Goal: Task Accomplishment & Management: Use online tool/utility

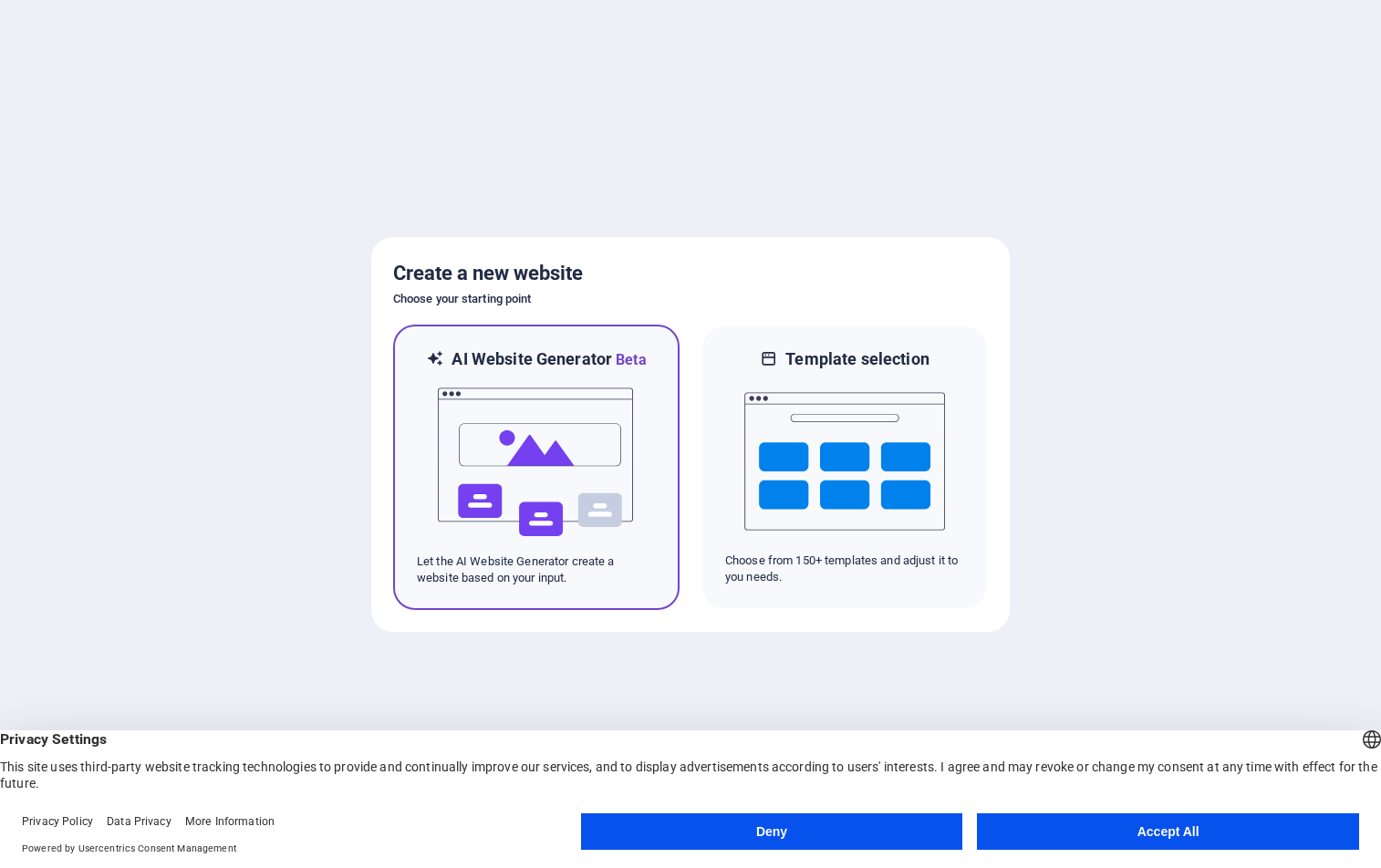
click at [532, 456] on img at bounding box center [536, 462] width 201 height 182
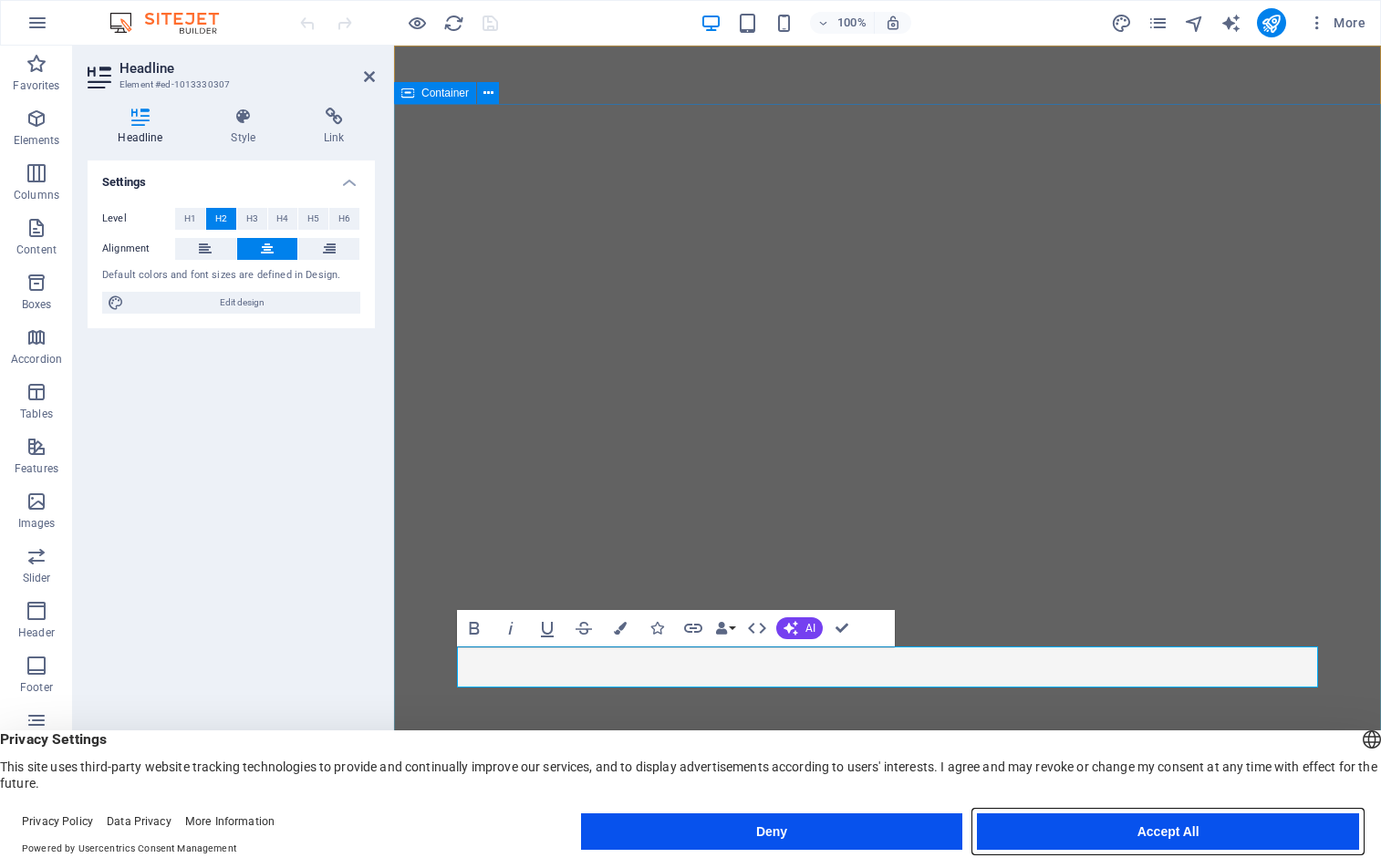
click at [1142, 834] on button "Accept All" at bounding box center [1168, 831] width 382 height 36
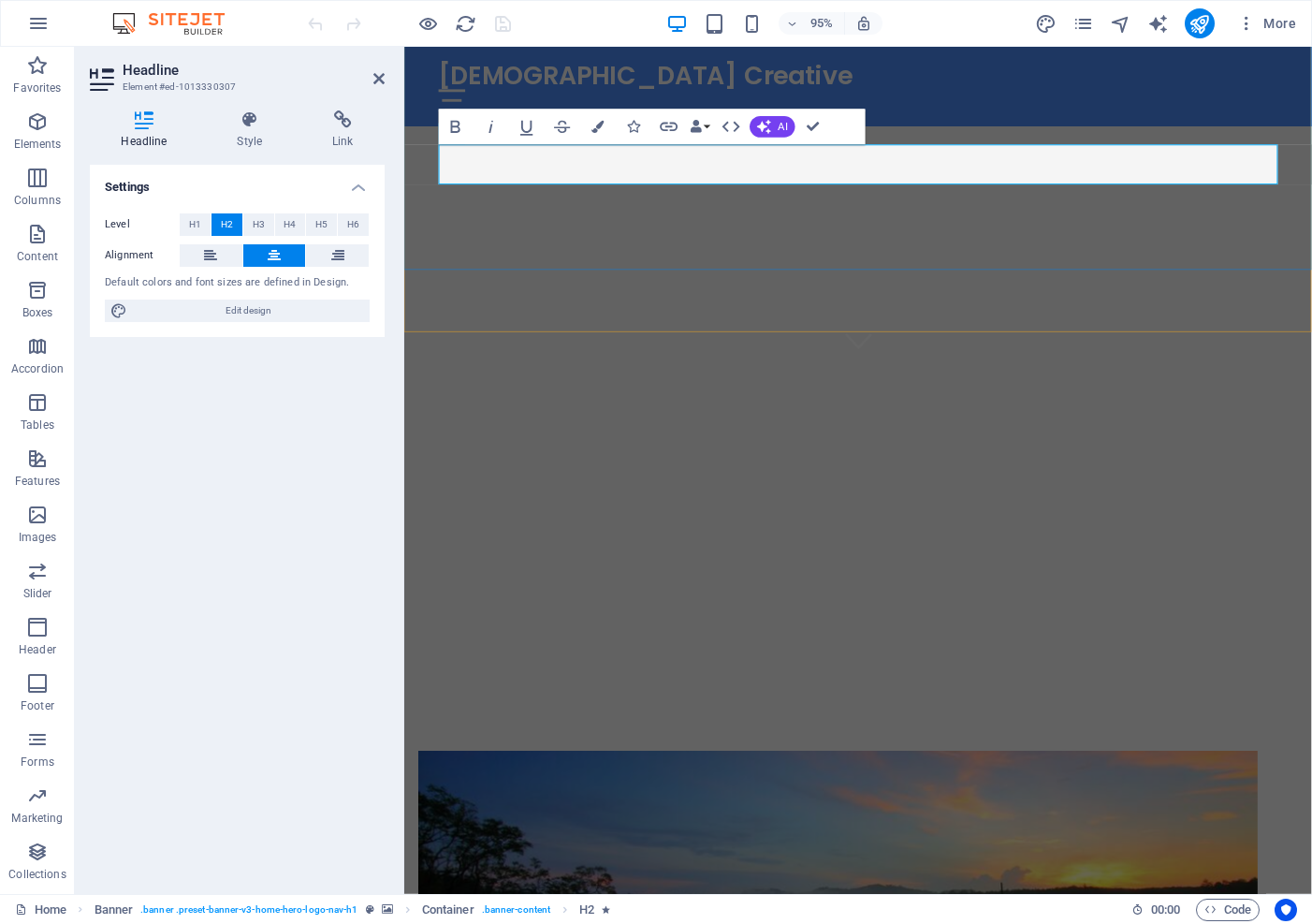
scroll to position [640, 0]
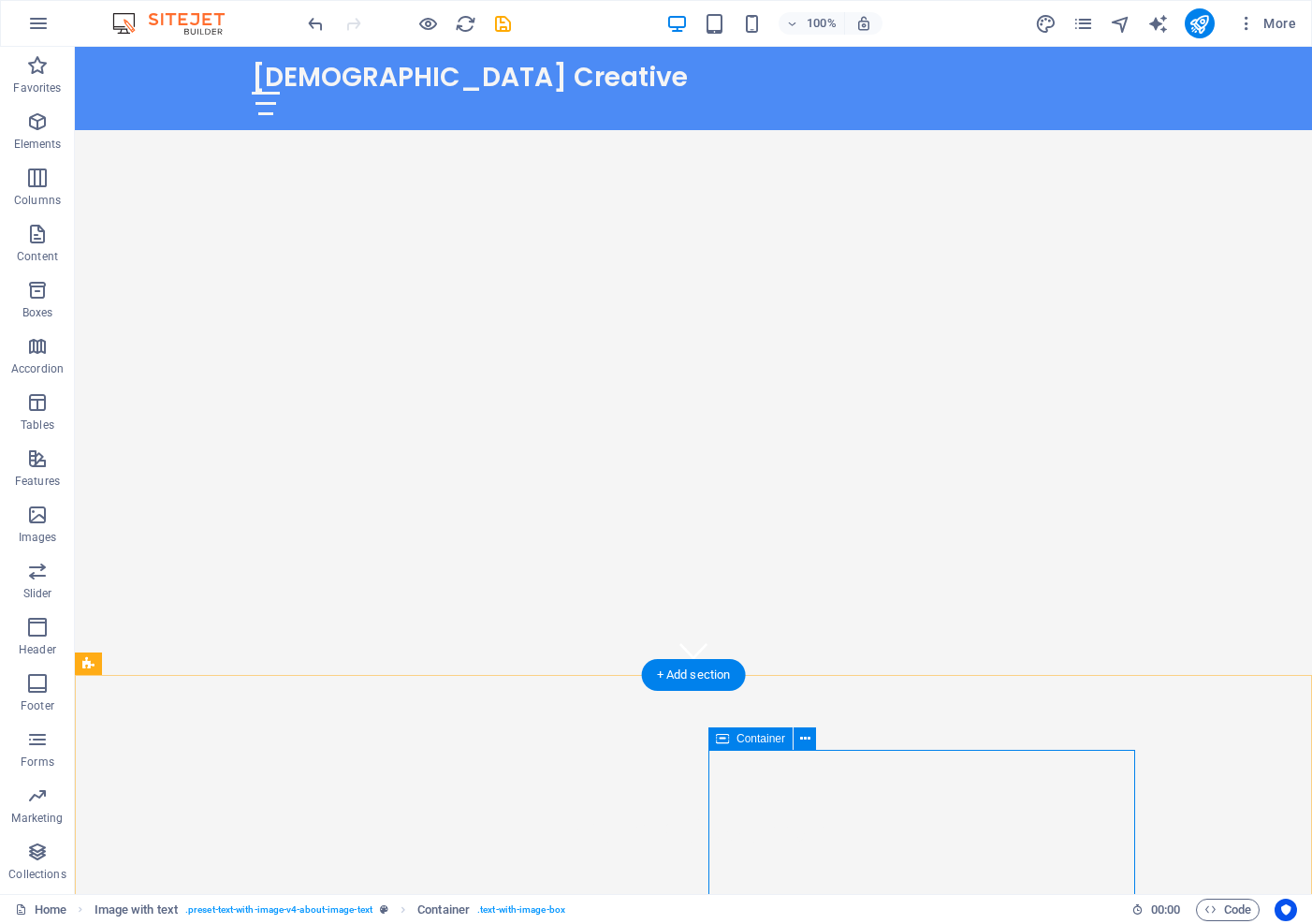
scroll to position [220, 0]
click at [37, 20] on icon "button" at bounding box center [38, 23] width 22 height 22
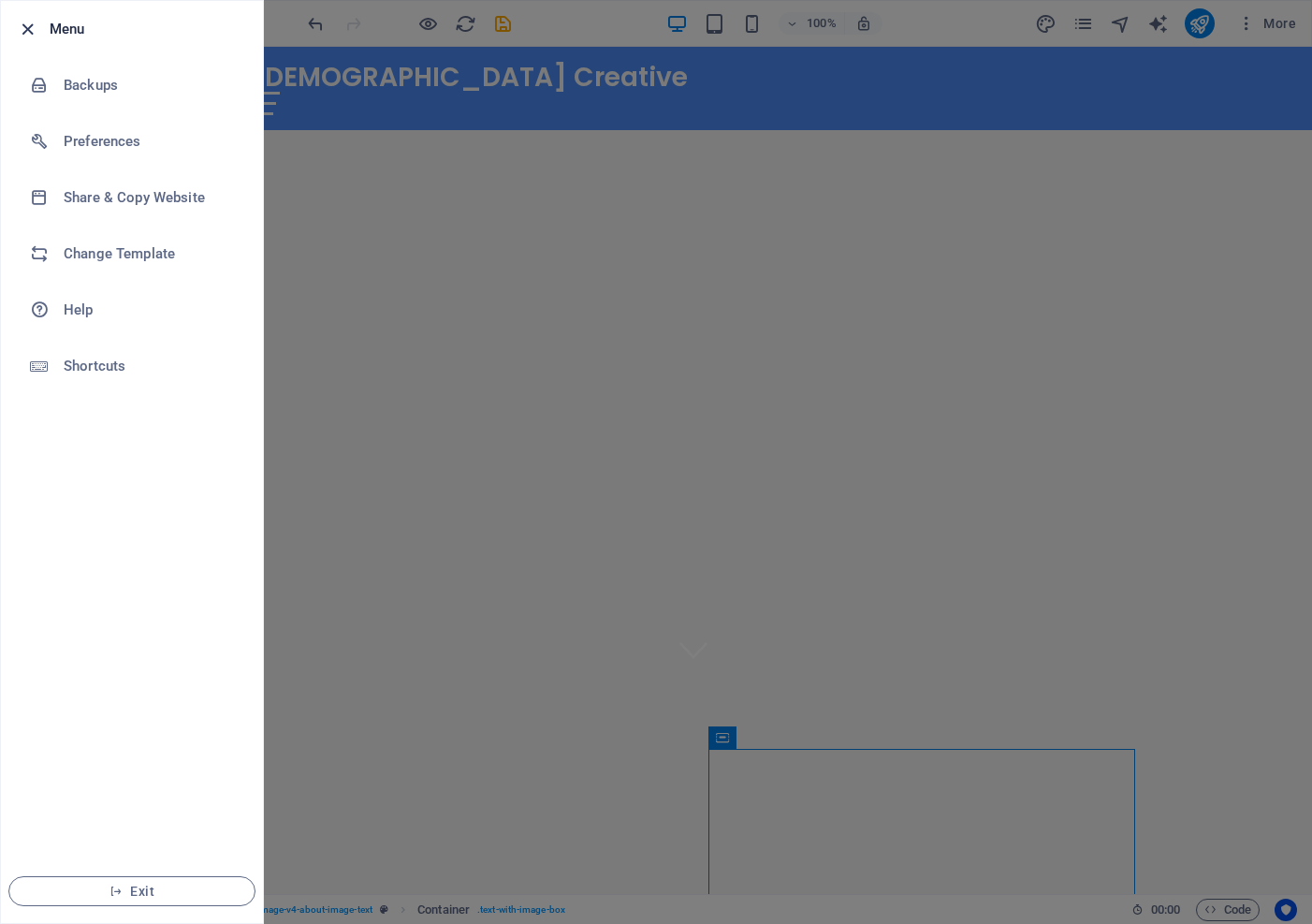
click at [25, 30] on icon "button" at bounding box center [27, 29] width 21 height 21
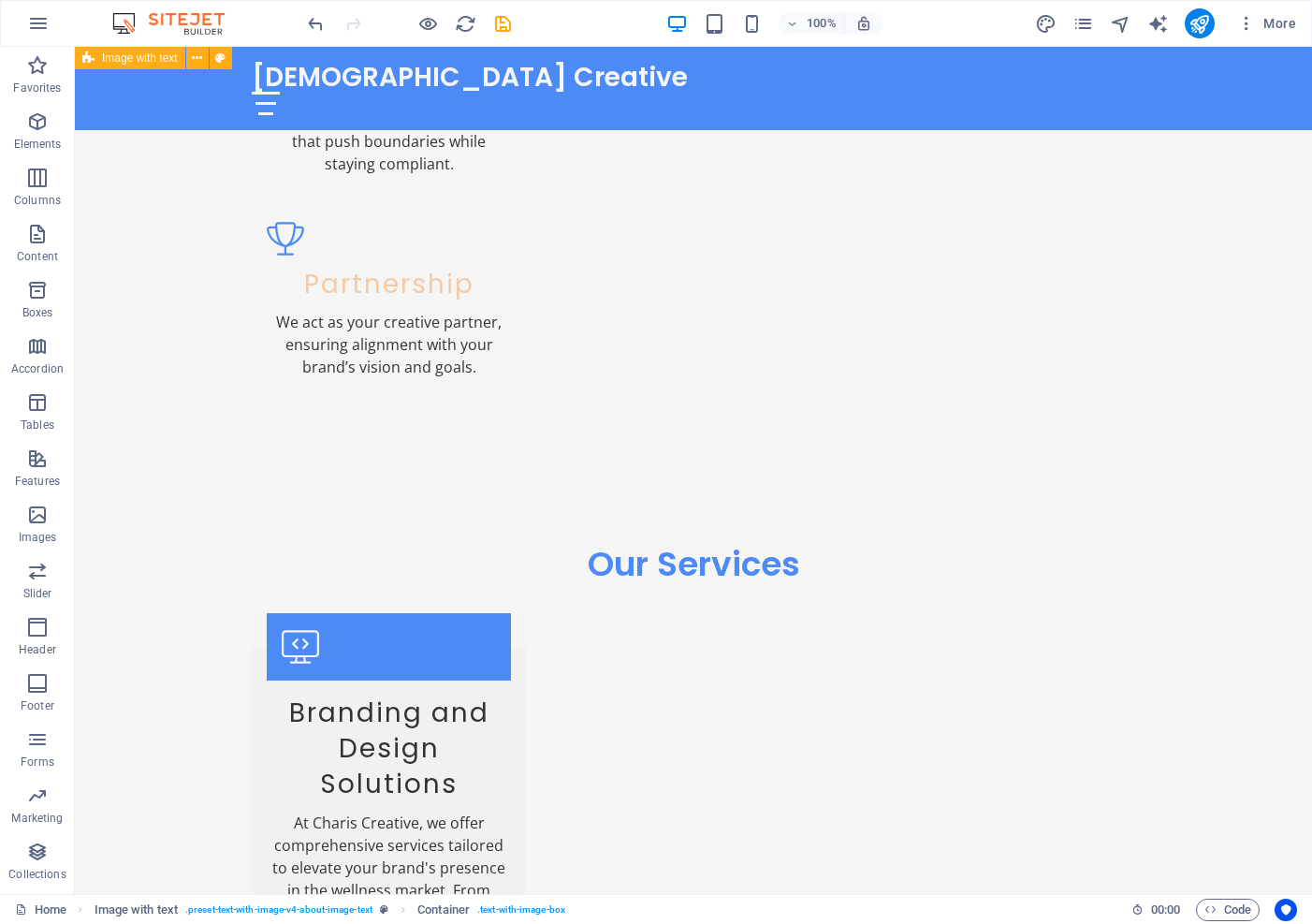
scroll to position [2581, 0]
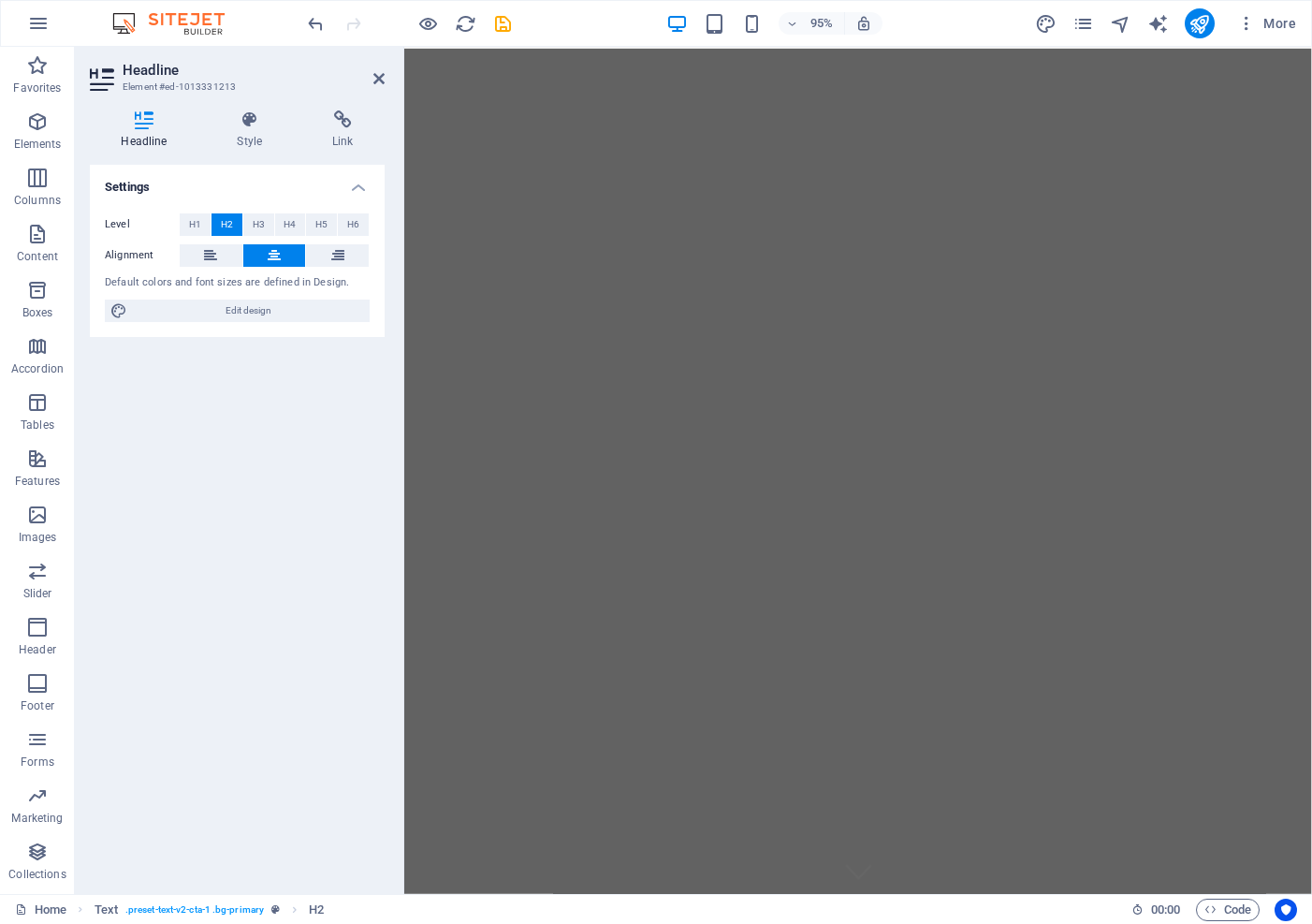
scroll to position [0, 0]
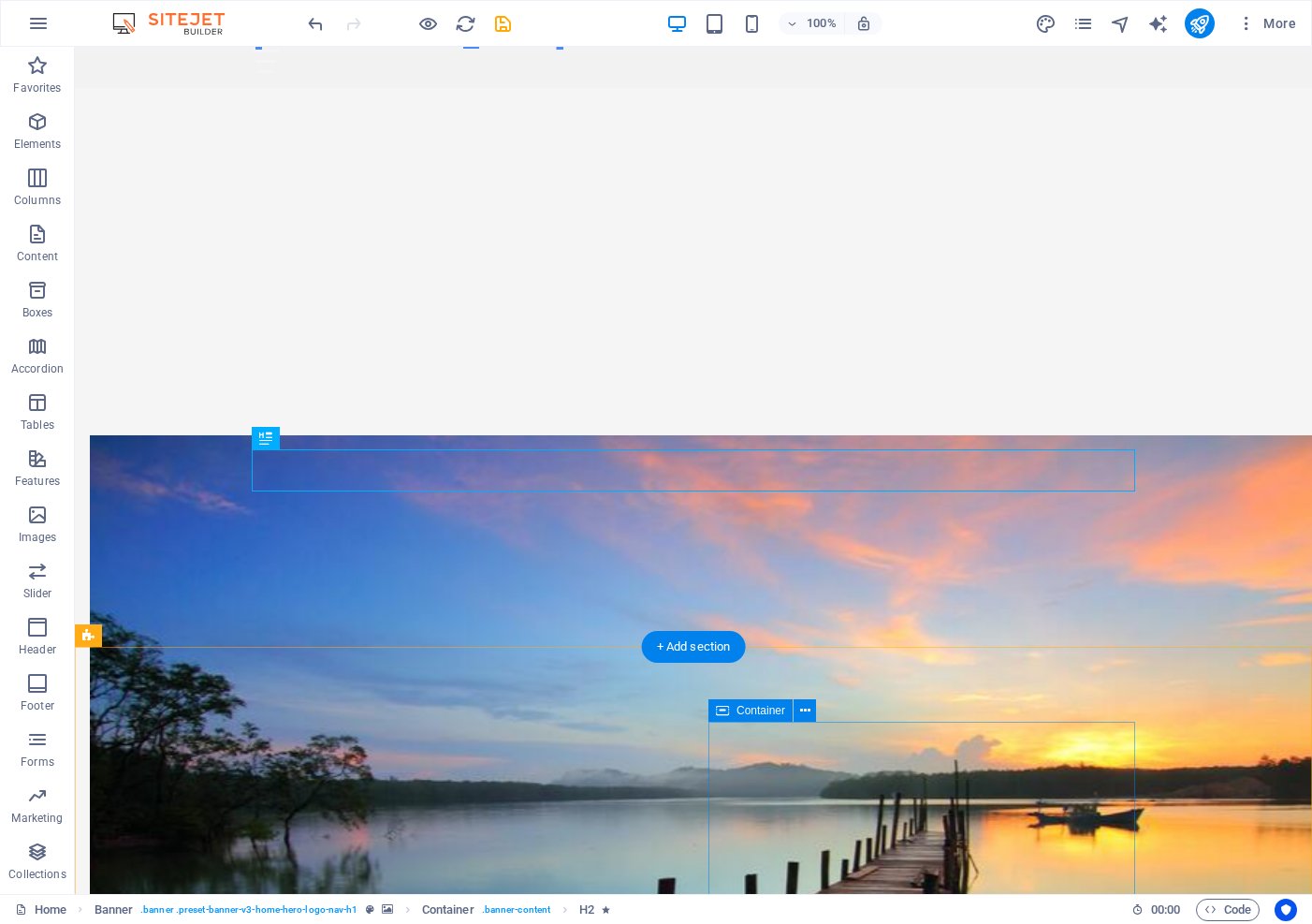
scroll to position [247, 0]
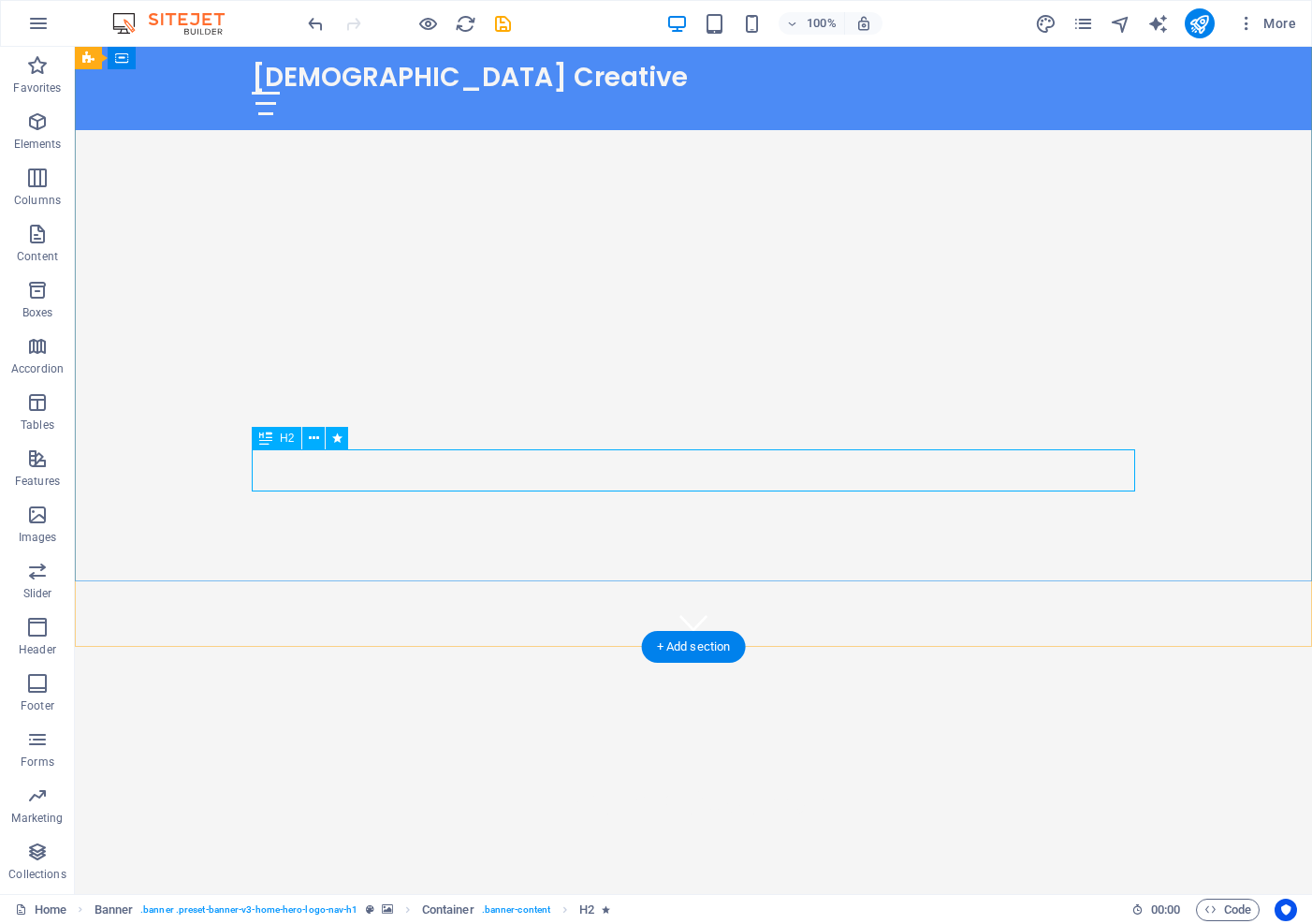
click at [838, 782] on div "Brands Awaken" at bounding box center [693, 802] width 884 height 42
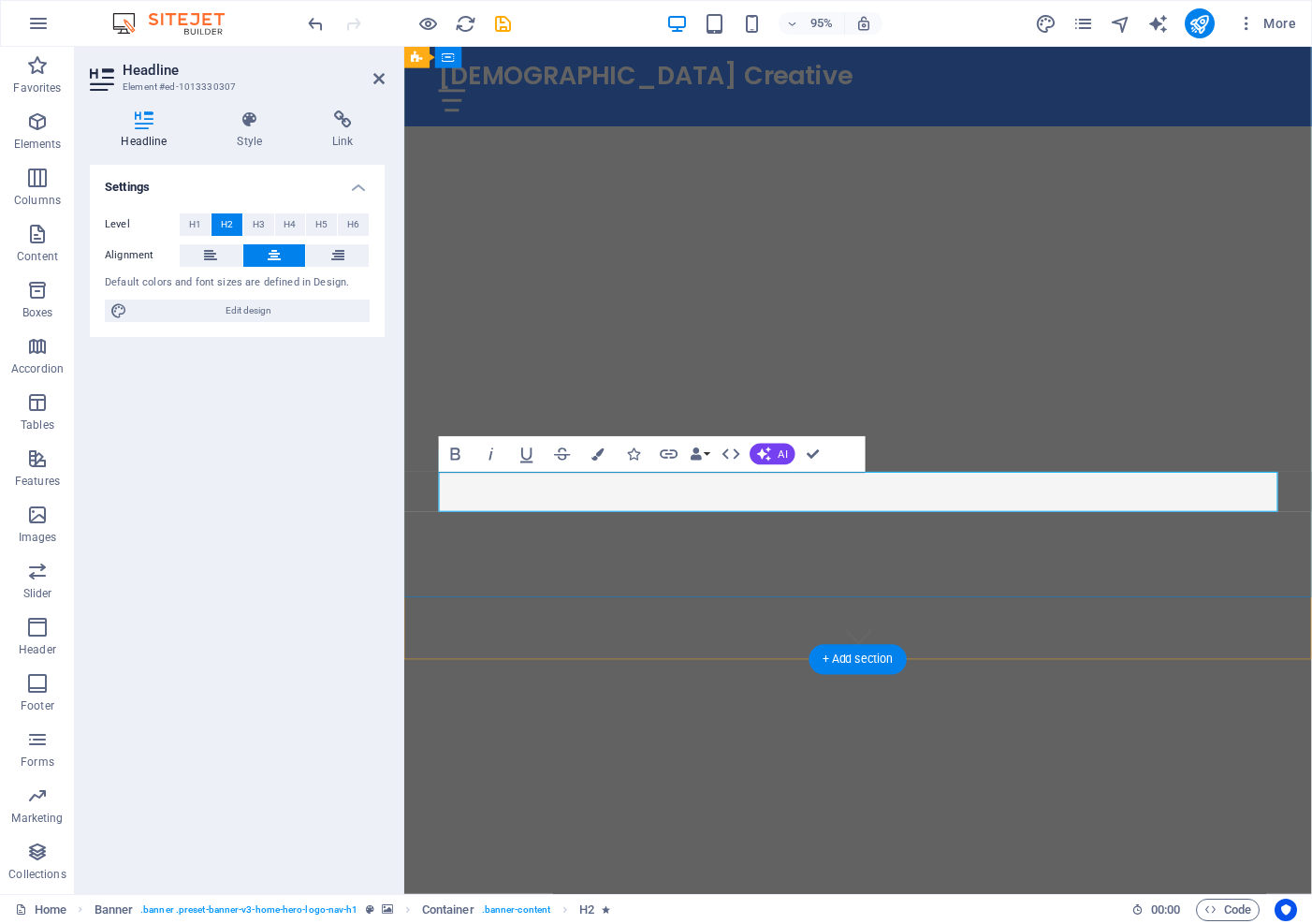
click at [1013, 824] on span "Brands Awaken" at bounding box center [882, 847] width 265 height 48
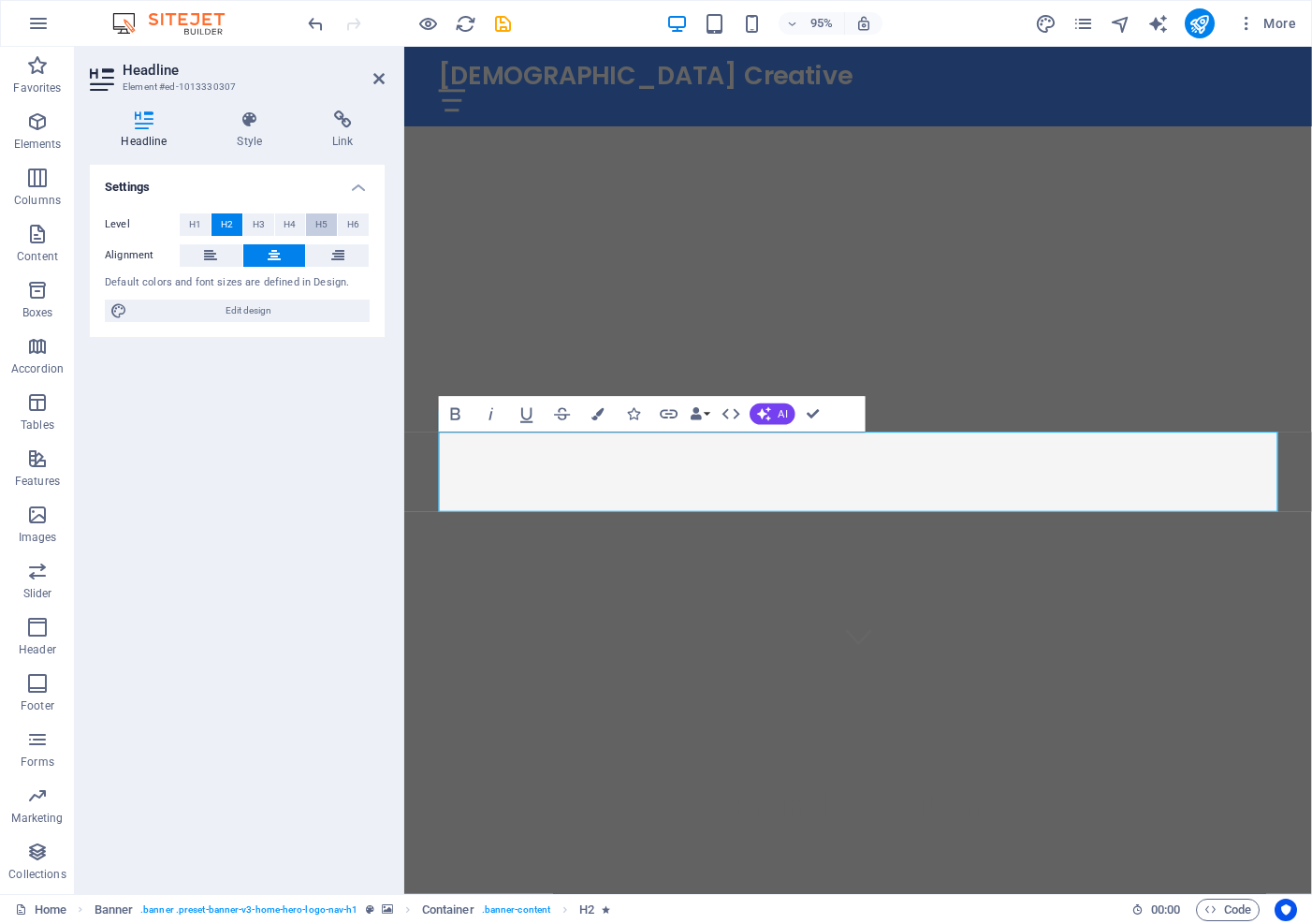
click at [325, 221] on span "H5" at bounding box center [321, 224] width 13 height 22
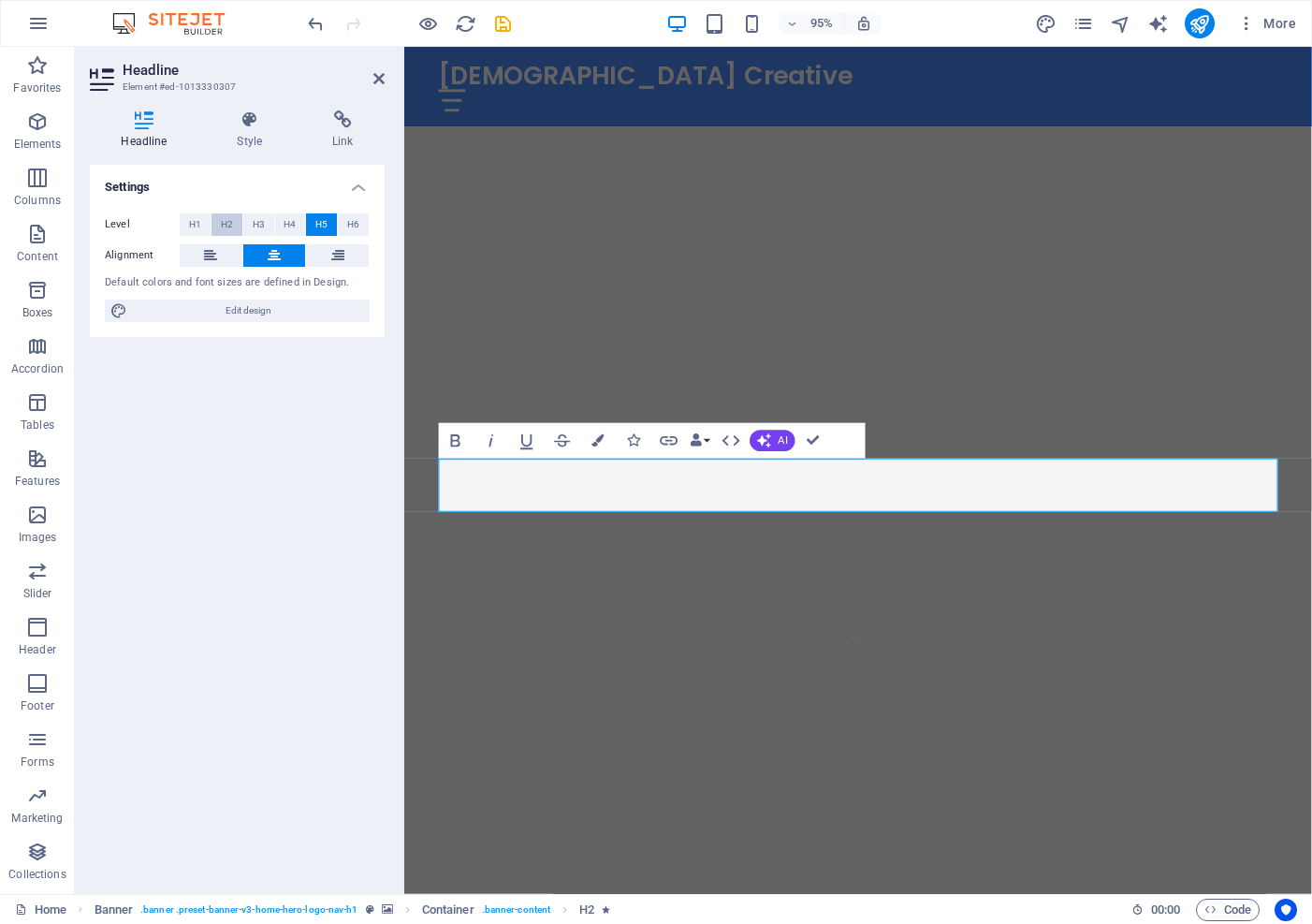
click at [227, 221] on span "H2" at bounding box center [227, 224] width 13 height 22
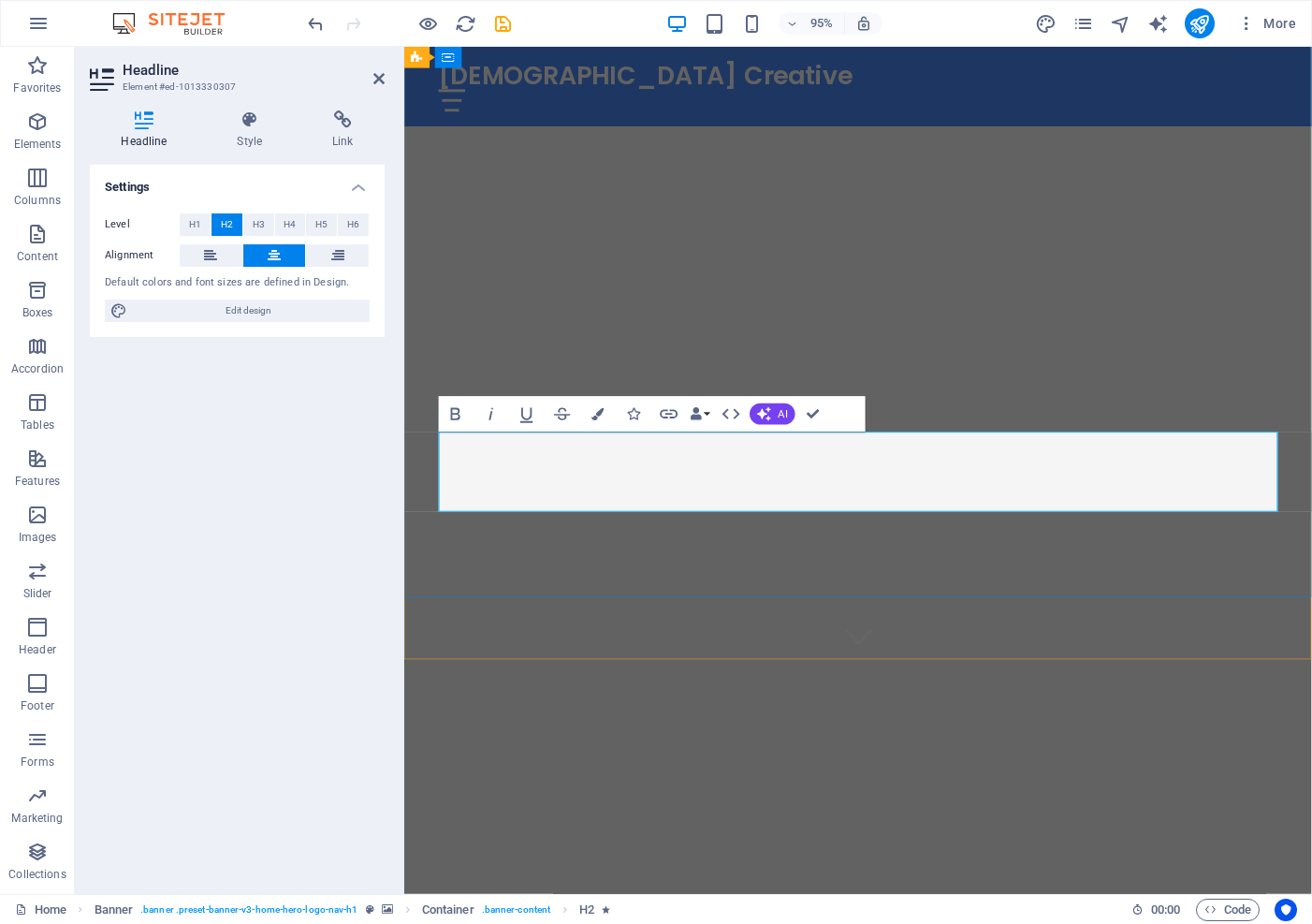
click at [750, 824] on span "Brands Awaken ‌" at bounding box center [882, 847] width 265 height 48
click at [906, 692] on div "Supplement Brands Awaken ‌" at bounding box center [882, 846] width 956 height 309
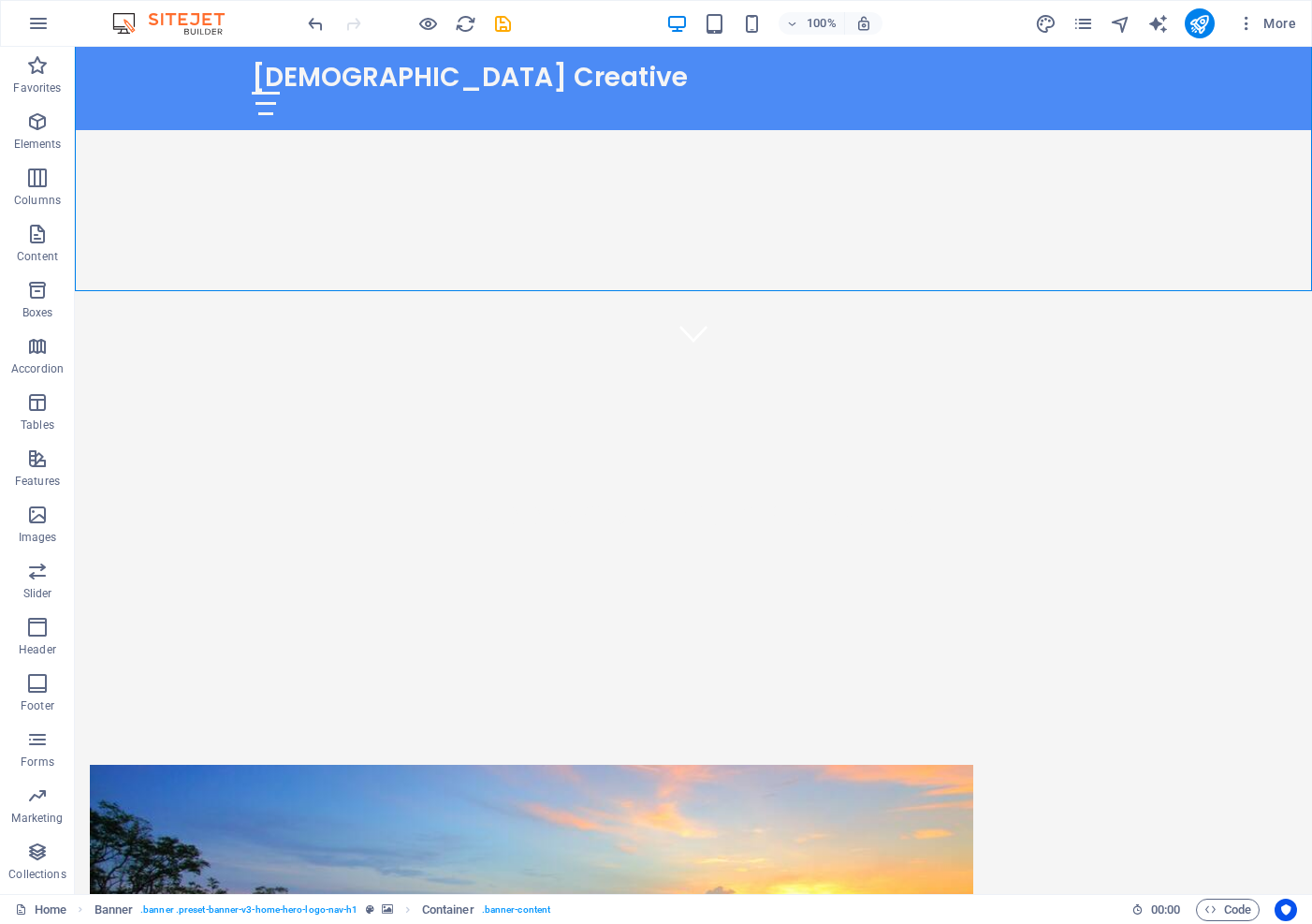
scroll to position [537, 0]
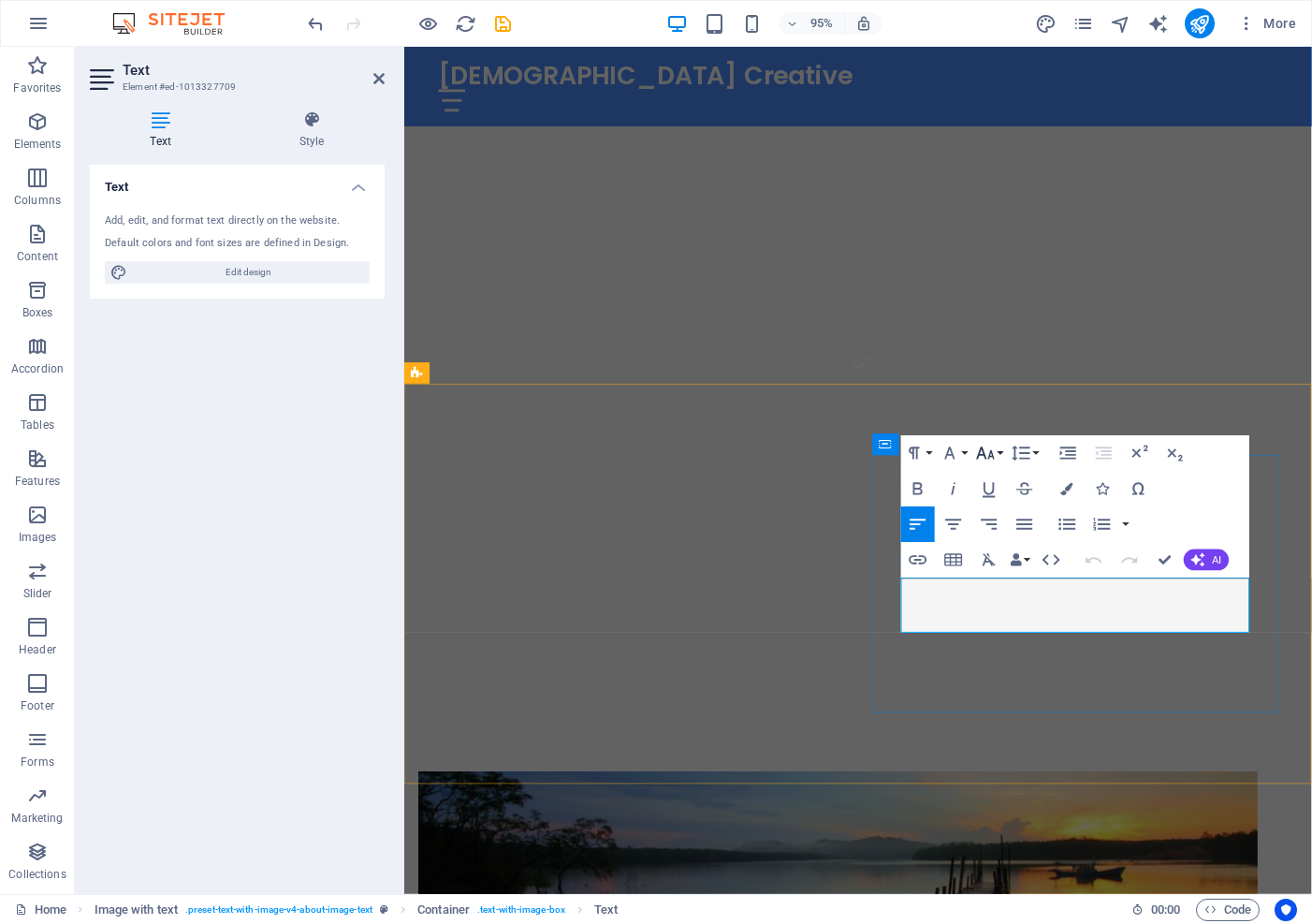
click at [982, 455] on icon "button" at bounding box center [985, 453] width 18 height 13
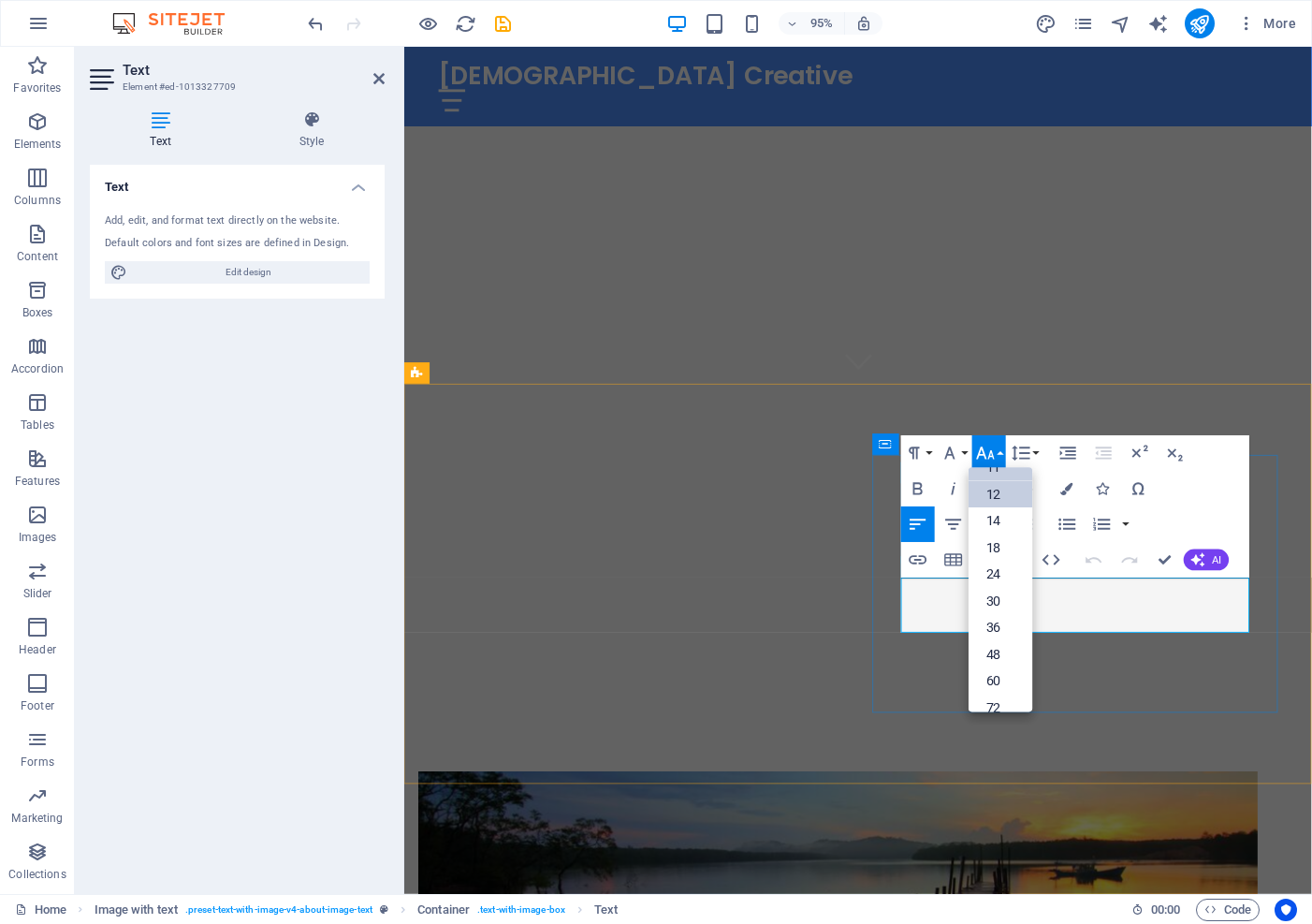
click at [993, 491] on link "12" at bounding box center [1000, 495] width 63 height 27
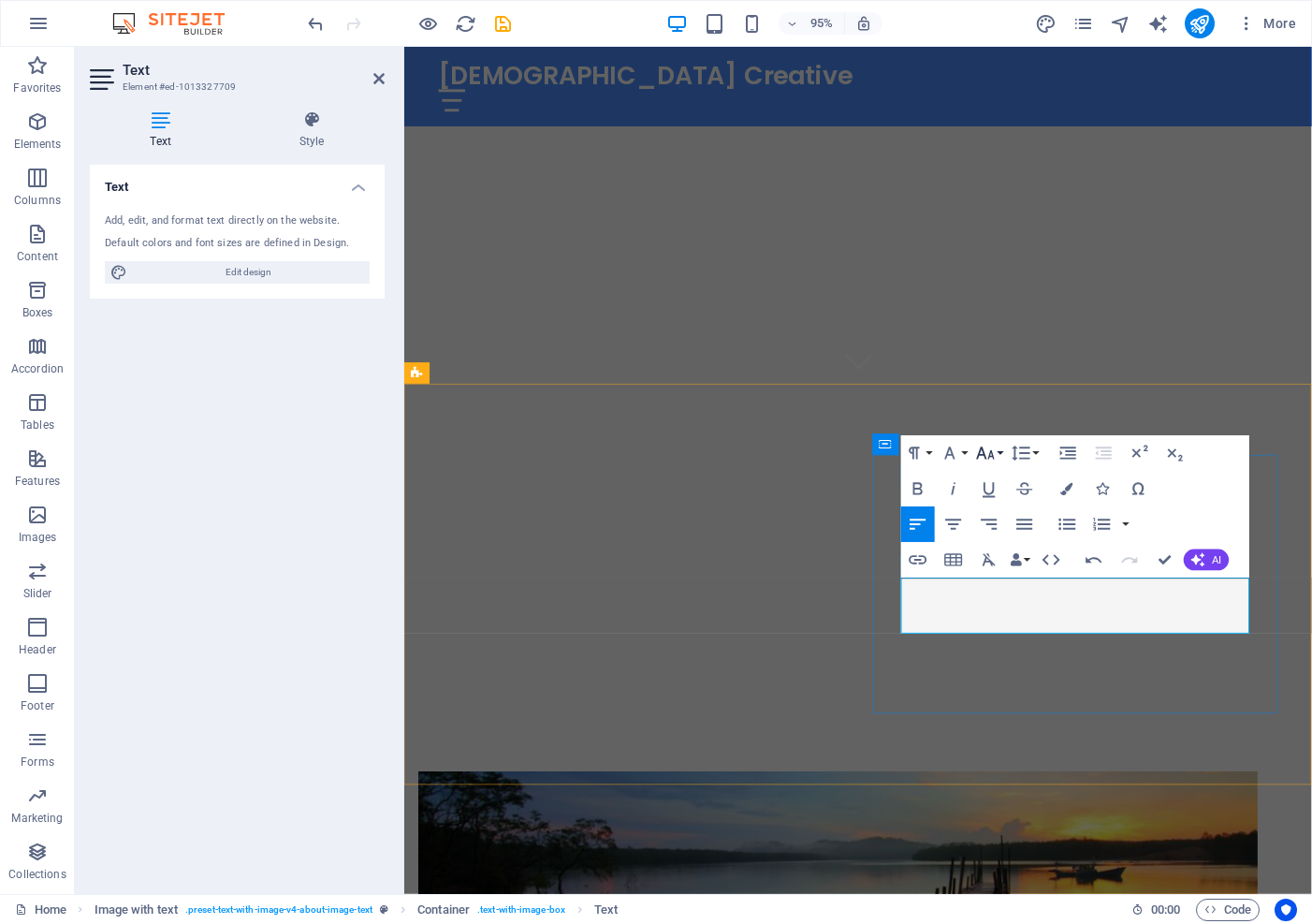
click at [986, 452] on icon "button" at bounding box center [985, 453] width 21 height 21
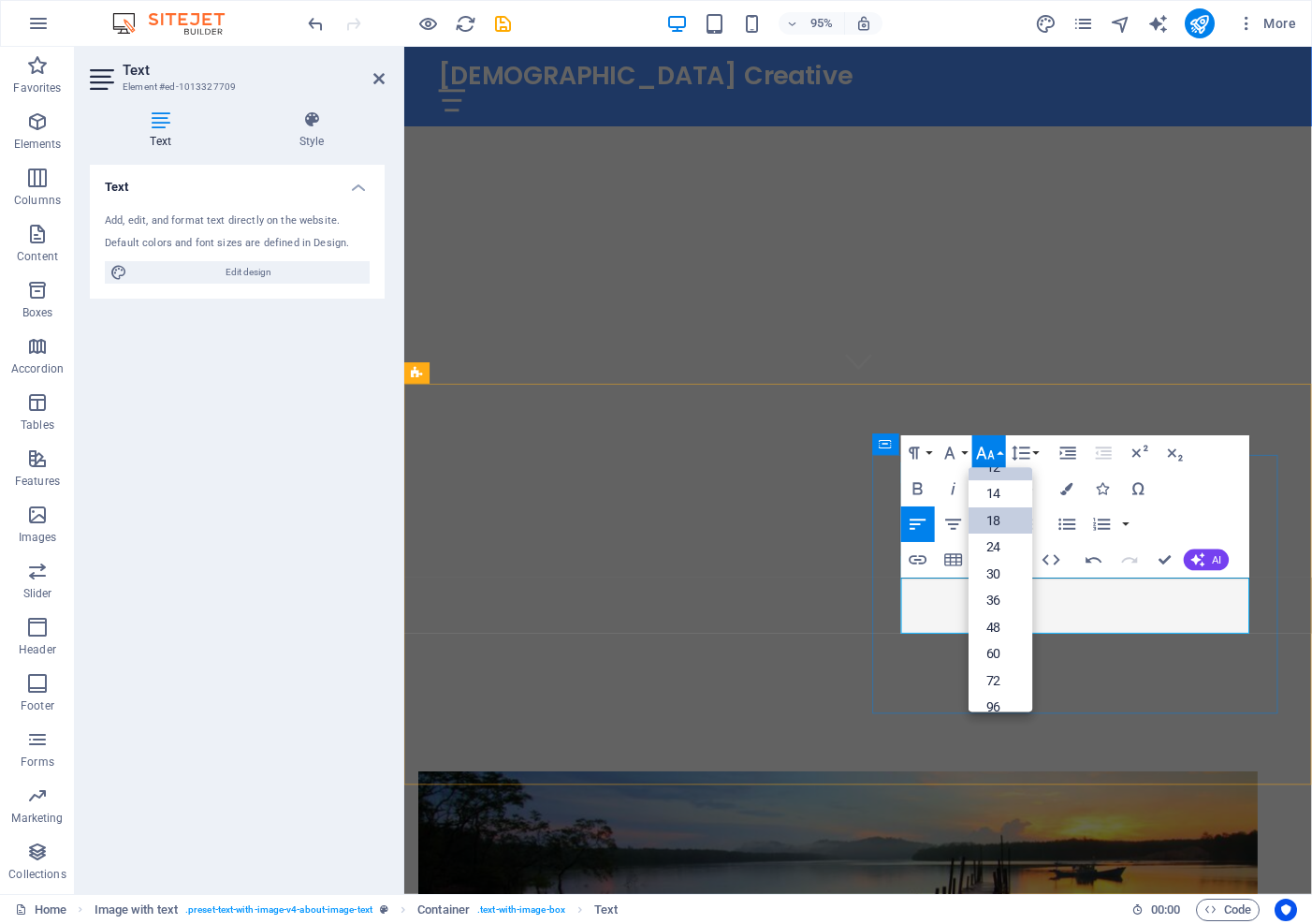
click at [997, 532] on link "18" at bounding box center [1000, 521] width 63 height 27
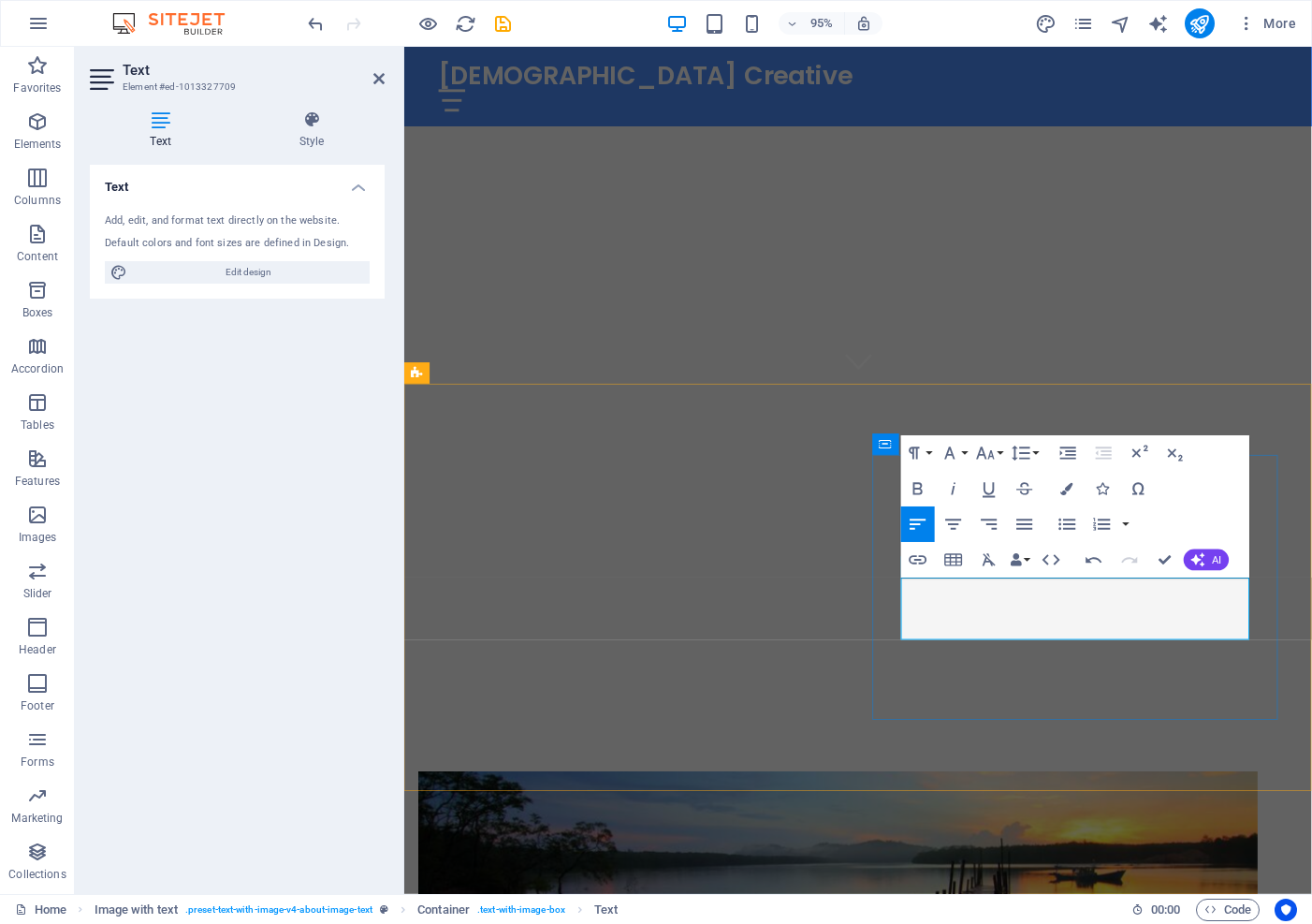
click at [993, 445] on icon "button" at bounding box center [985, 453] width 21 height 21
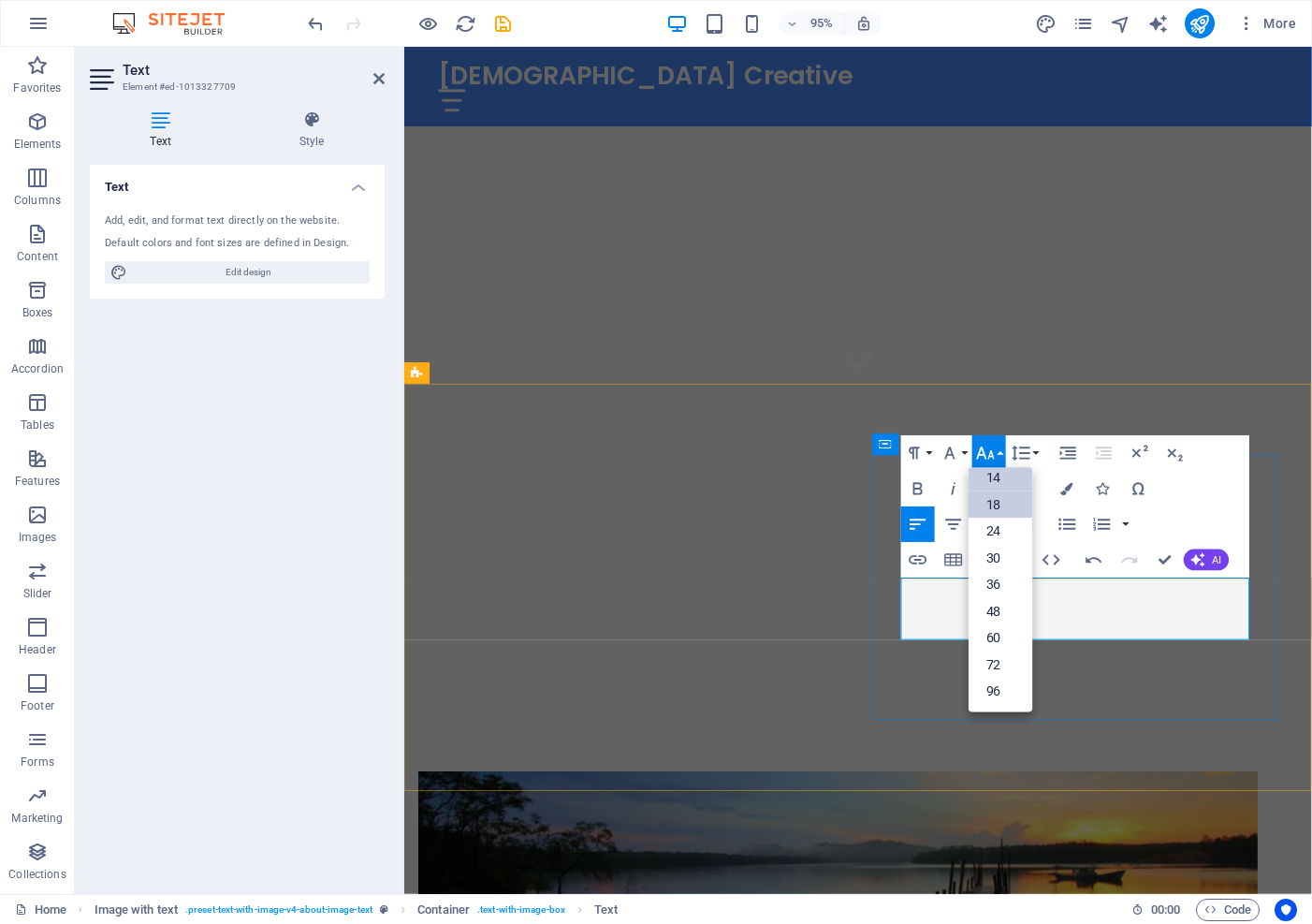
scroll to position [151, 0]
click at [996, 531] on link "24" at bounding box center [1000, 532] width 63 height 27
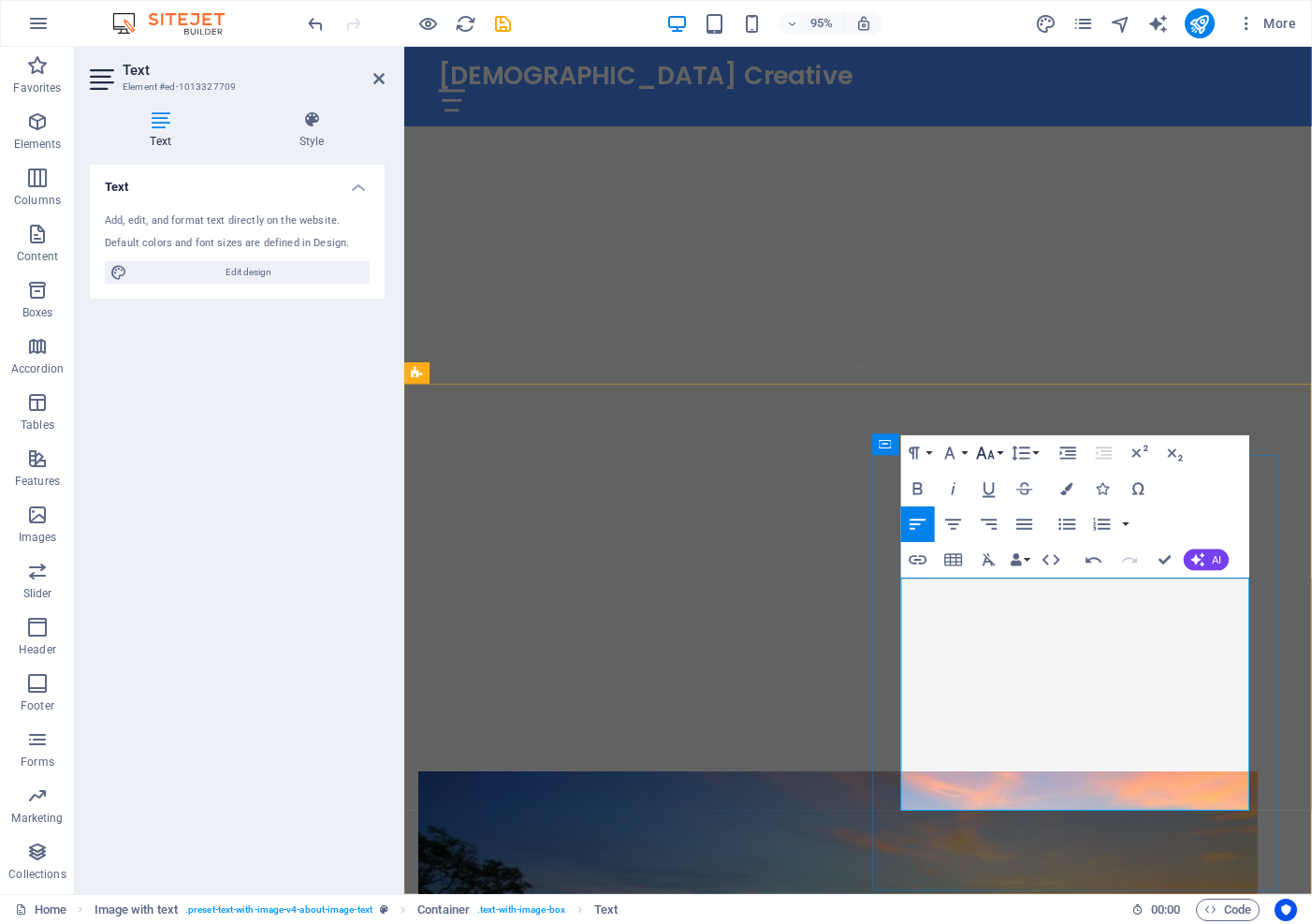
click at [996, 448] on icon "button" at bounding box center [985, 453] width 21 height 21
click at [997, 505] on link "18" at bounding box center [1000, 505] width 63 height 27
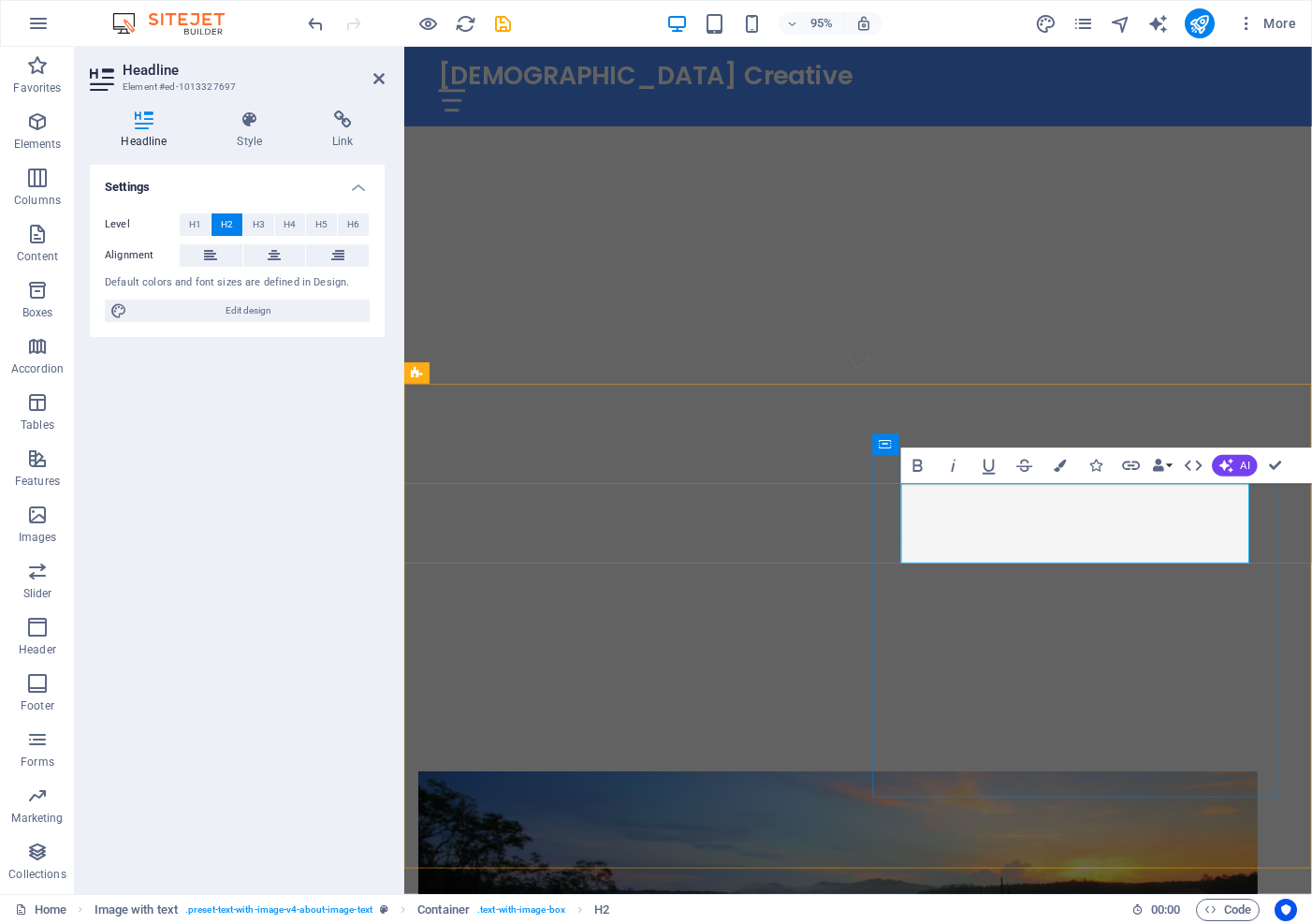
drag, startPoint x: 934, startPoint y: 523, endPoint x: 1073, endPoint y: 574, distance: 148.1
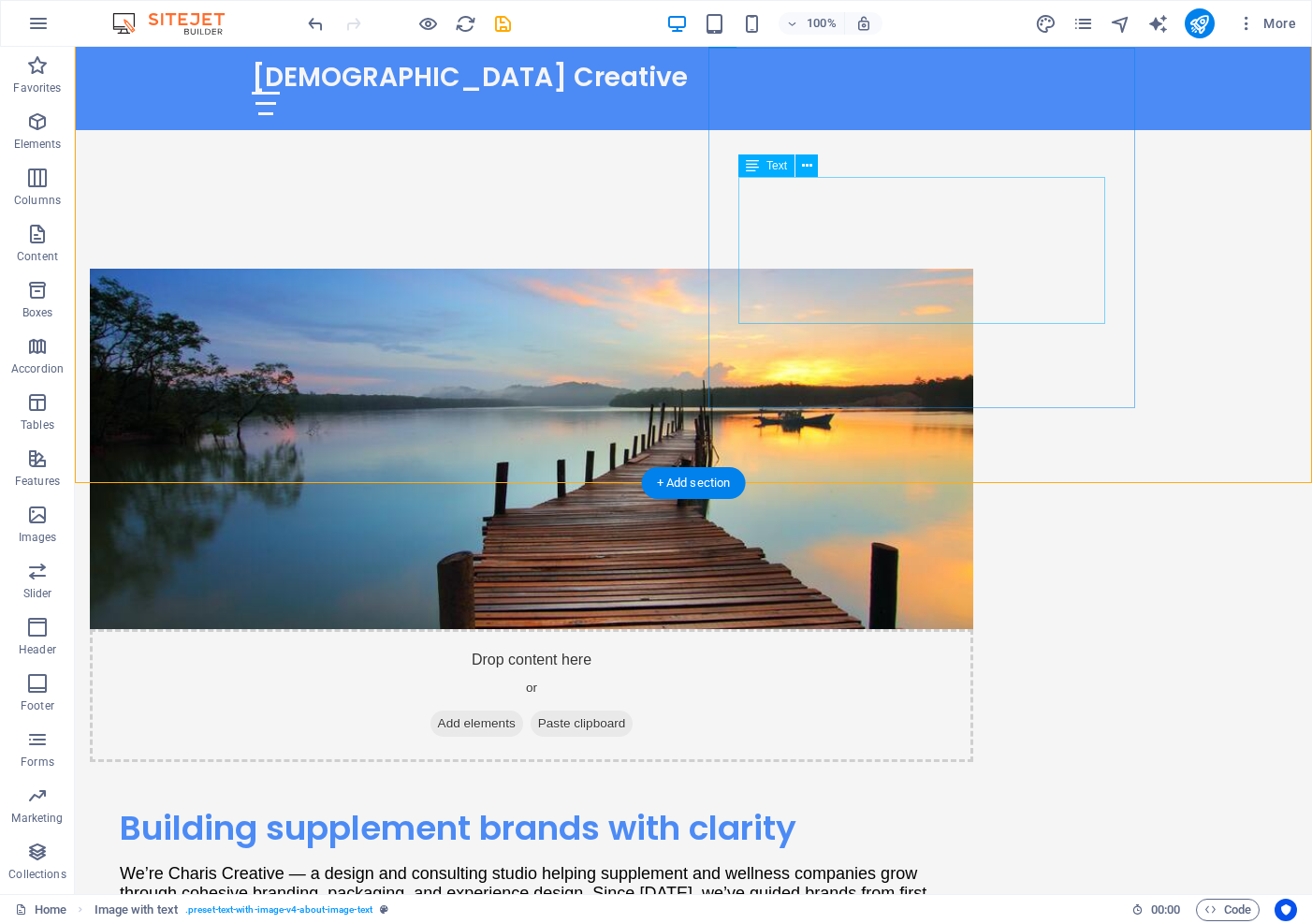
scroll to position [1079, 0]
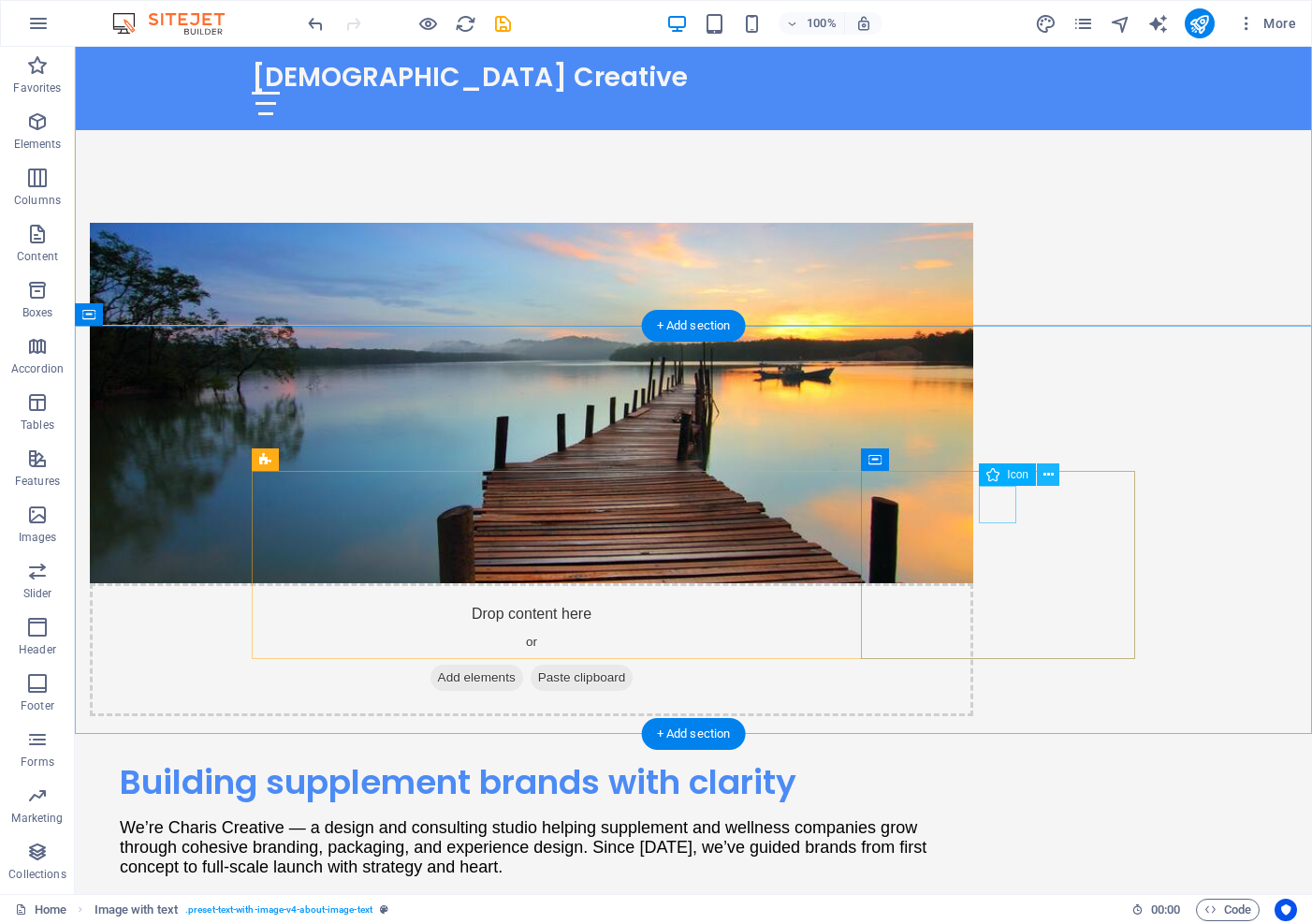
click at [1048, 473] on icon at bounding box center [1048, 475] width 11 height 19
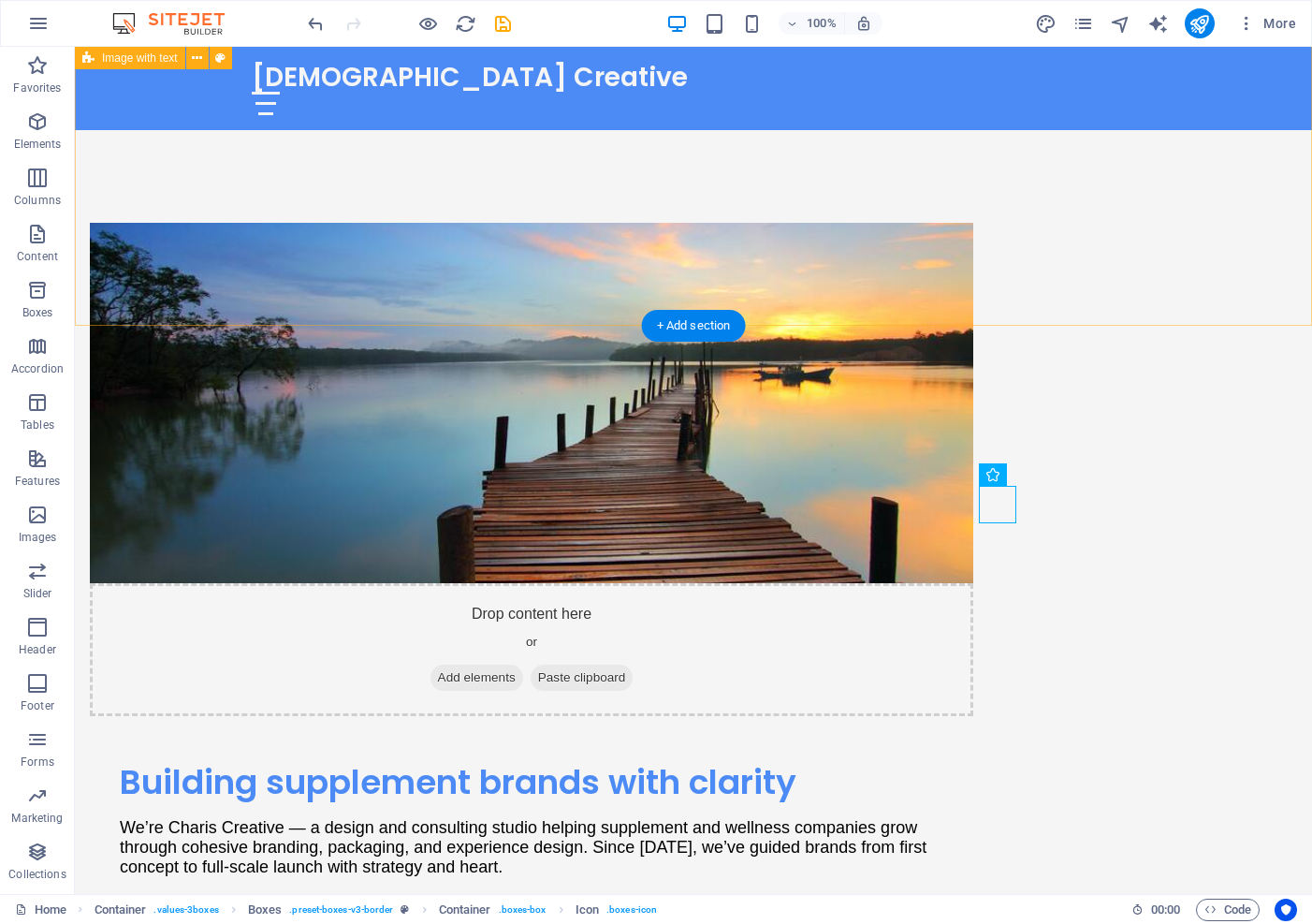
click at [1078, 279] on div "Drop content here or Add elements Paste clipboard Building supplement brands wi…" at bounding box center [693, 596] width 1237 height 898
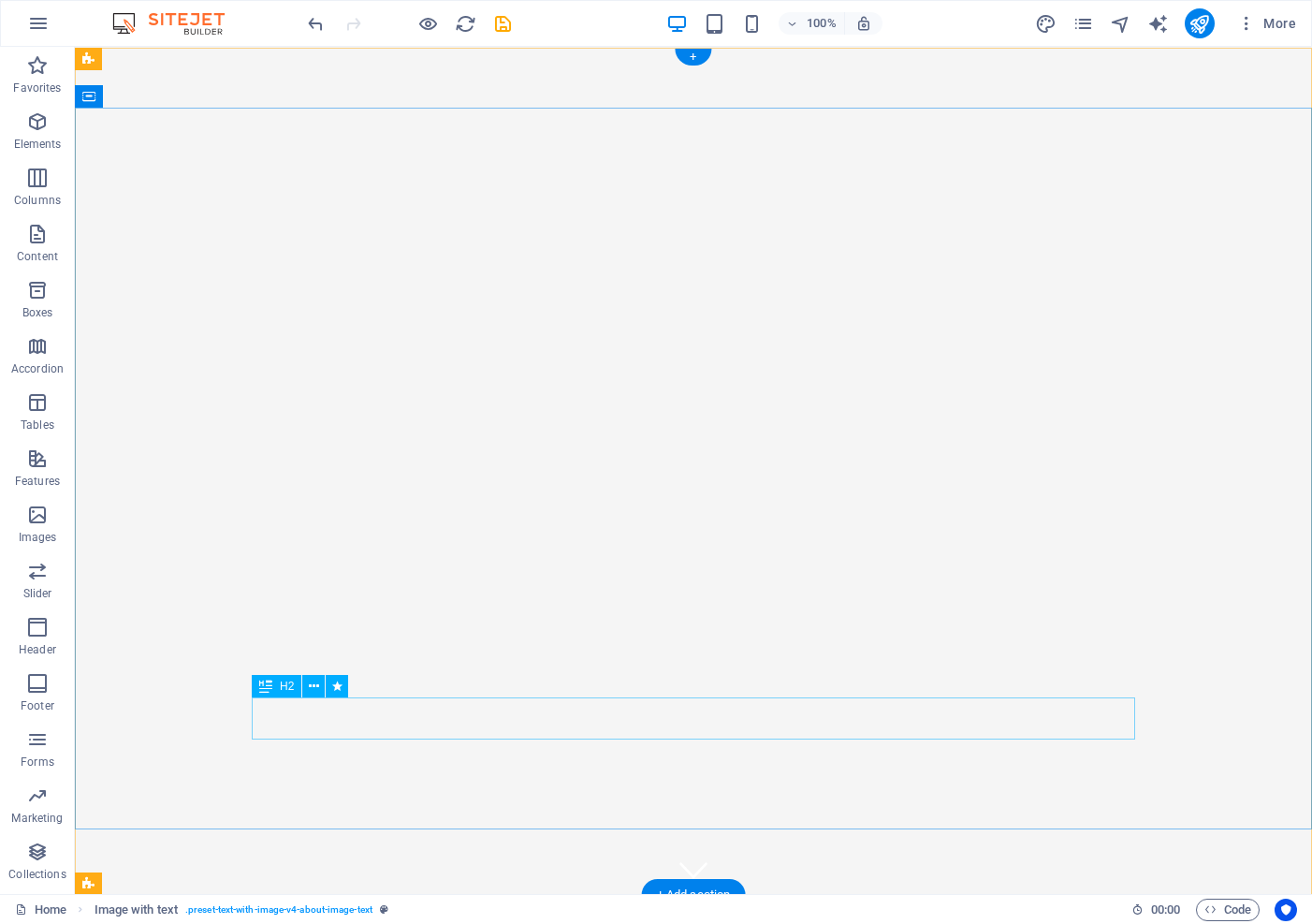
scroll to position [0, 0]
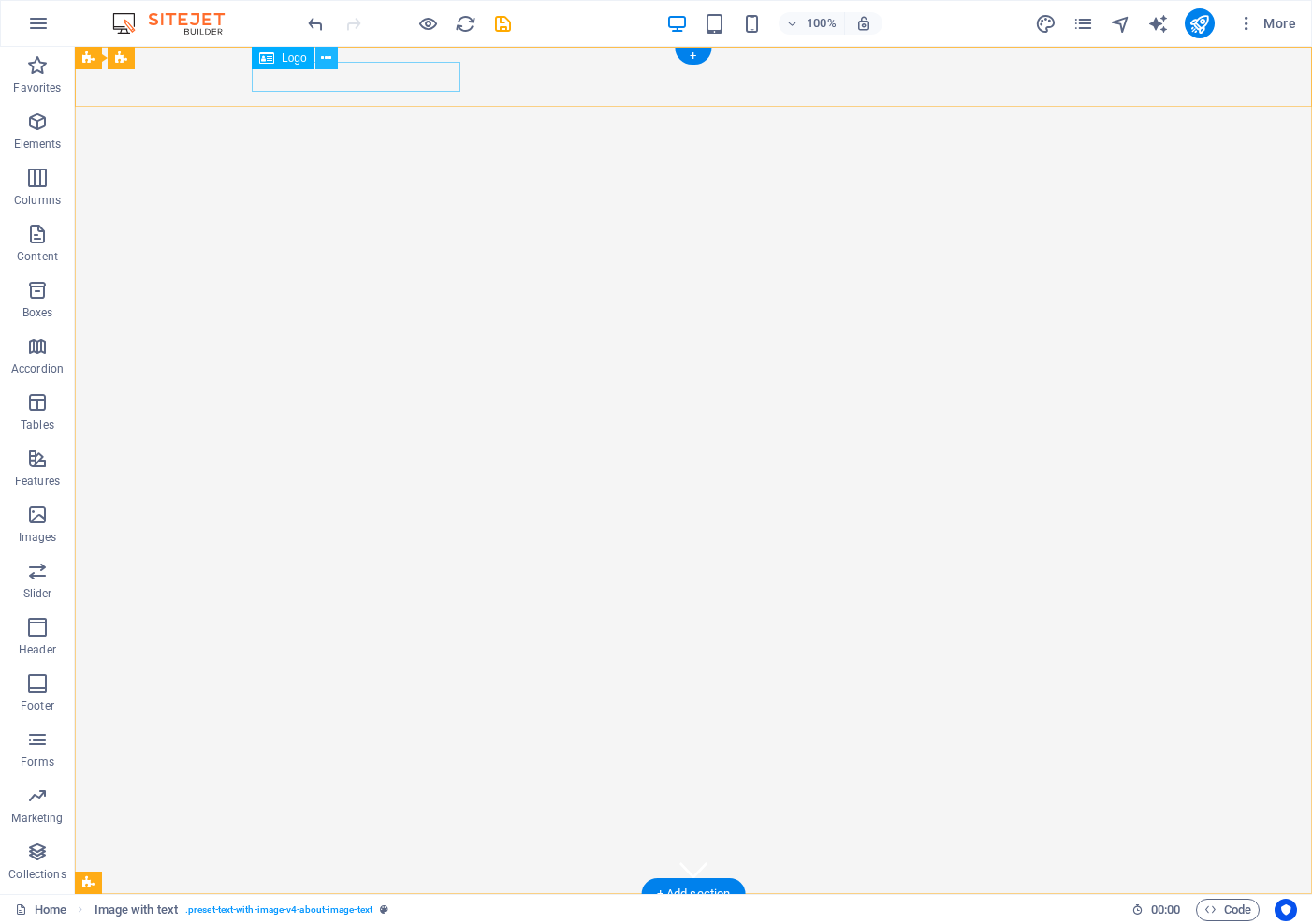
click at [327, 53] on icon at bounding box center [326, 58] width 11 height 19
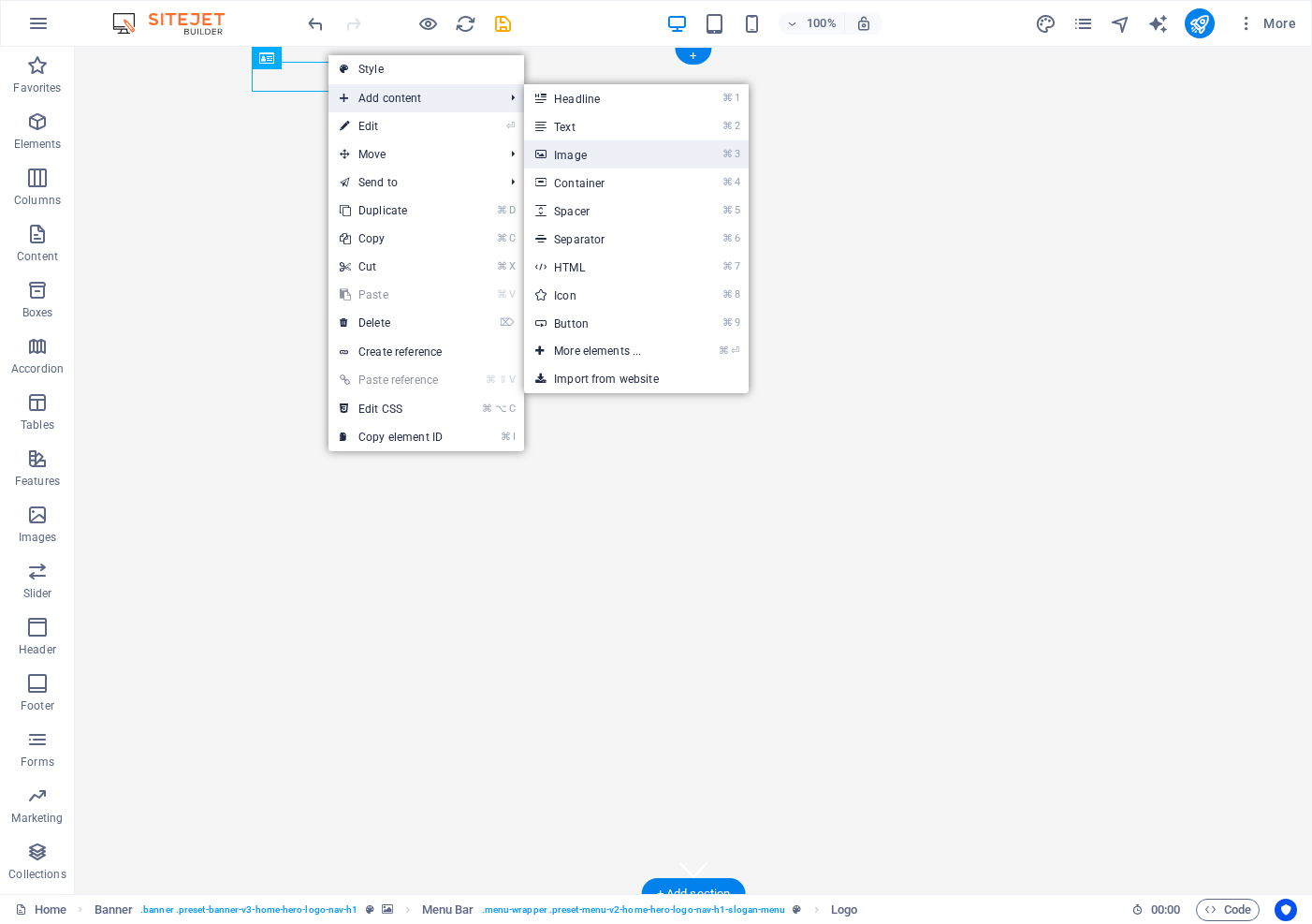
click at [561, 154] on link "⌘ 3 Image" at bounding box center [601, 154] width 155 height 28
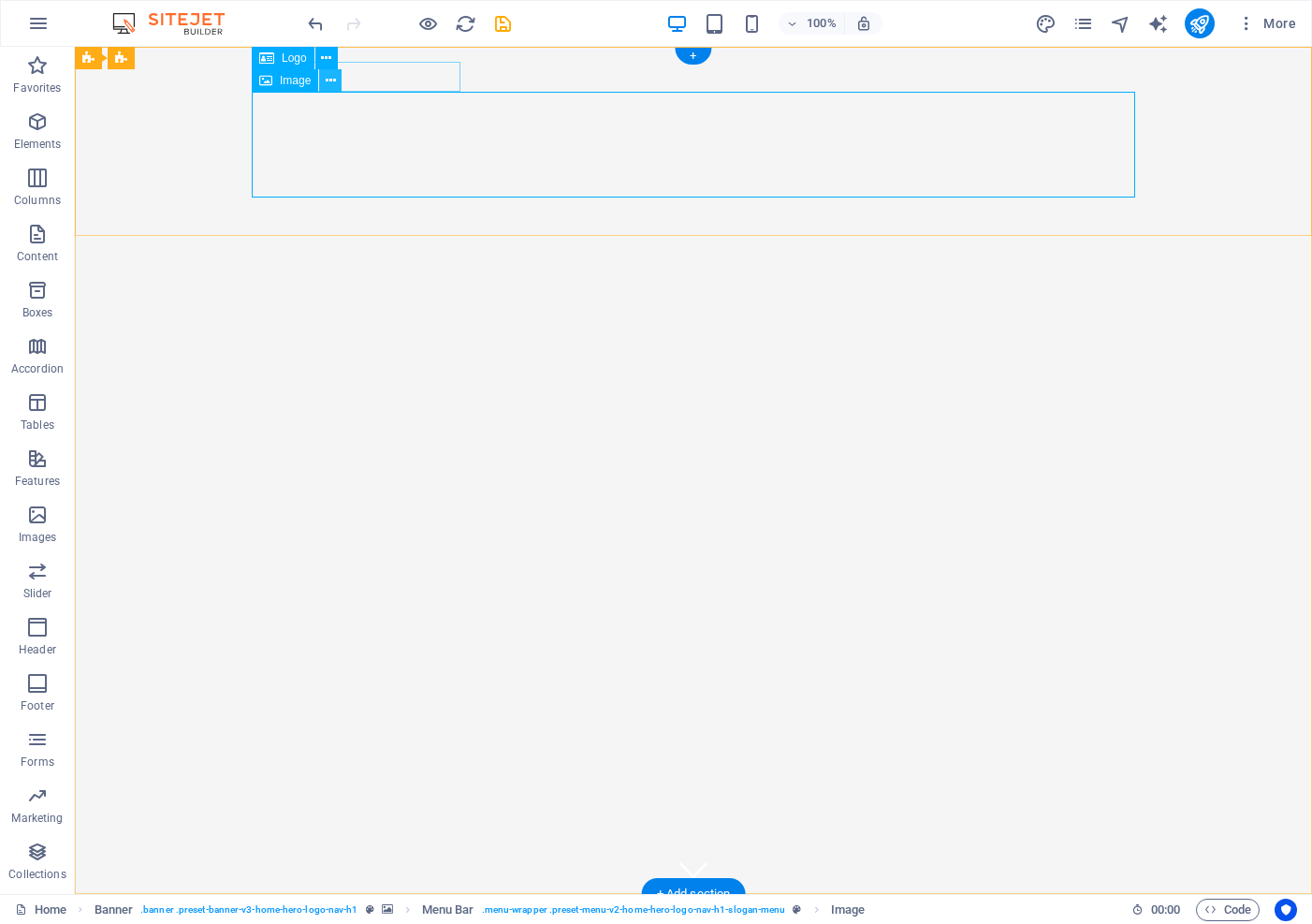
click at [334, 82] on icon at bounding box center [331, 81] width 11 height 19
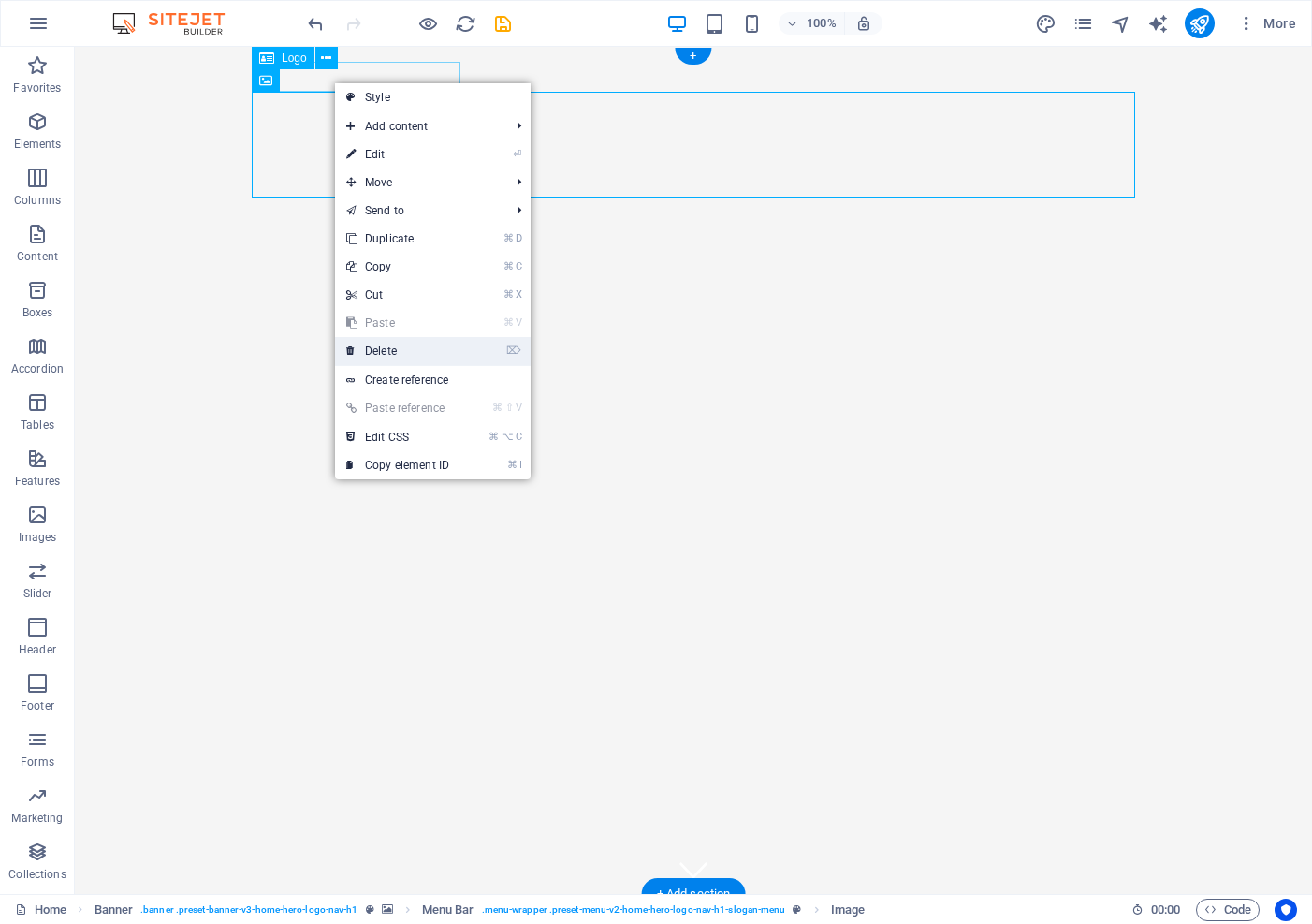
click at [391, 351] on link "⌦ Delete" at bounding box center [398, 350] width 125 height 28
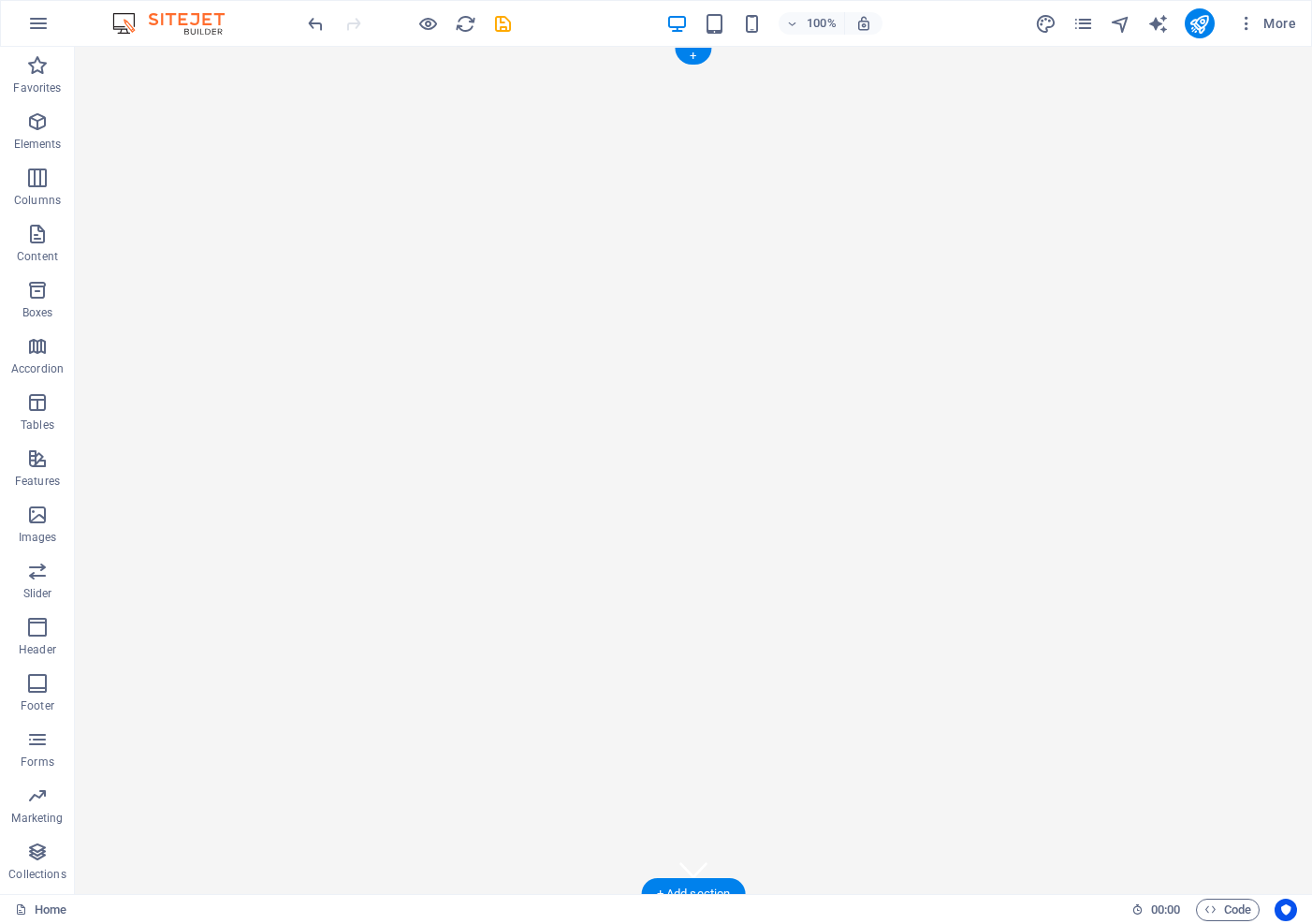
click at [307, 890] on div "[DEMOGRAPHIC_DATA] Creative" at bounding box center [693, 924] width 884 height 30
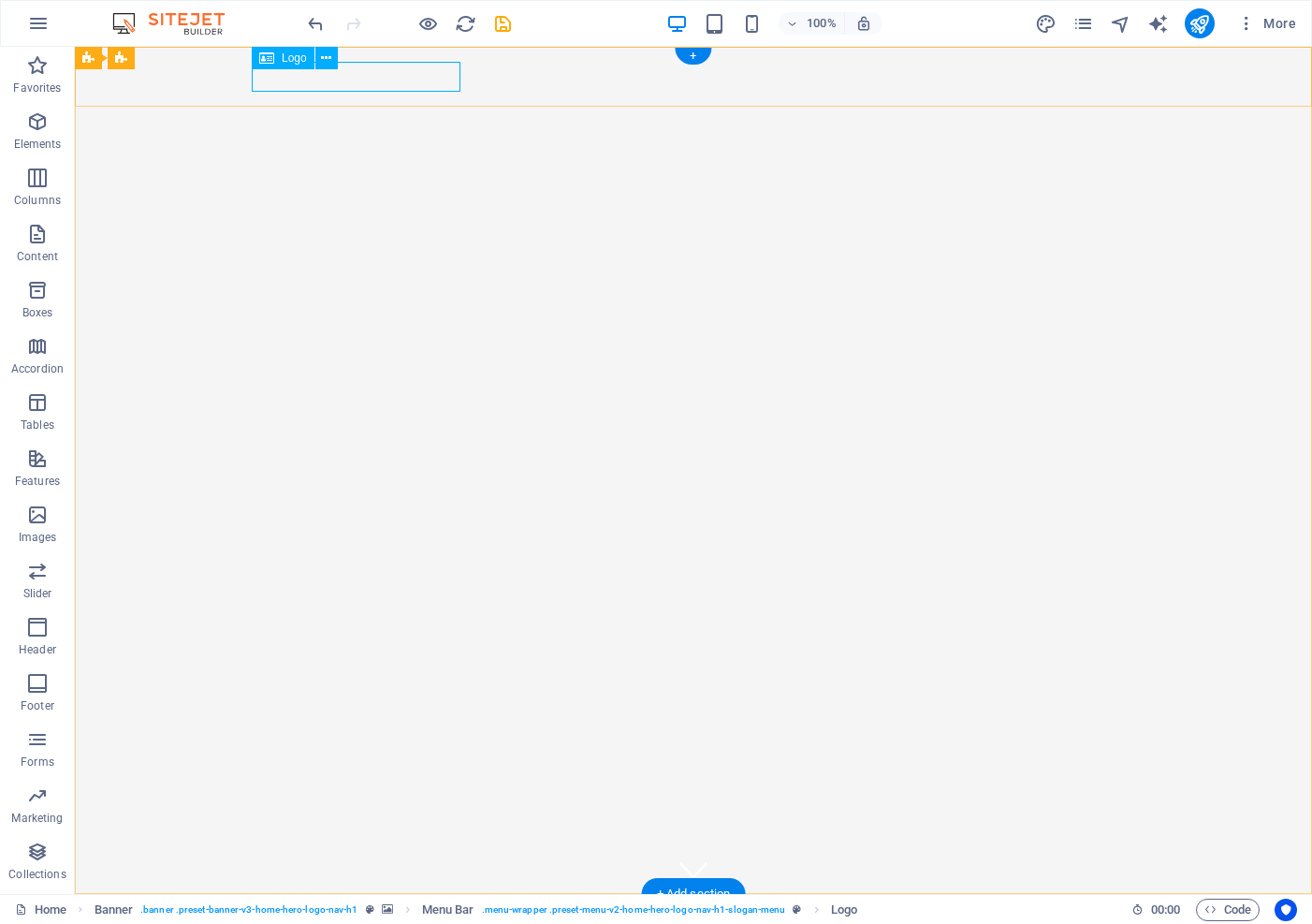
click at [266, 56] on icon at bounding box center [266, 57] width 15 height 22
click at [326, 53] on icon at bounding box center [326, 58] width 11 height 19
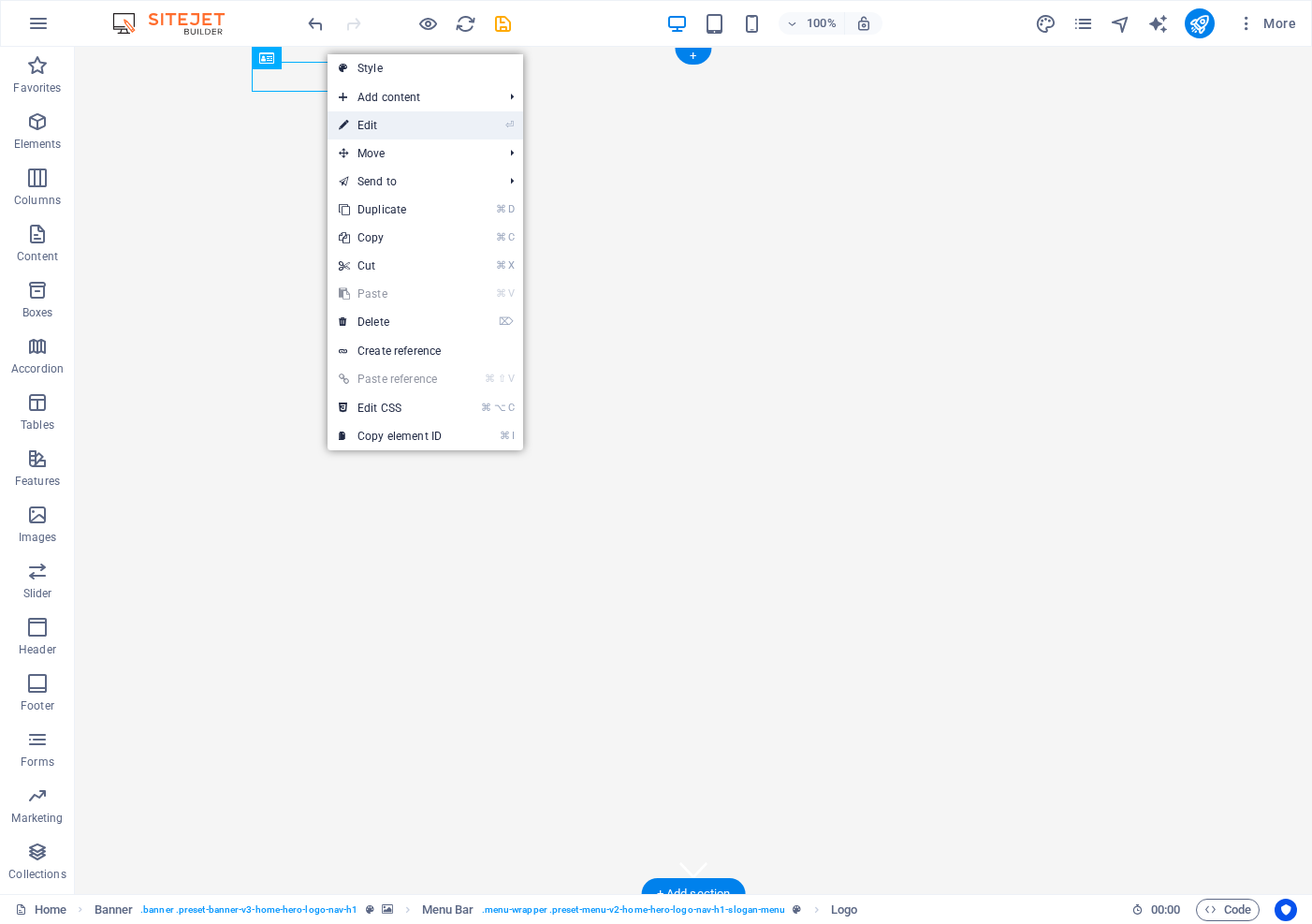
click at [362, 123] on link "⏎ Edit" at bounding box center [390, 125] width 125 height 28
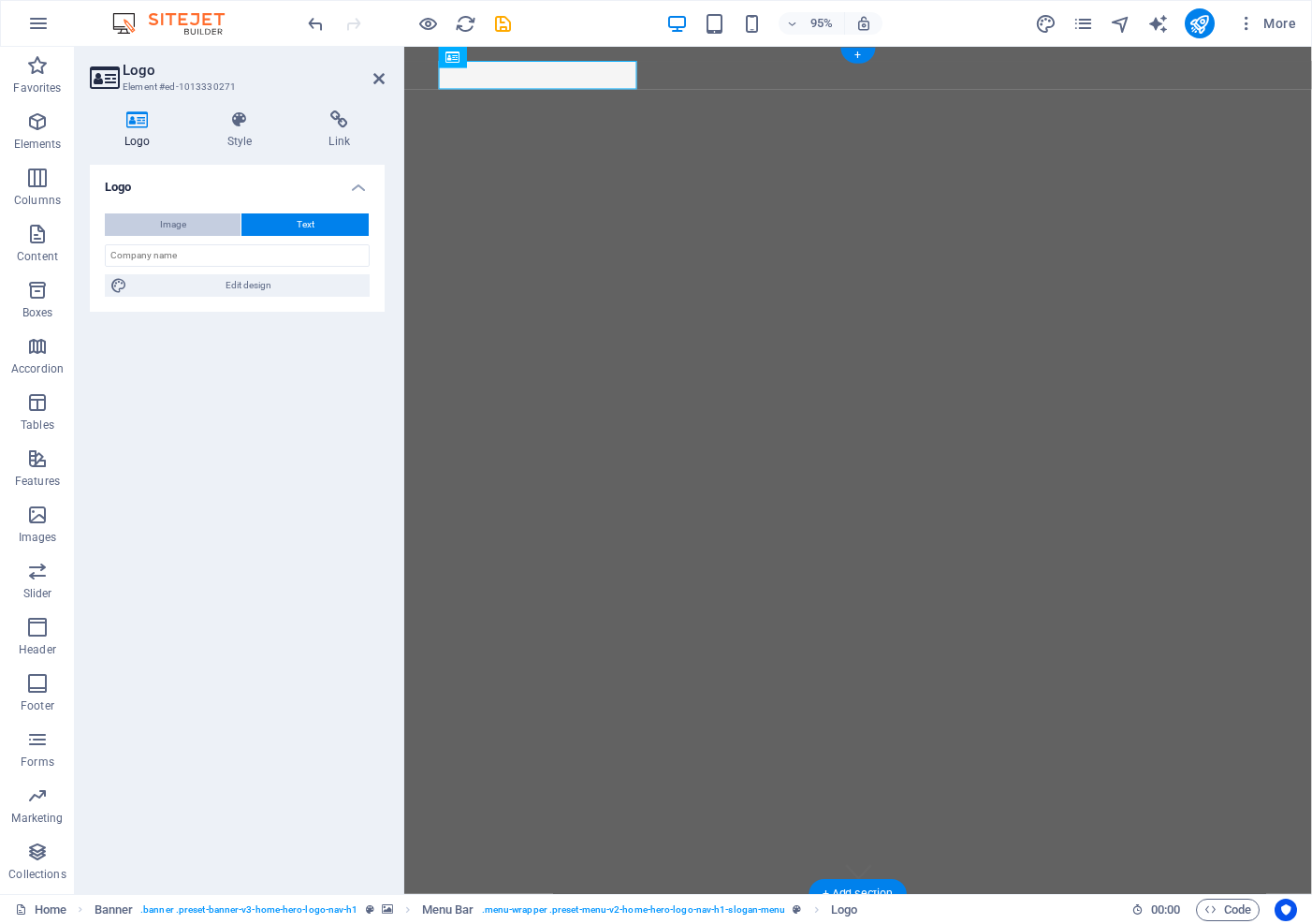
click at [172, 225] on span "Image" at bounding box center [173, 224] width 26 height 22
select select "DISABLED_OPTION_VALUE"
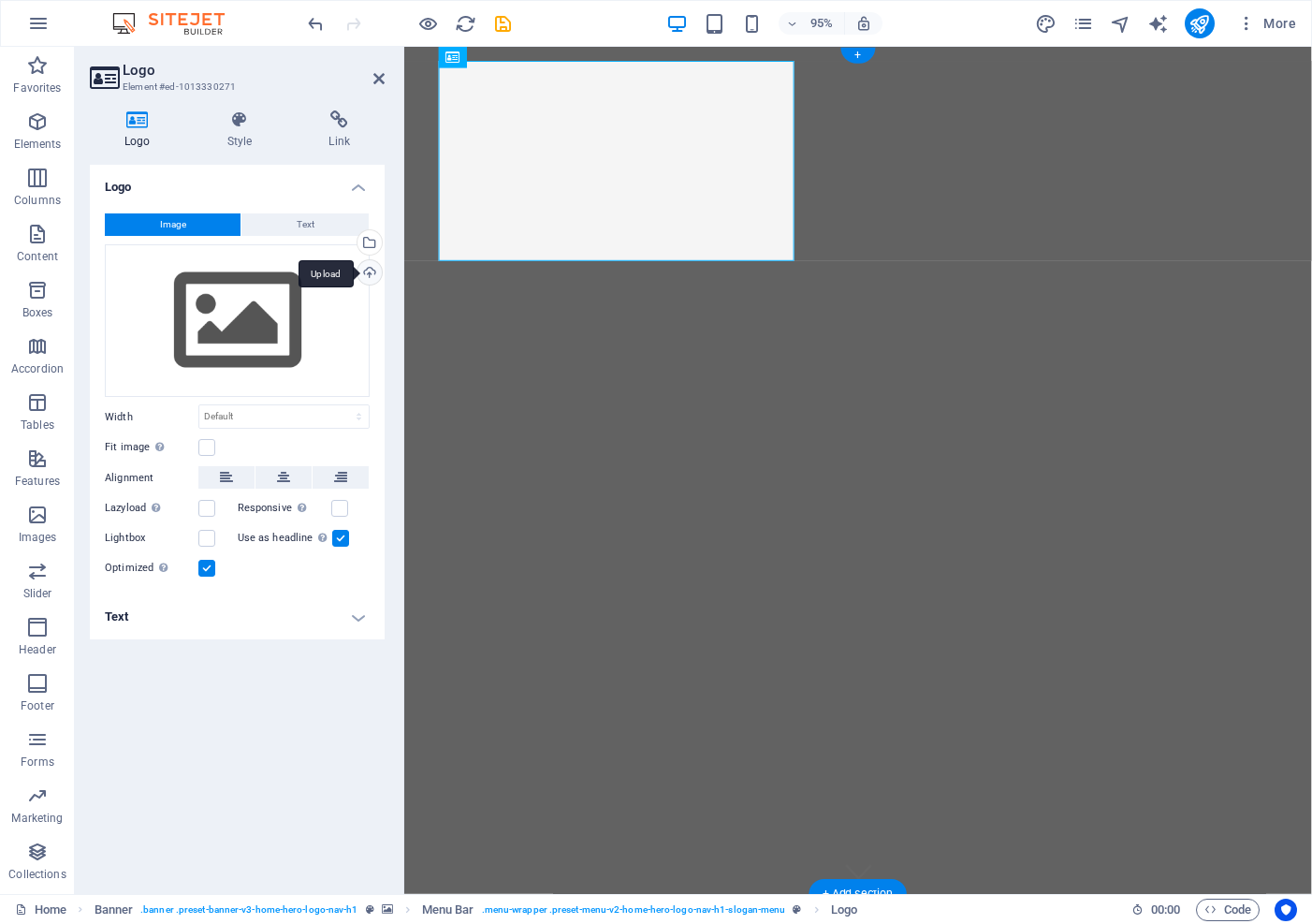
click at [370, 267] on div "Upload" at bounding box center [368, 274] width 28 height 28
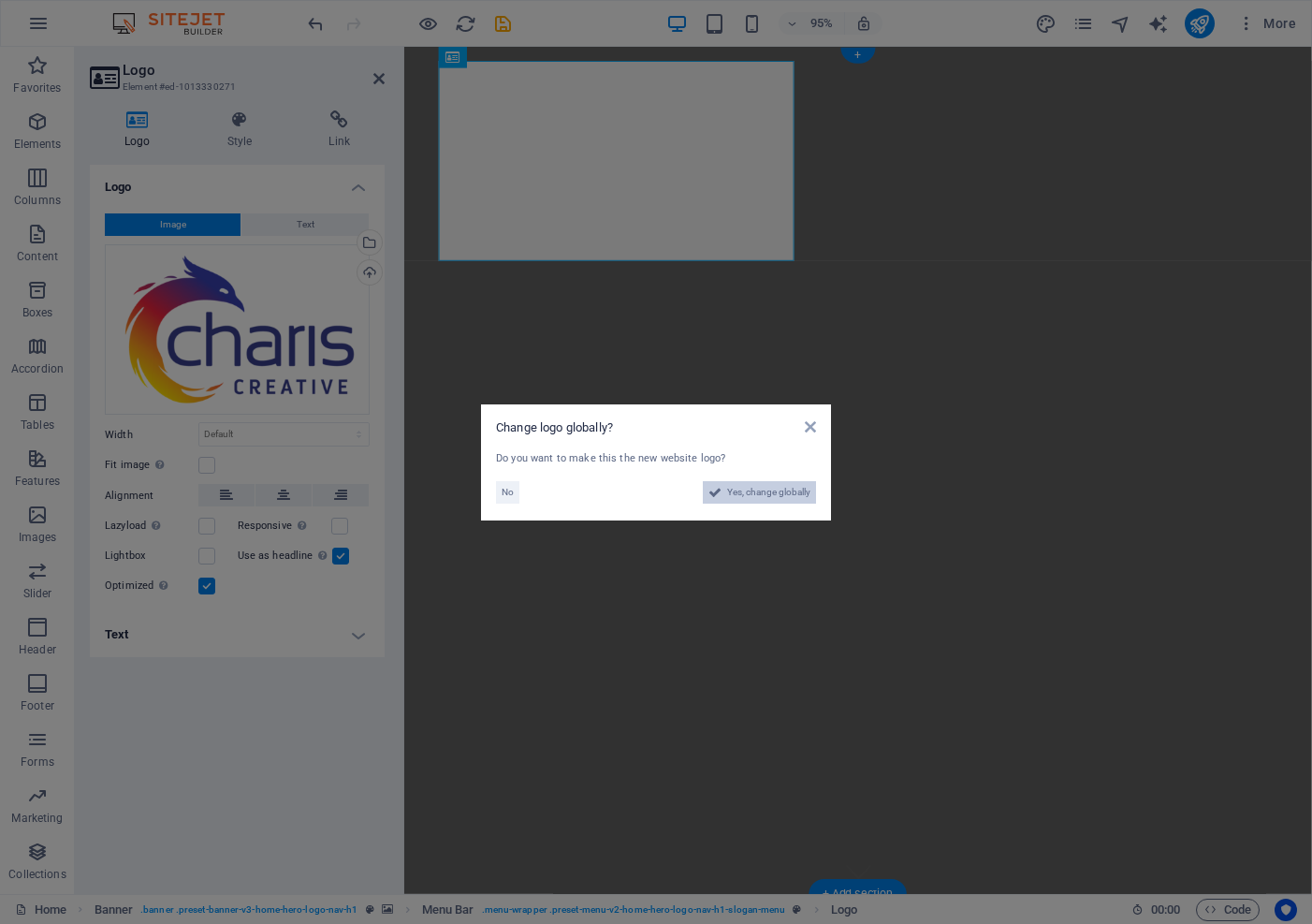
click at [782, 491] on span "Yes, change globally" at bounding box center [769, 492] width 84 height 22
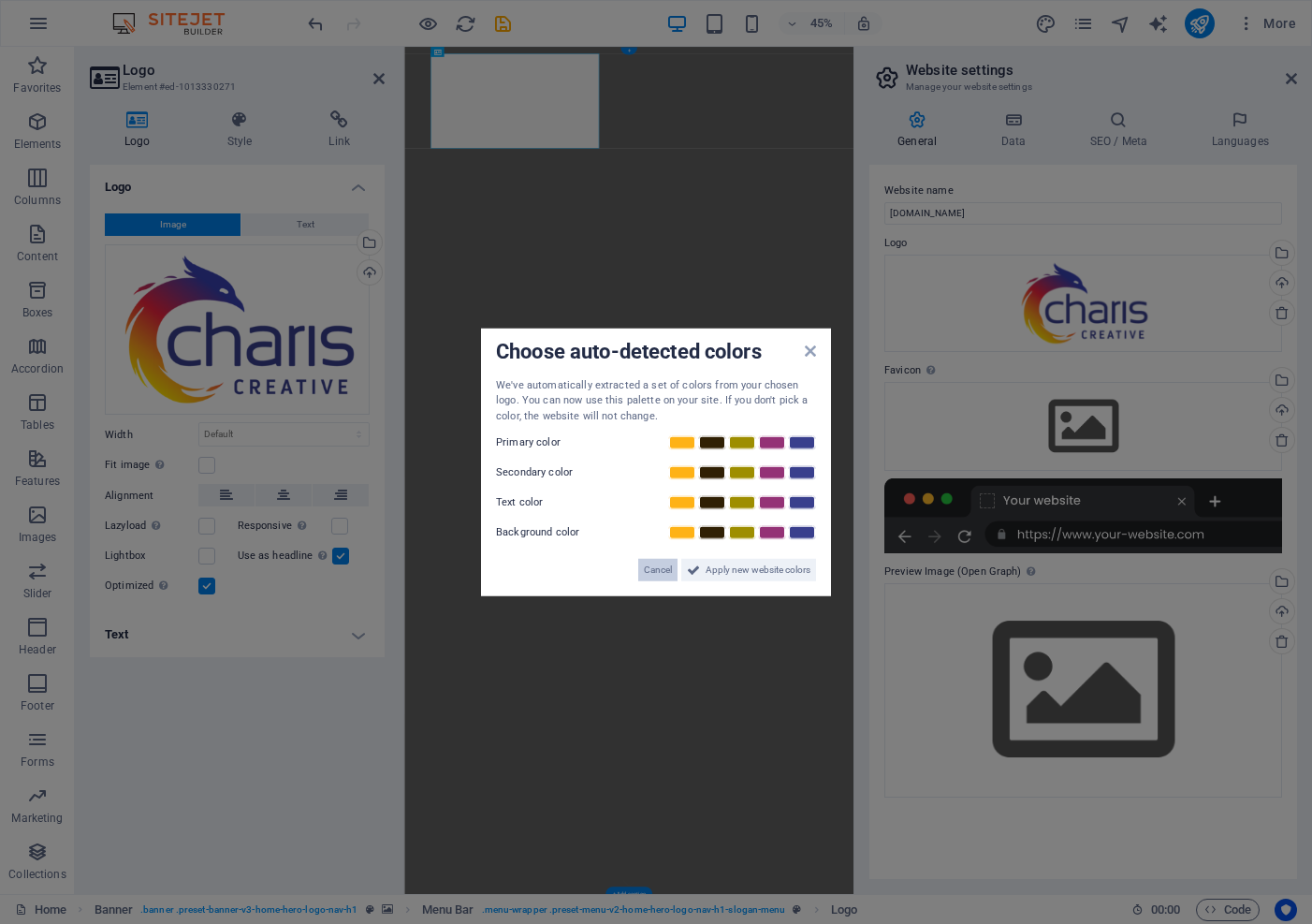
click at [657, 572] on span "Cancel" at bounding box center [657, 570] width 28 height 22
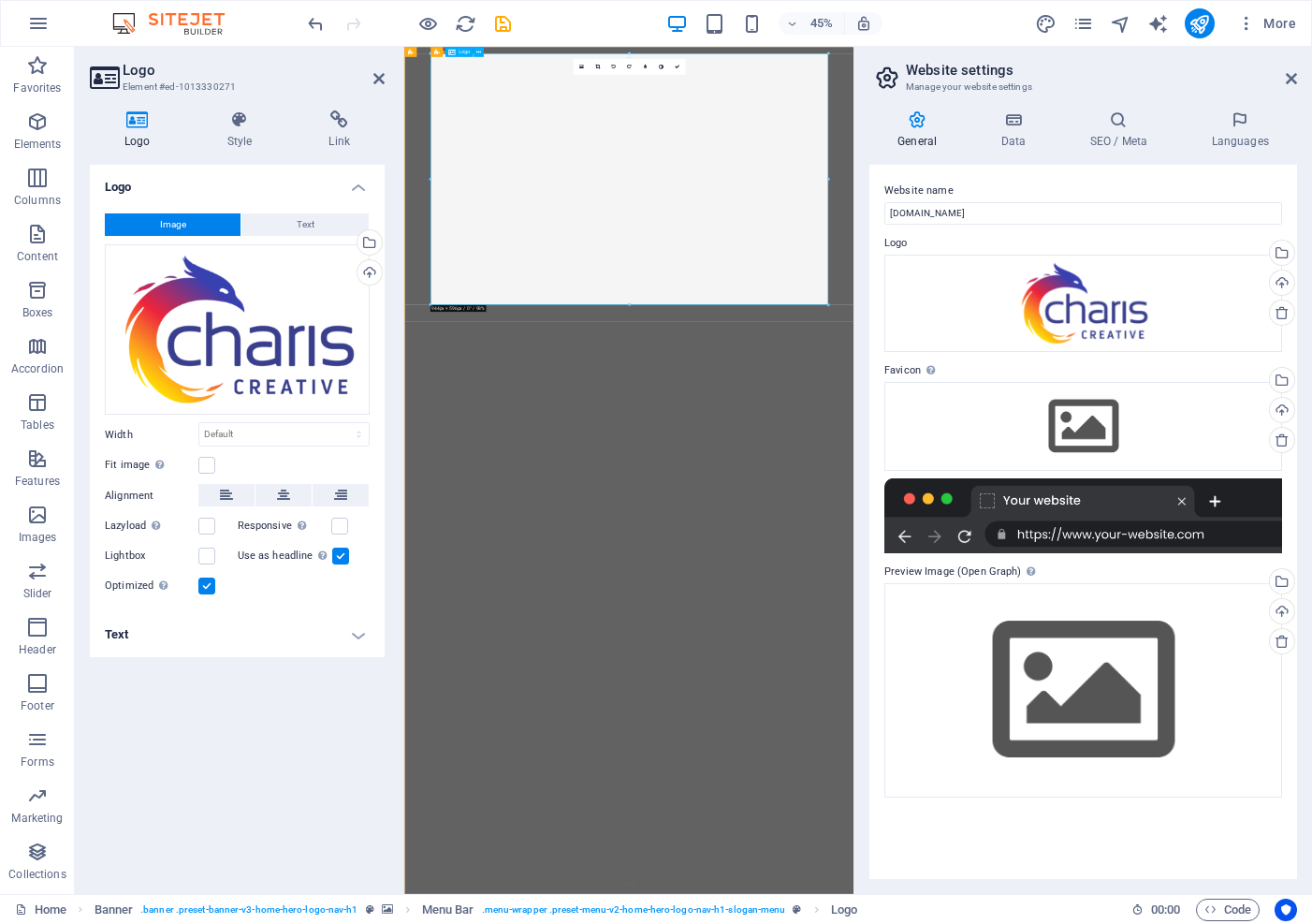
drag, startPoint x: 1232, startPoint y: 349, endPoint x: 1024, endPoint y: 605, distance: 329.8
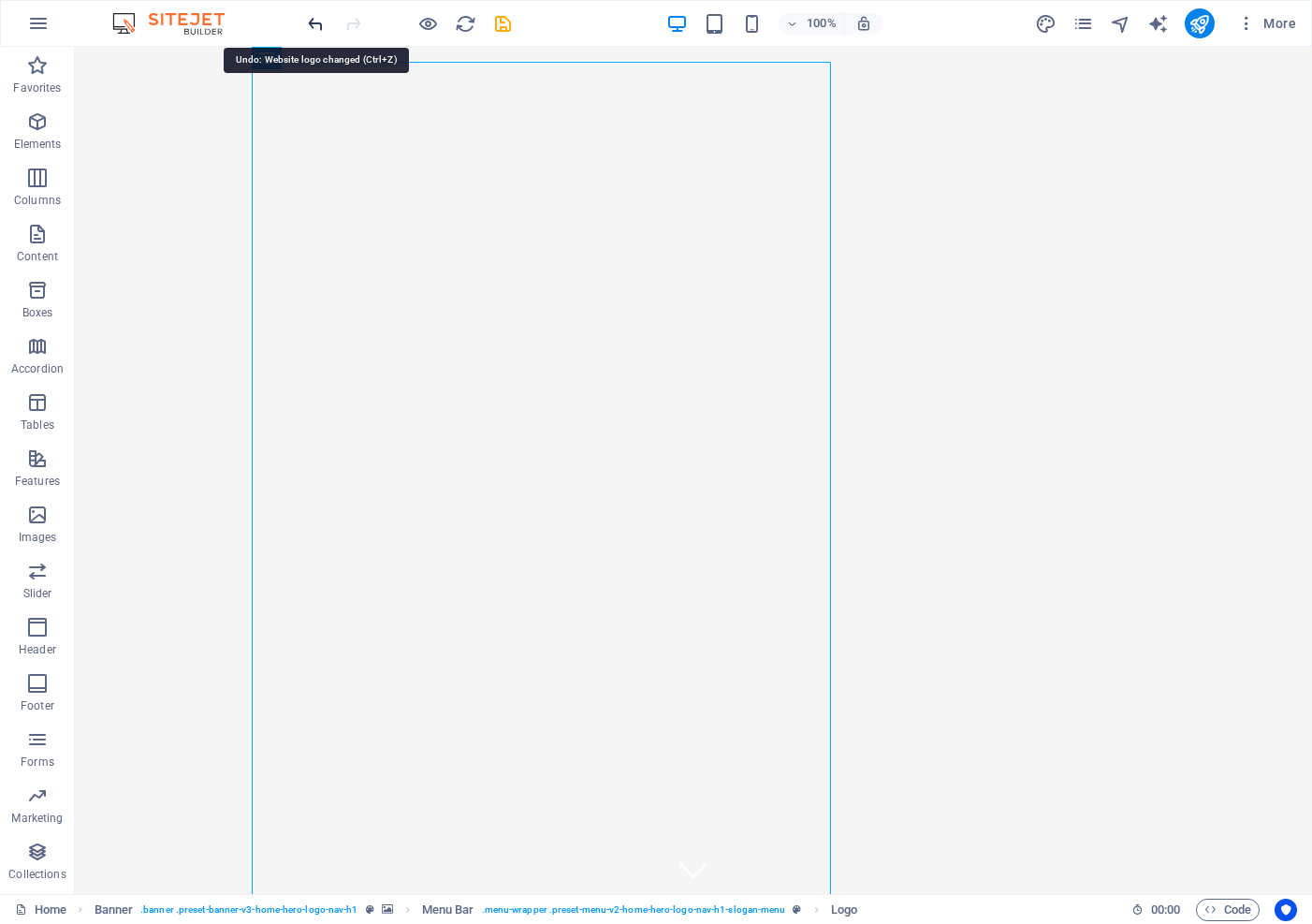
click at [316, 14] on icon "undo" at bounding box center [316, 23] width 21 height 21
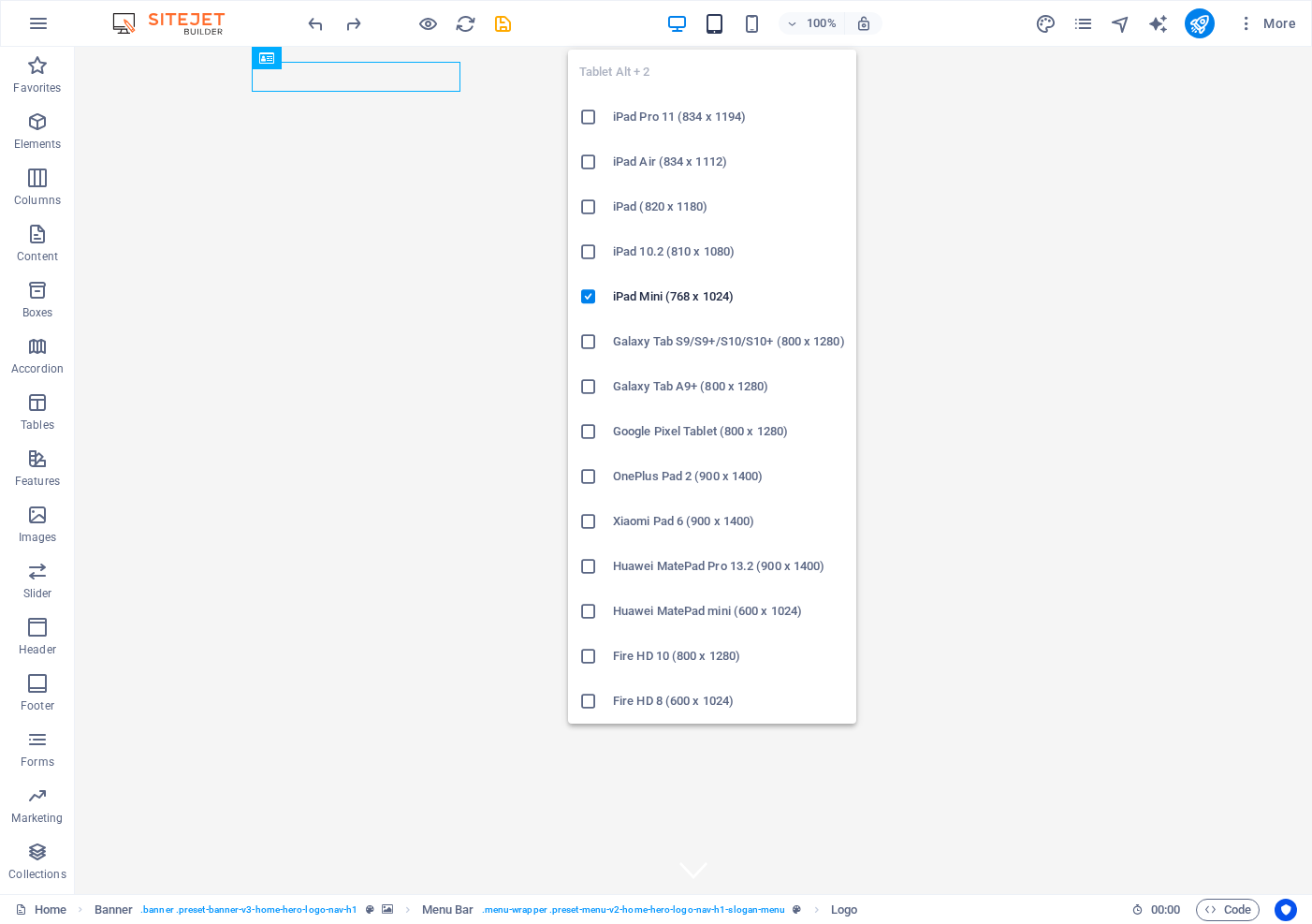
click at [718, 24] on icon "button" at bounding box center [715, 23] width 21 height 21
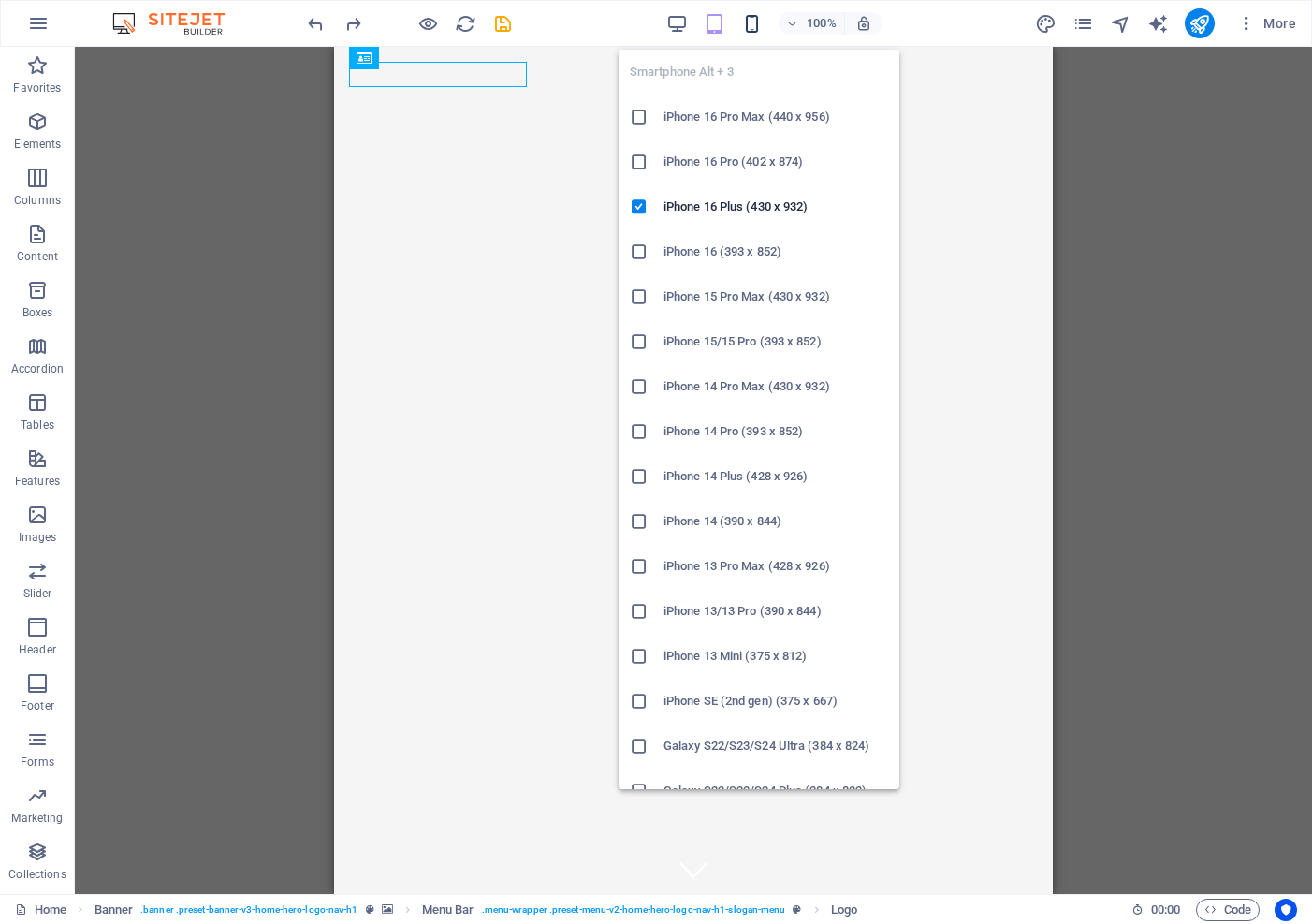
click at [750, 22] on icon "button" at bounding box center [752, 23] width 21 height 21
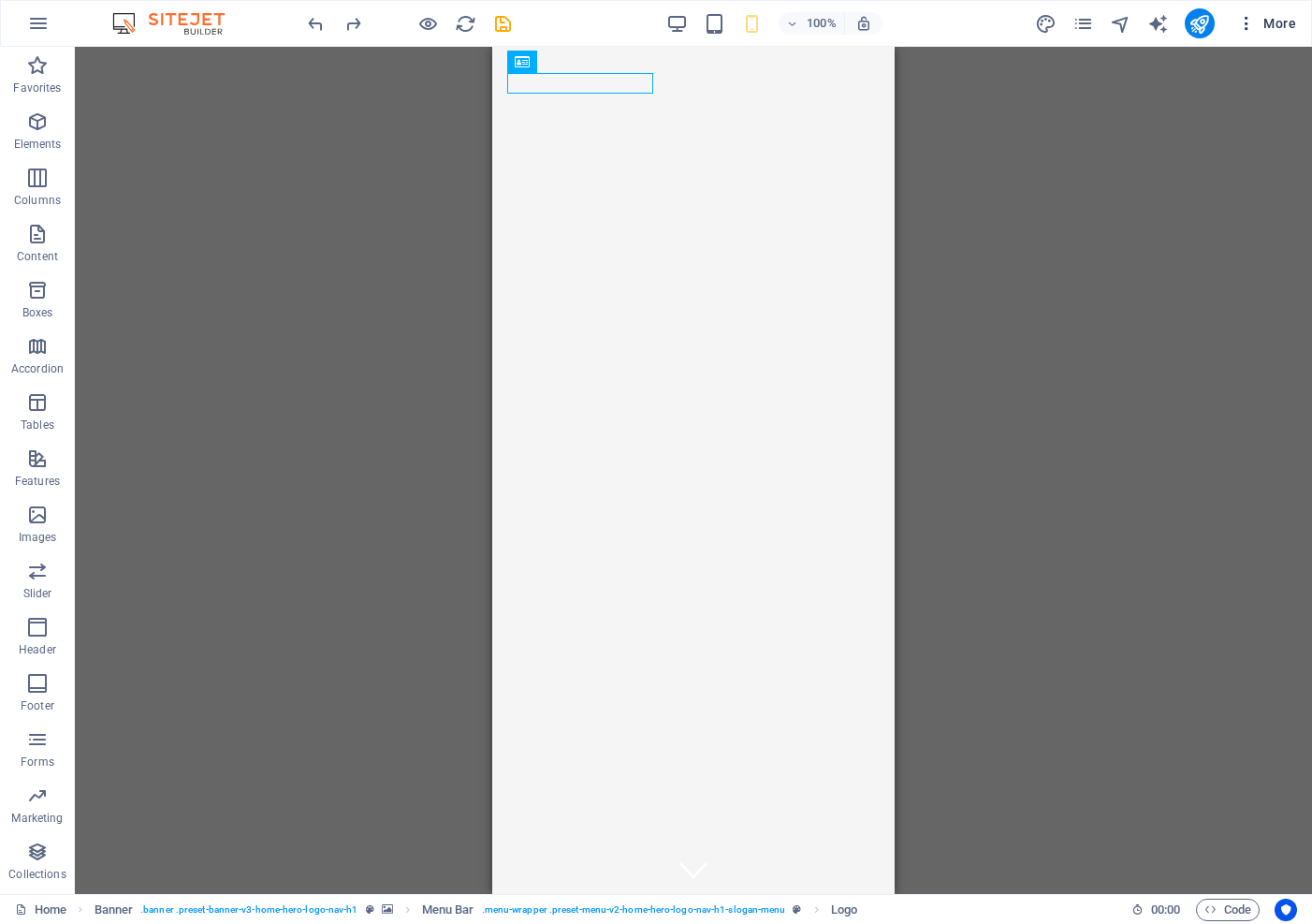
click at [1276, 21] on span "More" at bounding box center [1266, 22] width 59 height 18
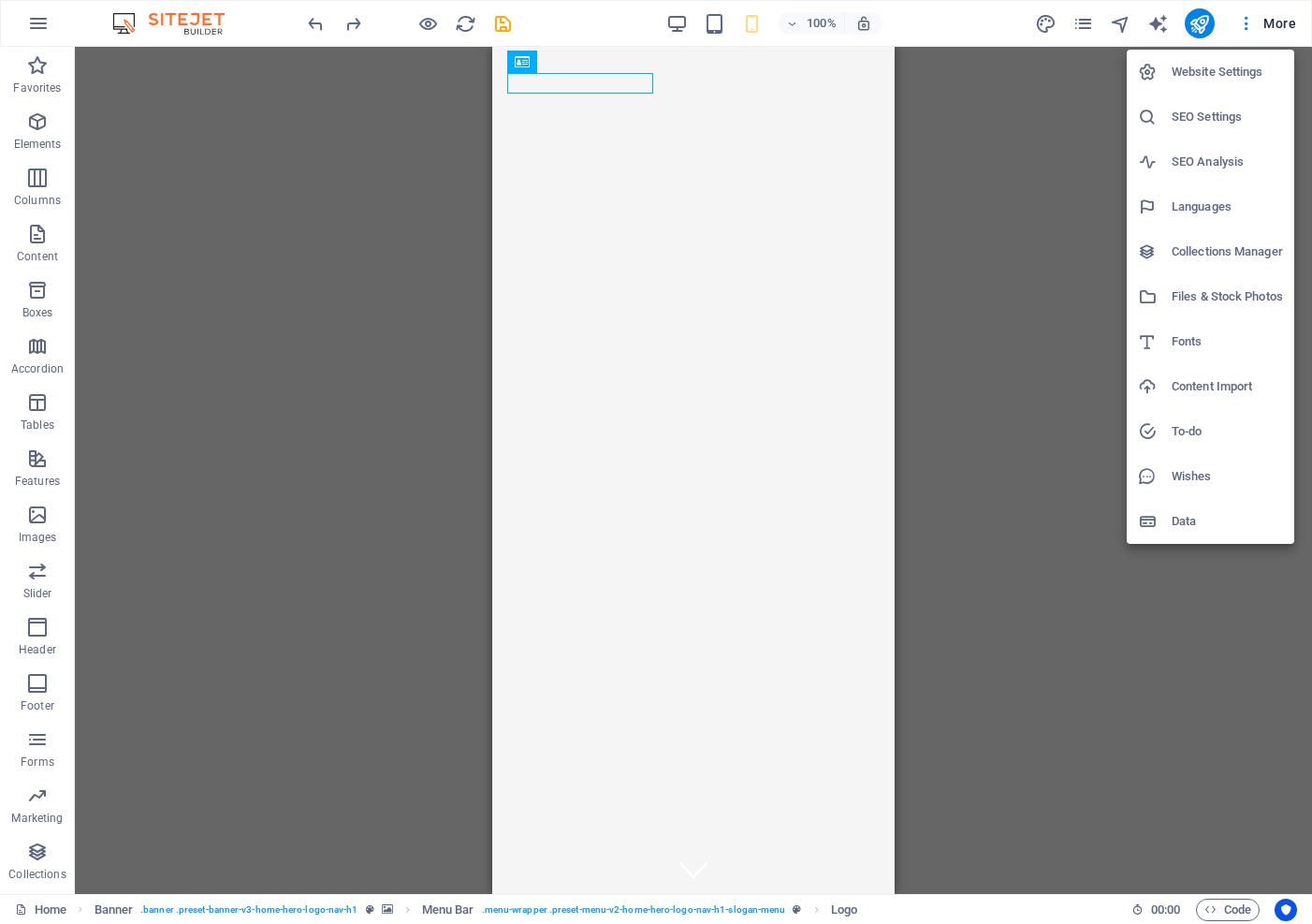
click at [266, 32] on div at bounding box center [656, 462] width 1312 height 924
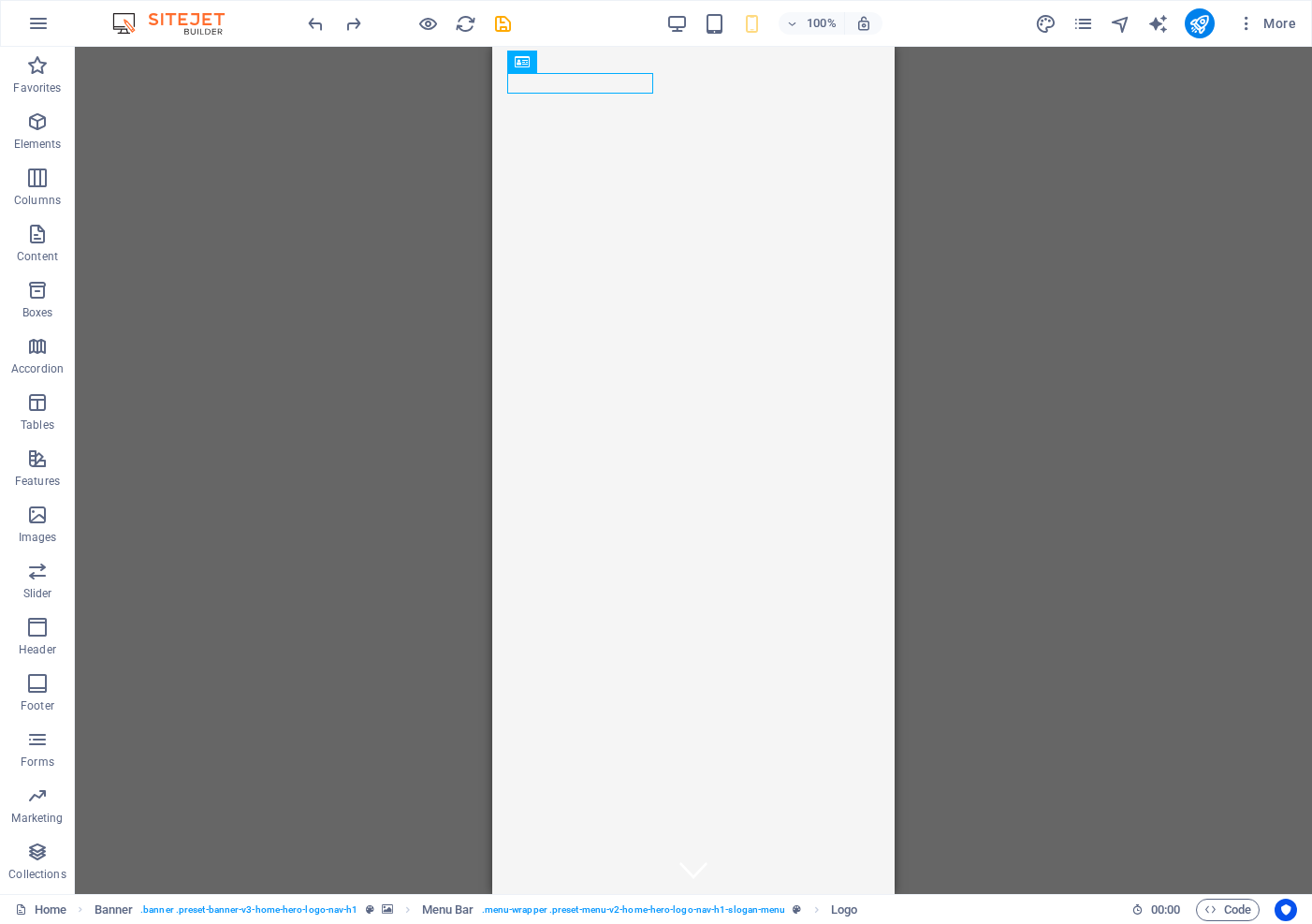
click at [693, 842] on div at bounding box center [693, 487] width 403 height 737
click at [1246, 27] on icon "button" at bounding box center [1246, 22] width 18 height 18
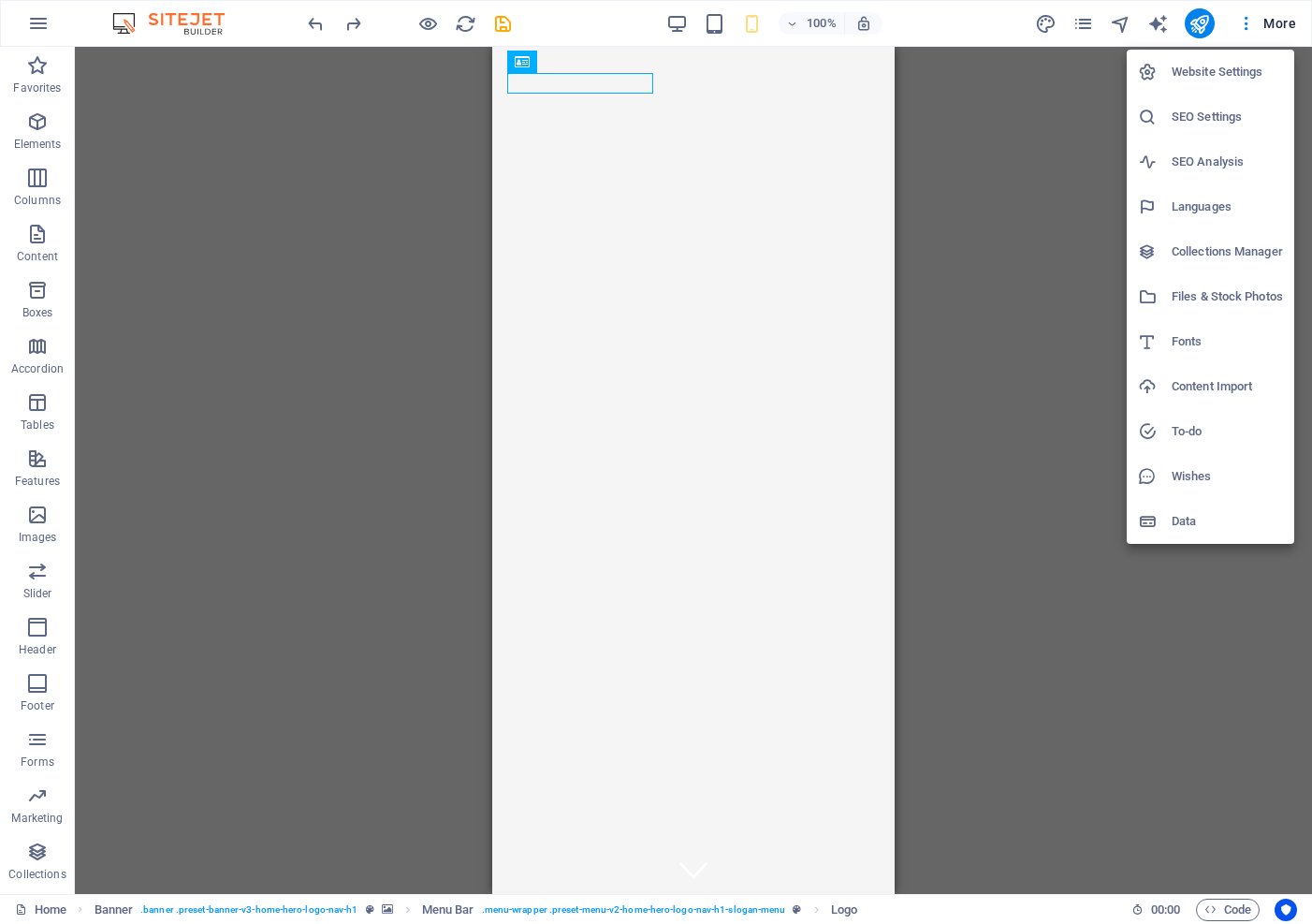
click at [1223, 70] on h6 "Website Settings" at bounding box center [1227, 72] width 112 height 22
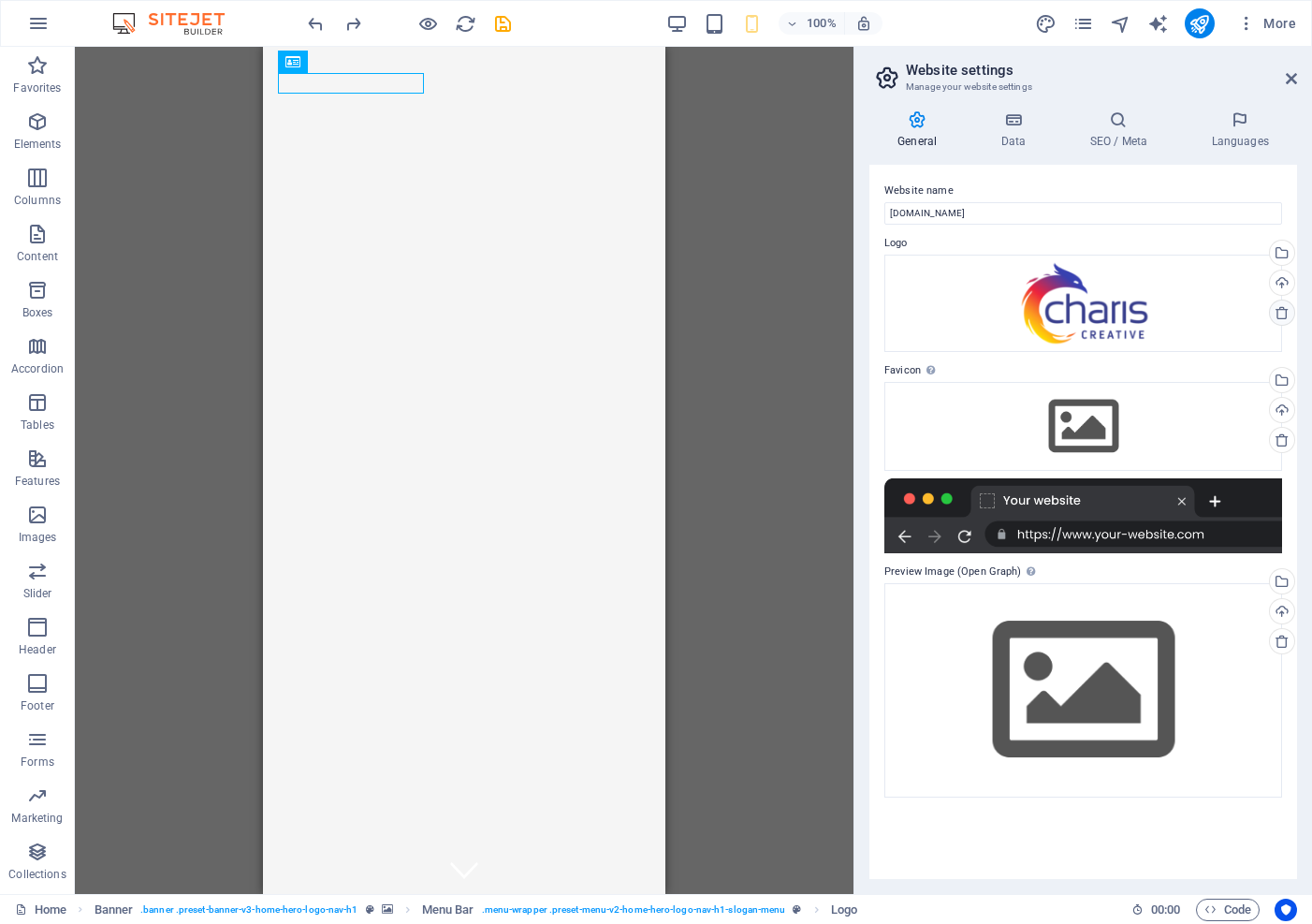
click at [1283, 312] on icon at bounding box center [1282, 312] width 15 height 15
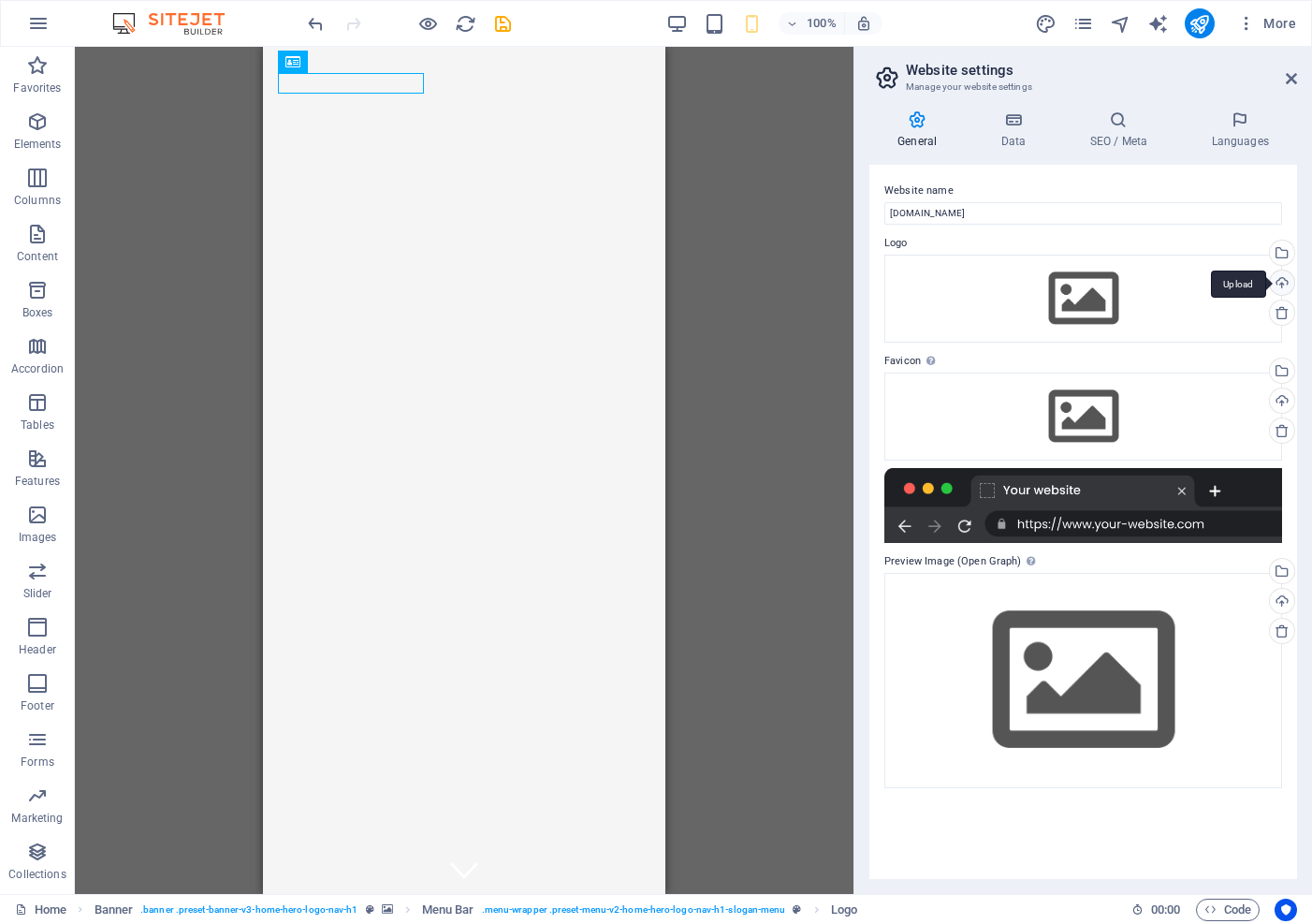
click at [1283, 279] on div "Upload" at bounding box center [1280, 284] width 28 height 28
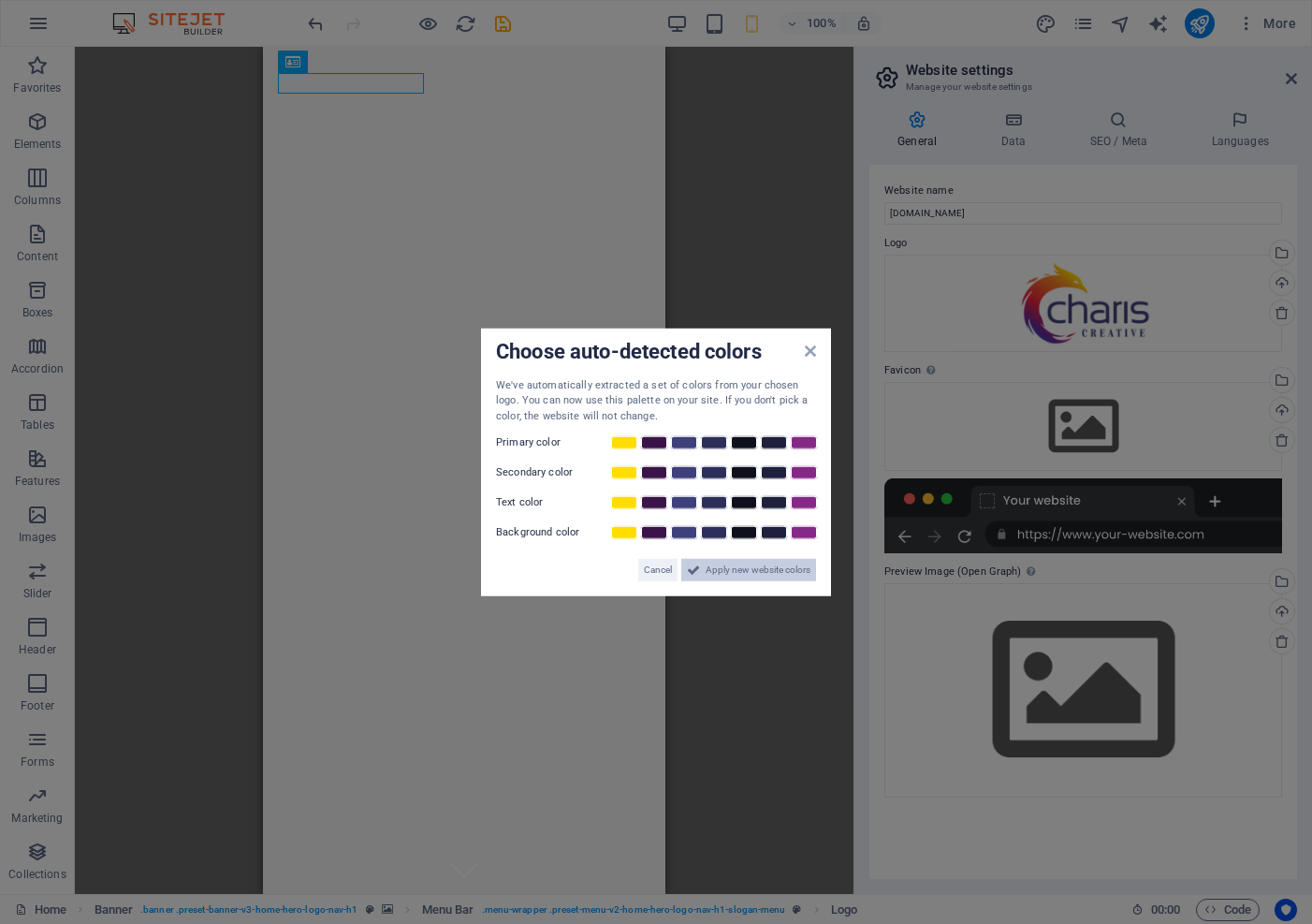
click at [759, 572] on span "Apply new website colors" at bounding box center [759, 570] width 105 height 22
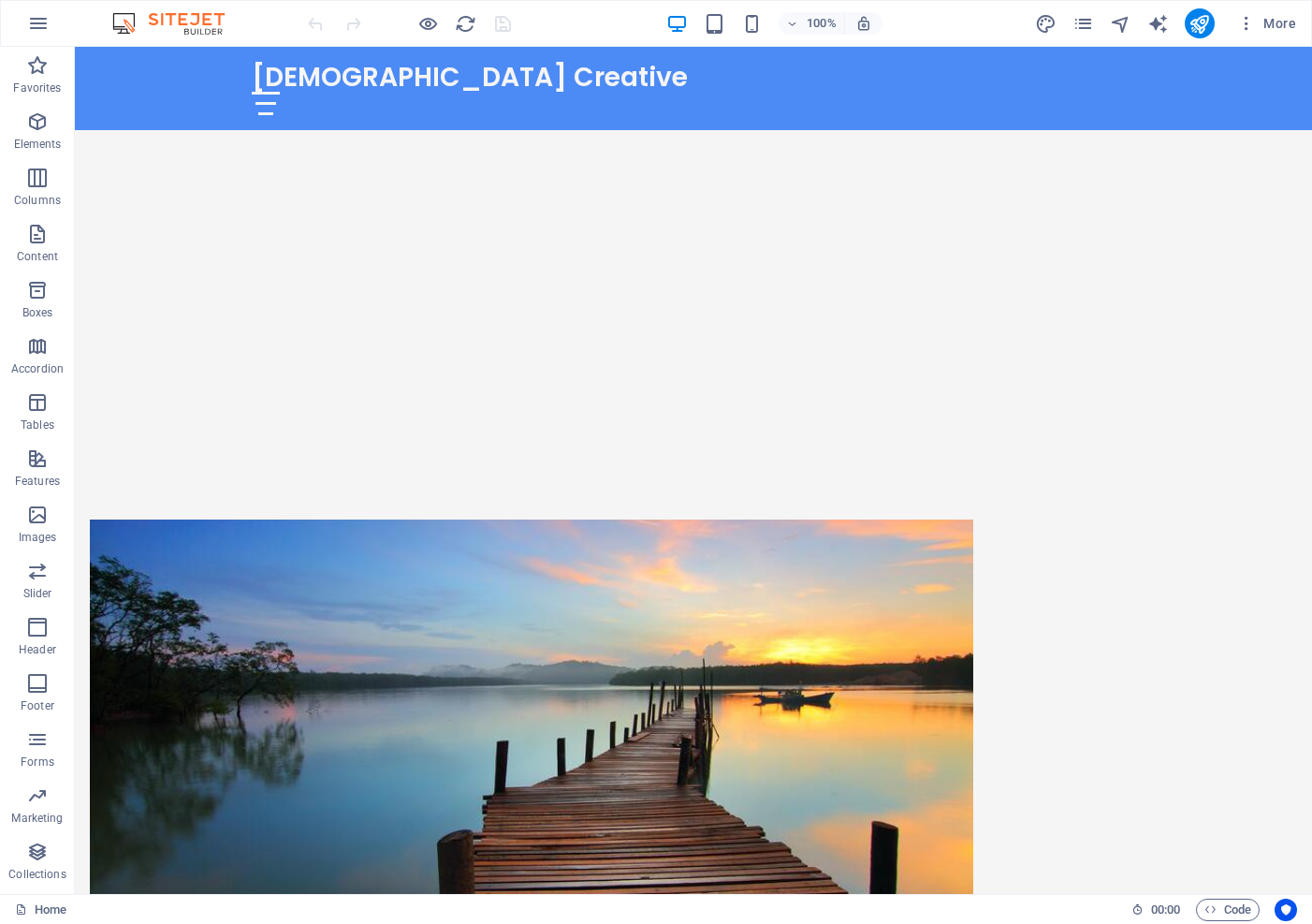
scroll to position [876, 0]
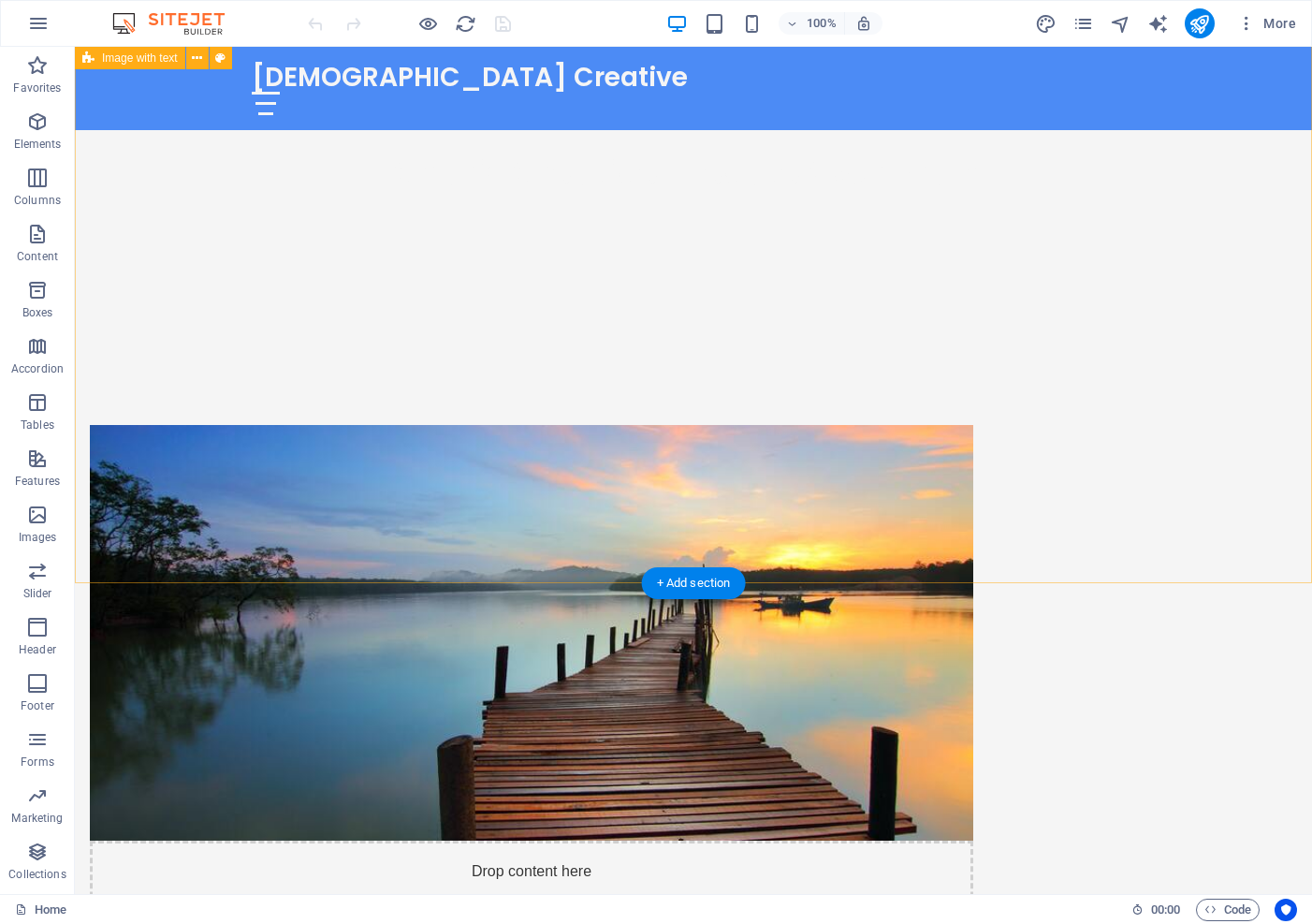
click at [205, 535] on div "Drop content here or Add elements Paste clipboard About Charis Creative Charis …" at bounding box center [693, 837] width 1237 height 975
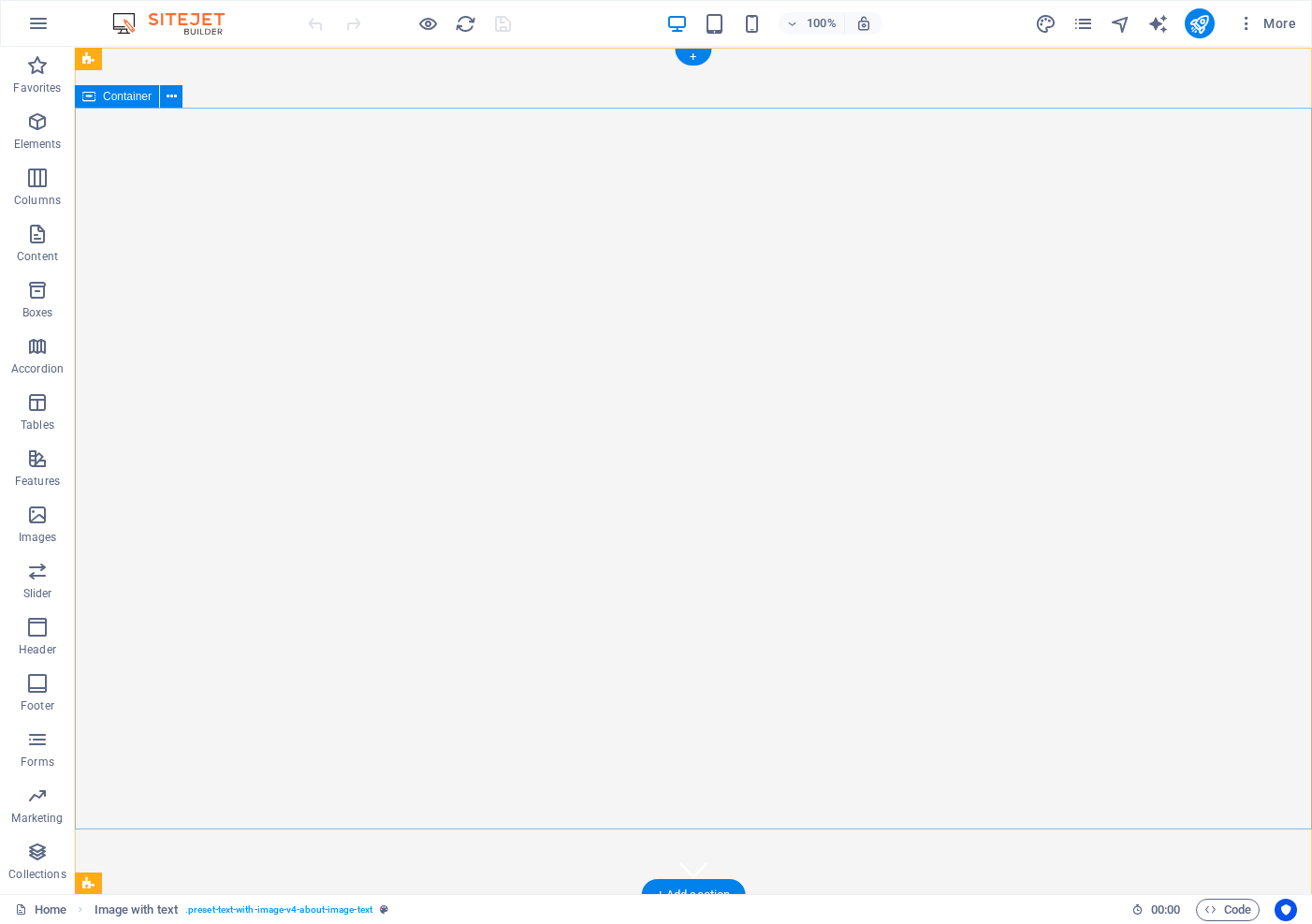
scroll to position [0, 0]
click at [291, 57] on span "Logo" at bounding box center [295, 58] width 25 height 12
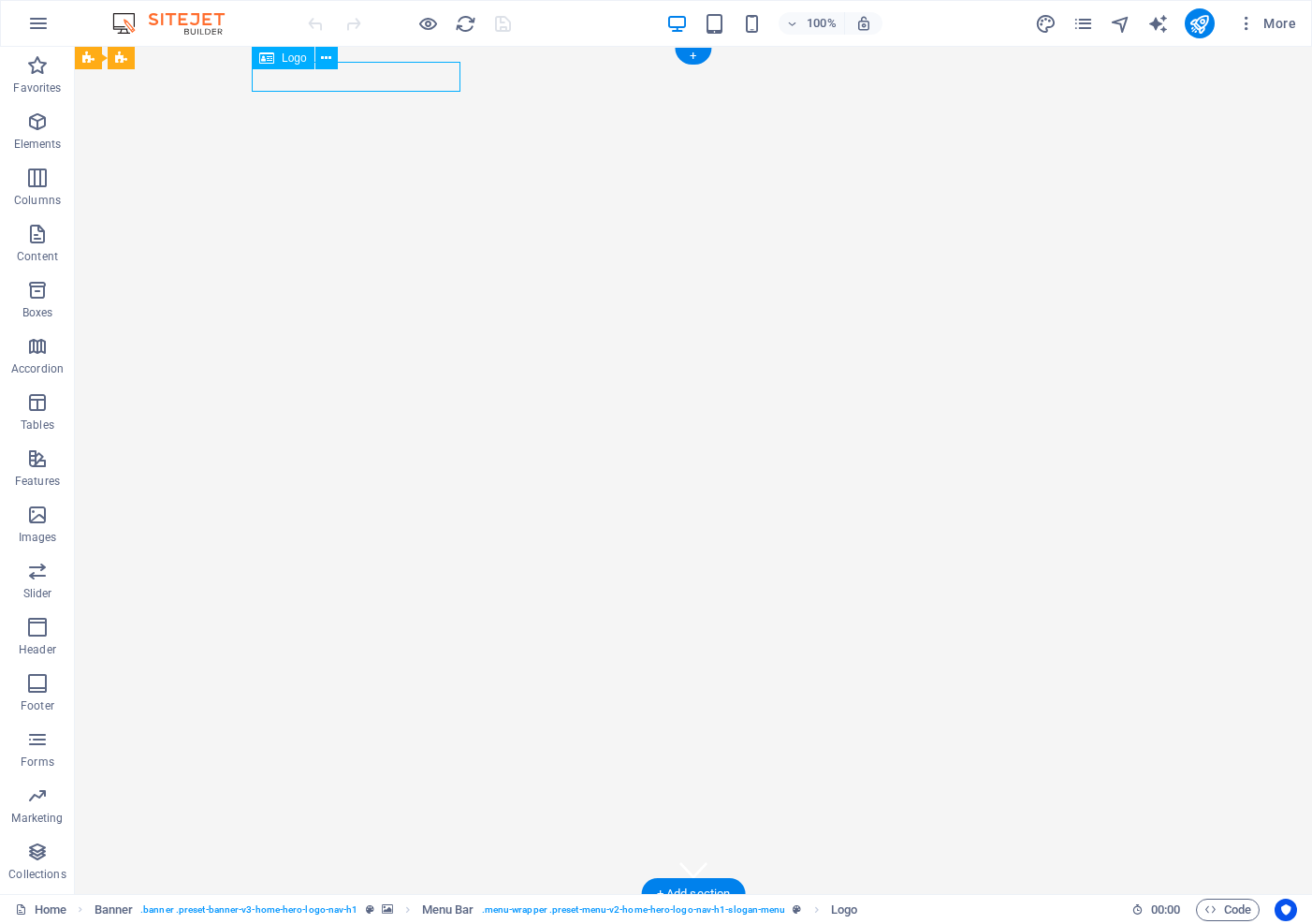
click at [291, 57] on span "Logo" at bounding box center [295, 58] width 25 height 12
click at [326, 58] on icon at bounding box center [326, 58] width 11 height 19
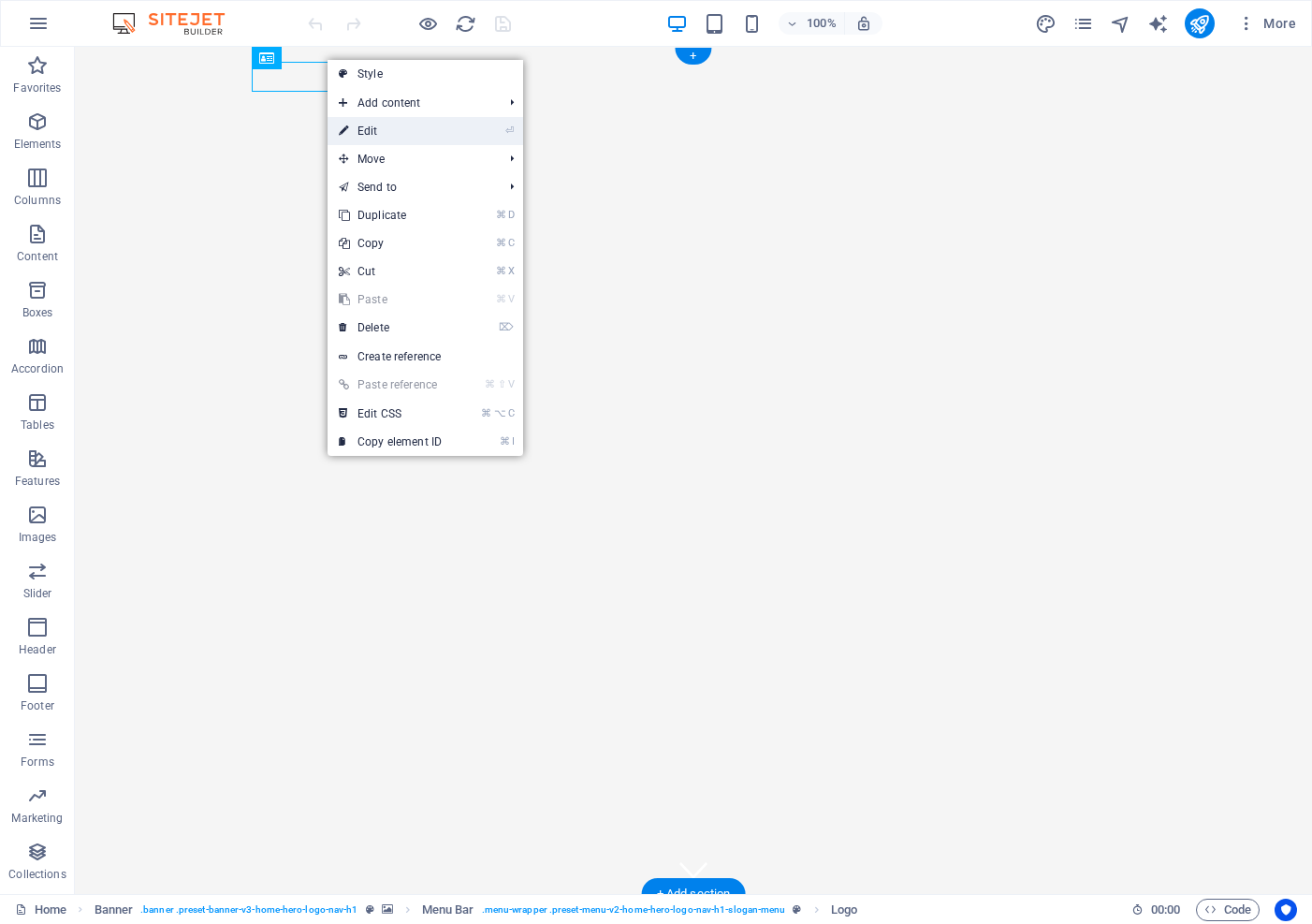
click at [355, 133] on link "⏎ Edit" at bounding box center [390, 130] width 125 height 28
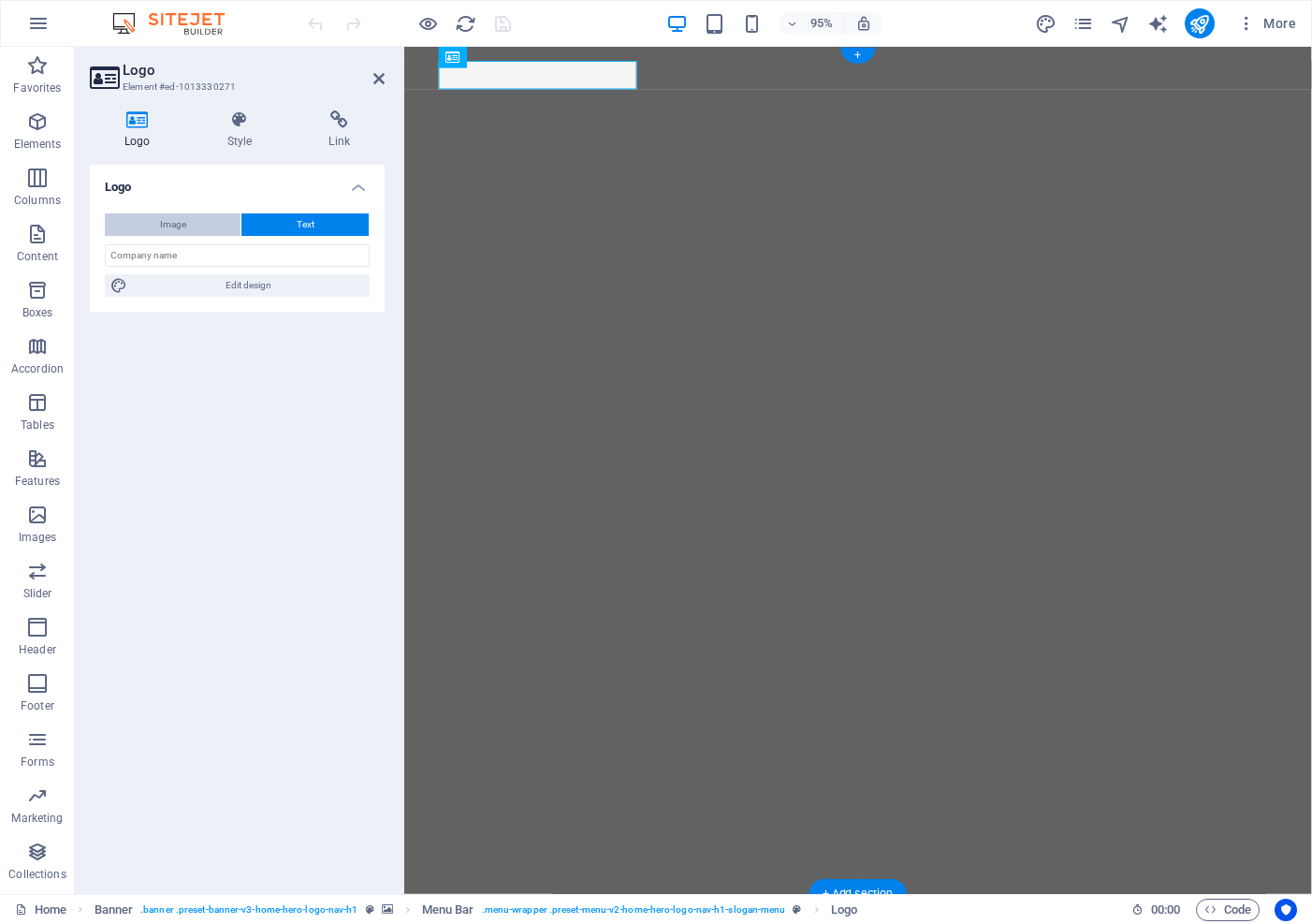
click at [165, 227] on span "Image" at bounding box center [173, 224] width 26 height 22
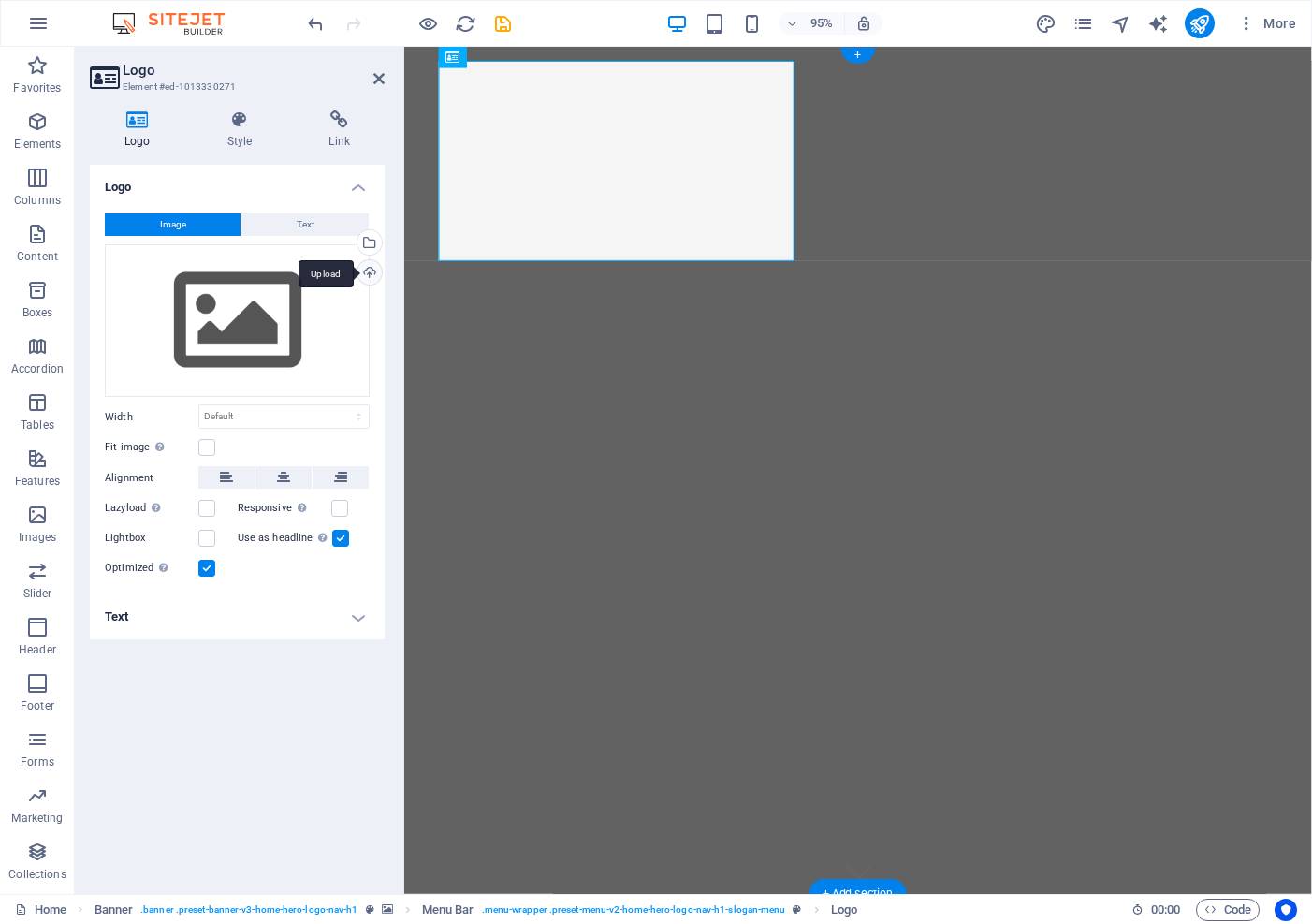
click at [370, 271] on div "Upload" at bounding box center [368, 274] width 28 height 28
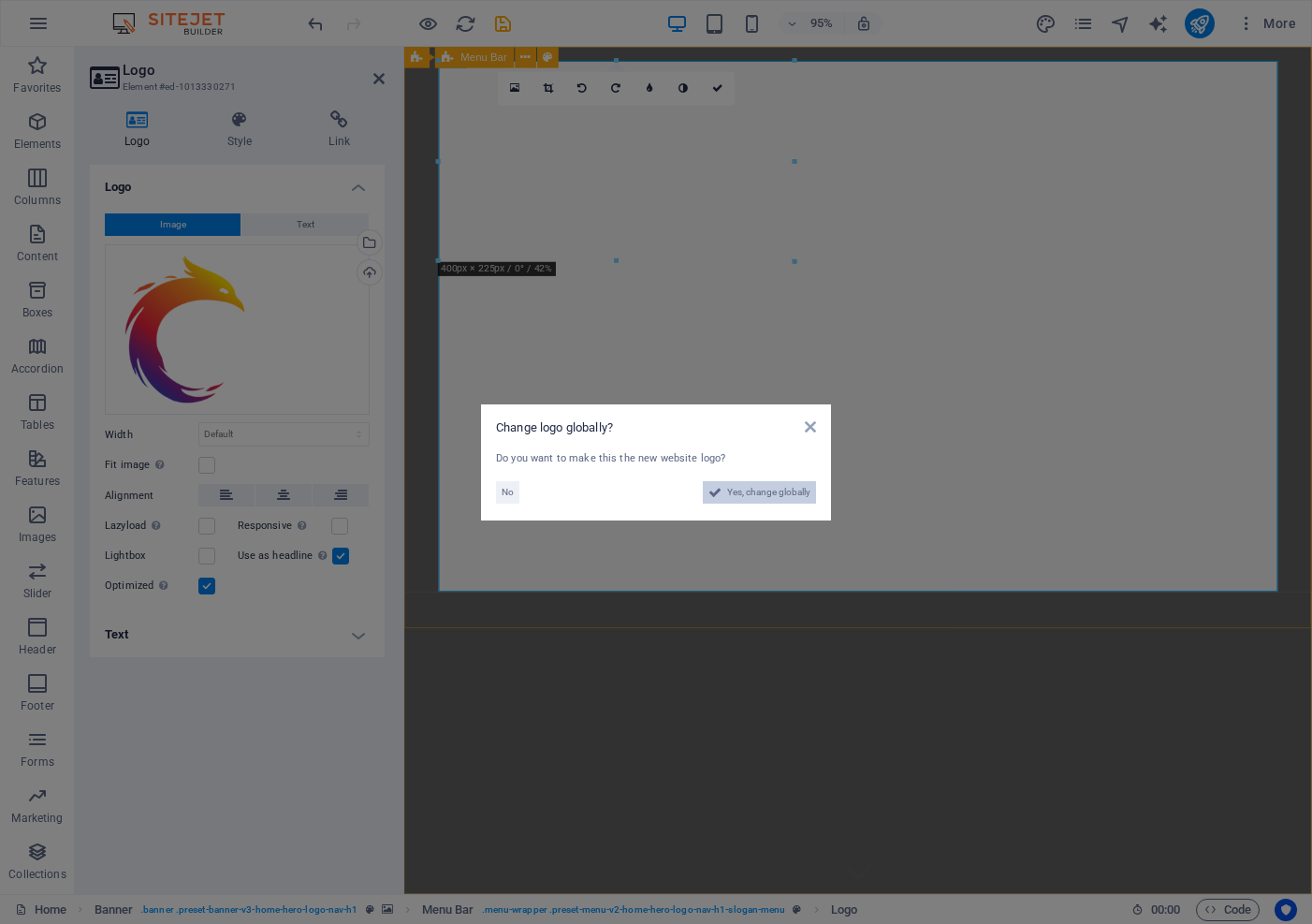
click at [782, 485] on span "Yes, change globally" at bounding box center [769, 492] width 84 height 22
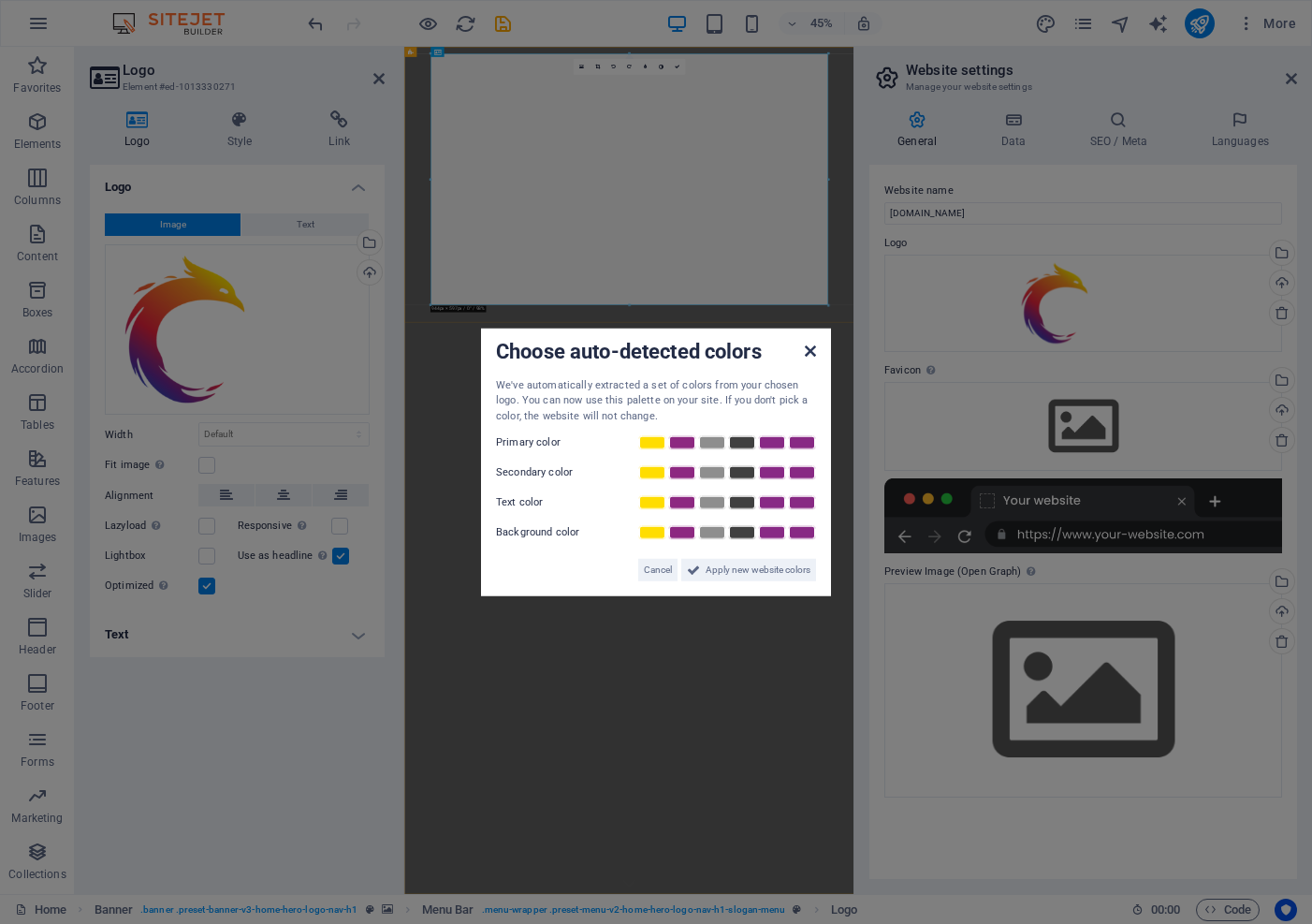
click at [812, 353] on icon at bounding box center [811, 349] width 12 height 15
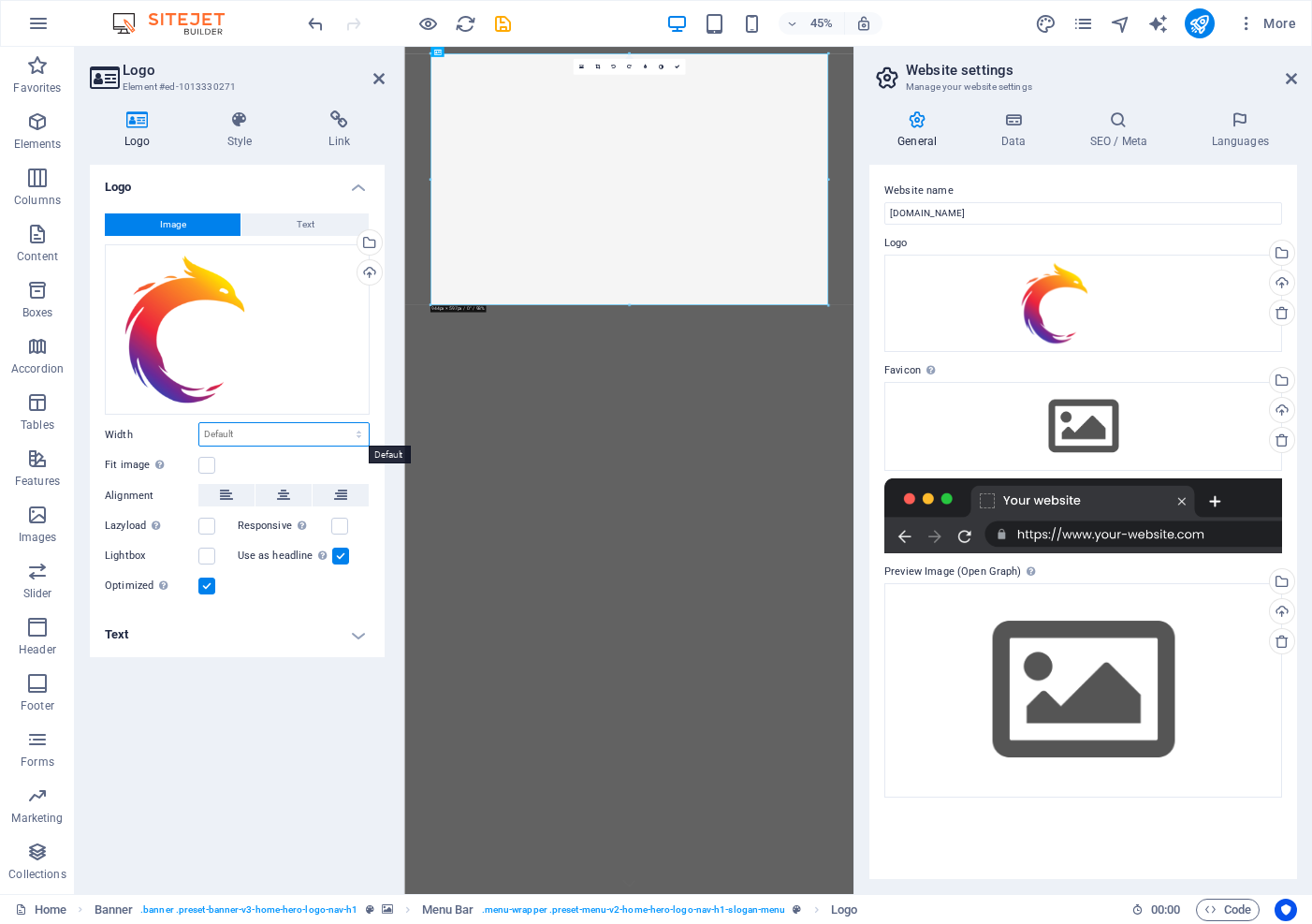
select select "px"
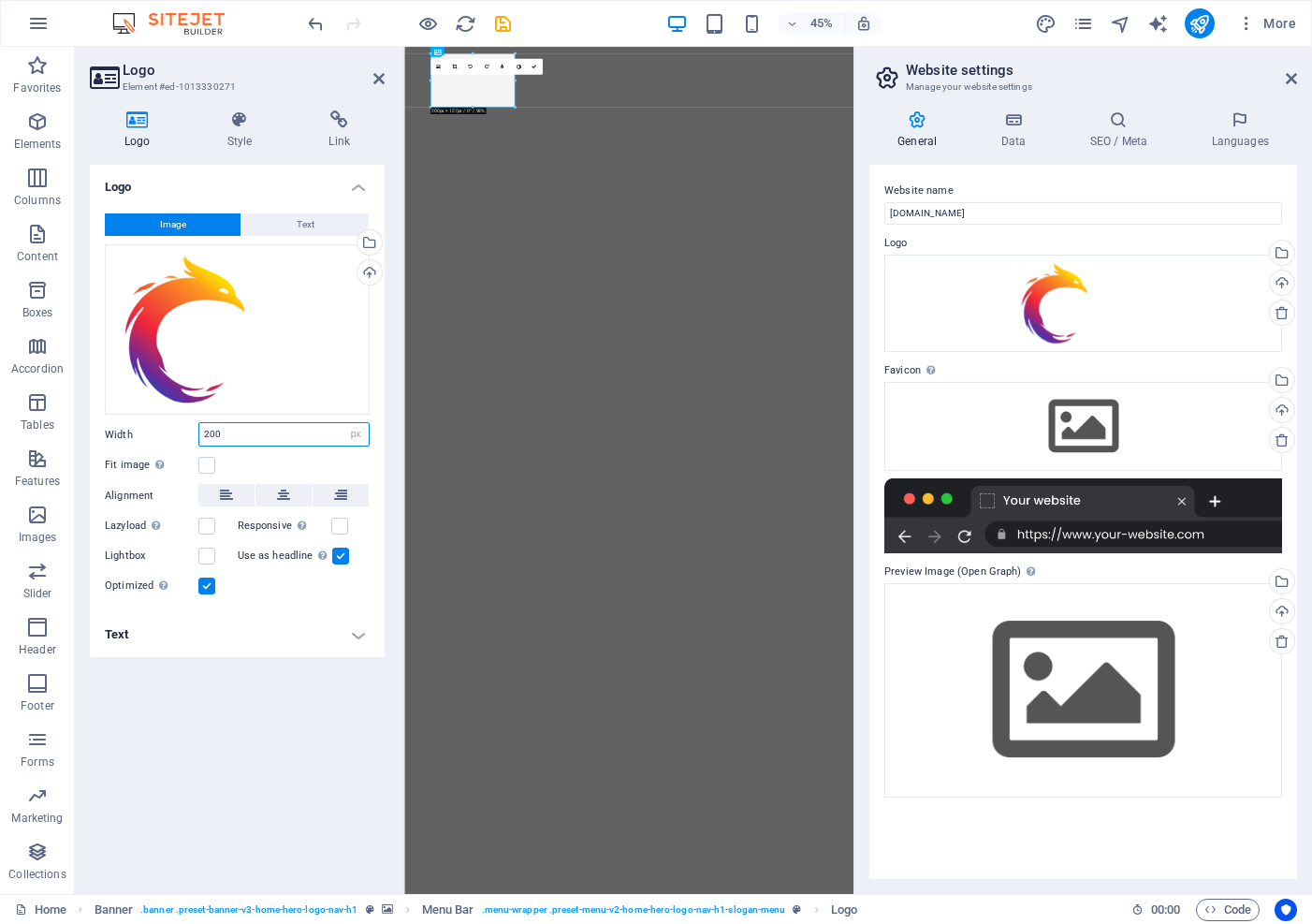
click at [207, 432] on input "200" at bounding box center [284, 434] width 169 height 22
click at [206, 431] on input "300" at bounding box center [284, 434] width 169 height 22
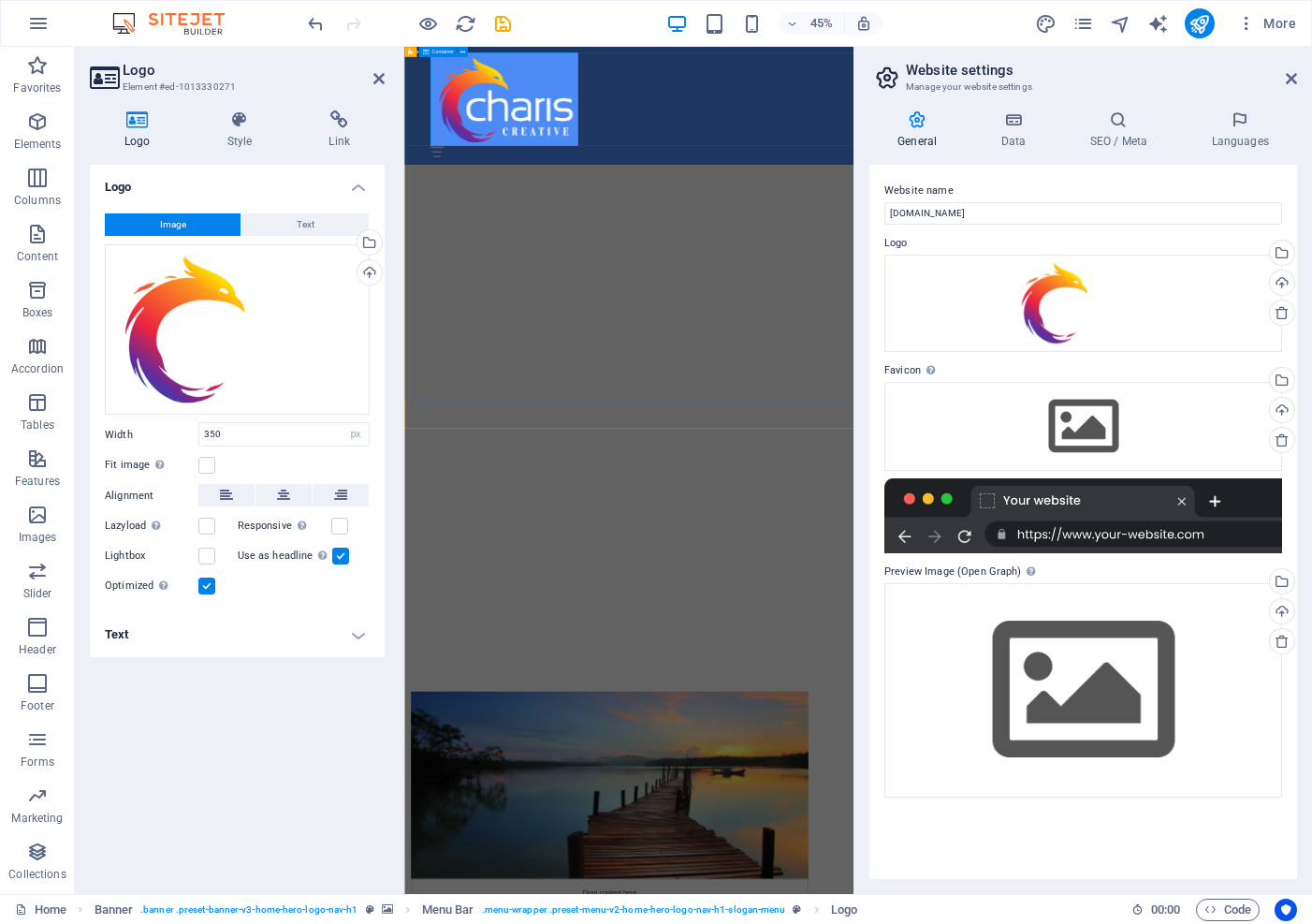
scroll to position [1035, 0]
click at [1291, 76] on icon at bounding box center [1292, 78] width 12 height 15
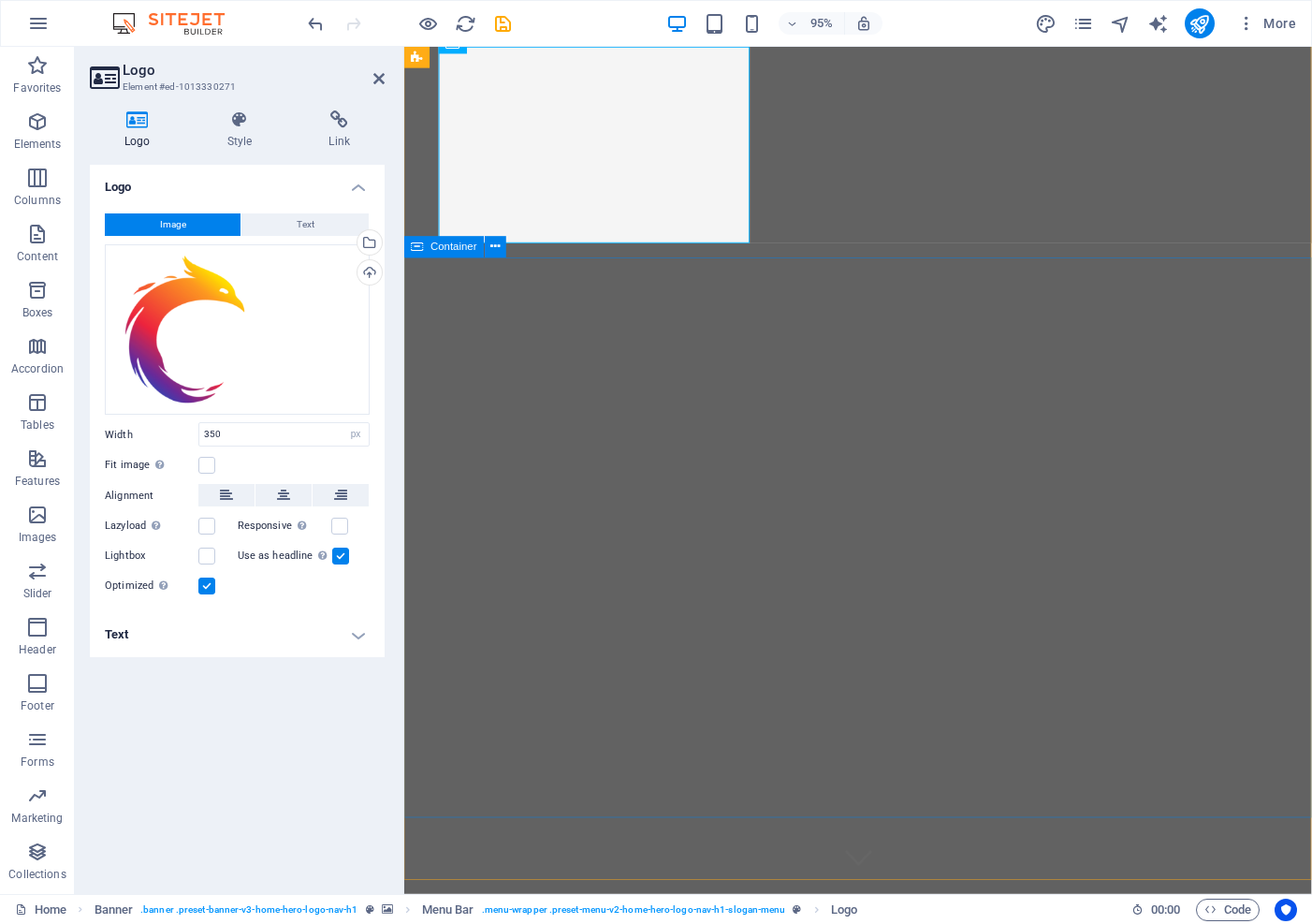
scroll to position [11, 0]
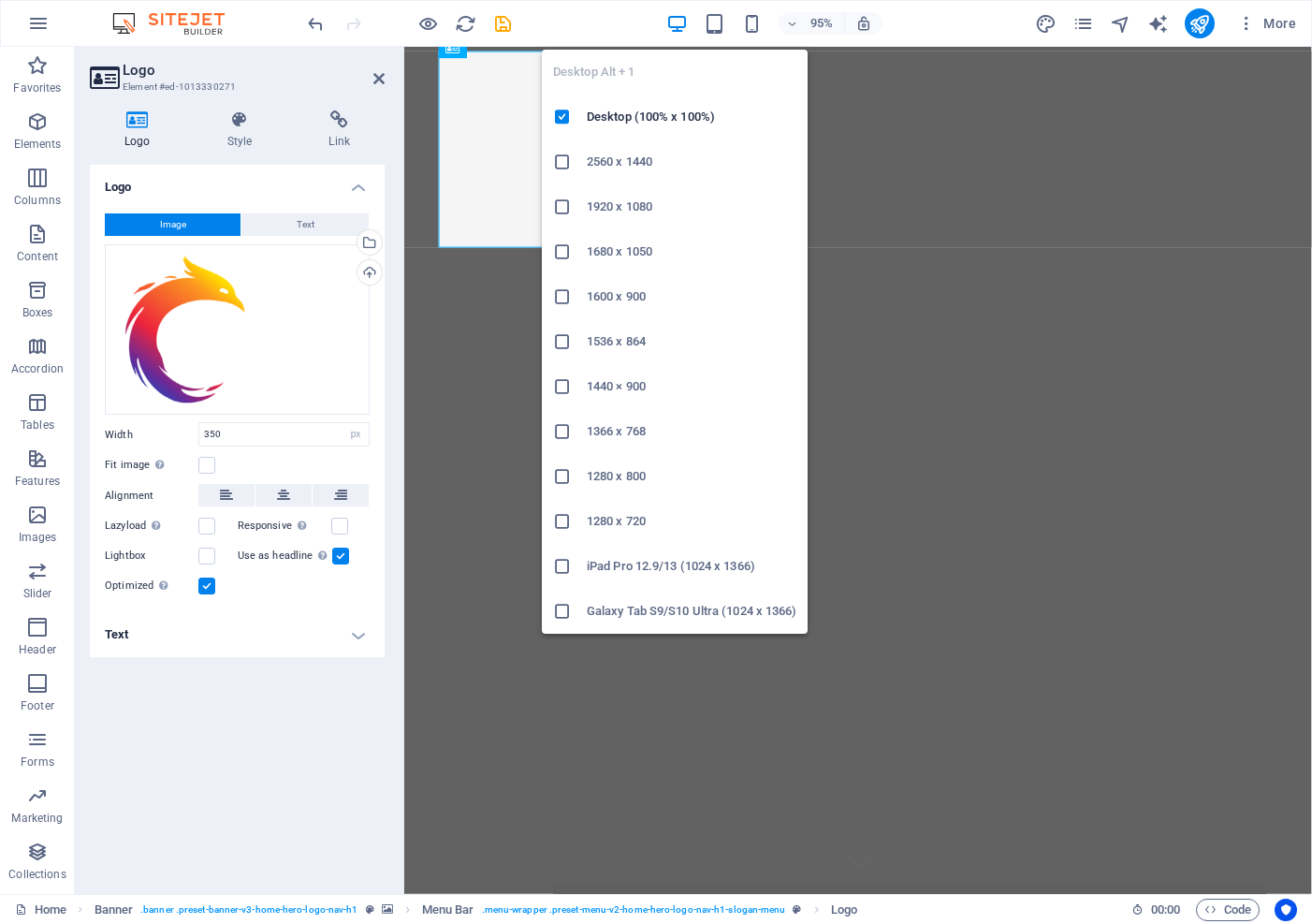
click at [683, 18] on icon "button" at bounding box center [677, 23] width 21 height 21
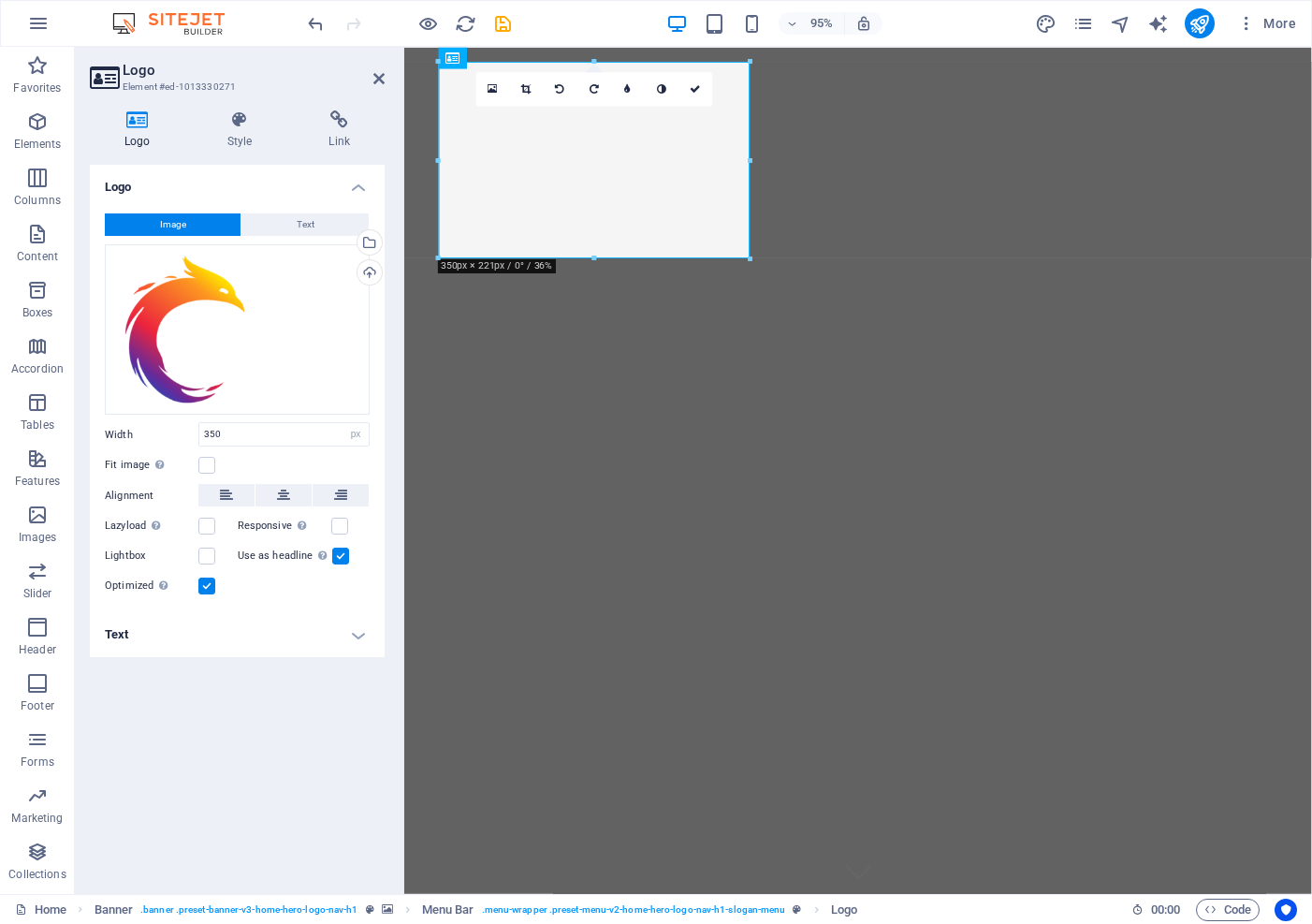
scroll to position [0, 0]
click at [208, 434] on input "350" at bounding box center [284, 434] width 169 height 22
type input "200"
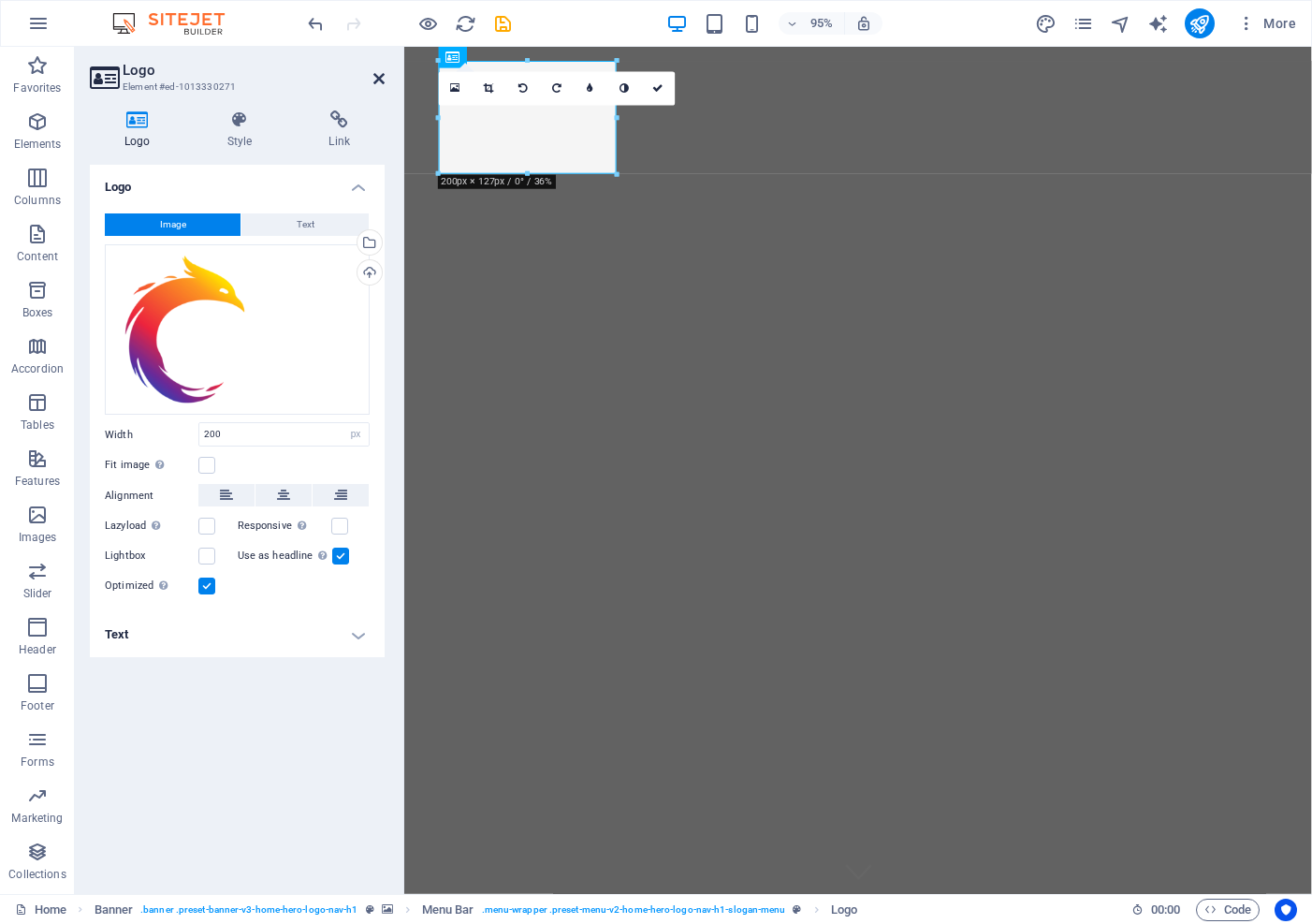
click at [377, 75] on icon at bounding box center [379, 78] width 12 height 15
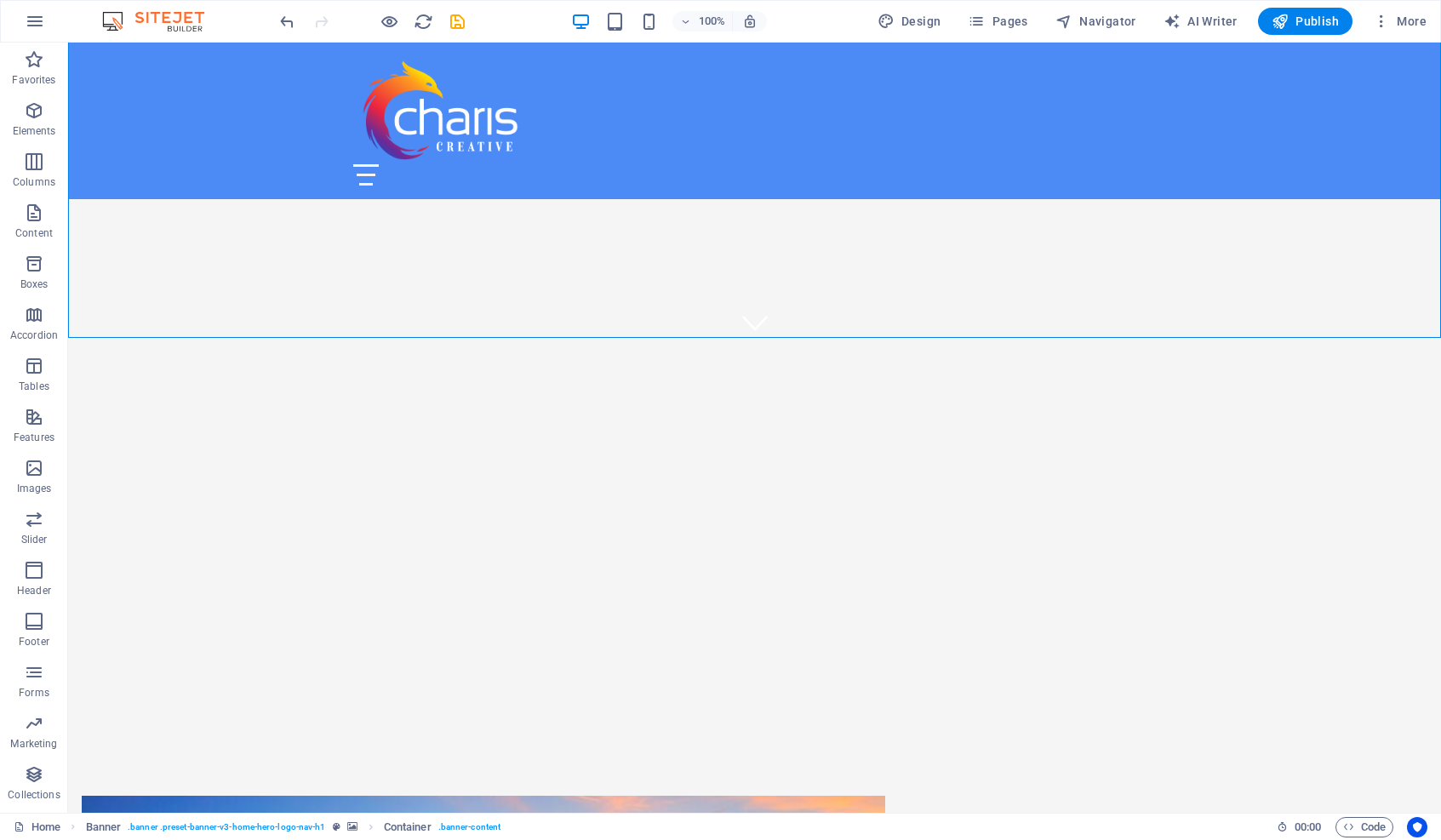
scroll to position [513, 0]
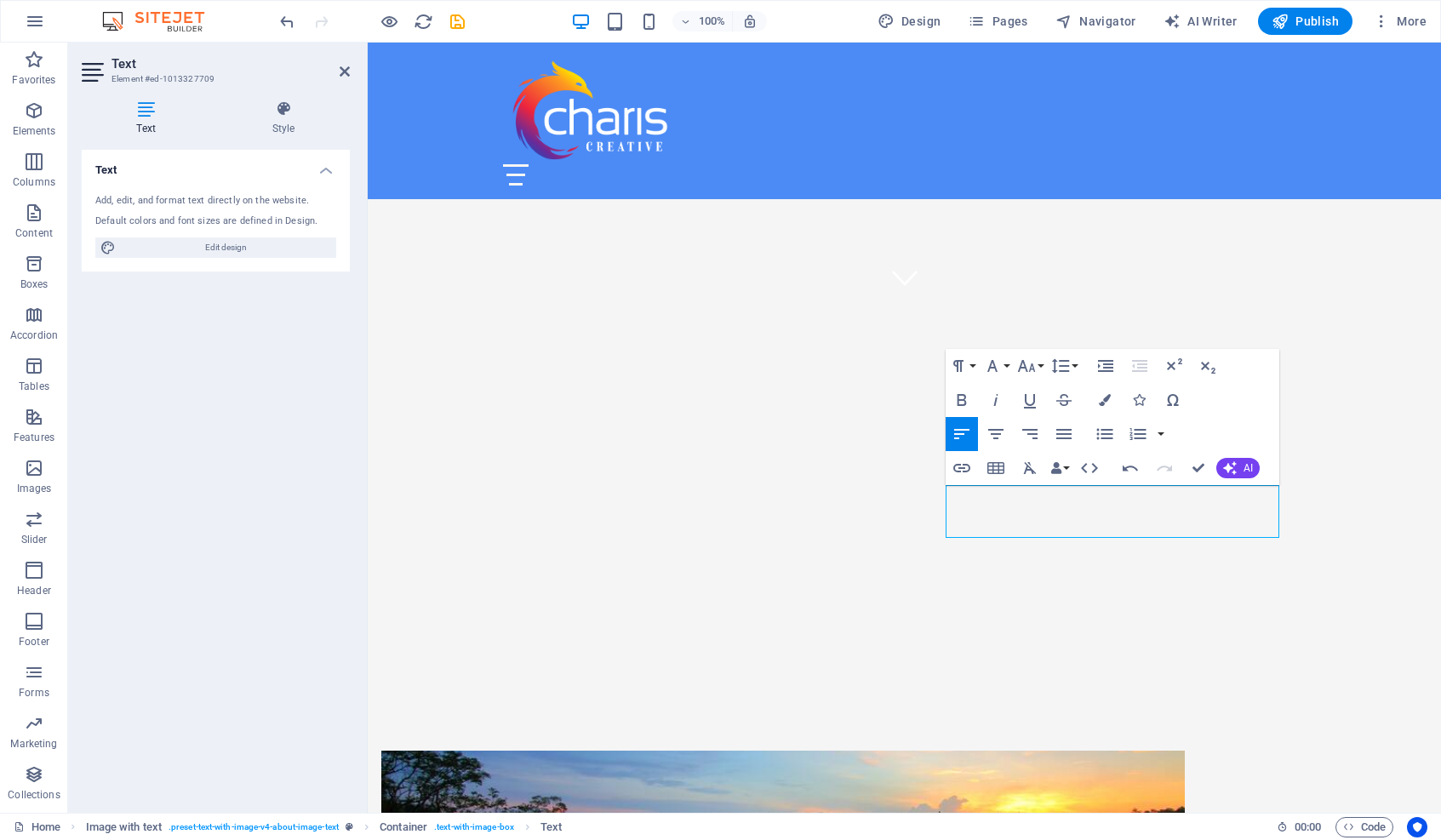
drag, startPoint x: 995, startPoint y: 531, endPoint x: 883, endPoint y: 467, distance: 129.0
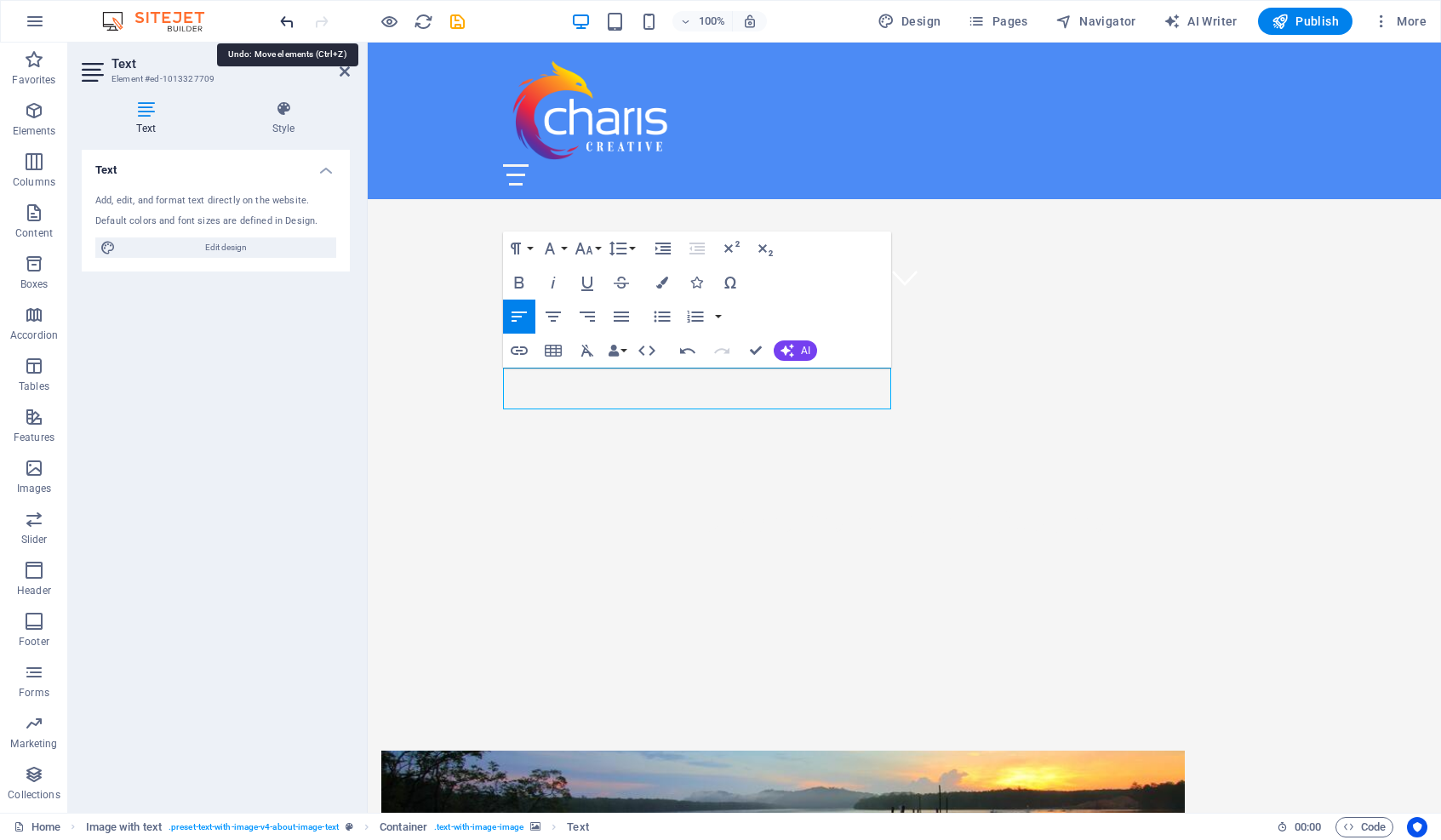
click at [287, 20] on icon "undo" at bounding box center [287, 21] width 19 height 19
click at [287, 19] on icon "undo" at bounding box center [287, 21] width 19 height 19
click at [287, 13] on icon "undo" at bounding box center [287, 21] width 19 height 19
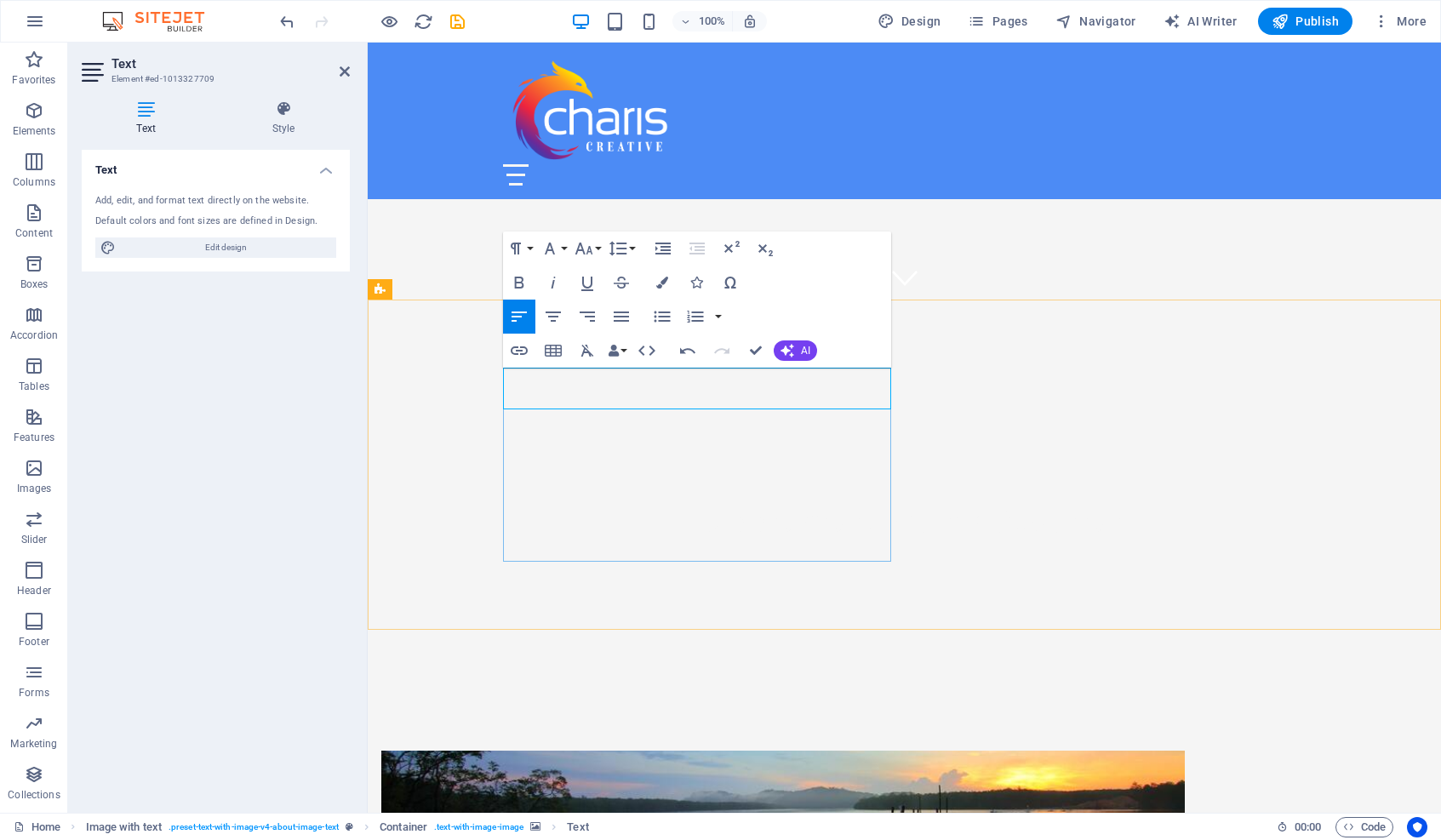
drag, startPoint x: 747, startPoint y: 388, endPoint x: 1018, endPoint y: 489, distance: 289.2
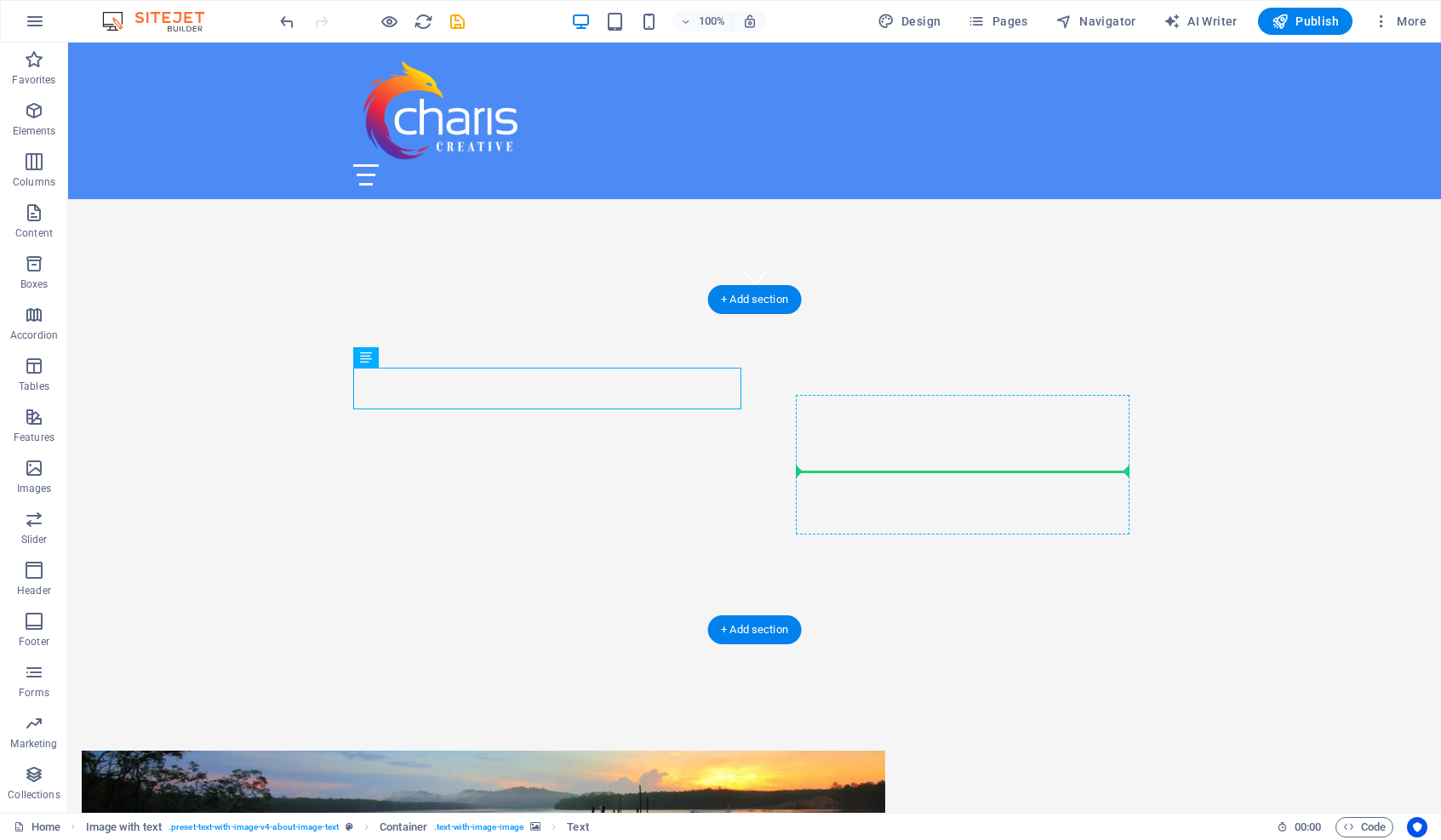
drag, startPoint x: 576, startPoint y: 381, endPoint x: 1000, endPoint y: 442, distance: 428.4
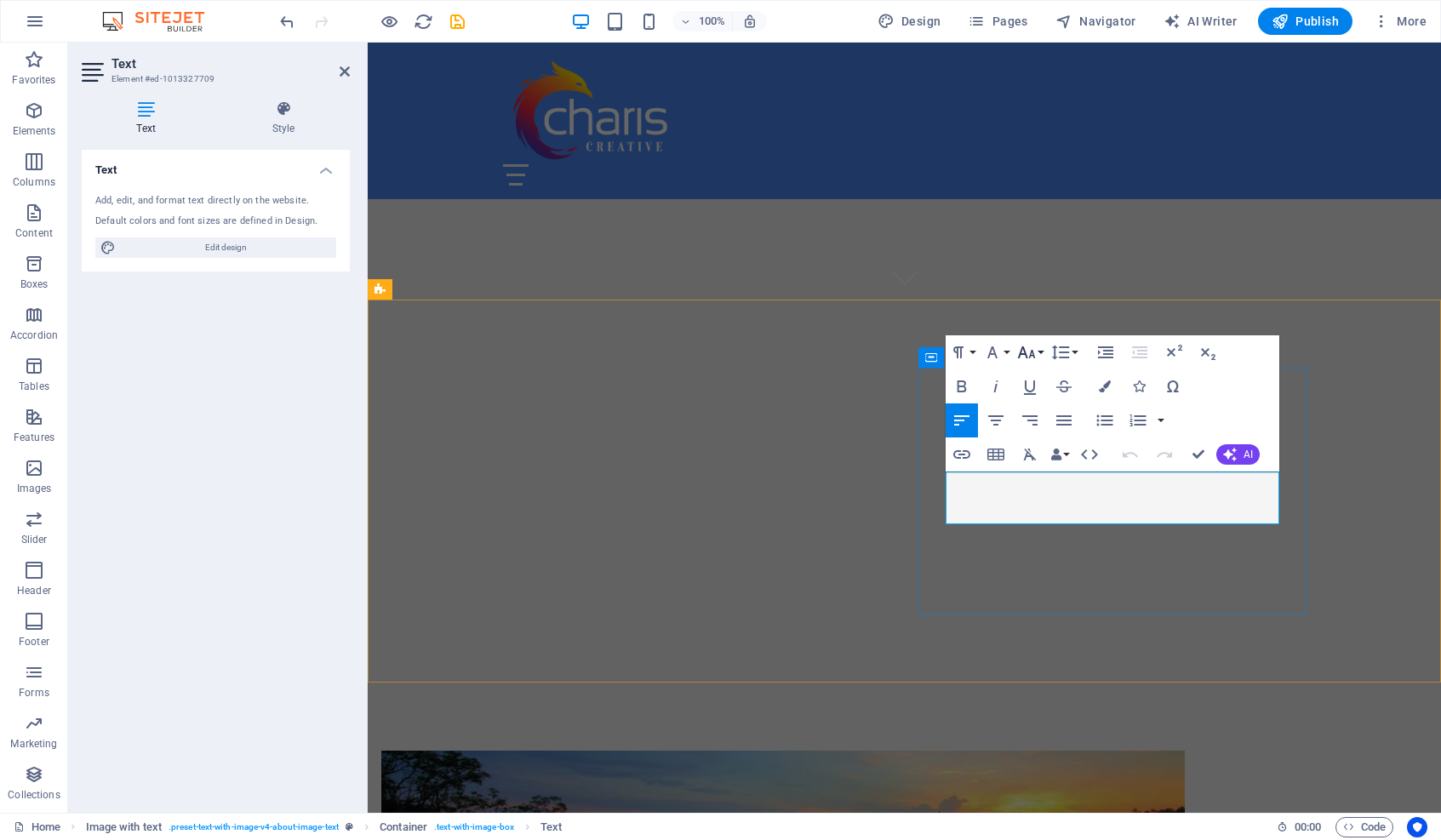
click at [1029, 351] on icon "button" at bounding box center [1026, 352] width 20 height 20
click at [1042, 443] on link "18" at bounding box center [1044, 442] width 61 height 26
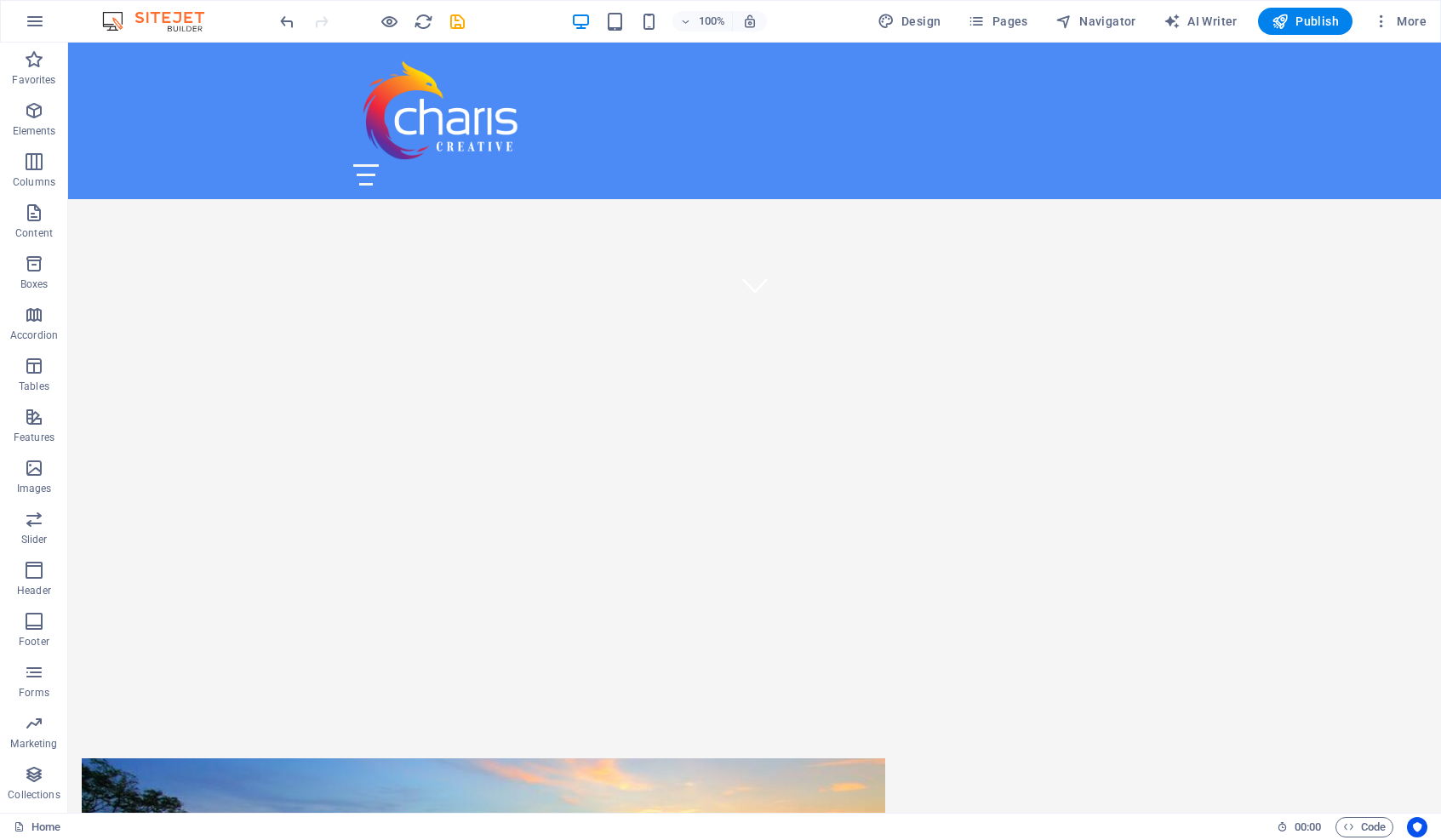
scroll to position [384, 0]
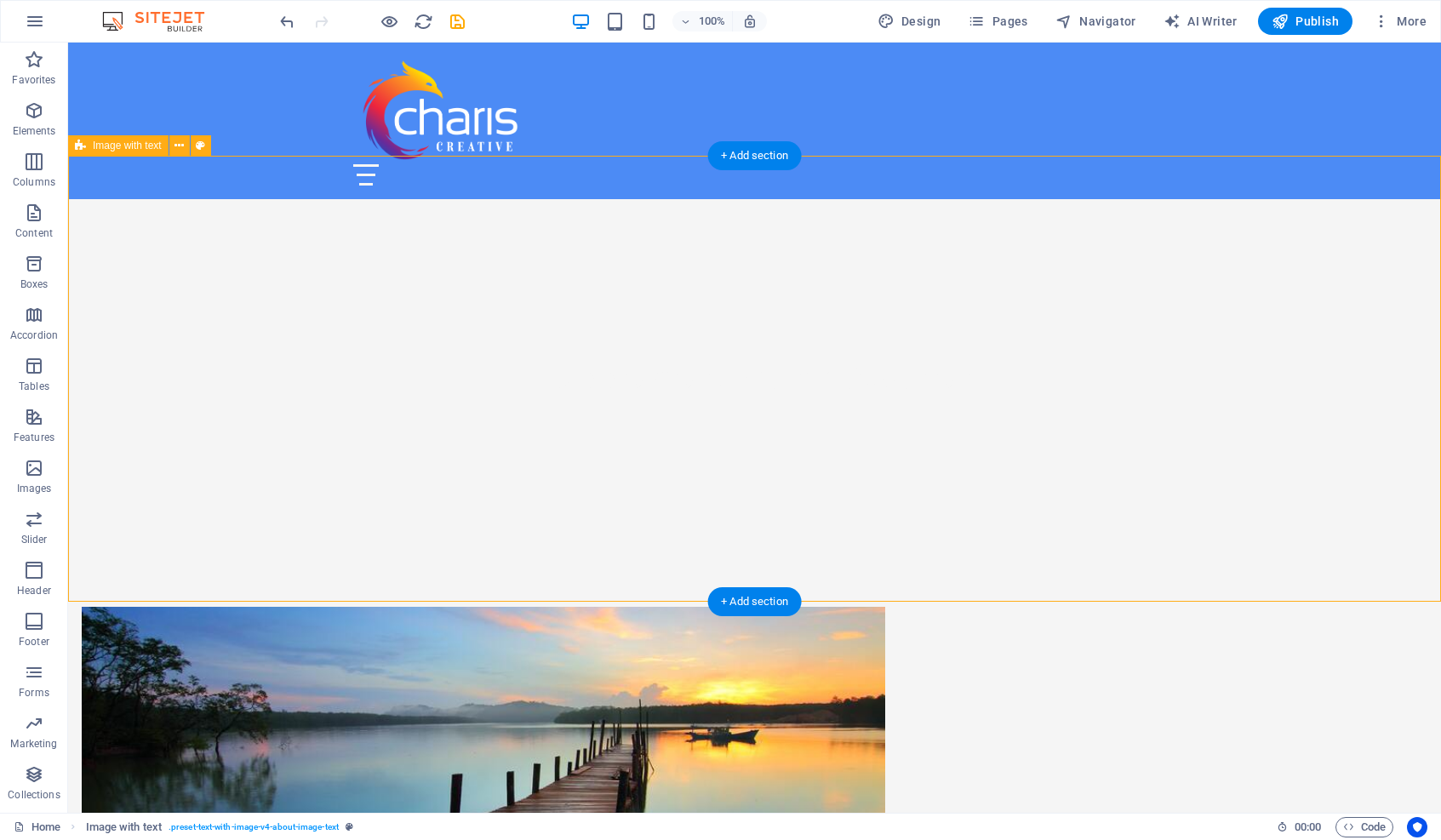
scroll to position [659, 0]
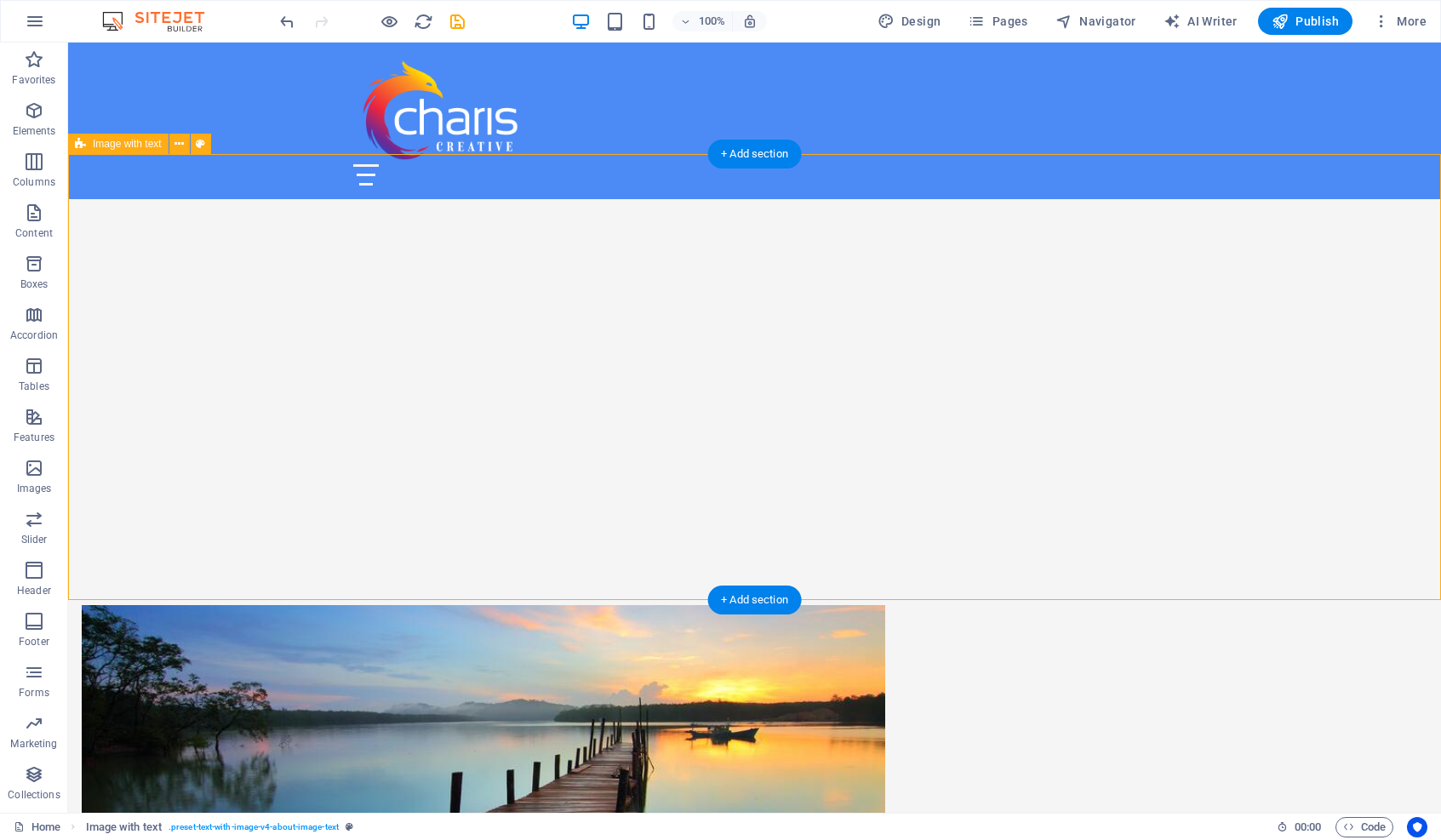
click at [202, 139] on icon at bounding box center [200, 144] width 10 height 18
select select "rem"
select select "px"
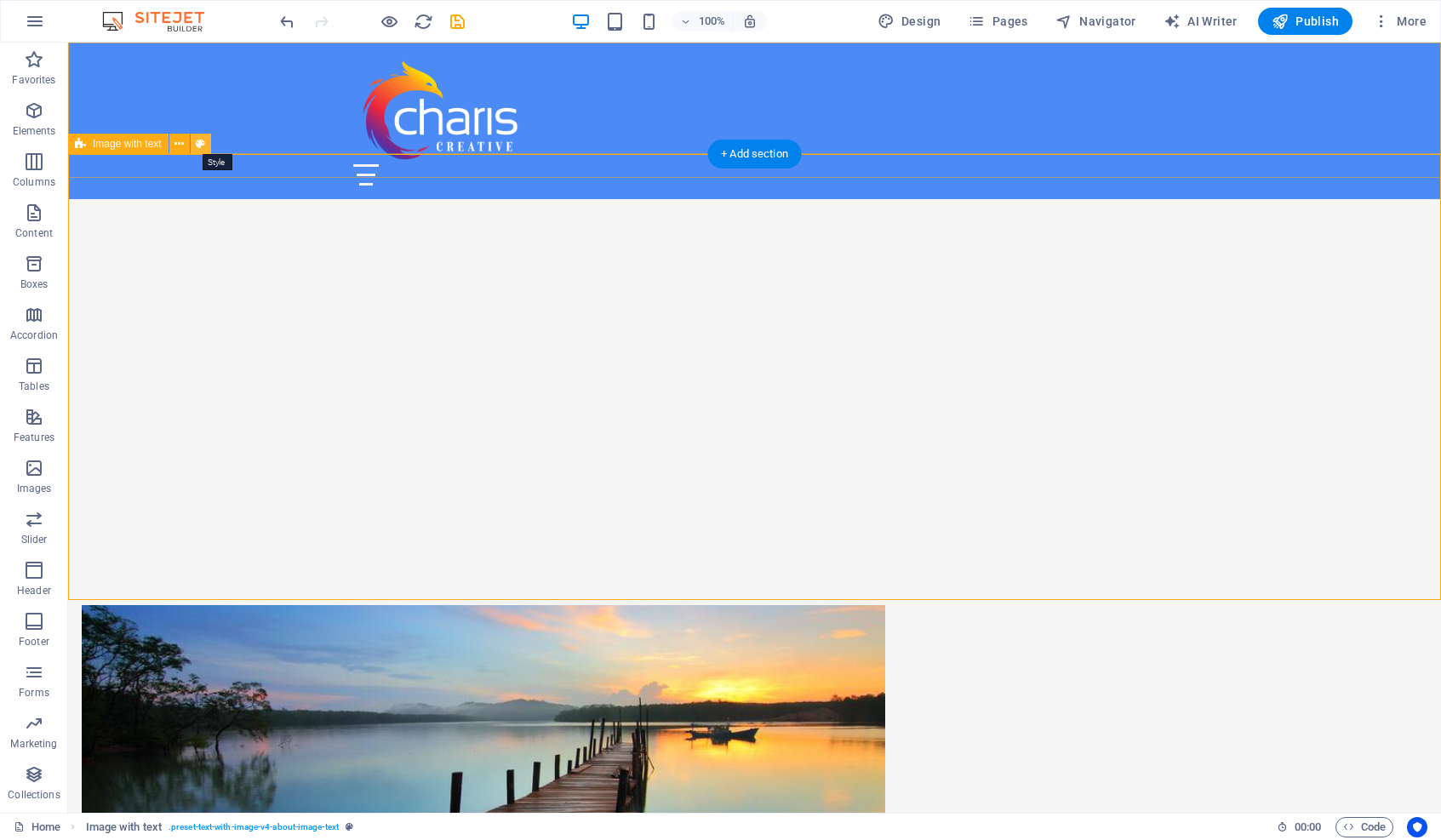
select select "preset-text-with-image-v4-about-image-text"
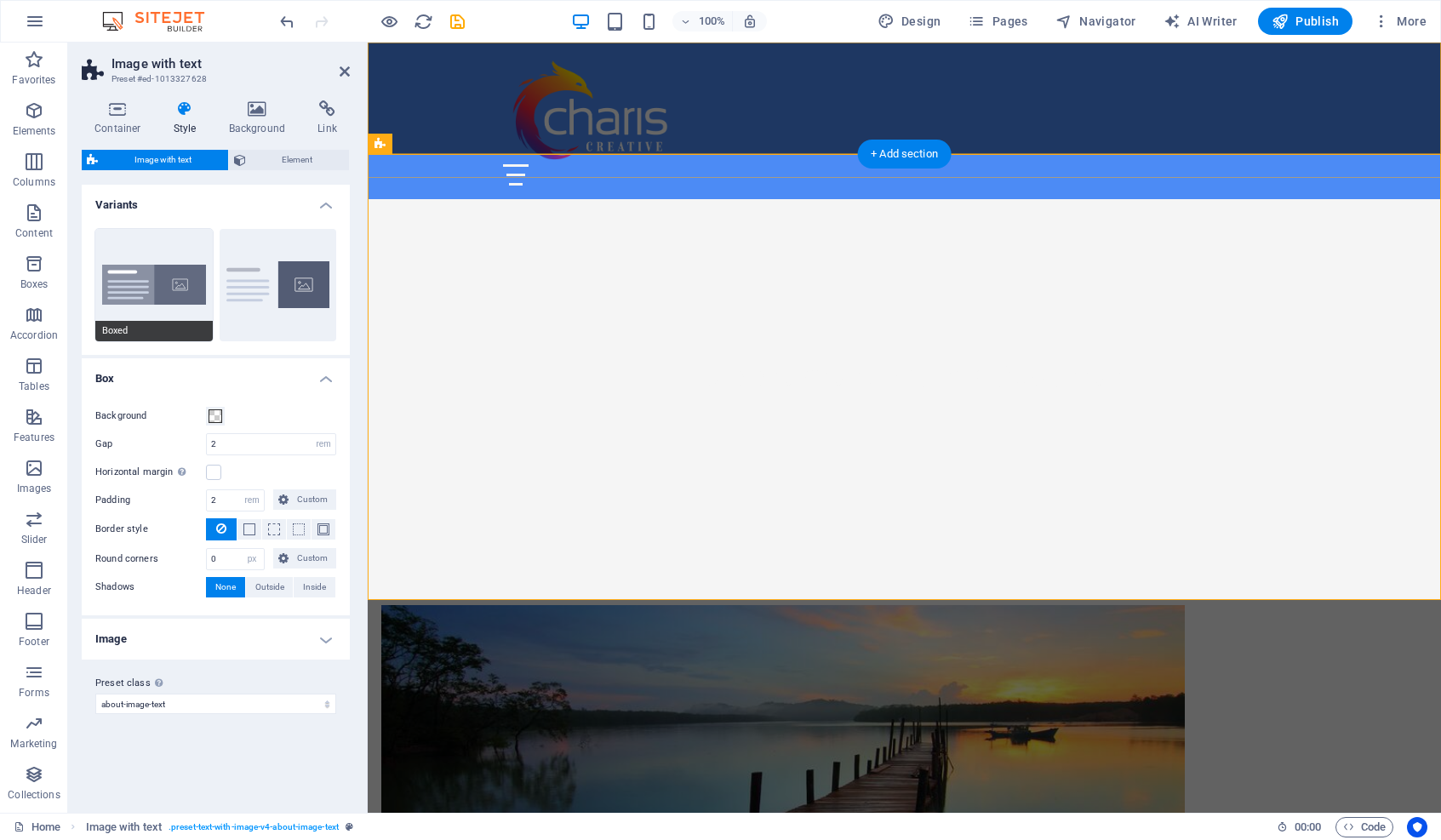
click at [179, 259] on button "Boxed" at bounding box center [154, 285] width 118 height 112
type input "0"
type input "2.5"
click at [280, 254] on button "Default" at bounding box center [278, 285] width 118 height 112
type input "2"
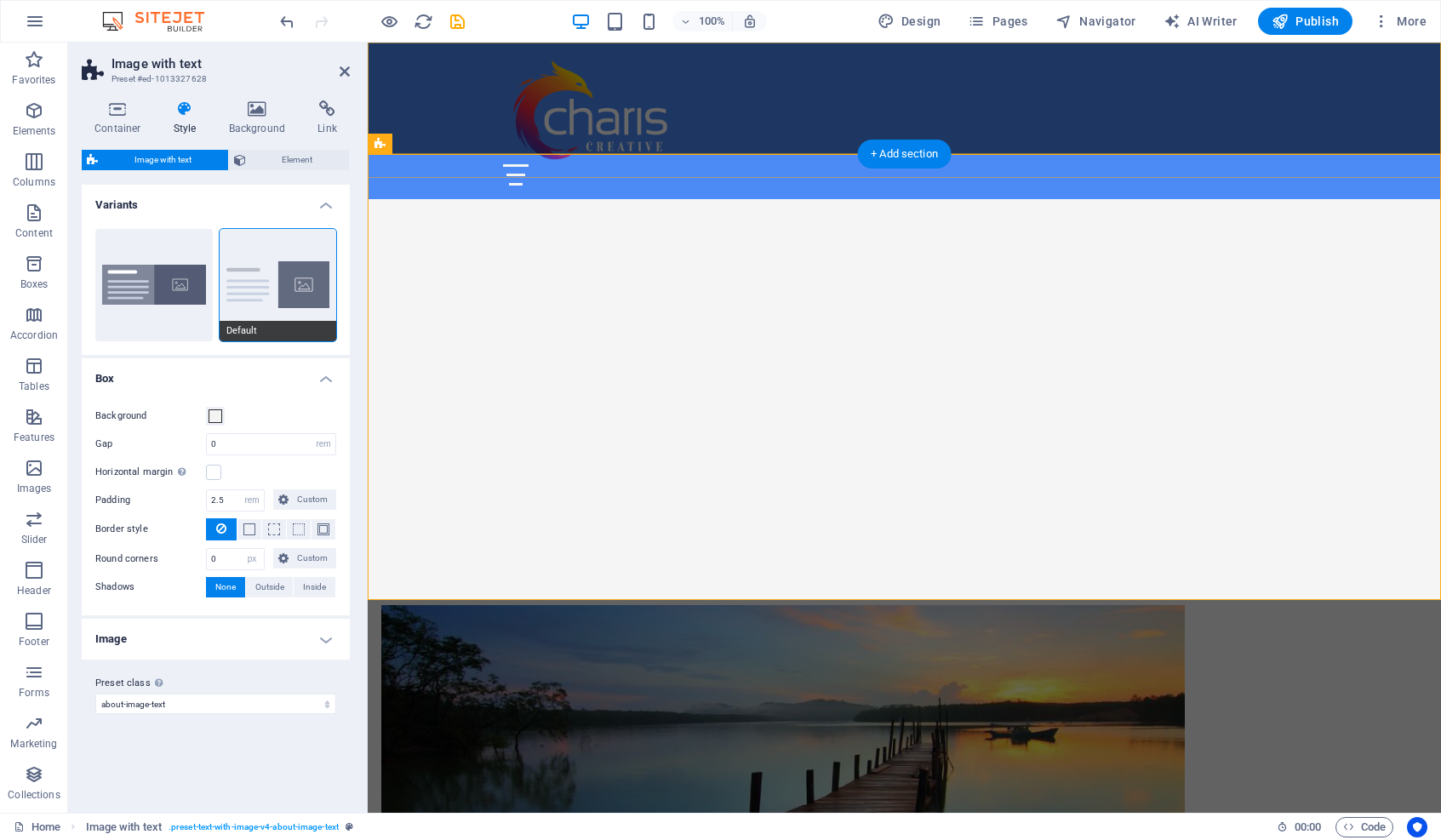
type input "0"
click at [154, 257] on button "Boxed" at bounding box center [154, 285] width 118 height 112
type input "0"
type input "2.5"
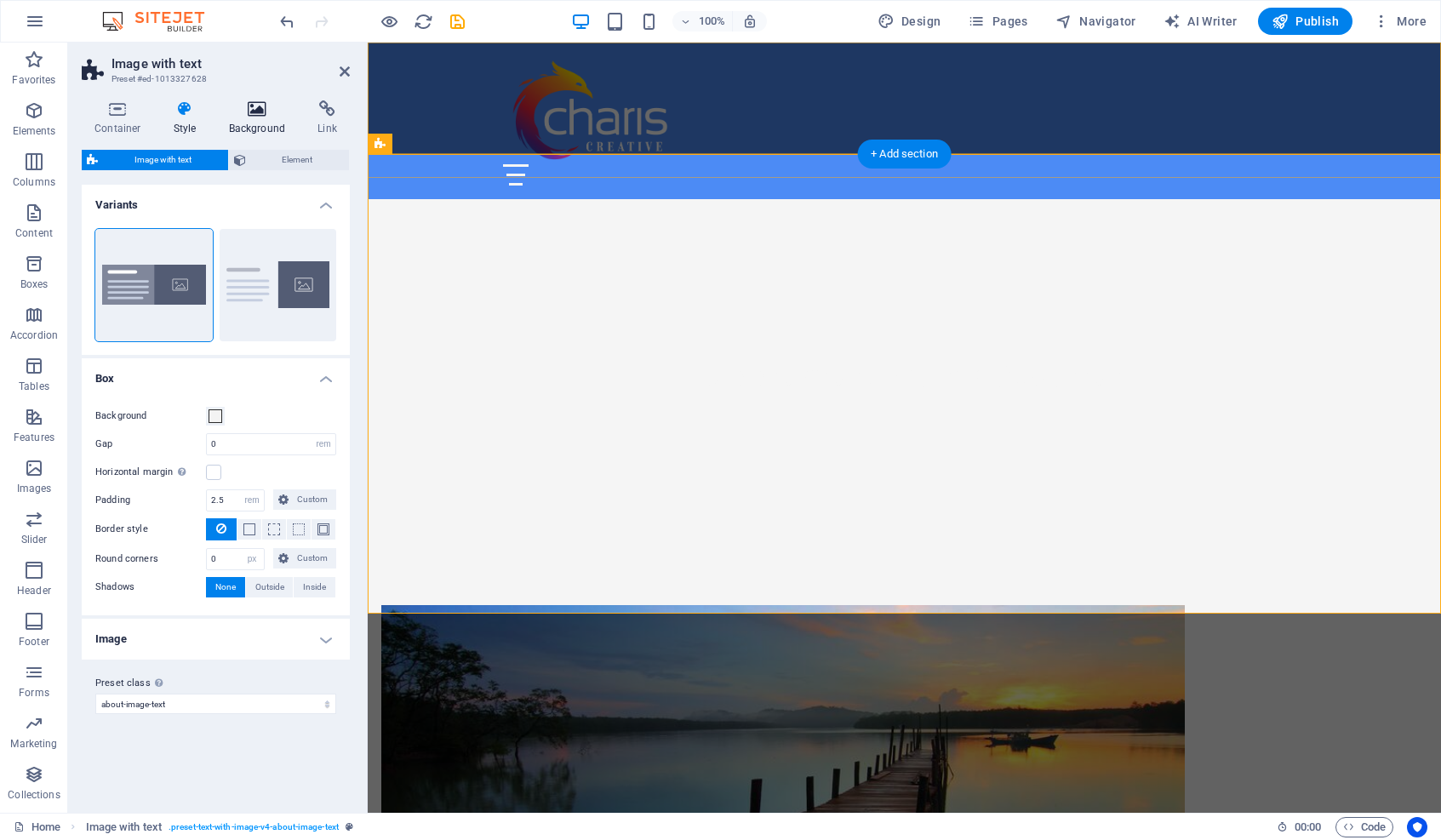
click at [254, 110] on icon at bounding box center [257, 109] width 82 height 17
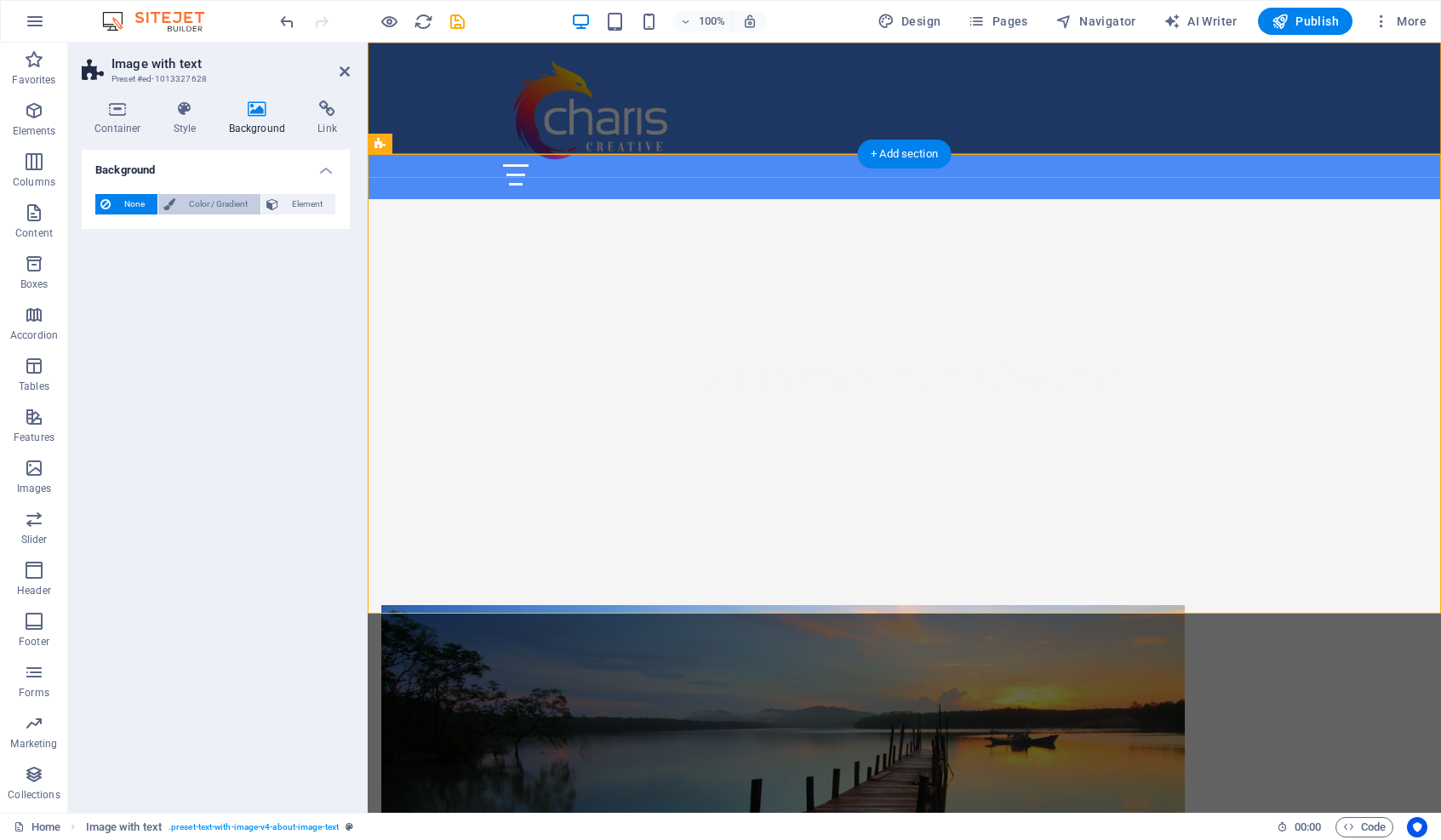
click at [232, 200] on span "Color / Gradient" at bounding box center [218, 203] width 75 height 20
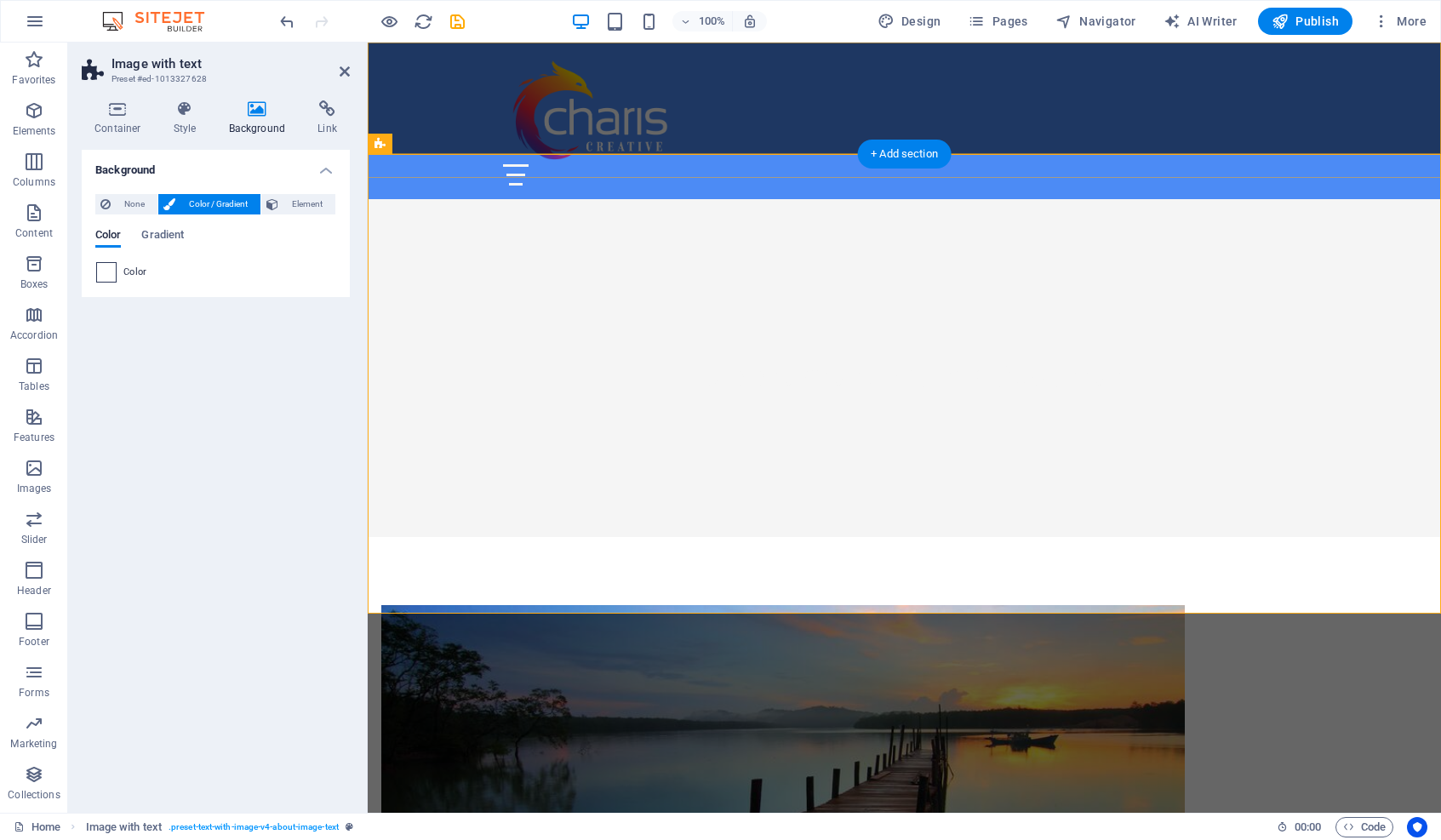
click at [103, 273] on span at bounding box center [106, 271] width 19 height 19
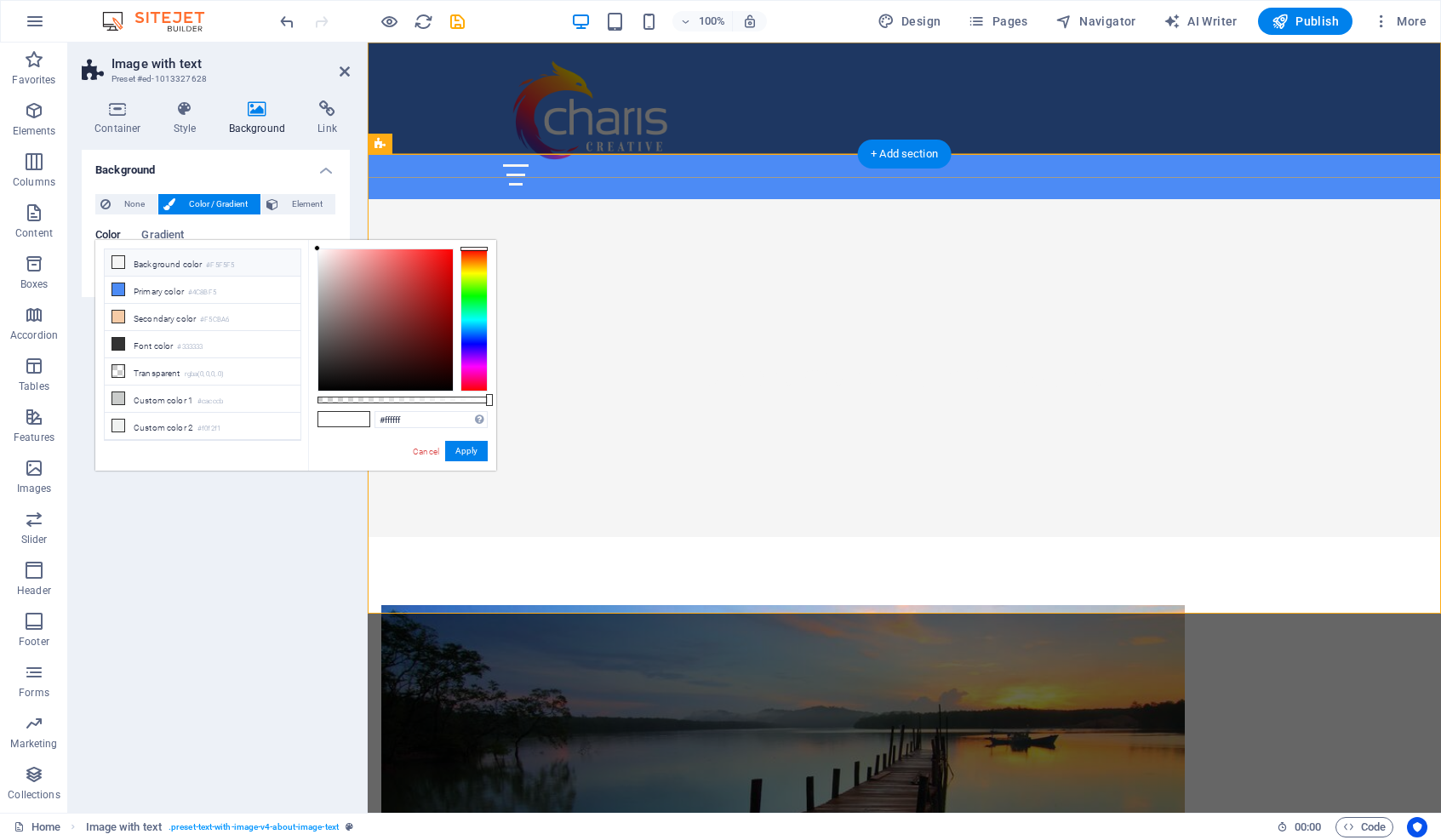
click at [118, 260] on icon at bounding box center [118, 262] width 11 height 11
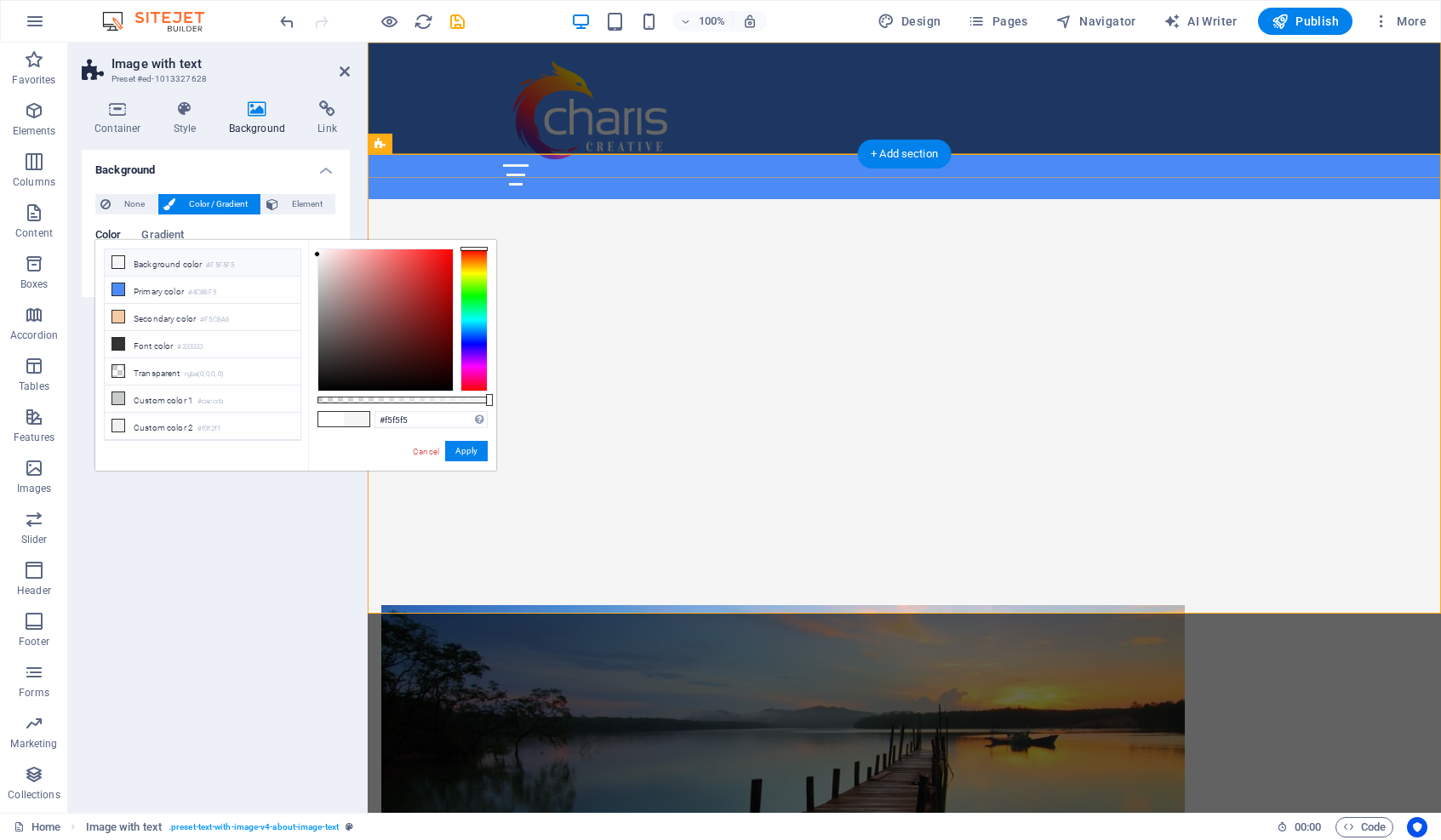
click at [328, 416] on span at bounding box center [331, 419] width 26 height 14
type input "#ffffff"
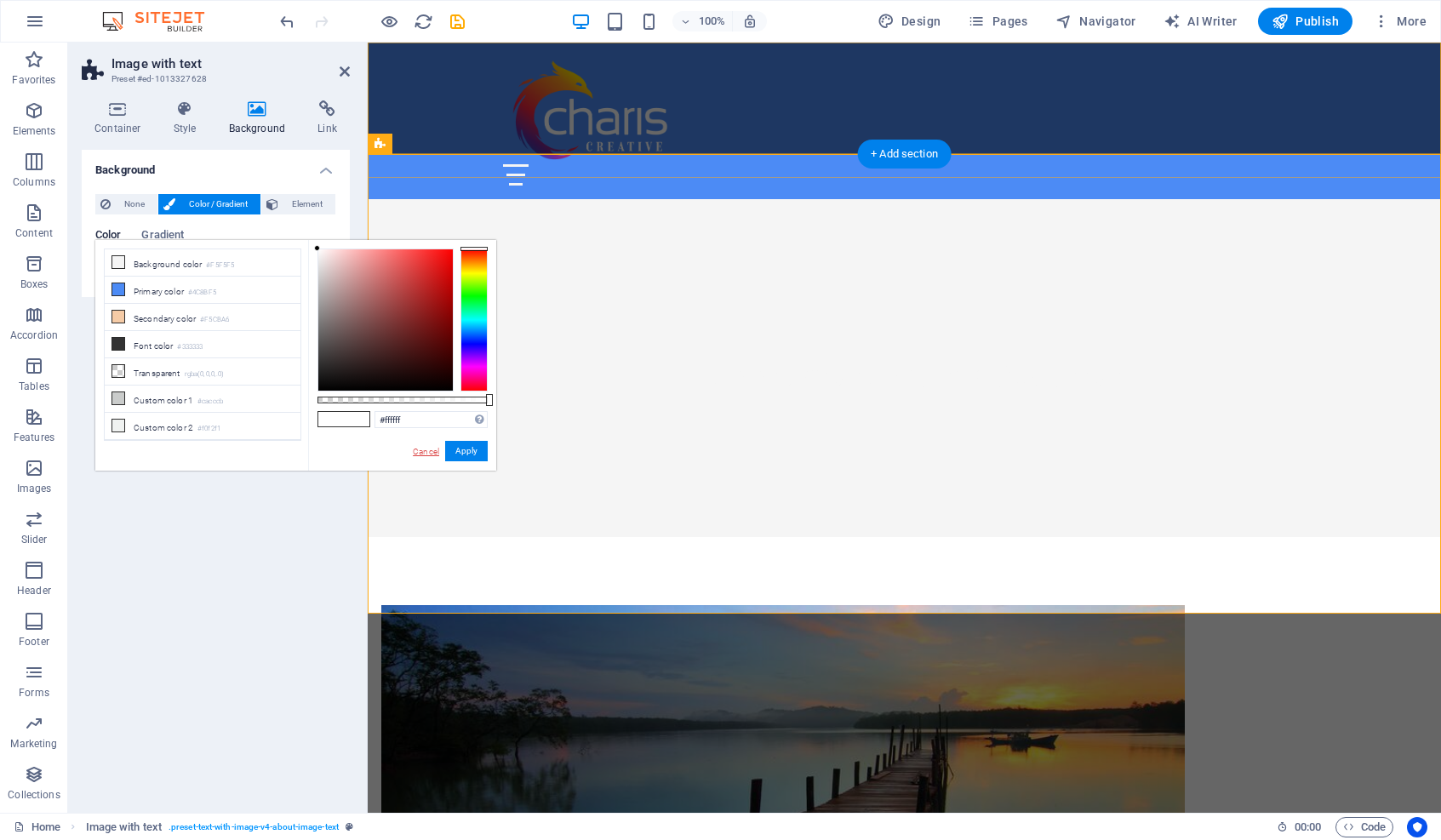
click at [420, 451] on link "Cancel" at bounding box center [426, 451] width 30 height 12
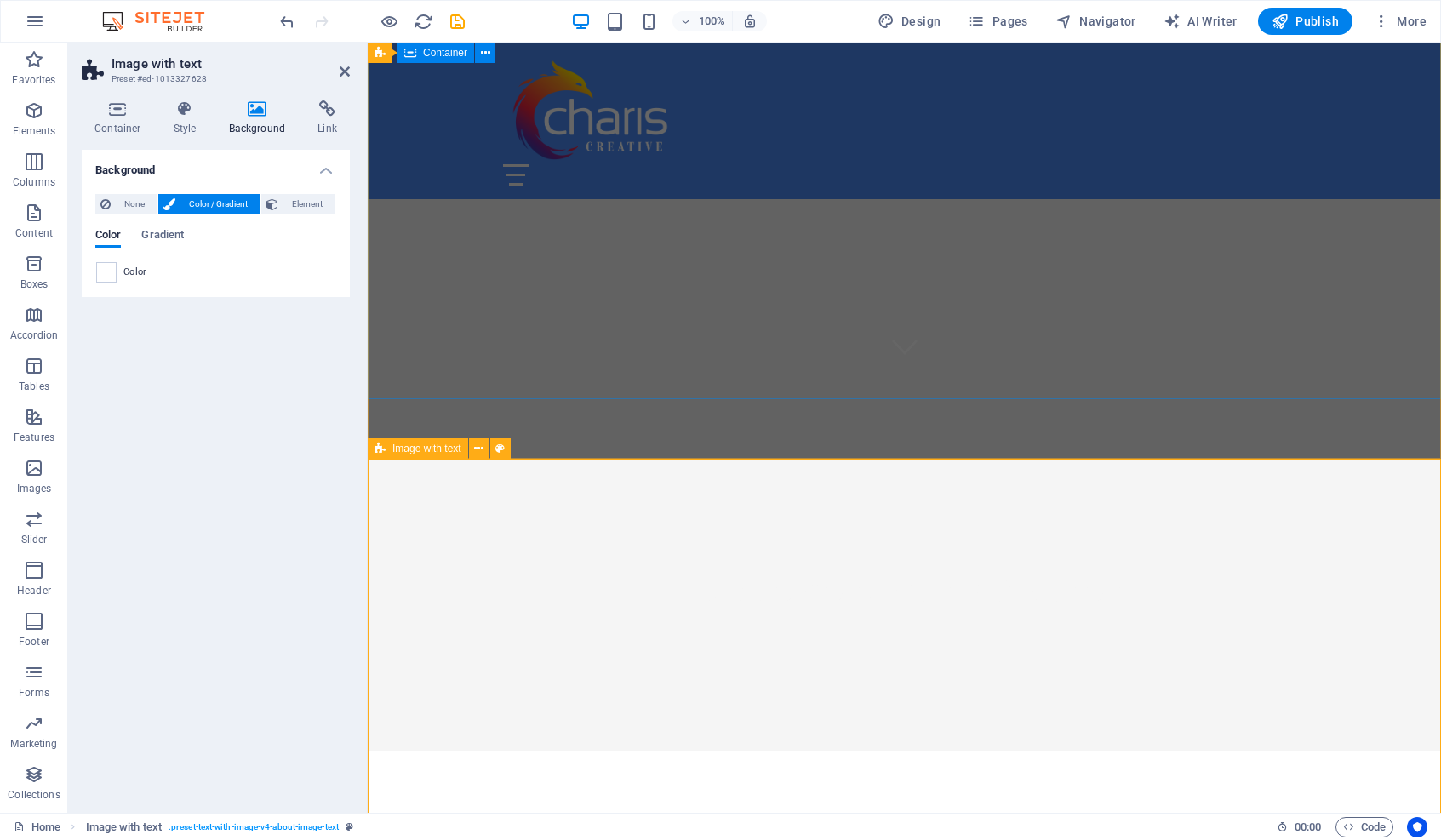
scroll to position [464, 0]
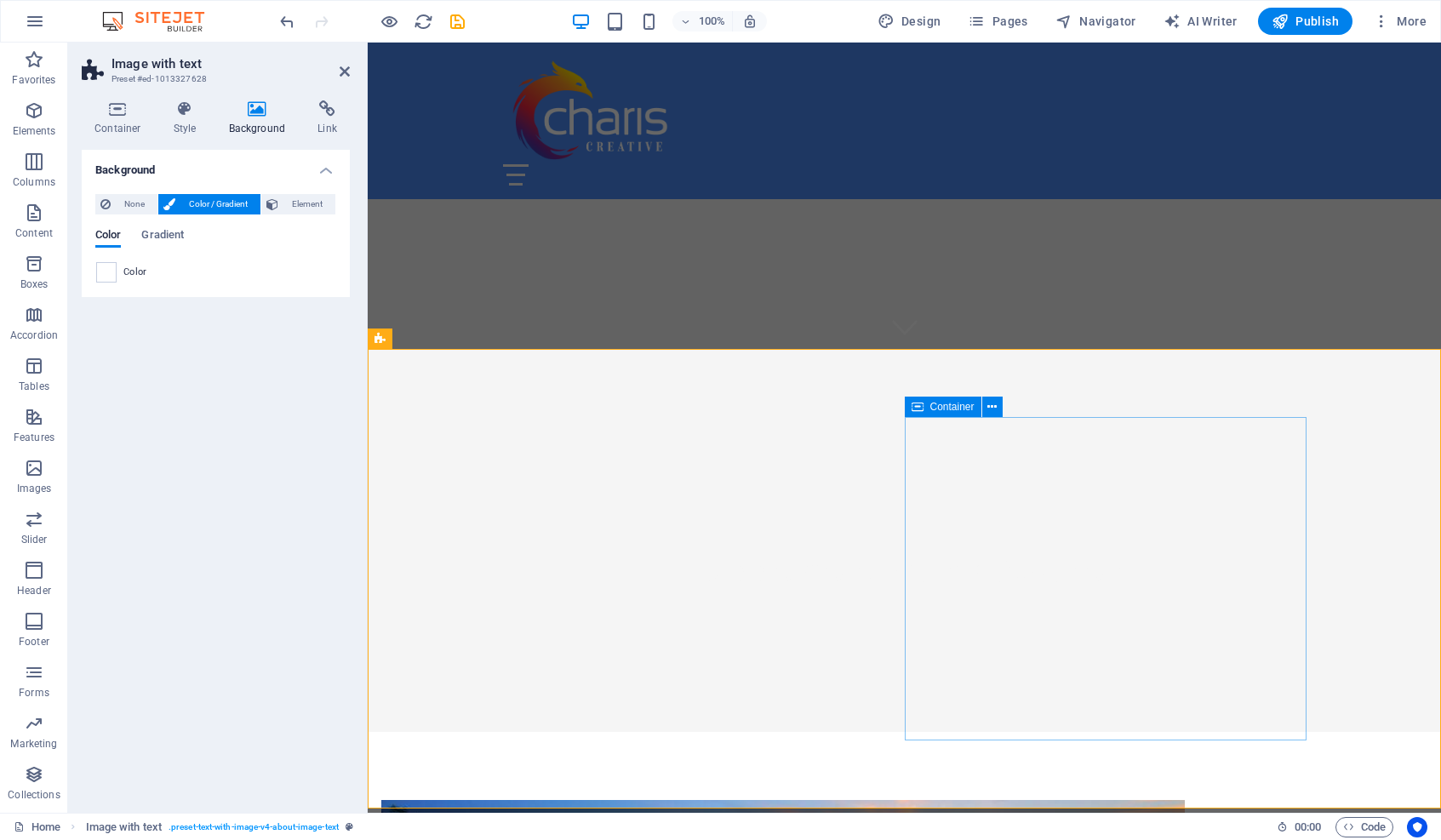
click at [500, 336] on icon at bounding box center [500, 339] width 10 height 18
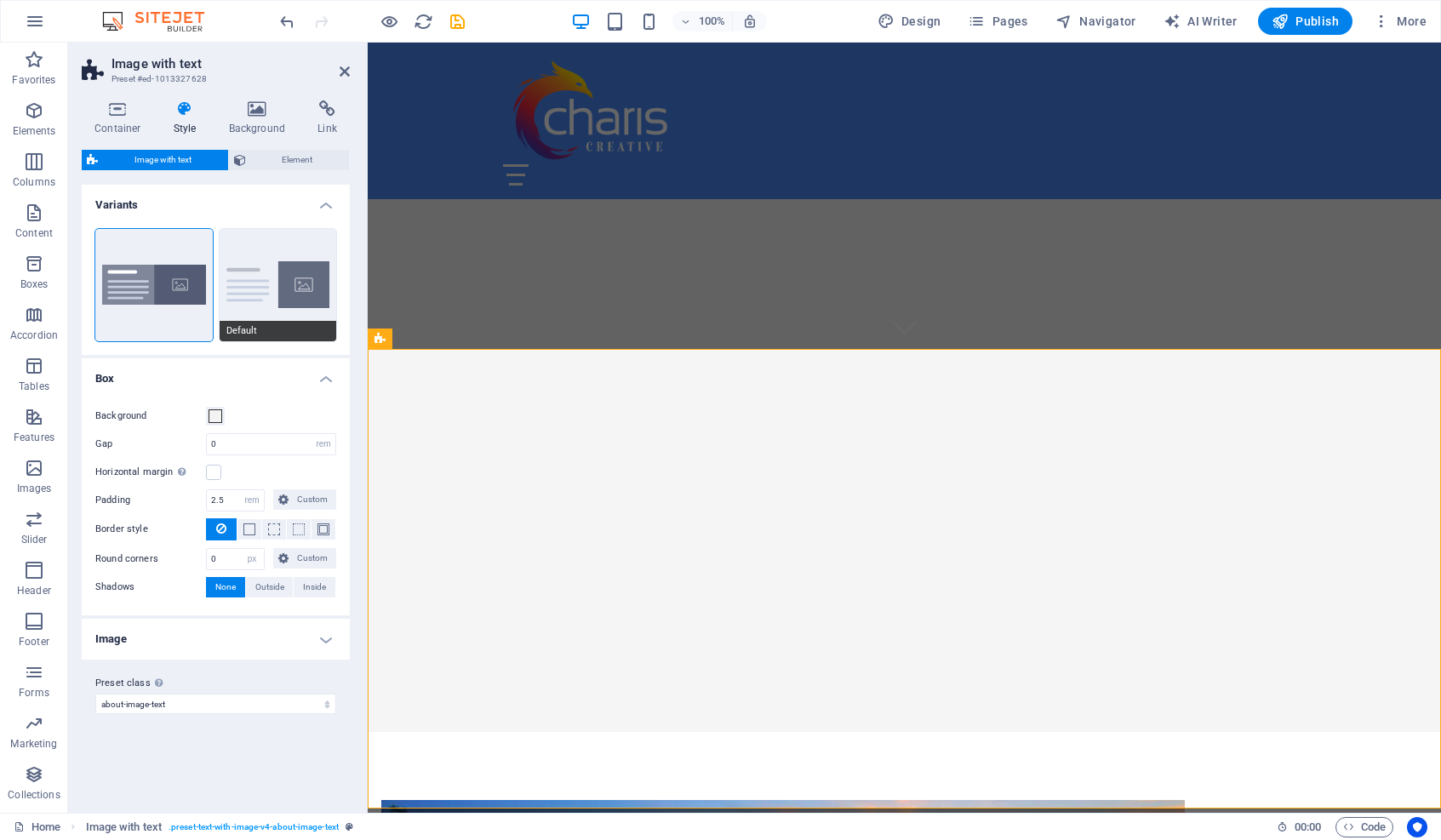
click at [279, 254] on button "Default" at bounding box center [278, 285] width 118 height 112
type input "2"
type input "0"
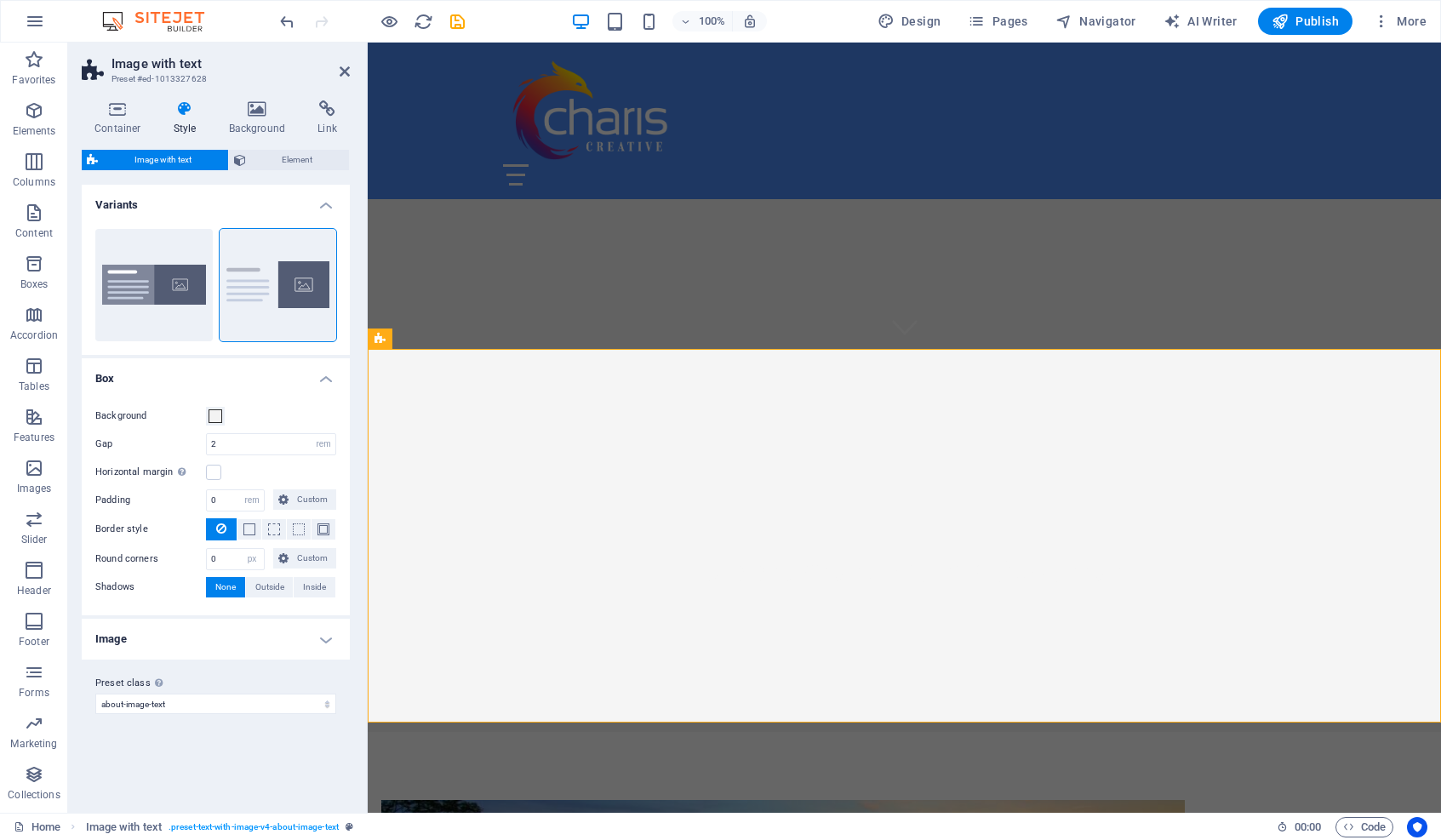
click at [326, 644] on h4 "Image" at bounding box center [215, 639] width 268 height 41
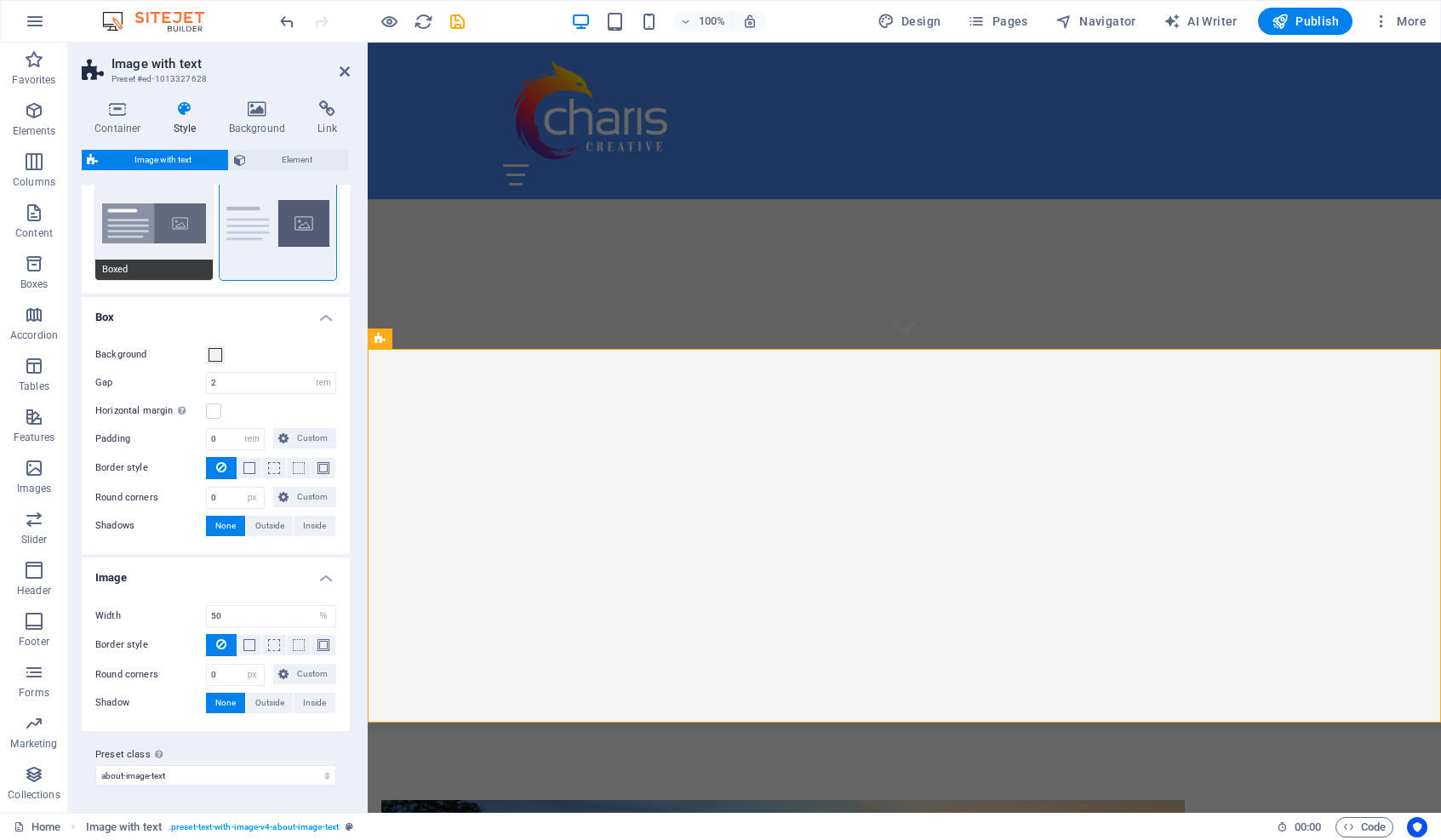
scroll to position [60, 0]
click at [120, 109] on icon at bounding box center [118, 109] width 73 height 17
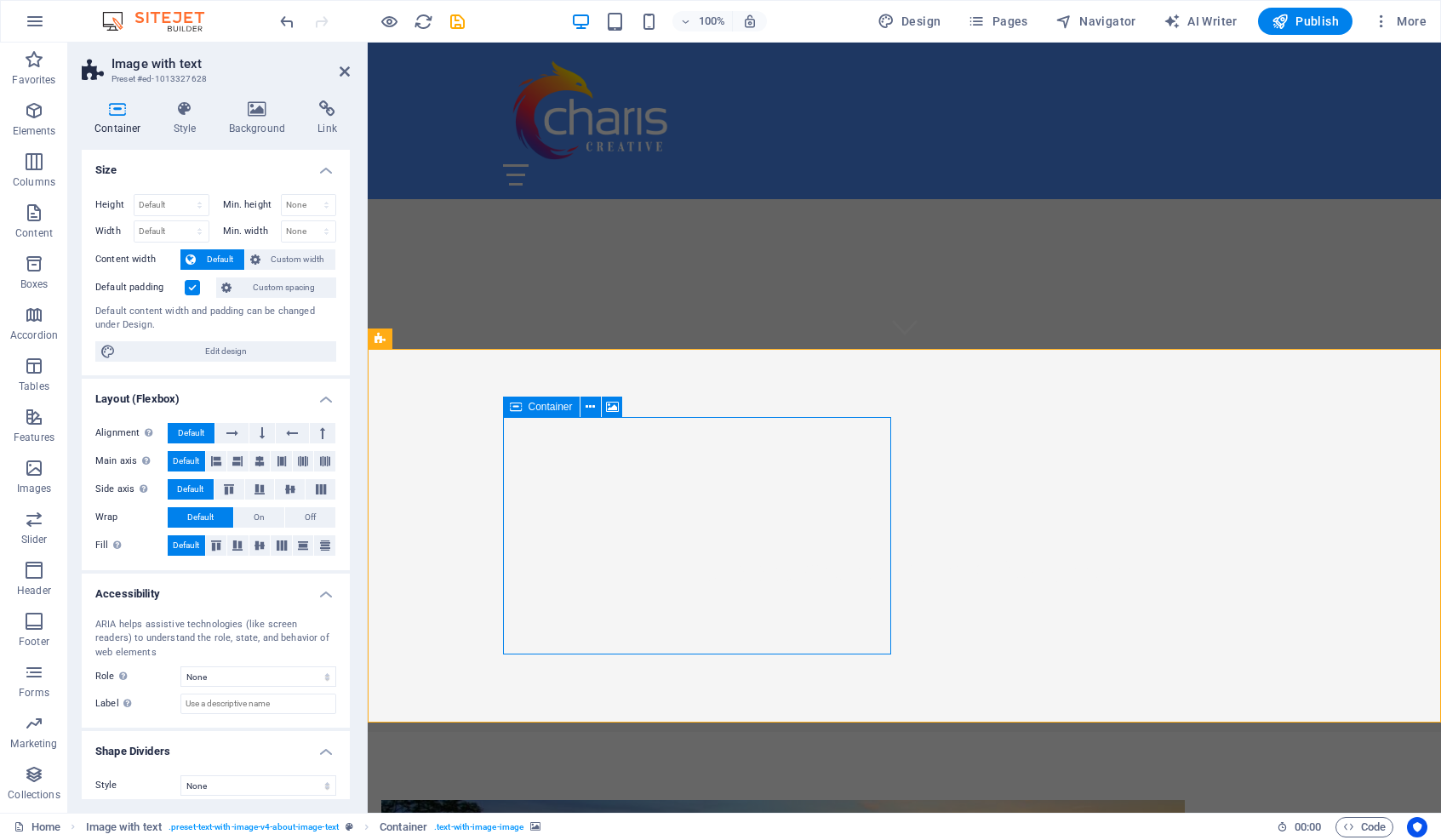
click at [593, 404] on icon at bounding box center [590, 407] width 10 height 18
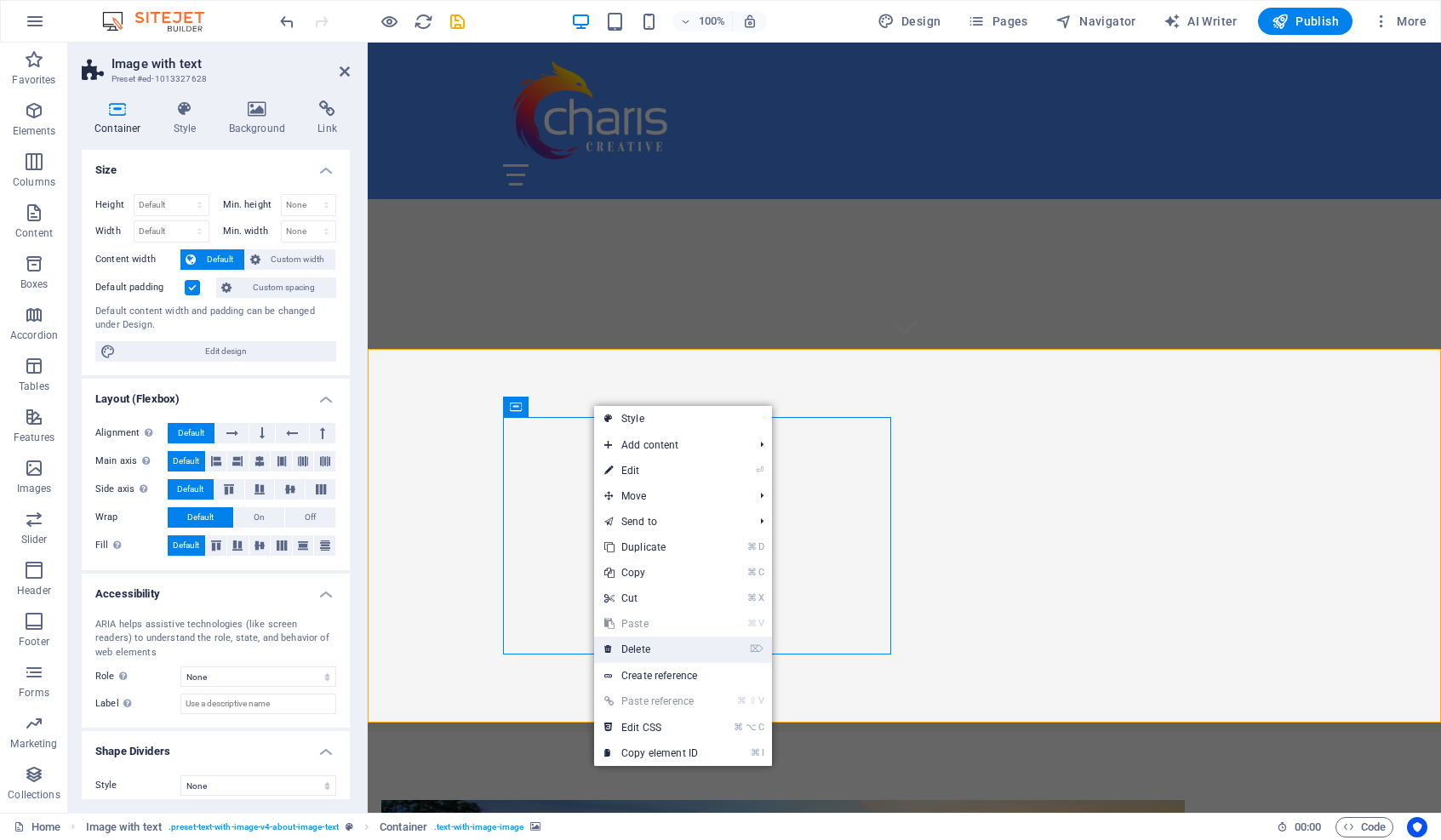
click at [641, 650] on link "⌦ Delete" at bounding box center [651, 649] width 114 height 26
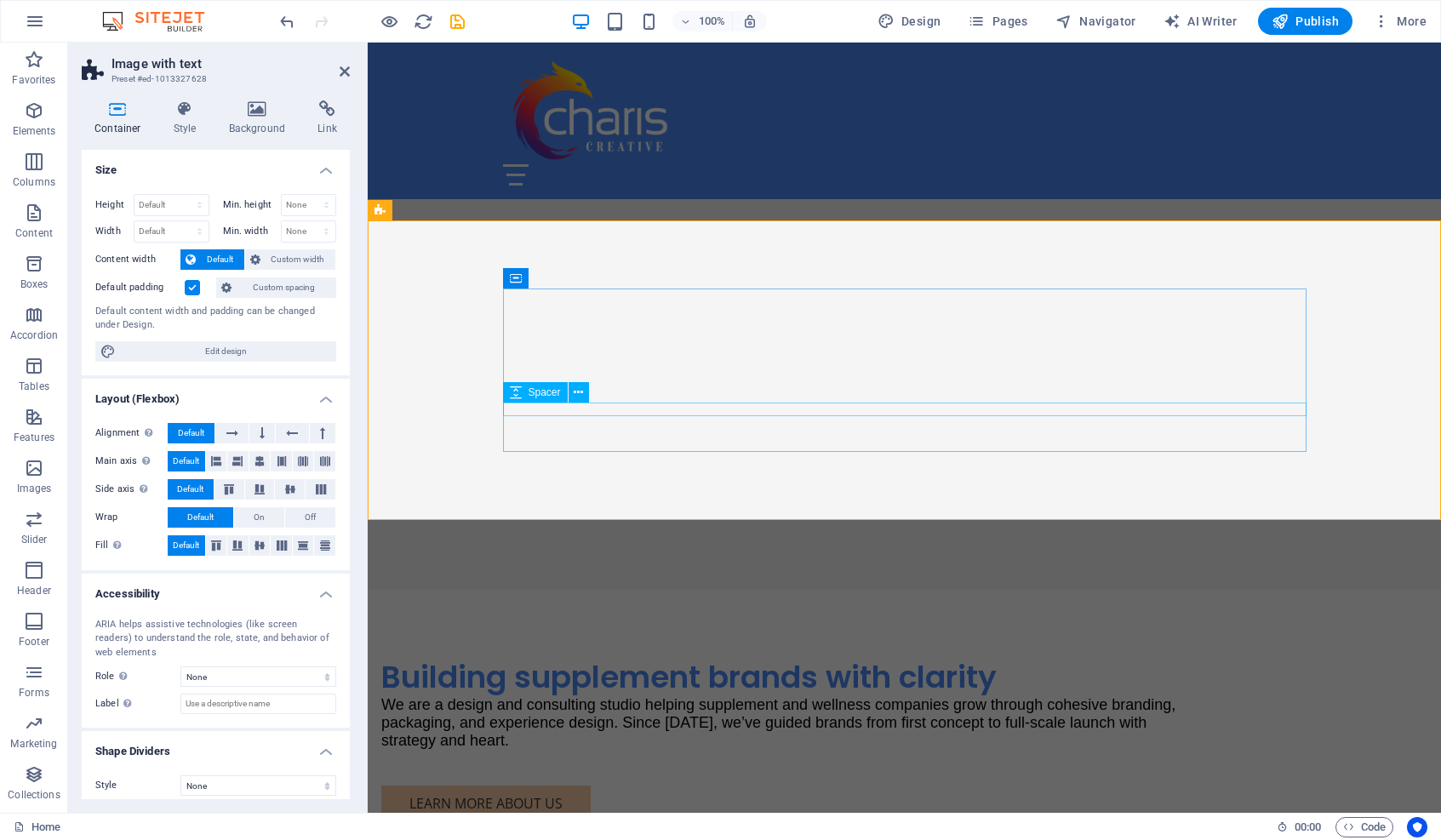
scroll to position [637, 0]
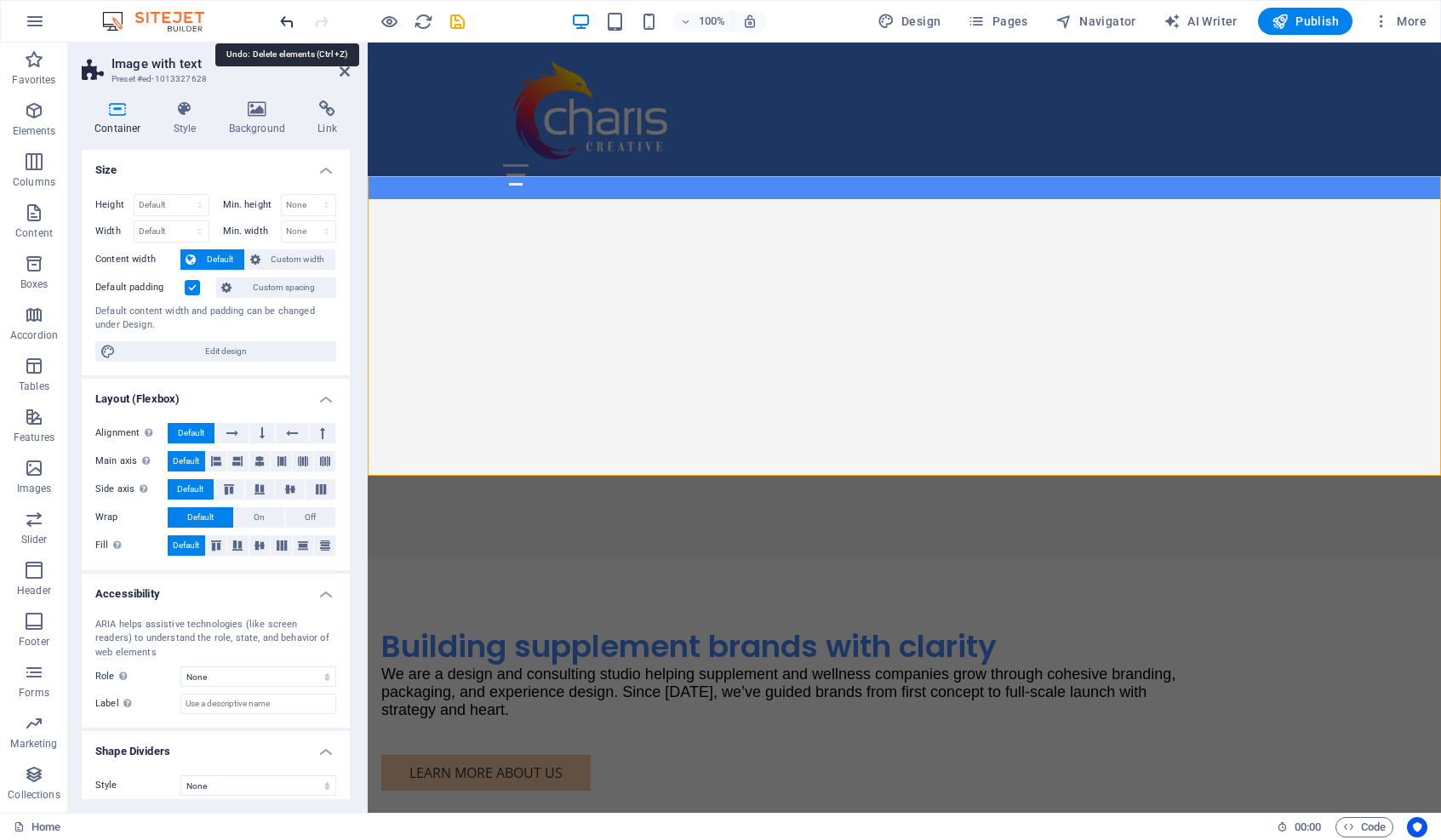
click at [288, 22] on icon "undo" at bounding box center [287, 21] width 19 height 19
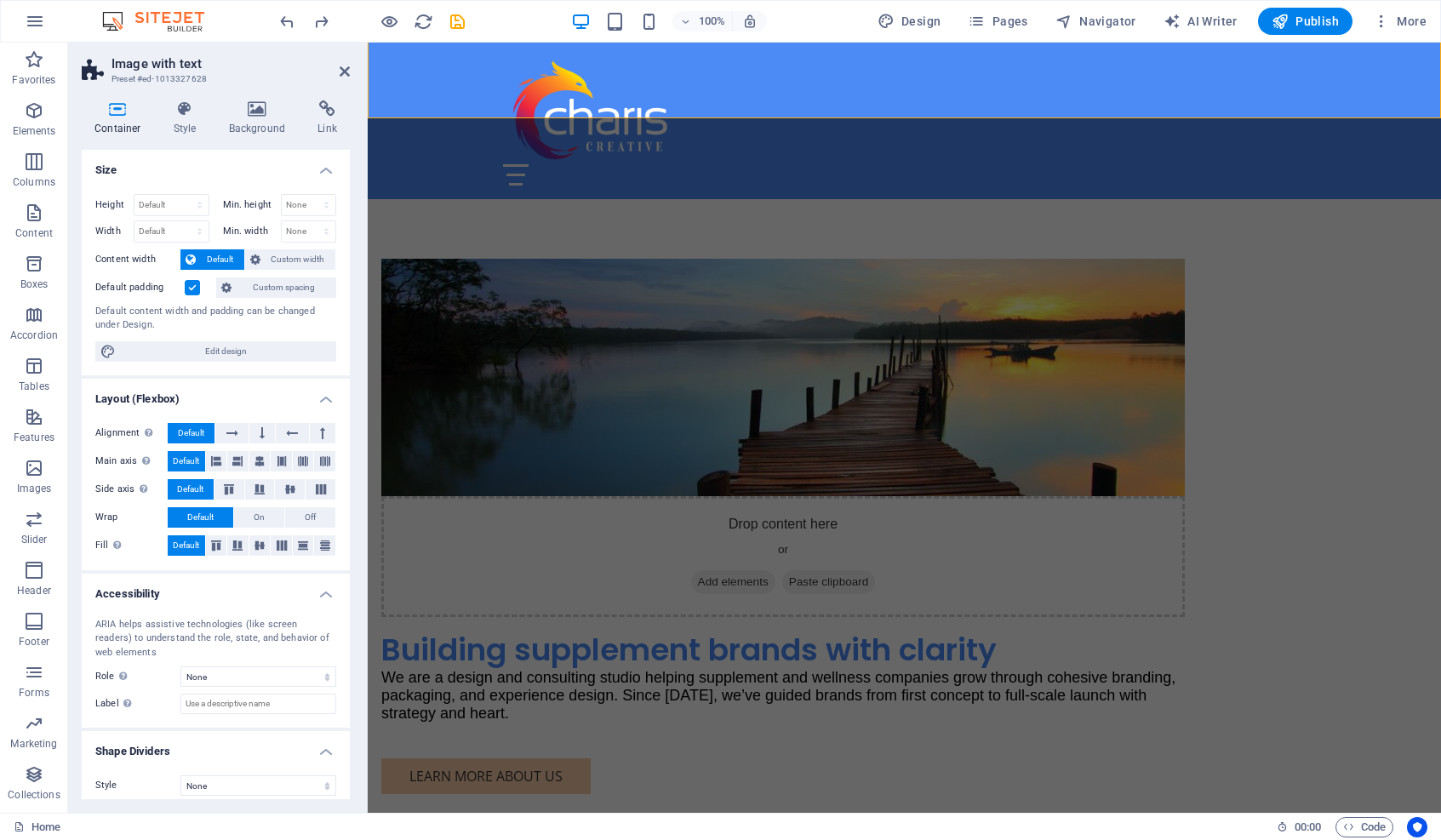
scroll to position [1068, 0]
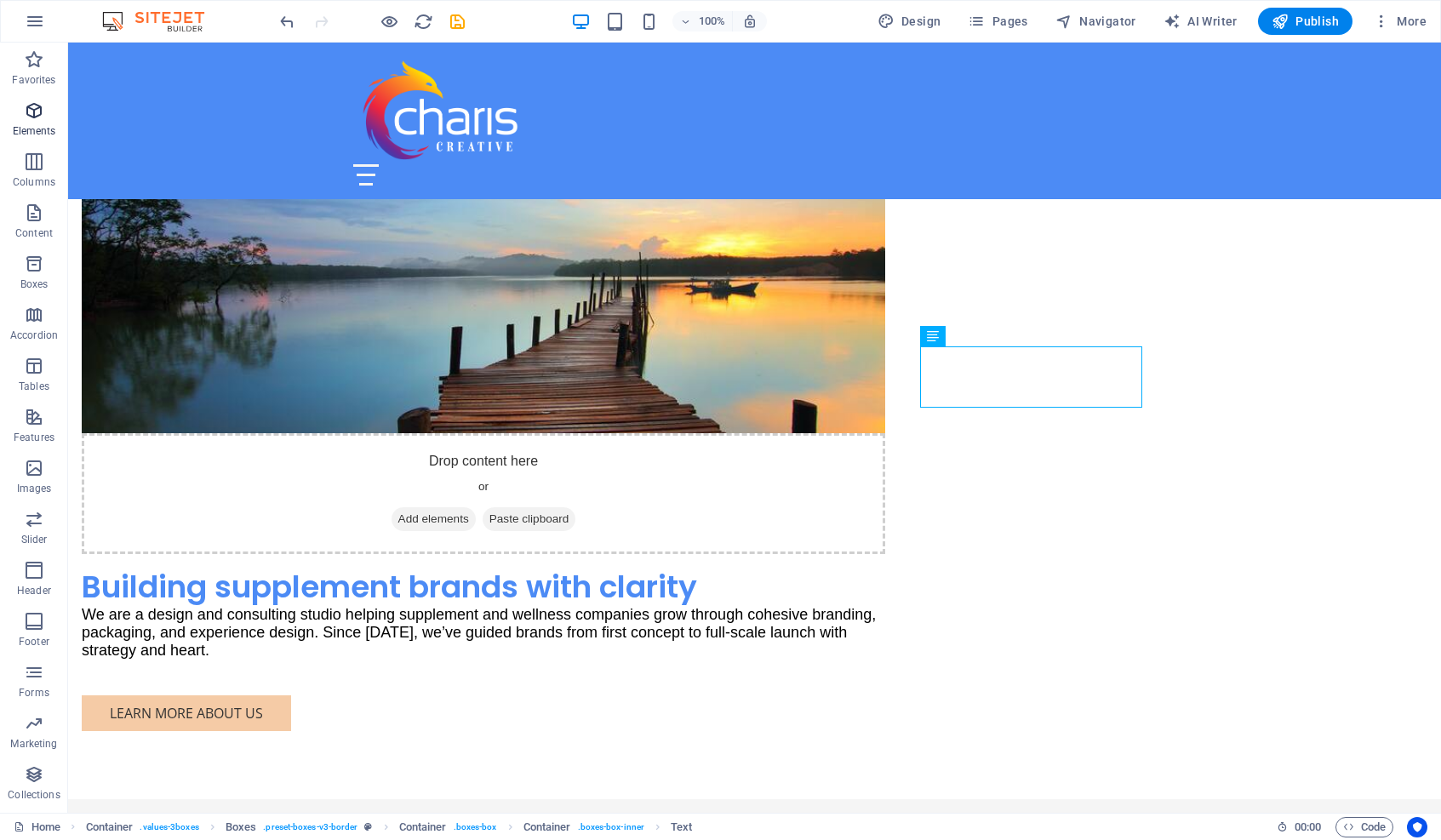
click at [32, 116] on icon "button" at bounding box center [34, 111] width 20 height 20
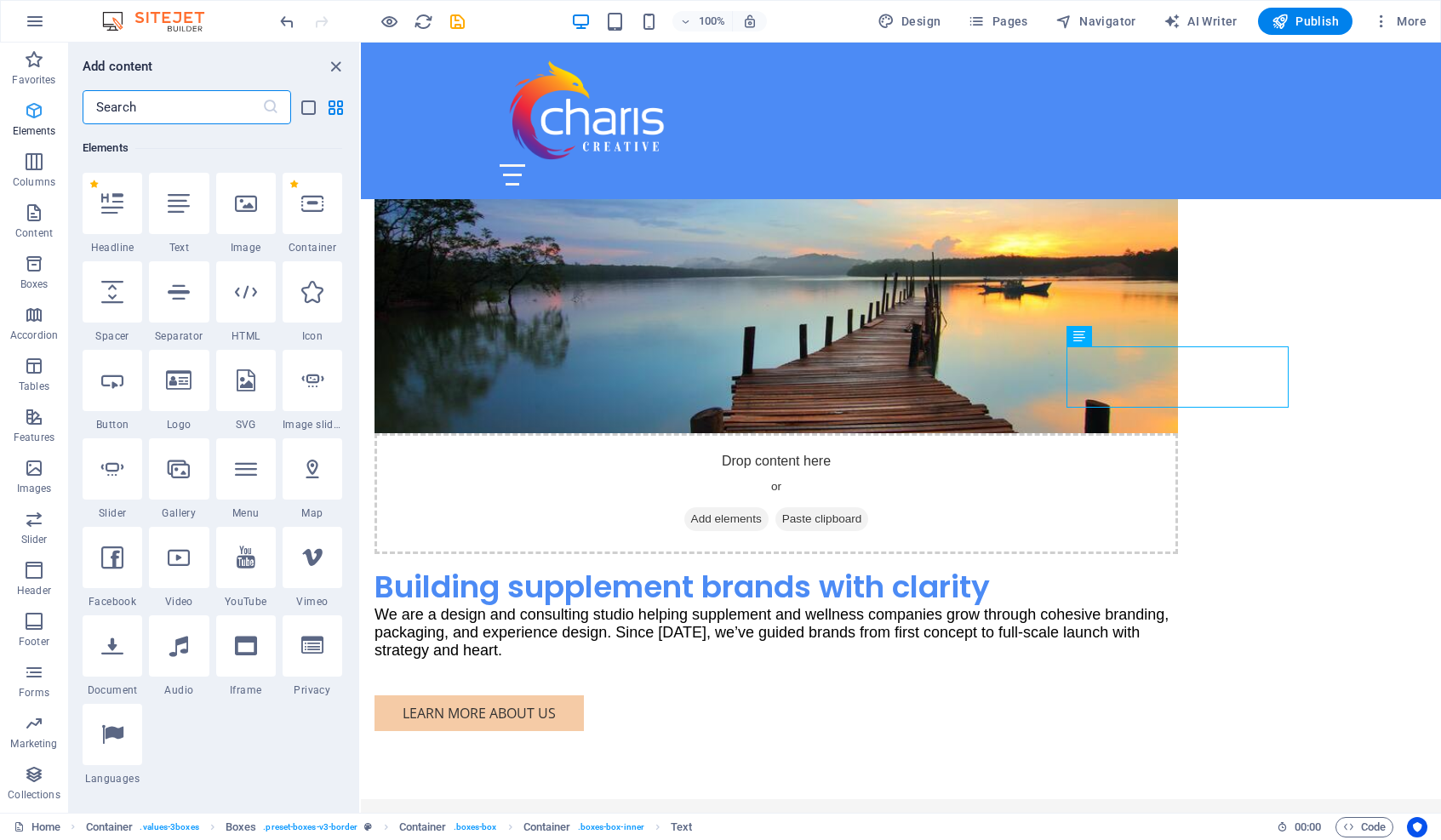
scroll to position [181, 0]
click at [33, 159] on icon "button" at bounding box center [34, 161] width 20 height 20
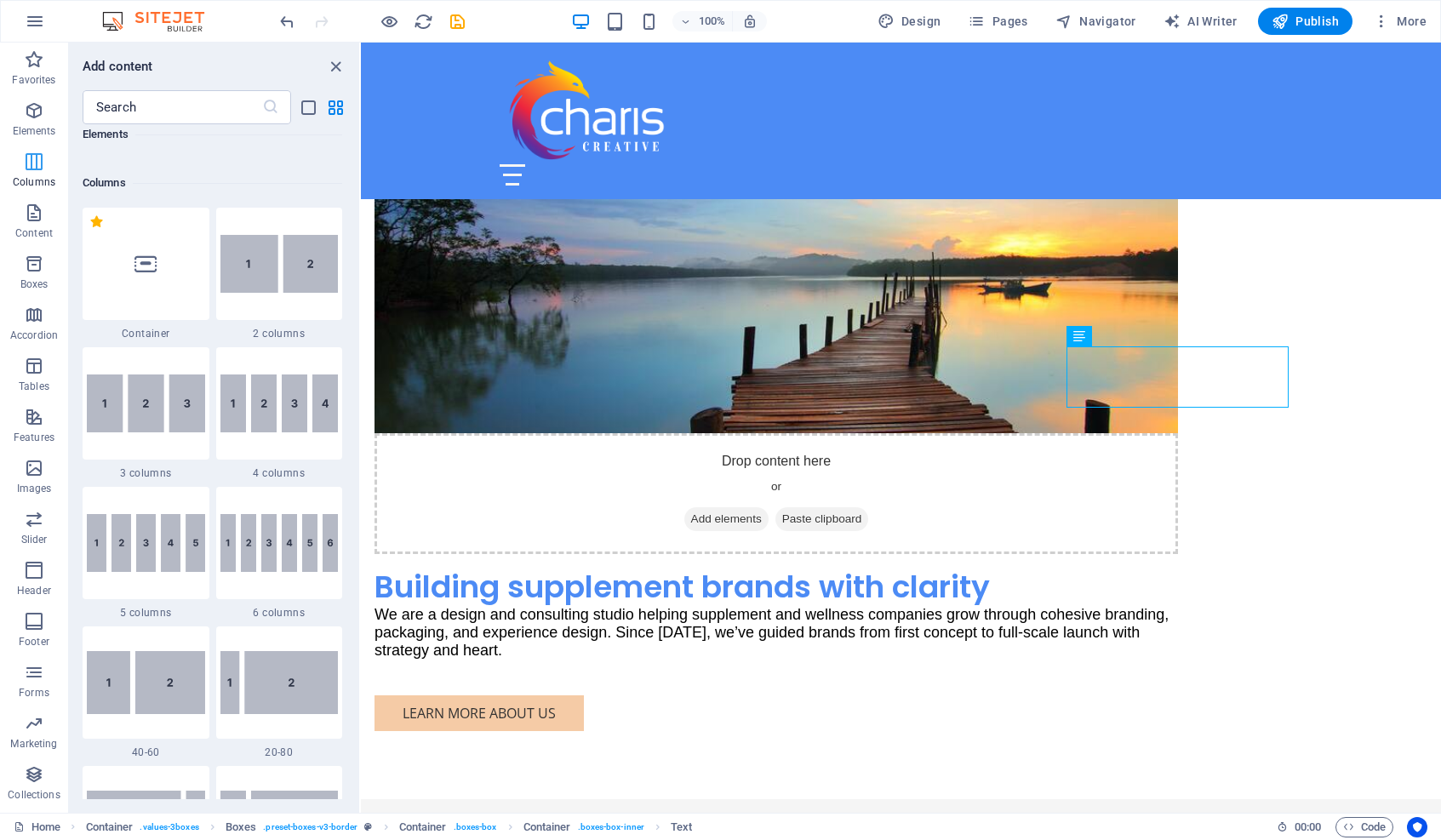
scroll to position [843, 0]
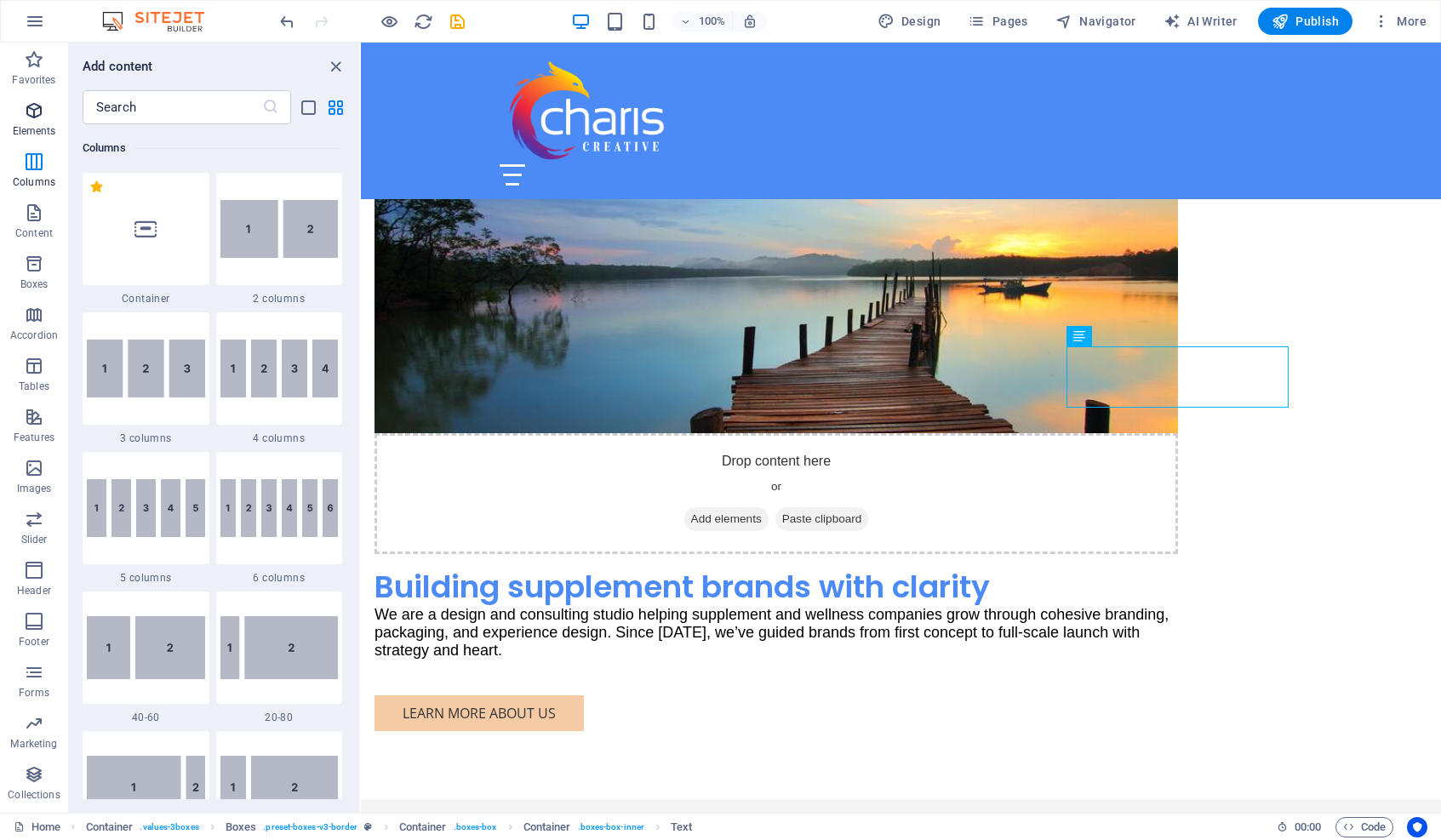
click at [35, 106] on icon "button" at bounding box center [34, 111] width 20 height 20
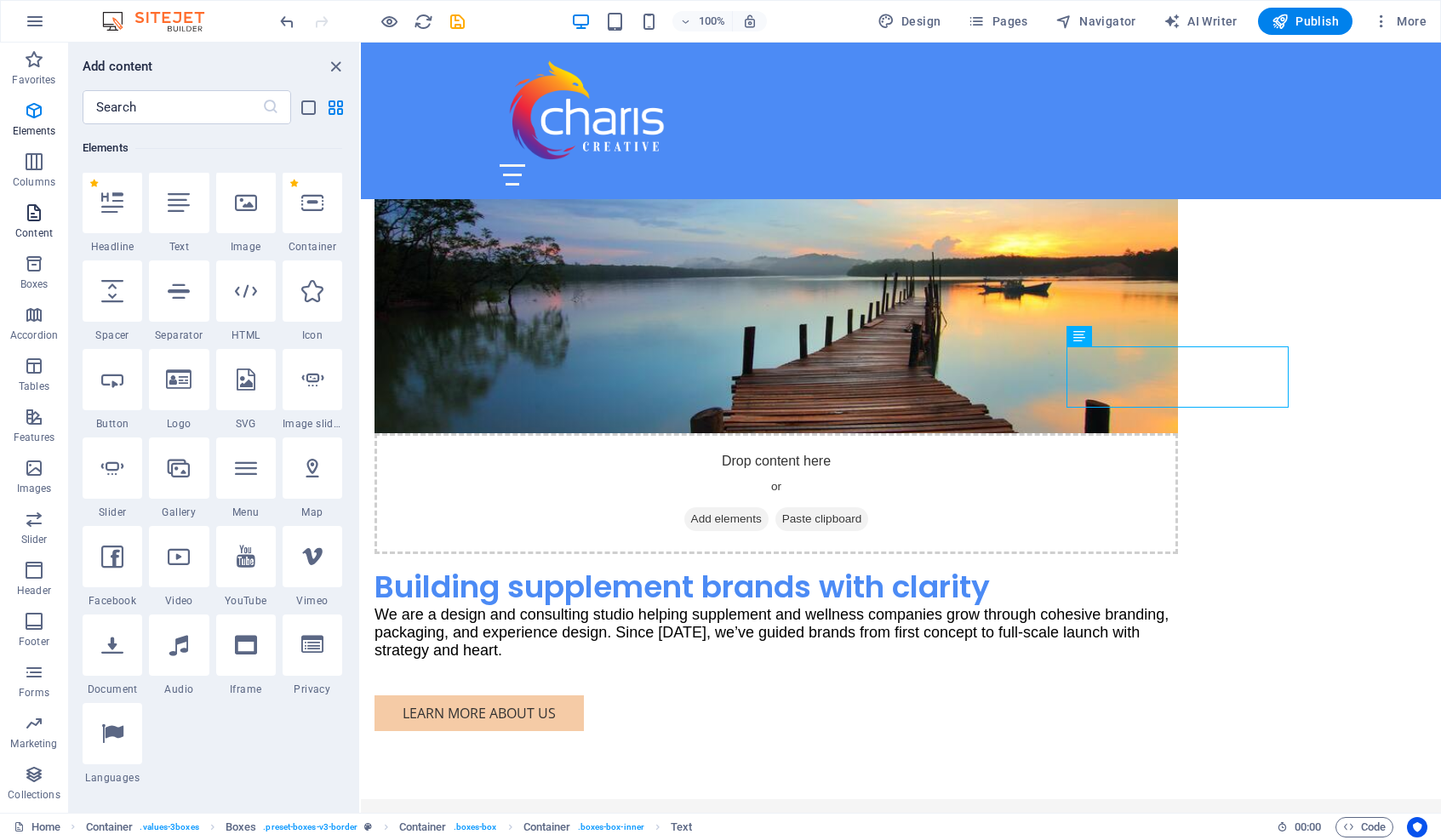
scroll to position [181, 0]
click at [33, 474] on icon "button" at bounding box center [34, 468] width 20 height 20
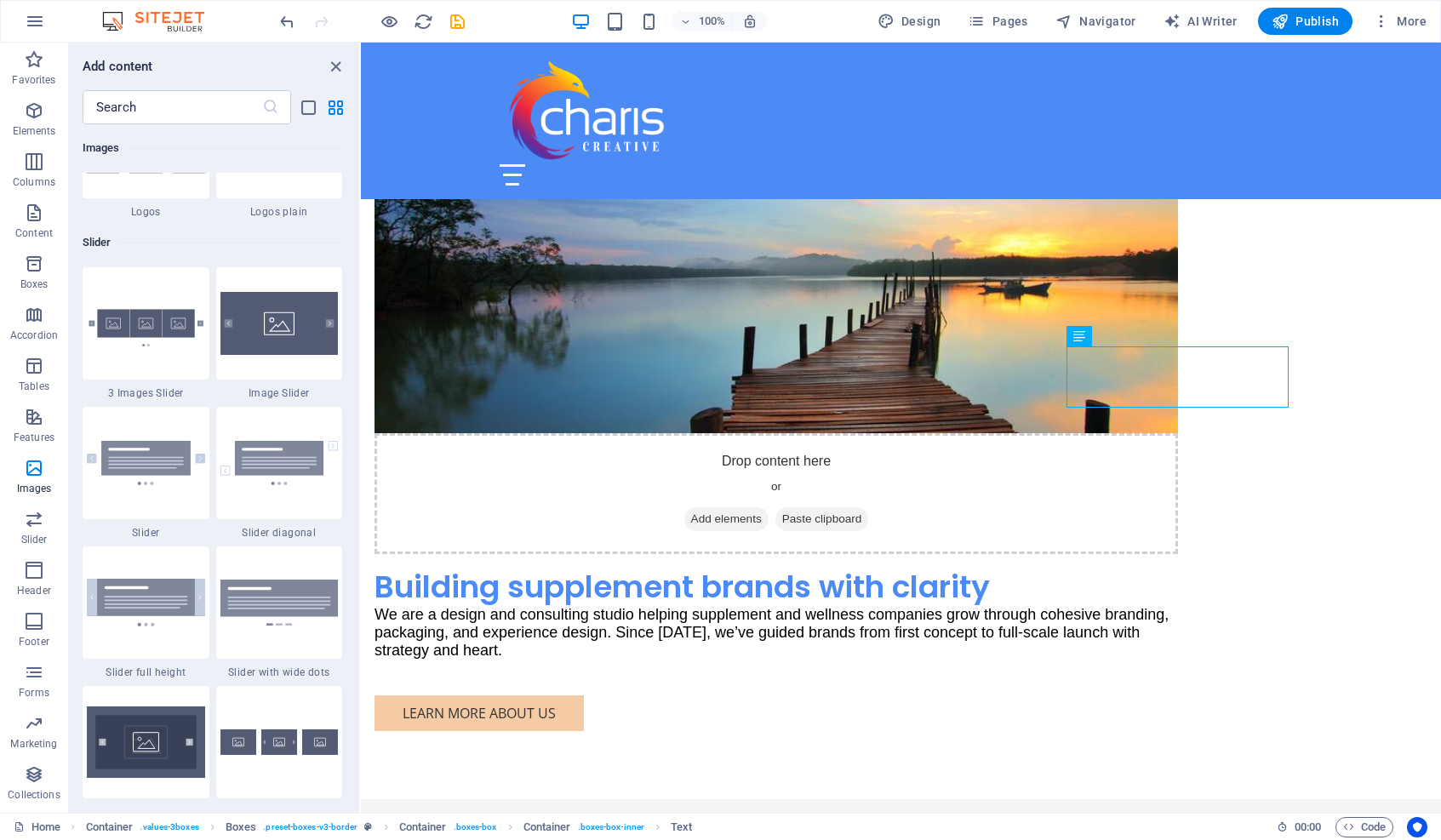
scroll to position [9555, 0]
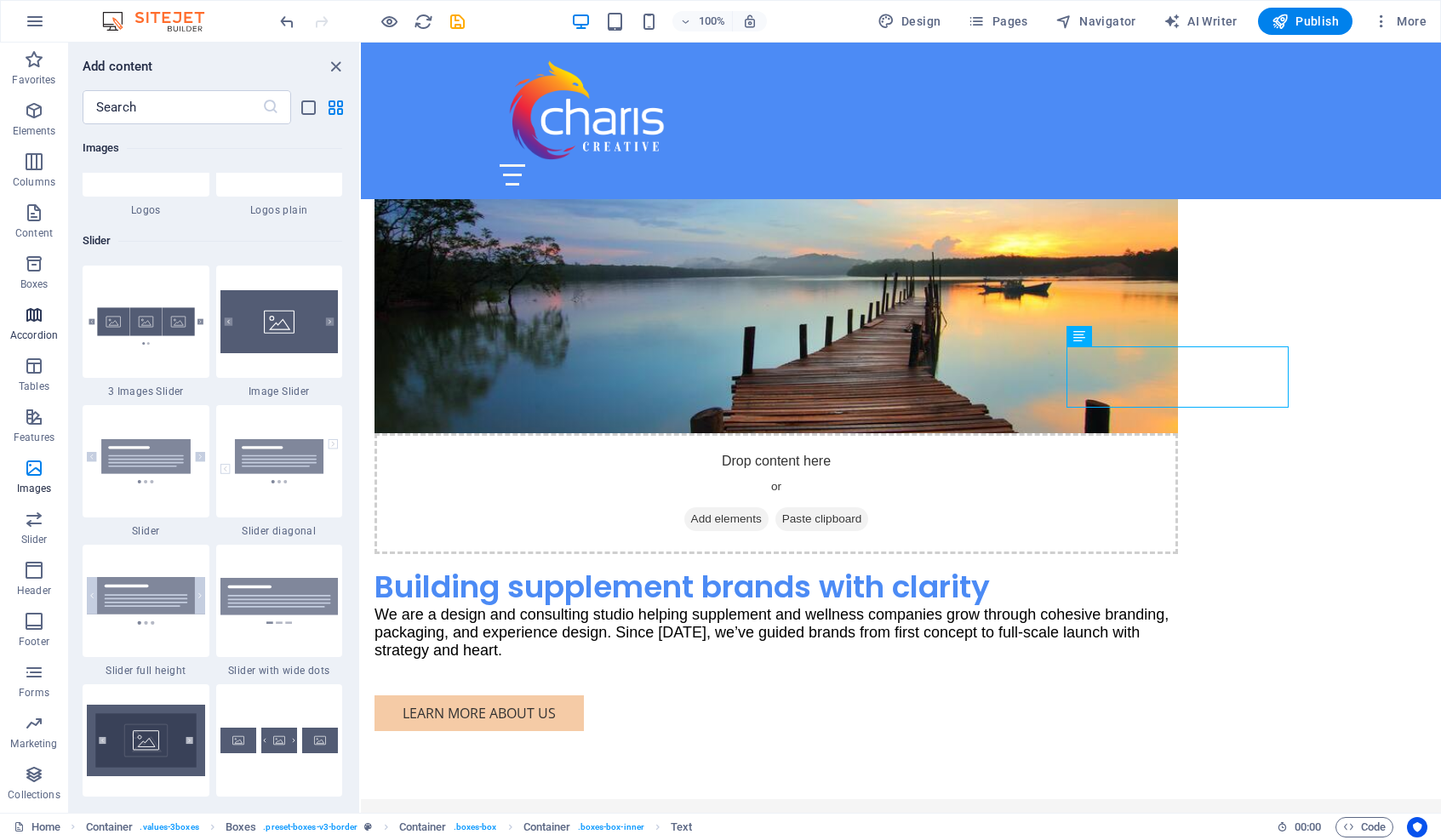
click at [36, 317] on icon "button" at bounding box center [34, 315] width 20 height 20
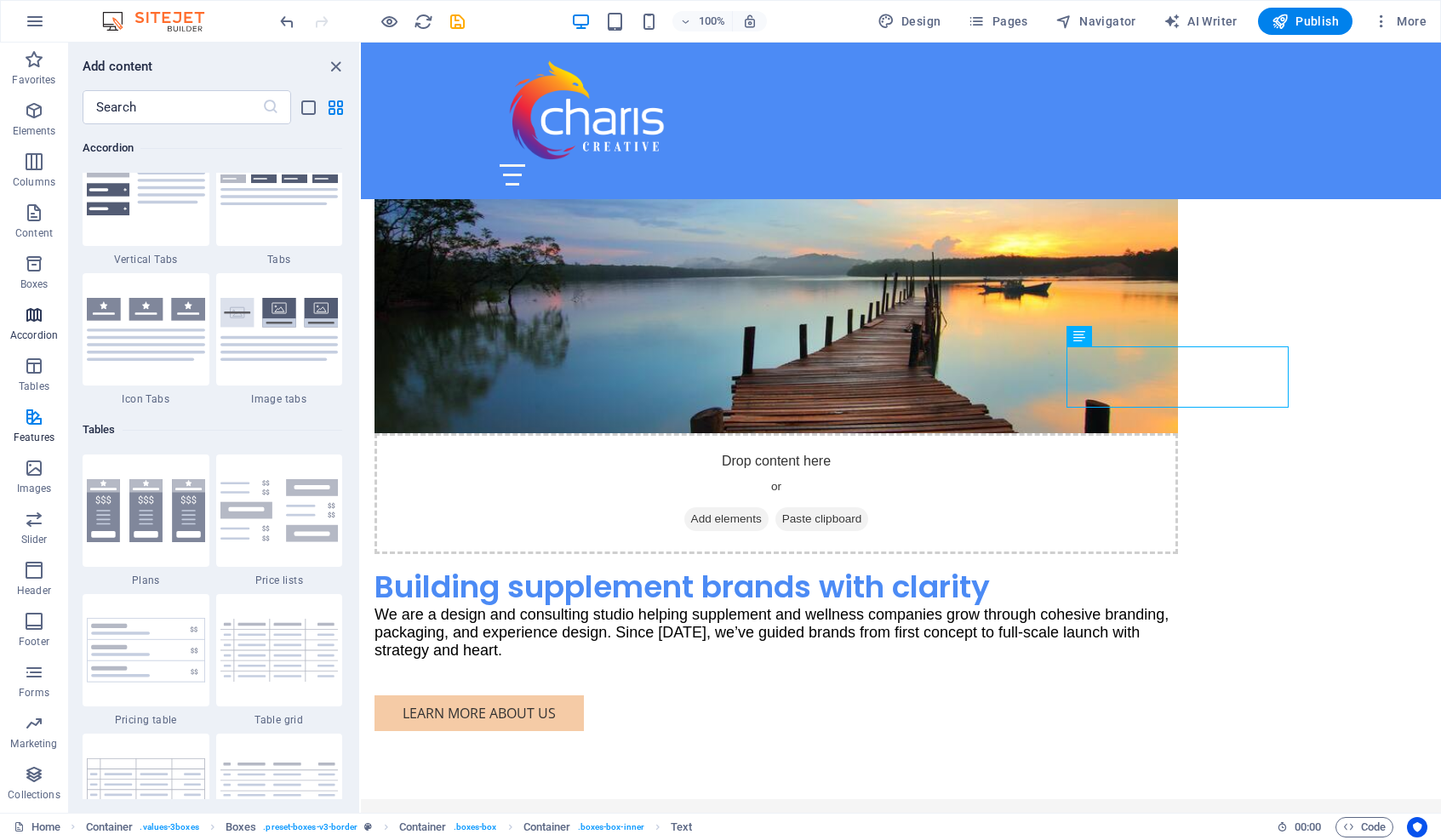
scroll to position [5560, 0]
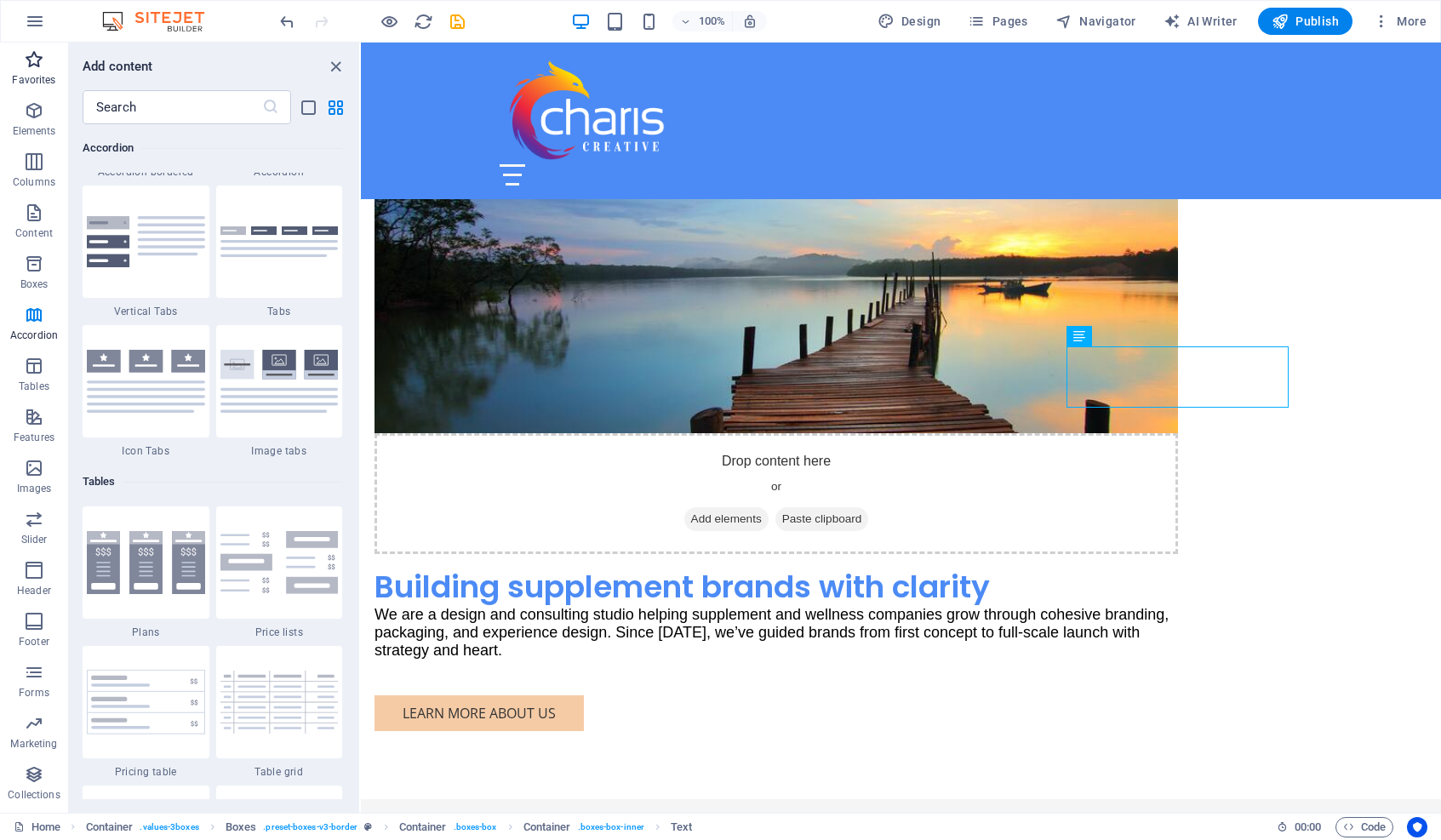
click at [34, 59] on icon "button" at bounding box center [34, 59] width 20 height 20
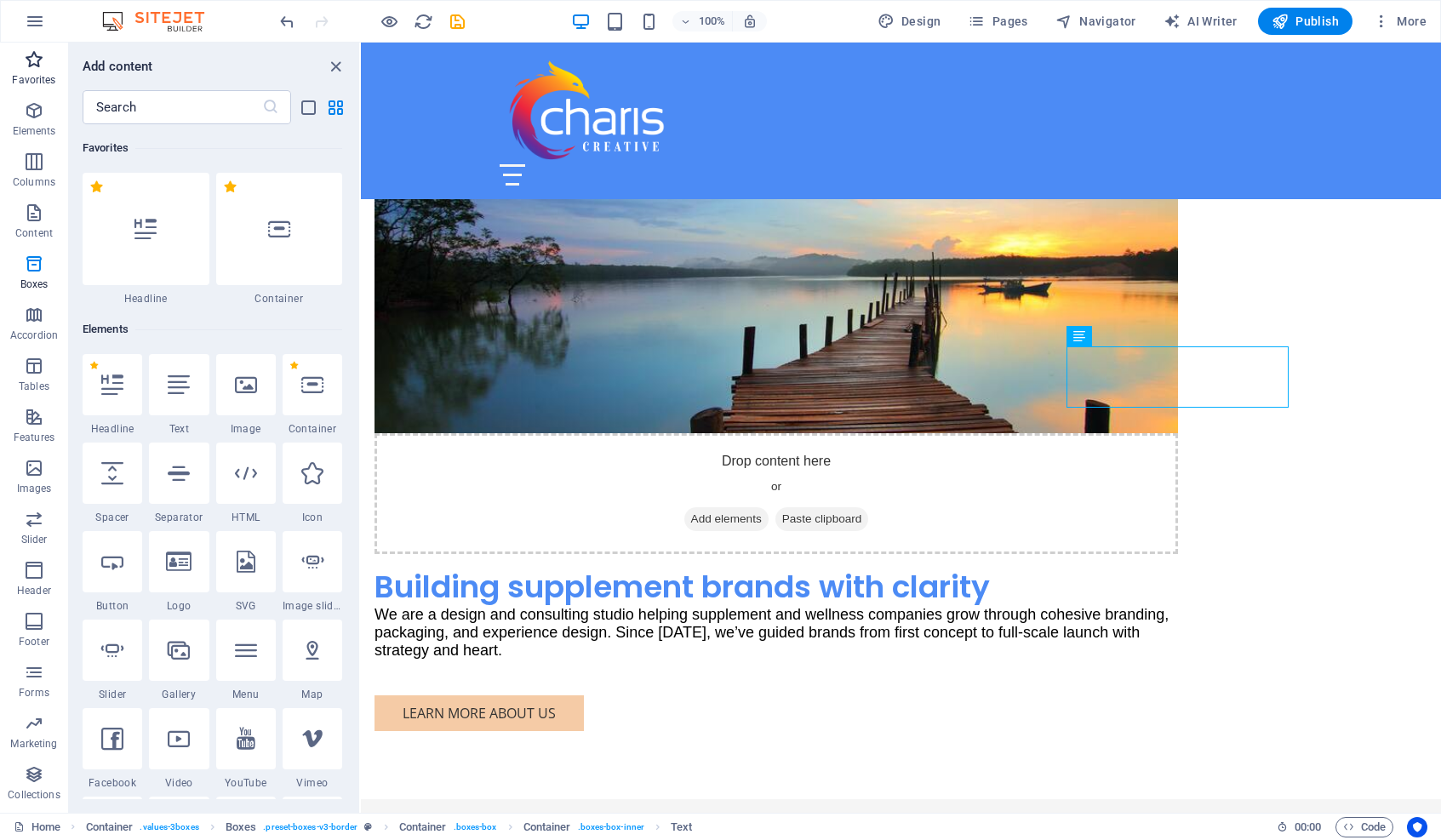
scroll to position [0, 0]
click at [340, 65] on icon "close panel" at bounding box center [336, 66] width 19 height 19
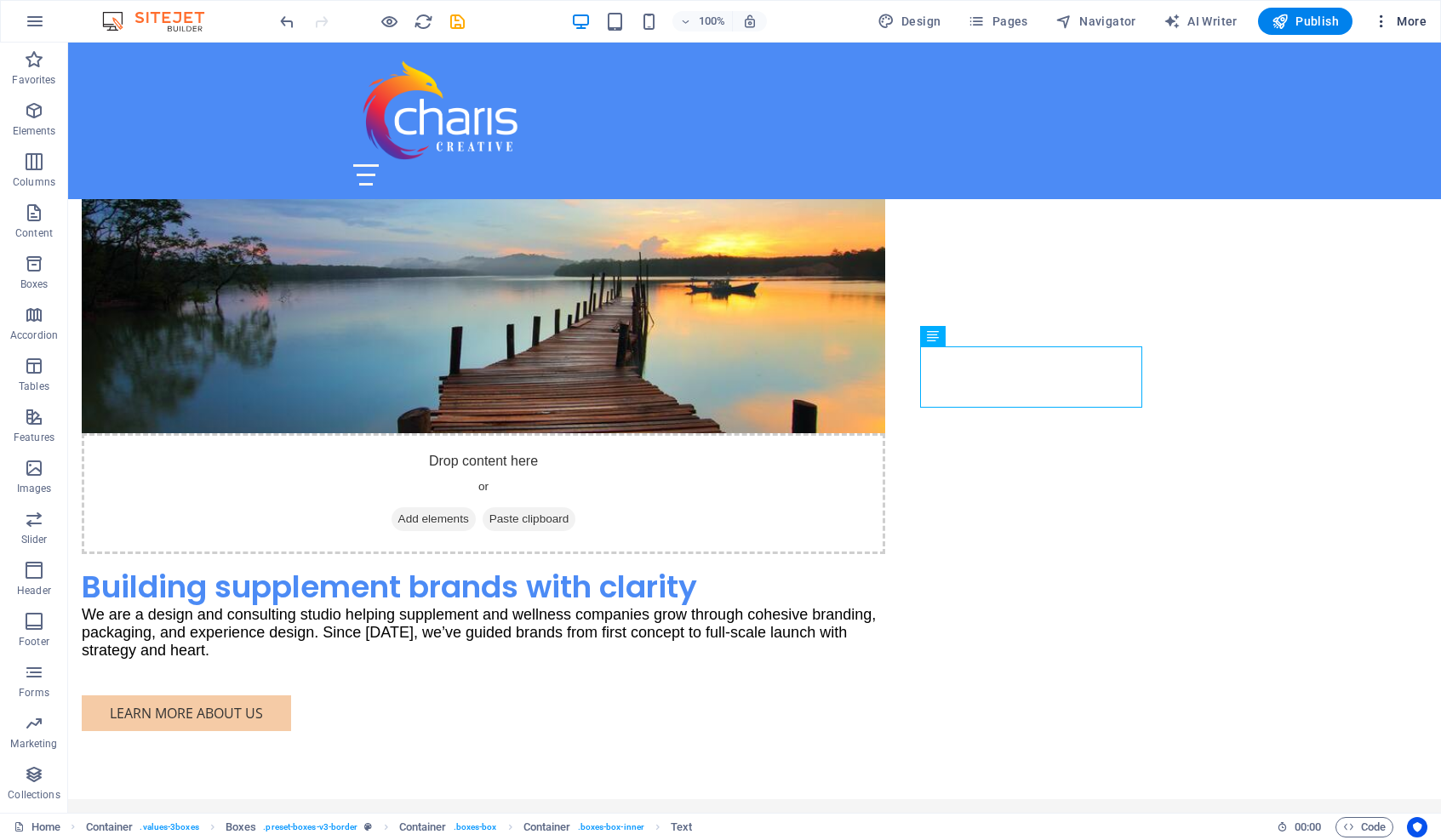
click at [1192, 19] on icon "button" at bounding box center [1381, 20] width 17 height 17
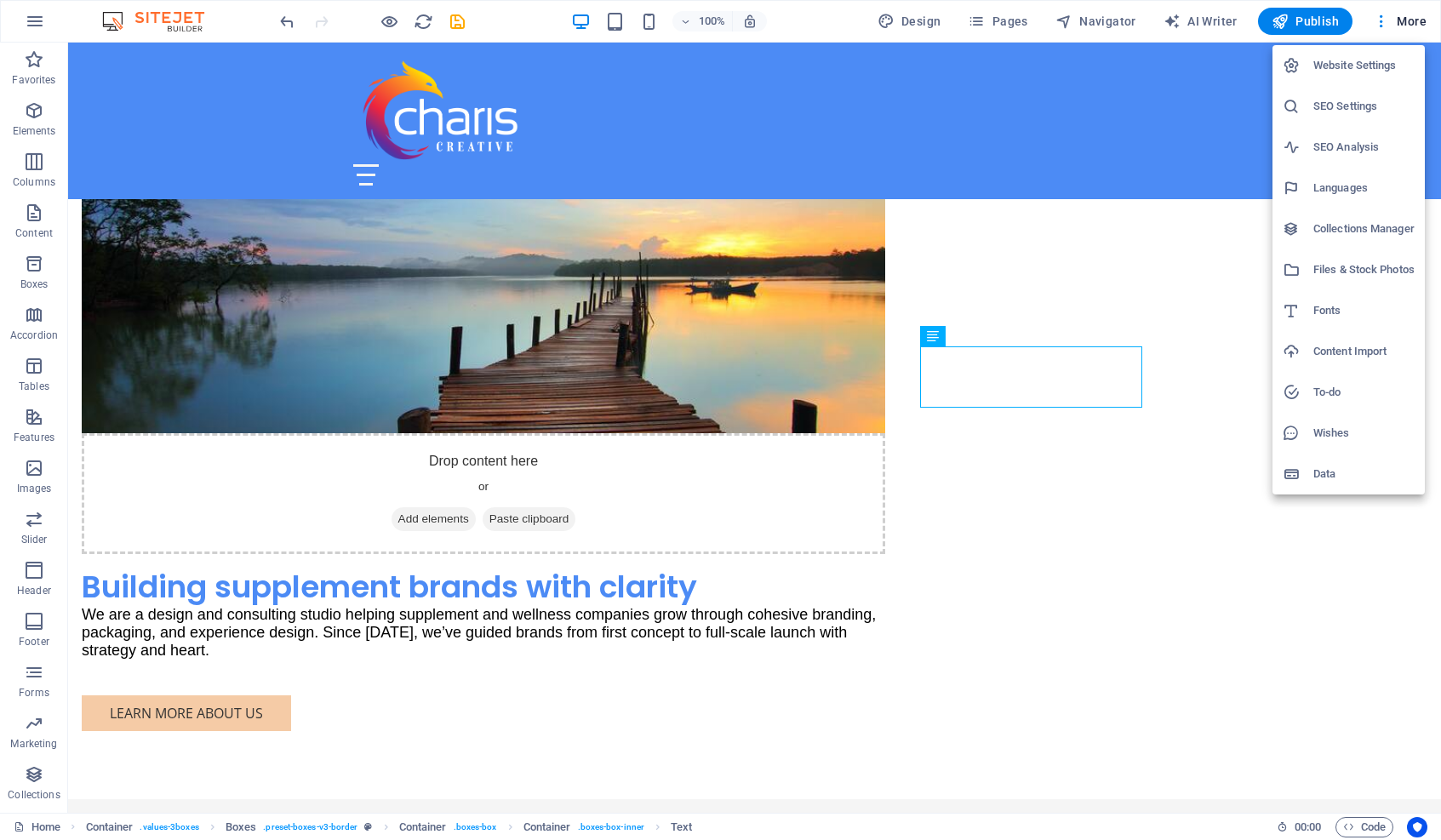
click at [1192, 61] on h6 "Website Settings" at bounding box center [1364, 65] width 102 height 20
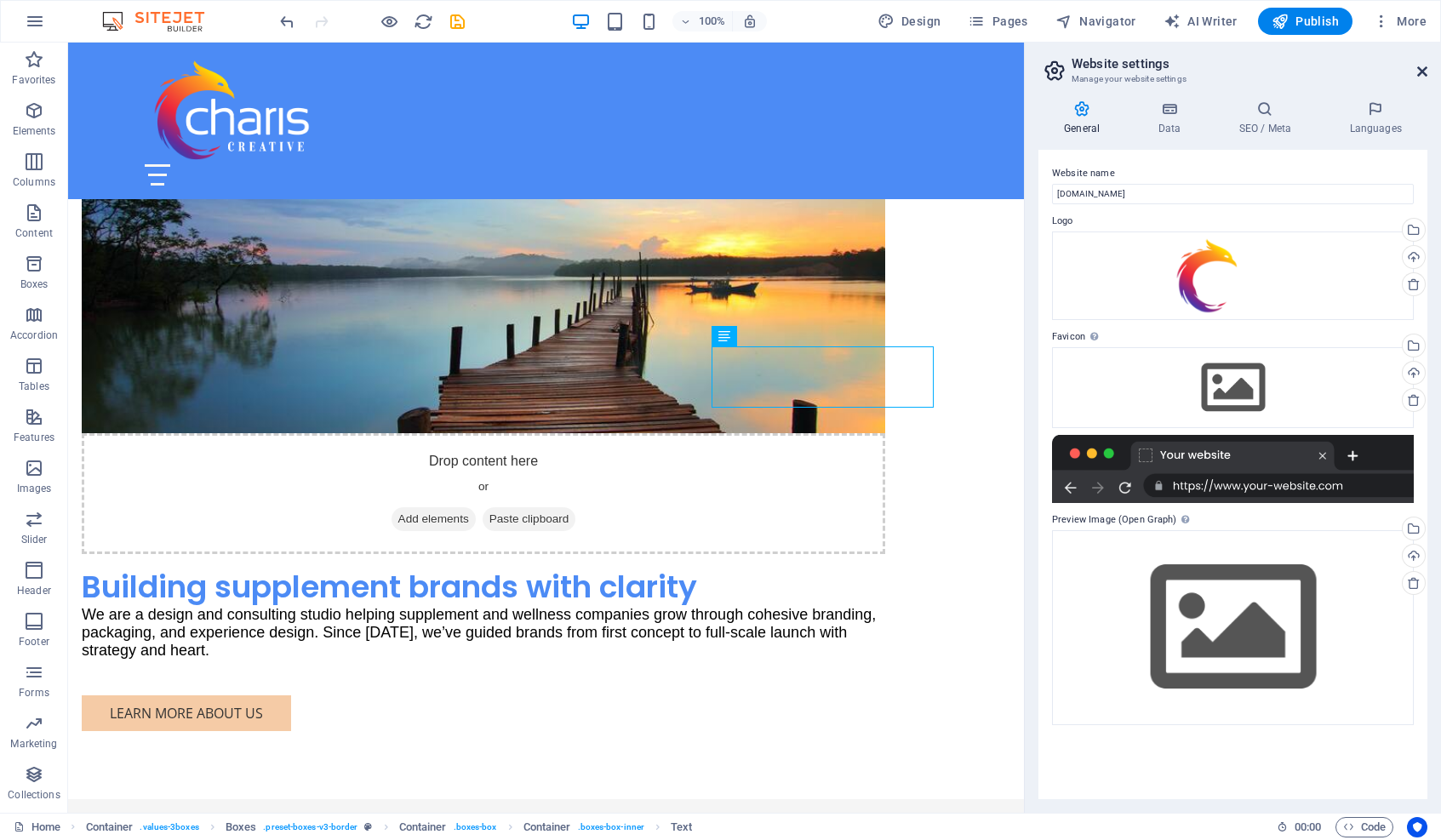
click at [1192, 68] on icon at bounding box center [1422, 71] width 11 height 13
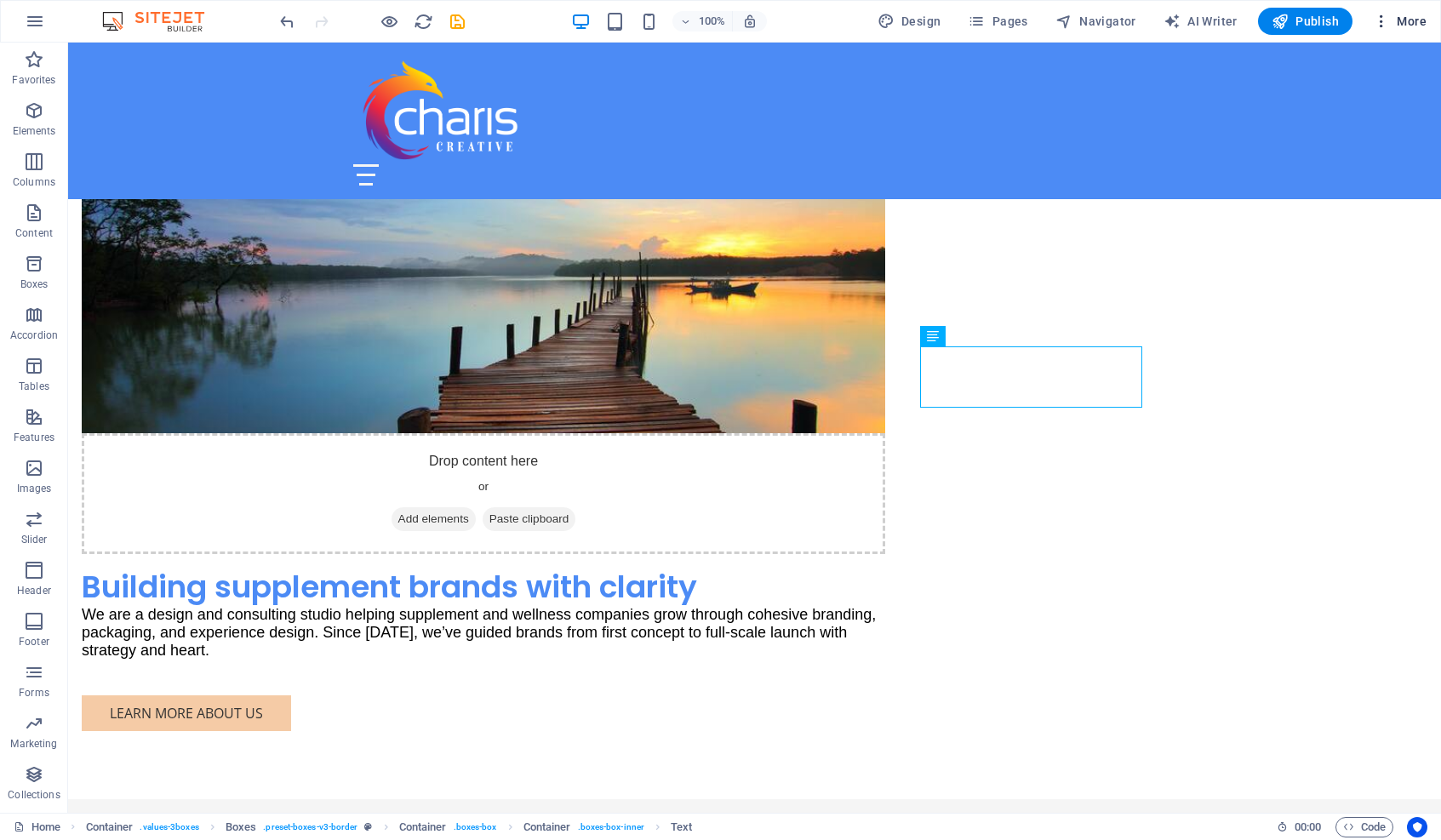
click at [1192, 22] on span "More" at bounding box center [1399, 20] width 54 height 17
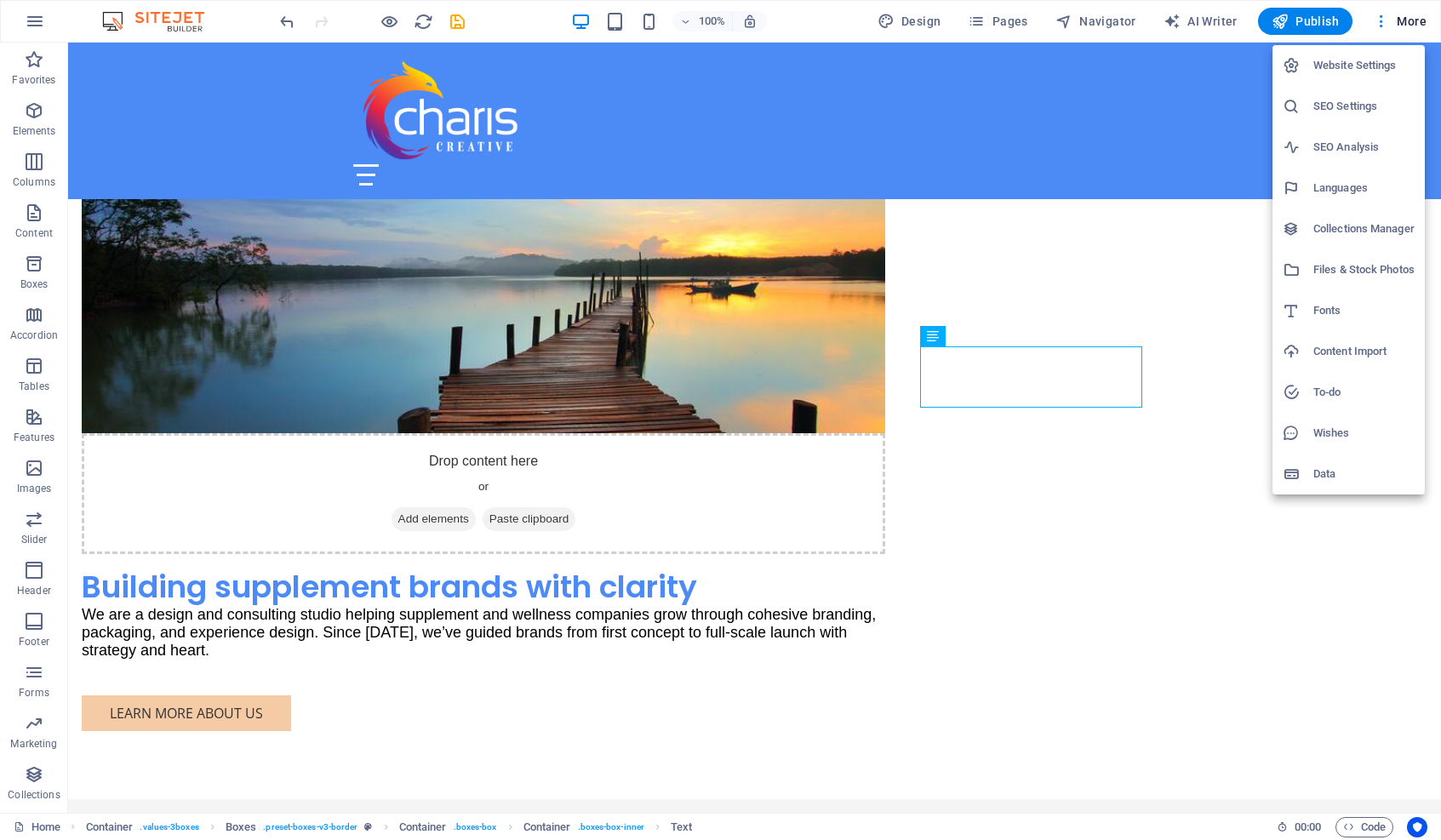
click at [1192, 306] on h6 "Fonts" at bounding box center [1364, 310] width 102 height 20
select select "popularity"
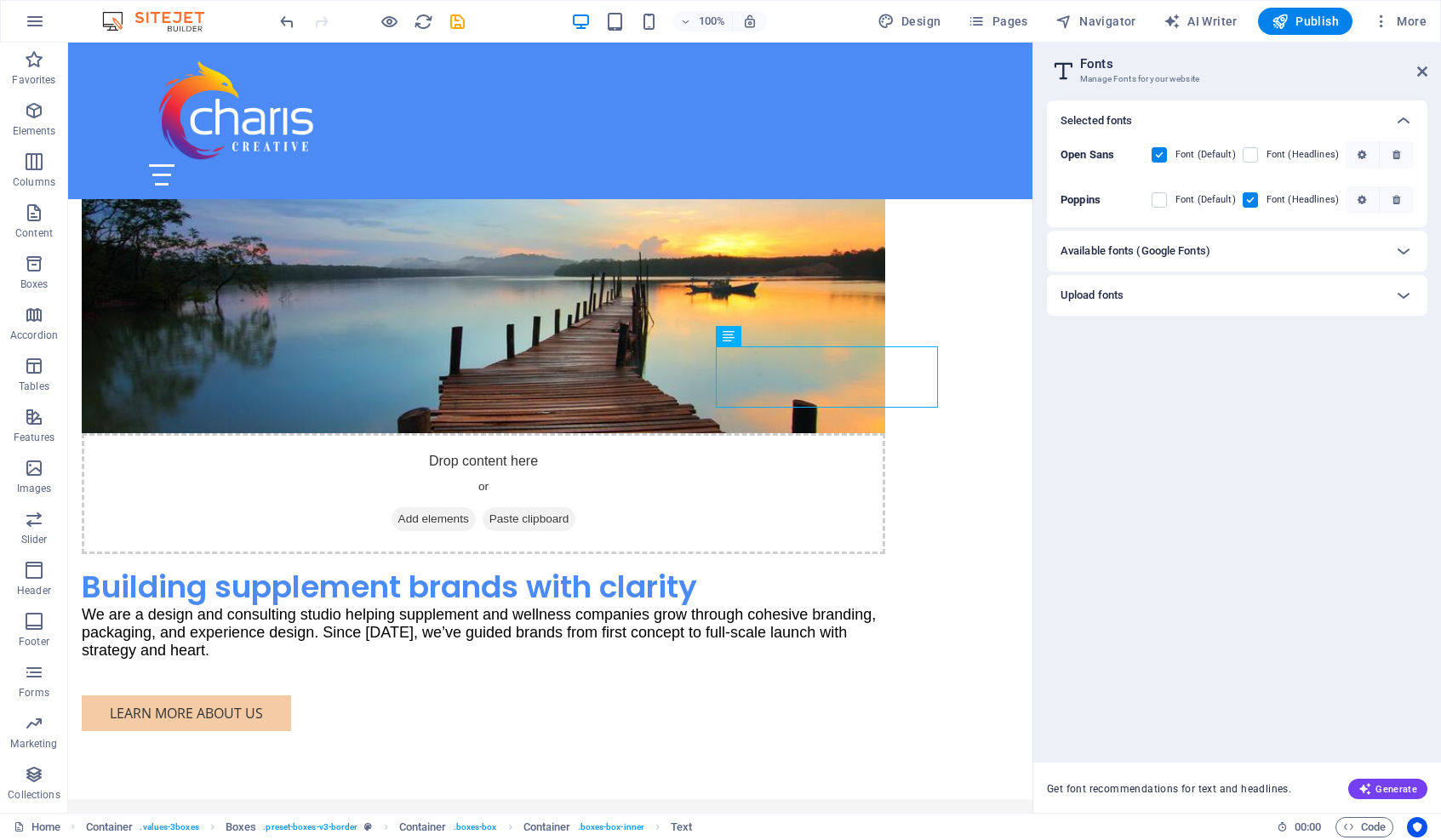
click at [1192, 247] on div "Available fonts (Google Fonts)" at bounding box center [1222, 250] width 323 height 20
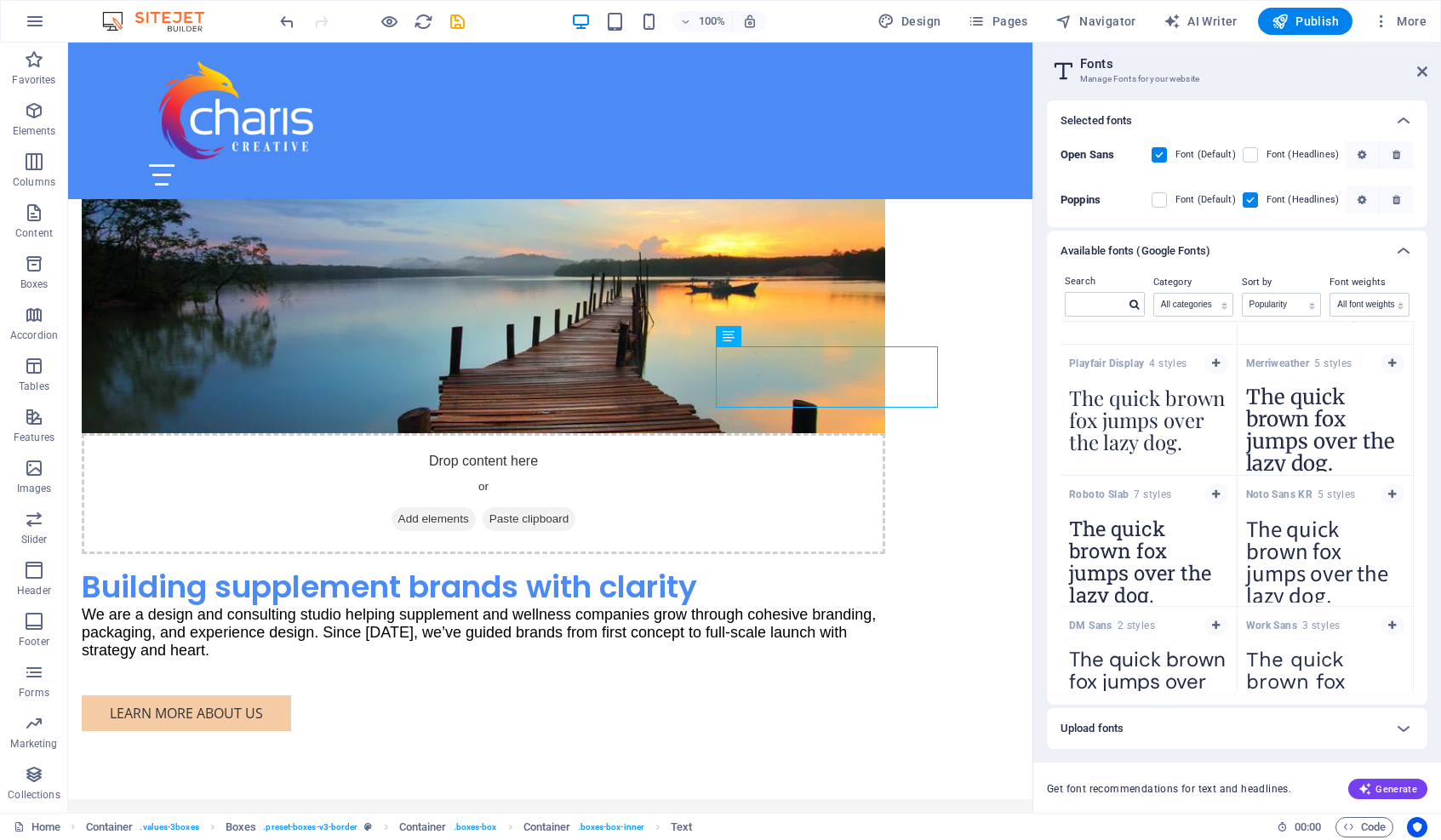
scroll to position [1024, 0]
click at [1192, 408] on textarea "The quick brown fox jumps over the lazy dog." at bounding box center [1325, 426] width 176 height 94
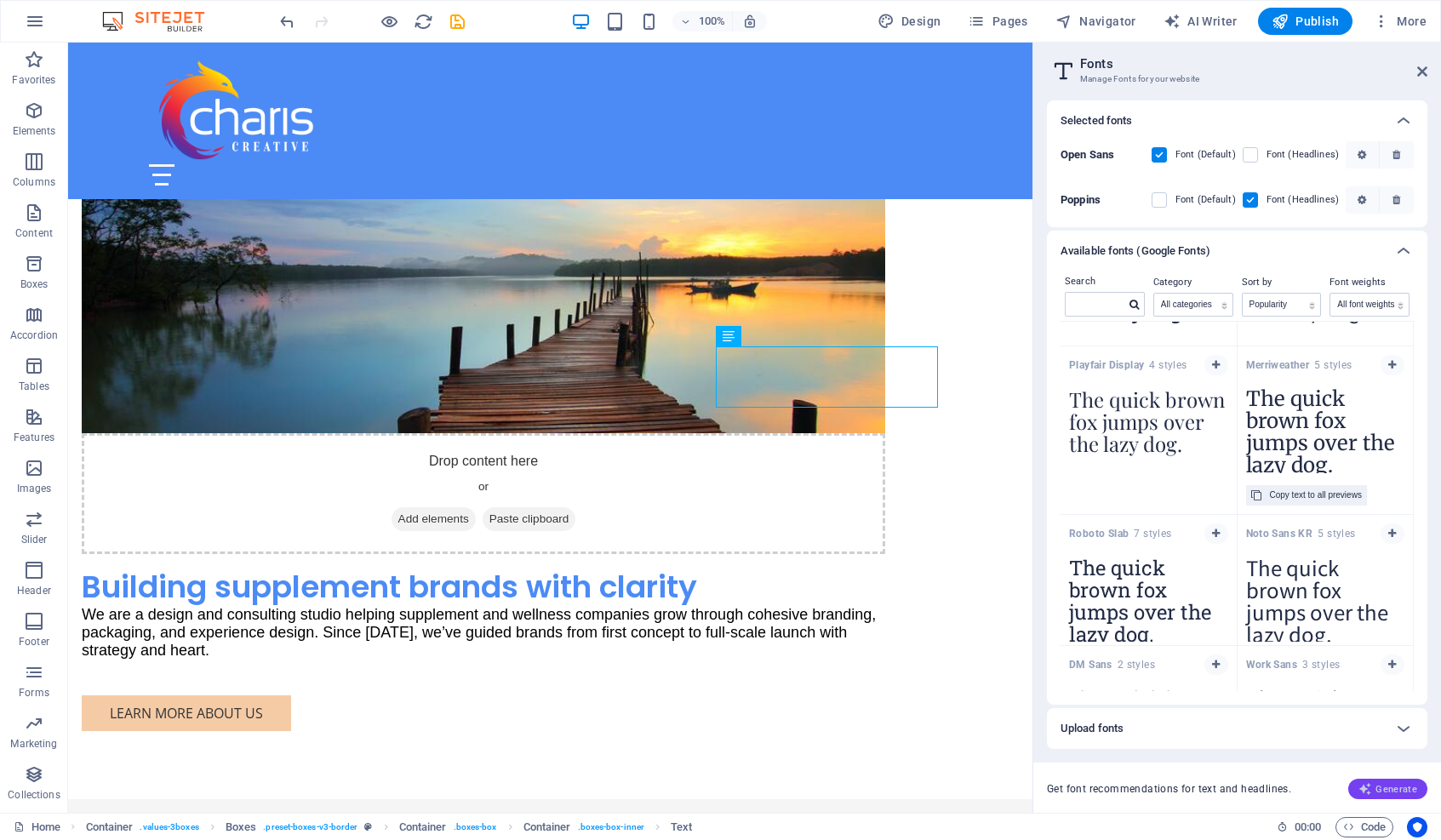
click at [1192, 789] on span "Generate" at bounding box center [1388, 788] width 58 height 13
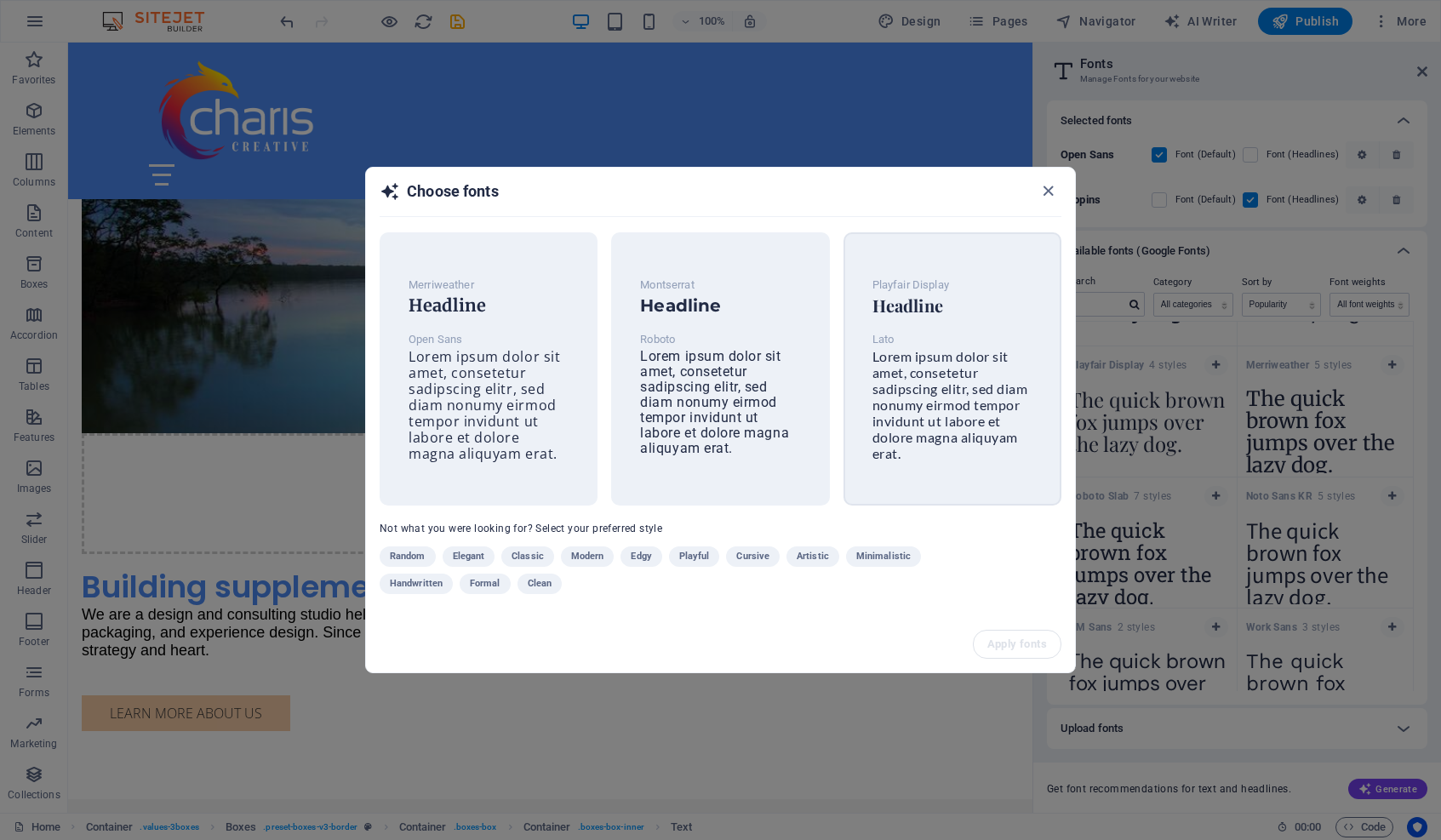
click at [939, 359] on span "Lorem ipsum dolor sit amet, consetetur sadipscing elitr, sed diam nonumy eirmod…" at bounding box center [950, 405] width 156 height 113
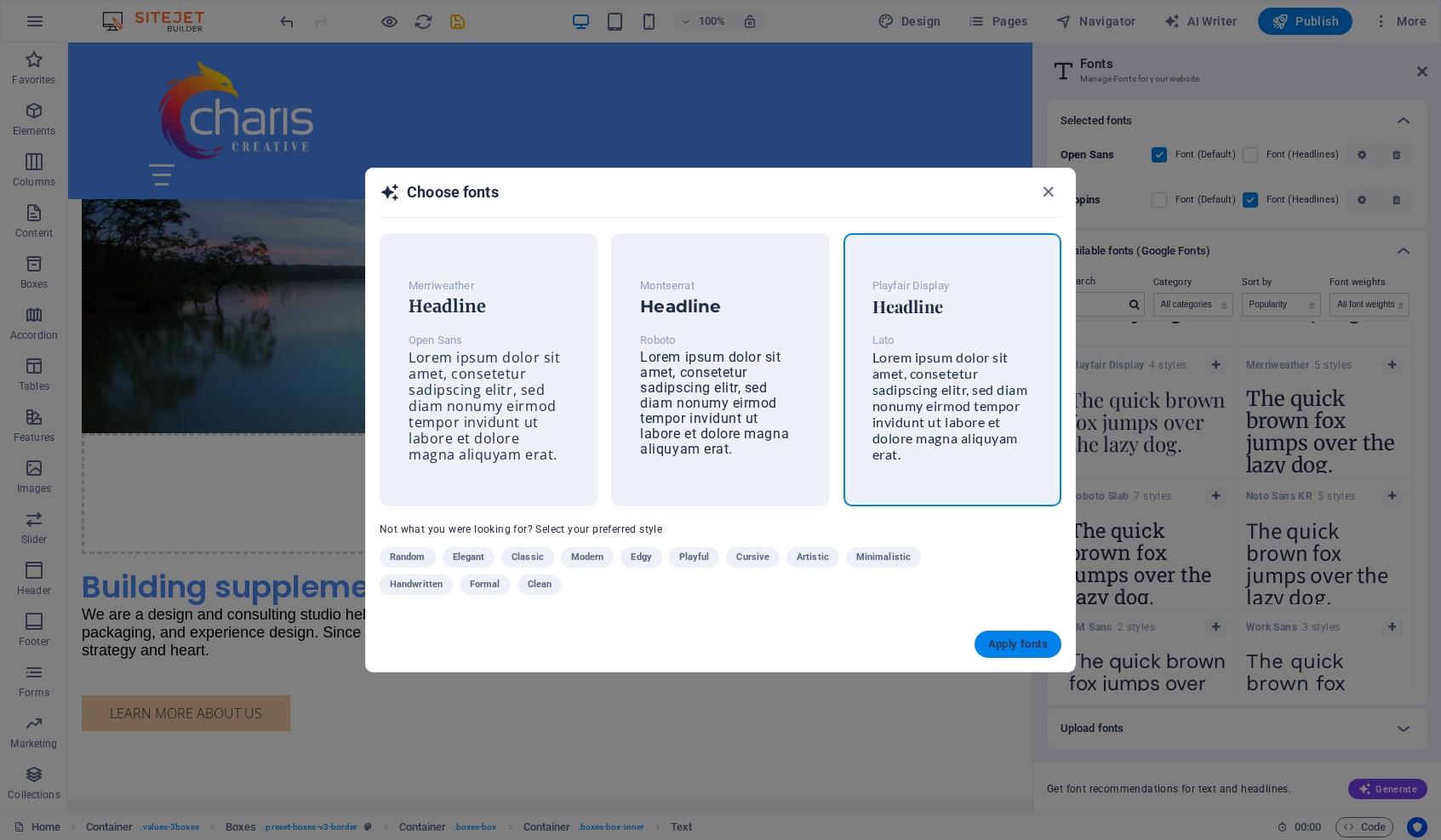
click at [1023, 644] on span "Apply fonts" at bounding box center [1017, 644] width 59 height 13
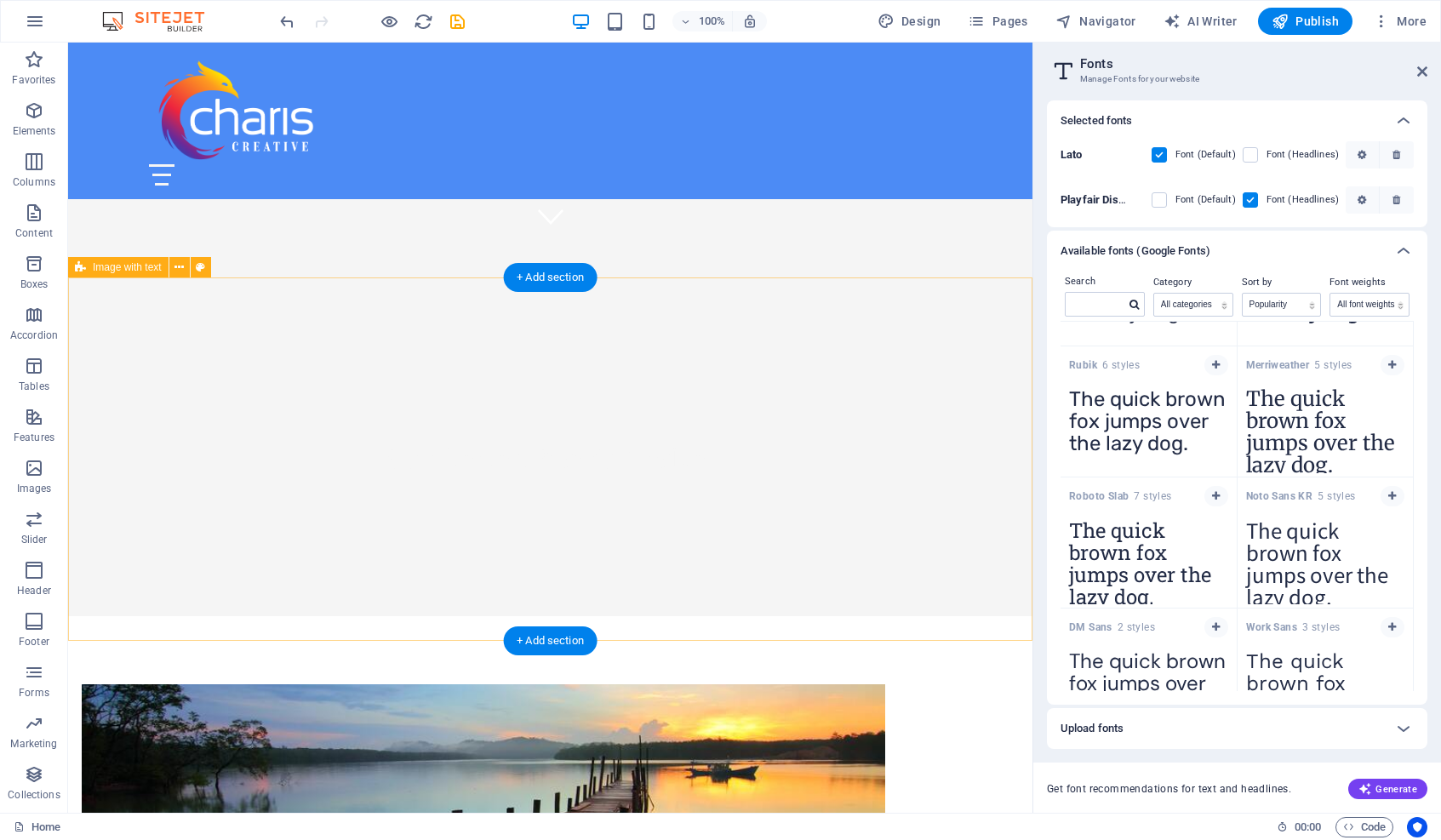
scroll to position [651, 0]
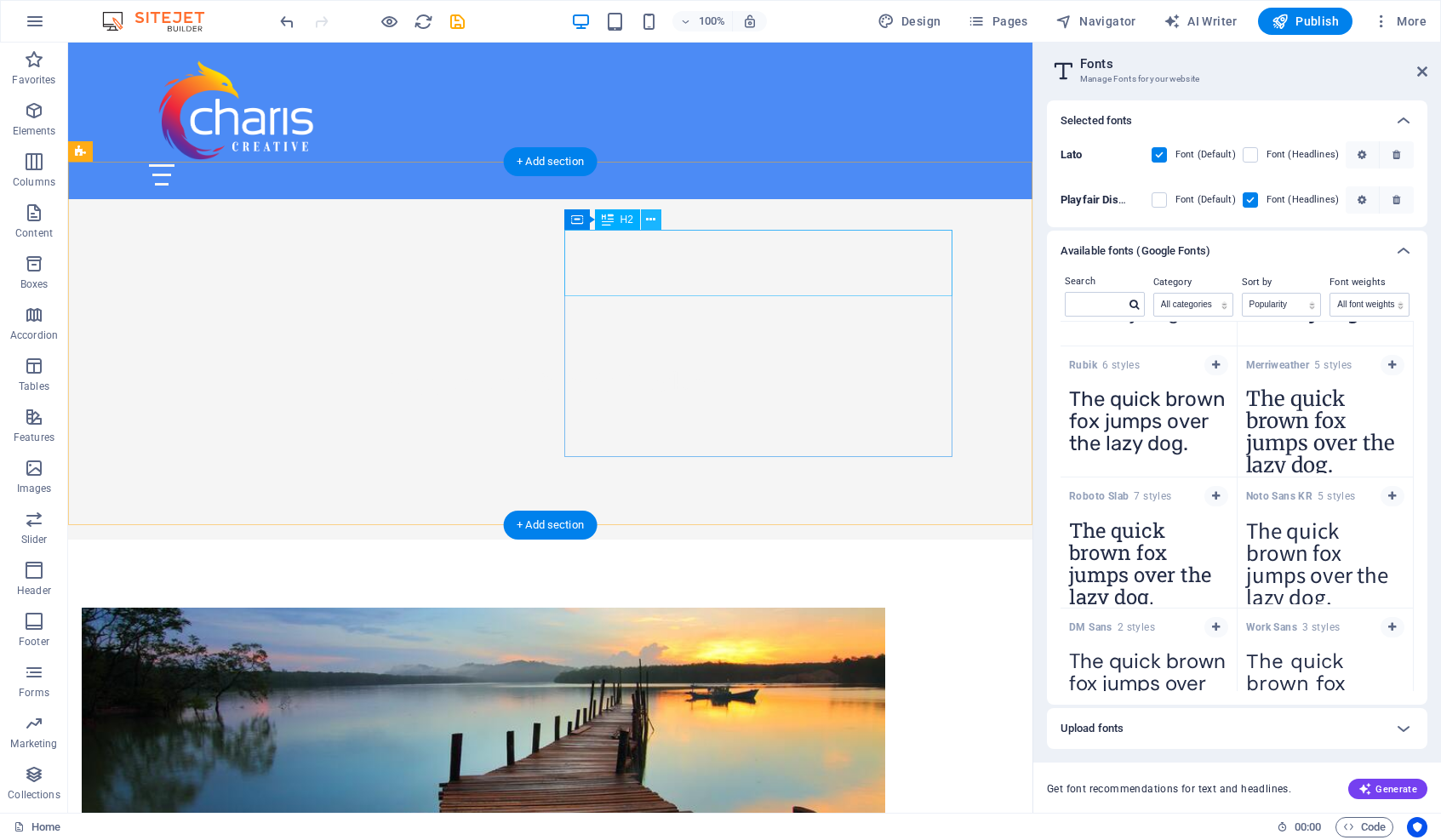
click at [655, 218] on icon at bounding box center [650, 220] width 10 height 18
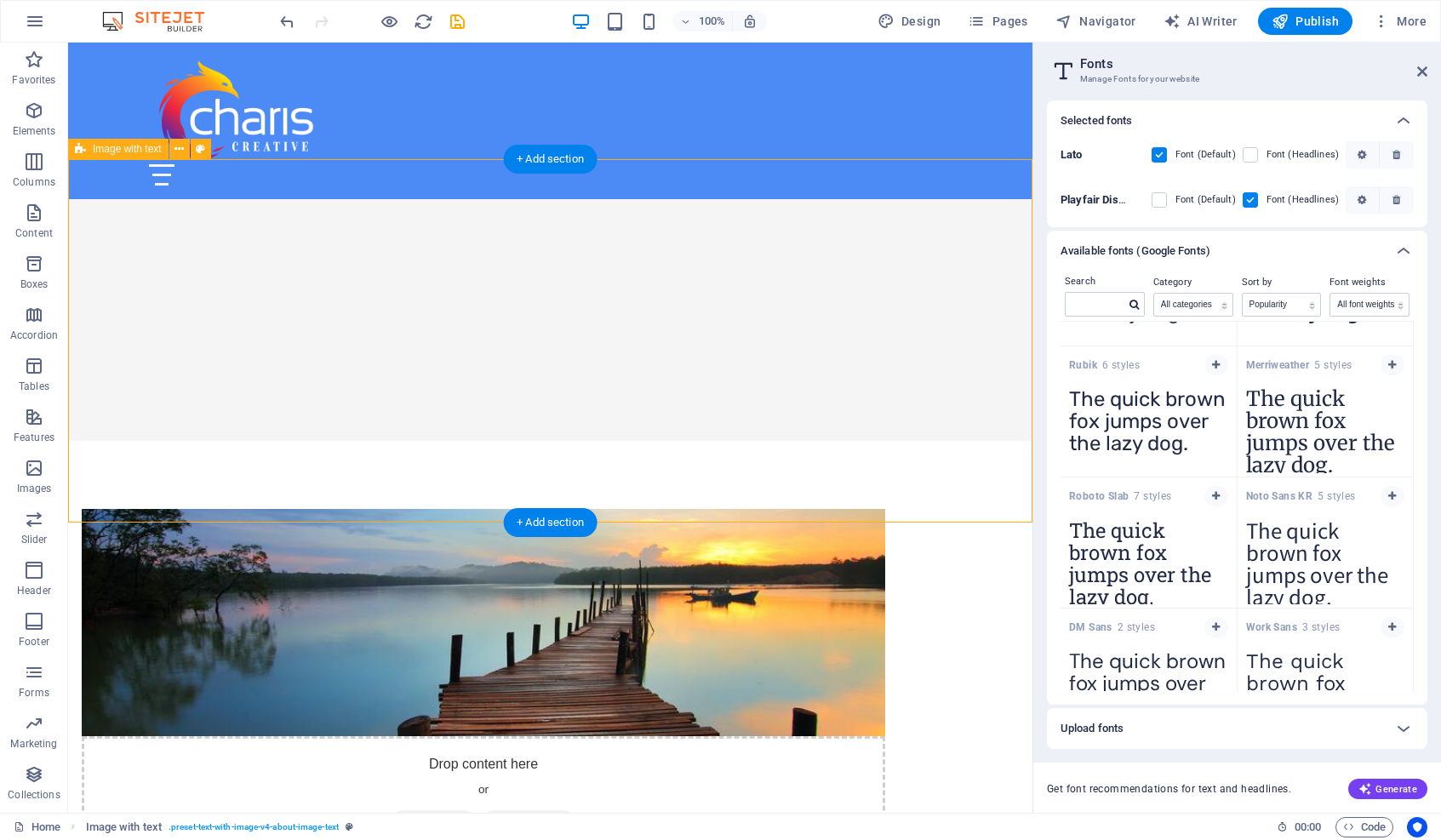
scroll to position [846, 0]
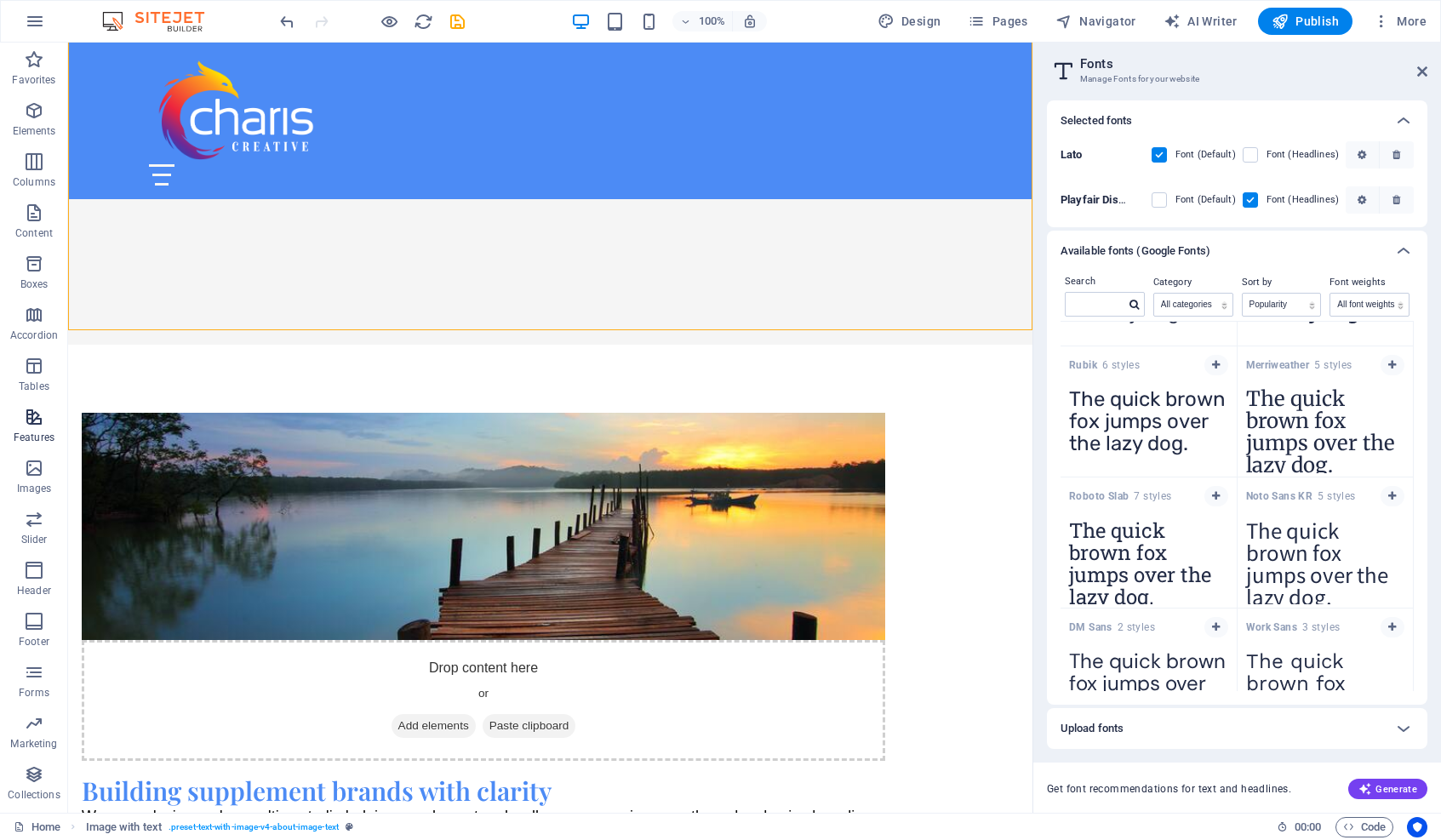
click at [26, 424] on icon "button" at bounding box center [34, 416] width 20 height 20
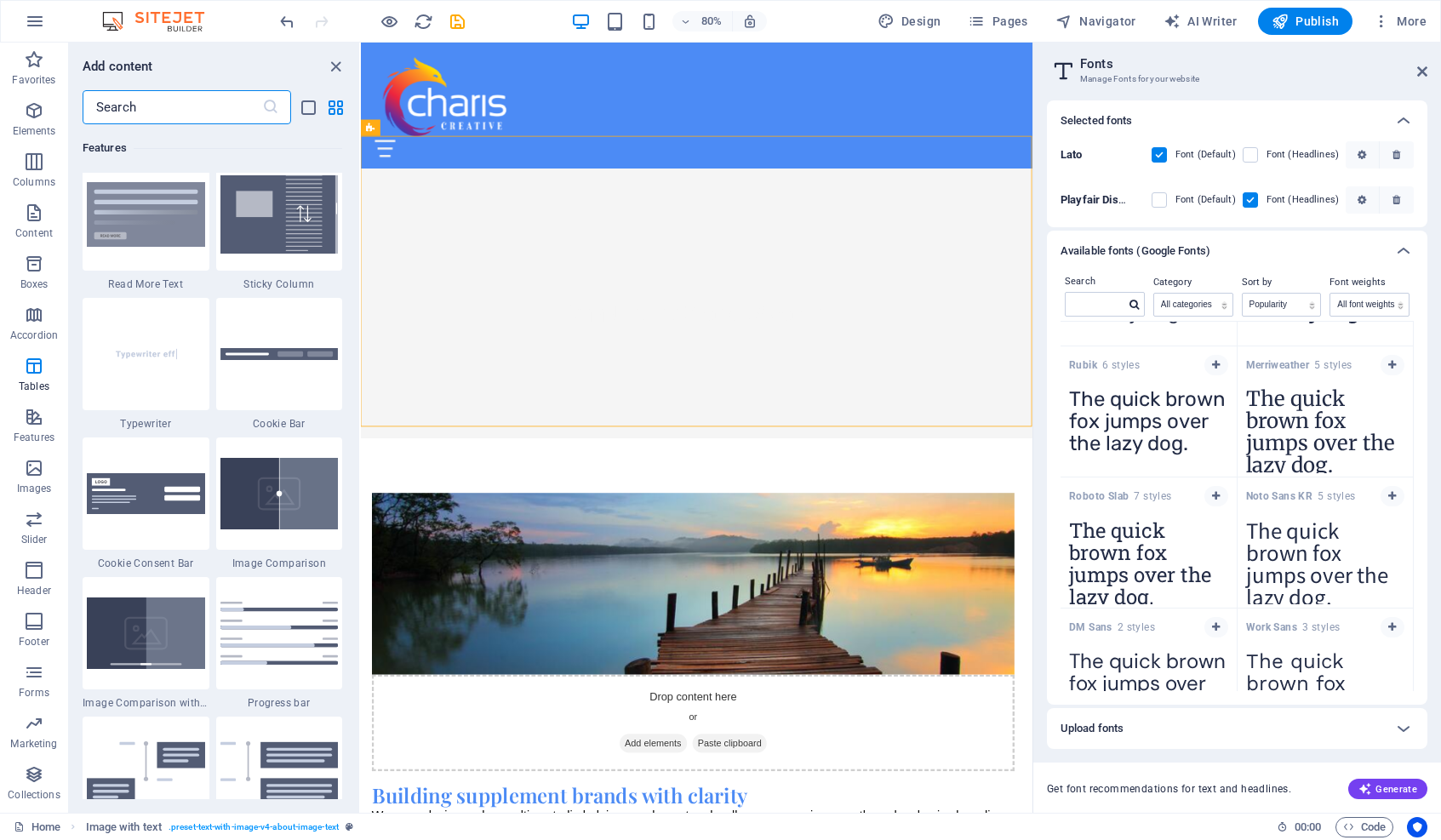
scroll to position [5968, 0]
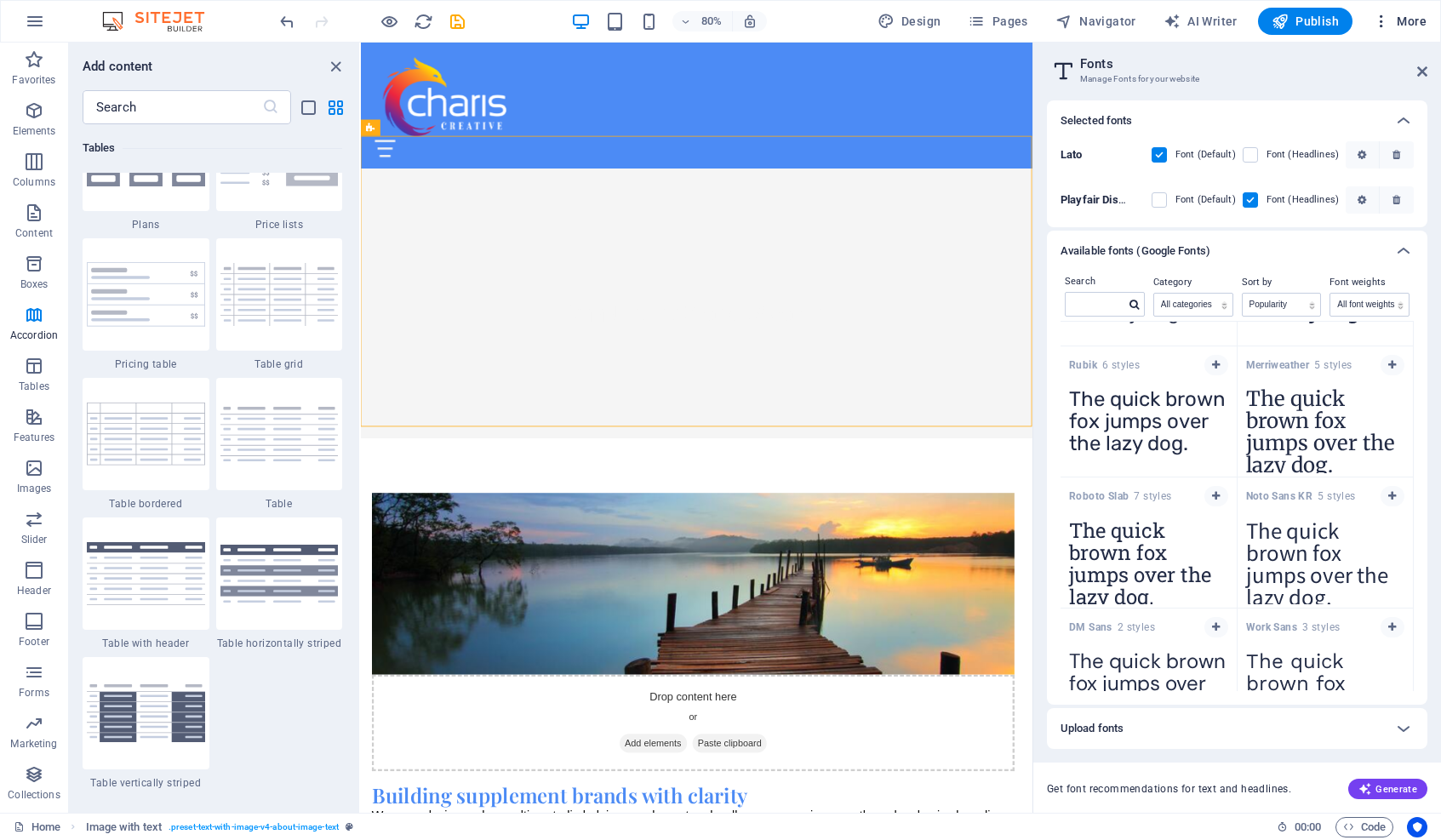
click at [1192, 17] on icon "button" at bounding box center [1381, 20] width 17 height 17
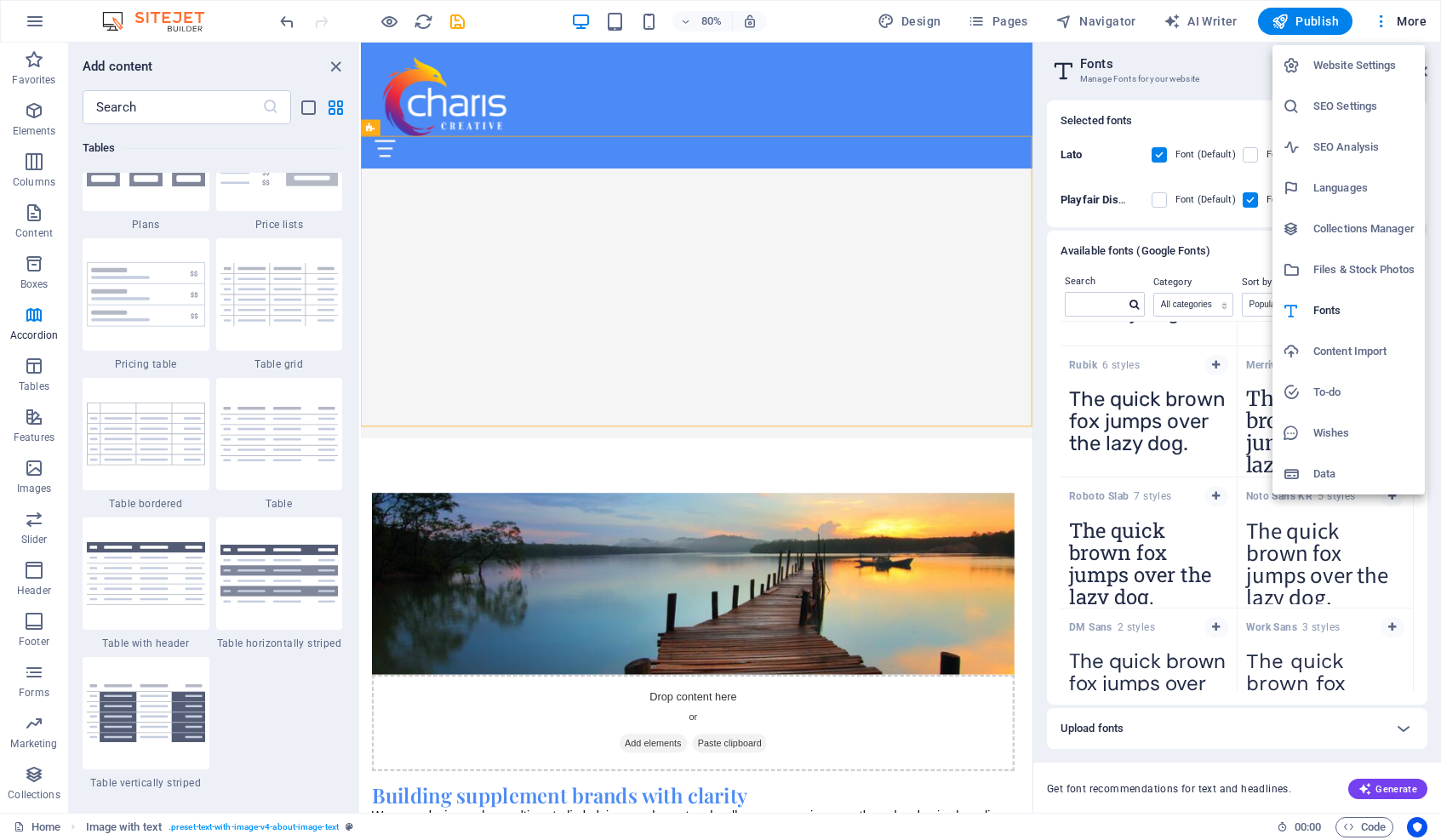
click at [1192, 485] on li "Data" at bounding box center [1349, 474] width 152 height 41
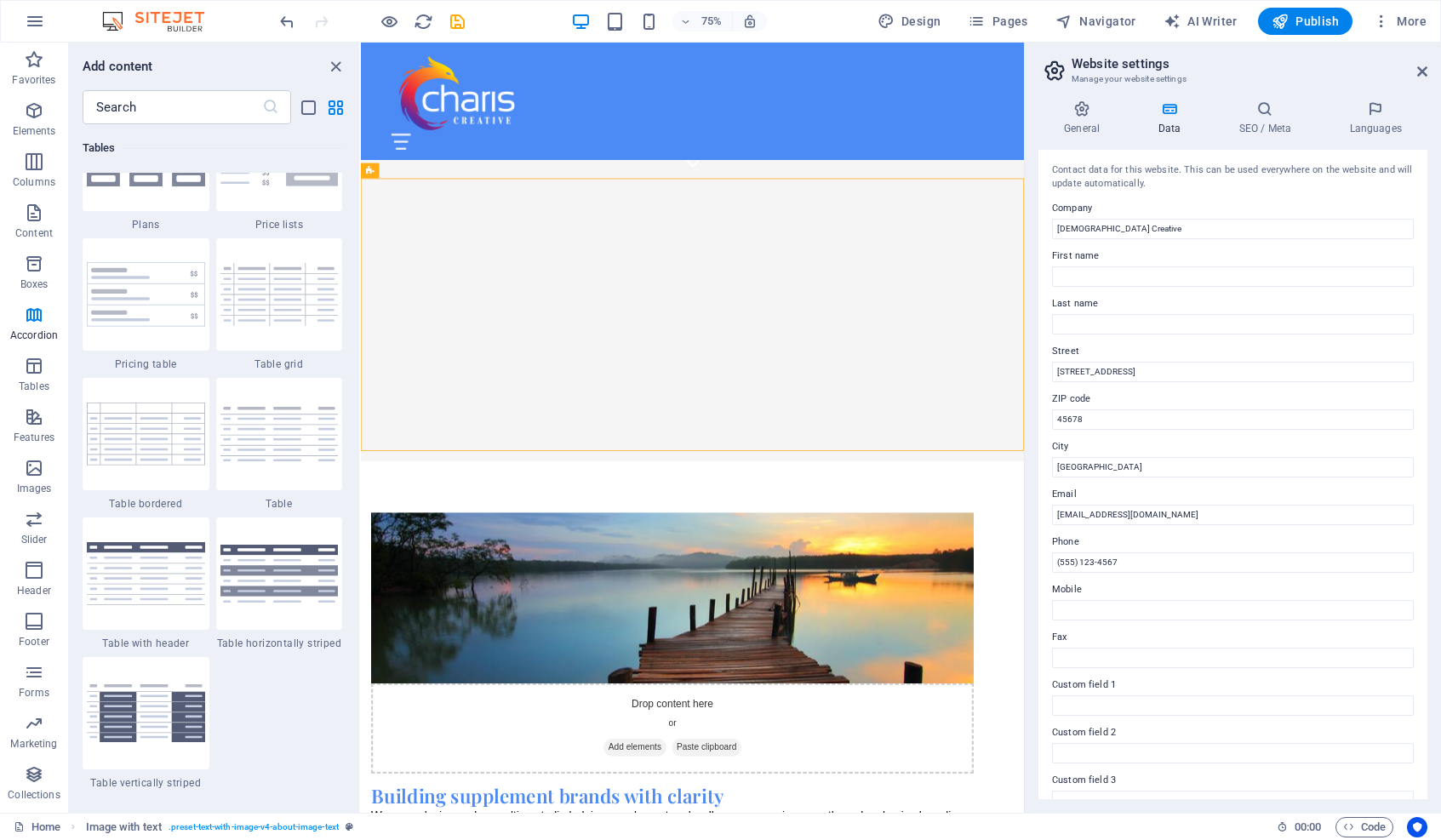
scroll to position [0, 0]
click at [1192, 24] on icon "button" at bounding box center [1381, 20] width 17 height 17
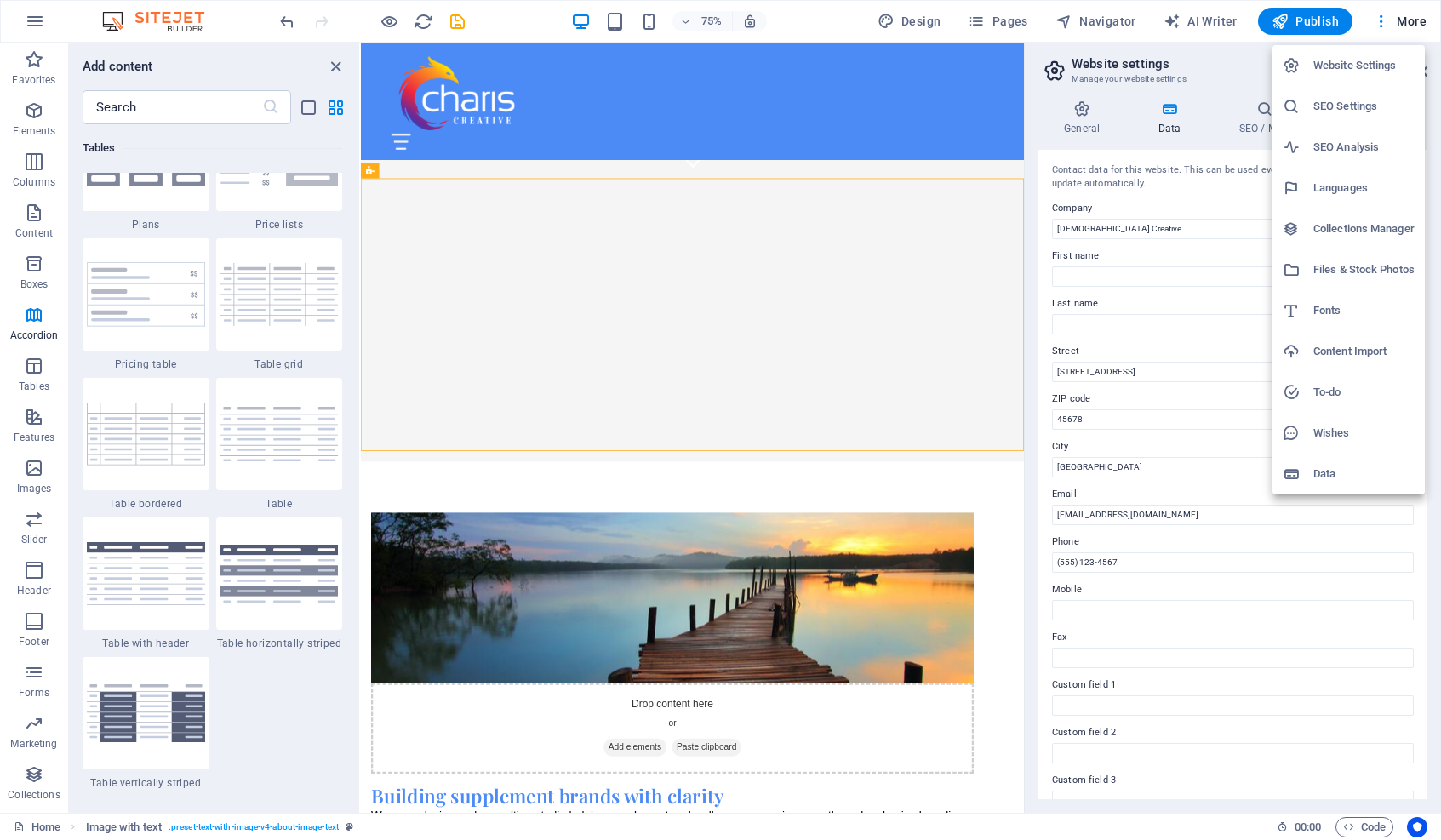
click at [1192, 351] on h6 "Content Import" at bounding box center [1364, 351] width 102 height 20
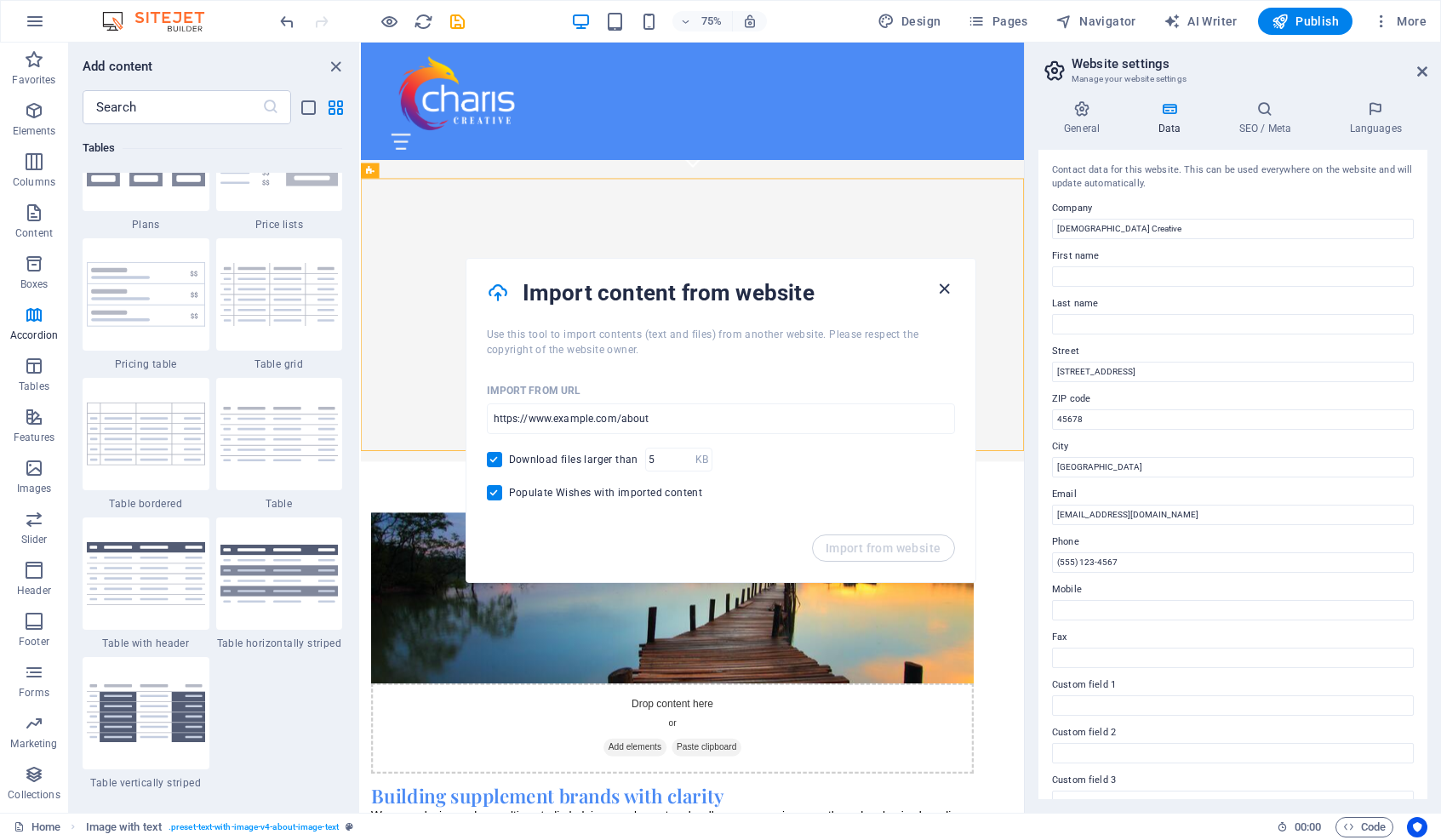
click at [940, 287] on icon "button" at bounding box center [945, 289] width 19 height 19
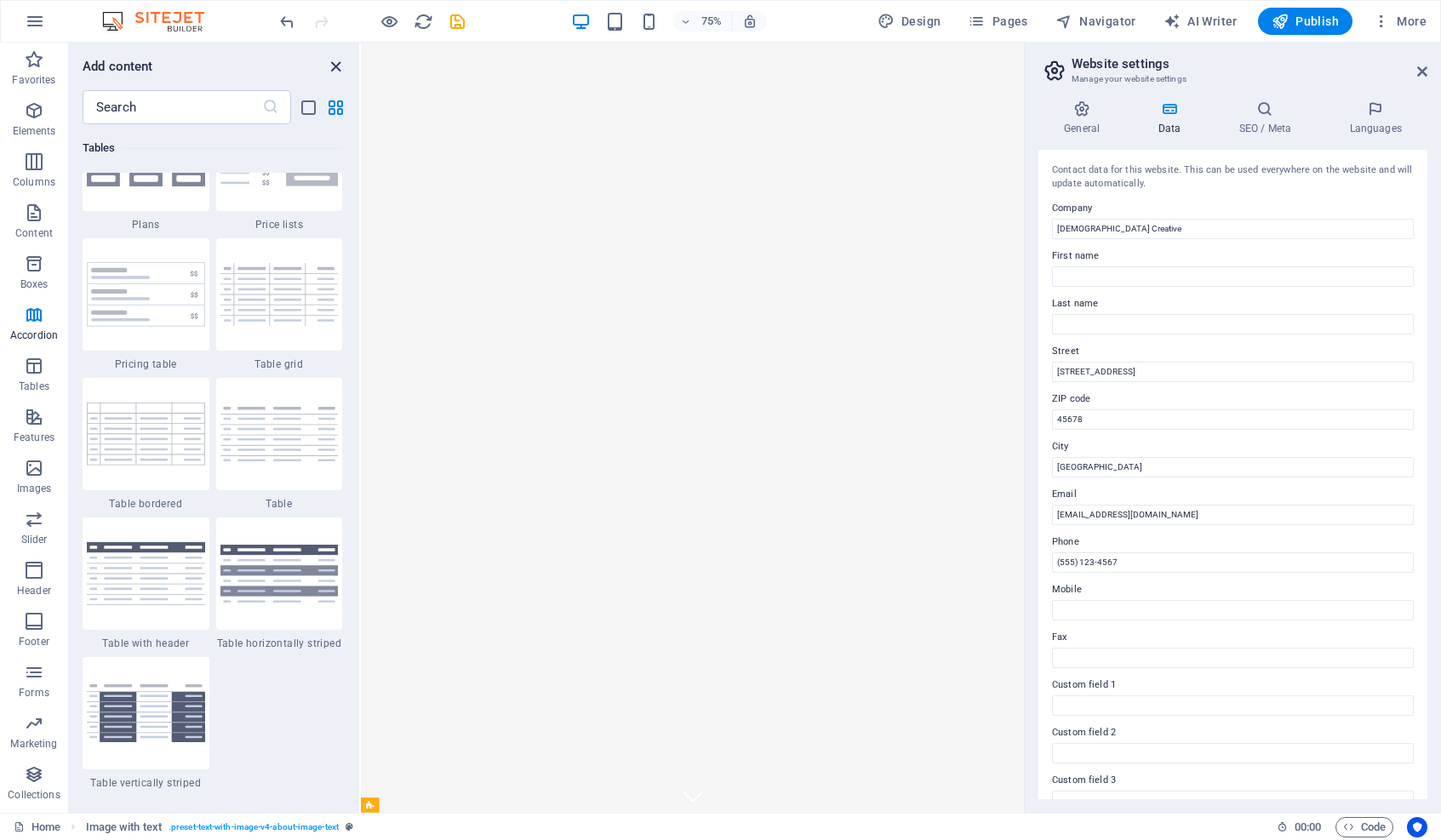
click at [335, 59] on icon "close panel" at bounding box center [336, 66] width 19 height 19
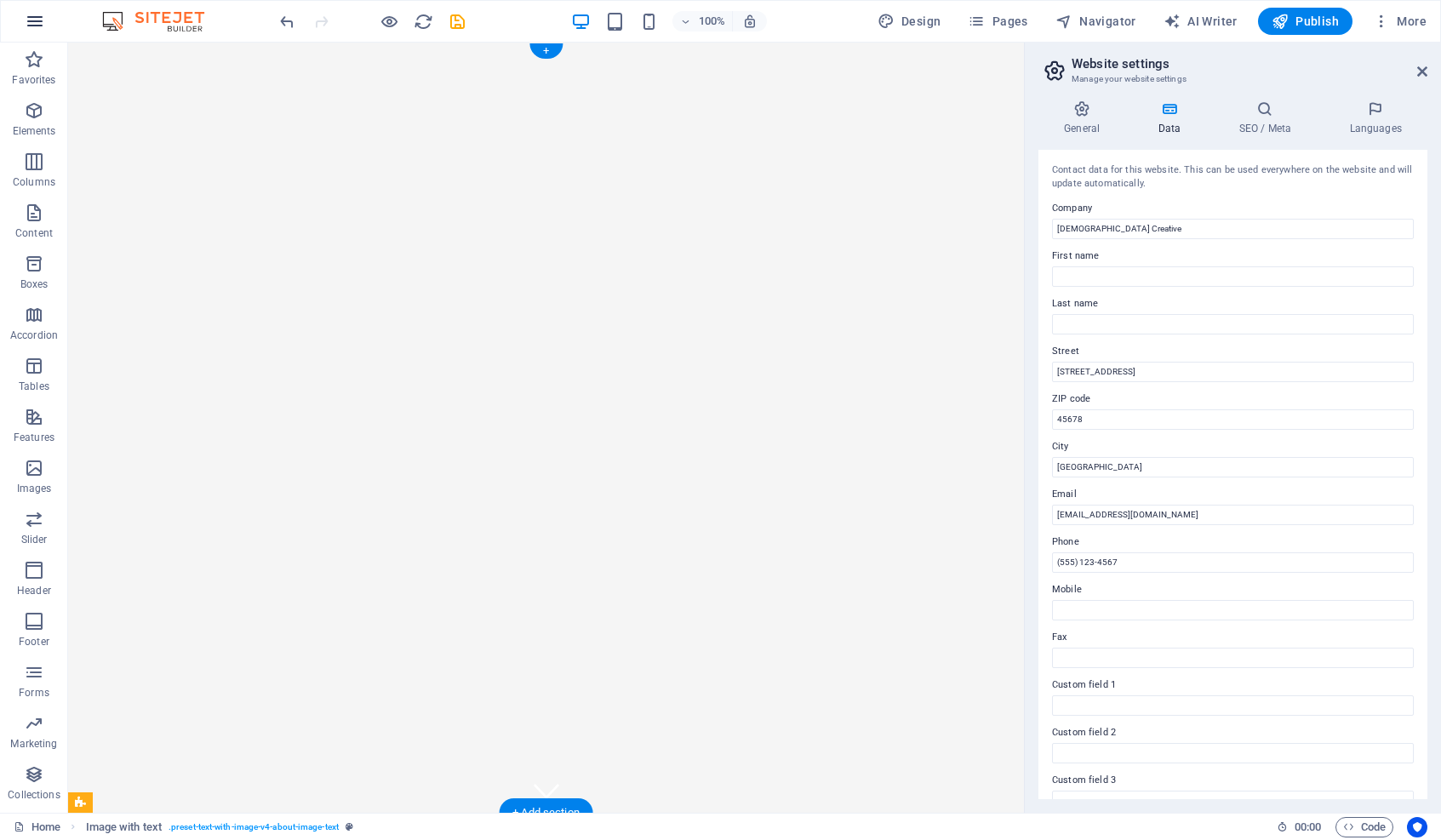
click at [29, 21] on icon "button" at bounding box center [34, 21] width 20 height 20
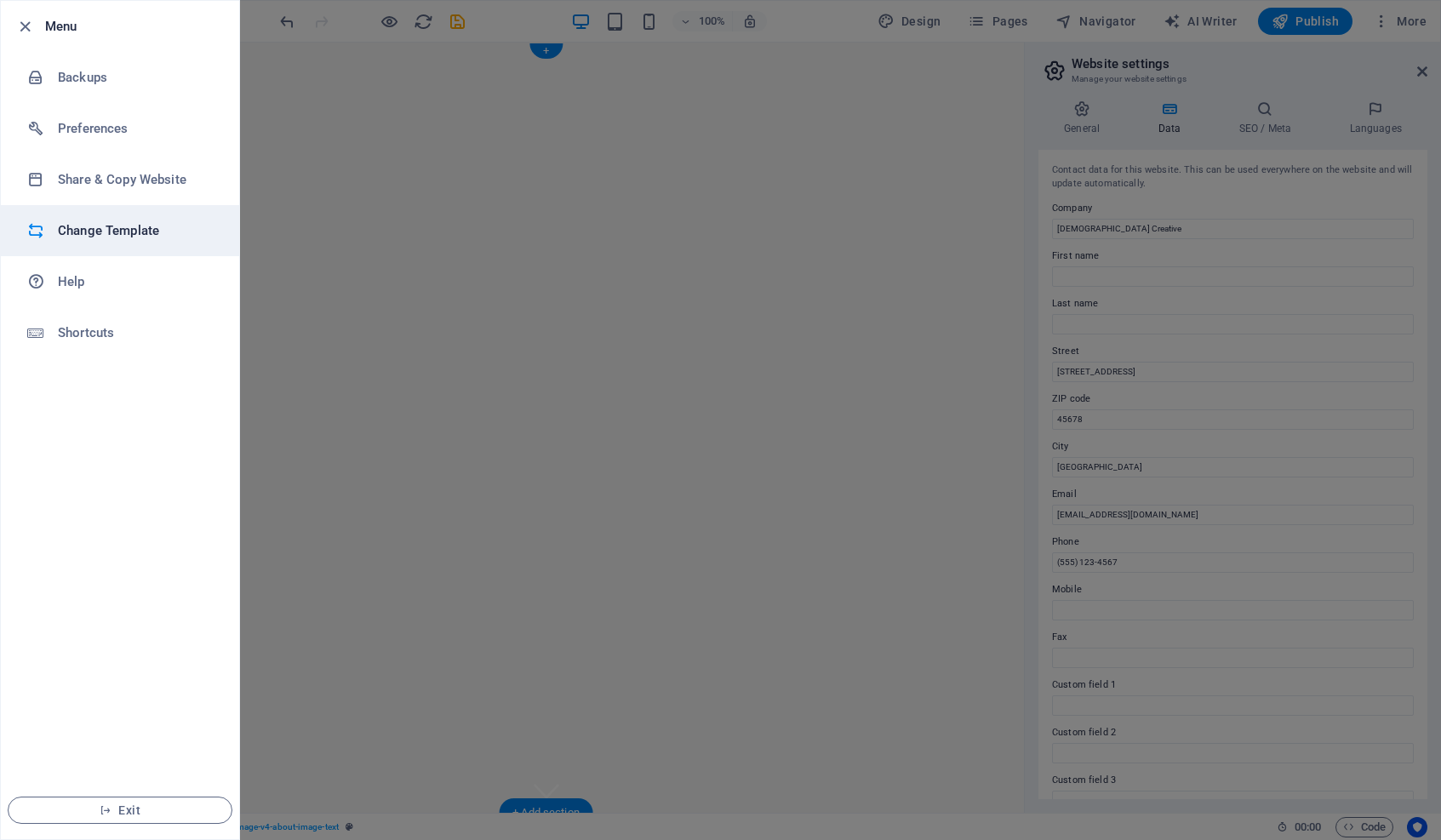
click at [111, 234] on h6 "Change Template" at bounding box center [136, 230] width 157 height 20
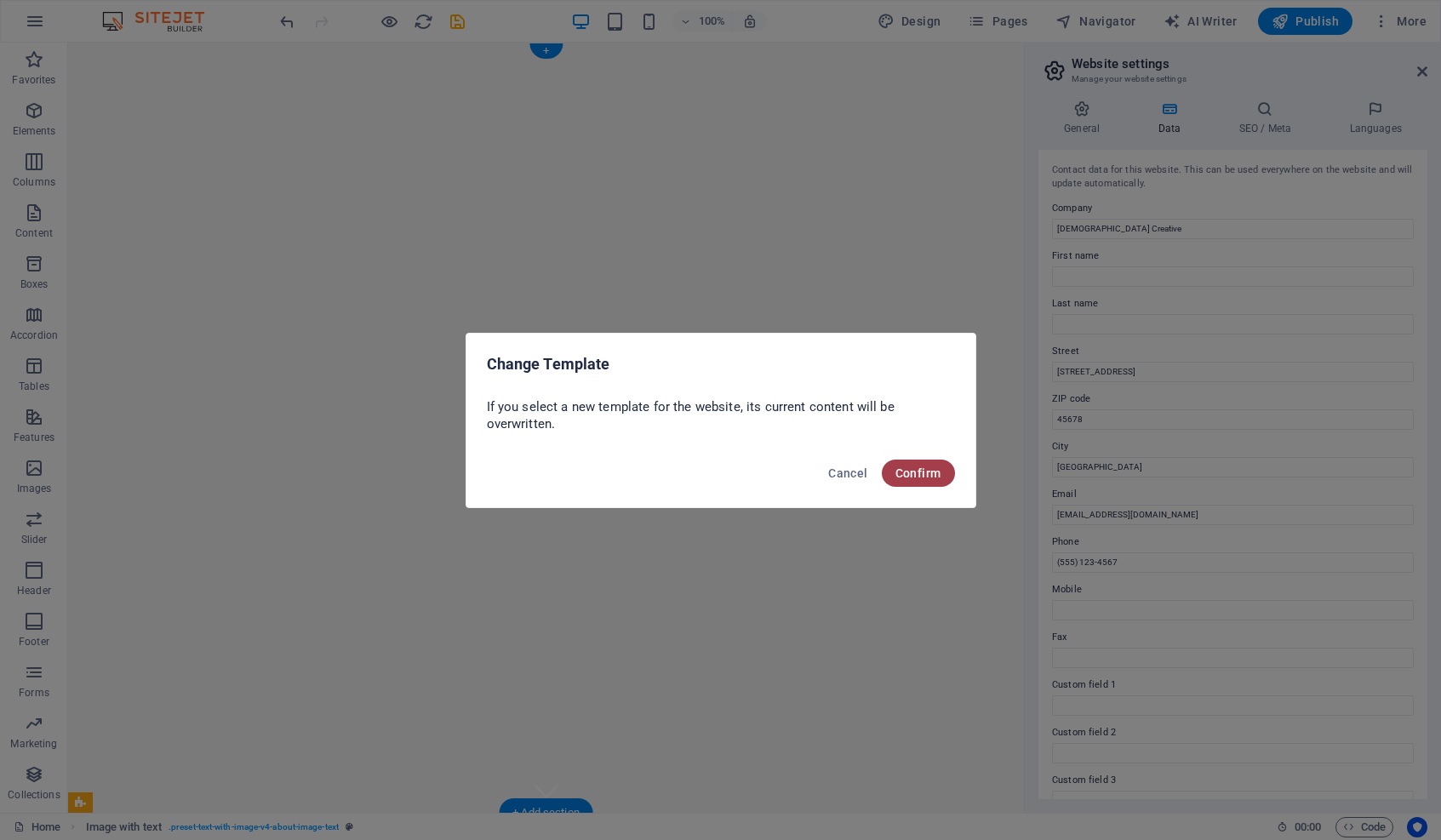
click at [921, 470] on span "Confirm" at bounding box center [918, 472] width 46 height 13
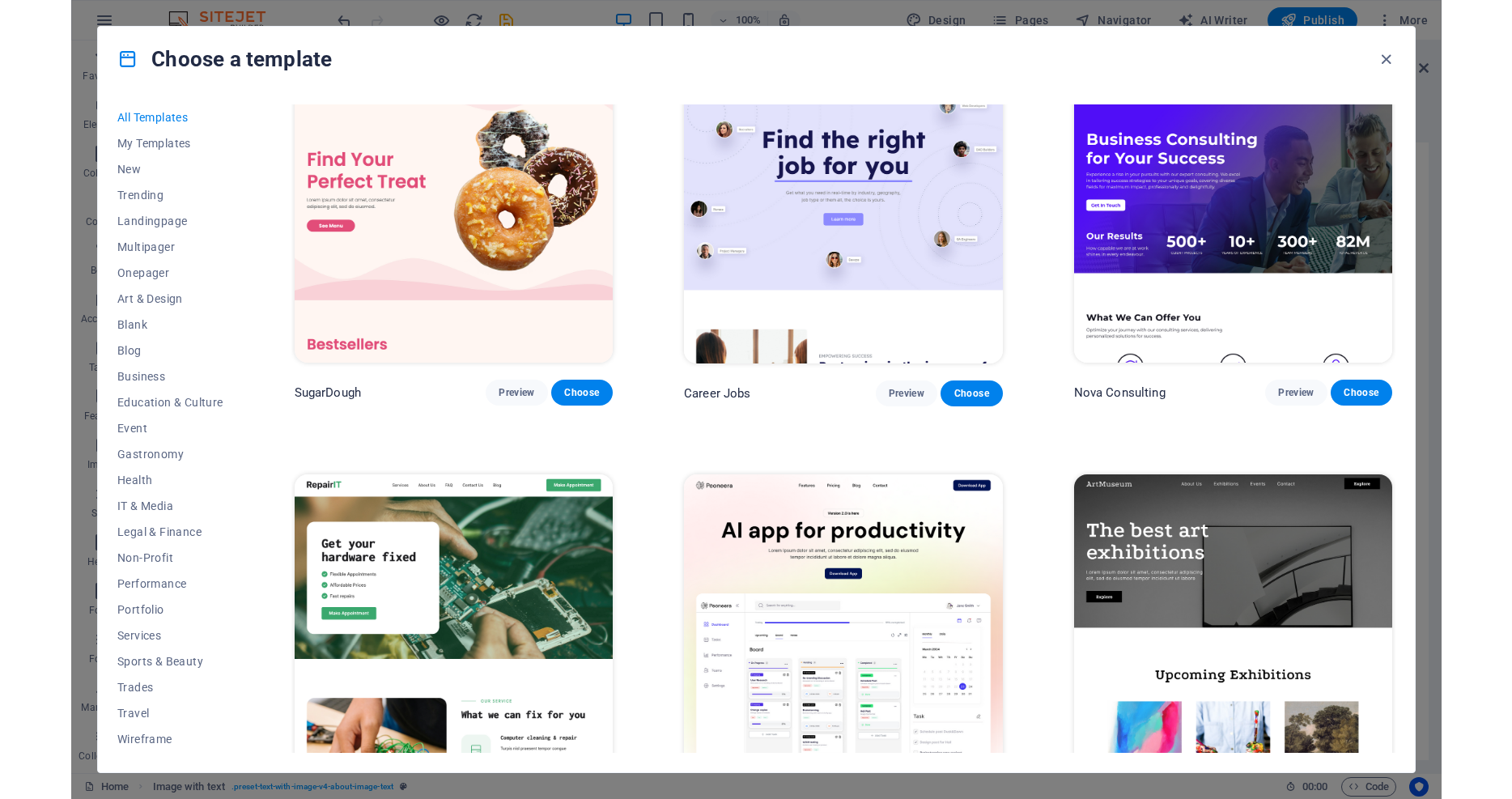
scroll to position [40, 0]
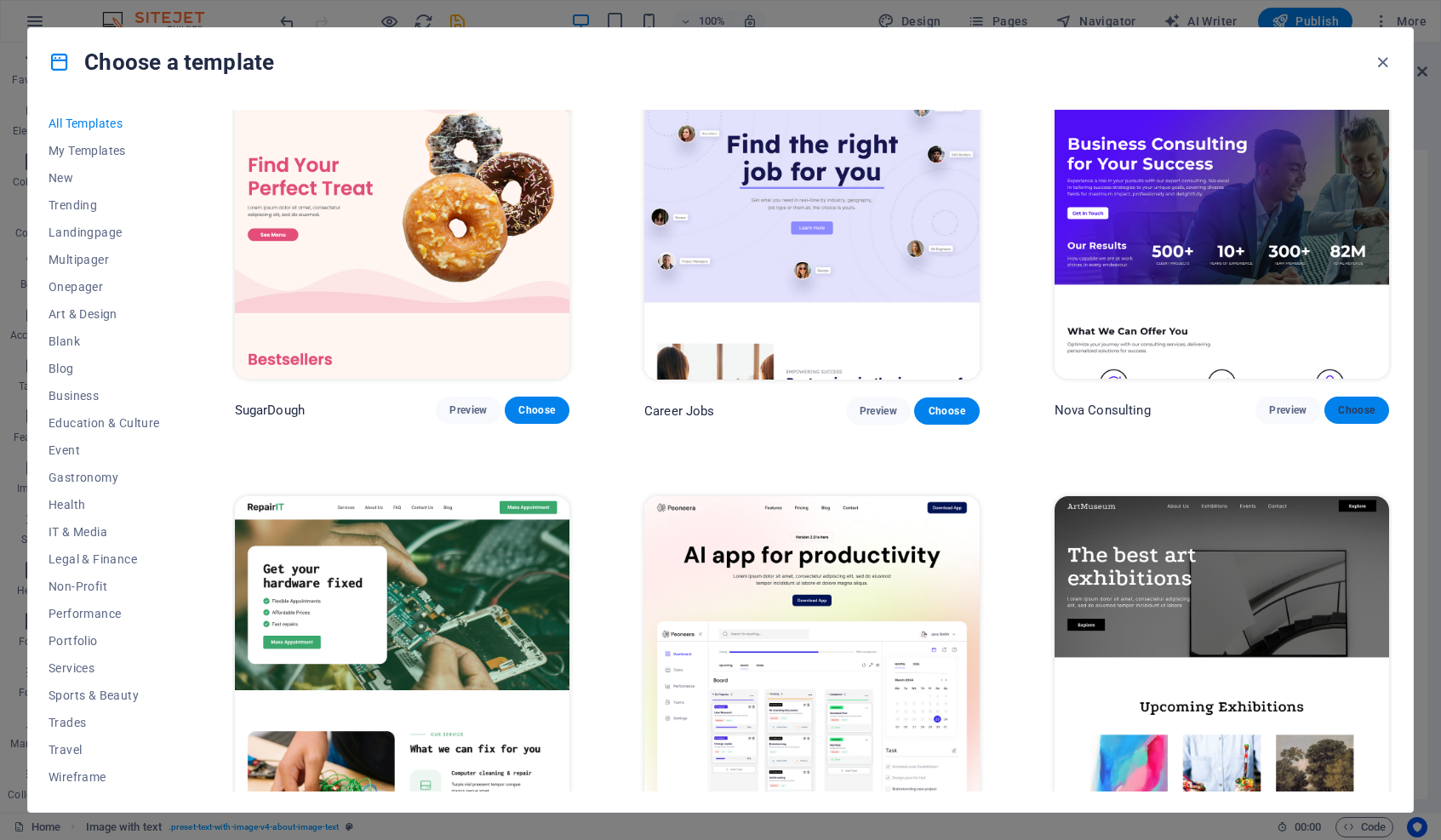
click at [1192, 405] on span "Choose" at bounding box center [1357, 409] width 37 height 13
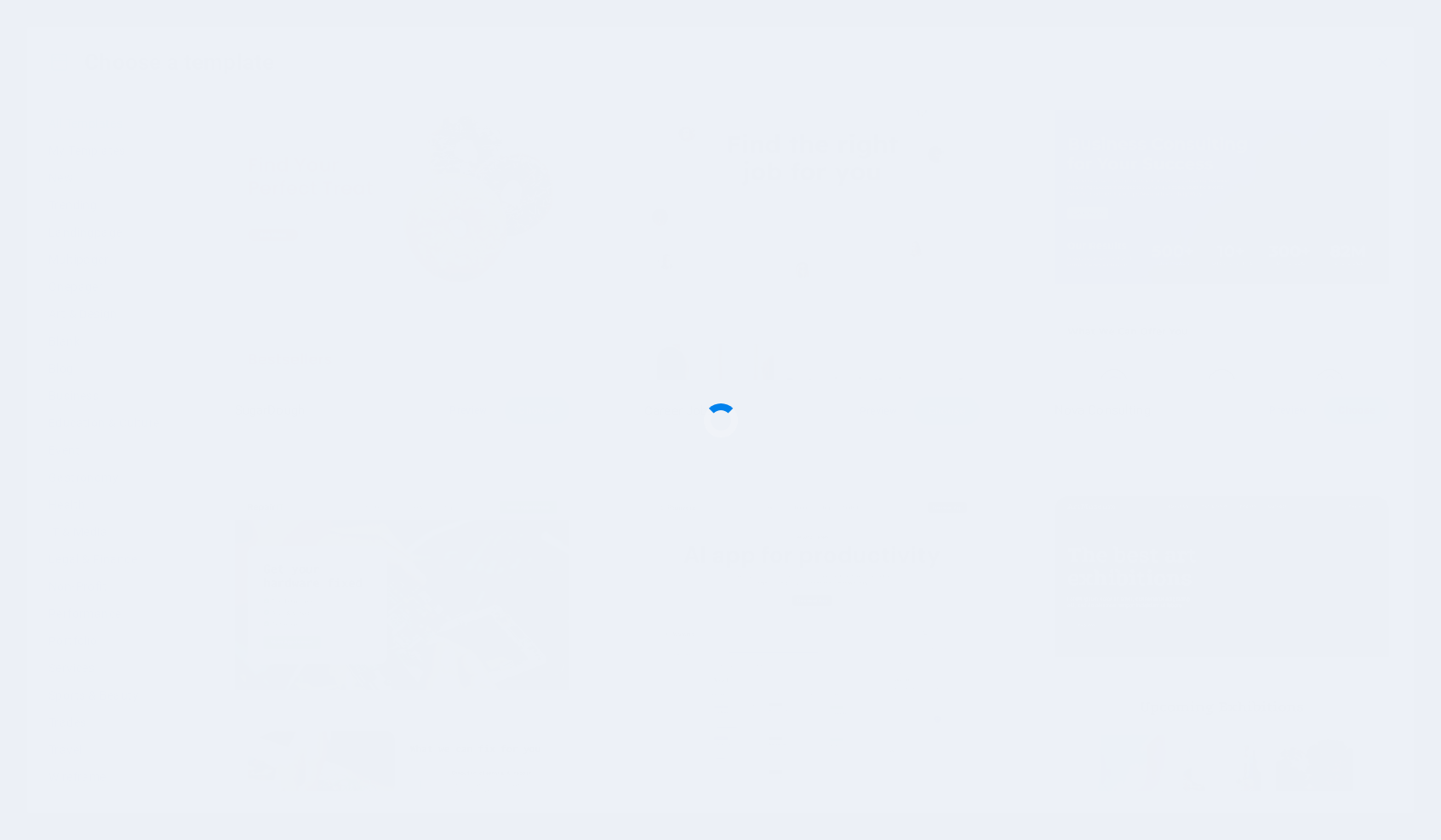
checkbox input "false"
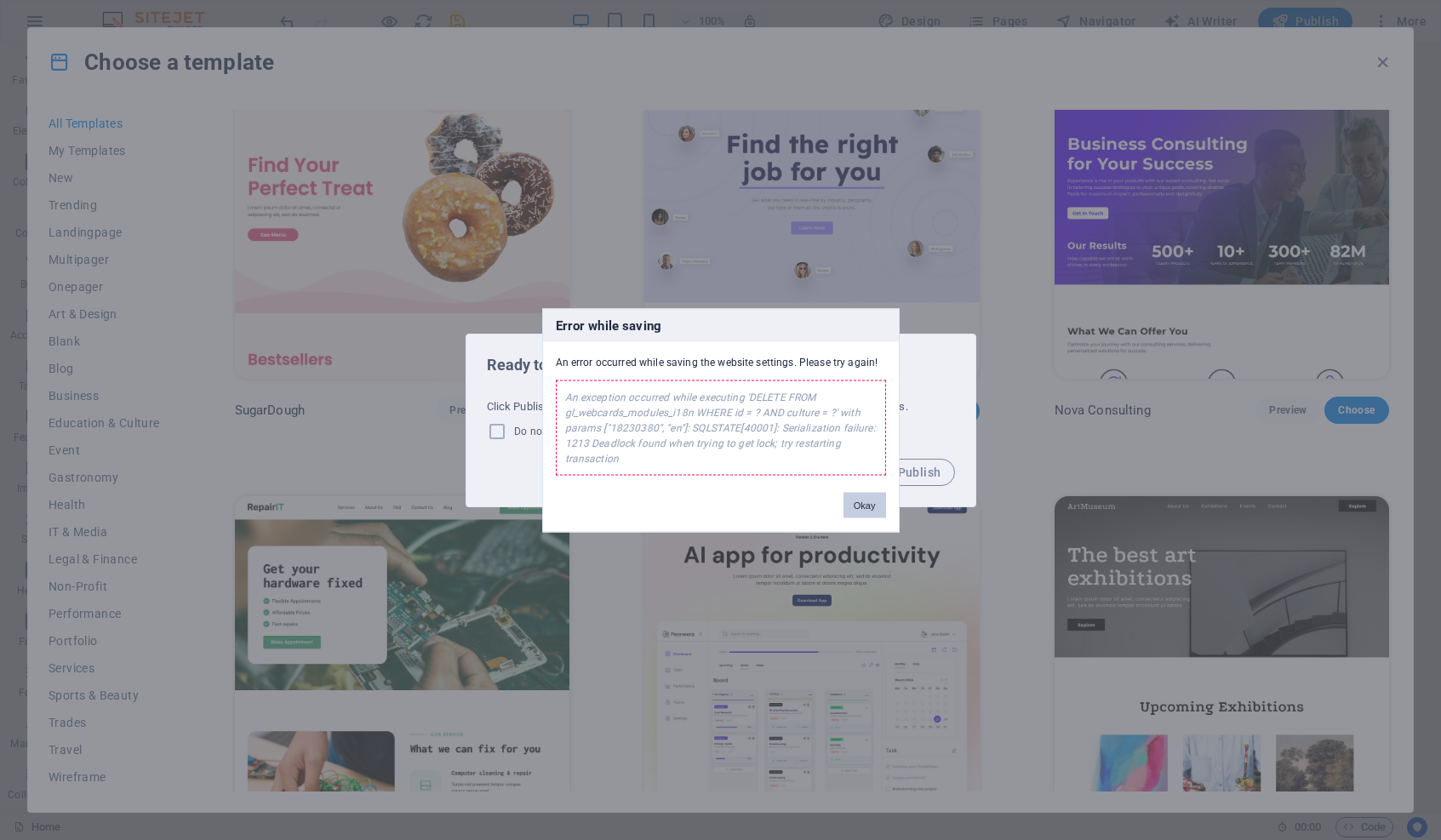
click at [862, 505] on button "Okay" at bounding box center [865, 504] width 42 height 26
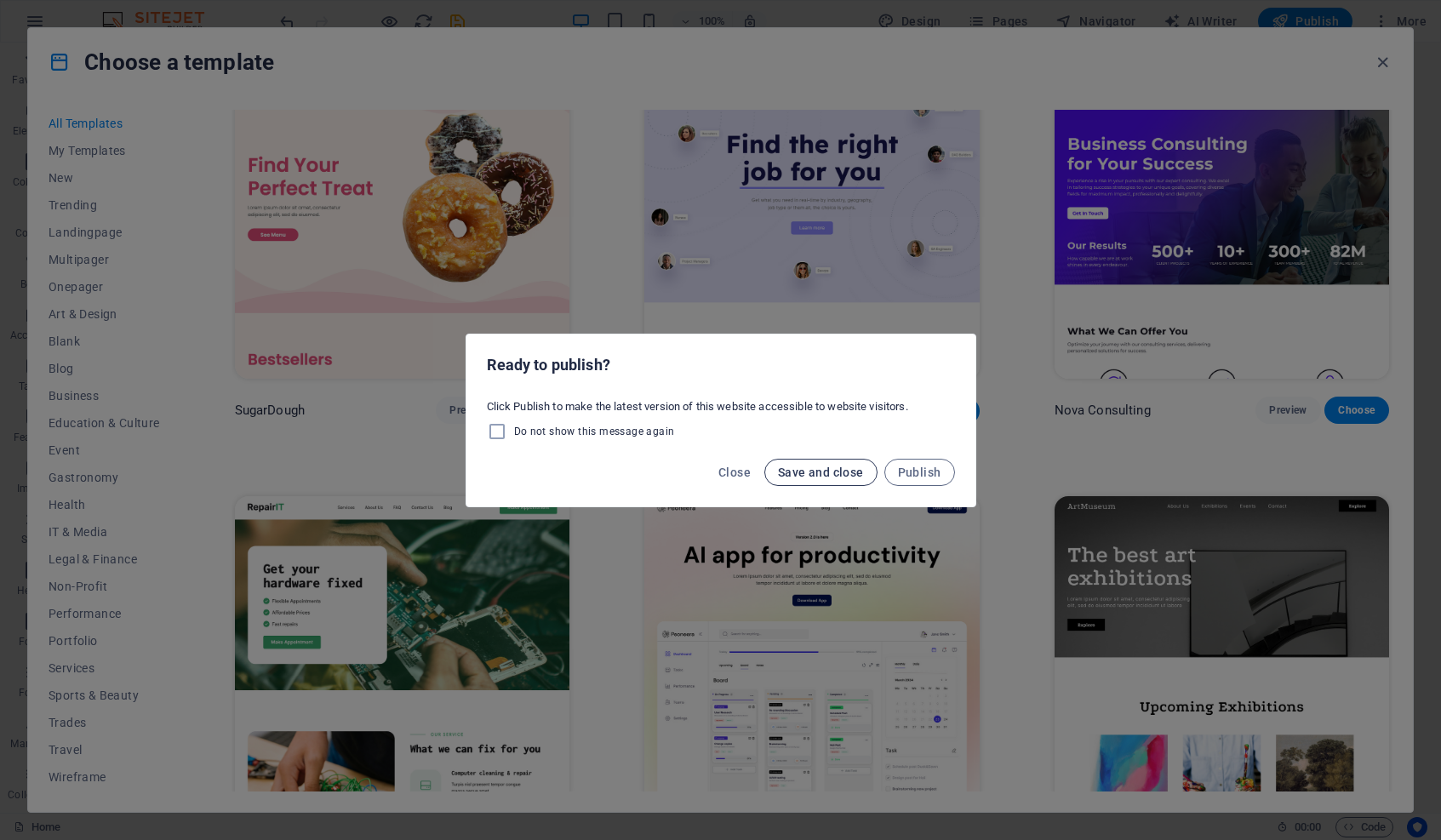
click at [809, 476] on span "Save and close" at bounding box center [821, 471] width 86 height 13
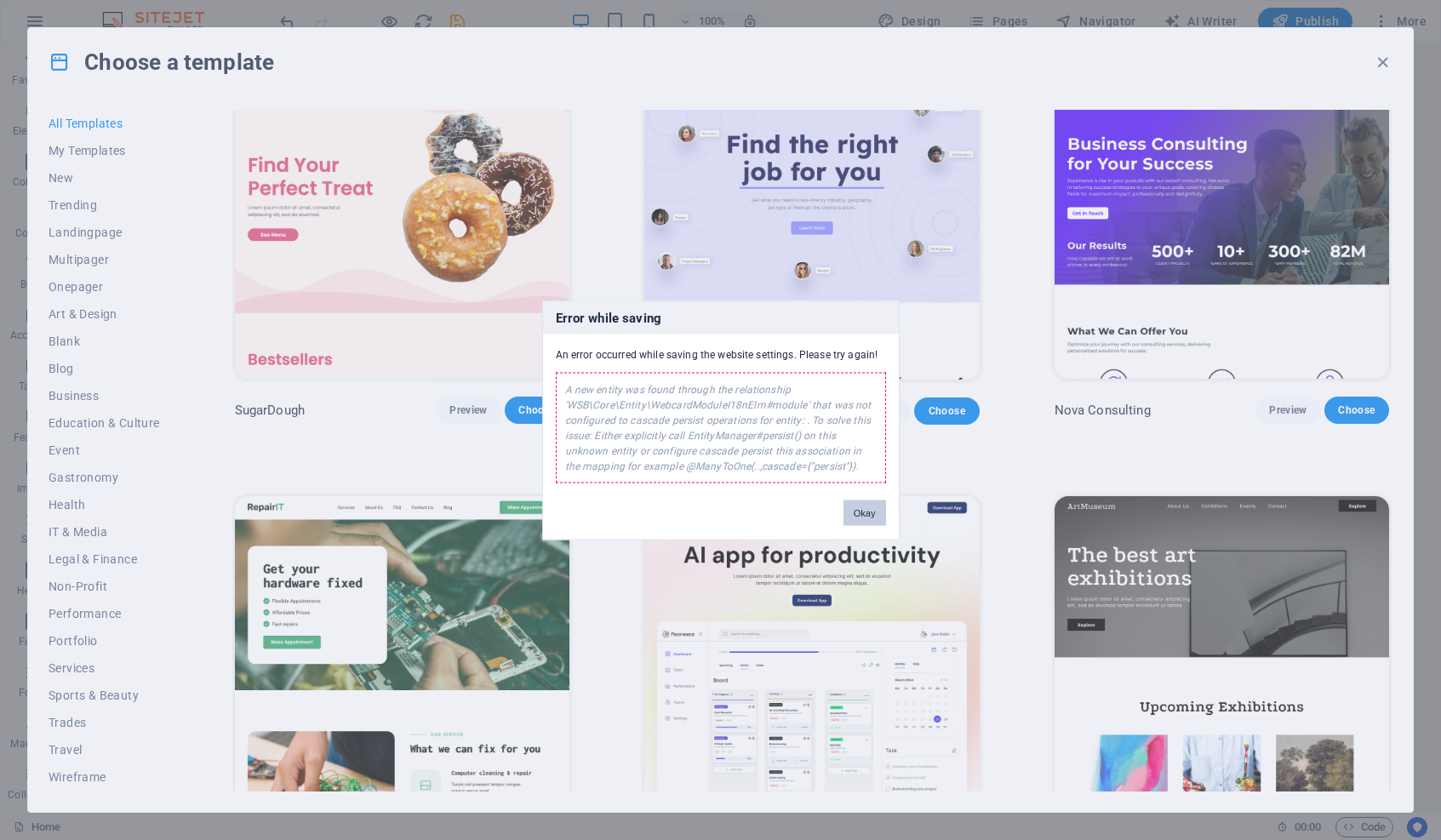
click at [861, 514] on button "Okay" at bounding box center [865, 512] width 42 height 26
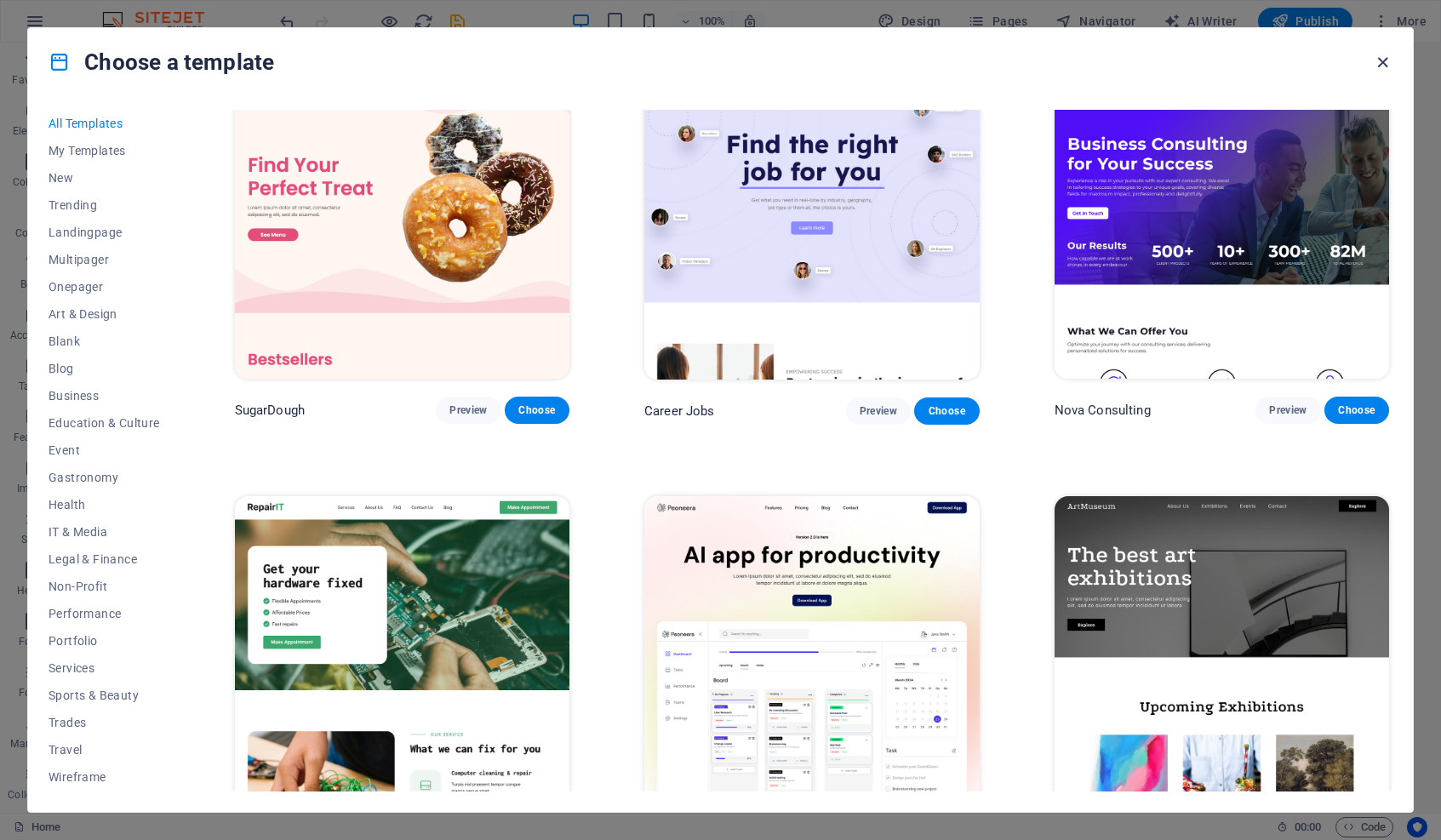
click at [1192, 58] on icon "button" at bounding box center [1383, 63] width 19 height 19
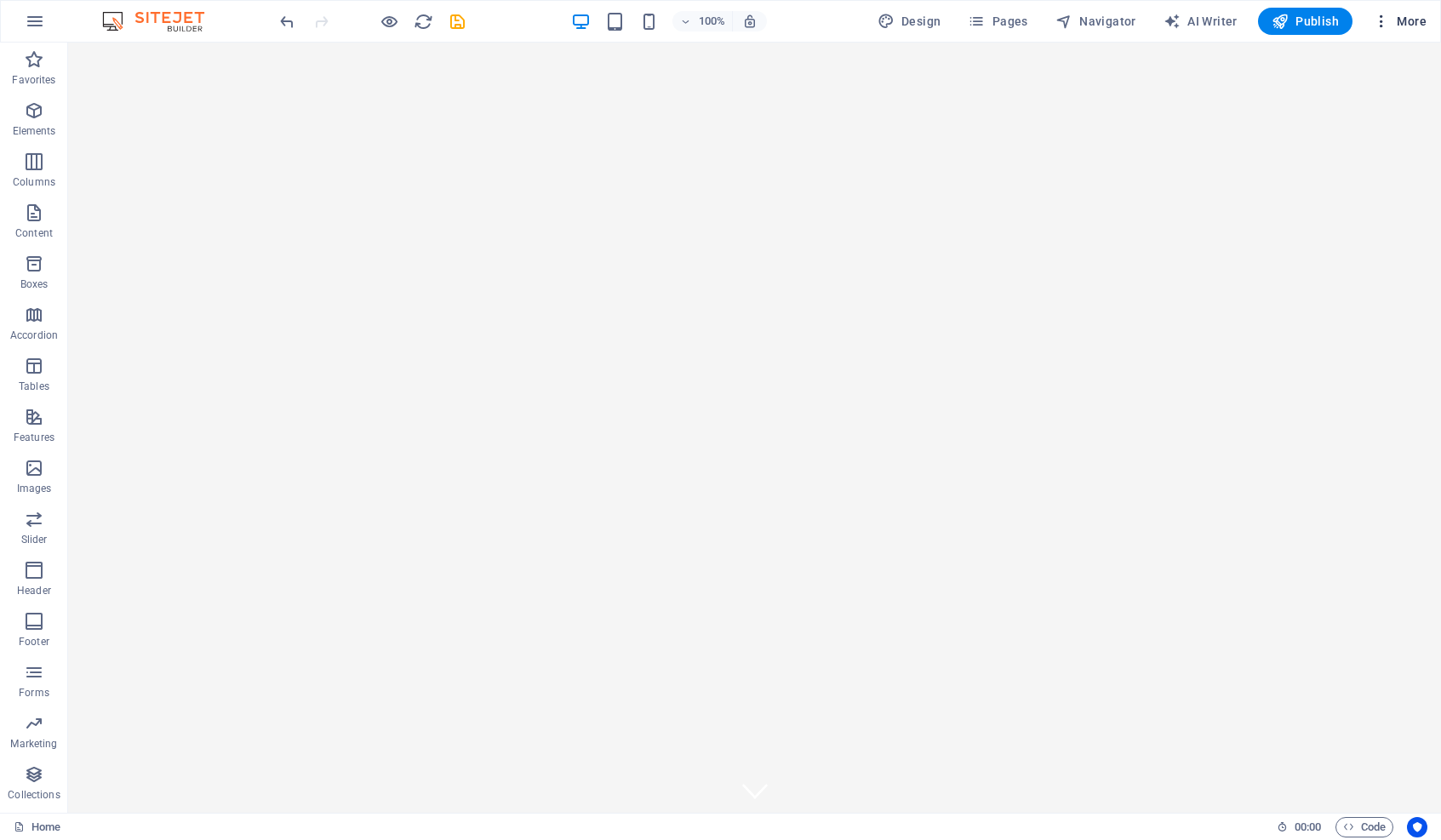
click at [1192, 23] on icon "button" at bounding box center [1381, 20] width 17 height 17
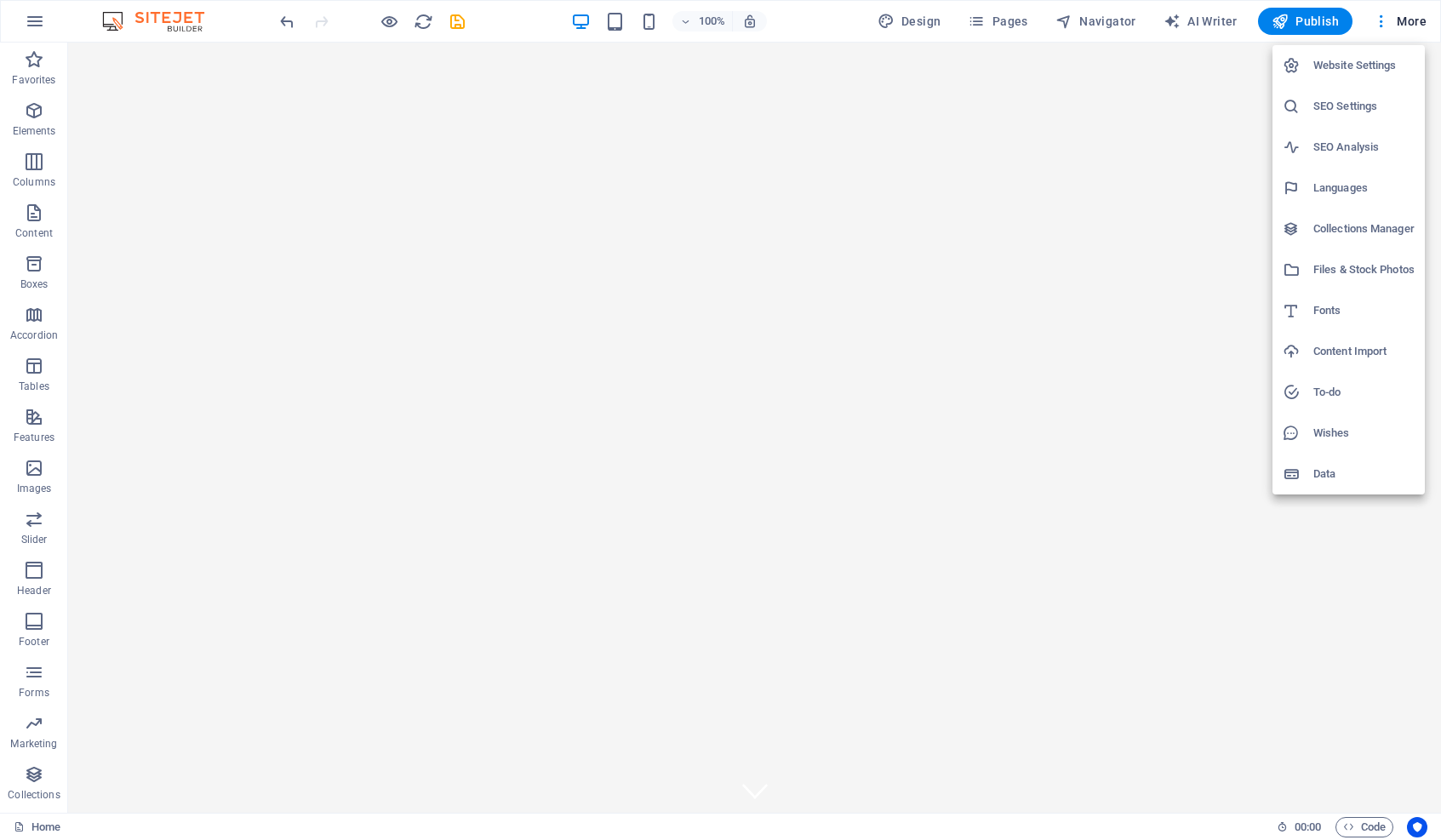
click at [1192, 10] on div at bounding box center [720, 420] width 1441 height 840
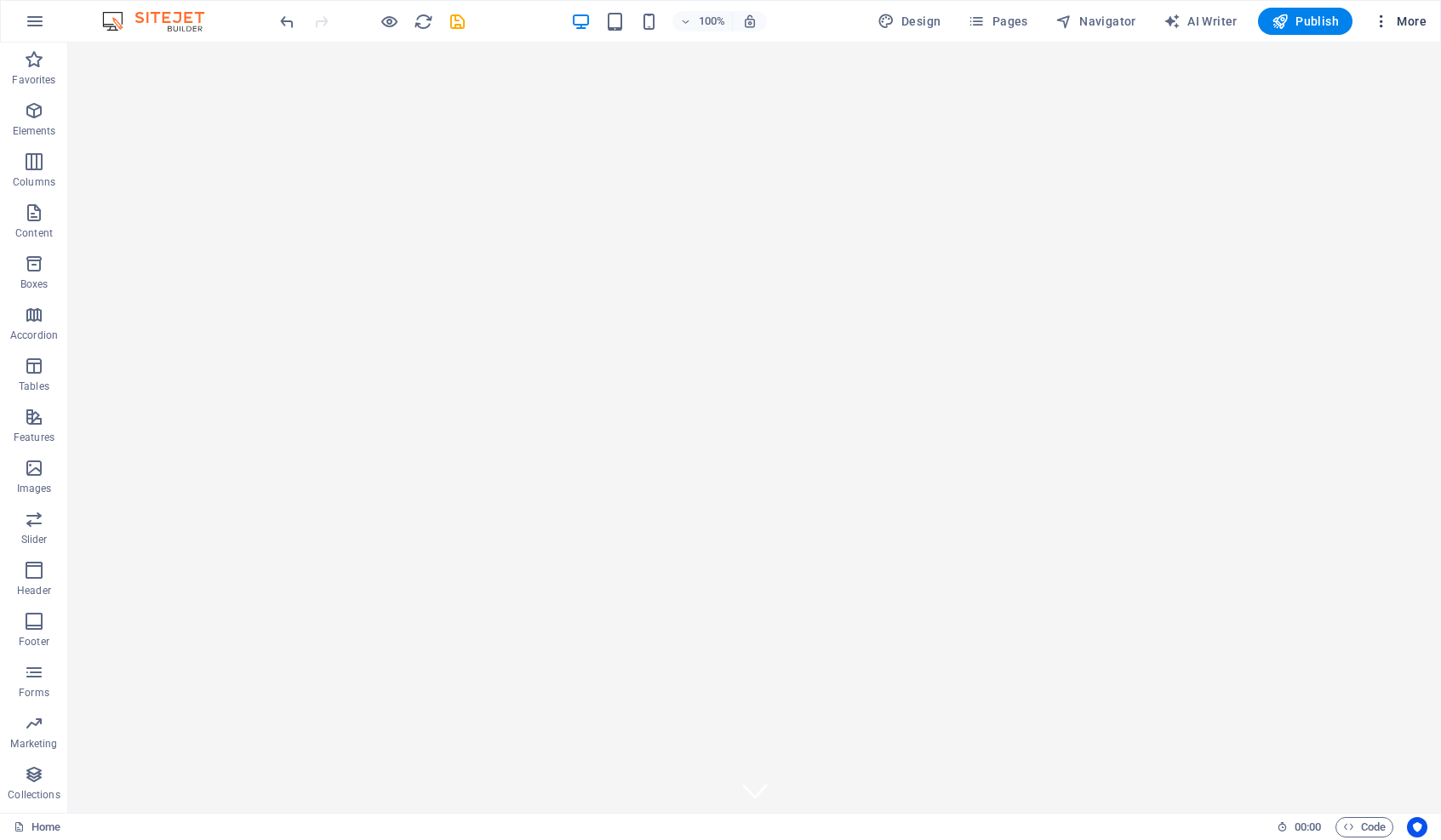
click at [1192, 26] on span "More" at bounding box center [1399, 20] width 54 height 17
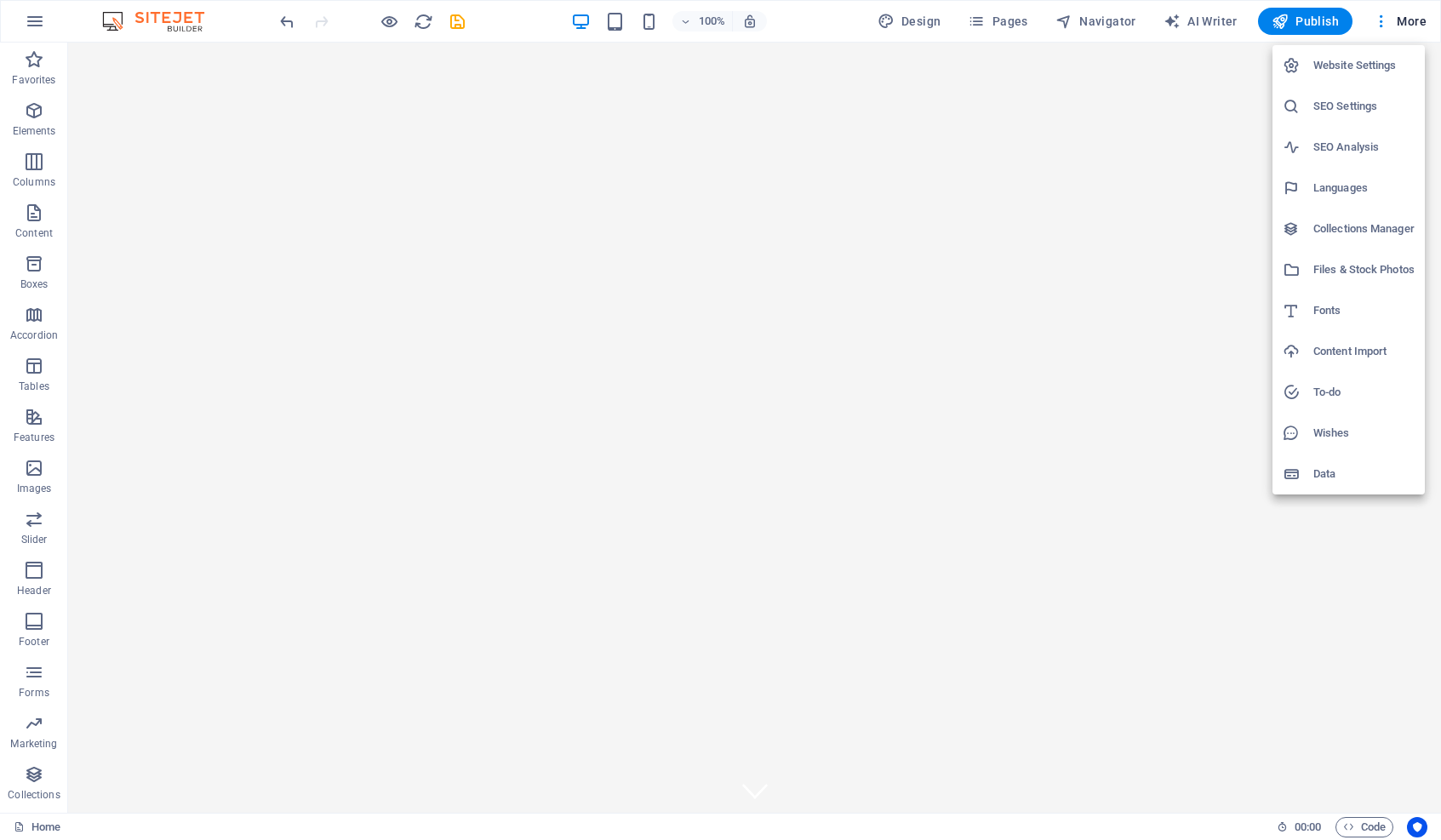
click at [1192, 24] on div at bounding box center [720, 420] width 1441 height 840
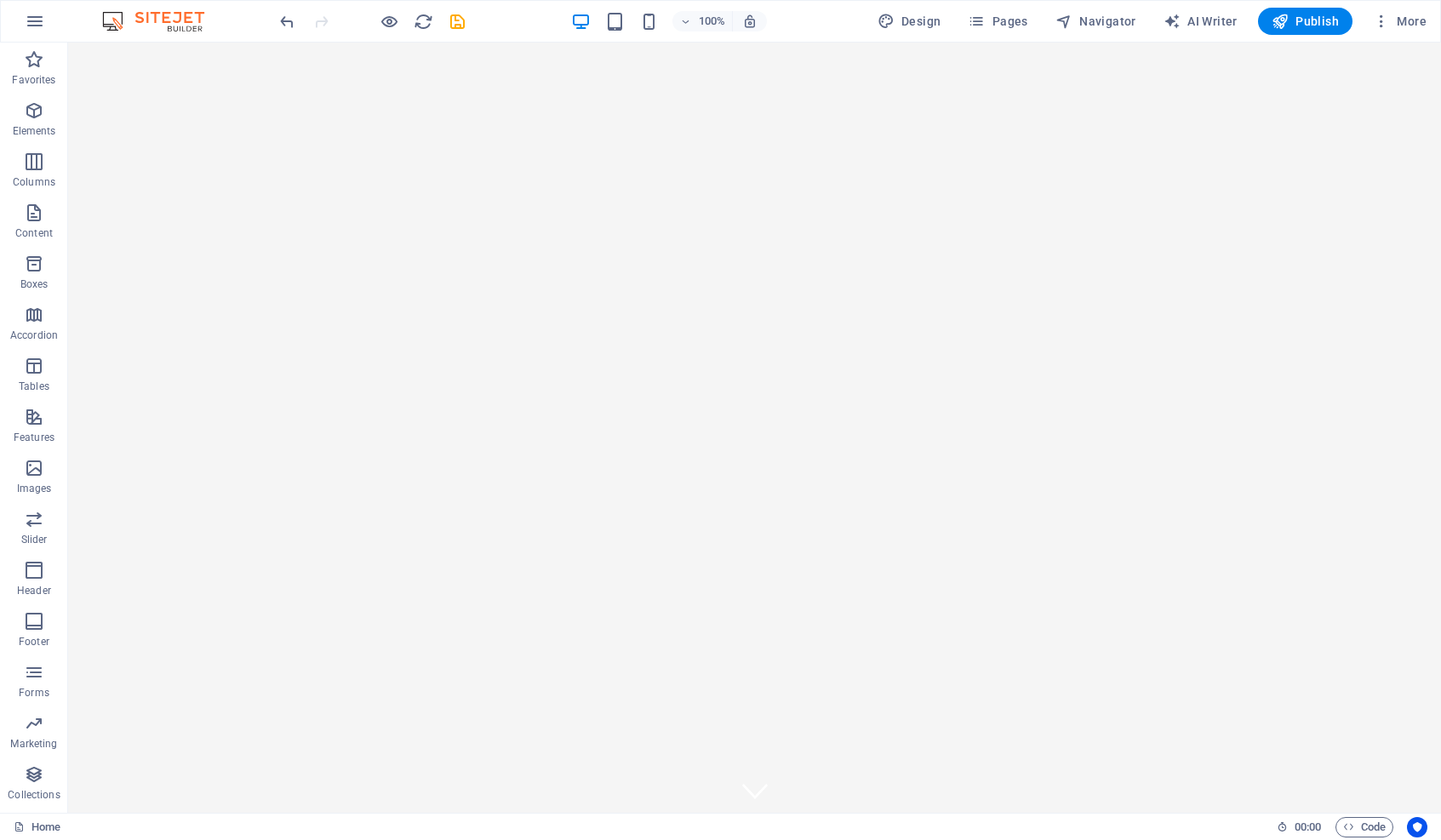
click at [1192, 24] on icon "button" at bounding box center [1381, 20] width 17 height 17
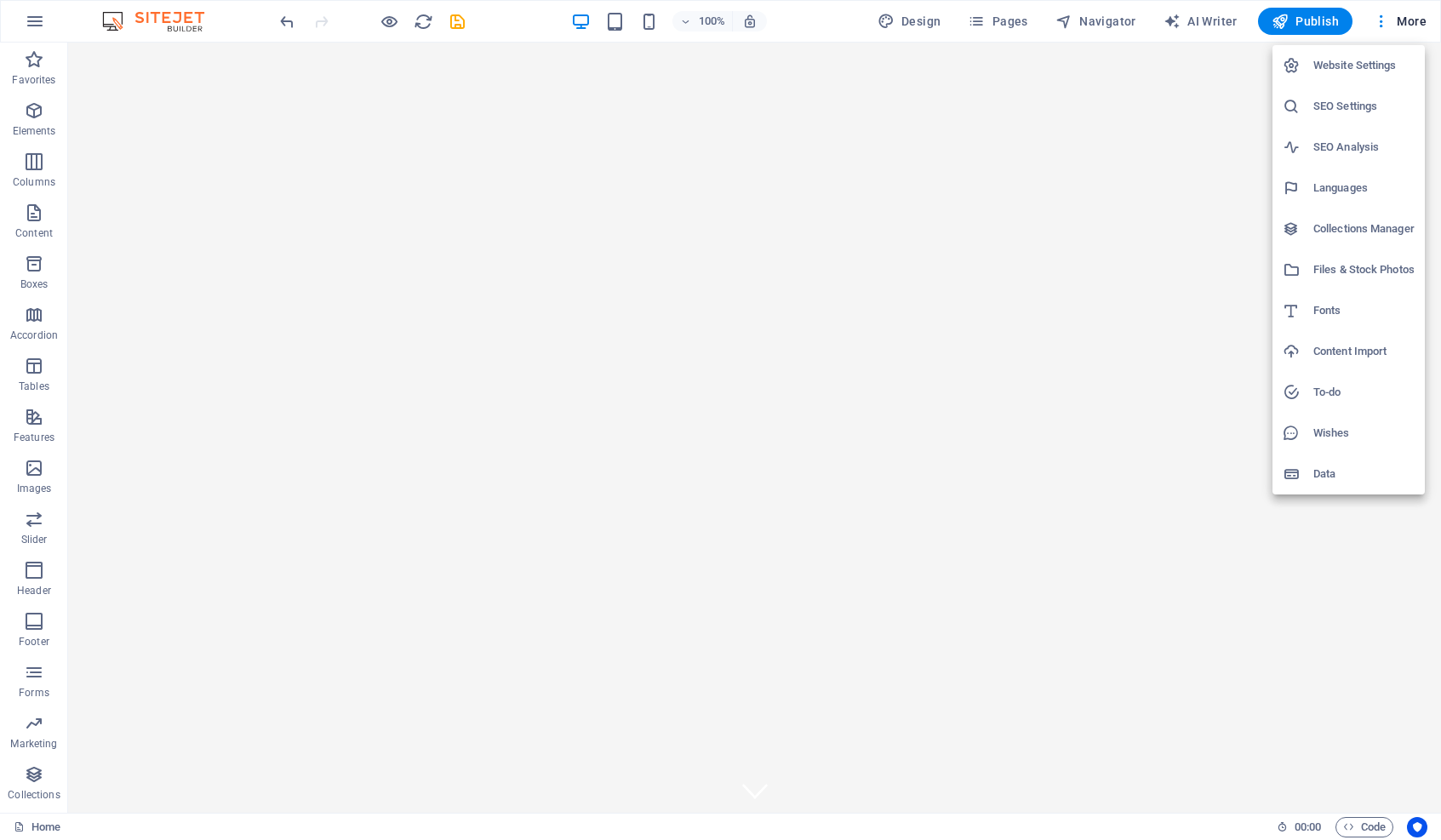
click at [1192, 26] on div at bounding box center [720, 420] width 1441 height 840
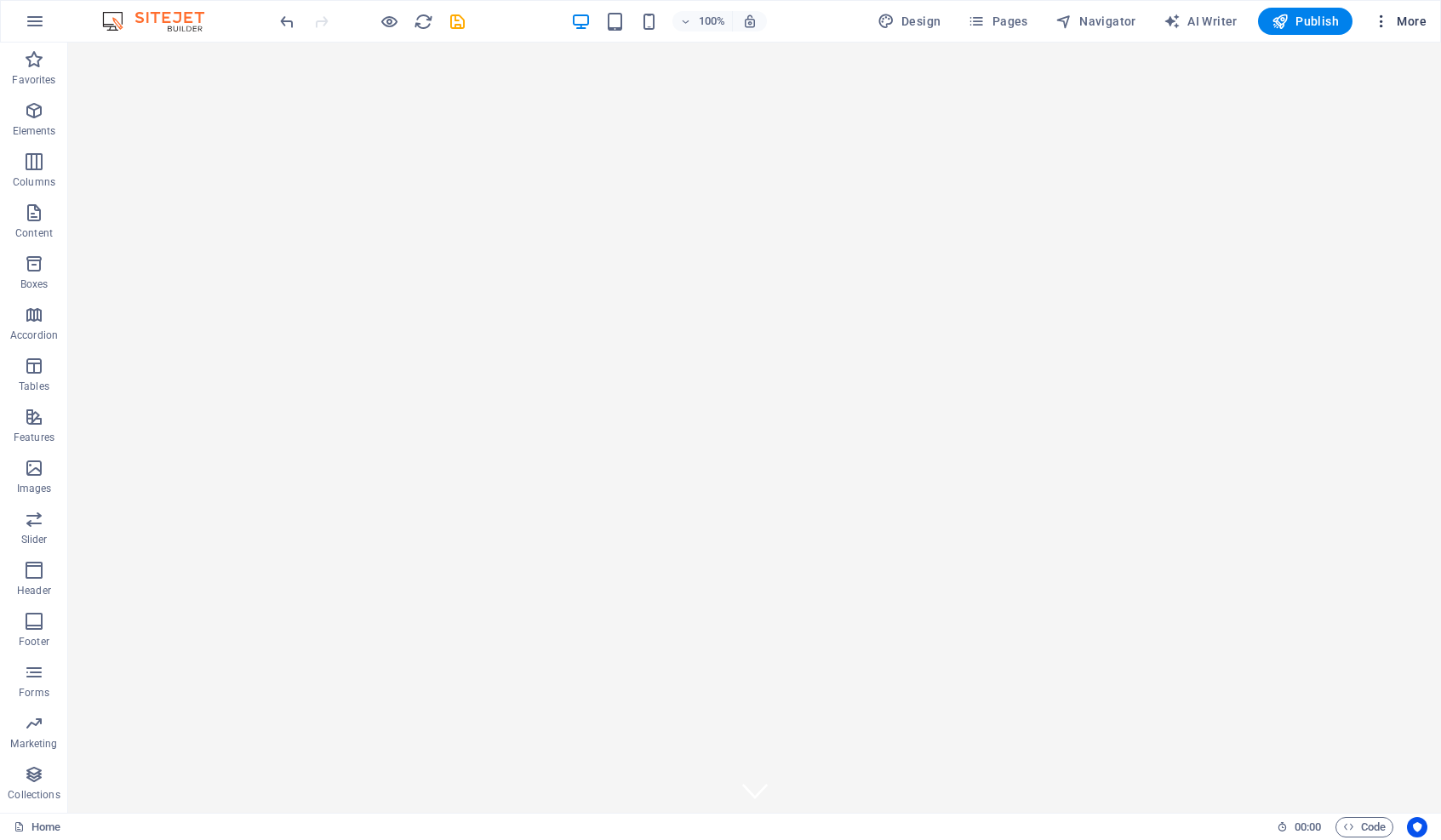
click at [1192, 20] on icon "button" at bounding box center [1381, 20] width 17 height 17
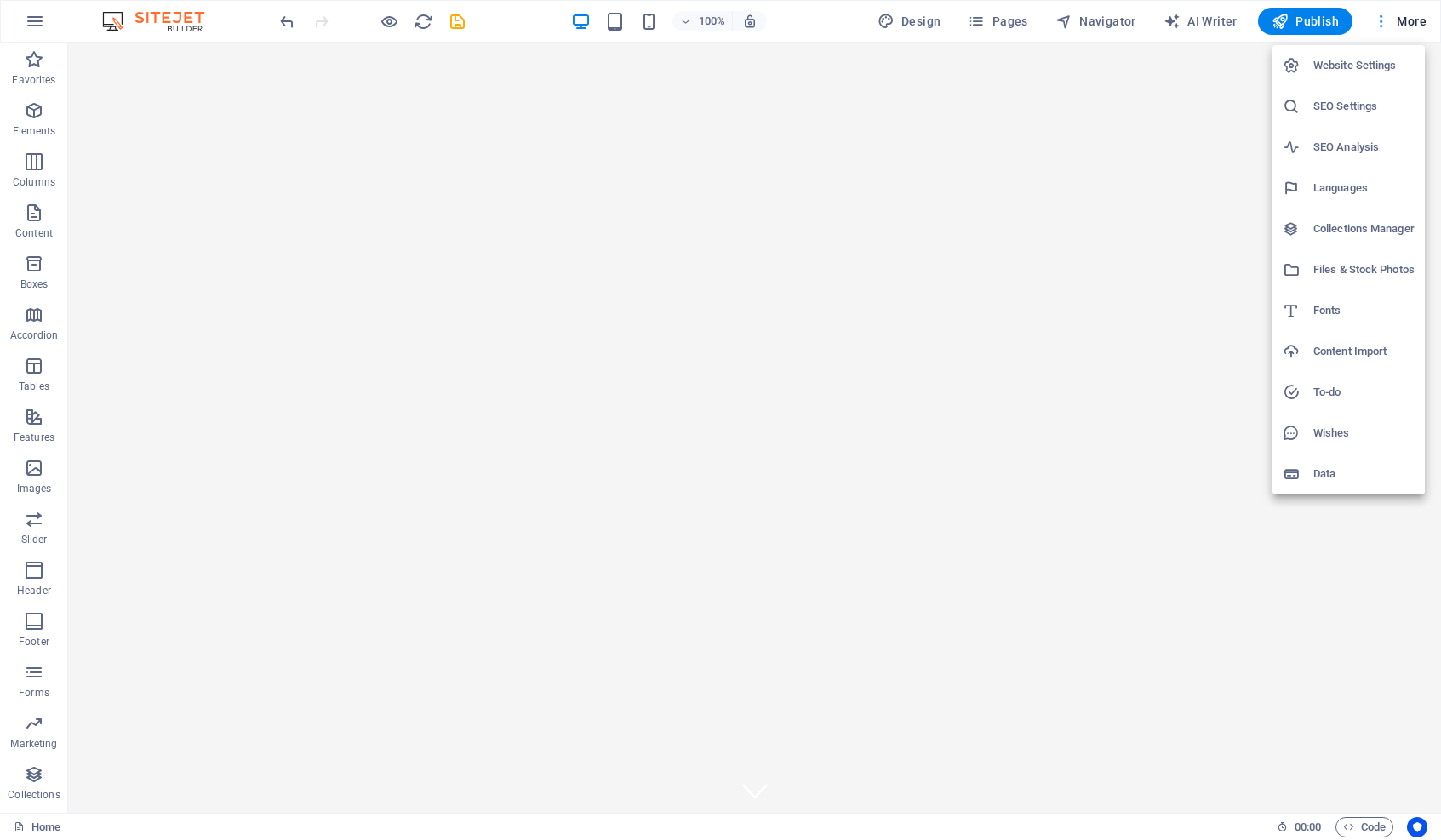
click at [1192, 20] on div at bounding box center [720, 420] width 1441 height 840
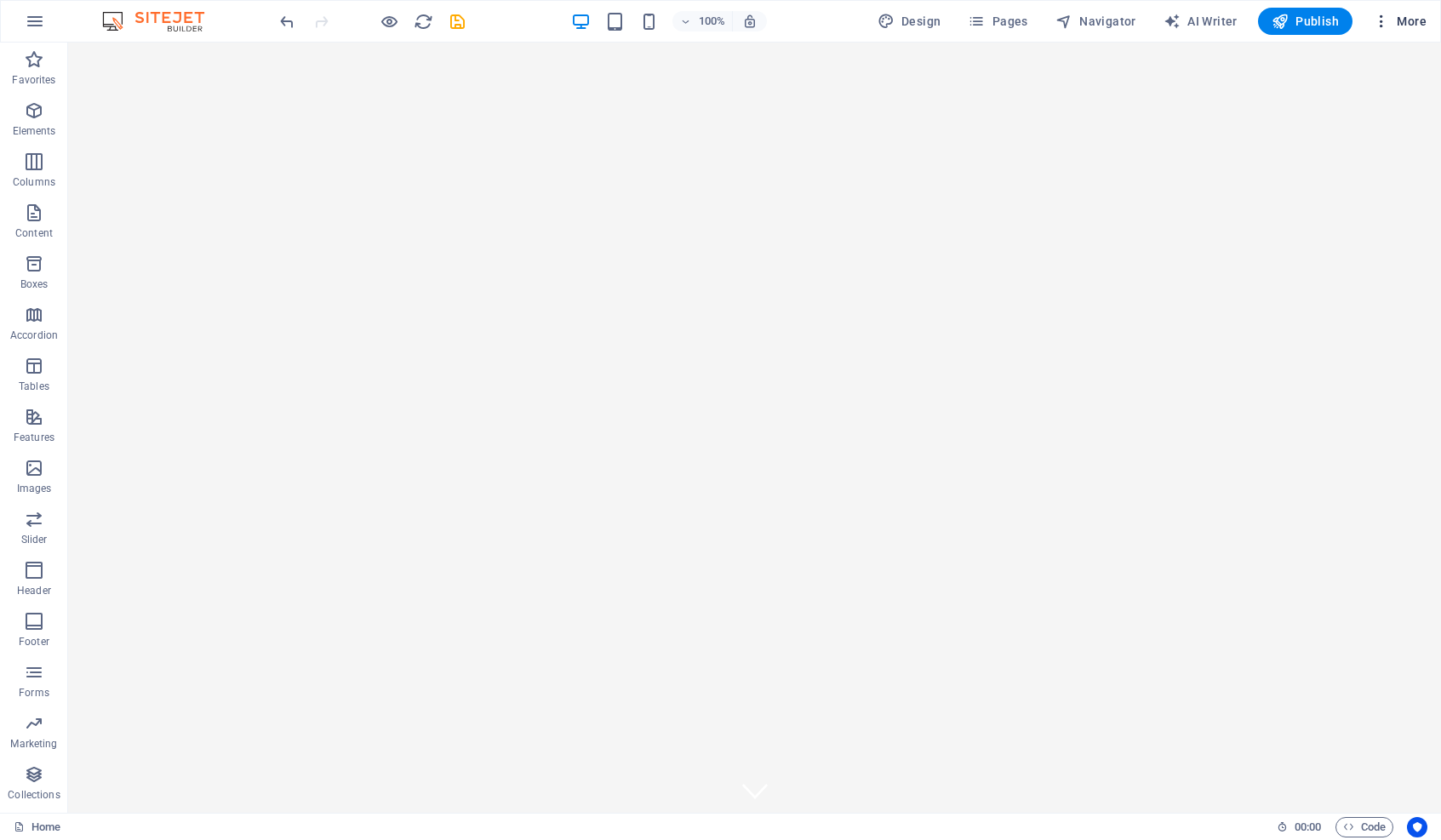
click at [1192, 23] on span "More" at bounding box center [1399, 20] width 54 height 17
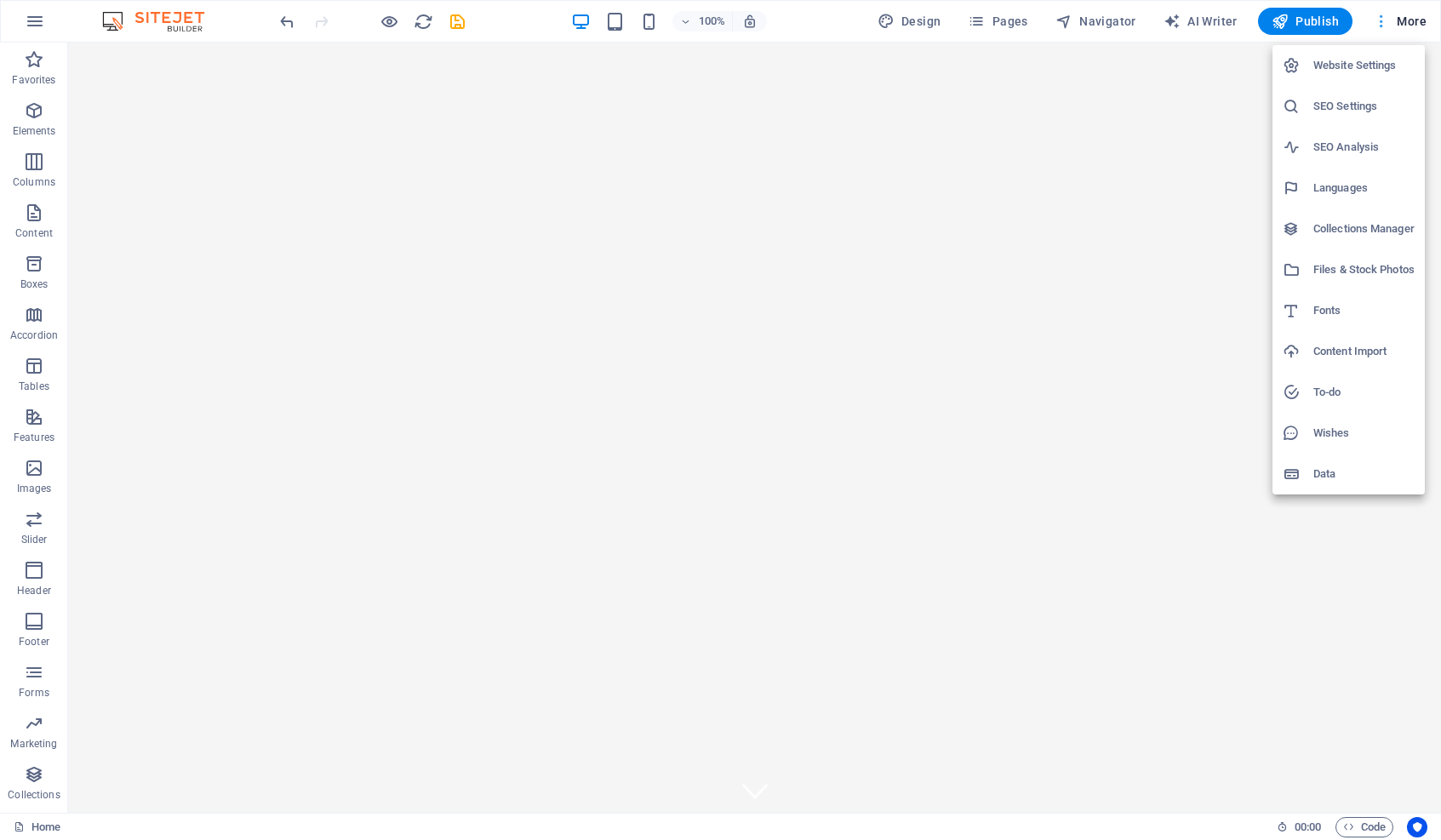
click at [1192, 23] on div at bounding box center [720, 420] width 1441 height 840
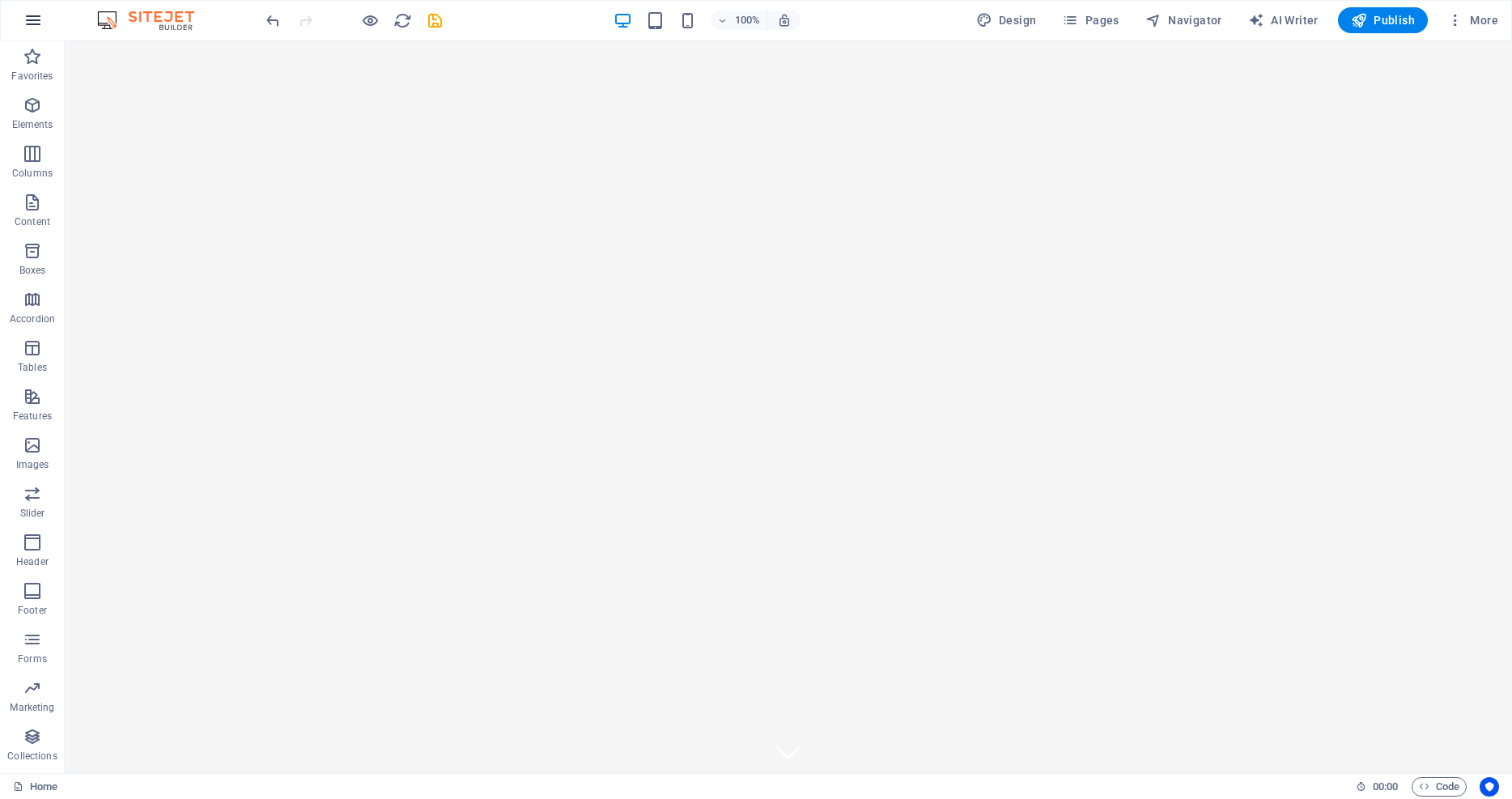
click at [29, 19] on icon "button" at bounding box center [33, 20] width 19 height 19
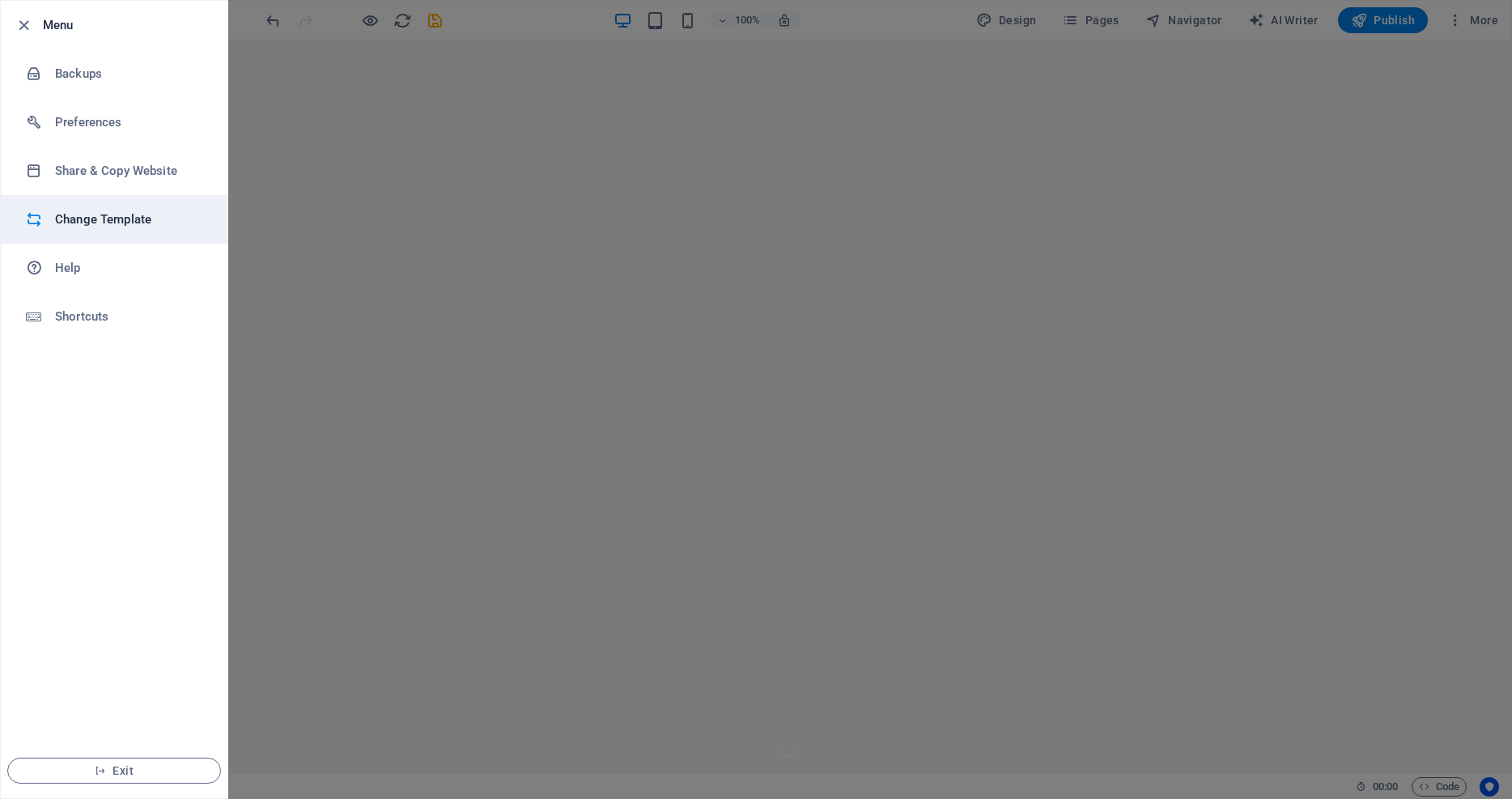
click at [100, 222] on h6 "Change Template" at bounding box center [130, 219] width 150 height 19
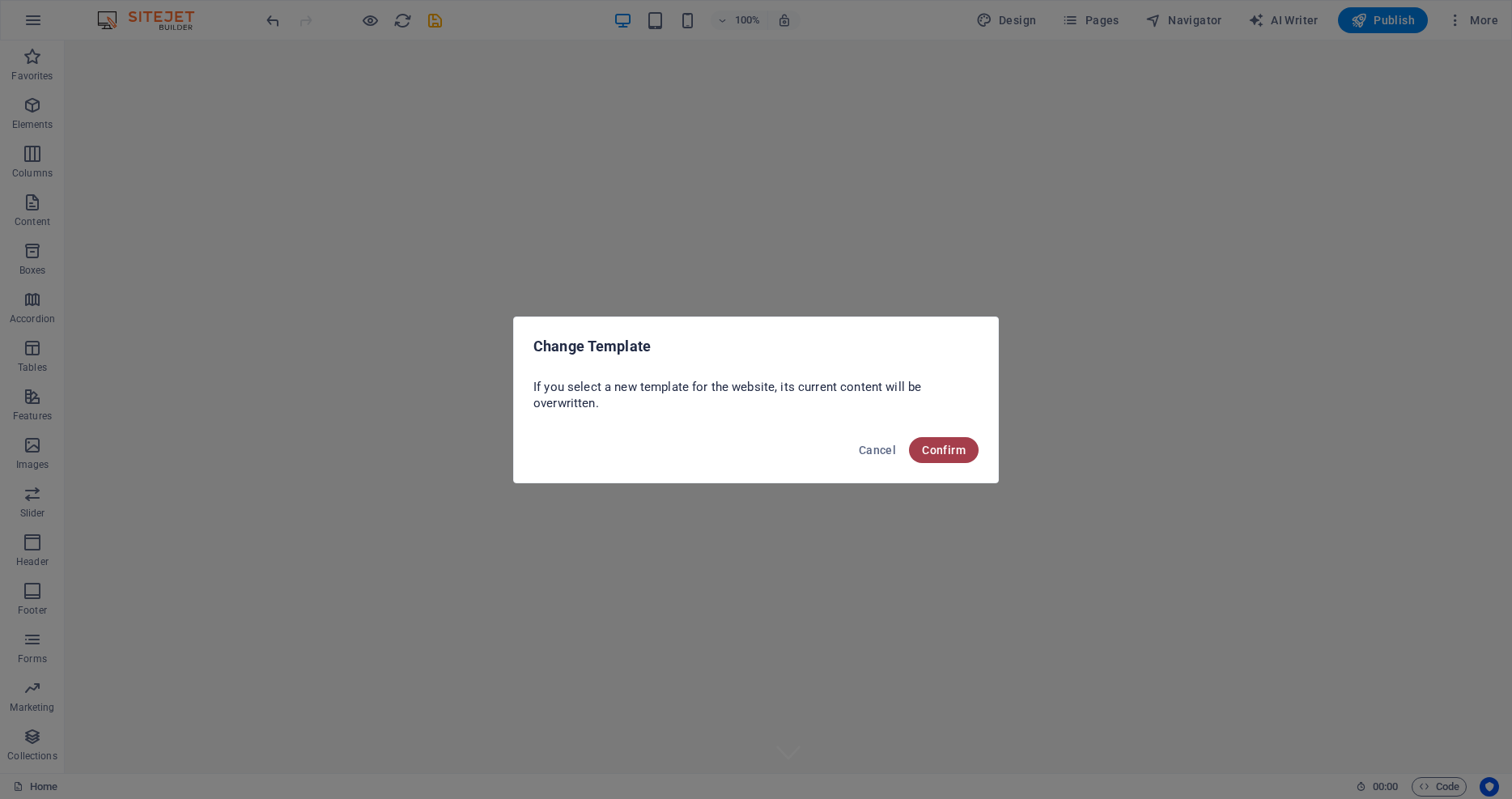
click at [939, 454] on span "Confirm" at bounding box center [944, 449] width 44 height 13
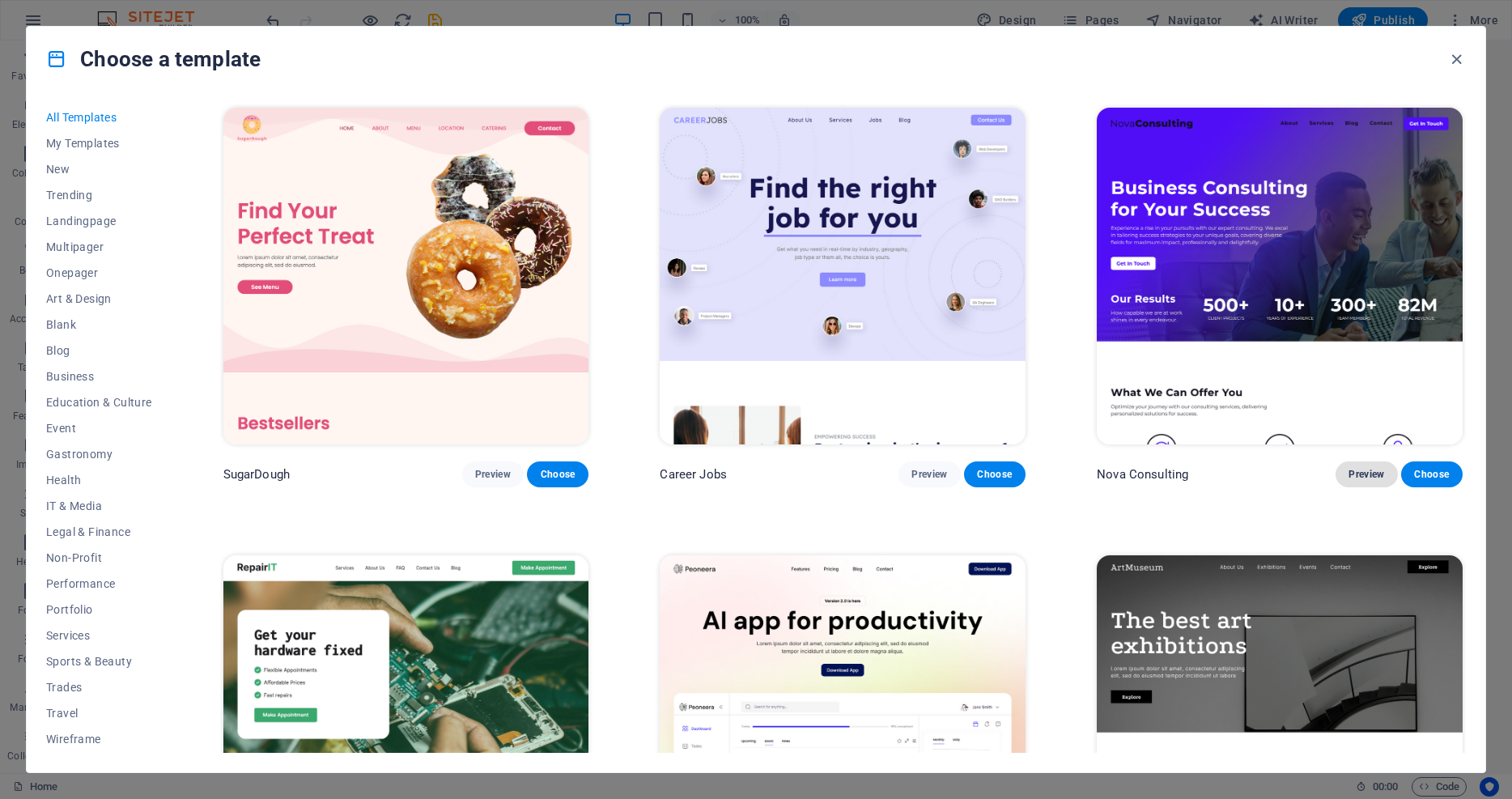
click at [1134, 476] on span "Preview" at bounding box center [1366, 474] width 35 height 13
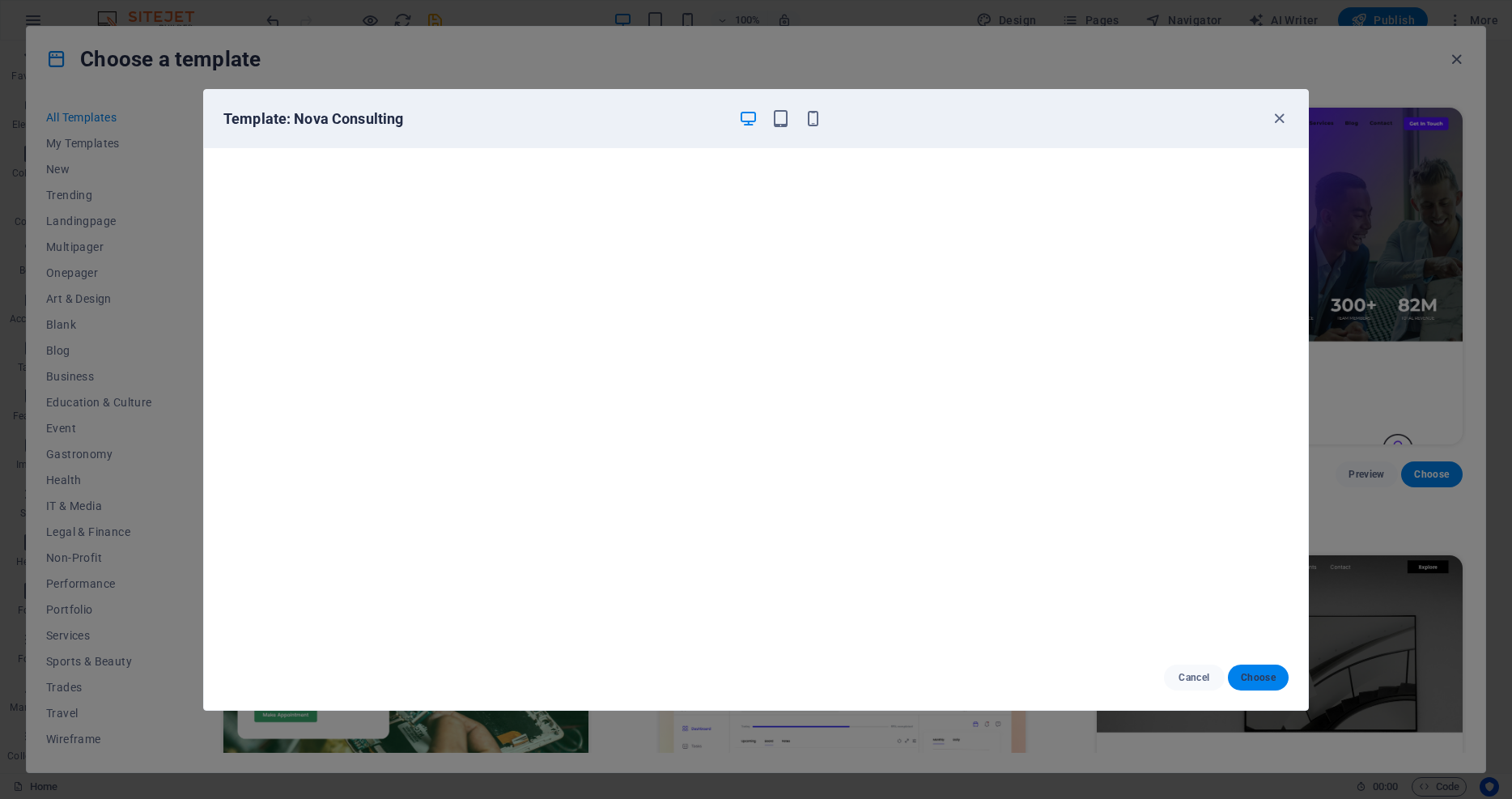
click at [1134, 680] on span "Choose" at bounding box center [1257, 677] width 34 height 13
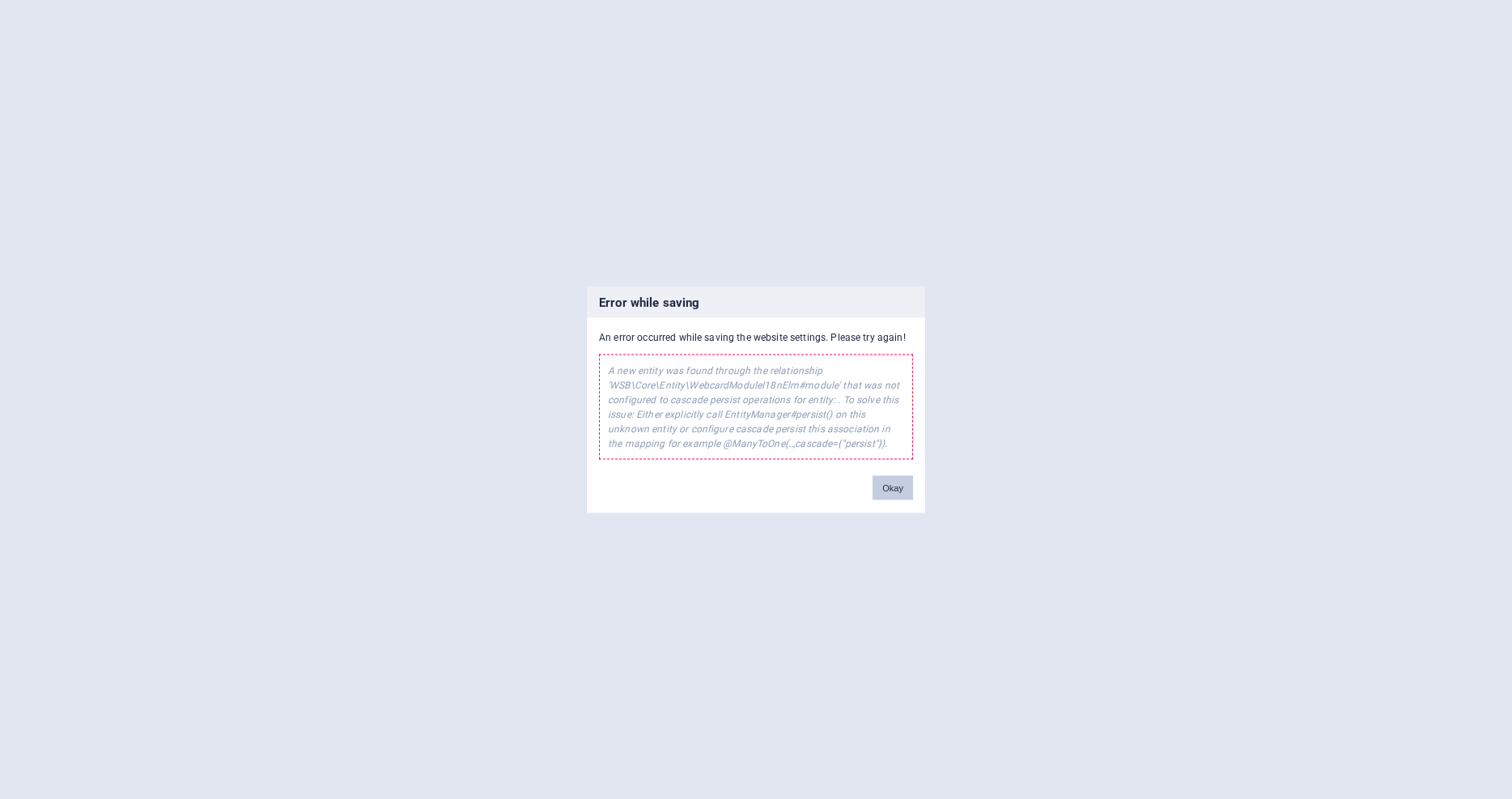
click at [896, 493] on button "Okay" at bounding box center [892, 487] width 40 height 24
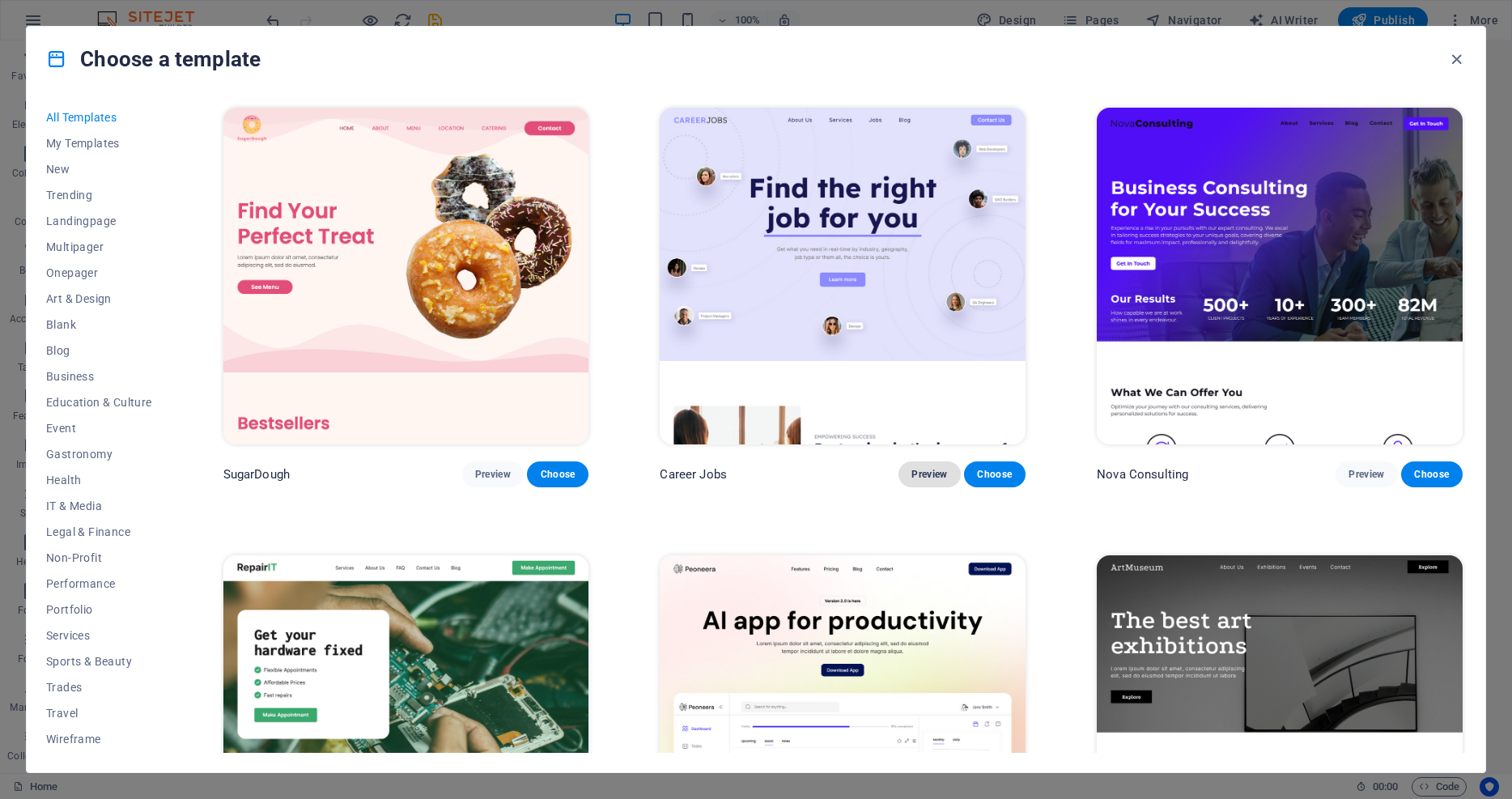
click at [925, 474] on span "Preview" at bounding box center [929, 474] width 35 height 13
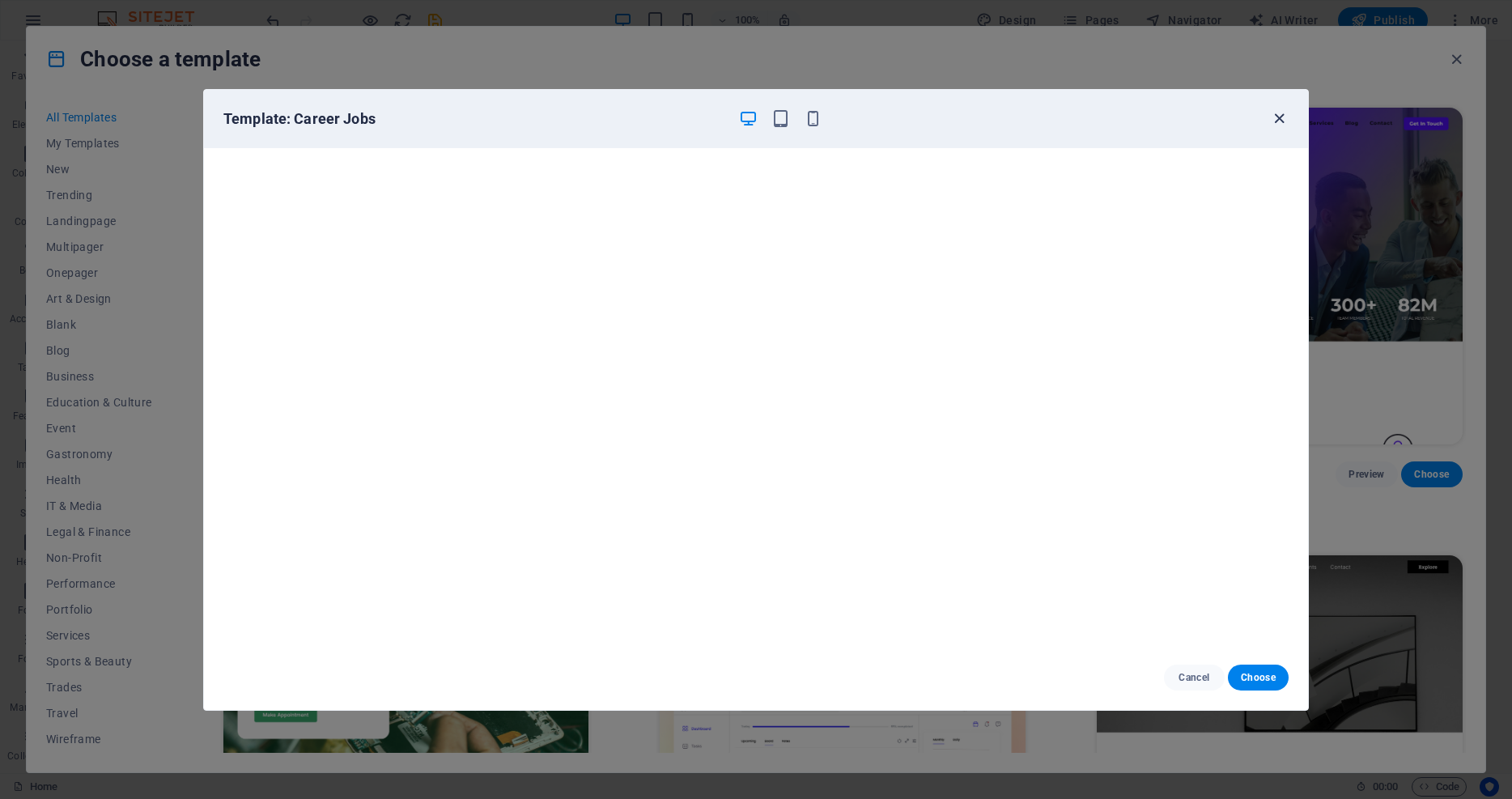
click at [1134, 119] on icon "button" at bounding box center [1279, 119] width 19 height 19
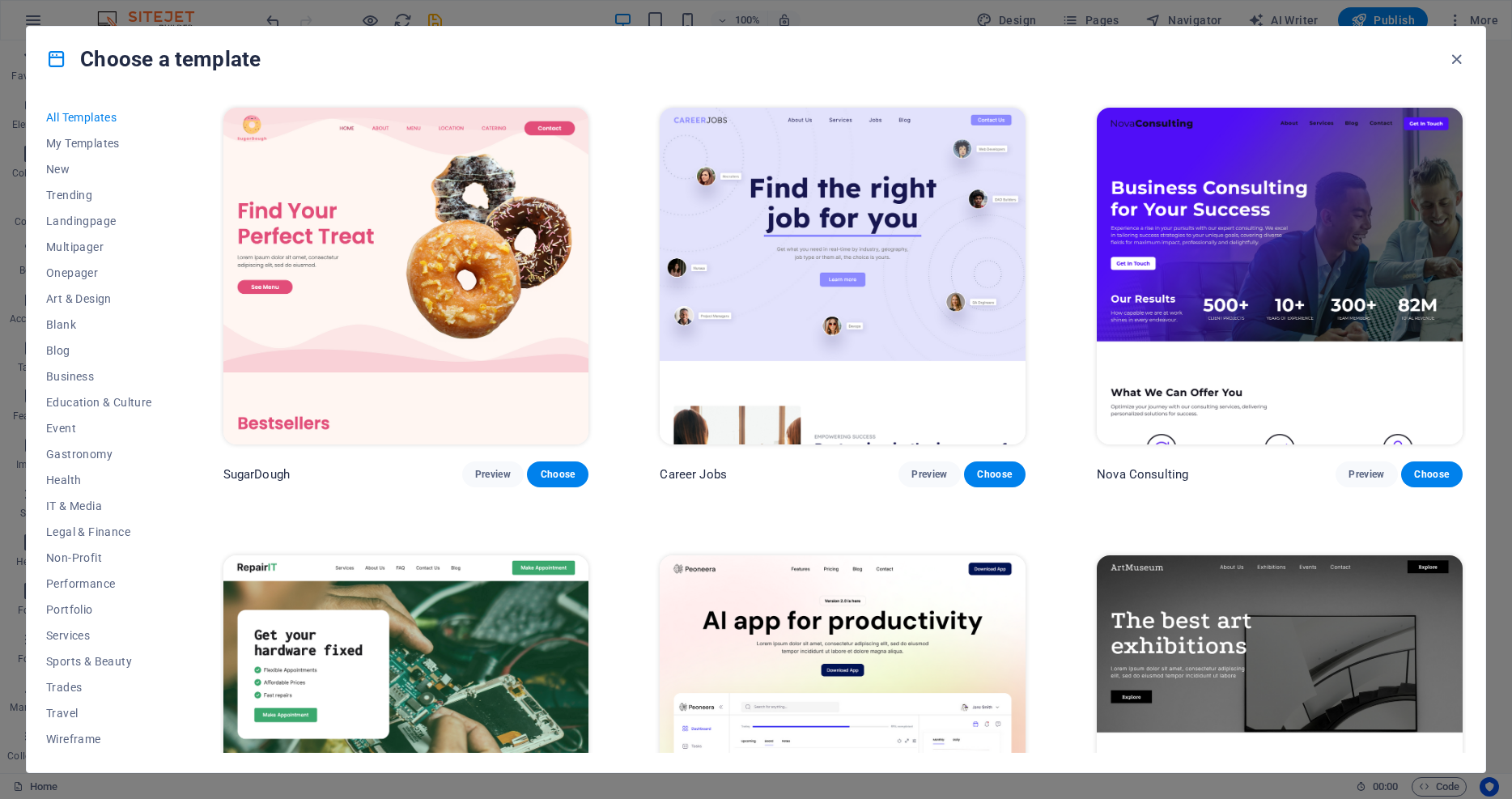
scroll to position [281, 0]
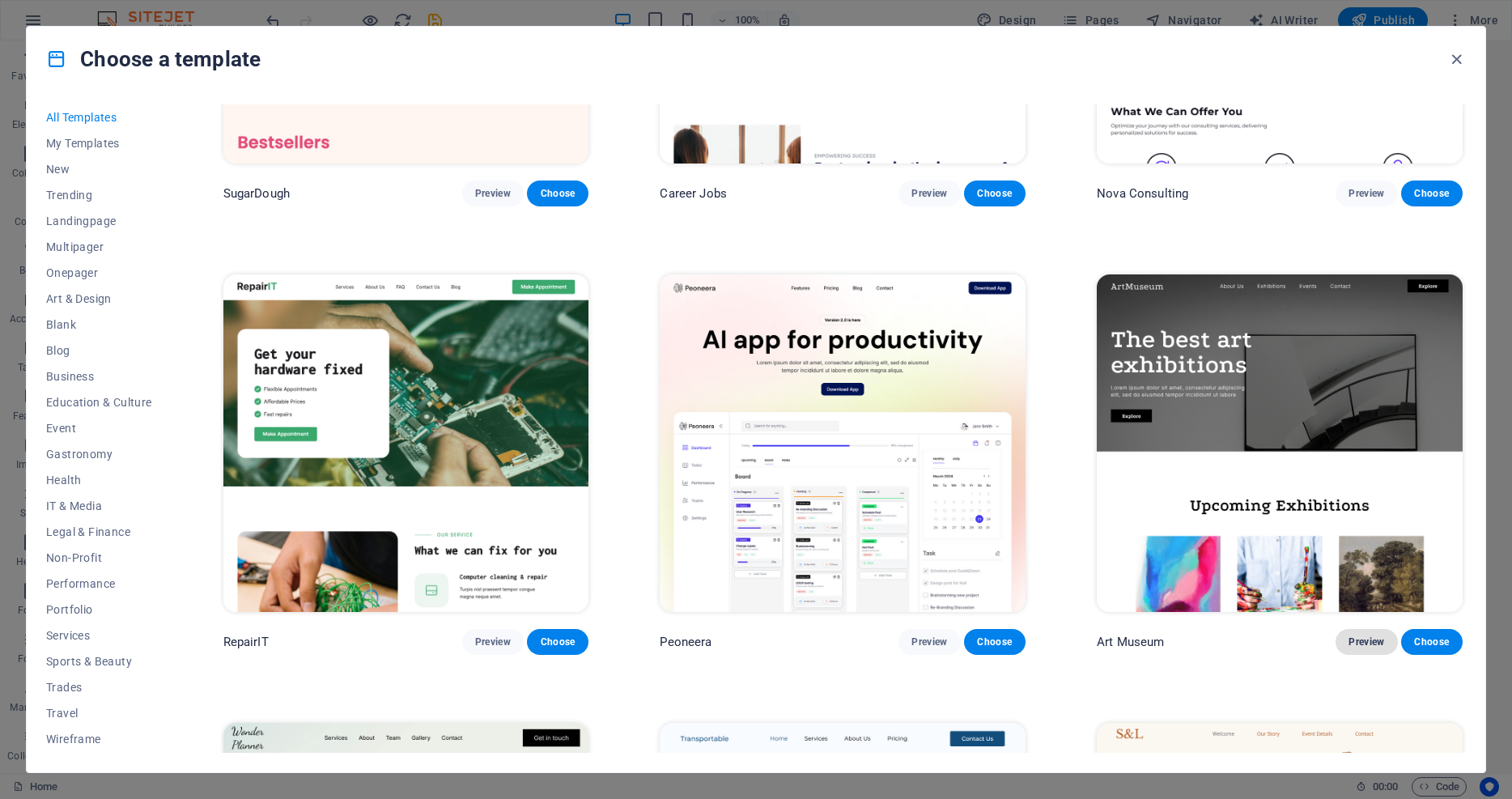
click at [1134, 629] on button "Preview" at bounding box center [1366, 642] width 61 height 26
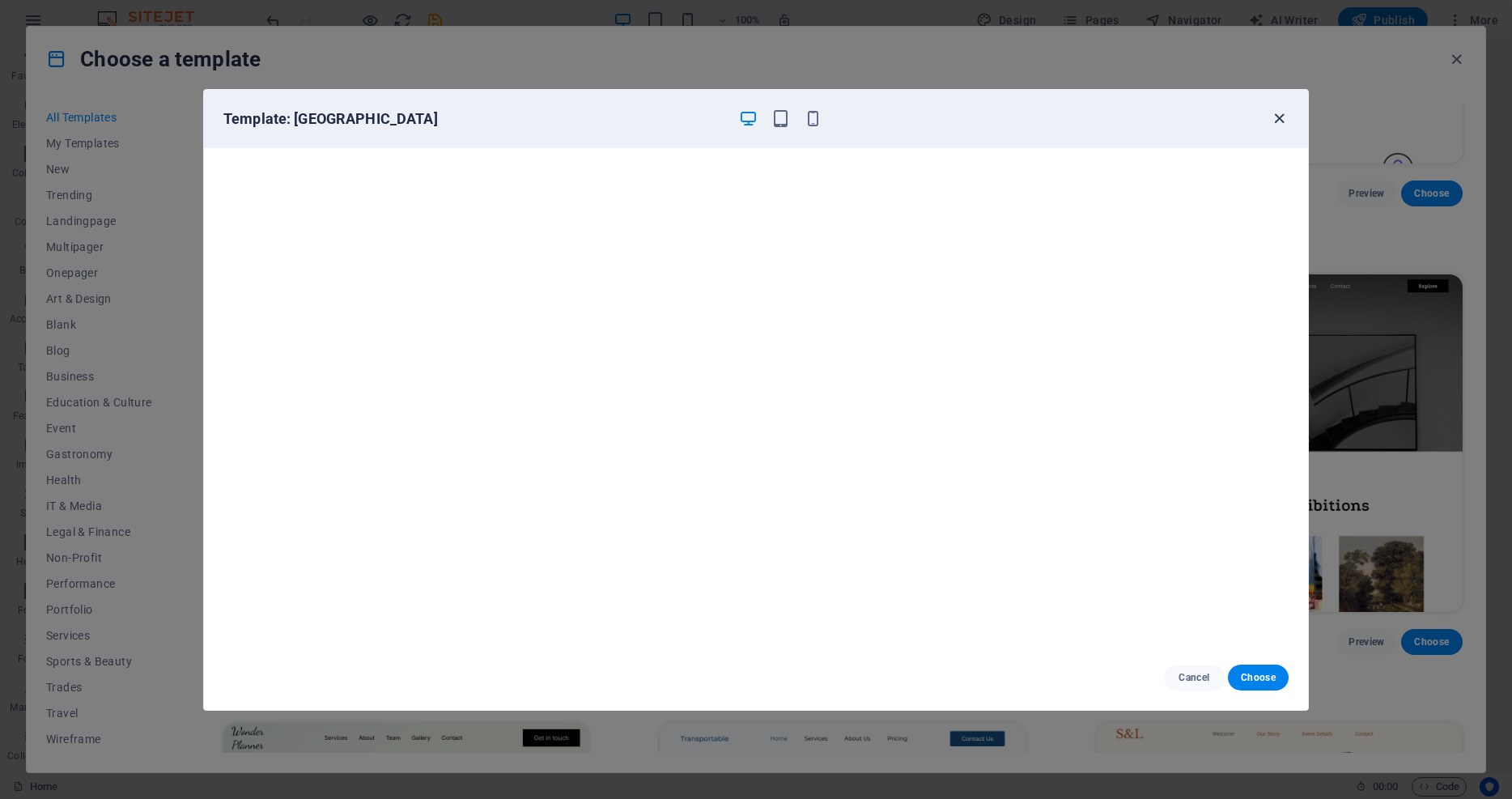
click at [1134, 118] on icon "button" at bounding box center [1279, 119] width 19 height 19
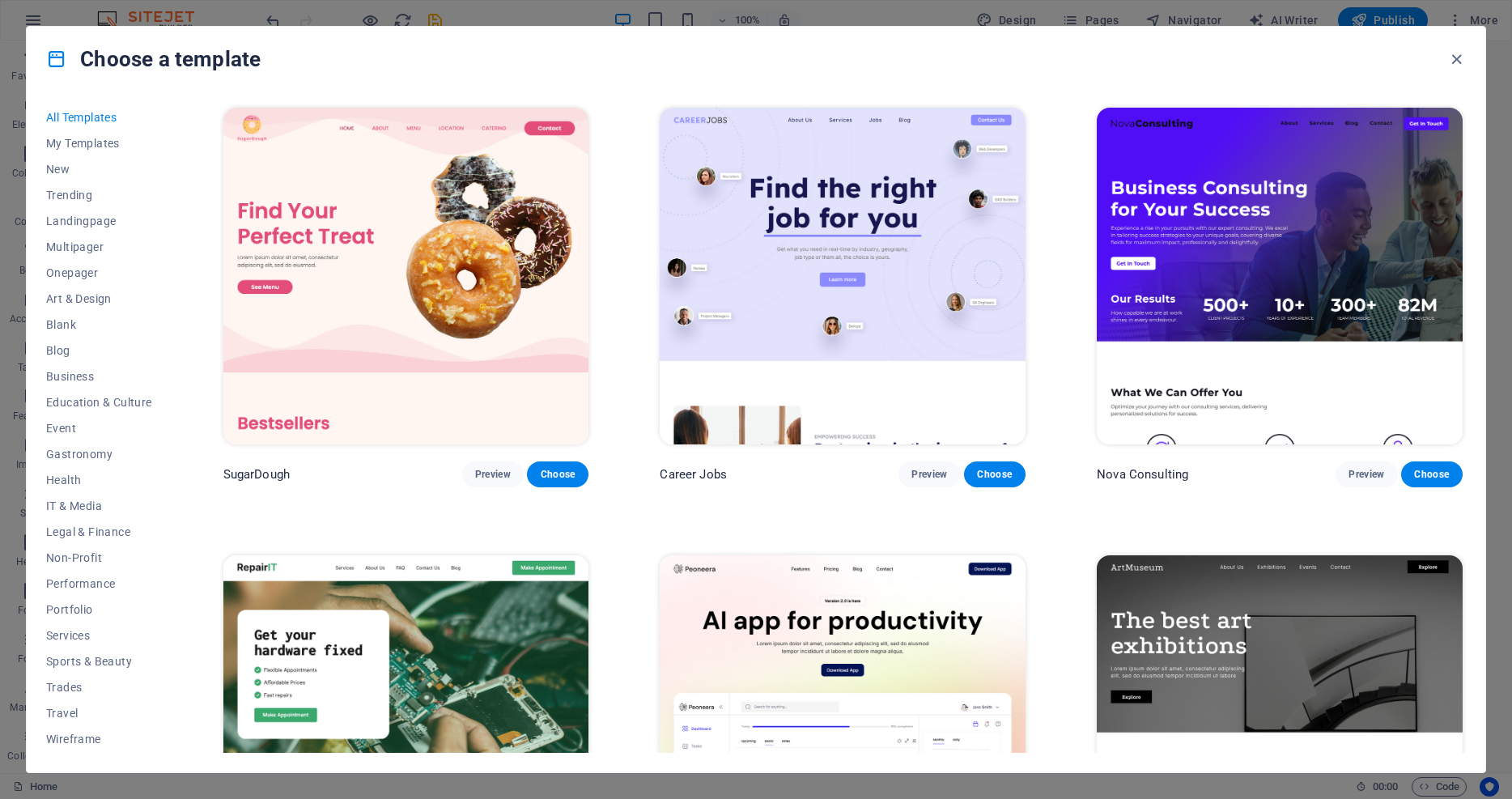
scroll to position [0, 0]
click at [95, 220] on span "Landingpage" at bounding box center [99, 220] width 106 height 13
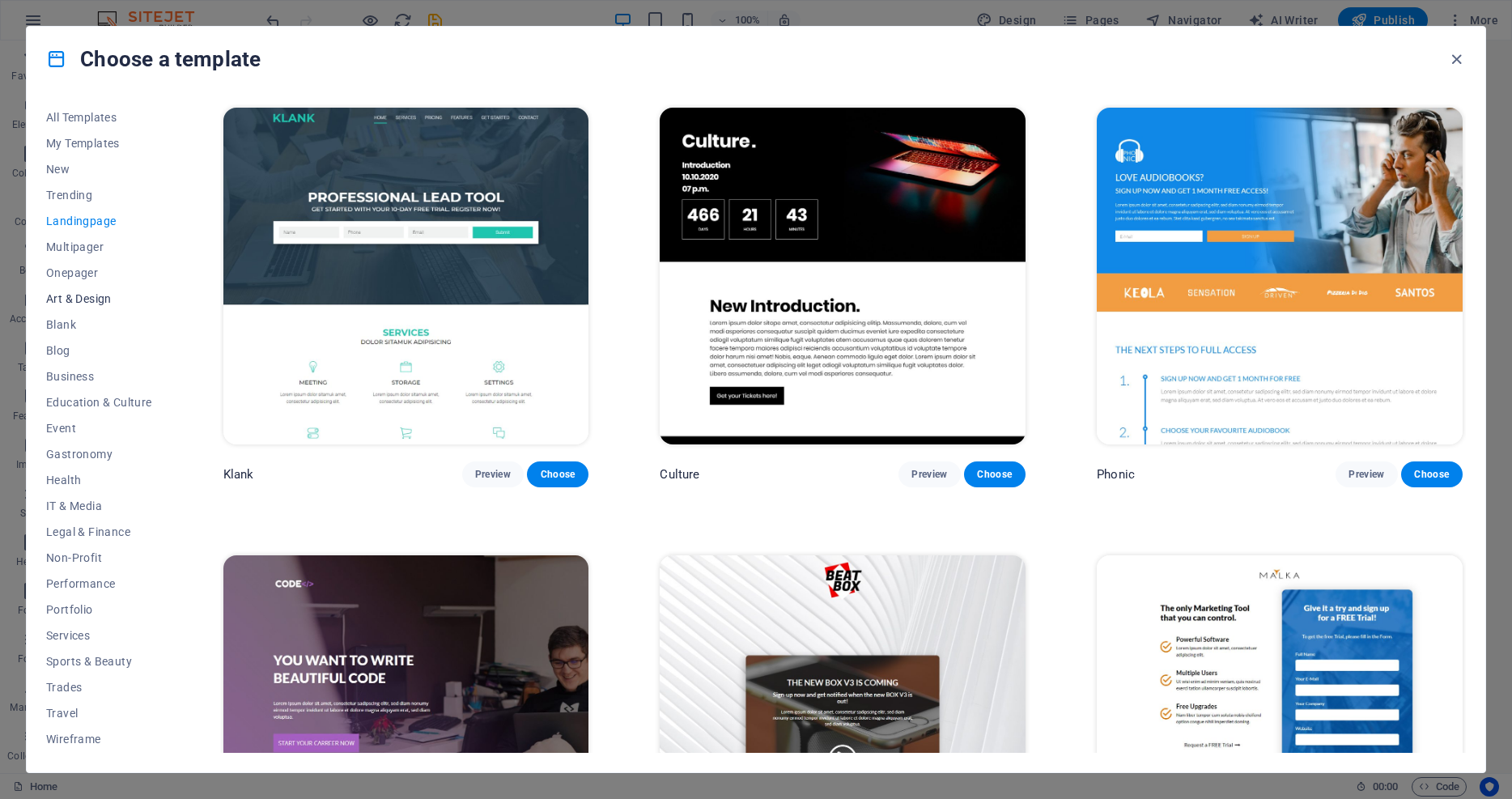
click at [97, 299] on span "Art & Design" at bounding box center [99, 298] width 106 height 13
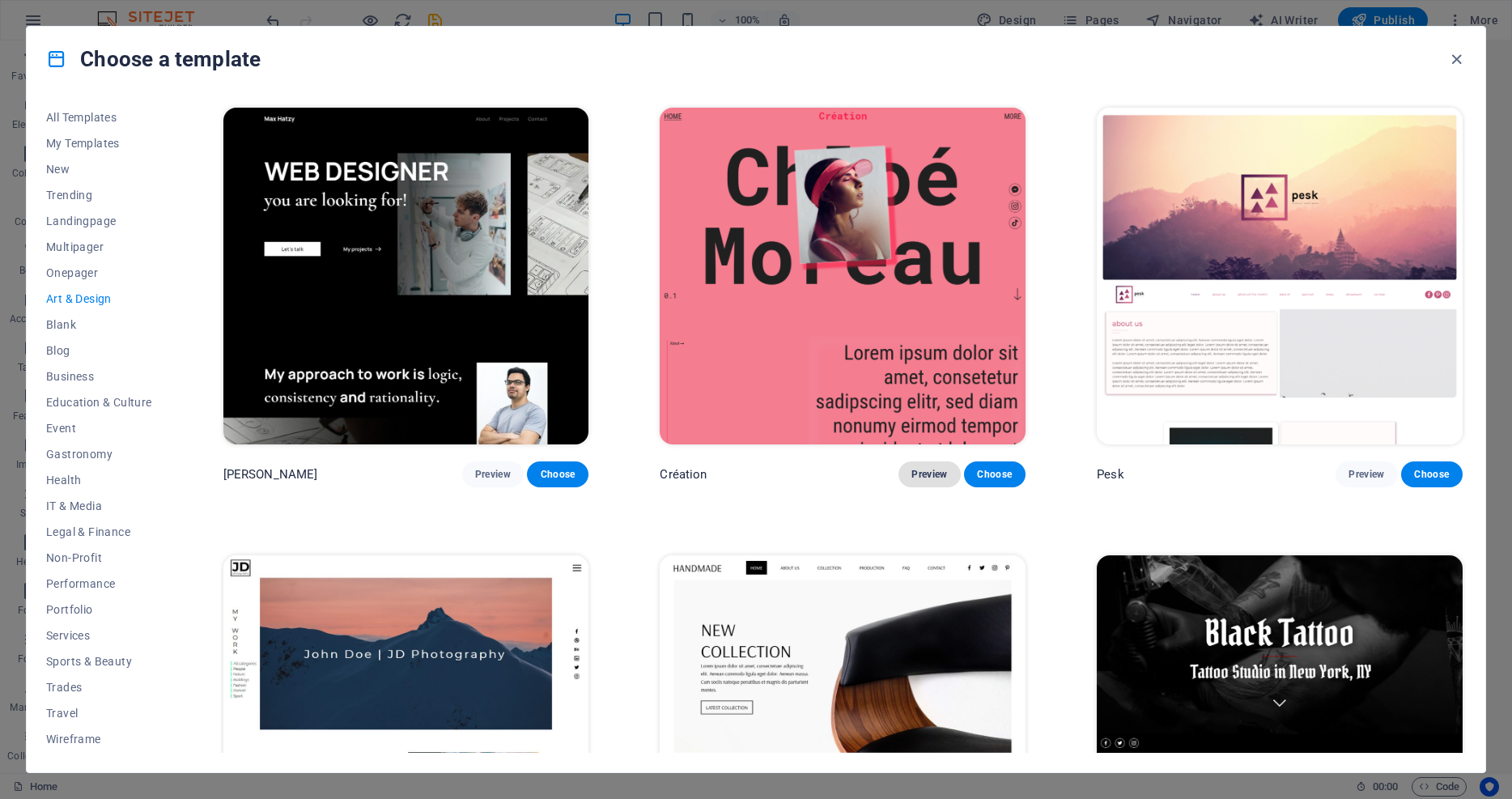
click at [929, 469] on span "Preview" at bounding box center [929, 474] width 35 height 13
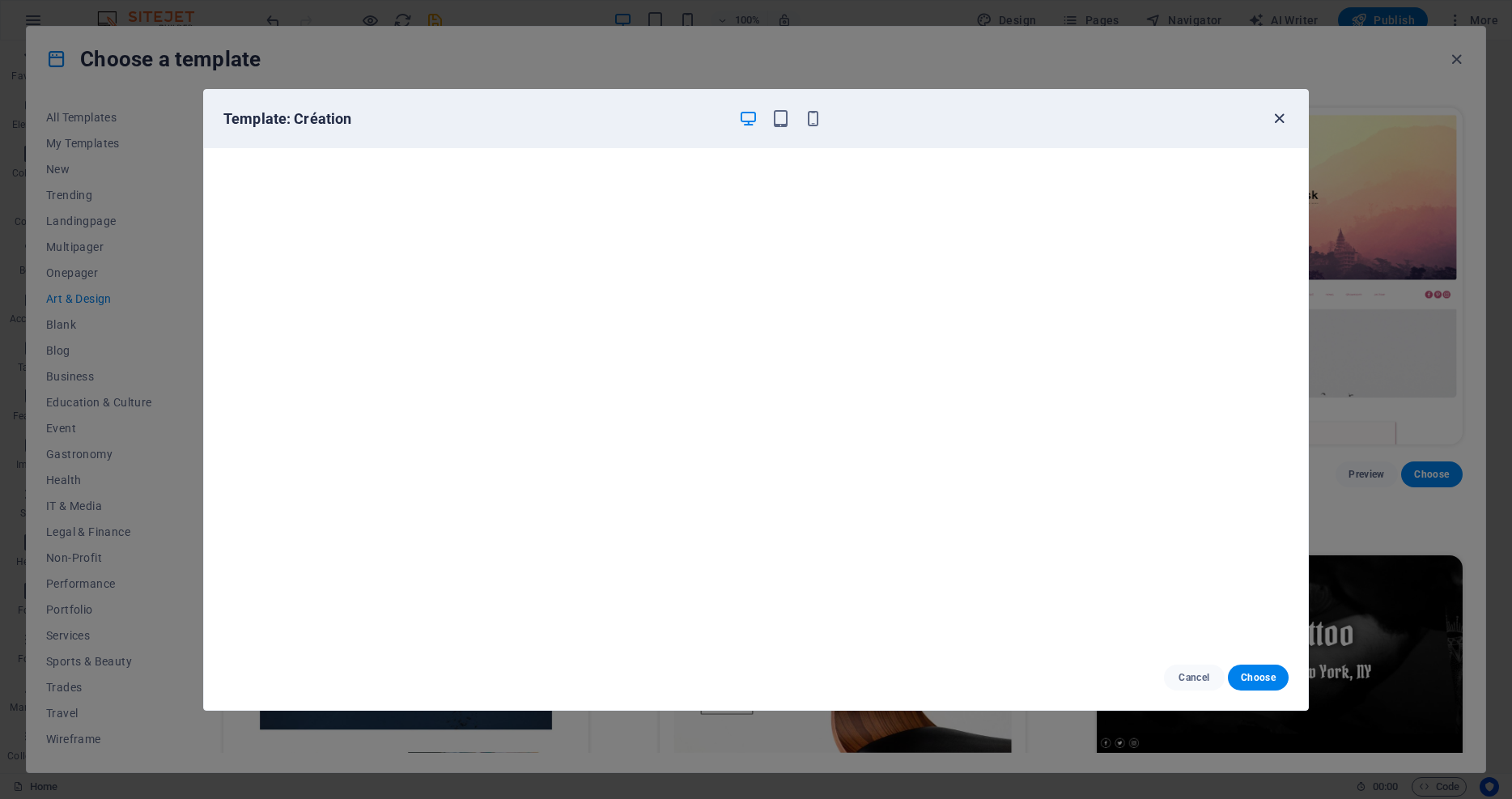
click at [1134, 119] on icon "button" at bounding box center [1279, 119] width 19 height 19
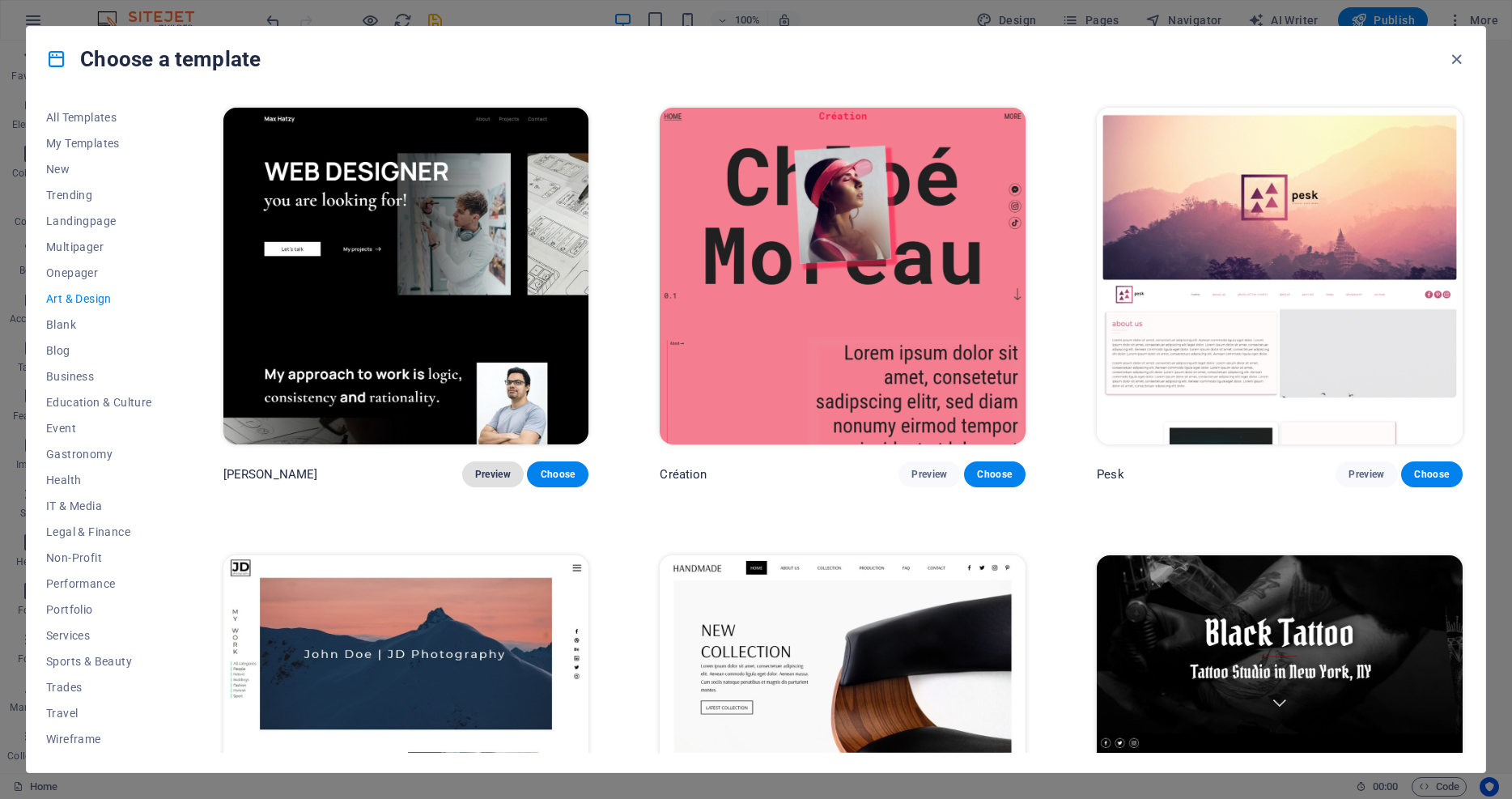
click at [484, 474] on span "Preview" at bounding box center [493, 474] width 35 height 13
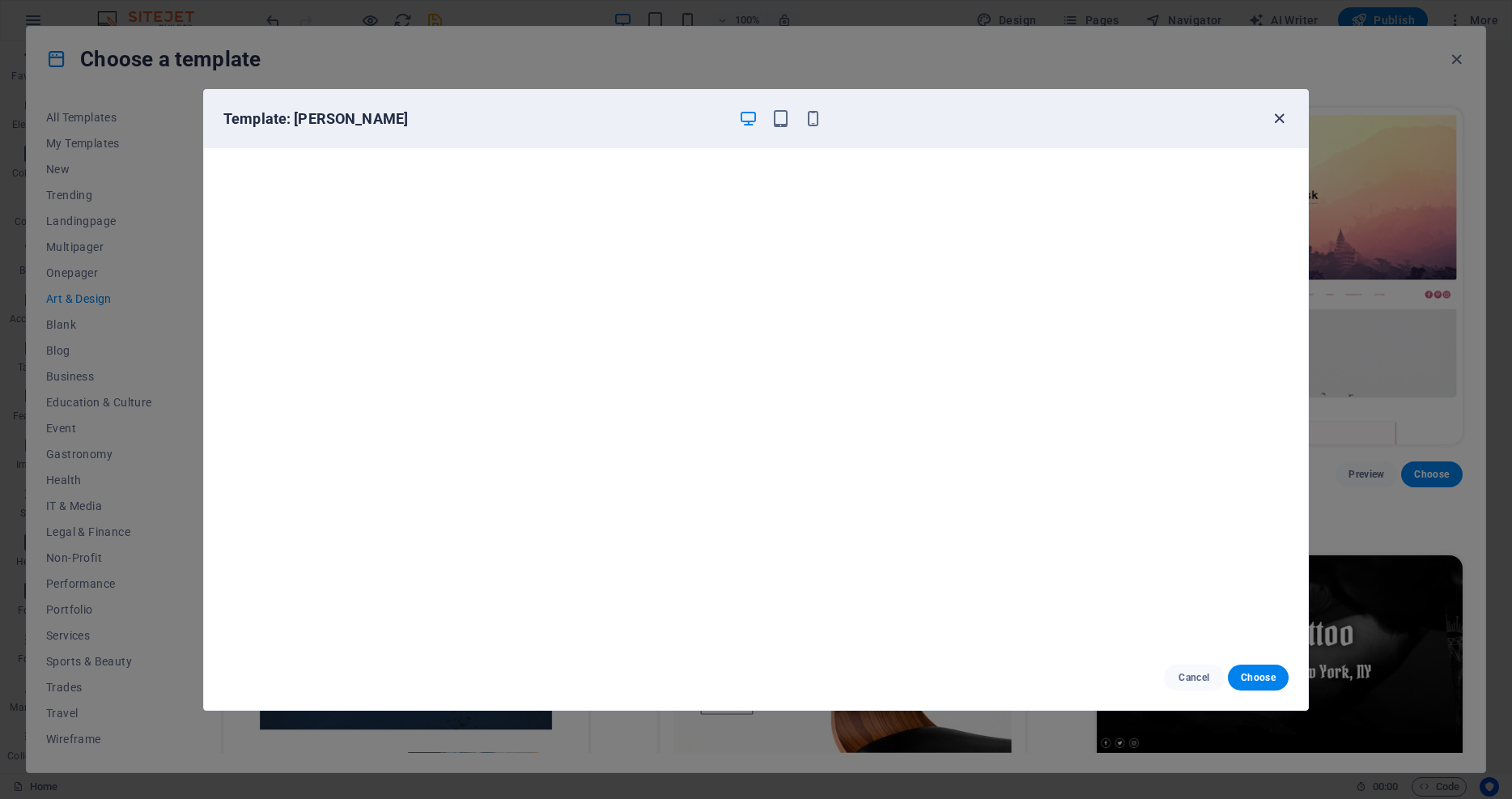
click at [1134, 119] on icon "button" at bounding box center [1279, 119] width 19 height 19
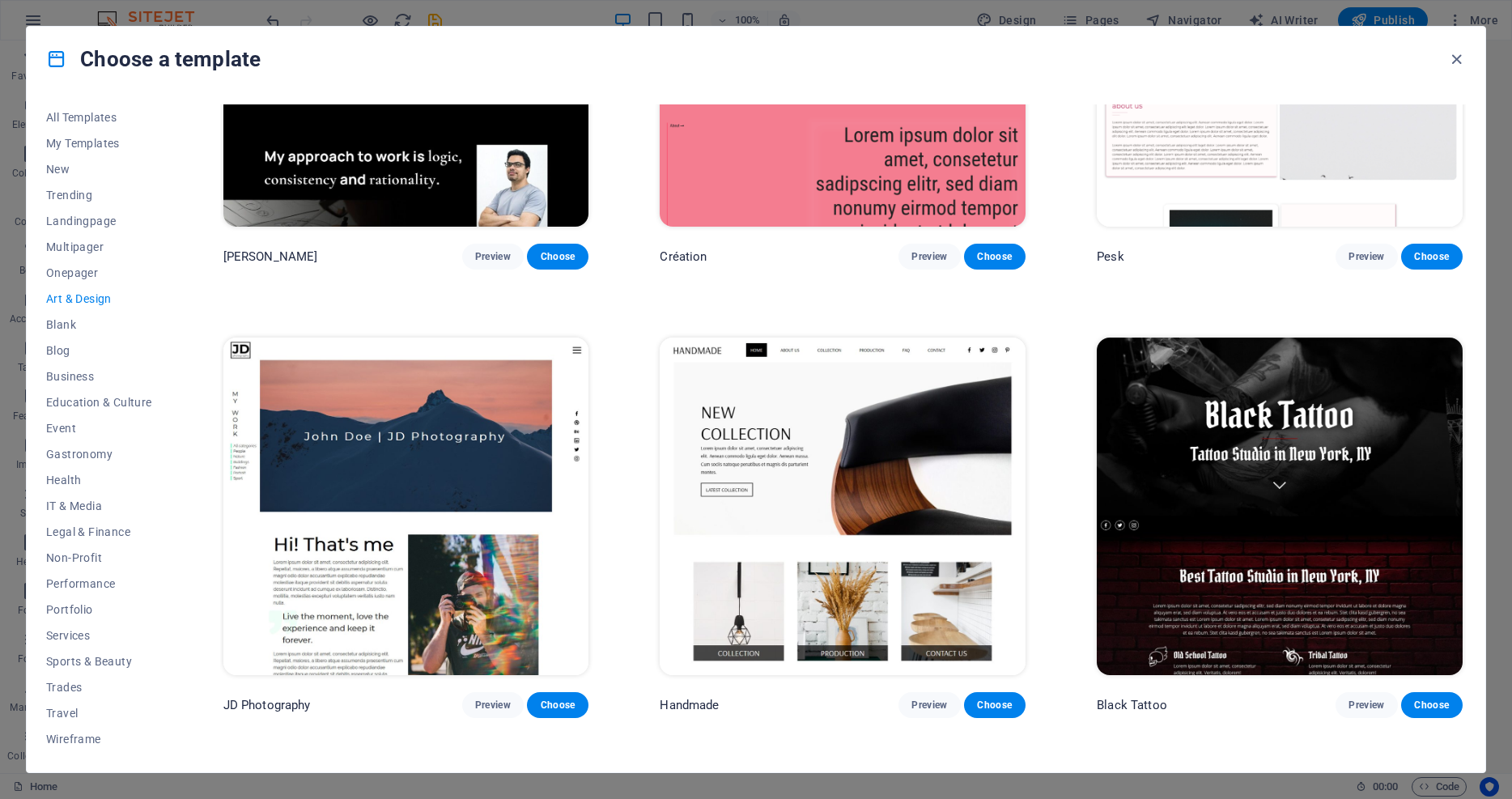
scroll to position [251, 0]
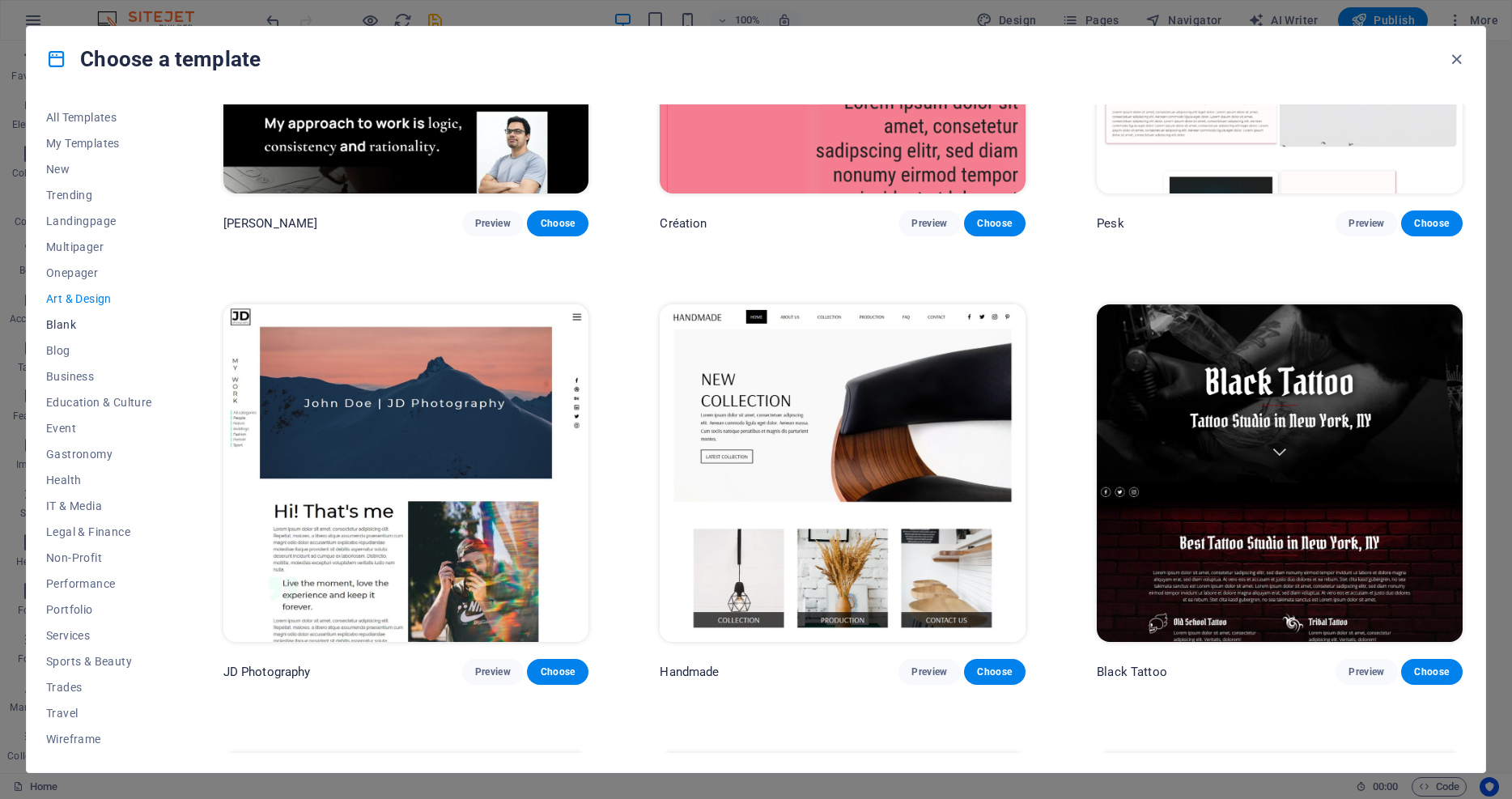
click at [66, 327] on span "Blank" at bounding box center [99, 324] width 106 height 13
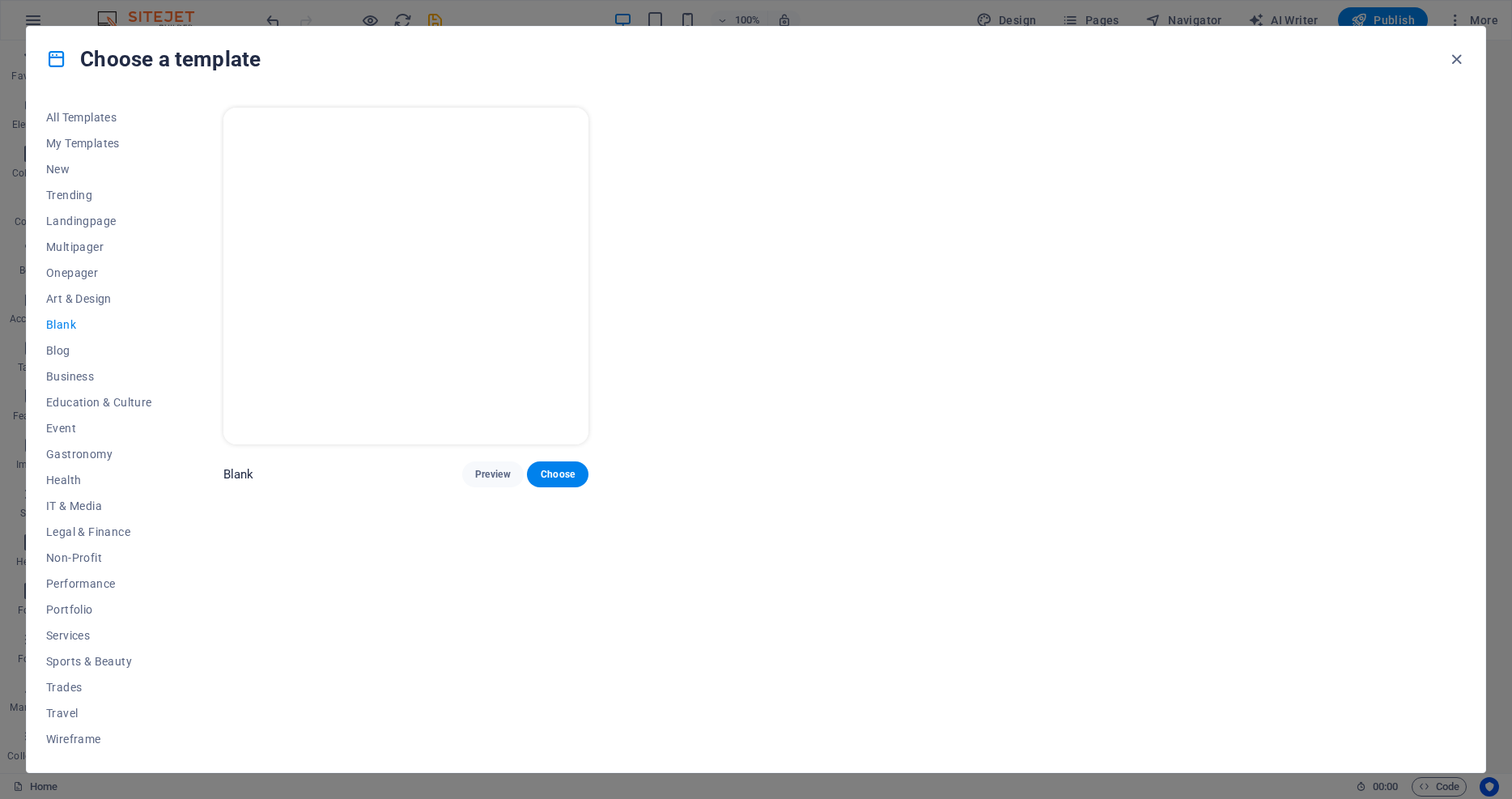
scroll to position [0, 0]
click at [76, 378] on span "Business" at bounding box center [99, 376] width 106 height 13
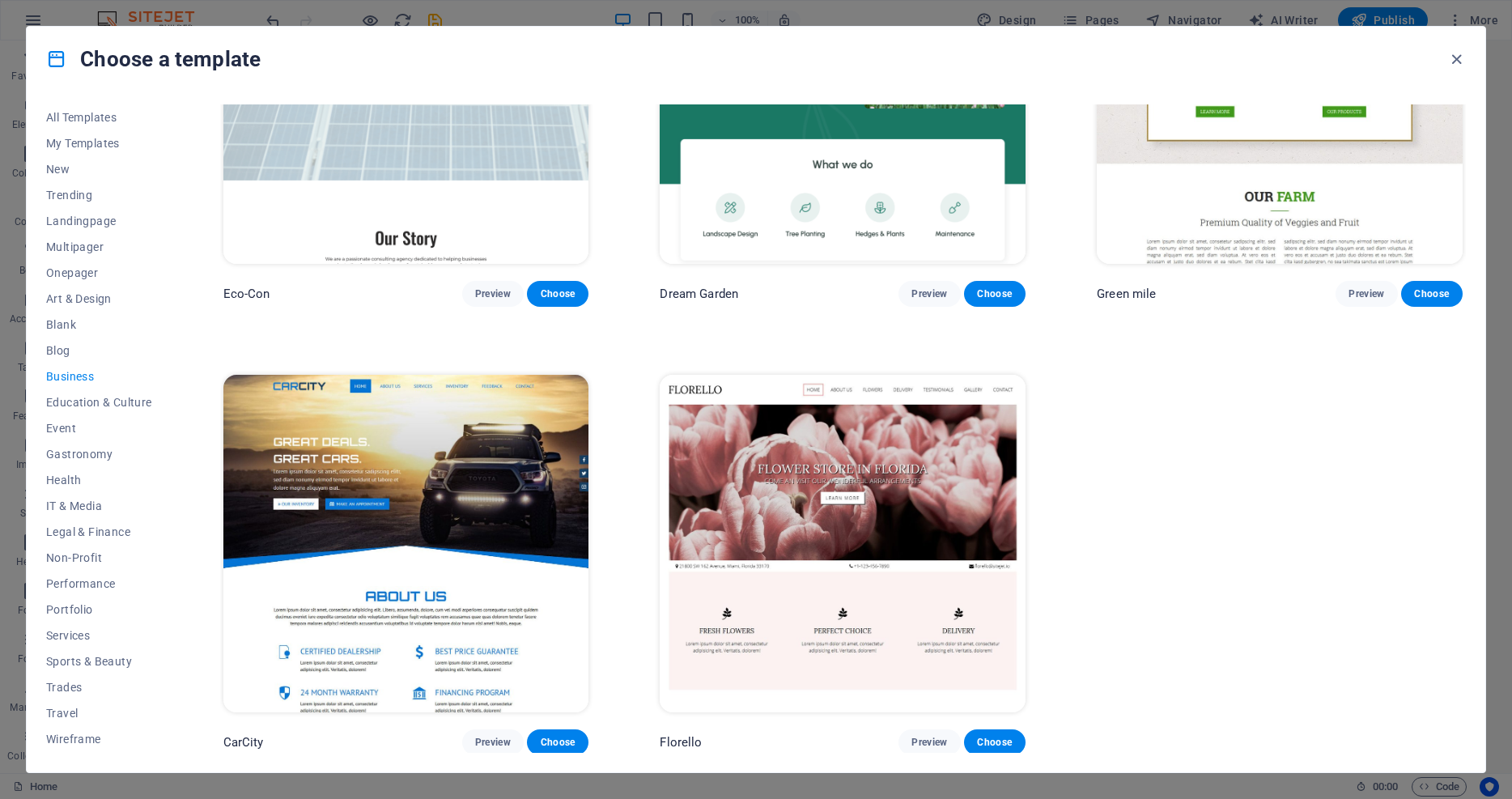
scroll to position [179, 0]
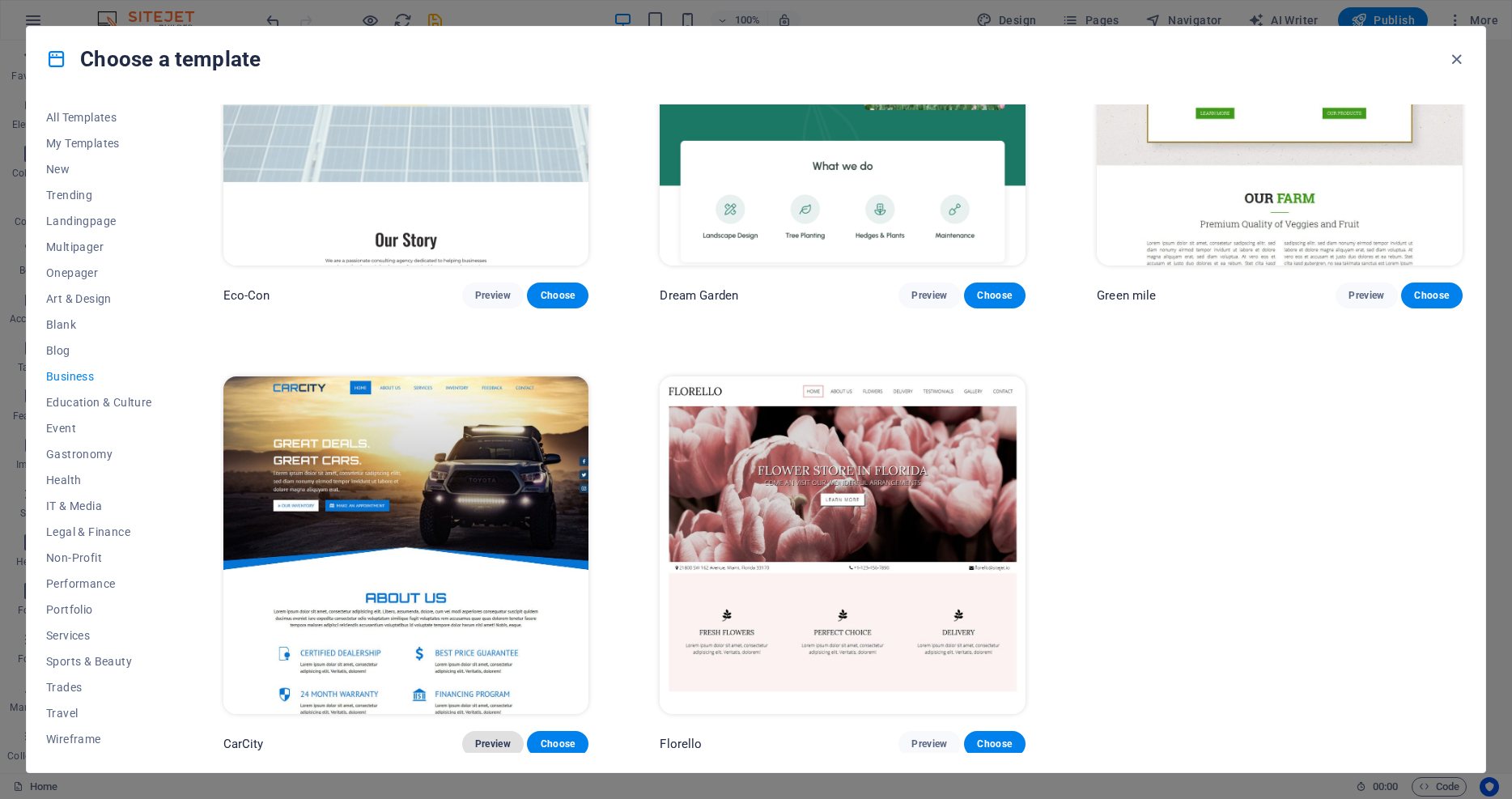
click at [485, 739] on span "Preview" at bounding box center [493, 743] width 35 height 13
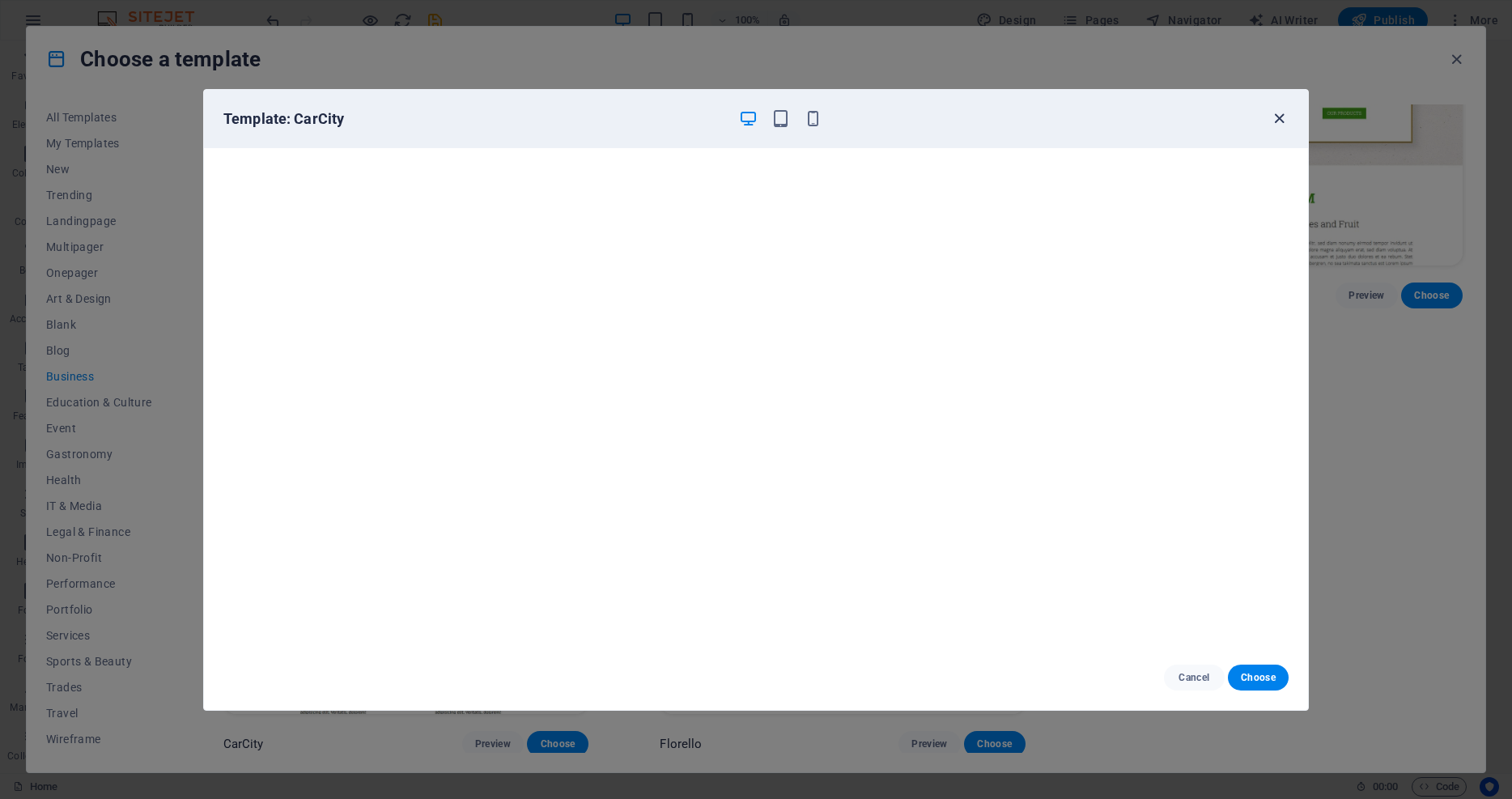
click at [1134, 119] on icon "button" at bounding box center [1279, 119] width 19 height 19
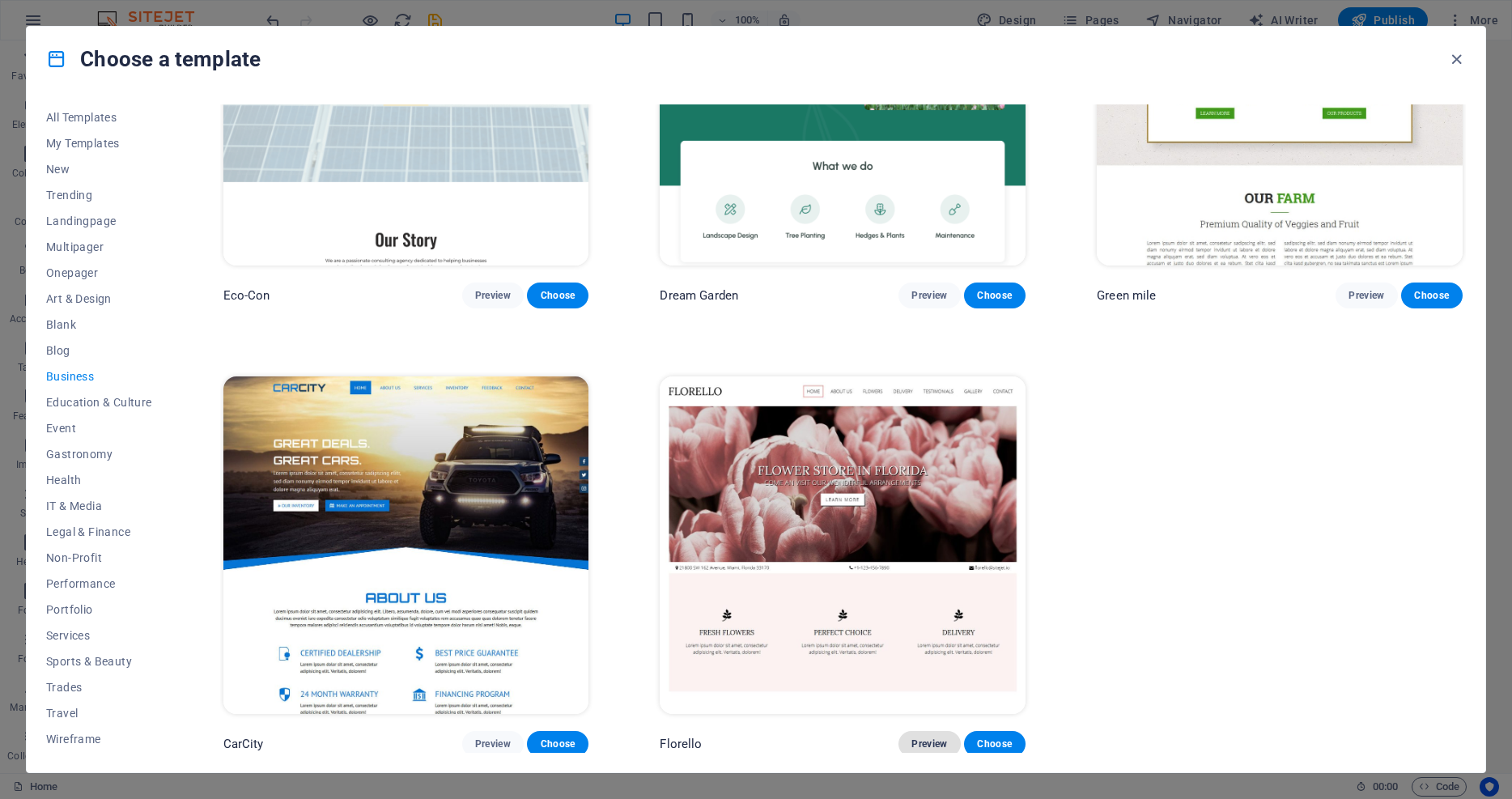
click at [921, 738] on span "Preview" at bounding box center [929, 743] width 35 height 13
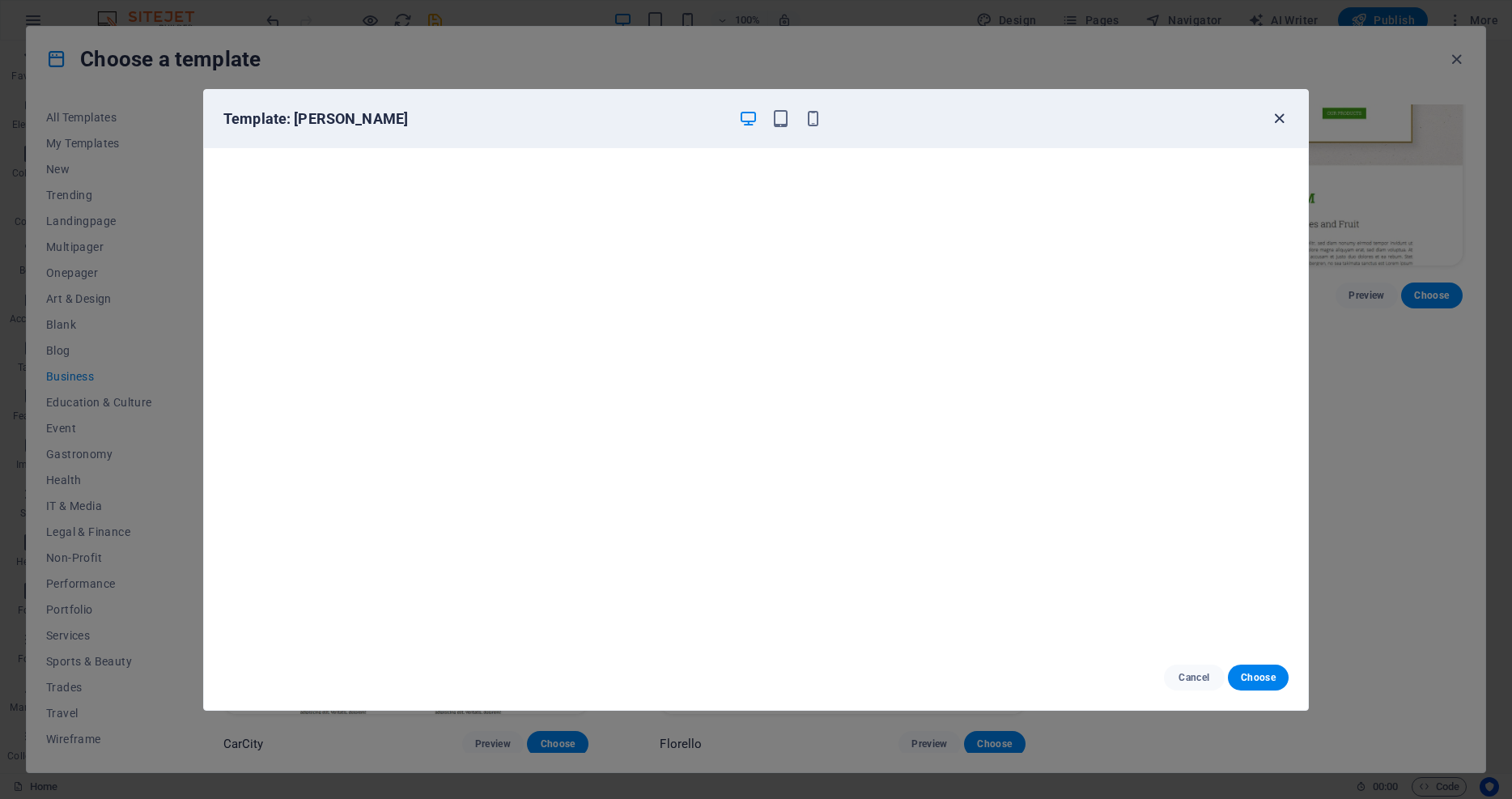
click at [1134, 126] on icon "button" at bounding box center [1279, 119] width 19 height 19
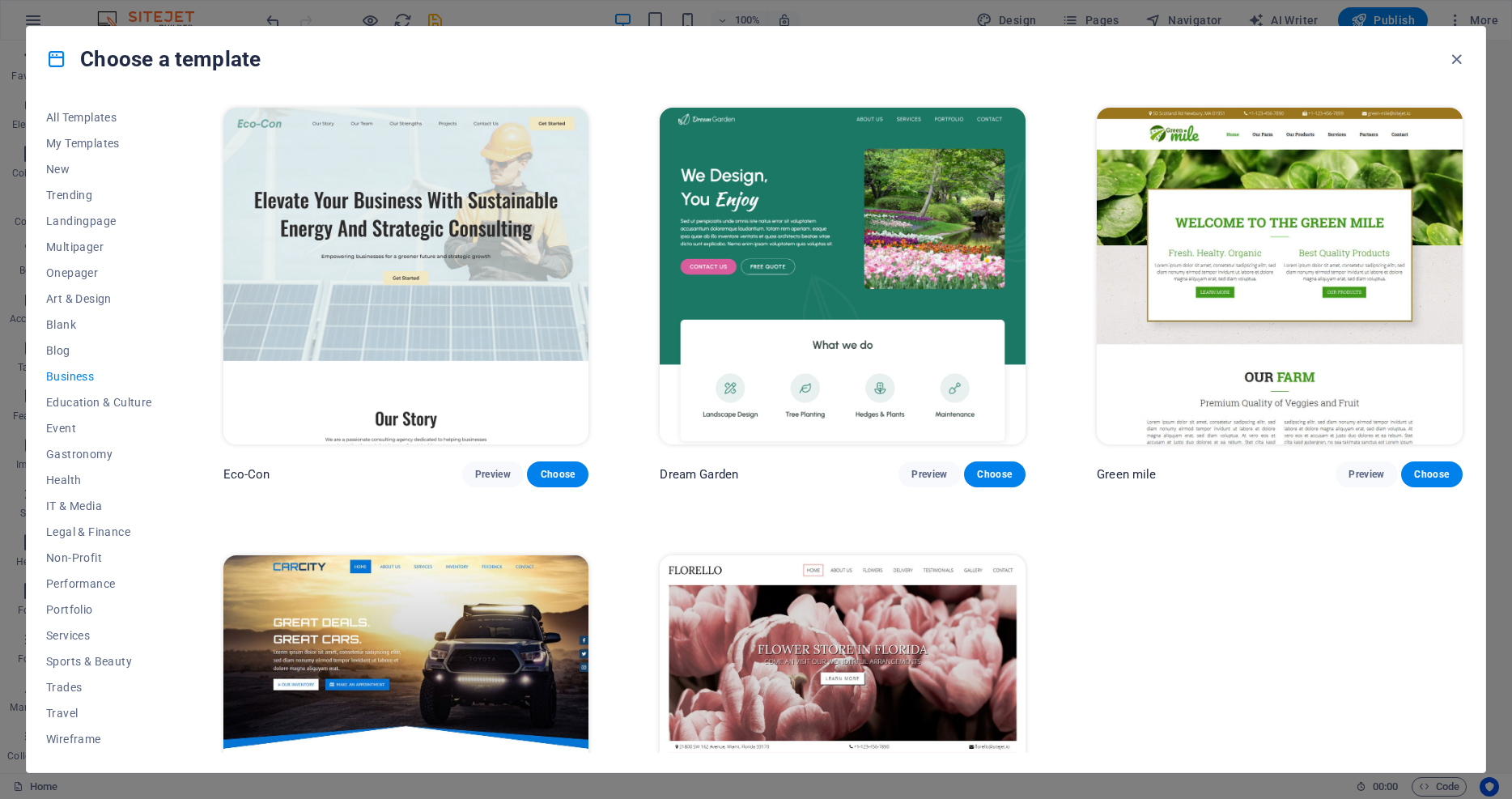
scroll to position [0, 0]
click at [67, 485] on span "Health" at bounding box center [99, 479] width 106 height 13
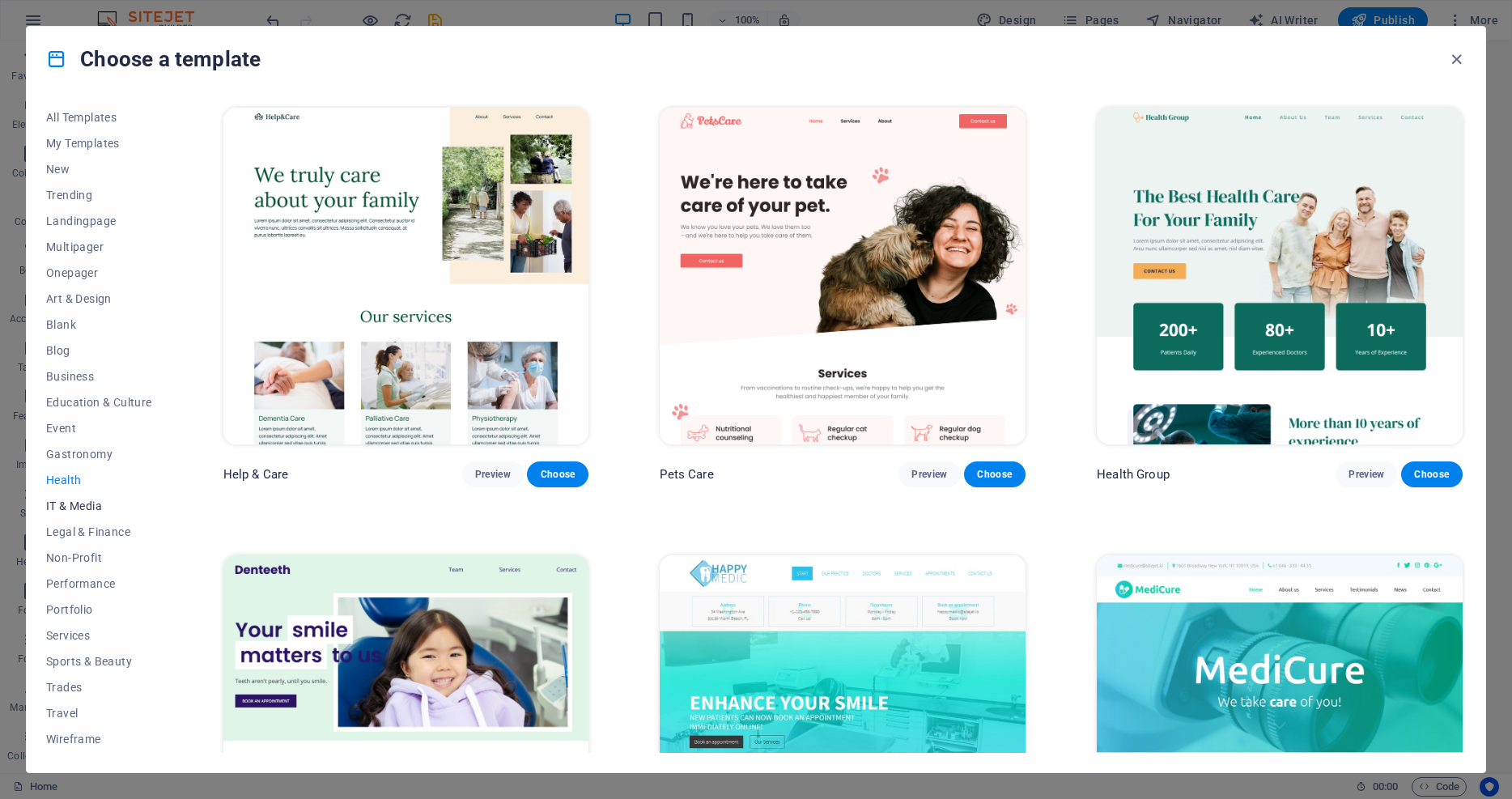
click at [95, 505] on span "IT & Media" at bounding box center [99, 505] width 106 height 13
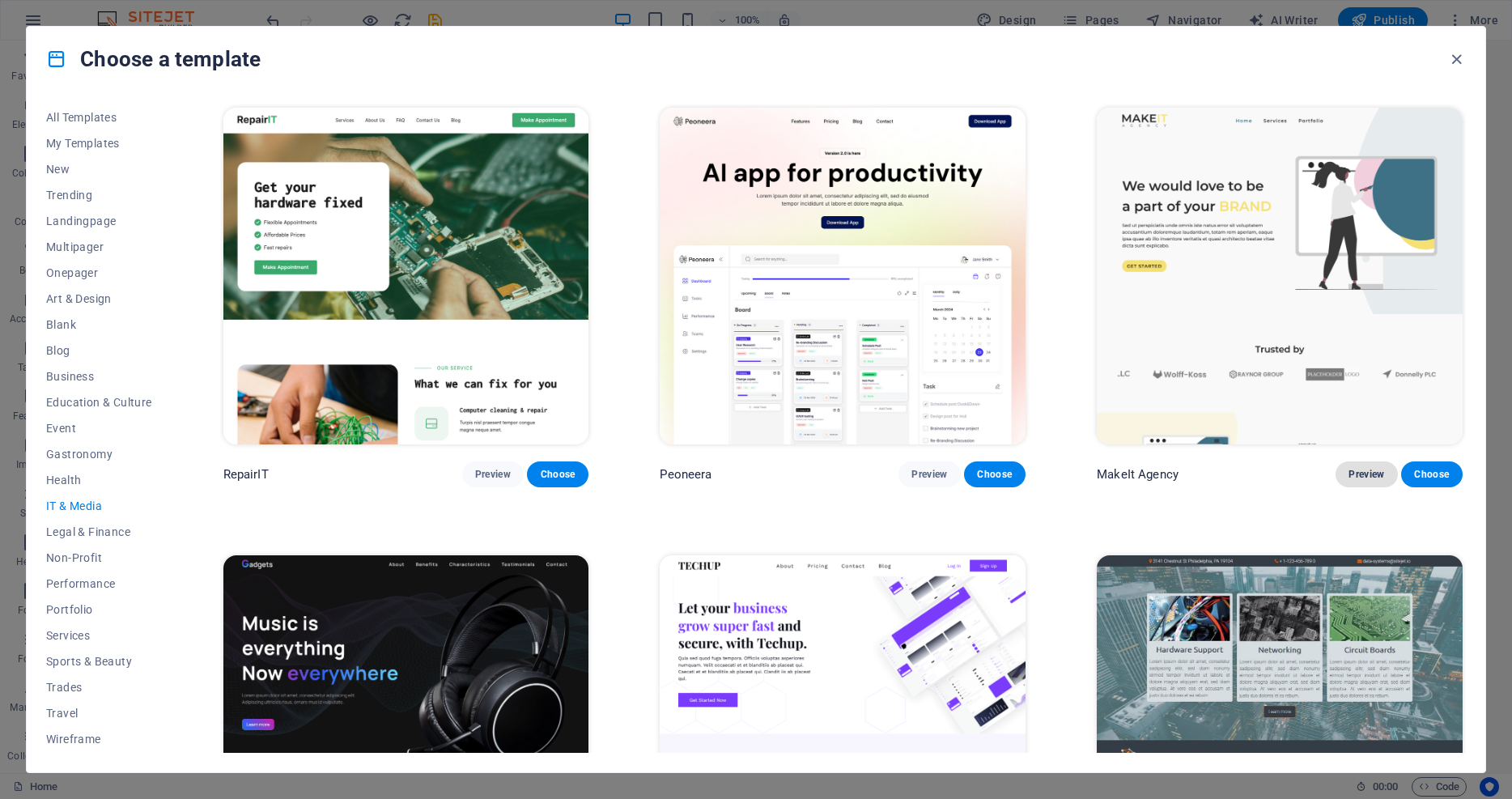
click at [1134, 476] on span "Preview" at bounding box center [1366, 474] width 35 height 13
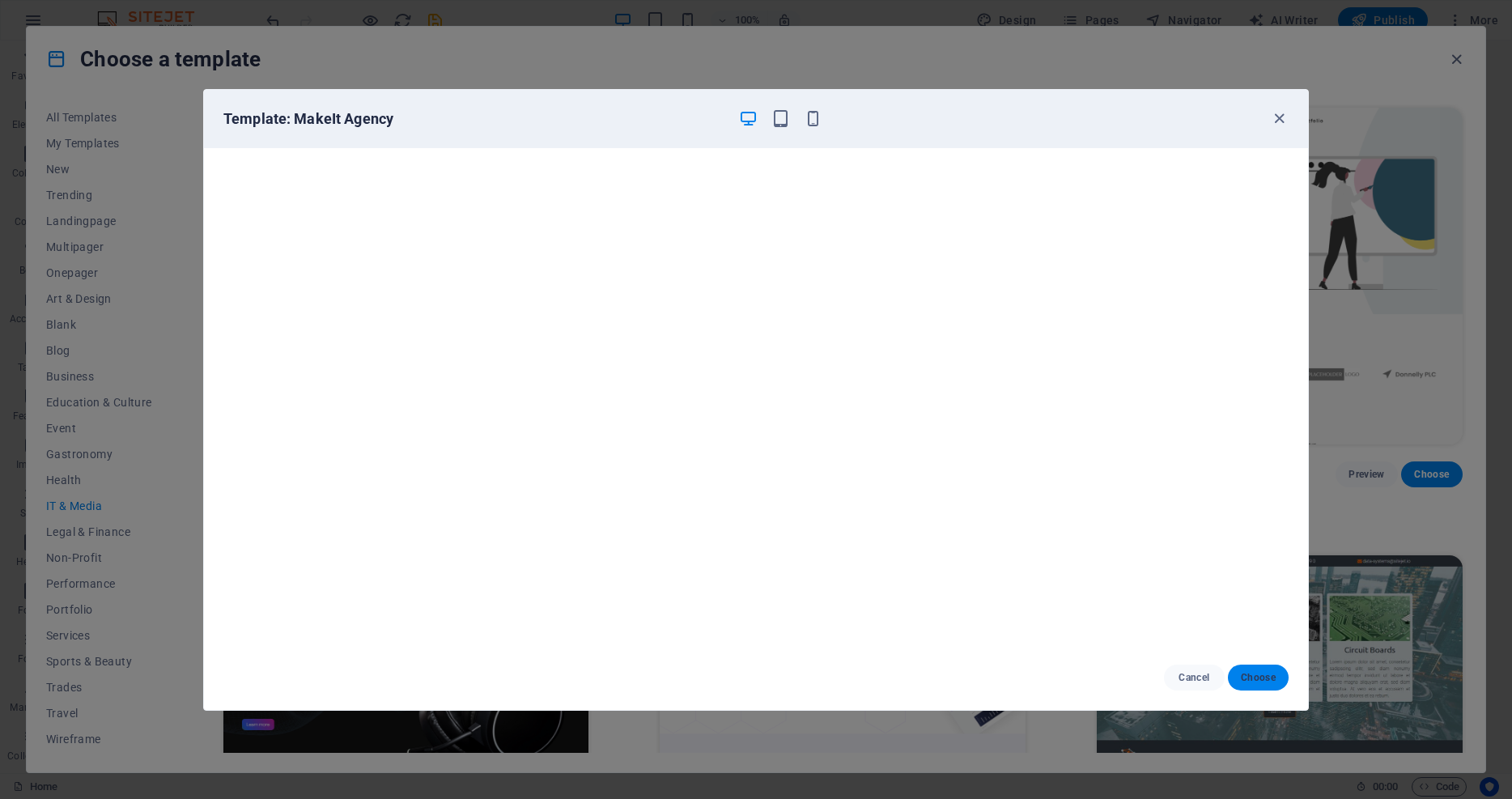
click at [1134, 682] on span "Choose" at bounding box center [1257, 677] width 34 height 13
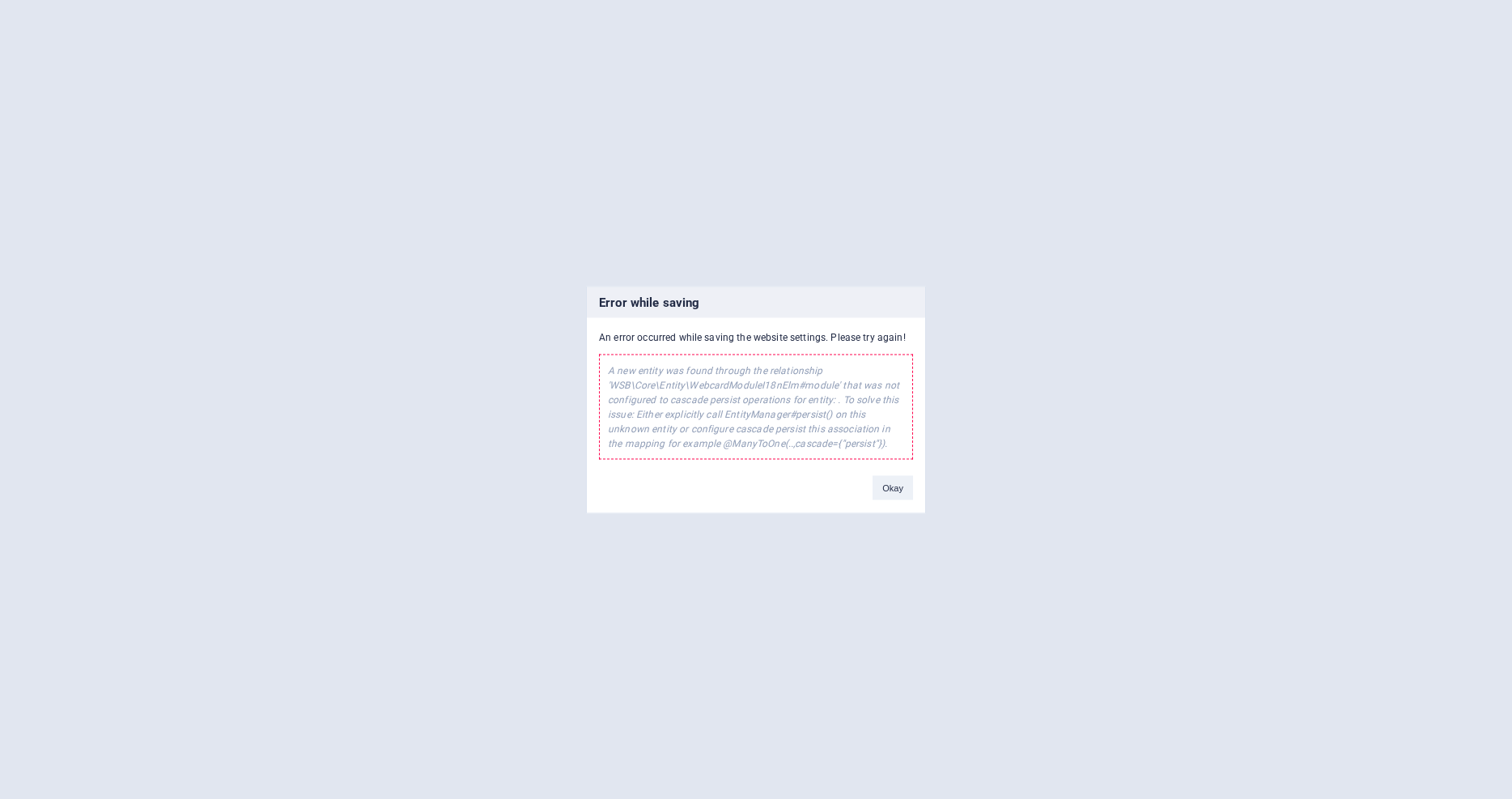
click at [768, 387] on div "A new entity was found through the relationship 'WSB\Core\Entity\WebcardModuleI…" at bounding box center [755, 406] width 314 height 105
click at [892, 487] on button "Okay" at bounding box center [892, 487] width 40 height 24
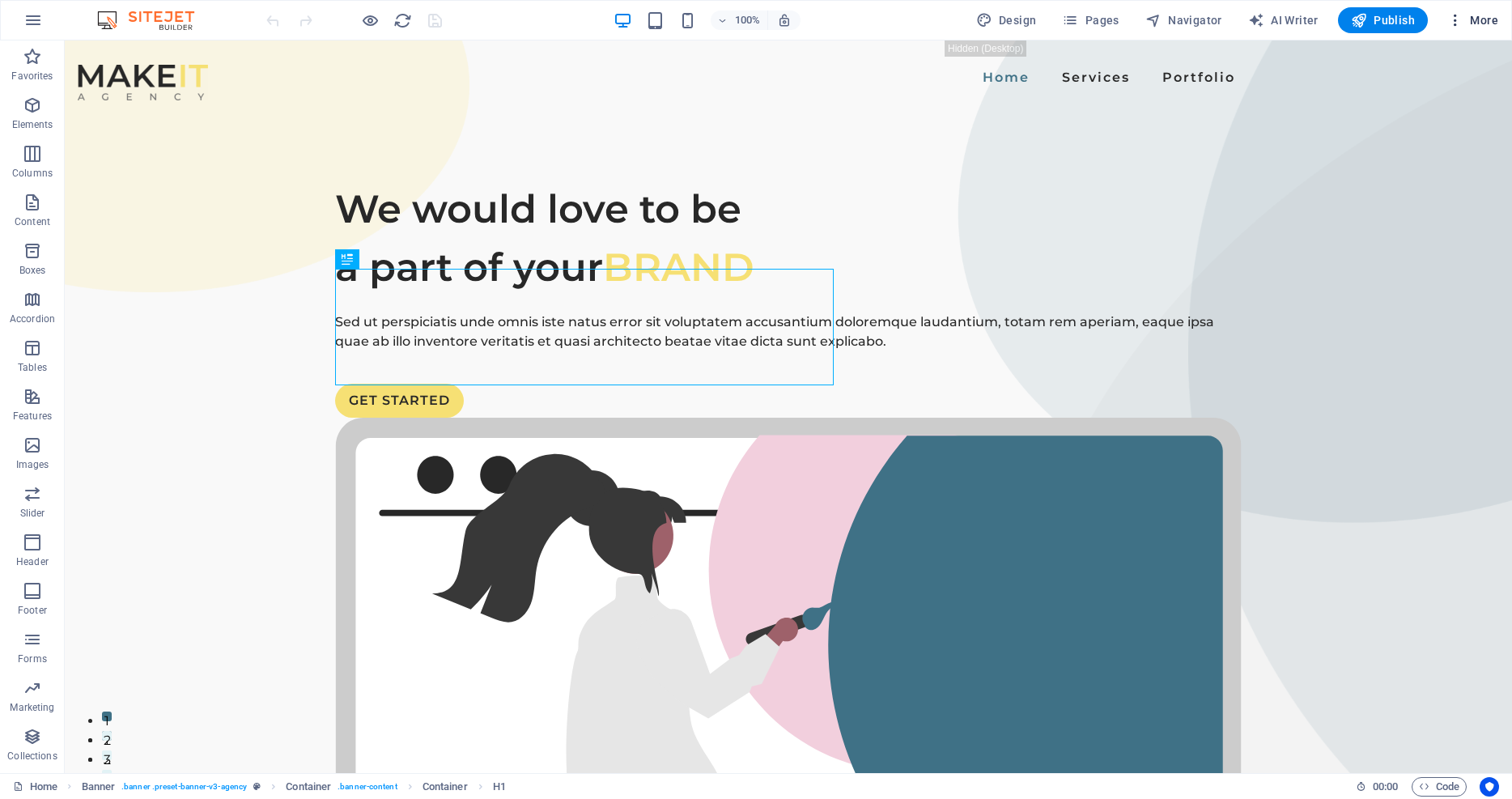
click at [1456, 21] on icon "button" at bounding box center [1455, 19] width 16 height 16
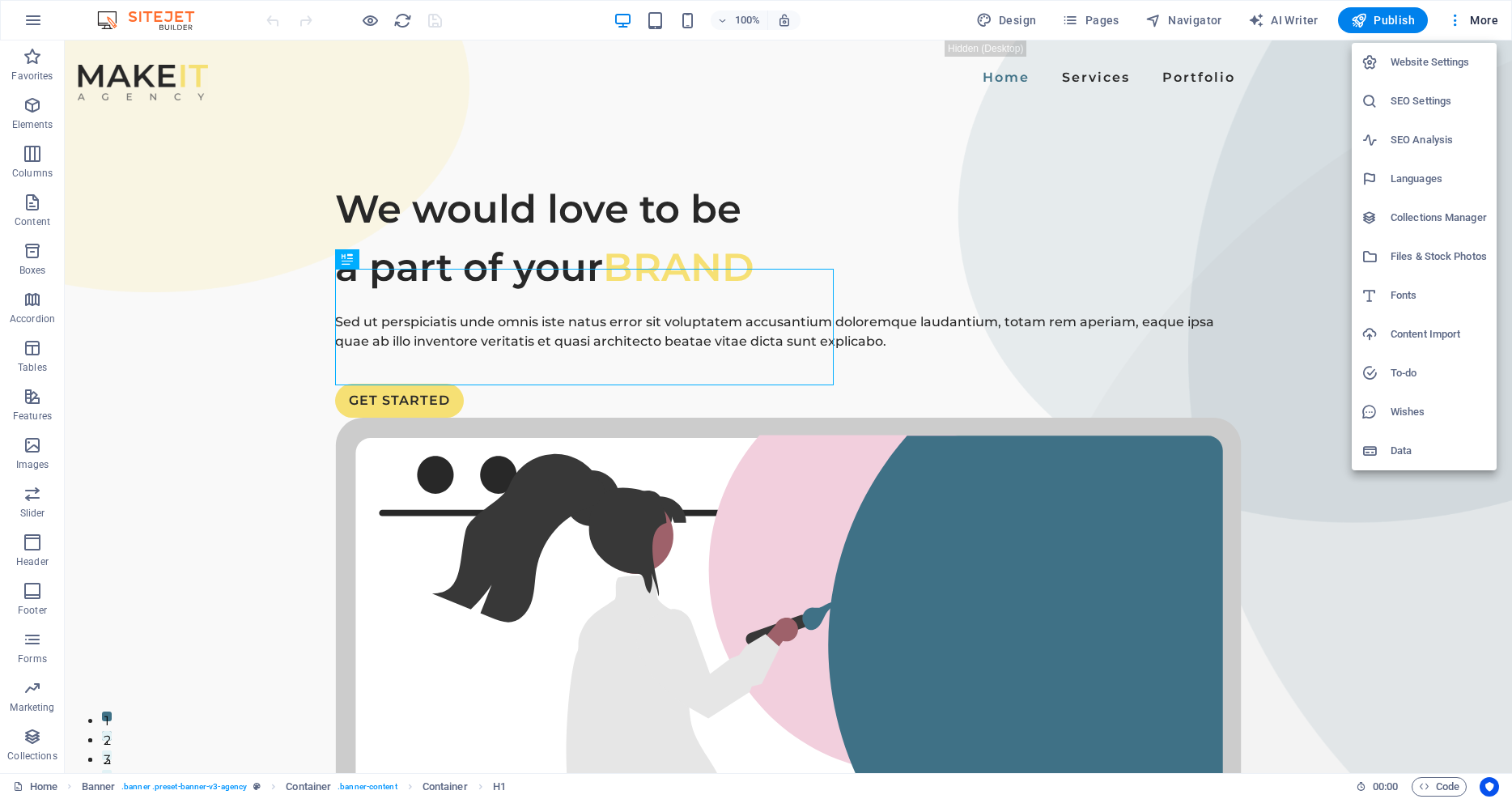
click at [1407, 299] on h6 "Fonts" at bounding box center [1438, 295] width 97 height 19
select select "popularity"
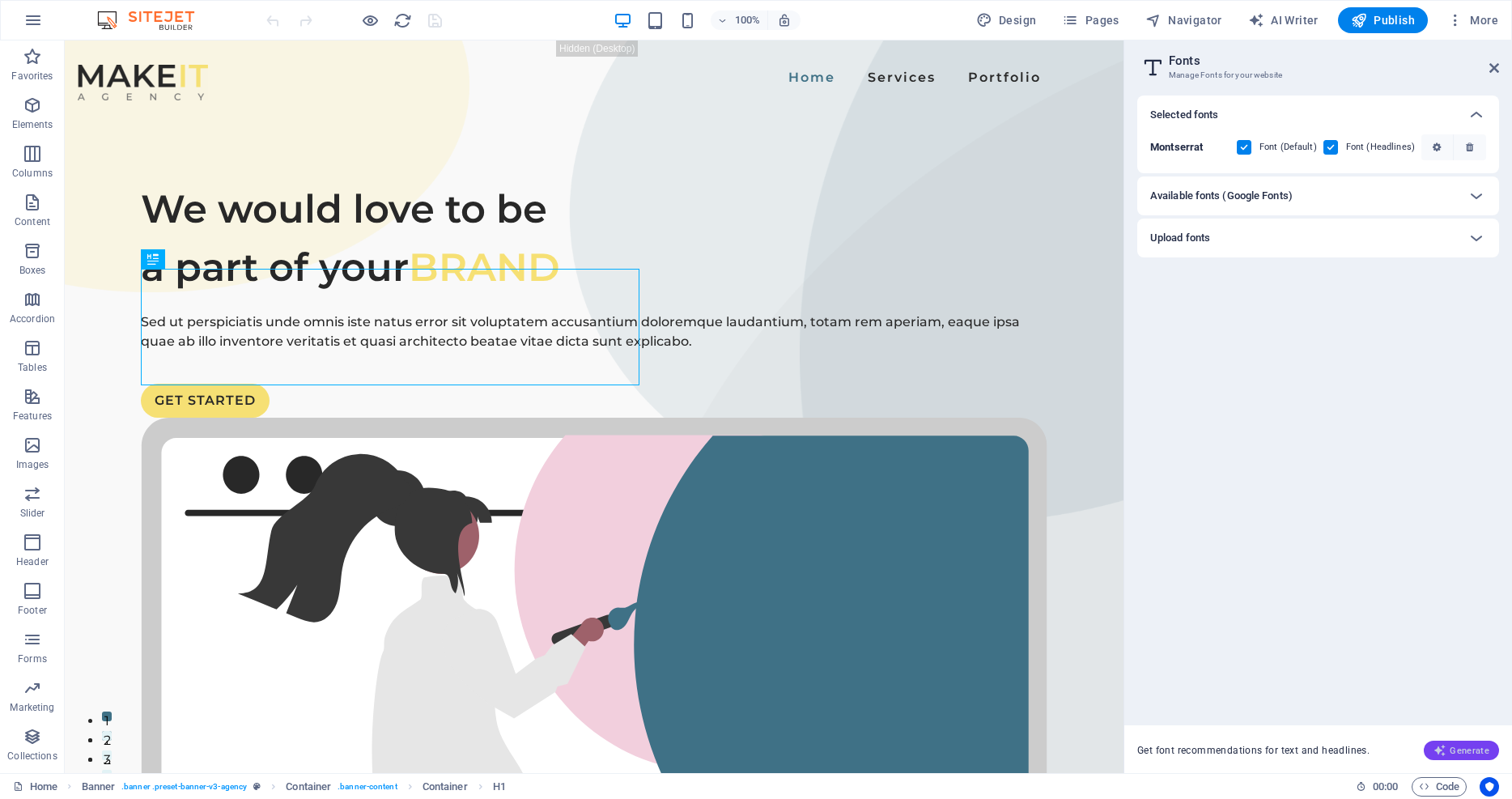
click at [1466, 744] on span "Generate" at bounding box center [1461, 749] width 56 height 13
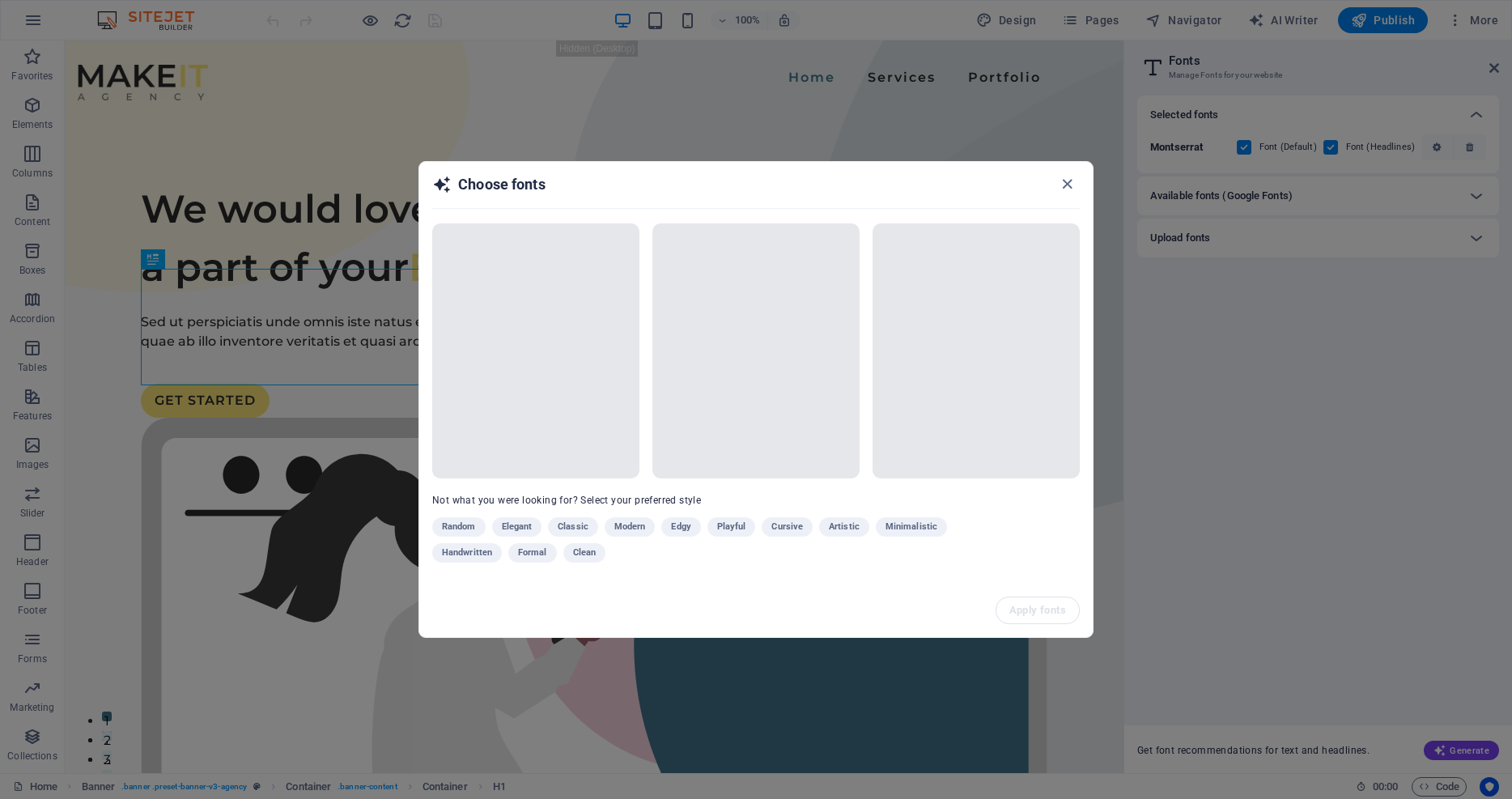
click at [511, 524] on div "Random Elegant Classic Modern Edgy Playful Cursive Artistic Minimalistic Handwr…" at bounding box center [716, 543] width 567 height 52
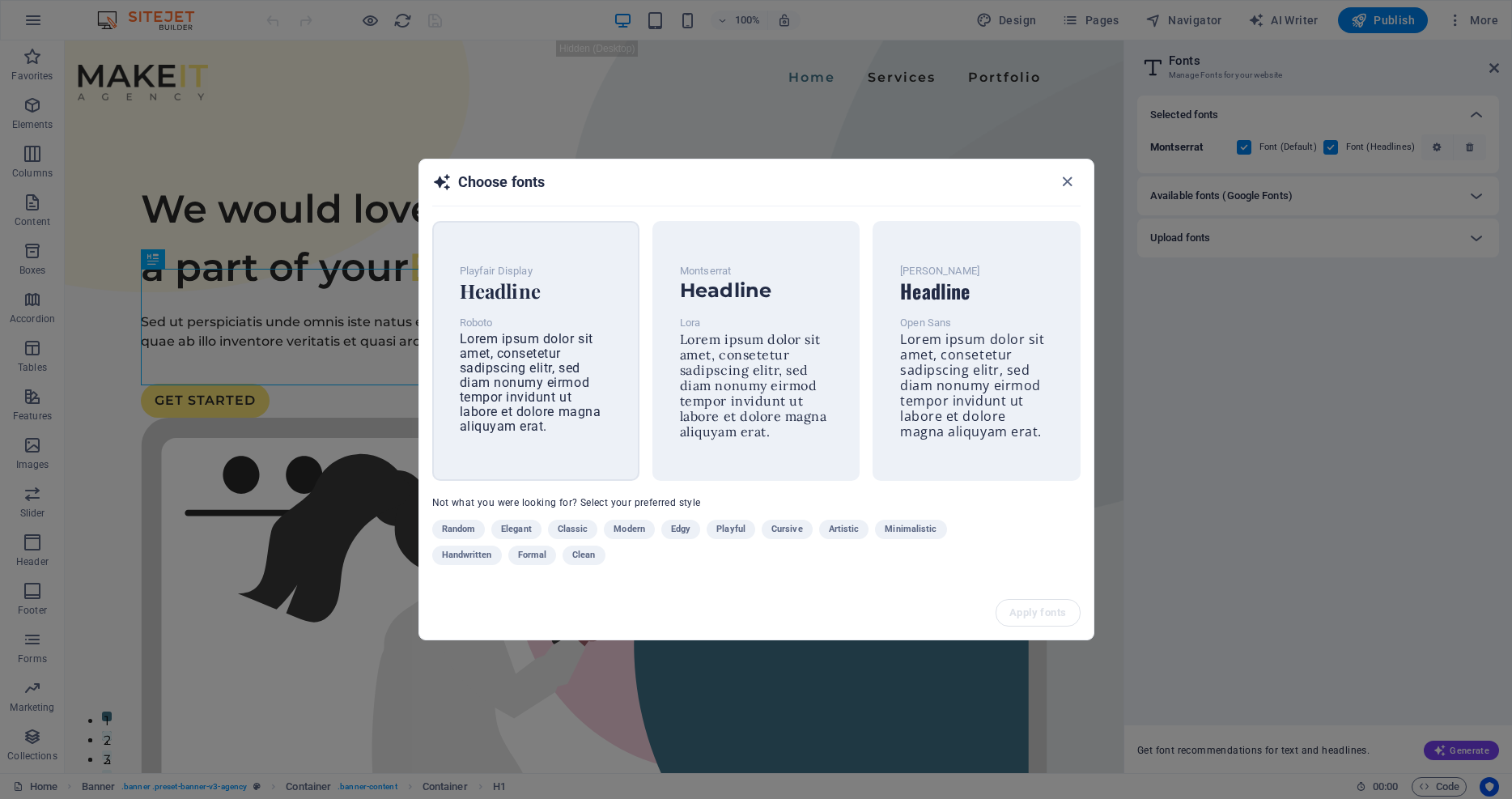
click at [513, 346] on span "Lorem ipsum dolor sit amet, consetetur sadipscing elitr, sed diam nonumy eirmod…" at bounding box center [531, 383] width 141 height 103
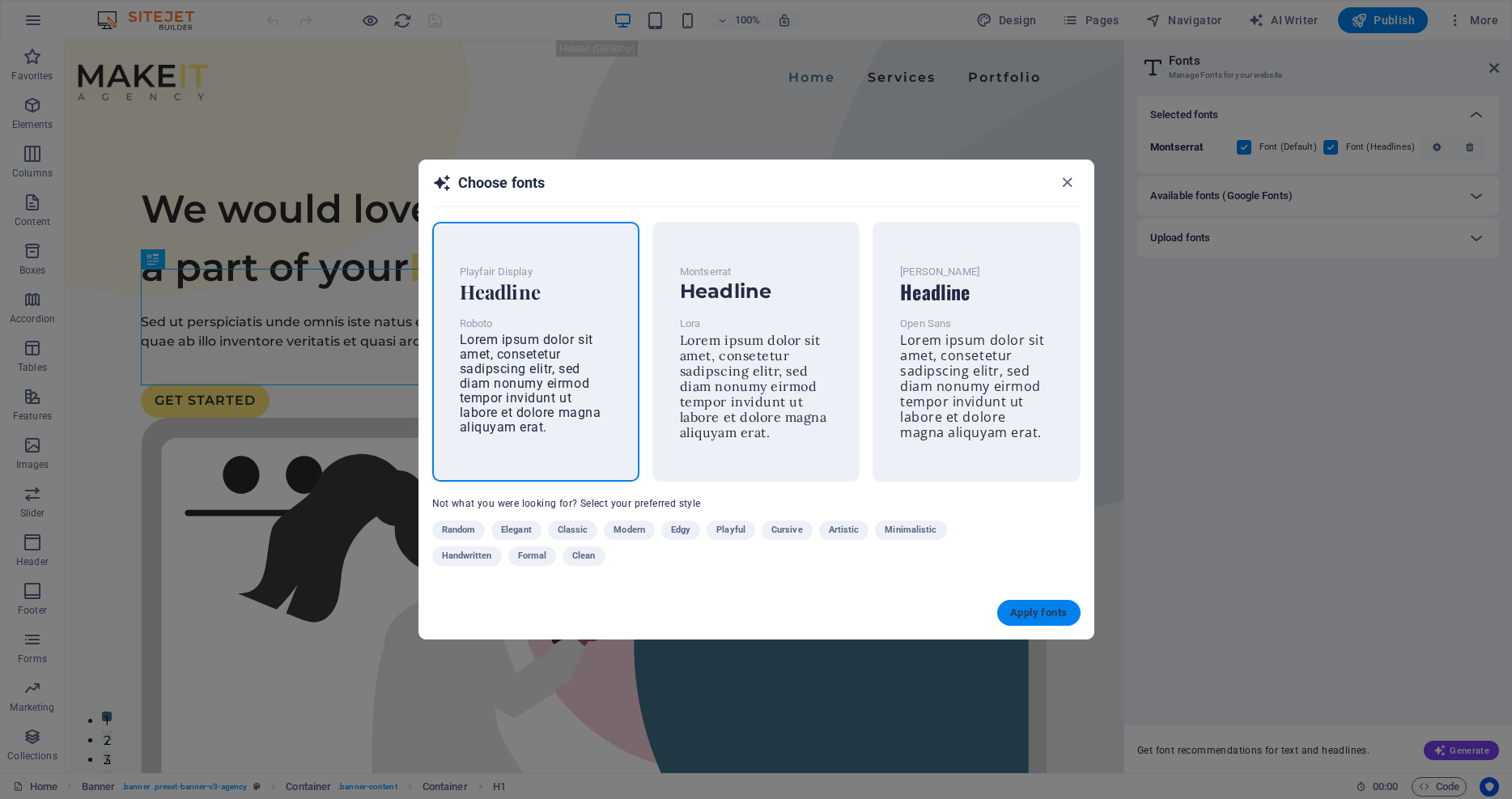
click at [1046, 611] on span "Apply fonts" at bounding box center [1038, 612] width 56 height 13
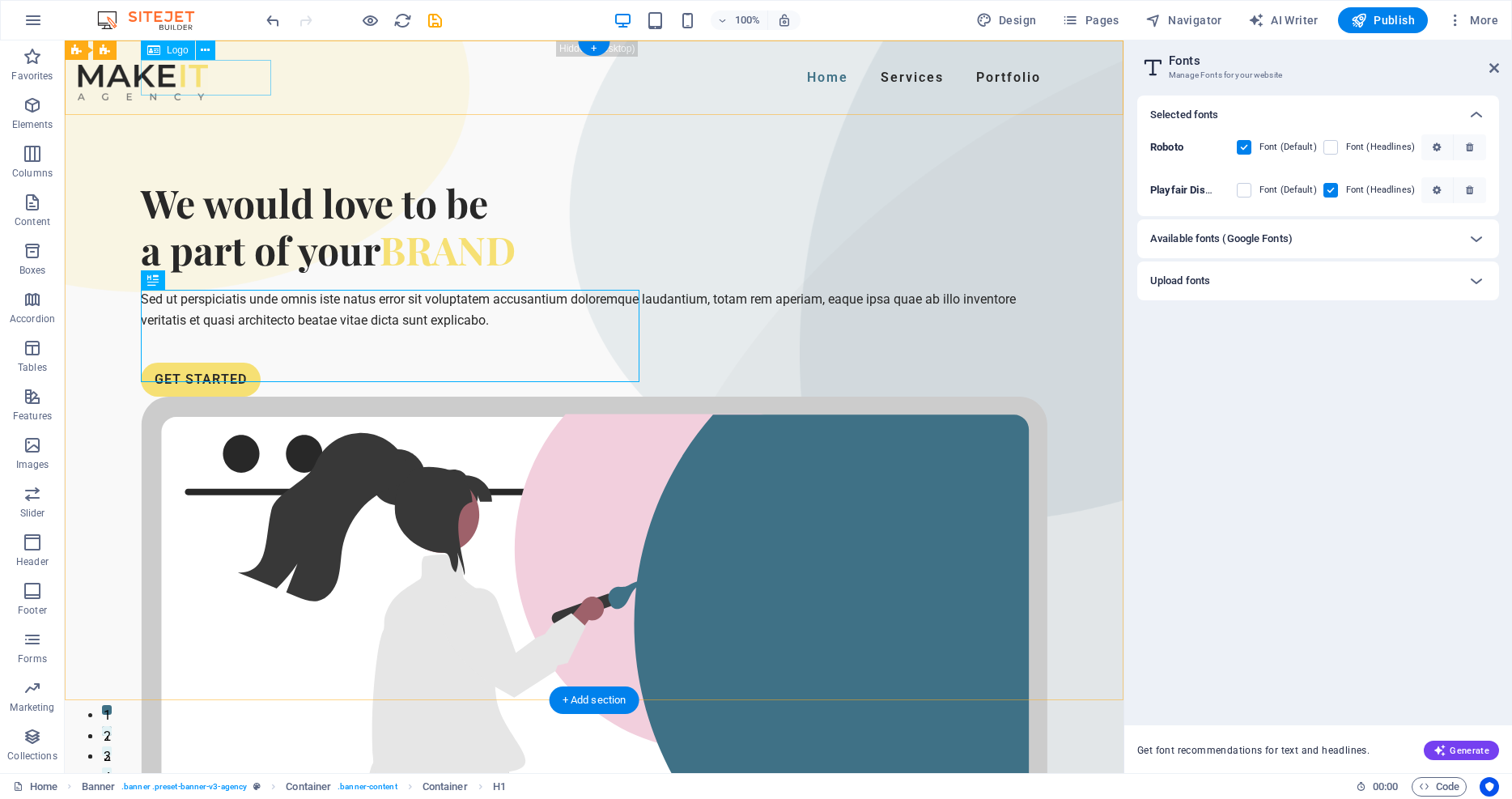
click at [208, 73] on div at bounding box center [142, 82] width 130 height 35
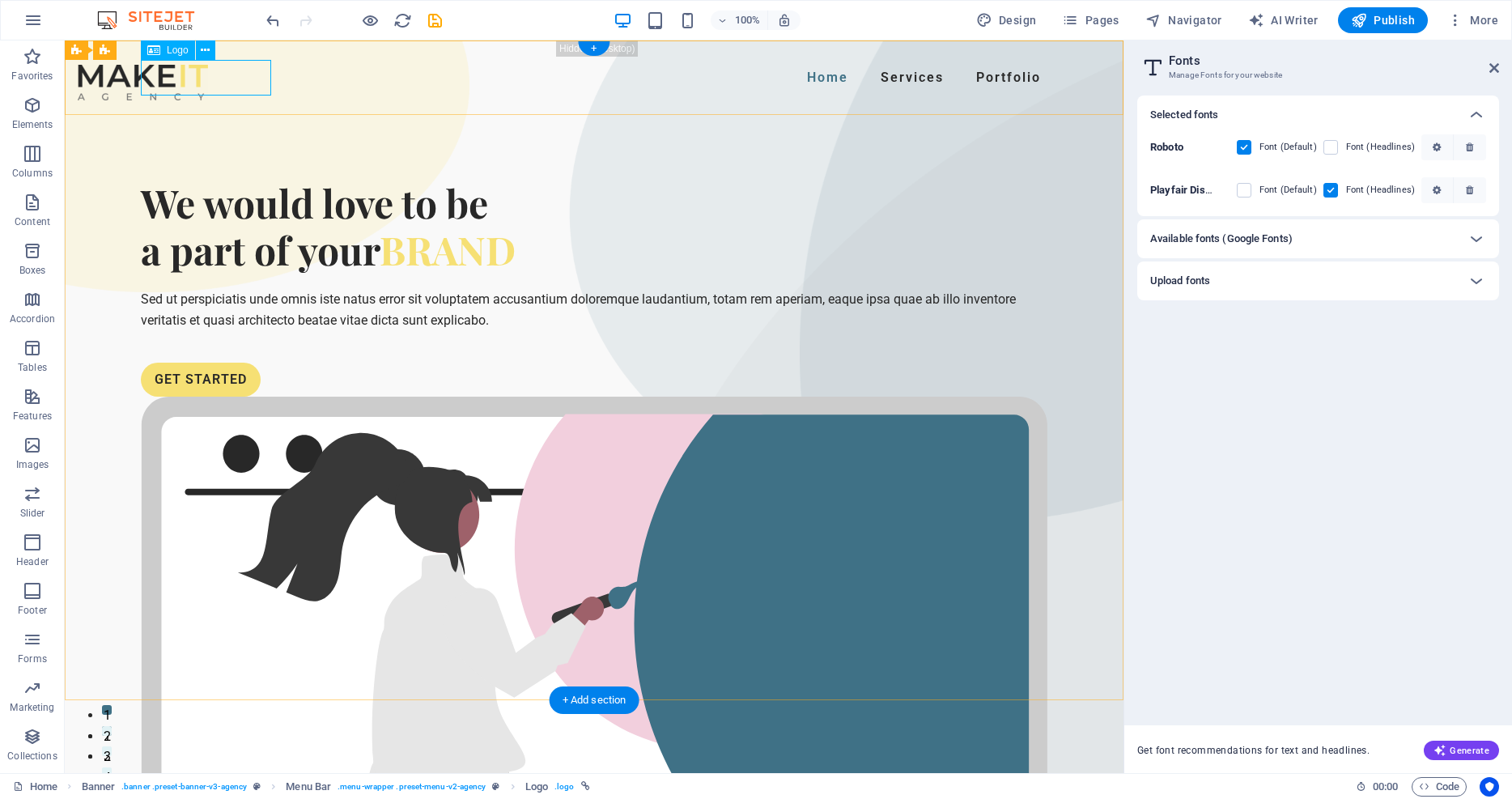
click at [170, 56] on div "Logo" at bounding box center [167, 50] width 54 height 19
click at [204, 50] on icon at bounding box center [205, 50] width 9 height 17
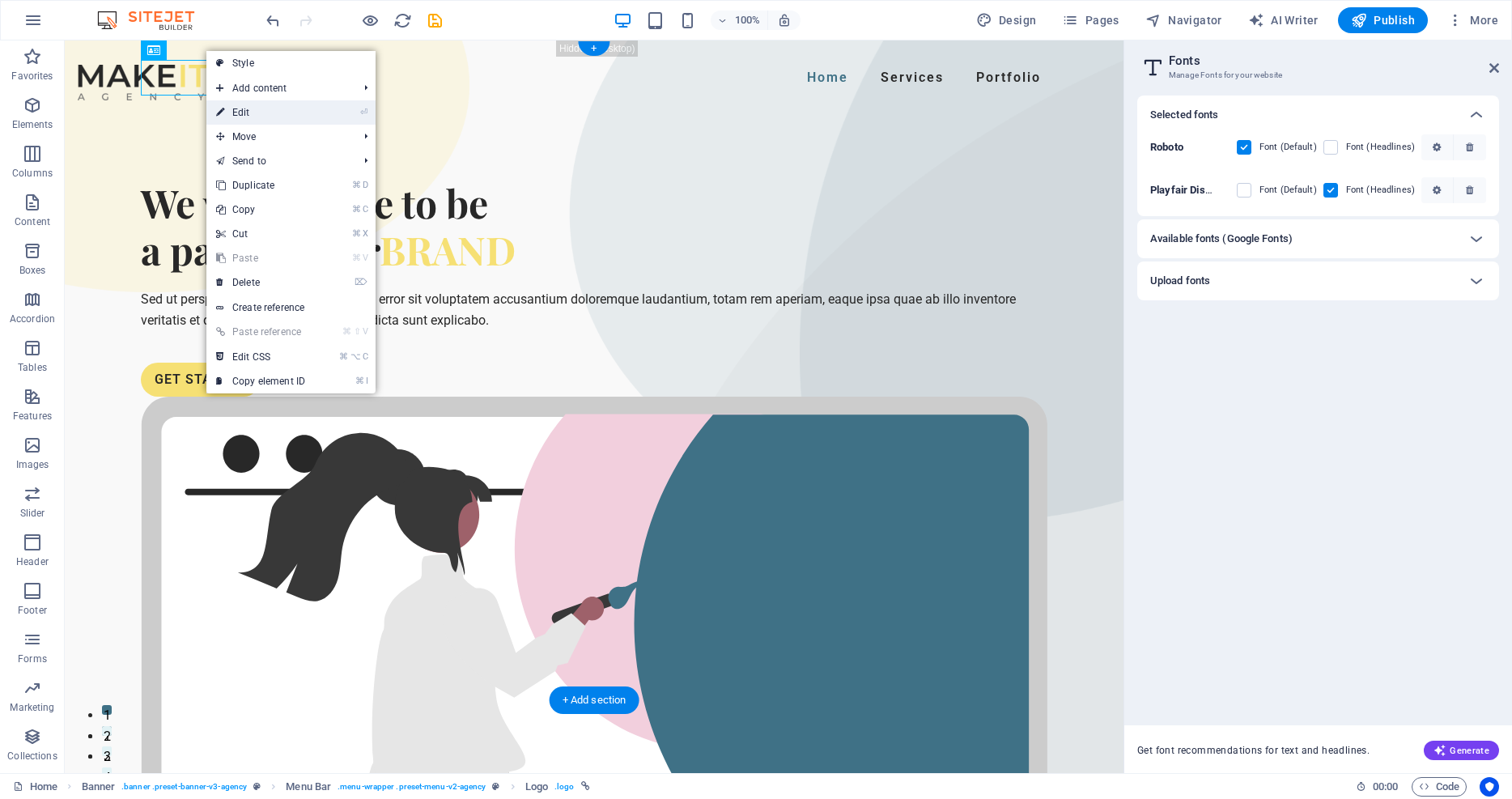
click at [248, 105] on link "⏎ Edit" at bounding box center [260, 112] width 108 height 24
select select "px"
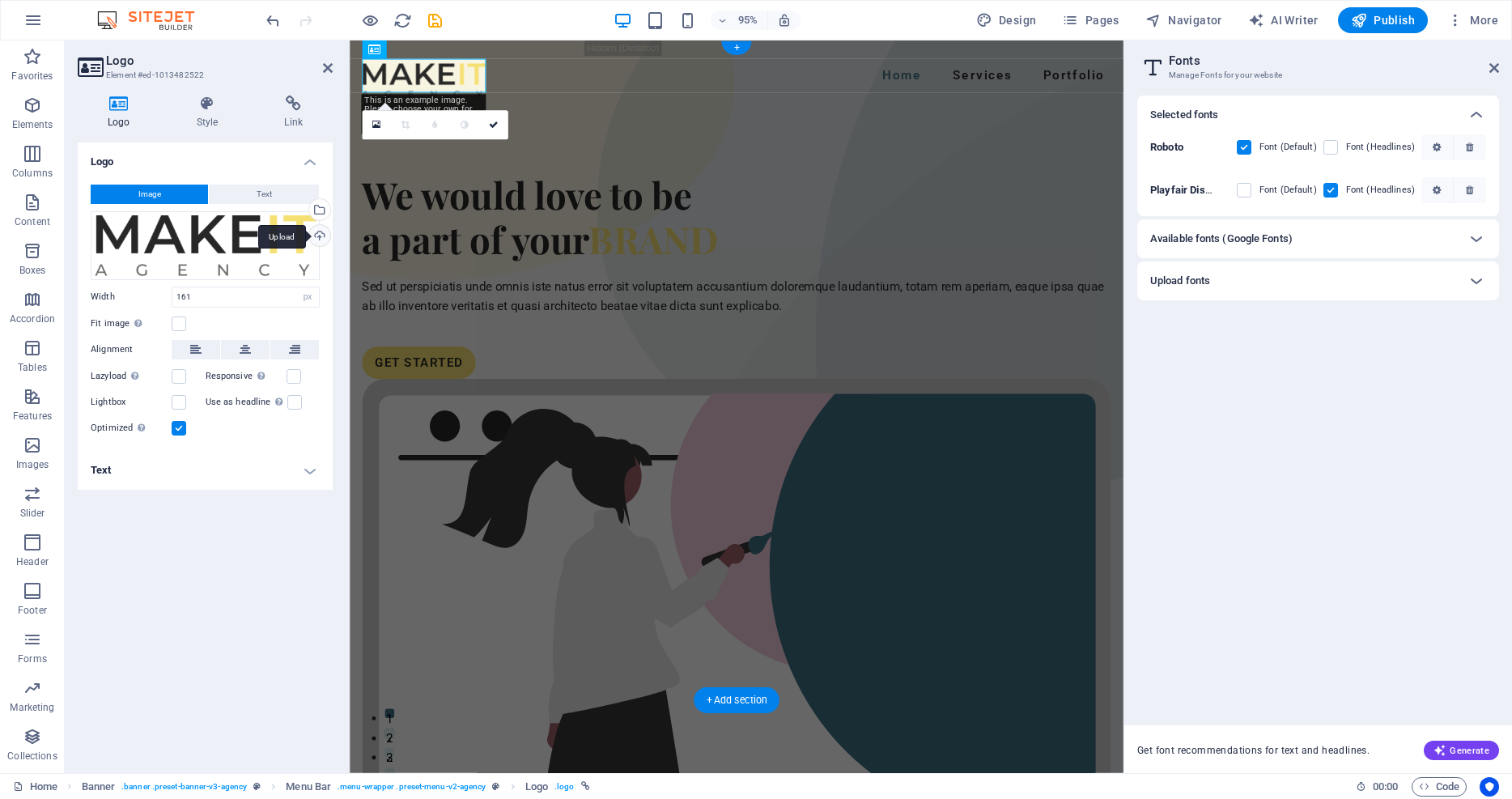
click at [315, 237] on div "Upload" at bounding box center [318, 237] width 24 height 24
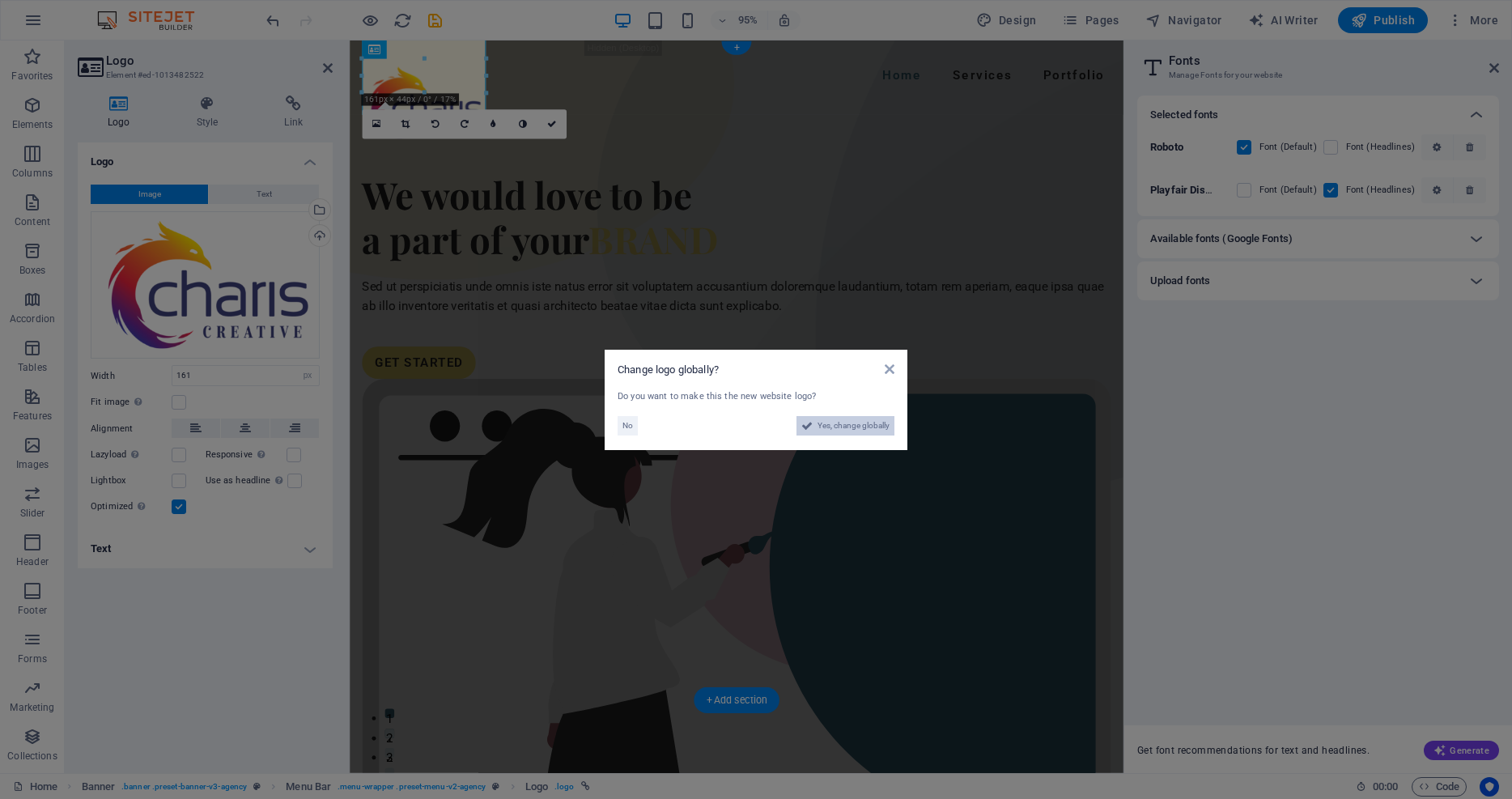
click at [849, 421] on span "Yes, change globally" at bounding box center [854, 426] width 72 height 19
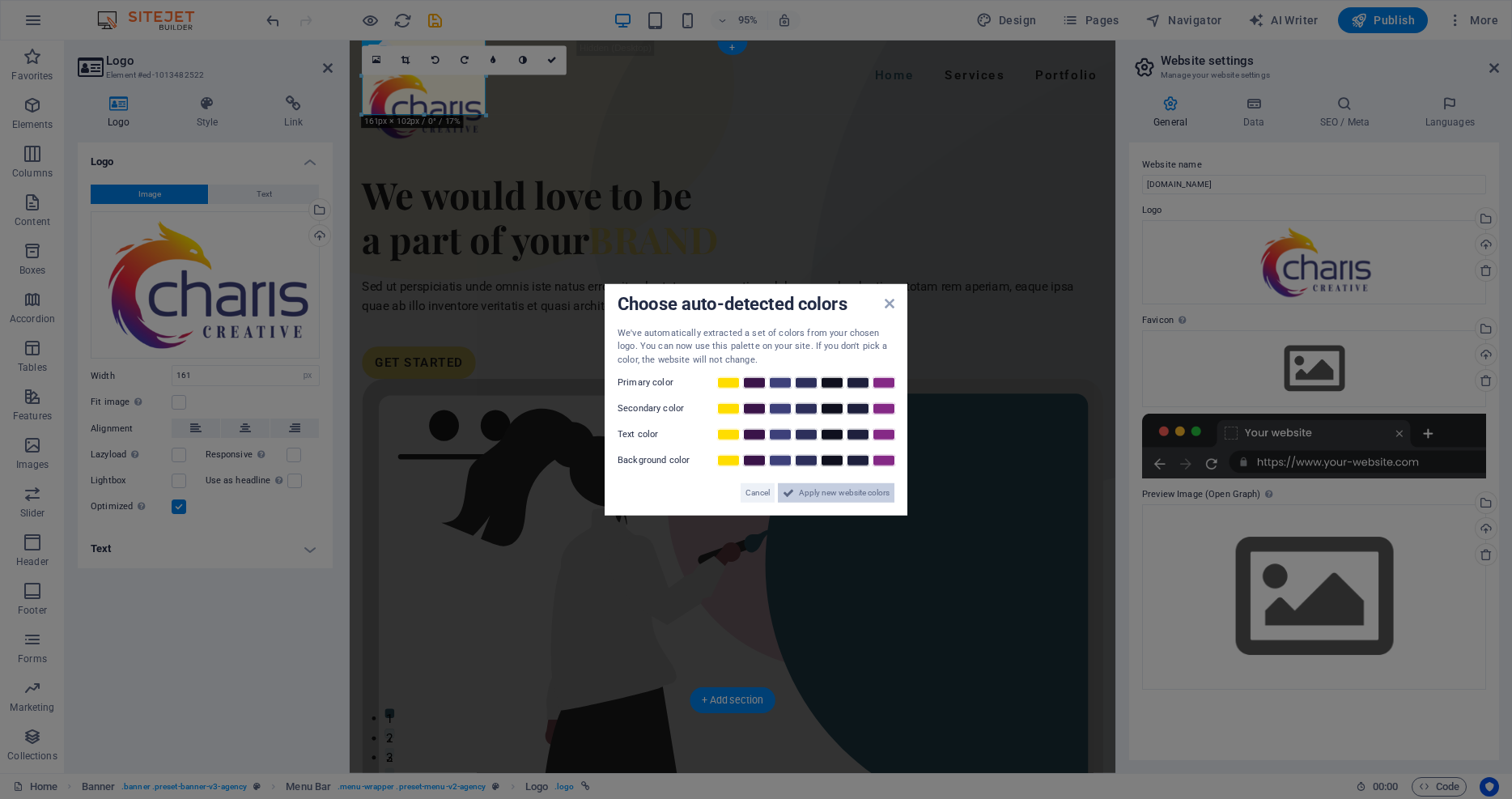
click at [833, 495] on span "Apply new website colors" at bounding box center [844, 493] width 91 height 19
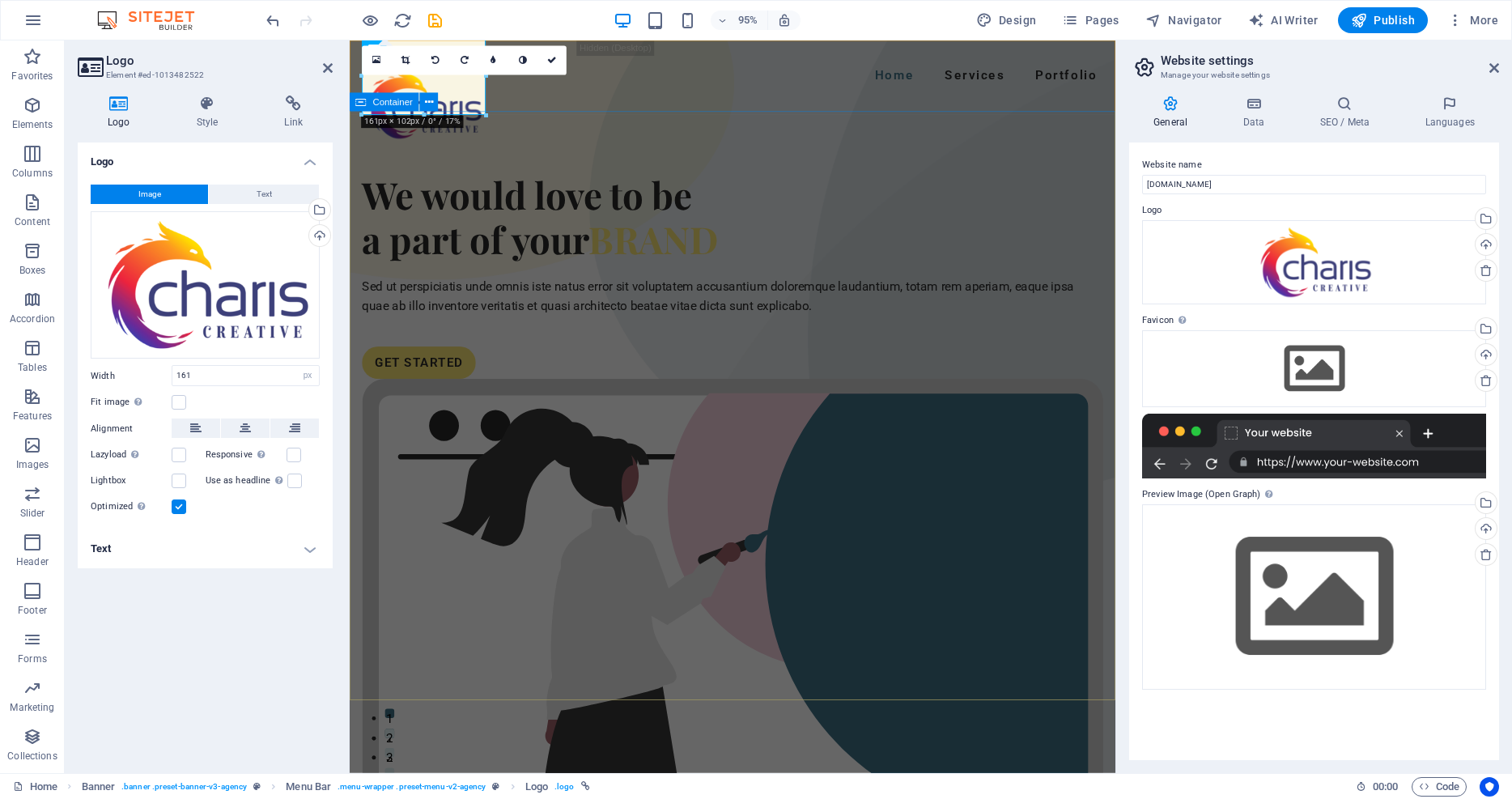
click at [796, 156] on div "We would love to be a part of your BRAND Sed ut perspiciatis unde omnis iste na…" at bounding box center [753, 659] width 806 height 1089
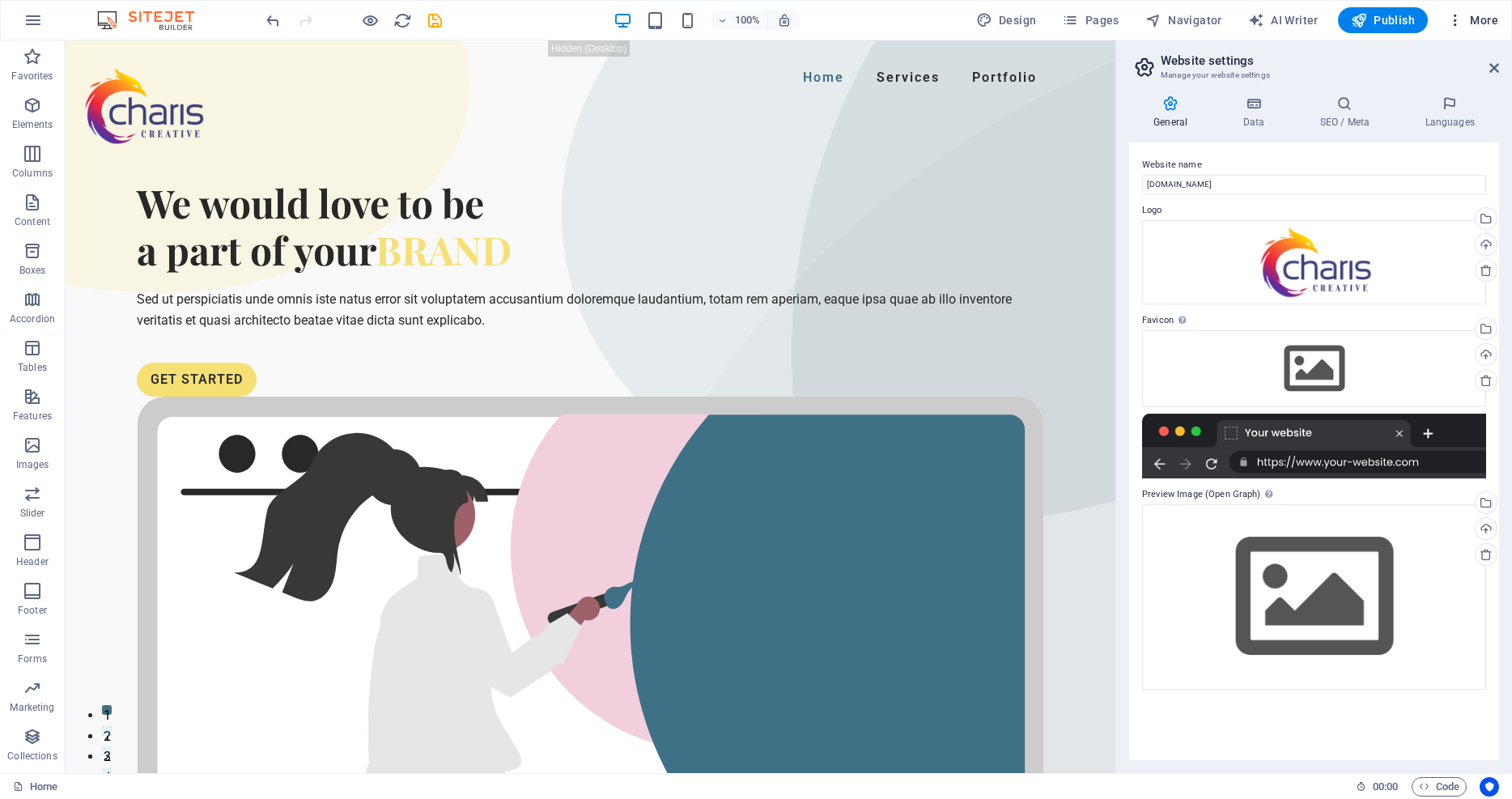
click at [1457, 24] on icon "button" at bounding box center [1455, 19] width 16 height 16
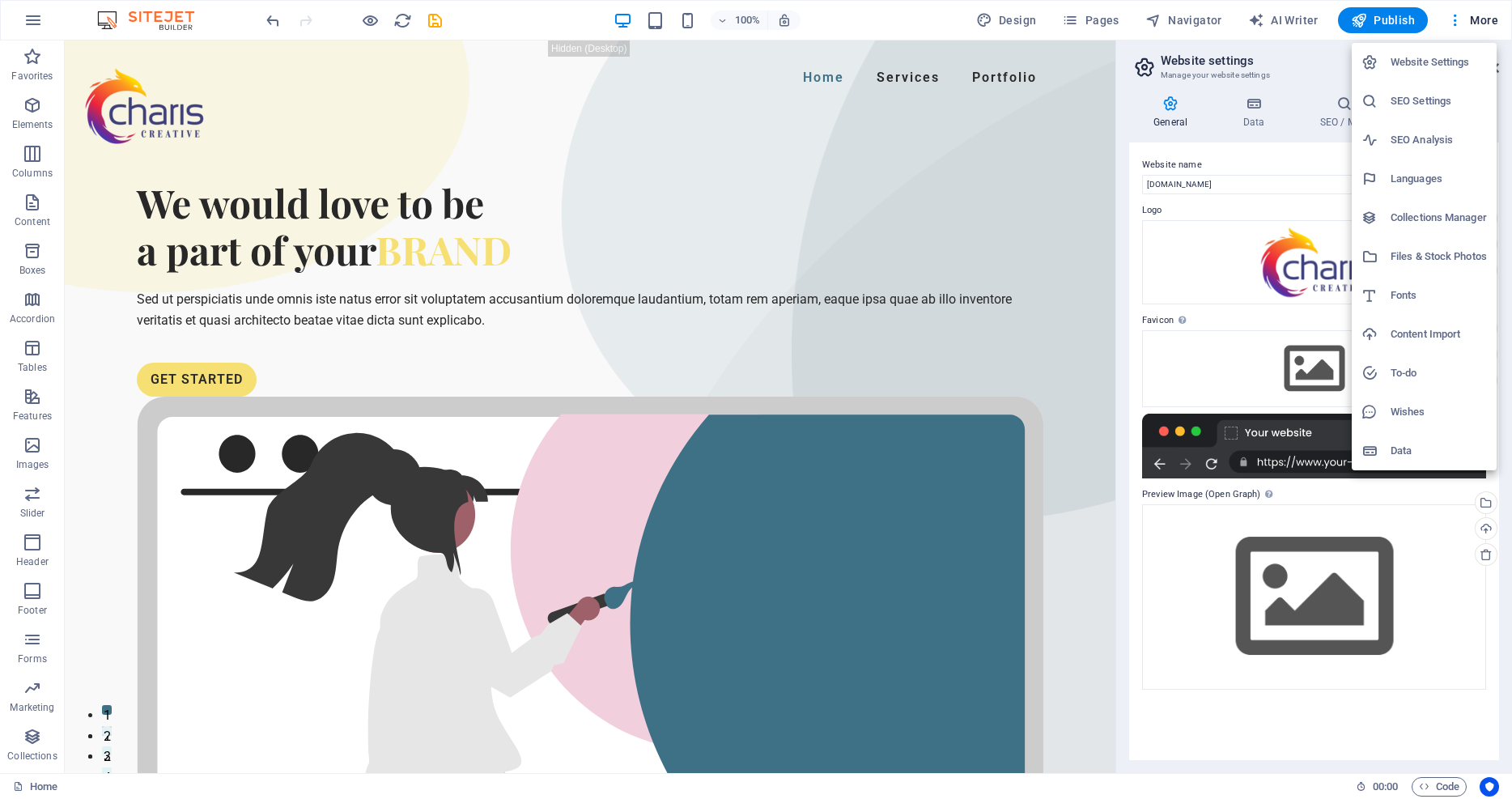
click at [1403, 294] on h6 "Fonts" at bounding box center [1438, 295] width 97 height 19
select select "popularity"
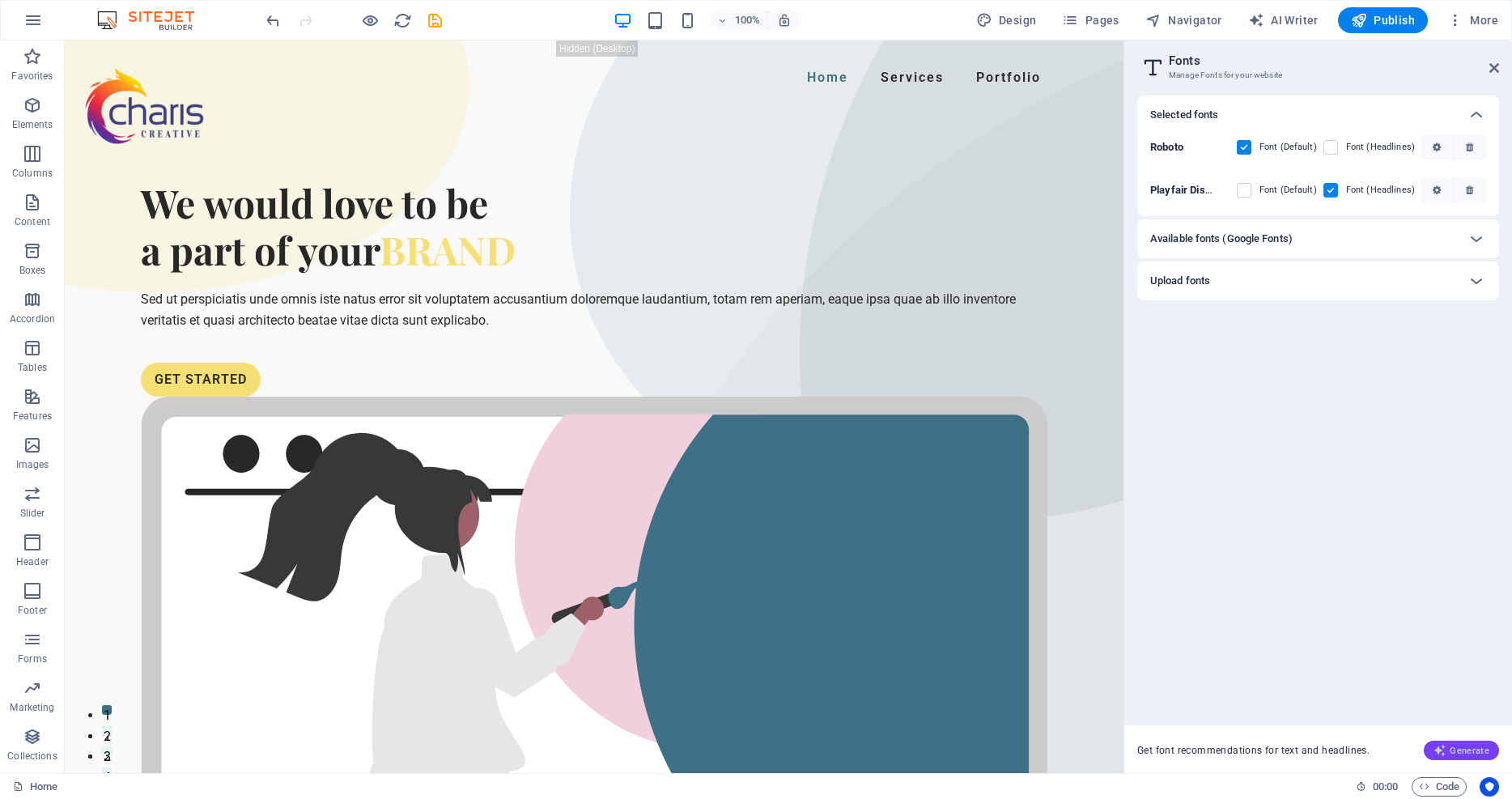
click at [1472, 750] on span "Generate" at bounding box center [1461, 749] width 56 height 13
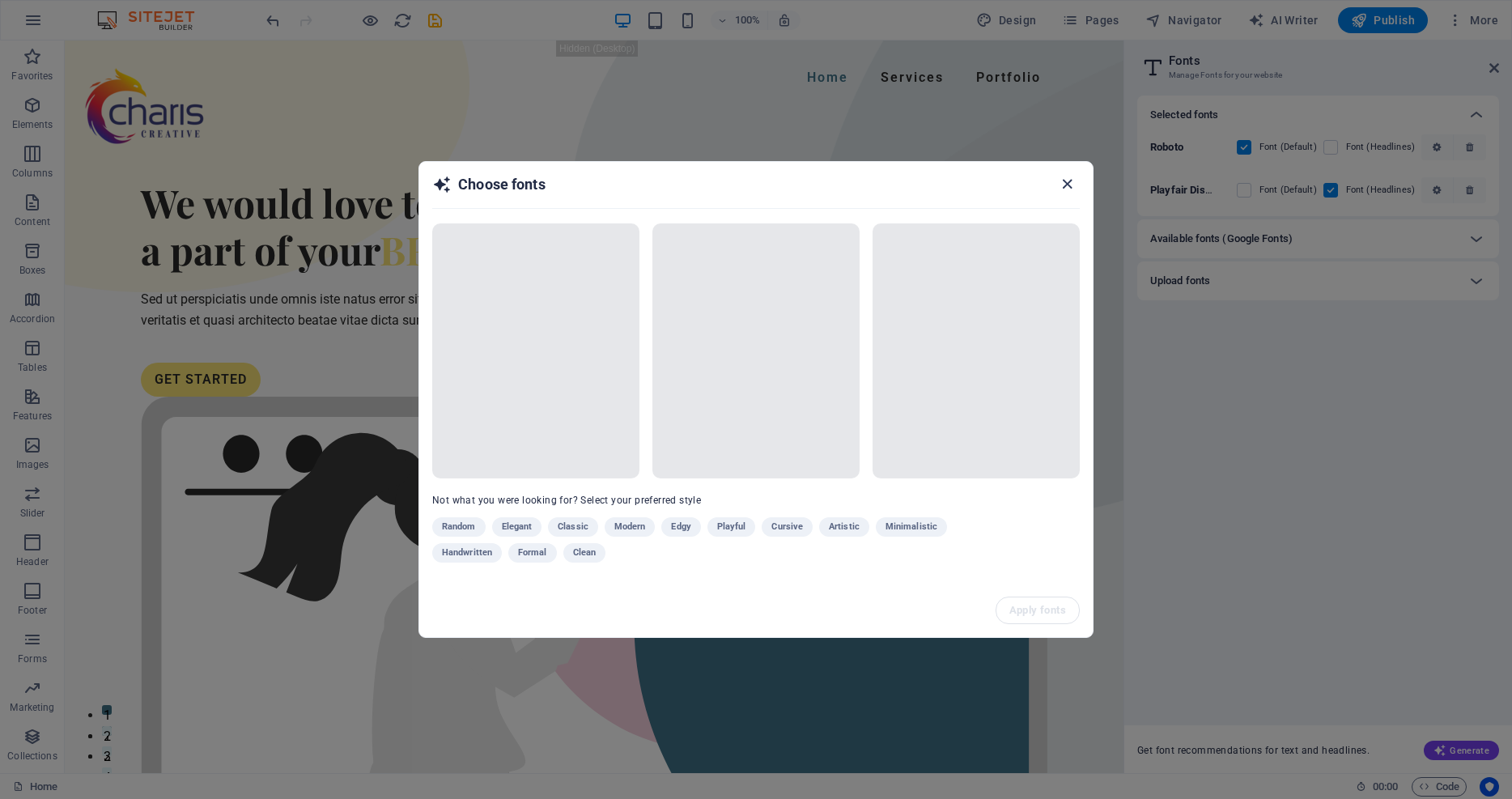
click at [1068, 183] on icon "button" at bounding box center [1067, 184] width 19 height 19
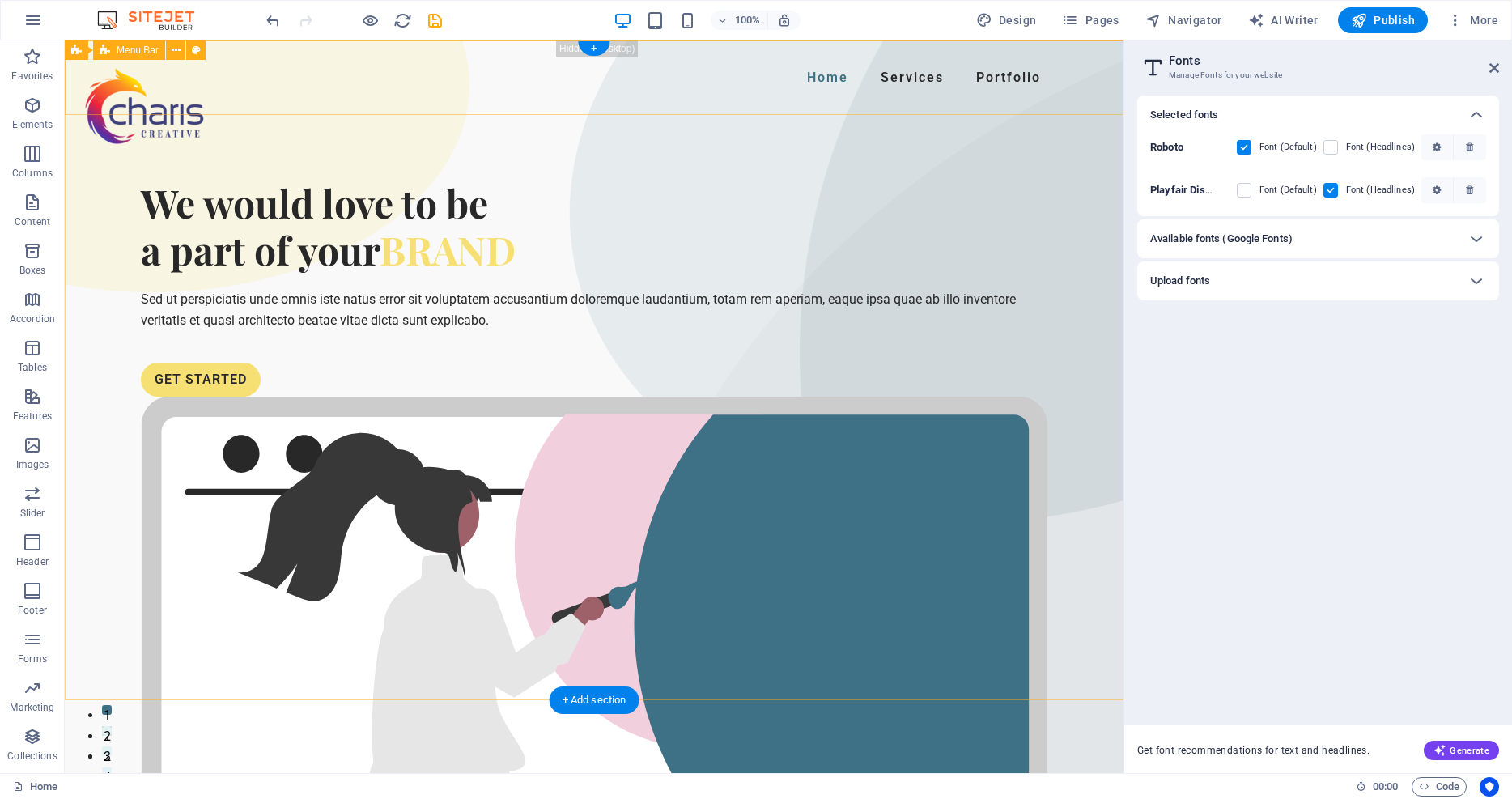
click at [383, 78] on div "Home Services Portfolio Menu" at bounding box center [594, 77] width 1059 height 75
click at [156, 45] on icon at bounding box center [156, 50] width 9 height 17
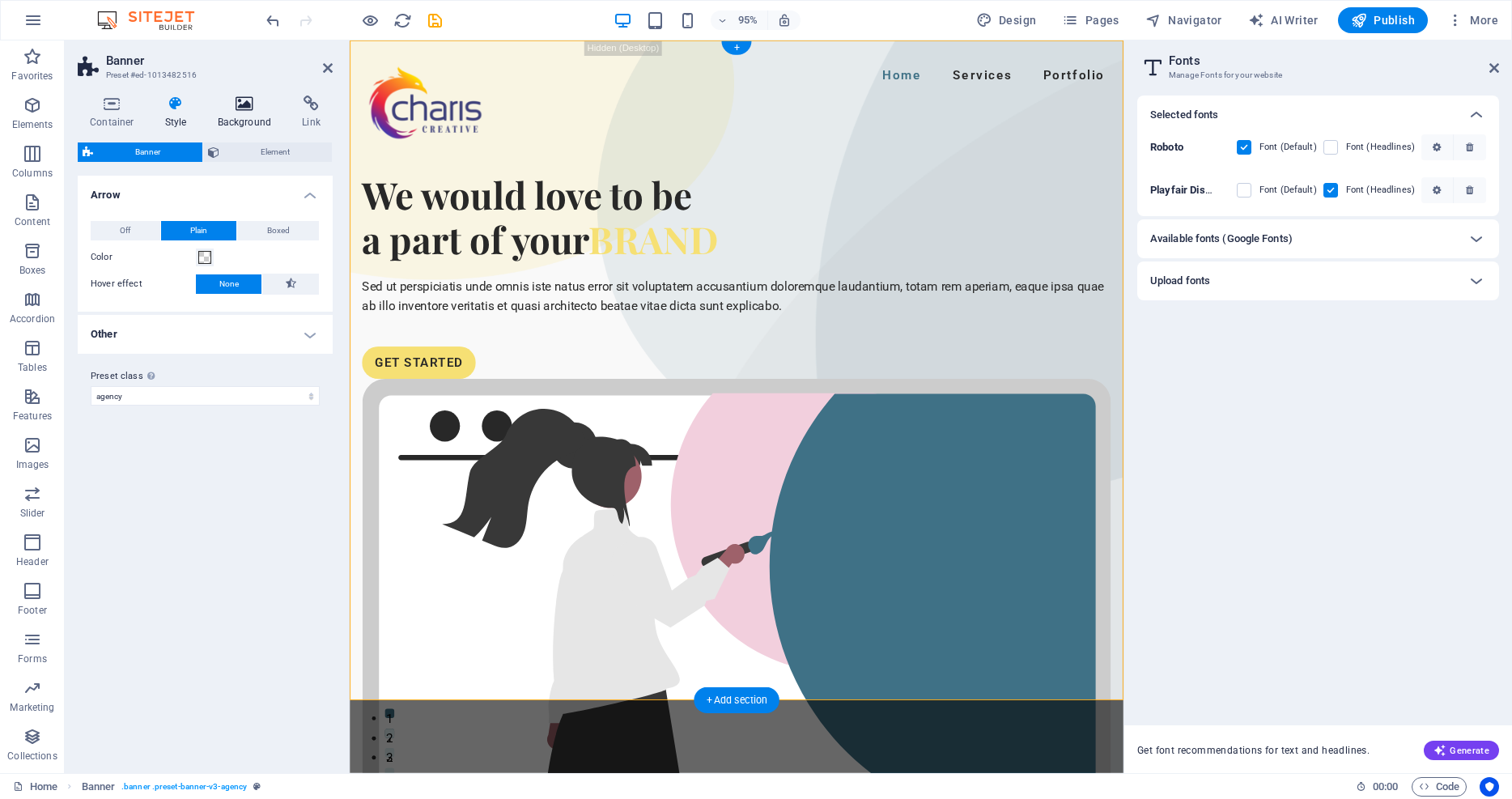
click at [246, 102] on icon at bounding box center [244, 103] width 78 height 16
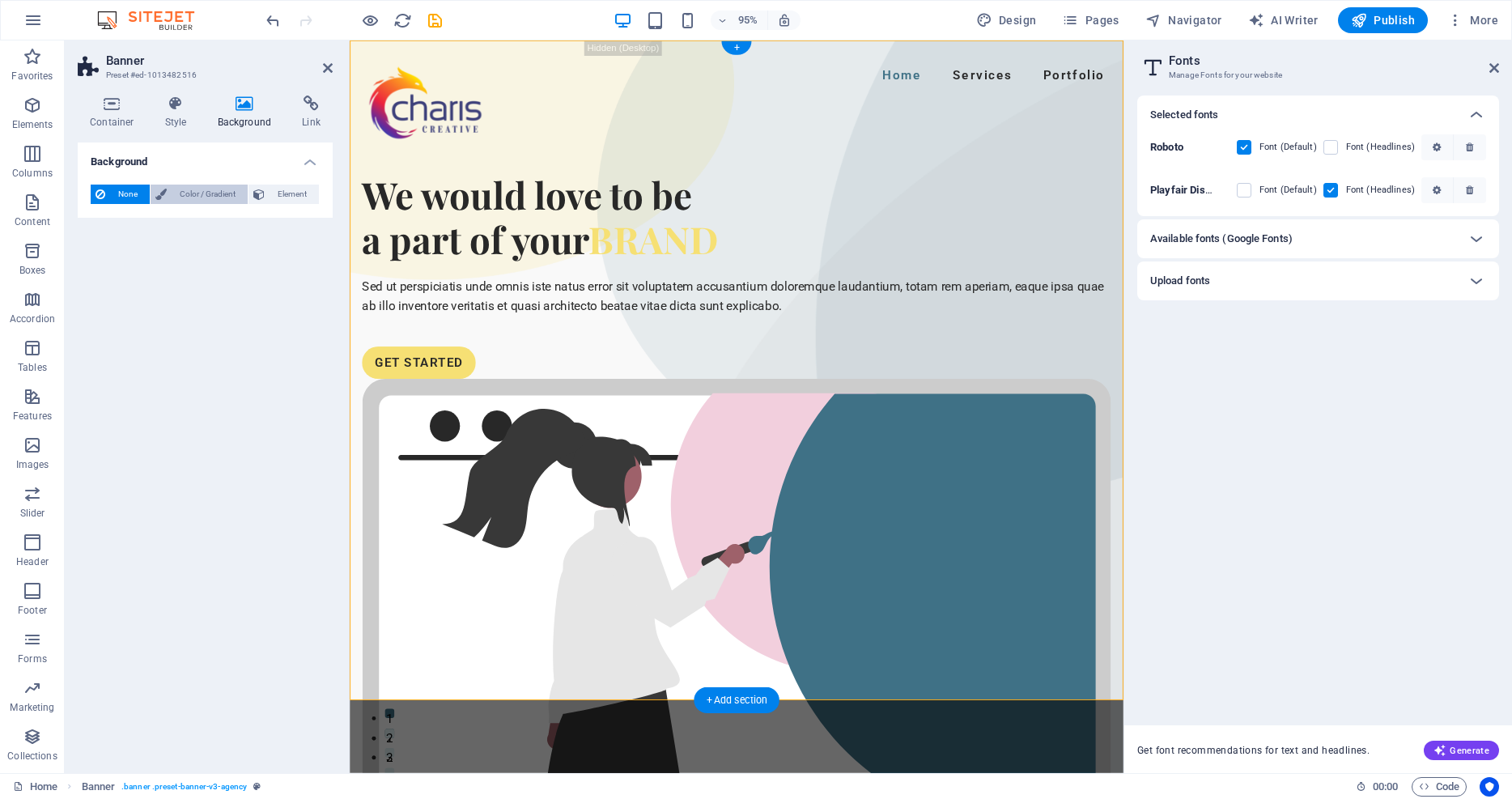
click at [212, 192] on span "Color / Gradient" at bounding box center [207, 193] width 71 height 19
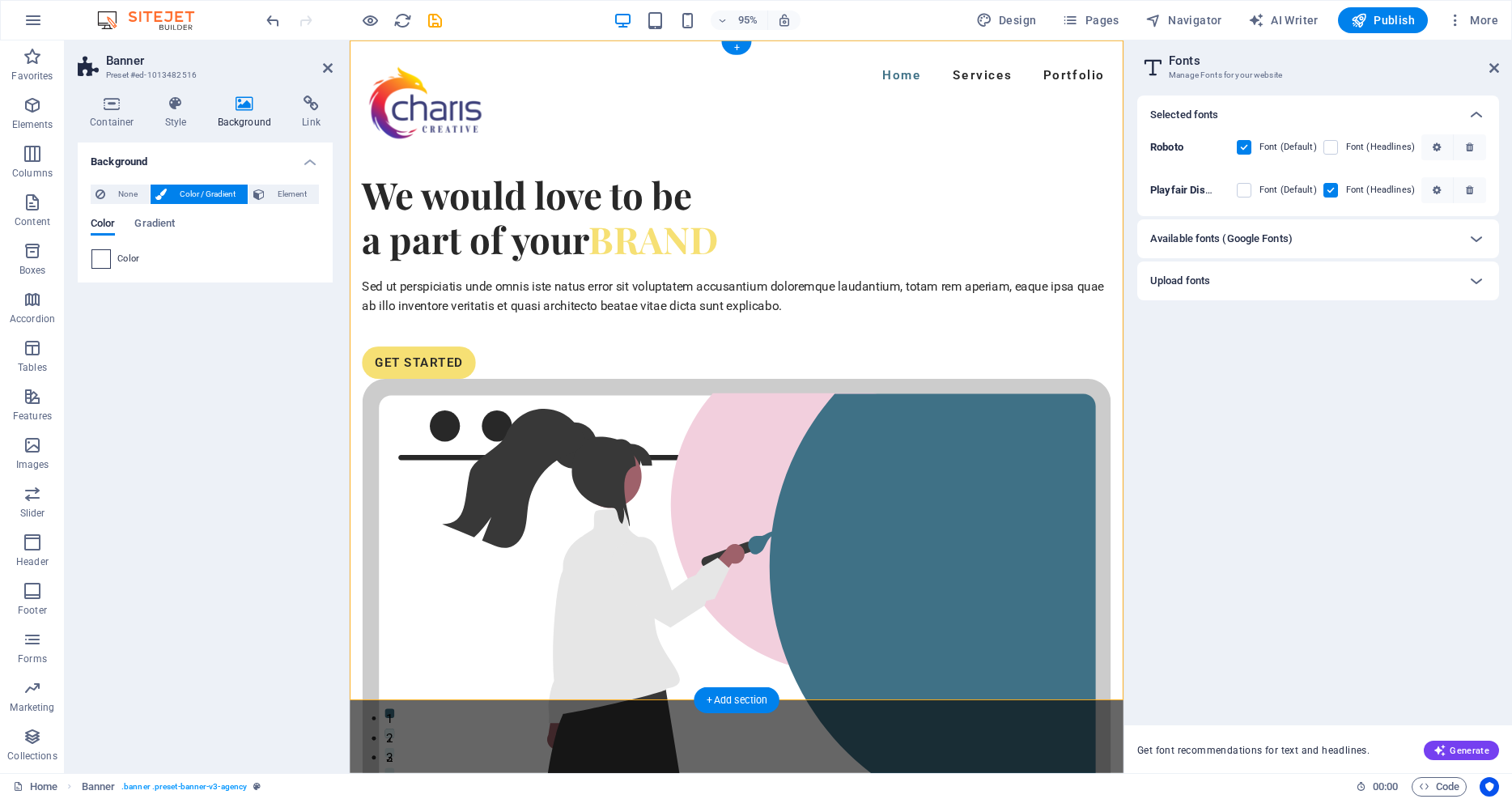
click at [102, 262] on span at bounding box center [101, 258] width 18 height 18
type input "#ffffff"
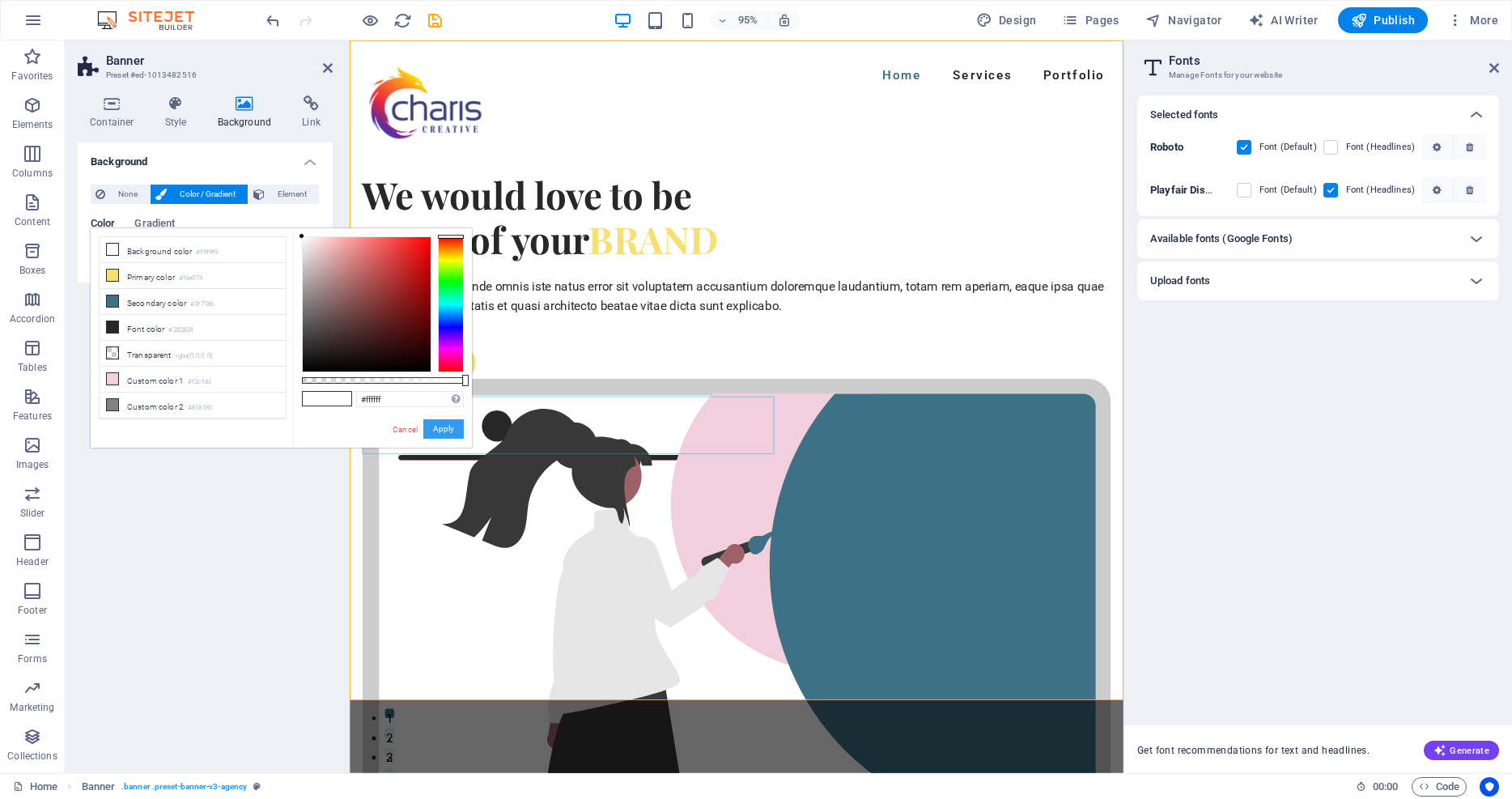
click at [445, 422] on button "Apply" at bounding box center [443, 429] width 40 height 19
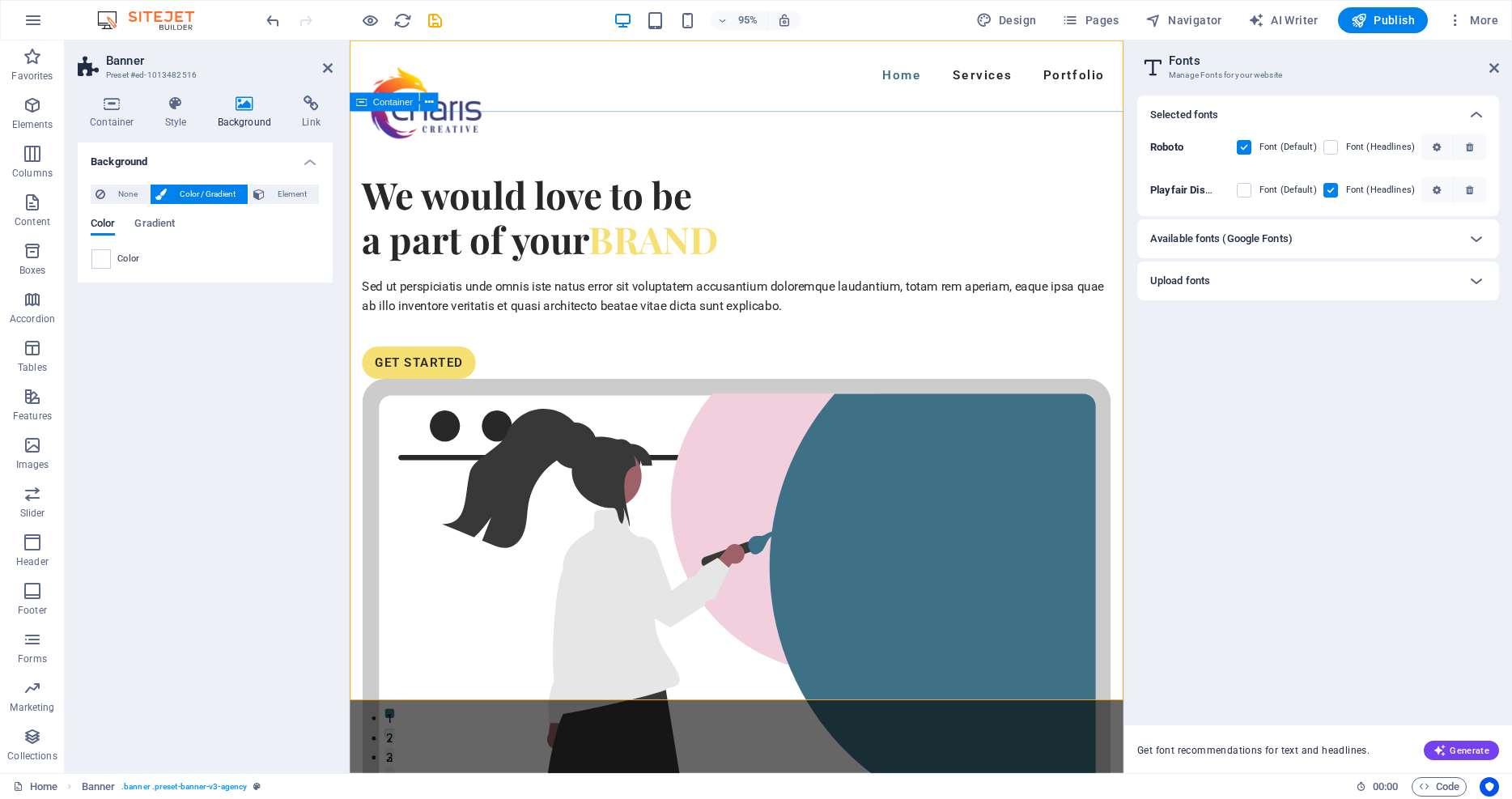
click at [606, 228] on div "We would love to be a part of your BRAND Sed ut perspiciatis unde omnis iste na…" at bounding box center [757, 664] width 814 height 1098
click at [859, 397] on figure at bounding box center [756, 772] width 788 height 750
click at [484, 182] on div "We would love to be a part of your BRAND Sed ut perspiciatis unde omnis iste na…" at bounding box center [757, 664] width 814 height 1098
click at [431, 99] on icon at bounding box center [429, 102] width 8 height 16
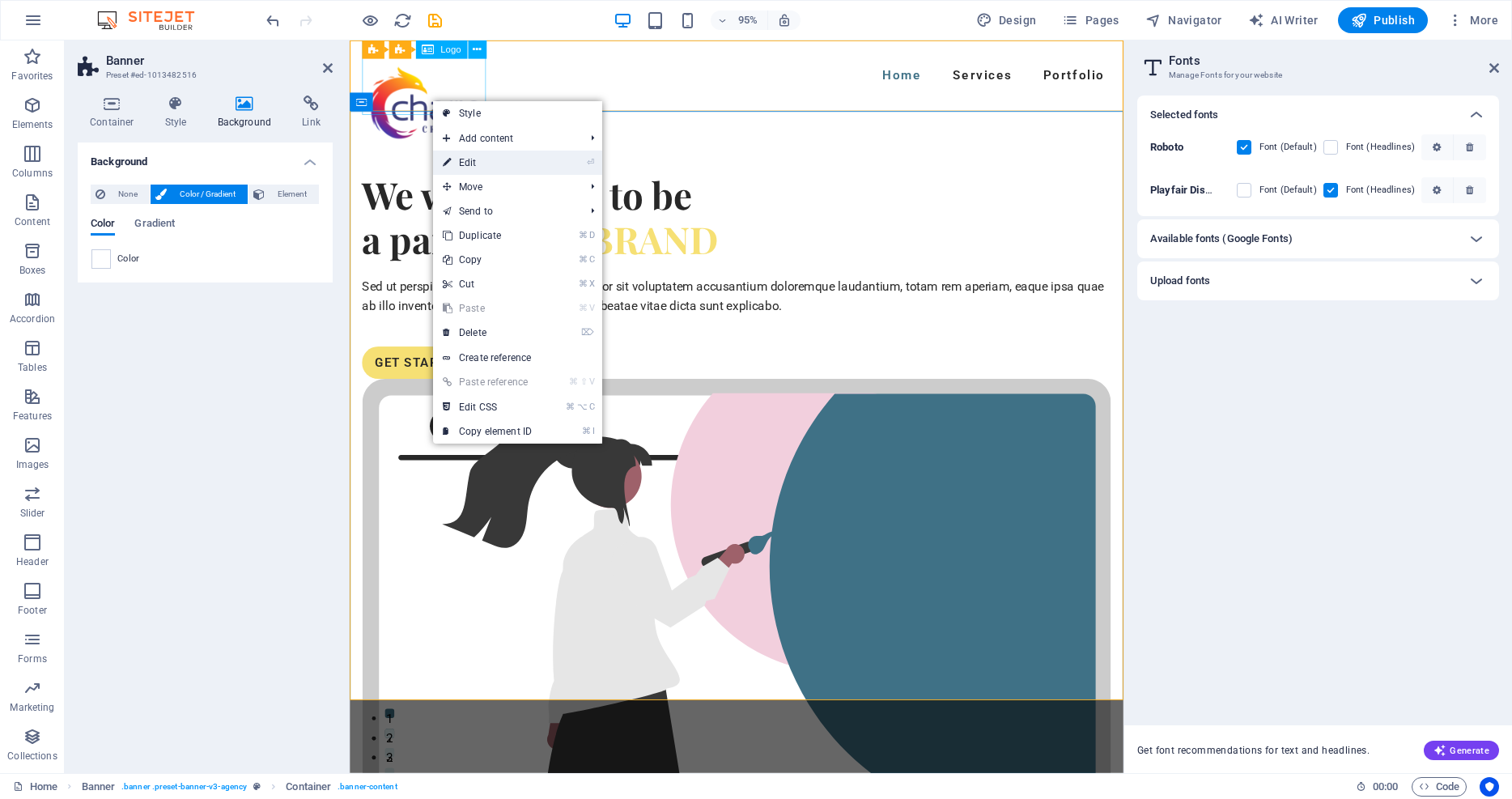
click at [471, 161] on link "⏎ Edit" at bounding box center [487, 162] width 108 height 24
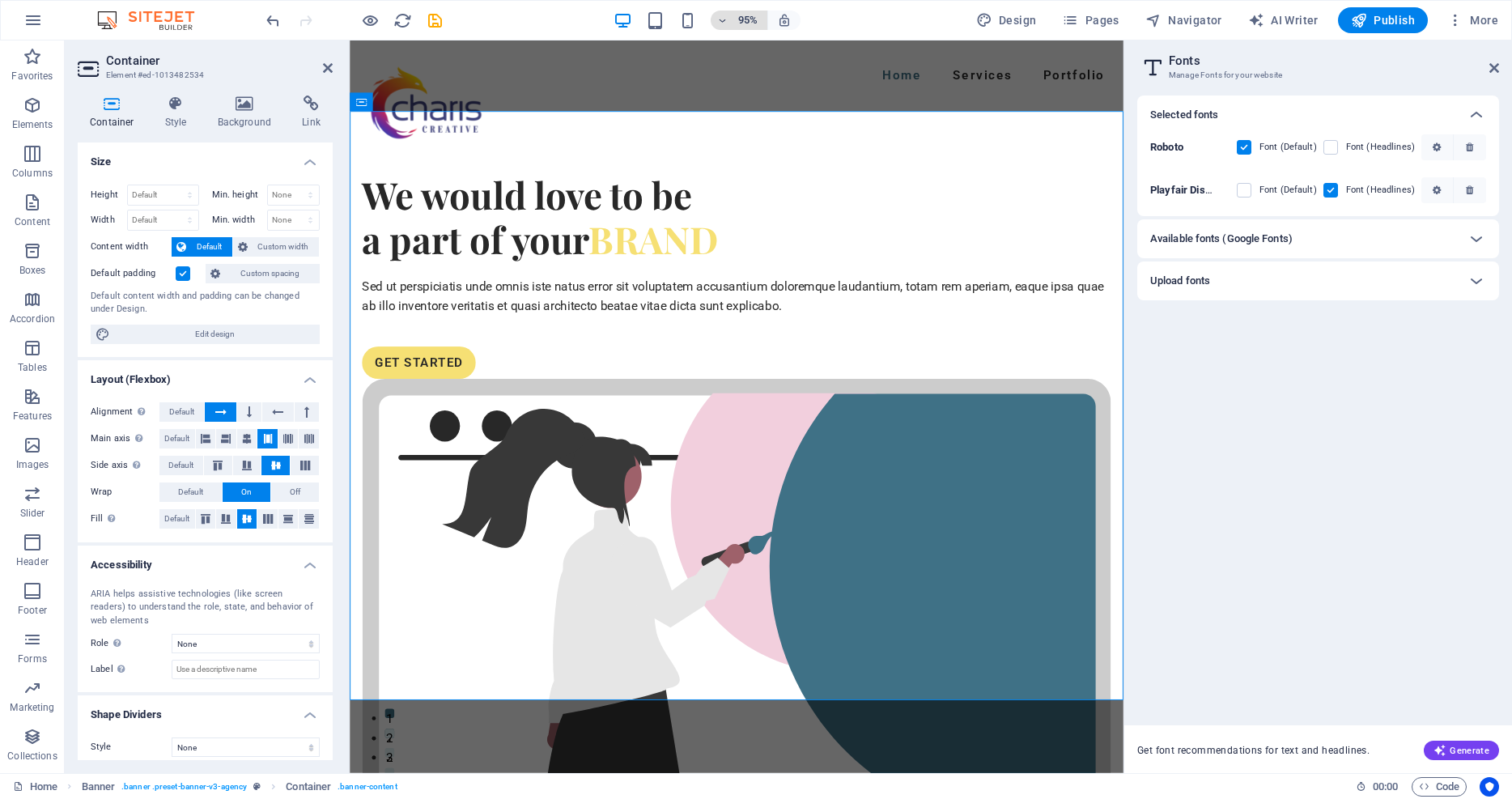
click at [728, 18] on icon "button" at bounding box center [722, 20] width 11 height 11
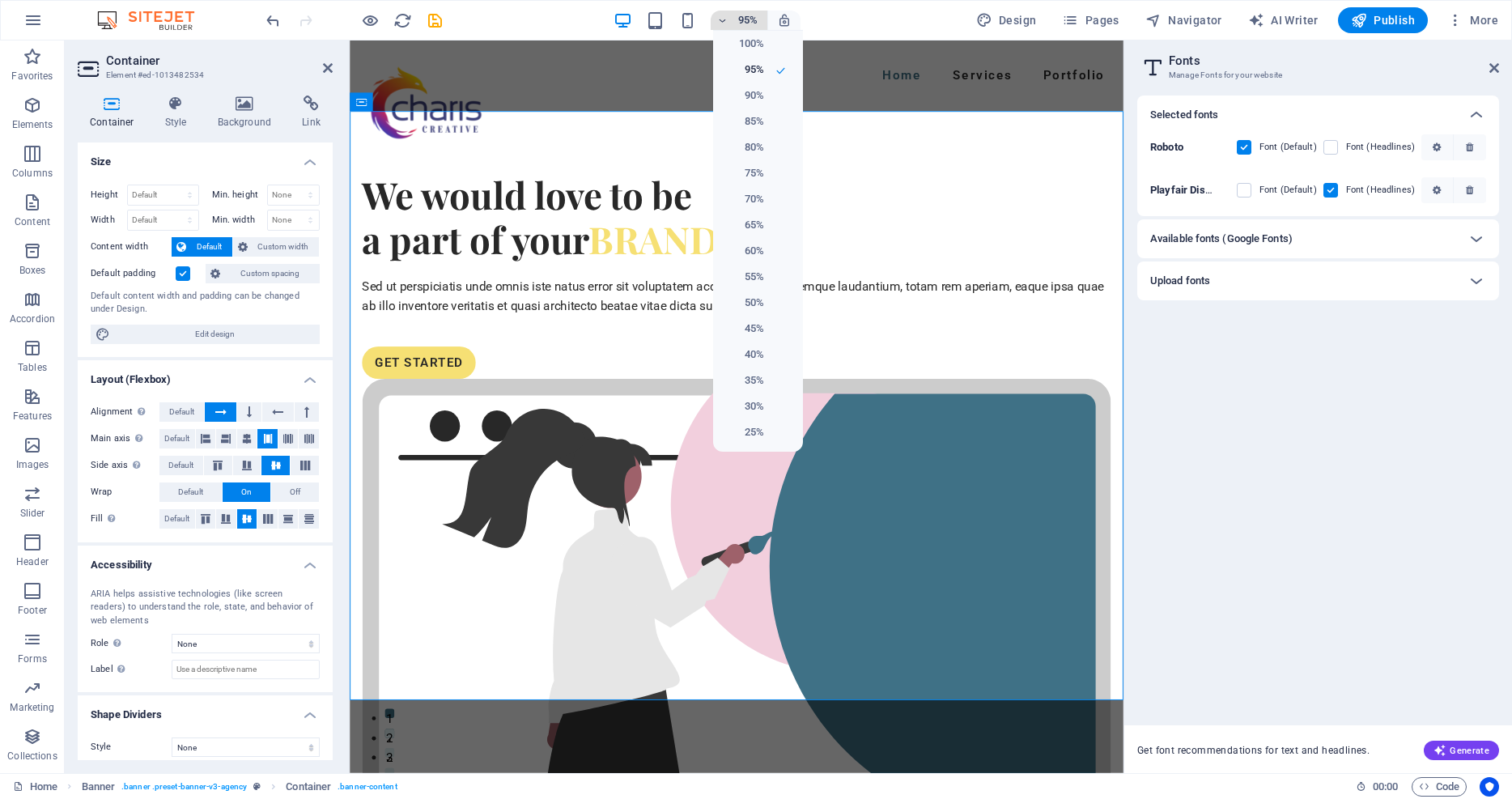
click at [730, 18] on div at bounding box center [756, 400] width 1512 height 799
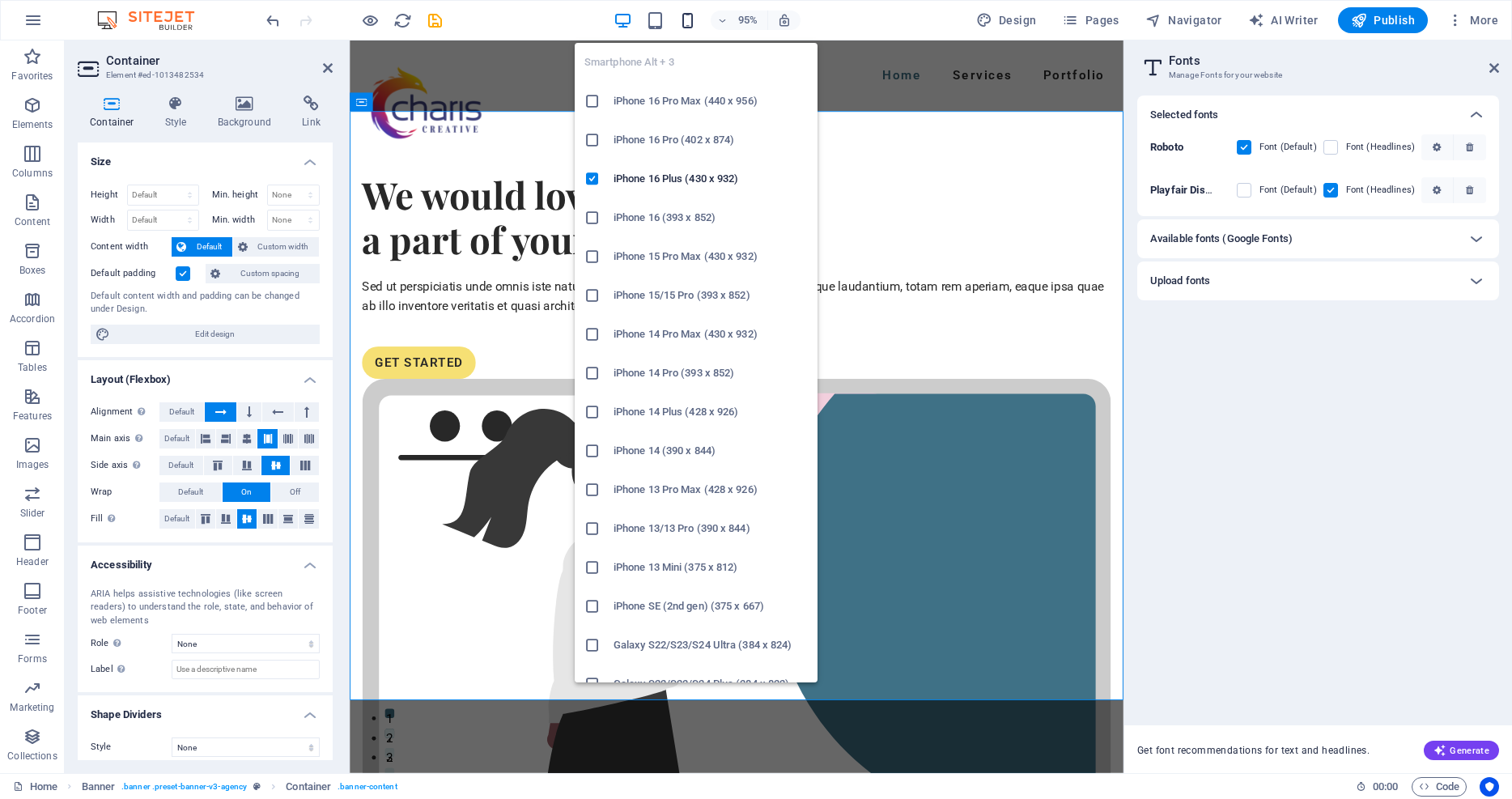
click at [688, 19] on icon "button" at bounding box center [688, 20] width 19 height 19
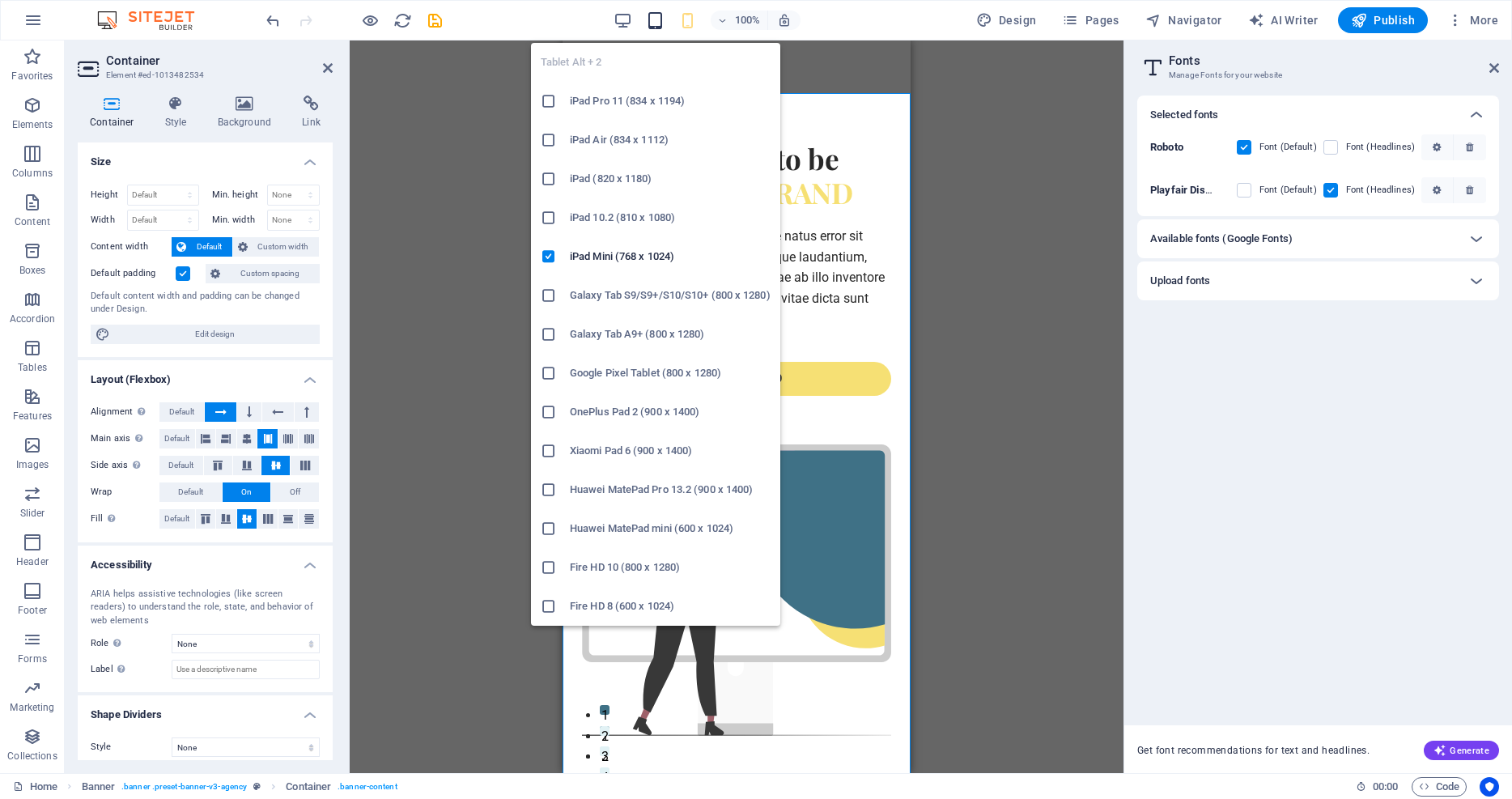
click at [658, 18] on icon "button" at bounding box center [655, 20] width 19 height 19
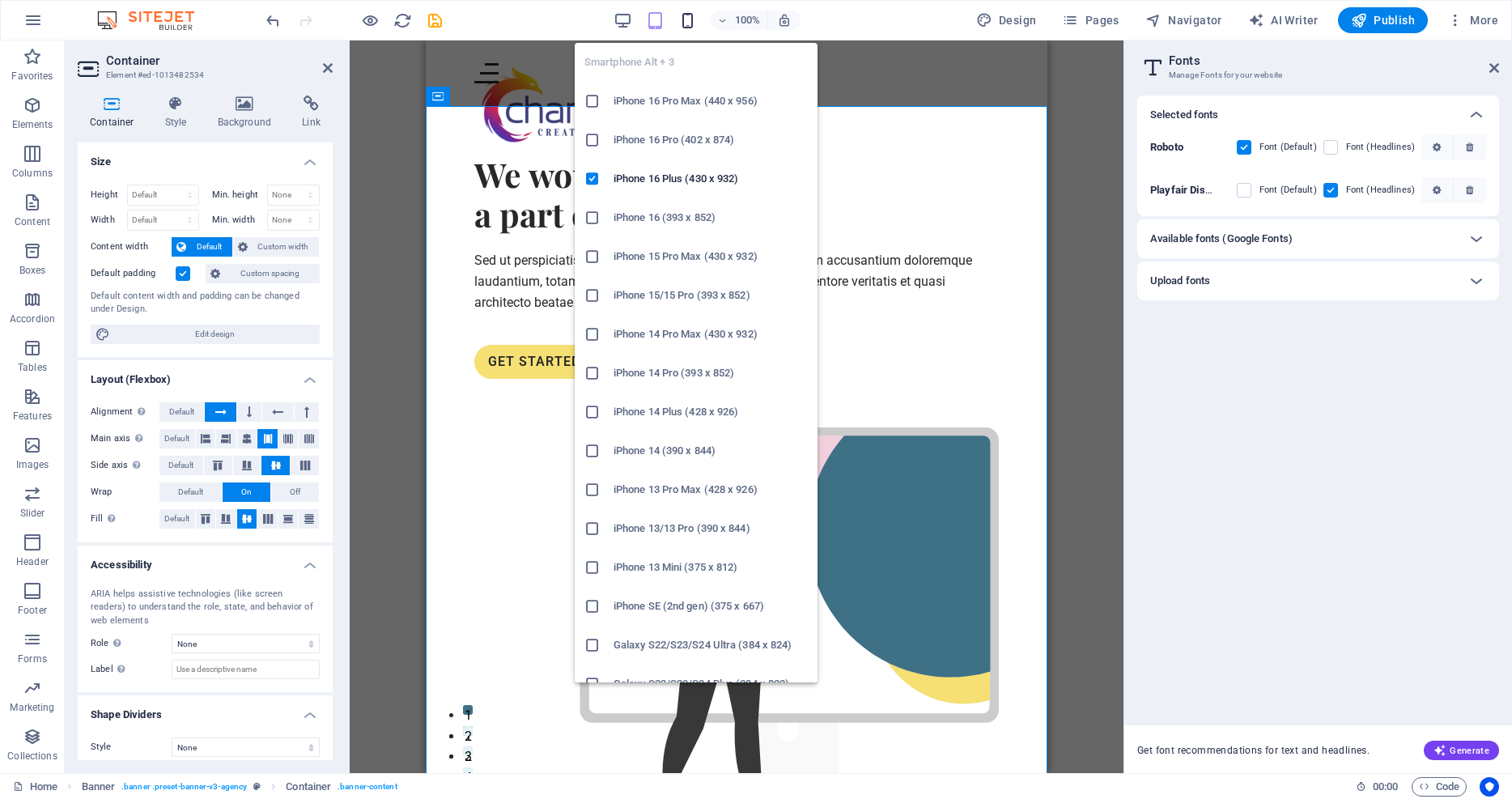
click at [692, 22] on icon "button" at bounding box center [688, 20] width 19 height 19
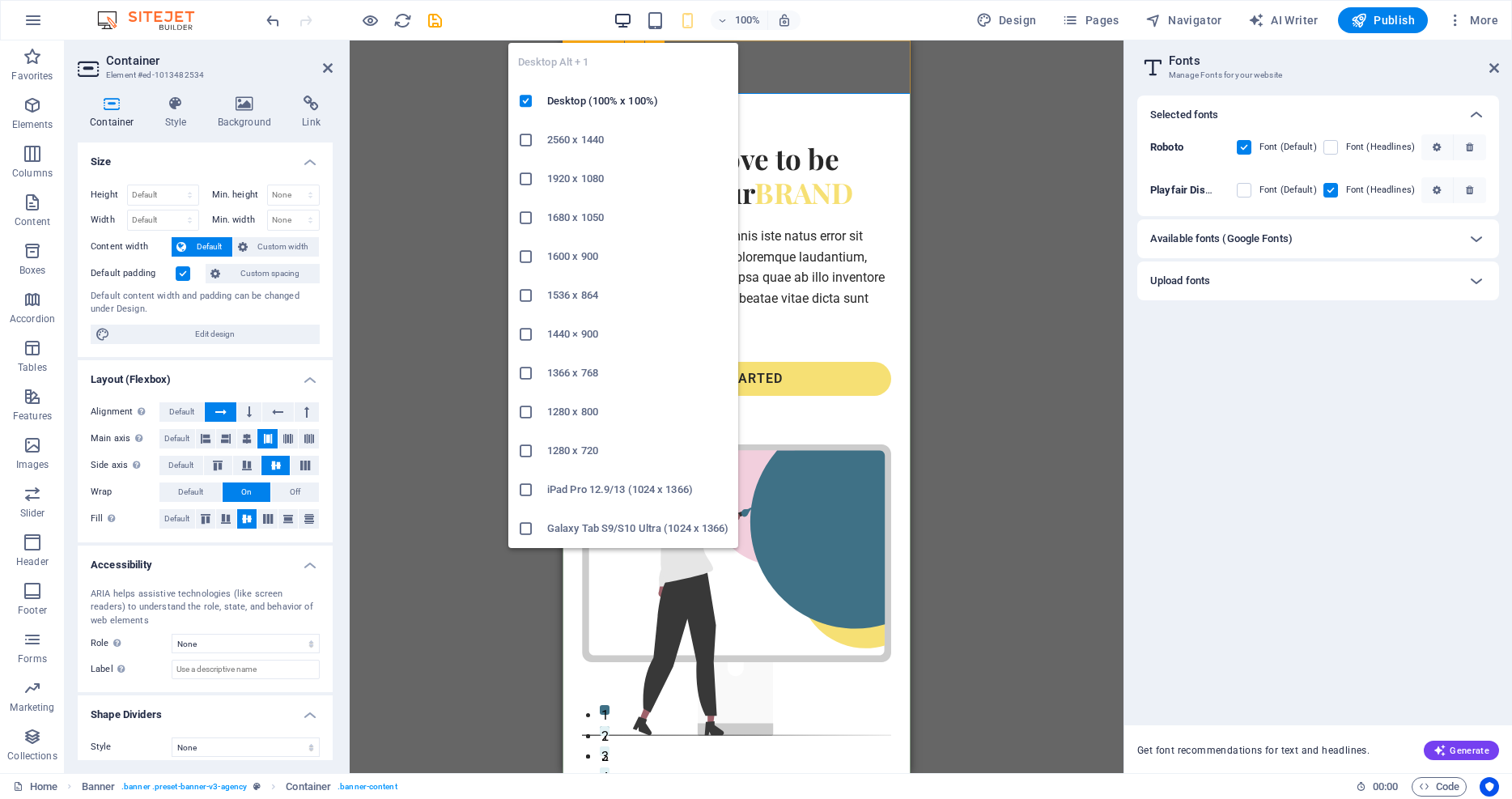
click at [621, 18] on icon "button" at bounding box center [623, 20] width 19 height 19
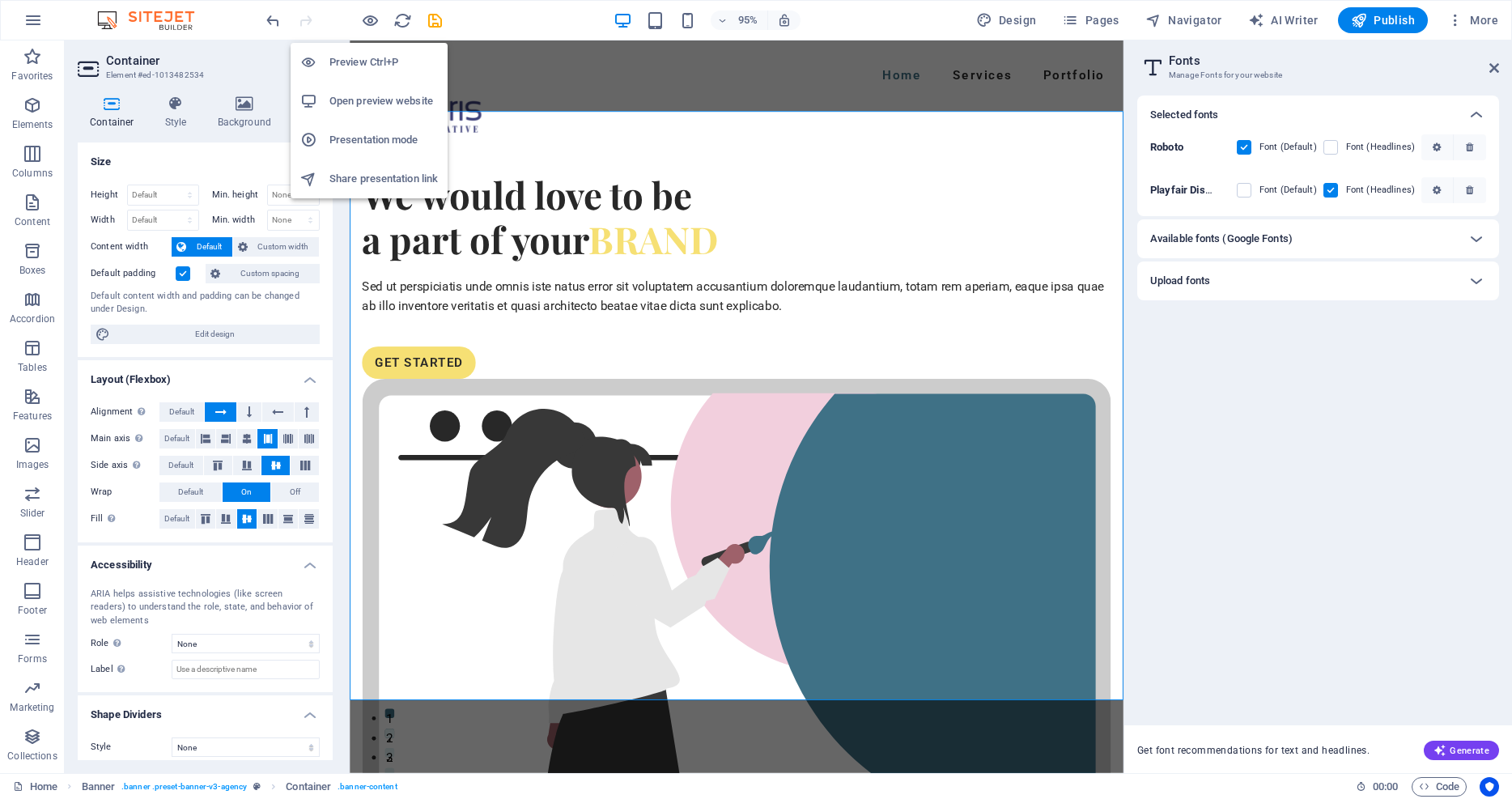
click at [363, 69] on h6 "Preview Ctrl+P" at bounding box center [383, 62] width 108 height 19
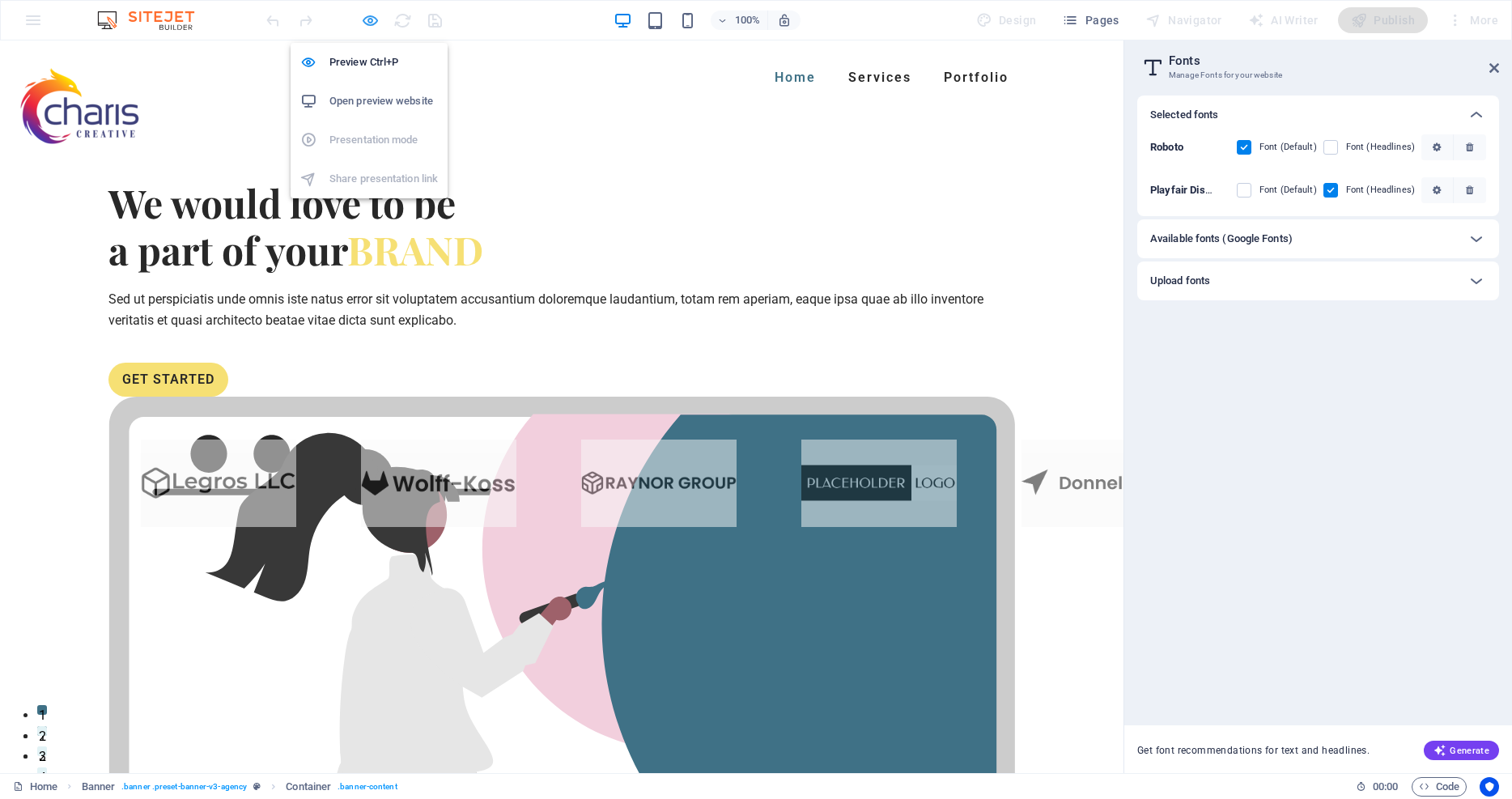
click at [364, 15] on icon "button" at bounding box center [370, 20] width 19 height 19
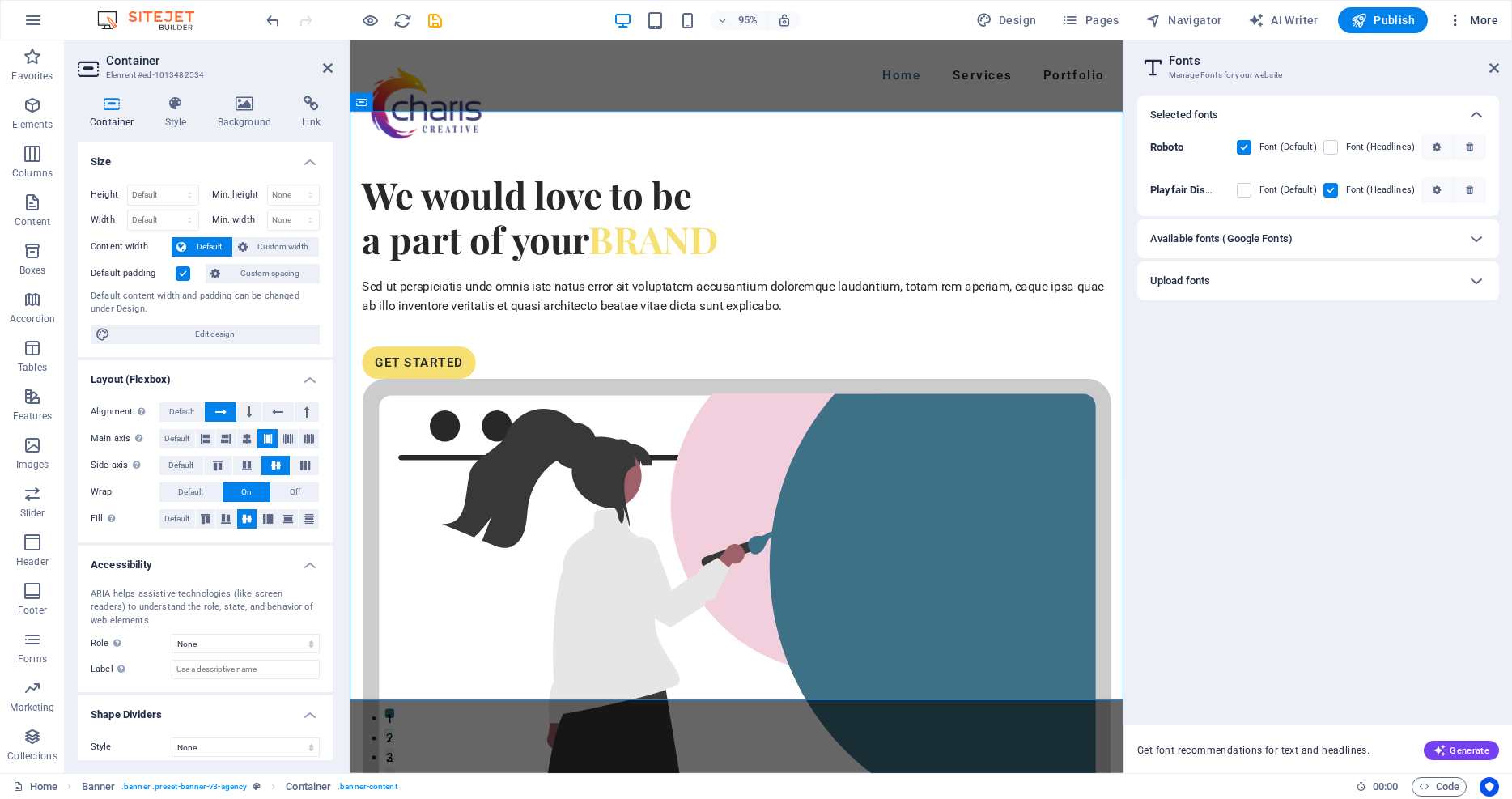
click at [1456, 12] on icon "button" at bounding box center [1455, 19] width 16 height 16
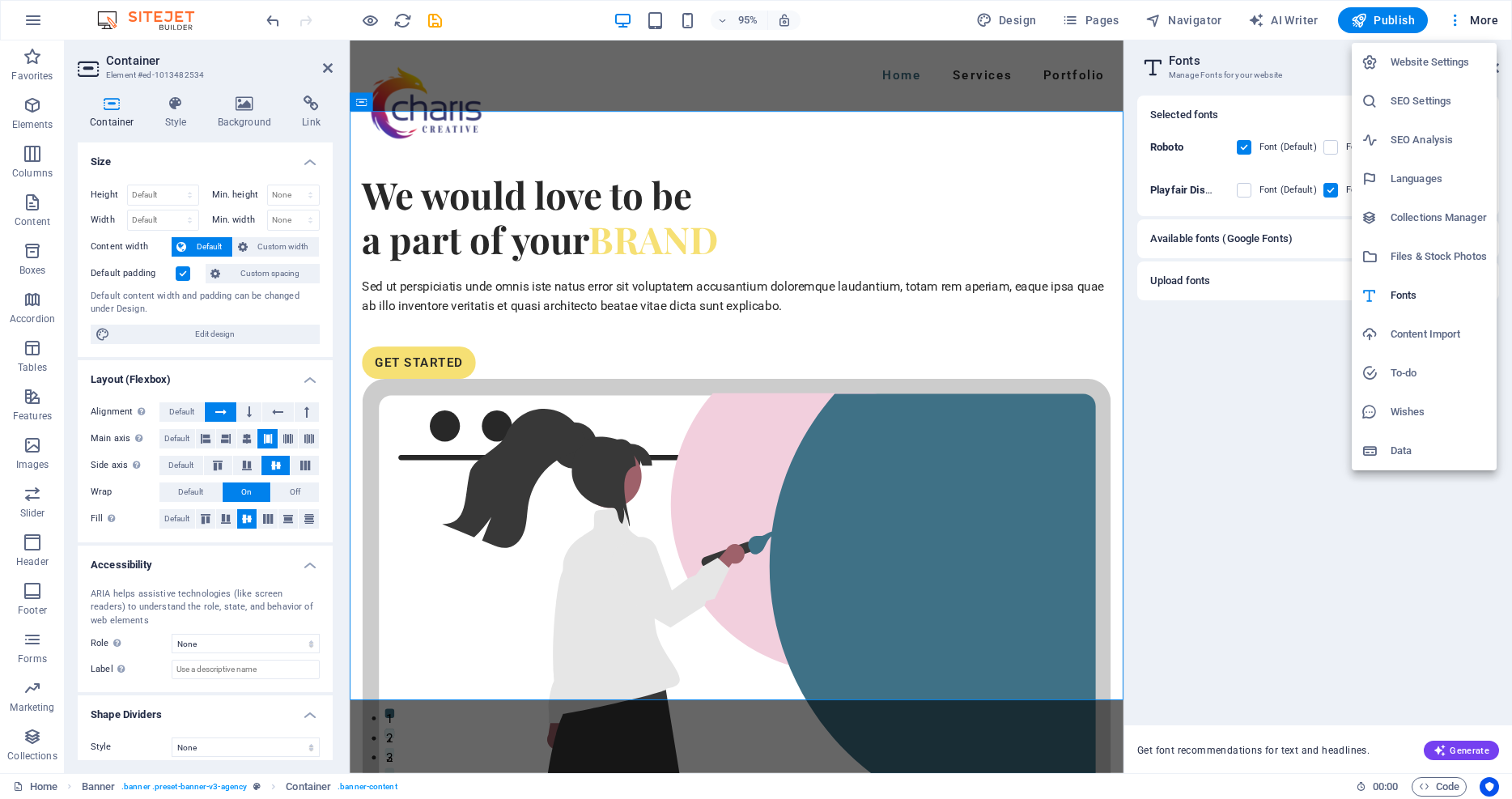
click at [1408, 66] on h6 "Website Settings" at bounding box center [1438, 62] width 97 height 19
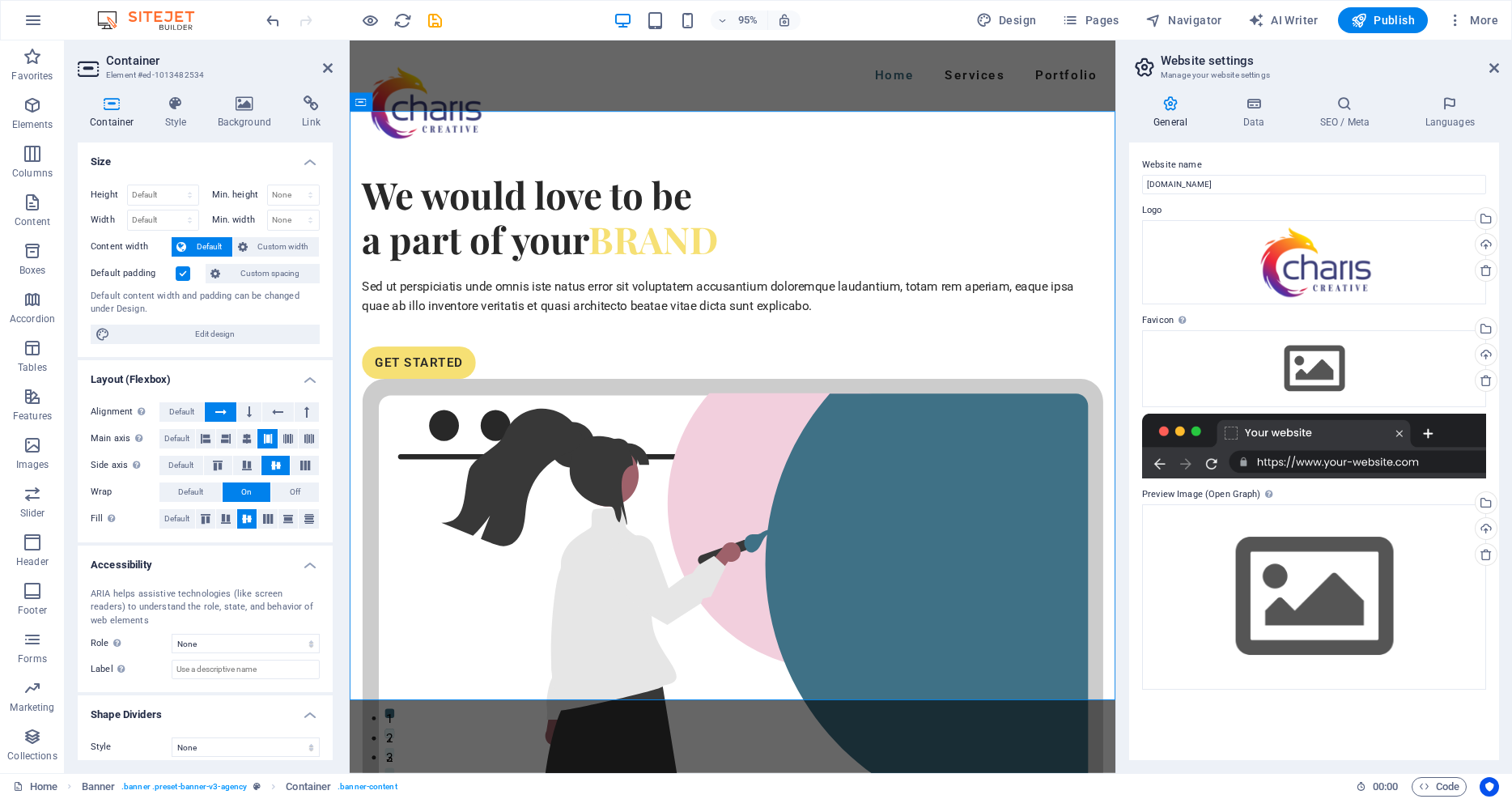
click at [1171, 104] on icon at bounding box center [1171, 103] width 82 height 16
click at [325, 66] on icon at bounding box center [328, 67] width 10 height 13
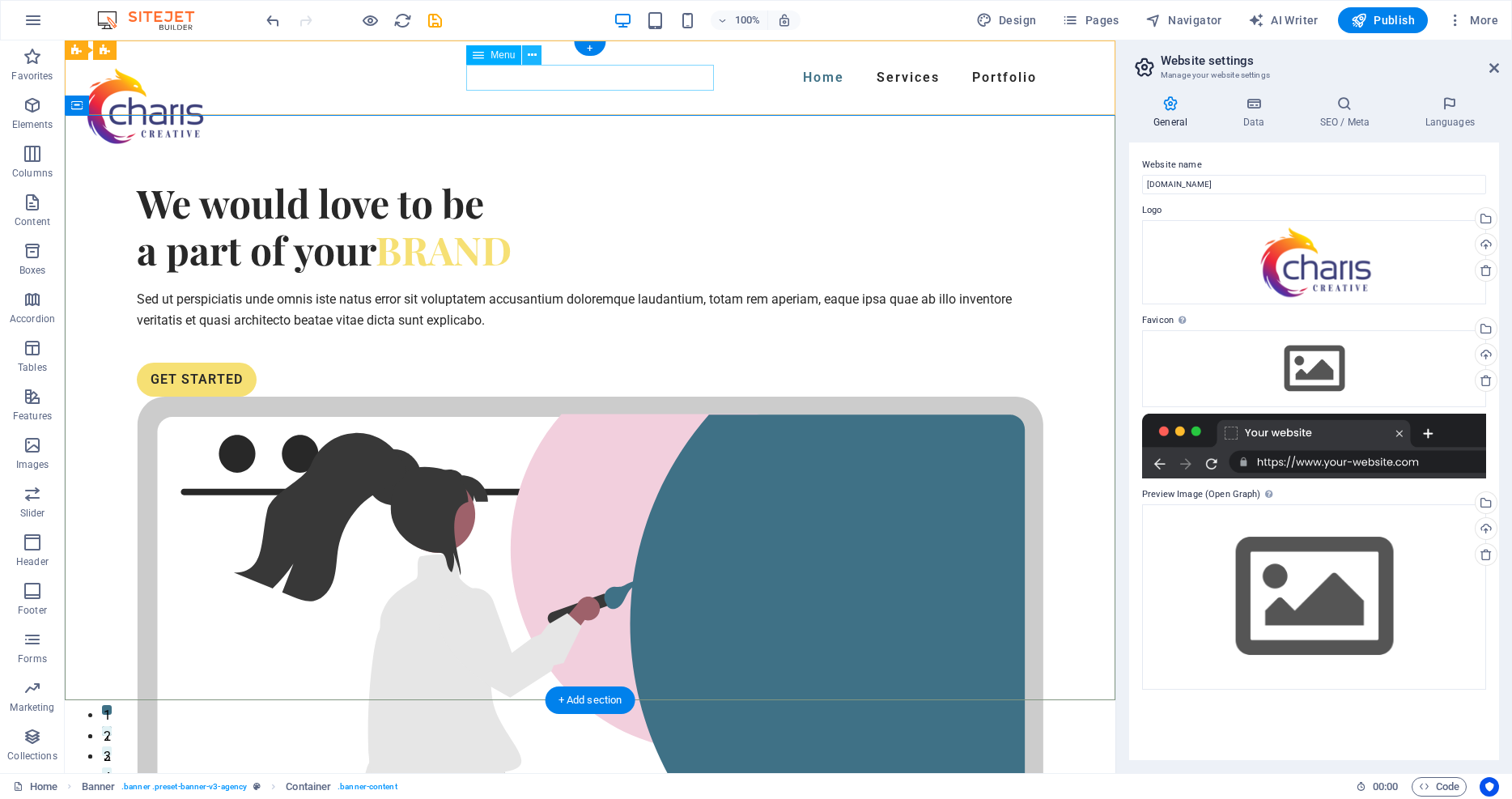
click at [535, 56] on icon at bounding box center [531, 56] width 9 height 17
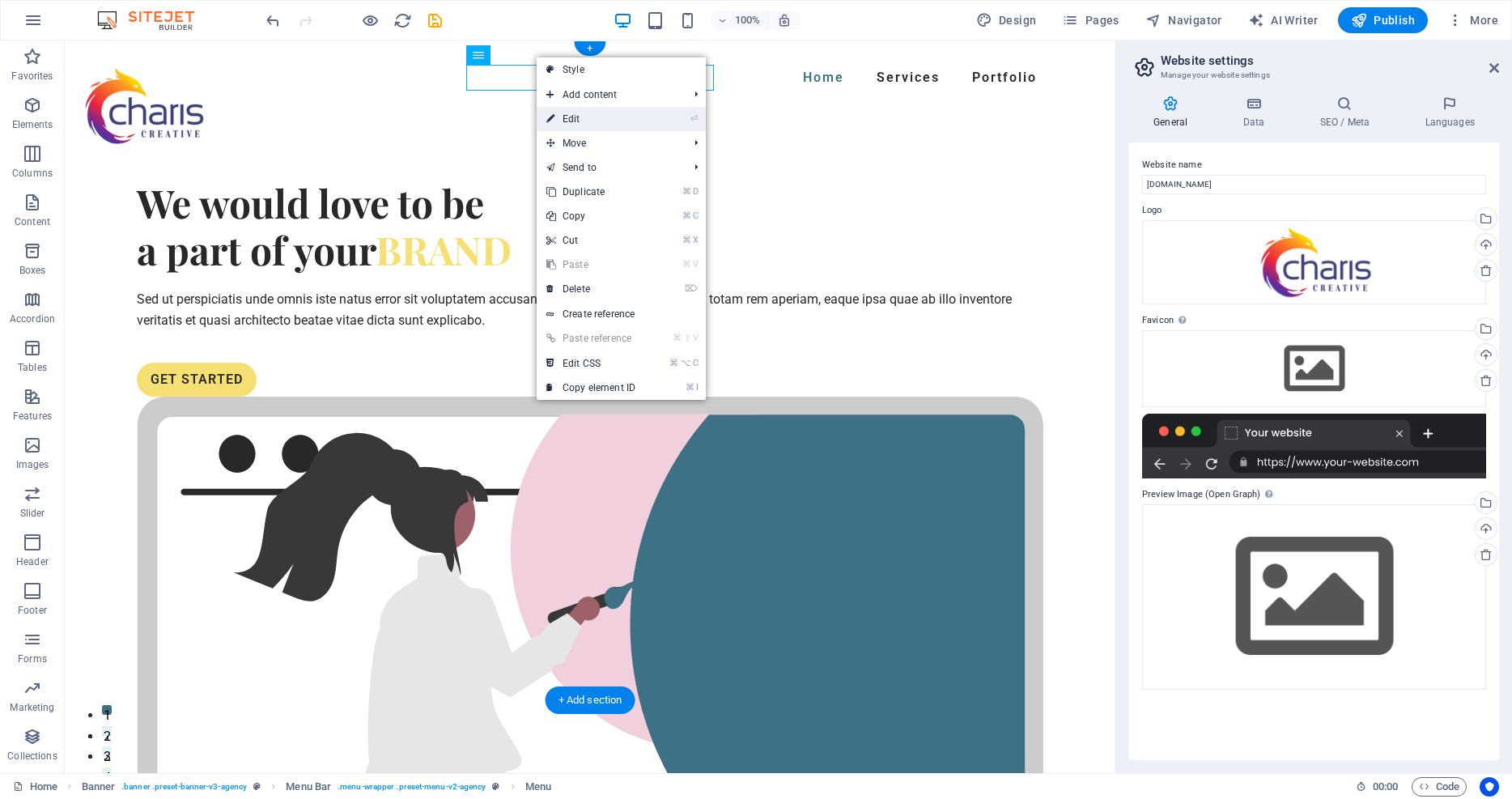
click at [568, 119] on link "⏎ Edit" at bounding box center [590, 119] width 108 height 24
select select
select select "1"
select select
select select "2"
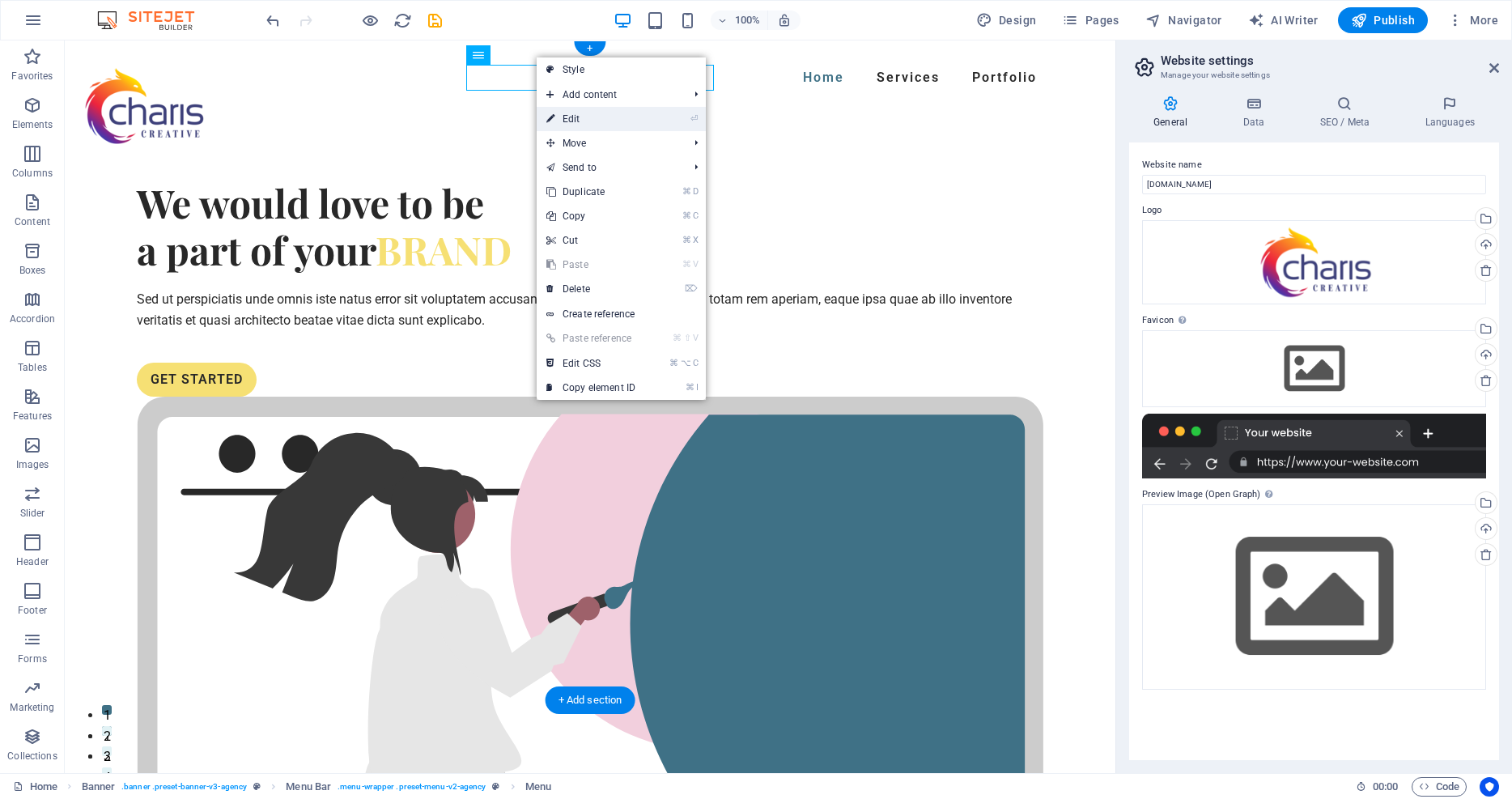
select select
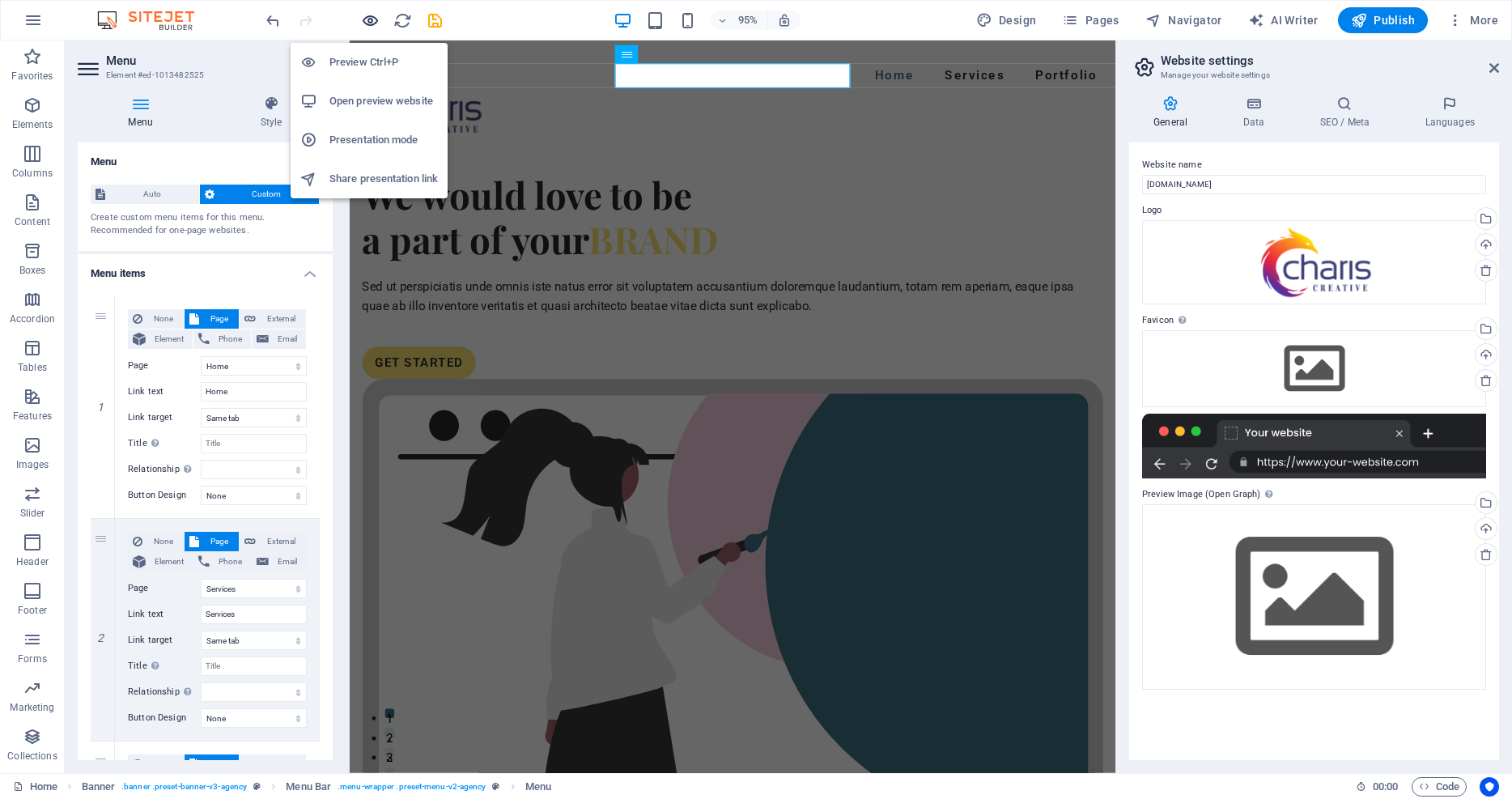
click at [367, 22] on icon "button" at bounding box center [370, 20] width 19 height 19
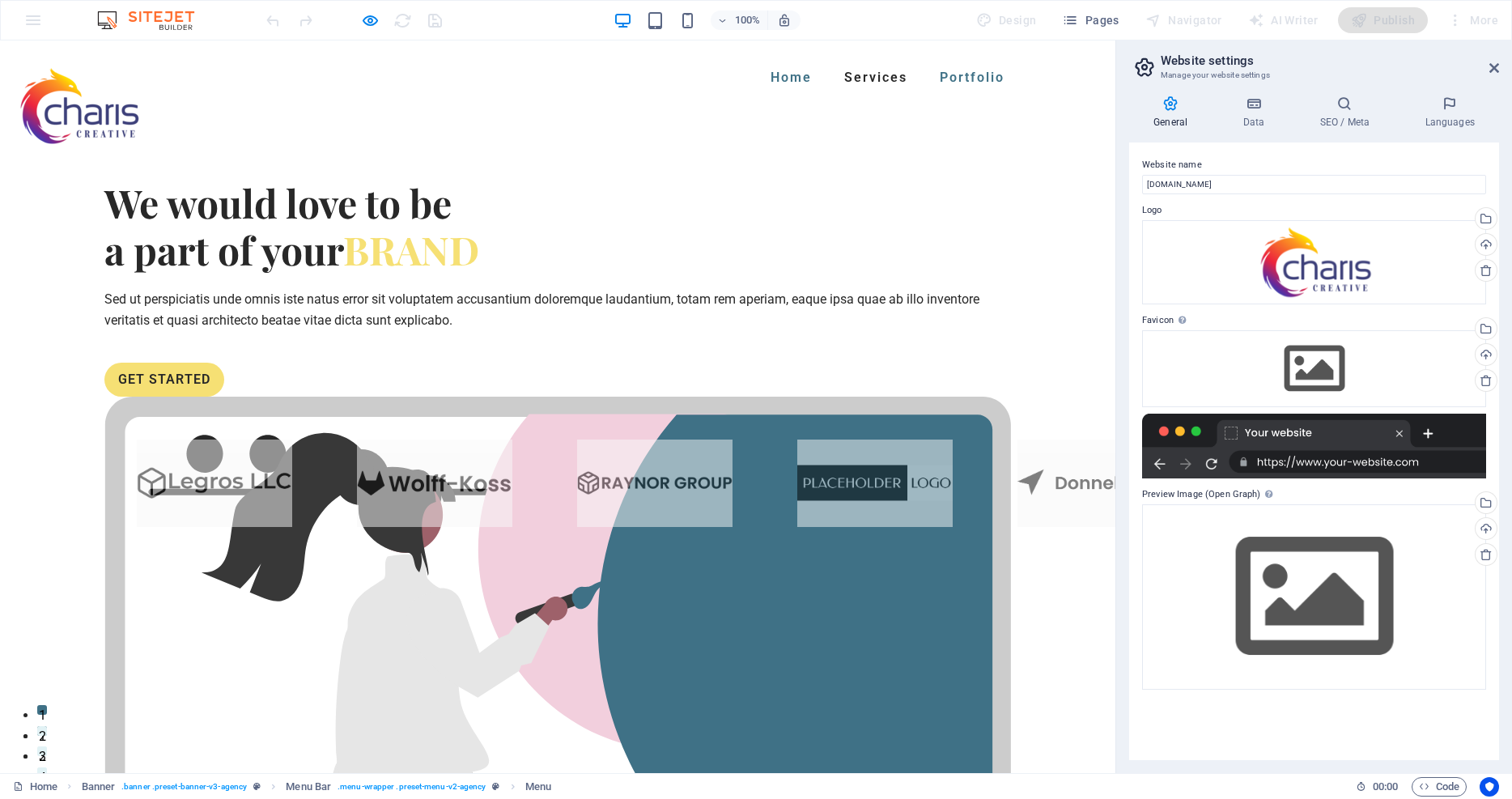
click at [933, 76] on link "Portfolio" at bounding box center [972, 77] width 77 height 26
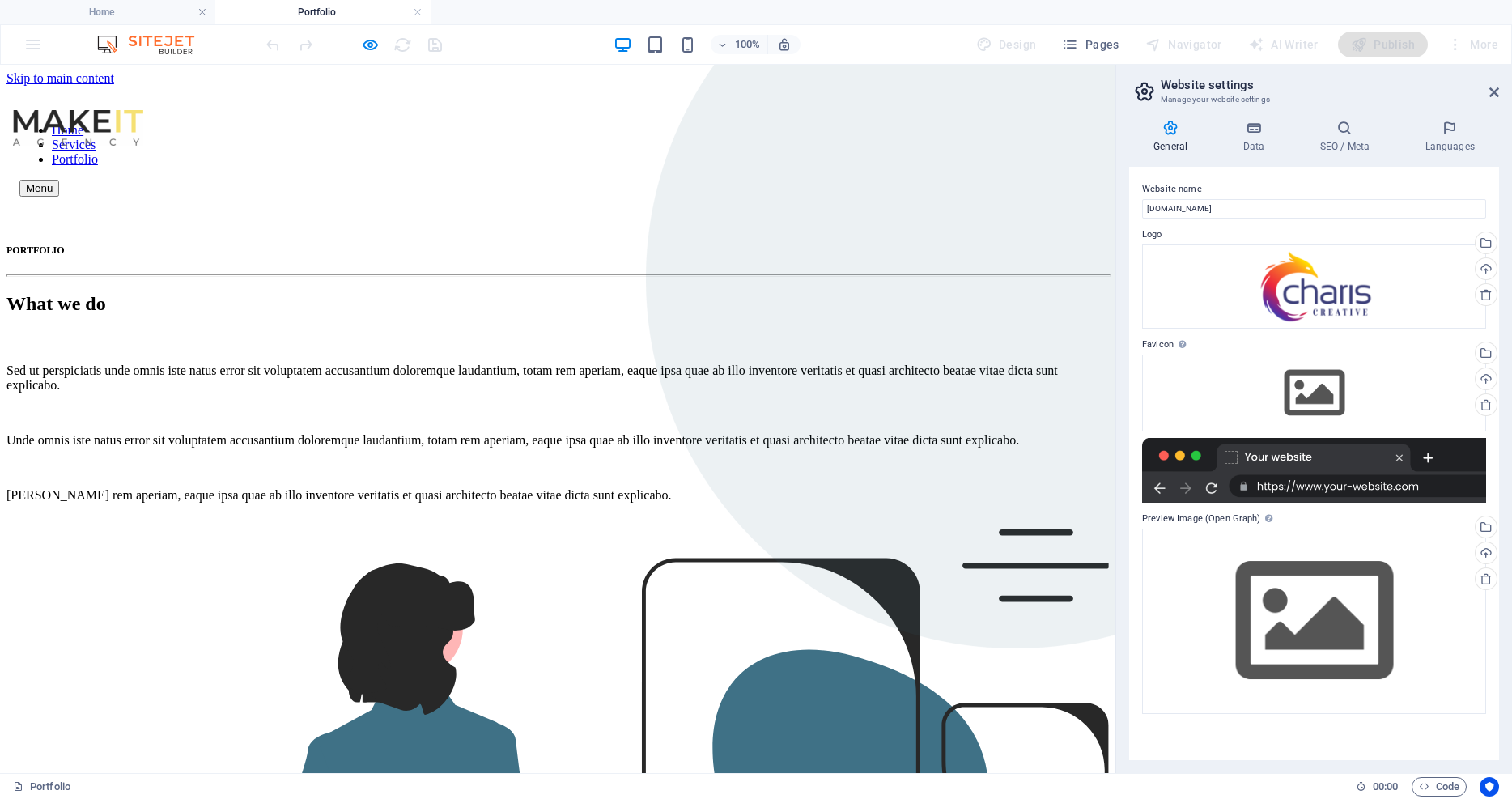
click at [539, 123] on nav "Home Services Portfolio" at bounding box center [558, 145] width 1076 height 44
click at [450, 123] on nav "Home Services Portfolio" at bounding box center [558, 145] width 1076 height 44
click at [372, 45] on icon "button" at bounding box center [370, 45] width 19 height 19
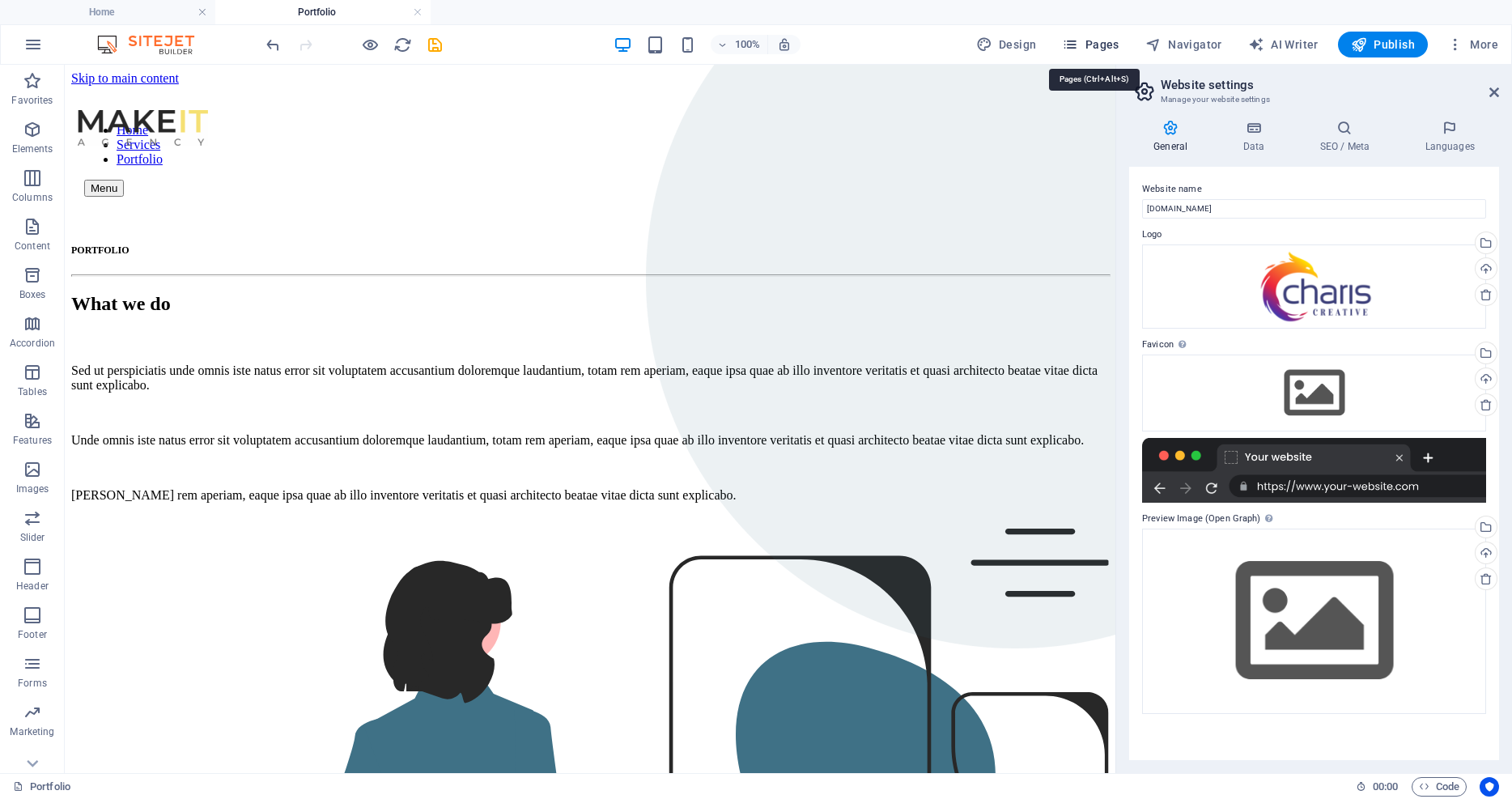
click at [1078, 38] on icon "button" at bounding box center [1070, 44] width 16 height 16
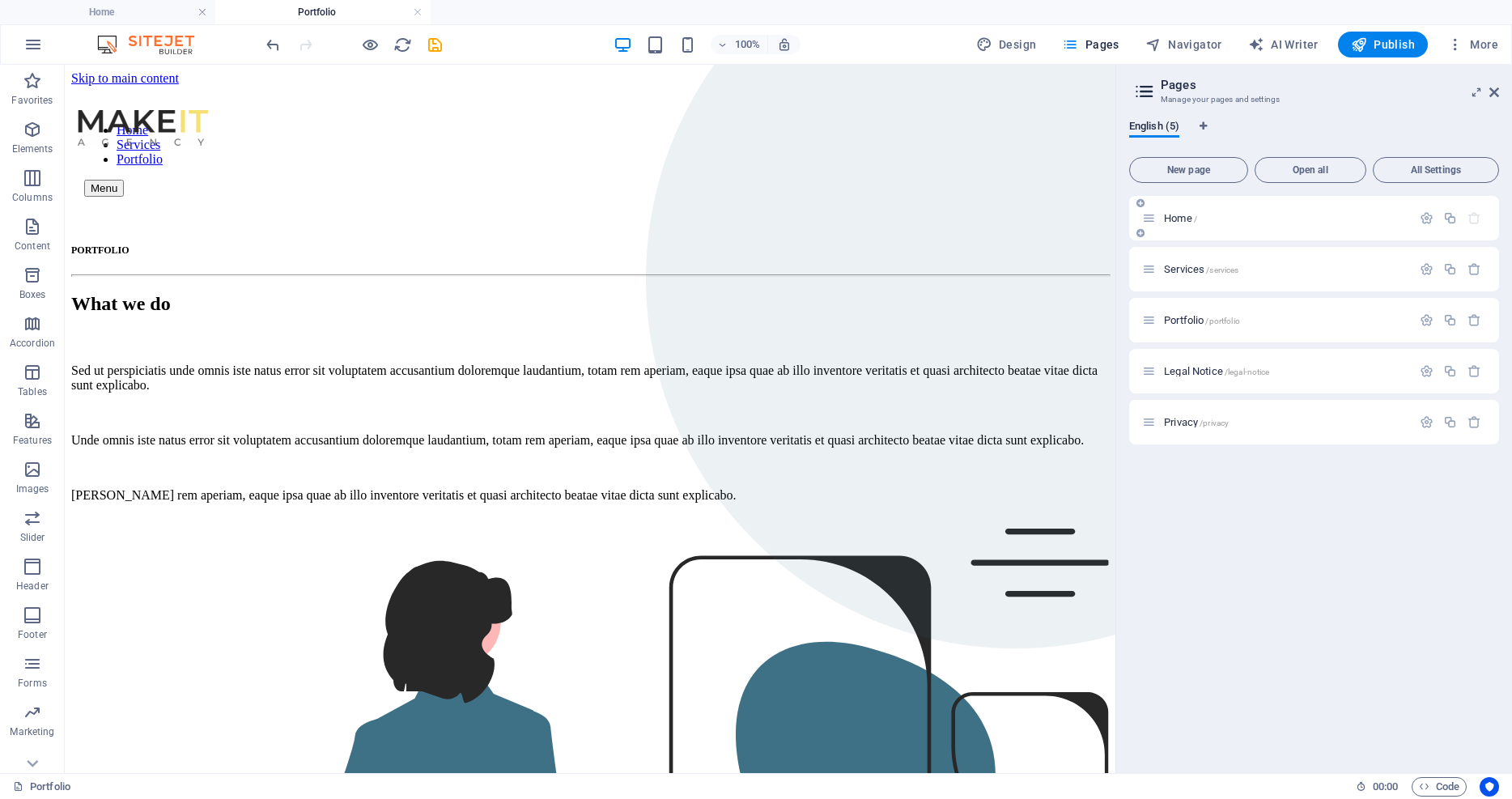
click at [1237, 216] on p "Home /" at bounding box center [1285, 218] width 243 height 11
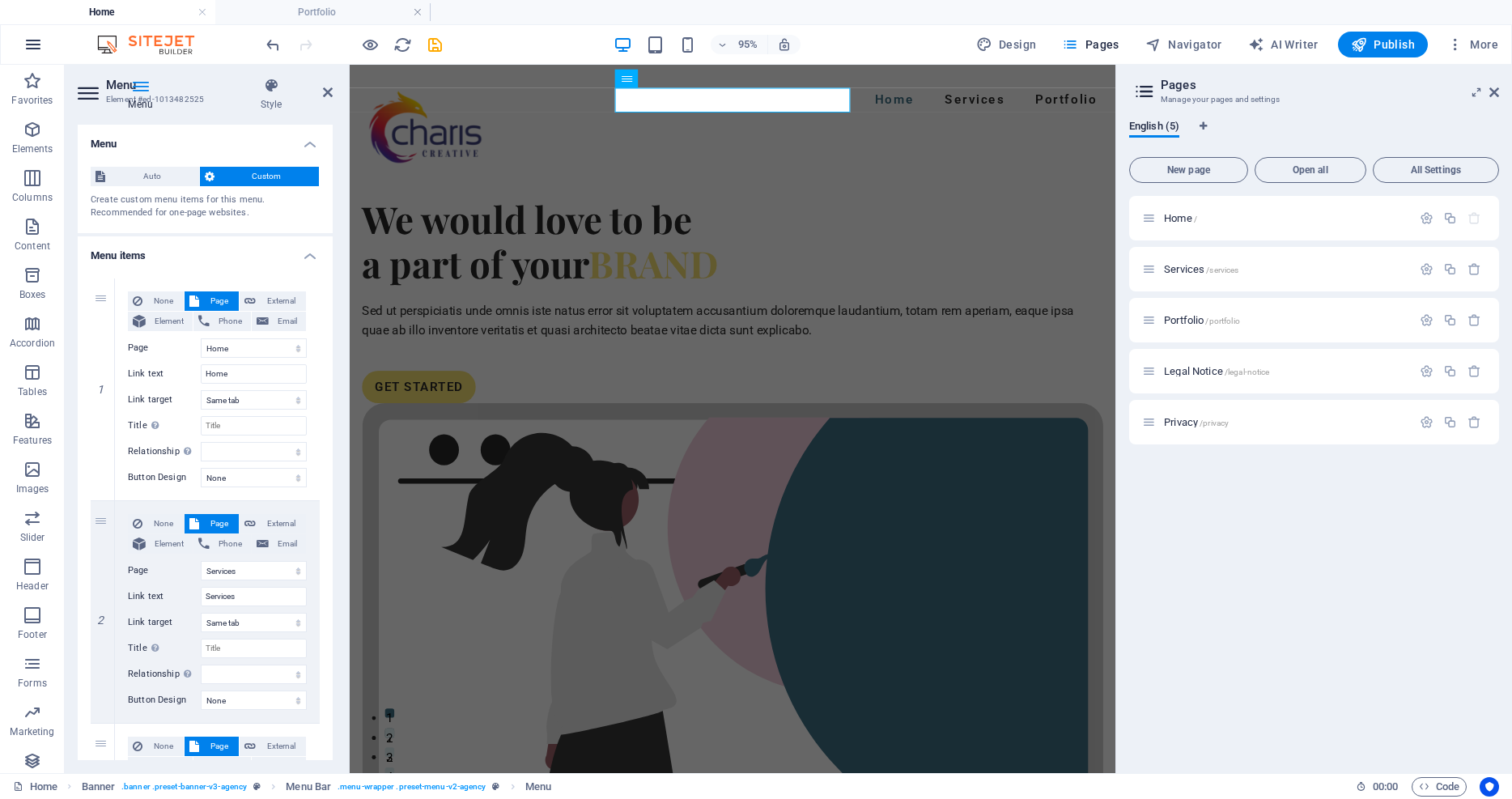
click at [35, 47] on icon "button" at bounding box center [33, 44] width 19 height 19
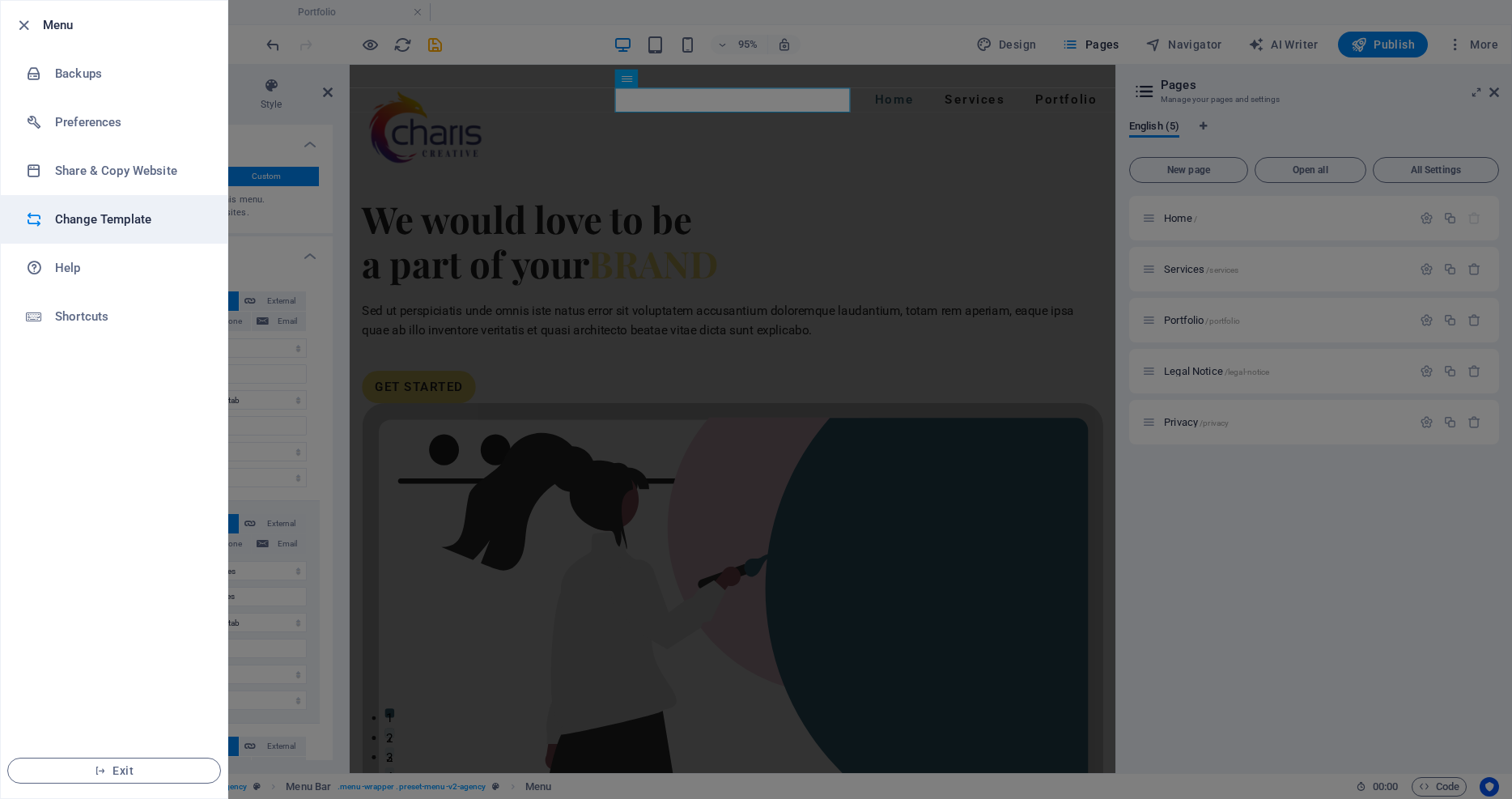
click at [92, 220] on h6 "Change Template" at bounding box center [130, 219] width 150 height 19
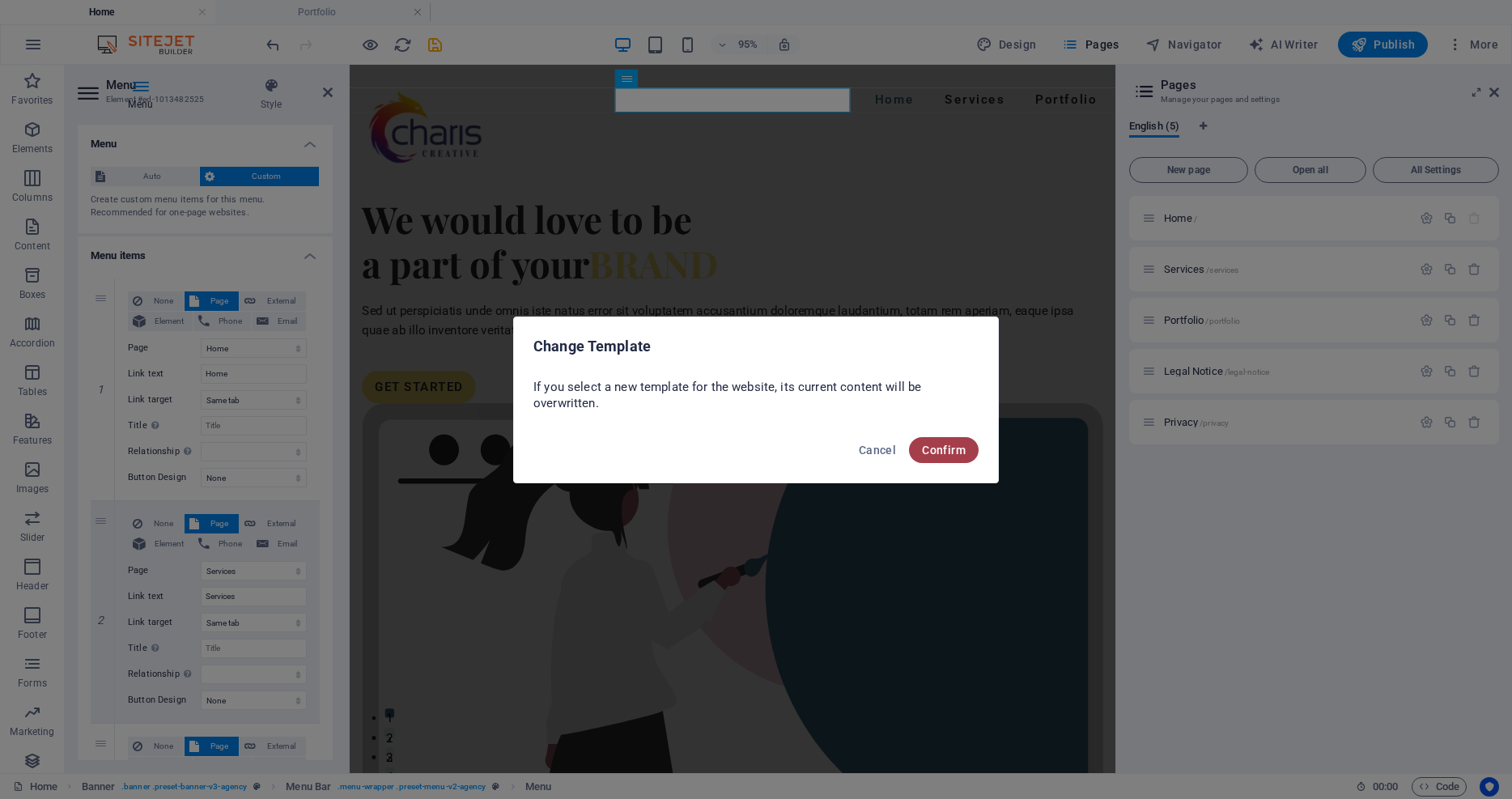
click at [947, 444] on span "Confirm" at bounding box center [944, 449] width 44 height 13
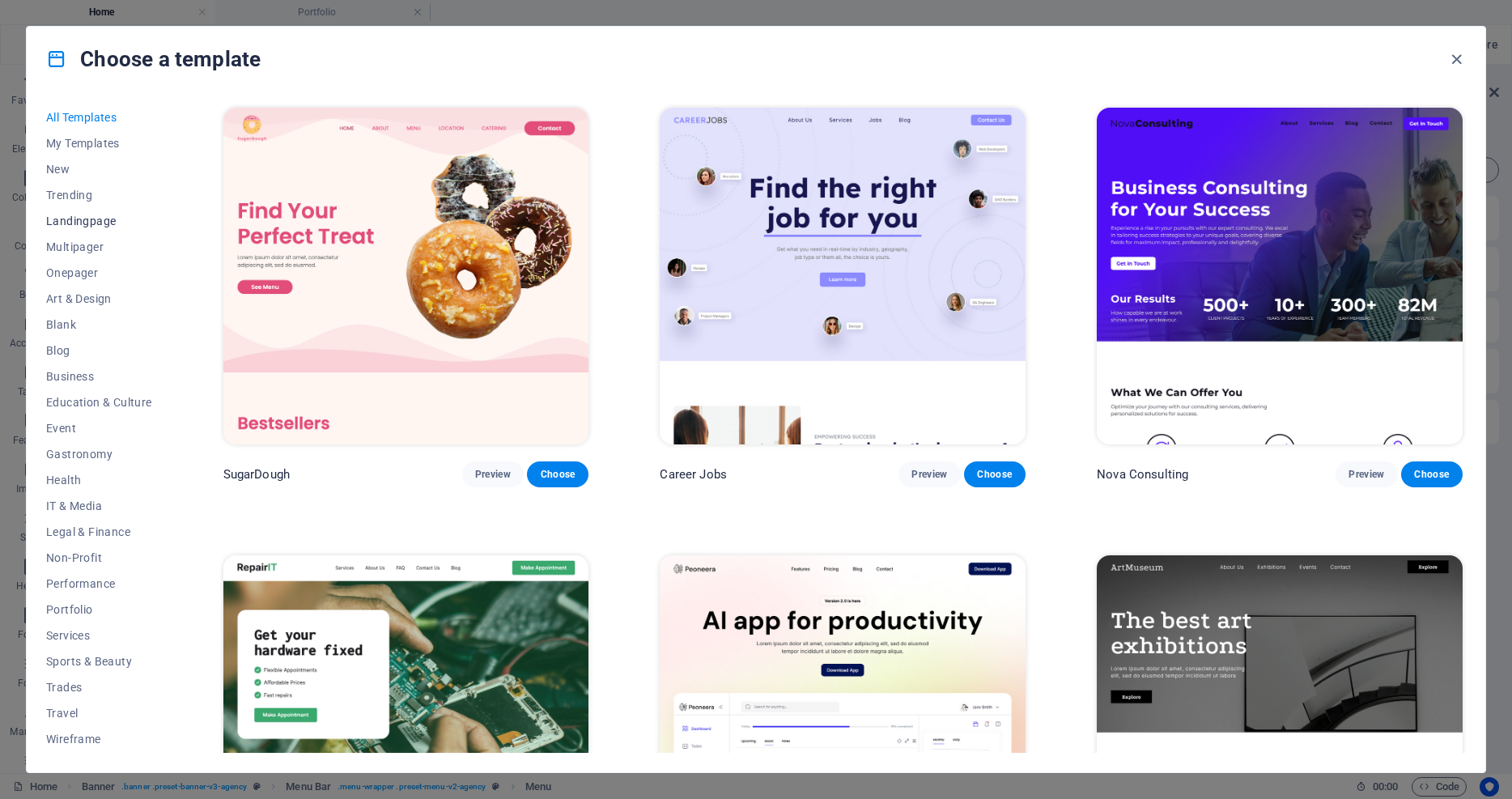
click at [77, 228] on button "Landingpage" at bounding box center [99, 220] width 106 height 26
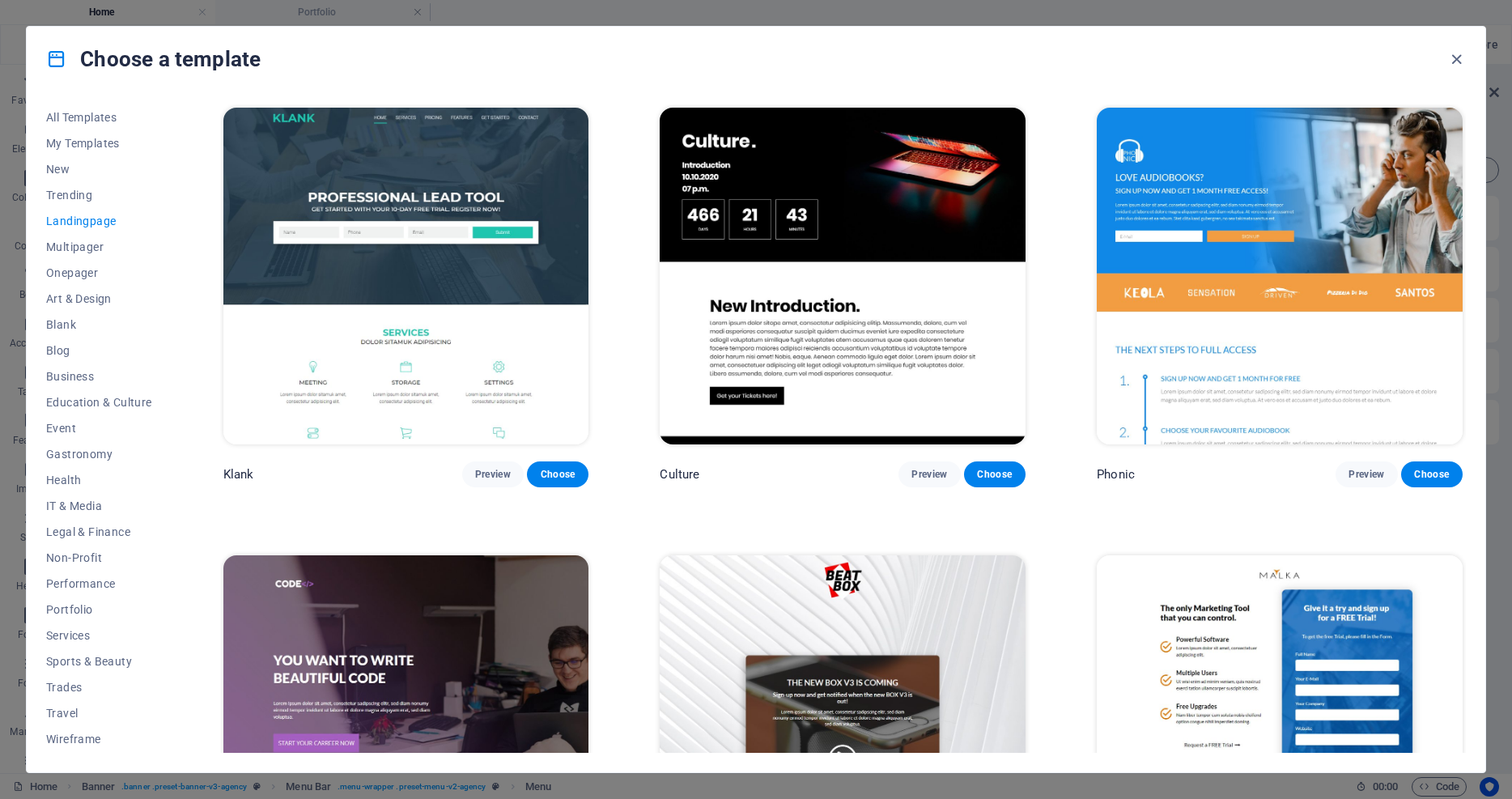
scroll to position [355, 0]
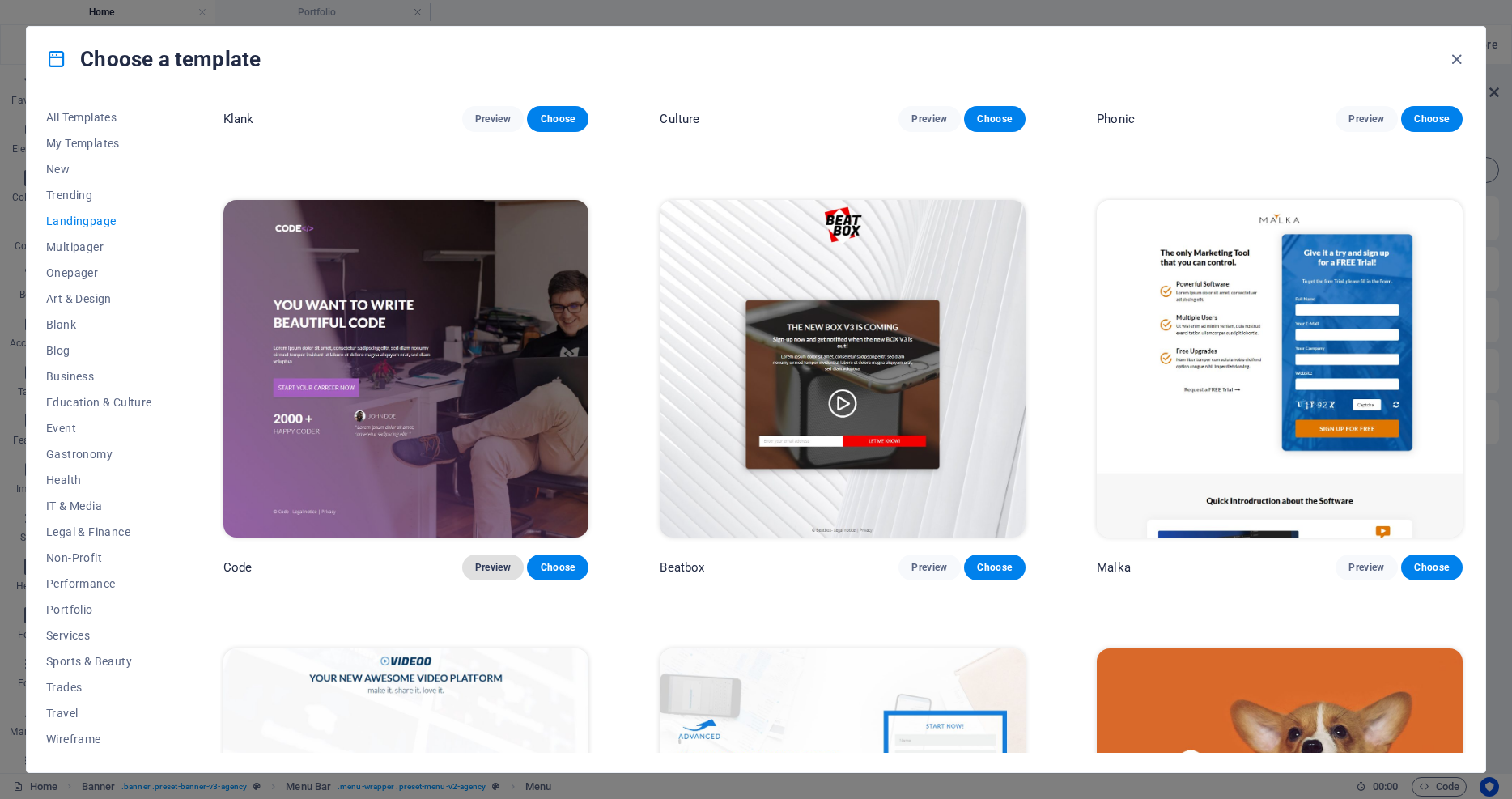
click at [485, 563] on span "Preview" at bounding box center [493, 567] width 35 height 13
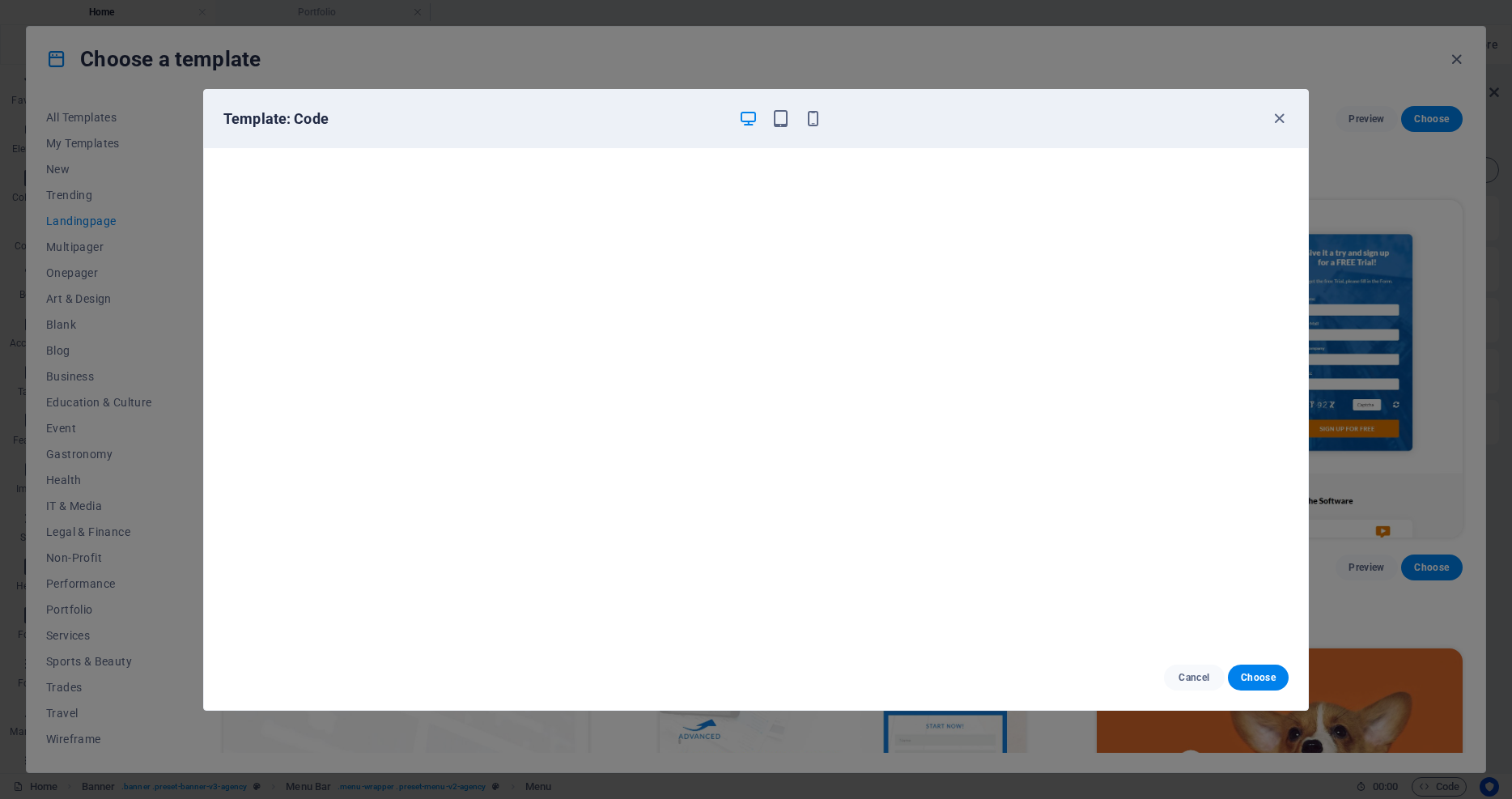
scroll to position [4, 0]
click at [1282, 119] on icon "button" at bounding box center [1279, 119] width 19 height 19
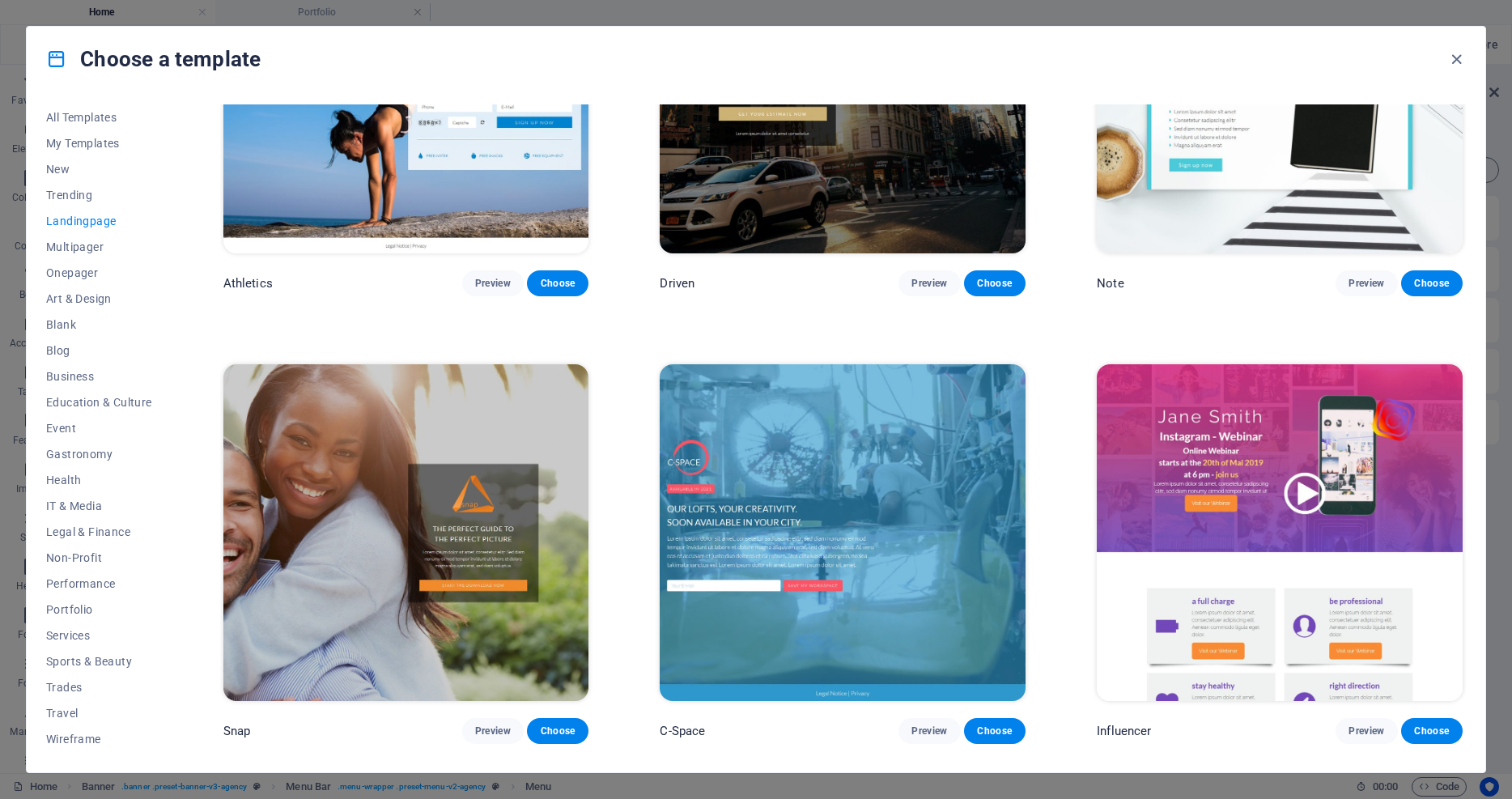
scroll to position [1781, 0]
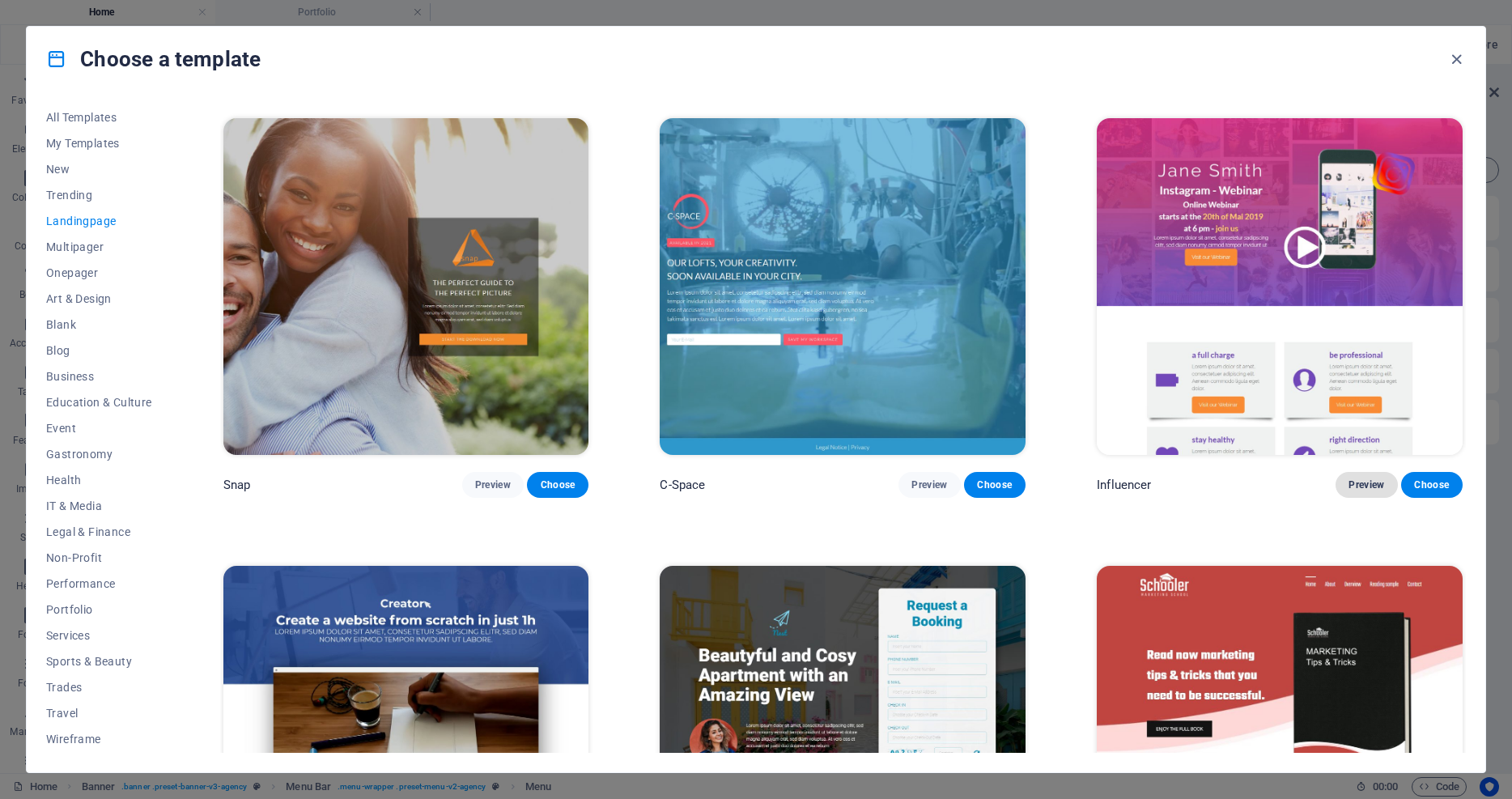
click at [1357, 479] on span "Preview" at bounding box center [1366, 484] width 35 height 13
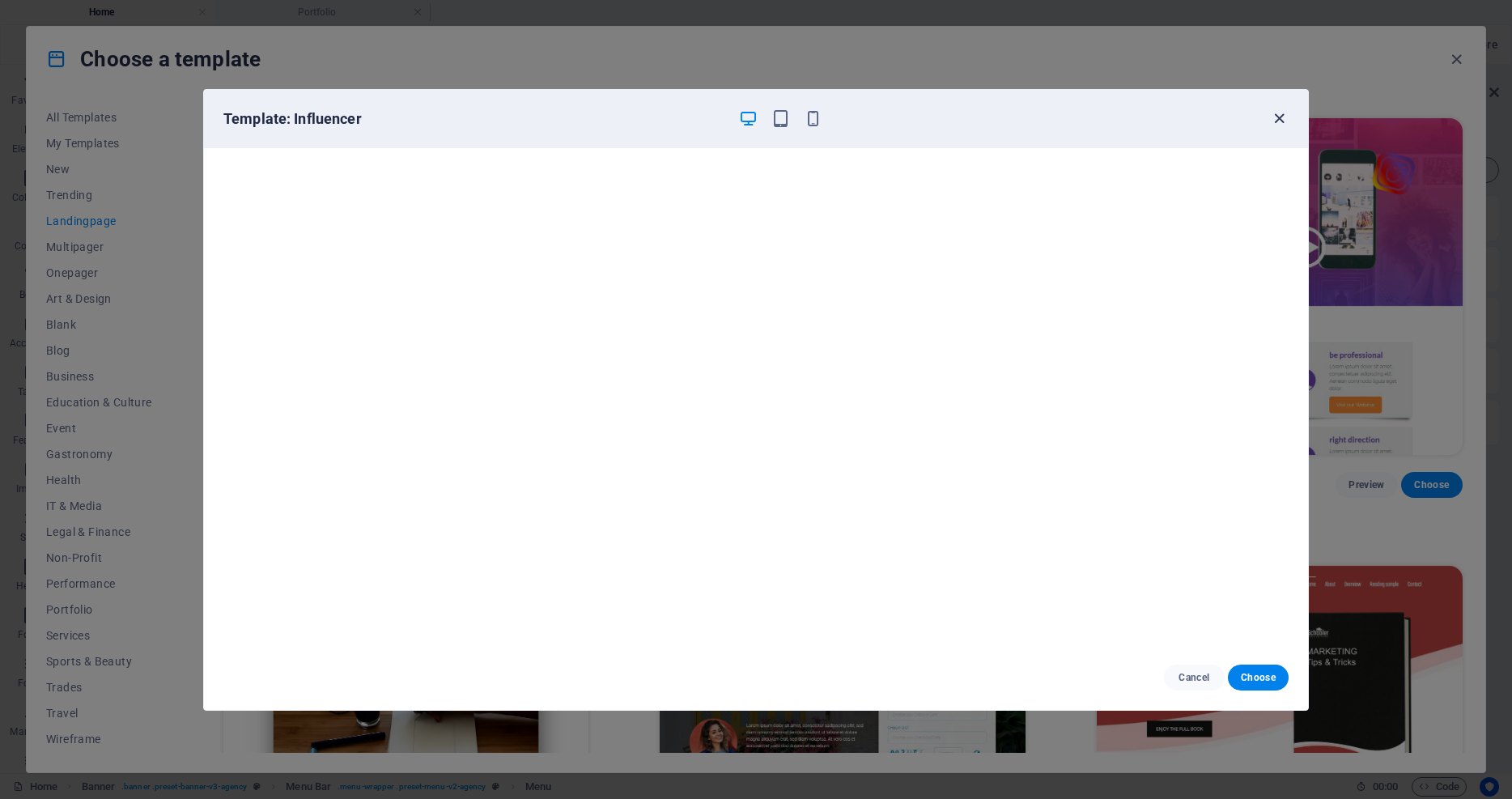
click at [1278, 116] on icon "button" at bounding box center [1279, 119] width 19 height 19
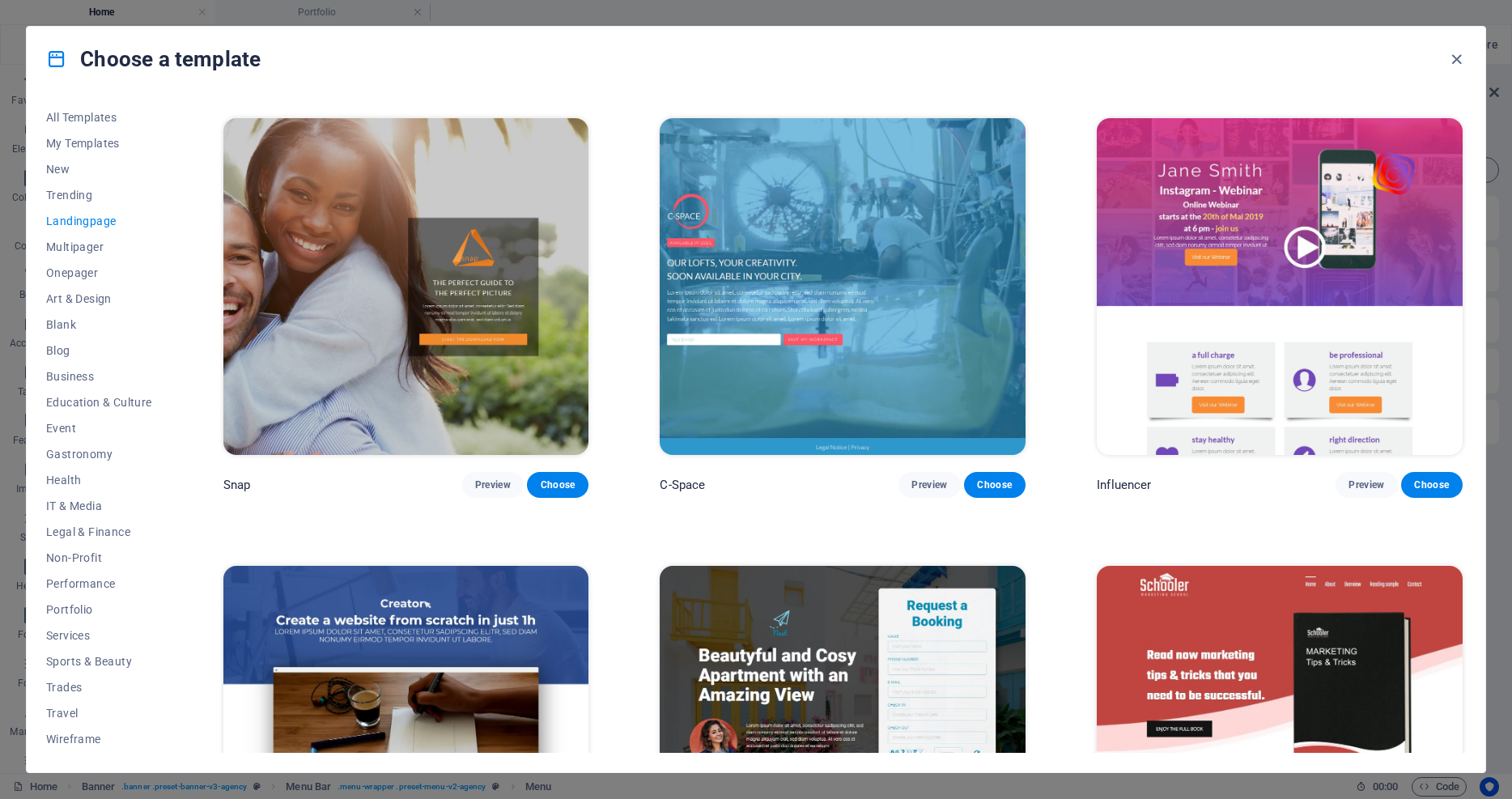
click at [862, 188] on img at bounding box center [842, 287] width 366 height 336
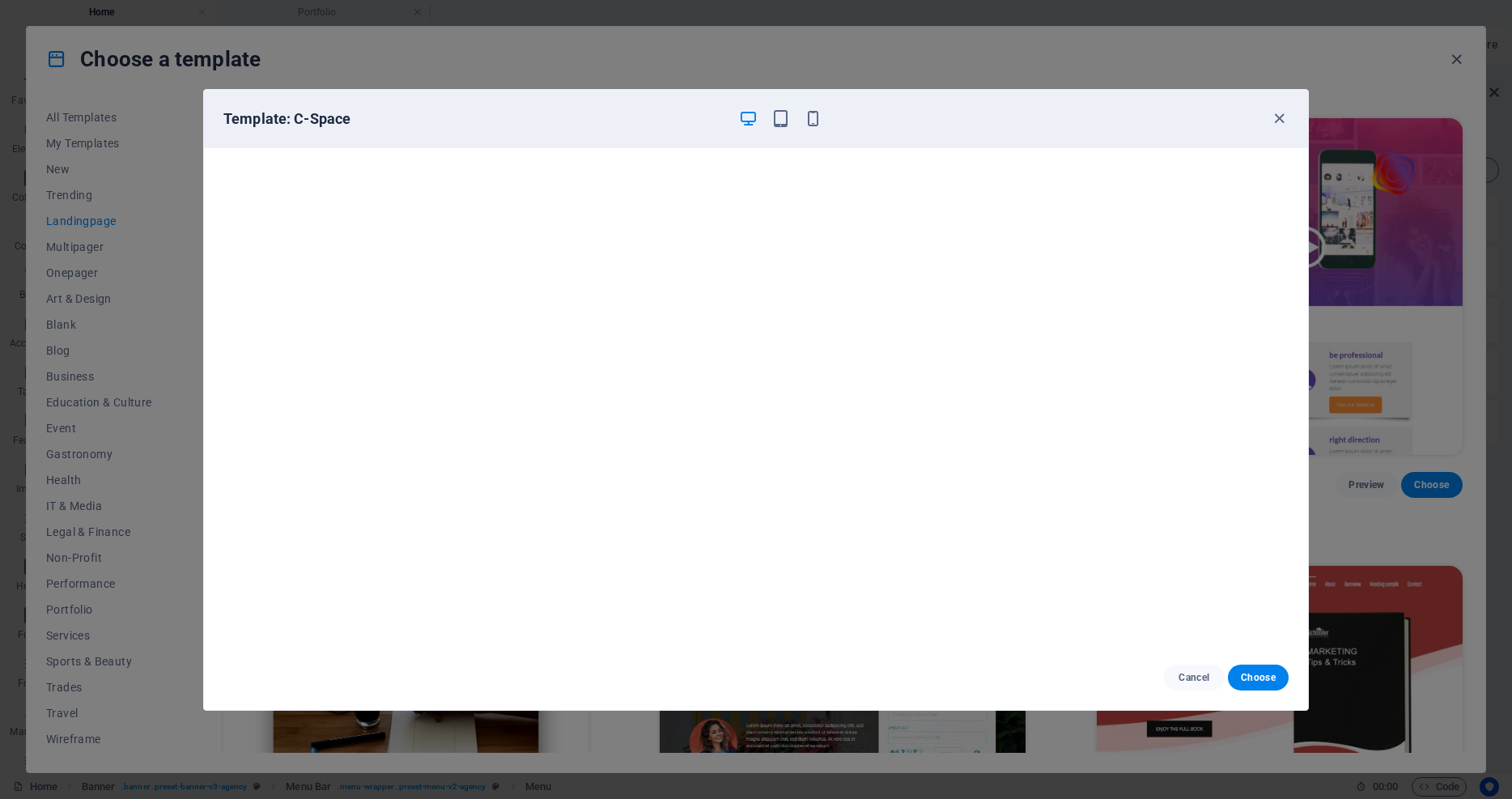
scroll to position [3, 0]
click at [1281, 119] on icon "button" at bounding box center [1279, 119] width 19 height 19
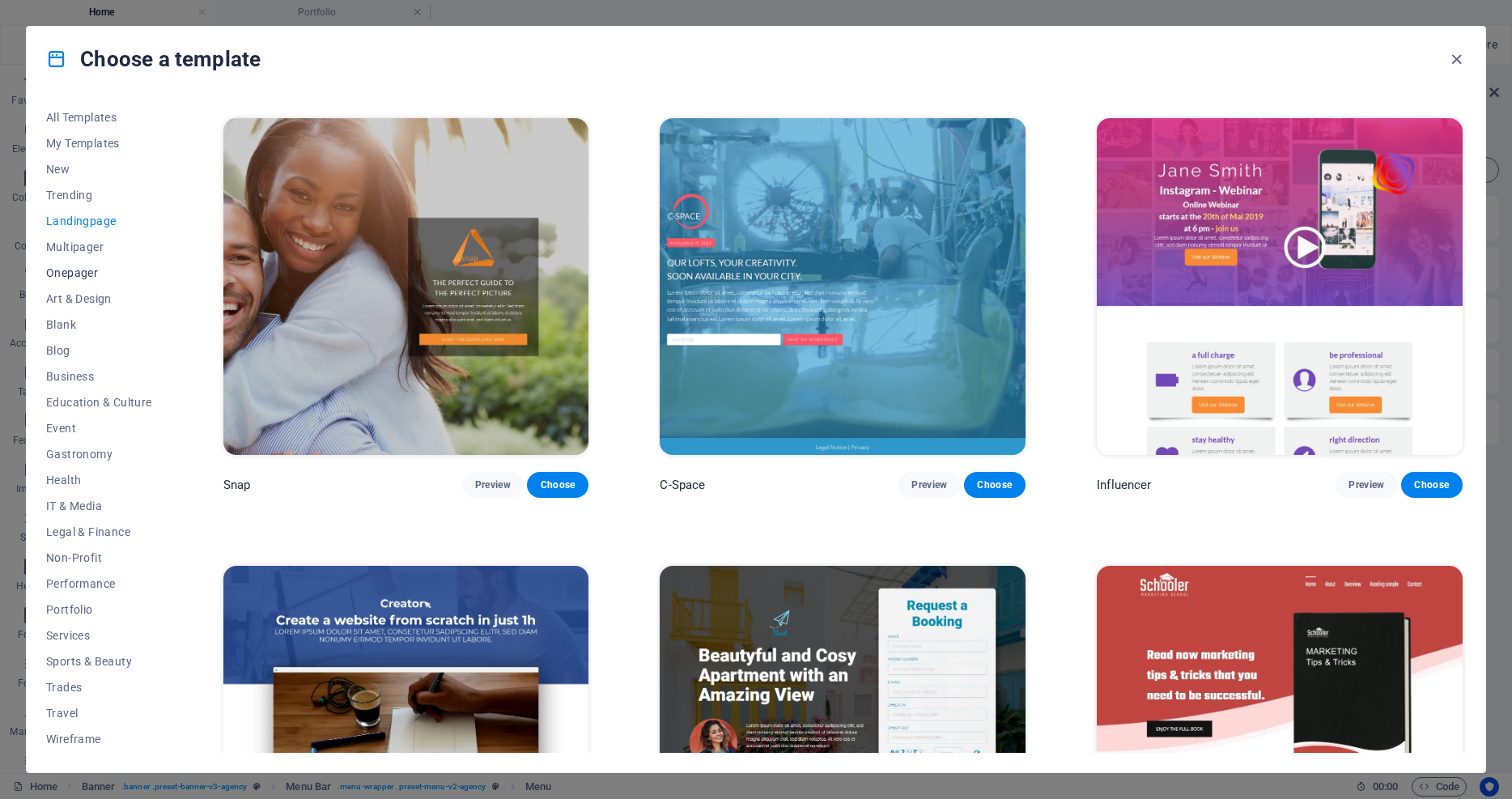
click at [75, 271] on span "Onepager" at bounding box center [99, 273] width 106 height 13
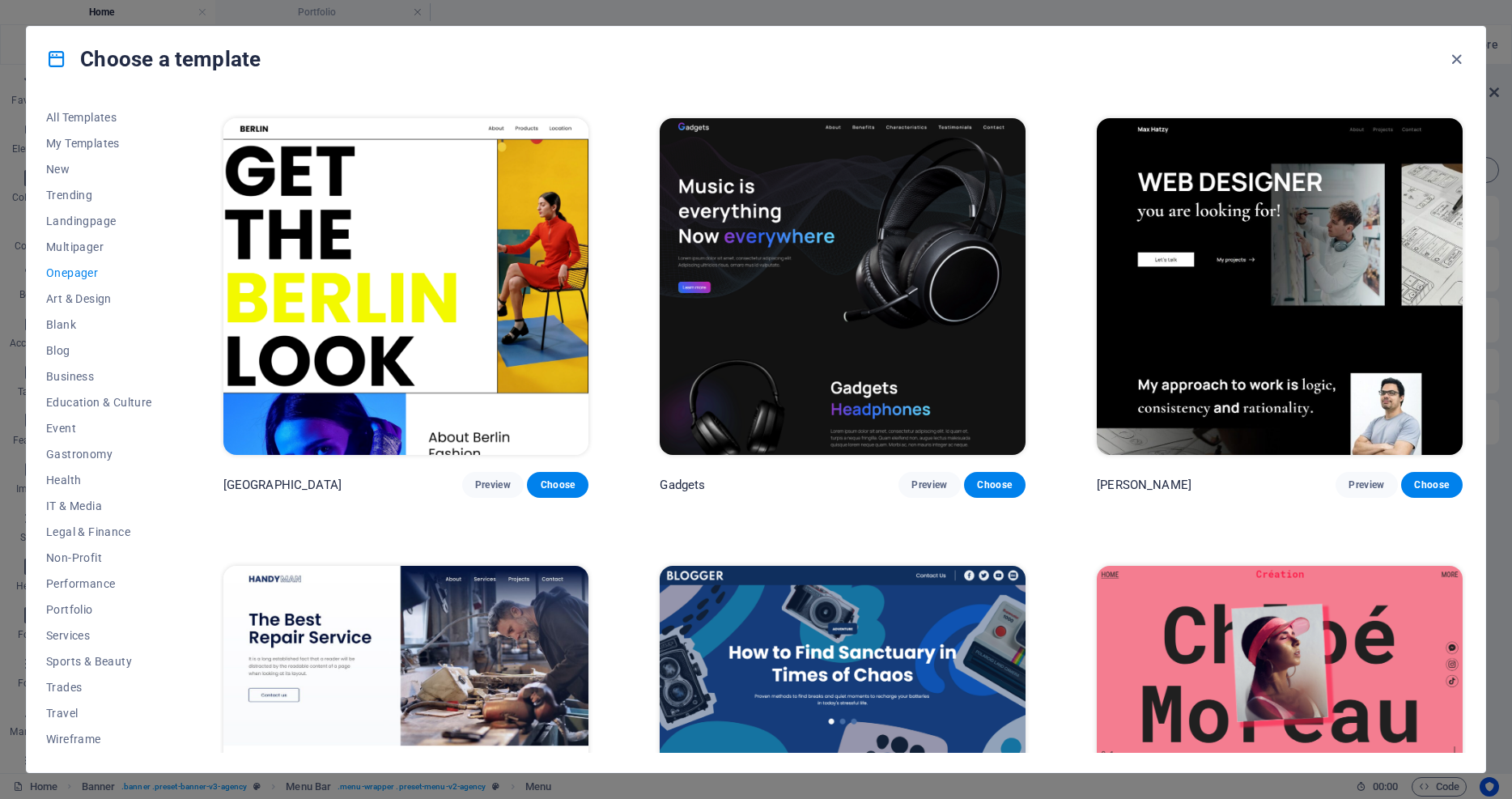
click at [854, 248] on img at bounding box center [842, 287] width 366 height 336
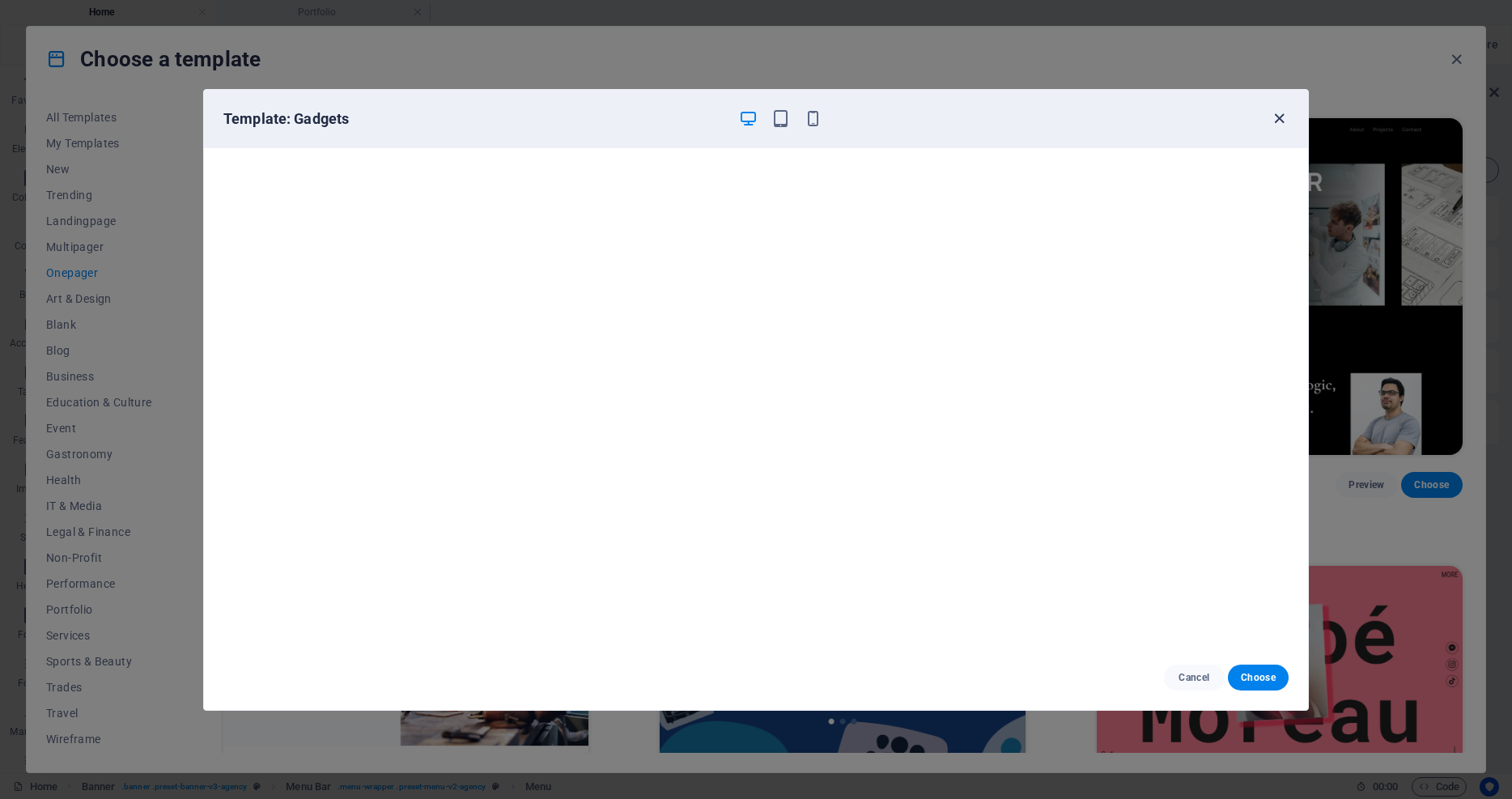
click at [1278, 118] on icon "button" at bounding box center [1279, 119] width 19 height 19
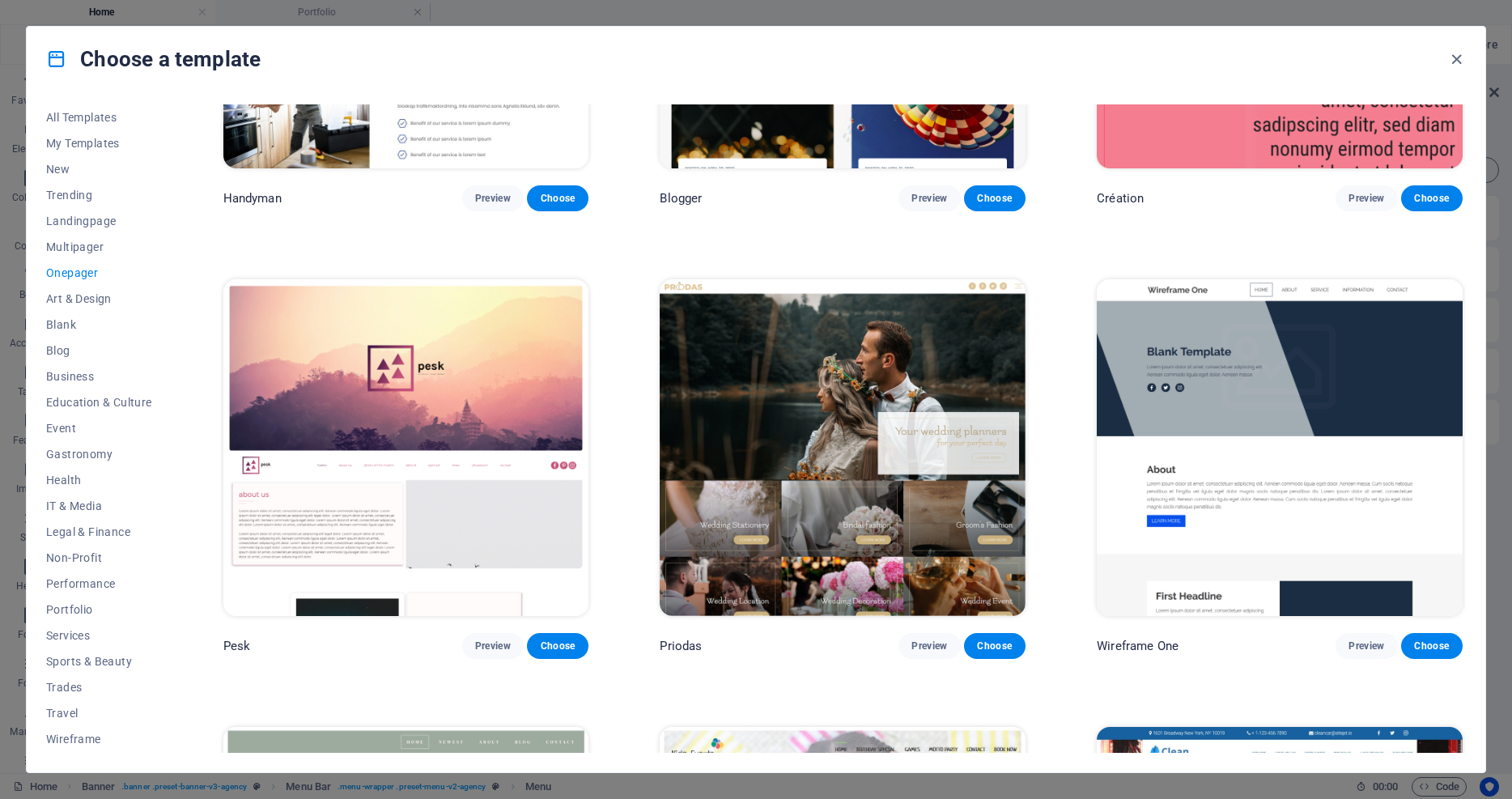
scroll to position [2569, 0]
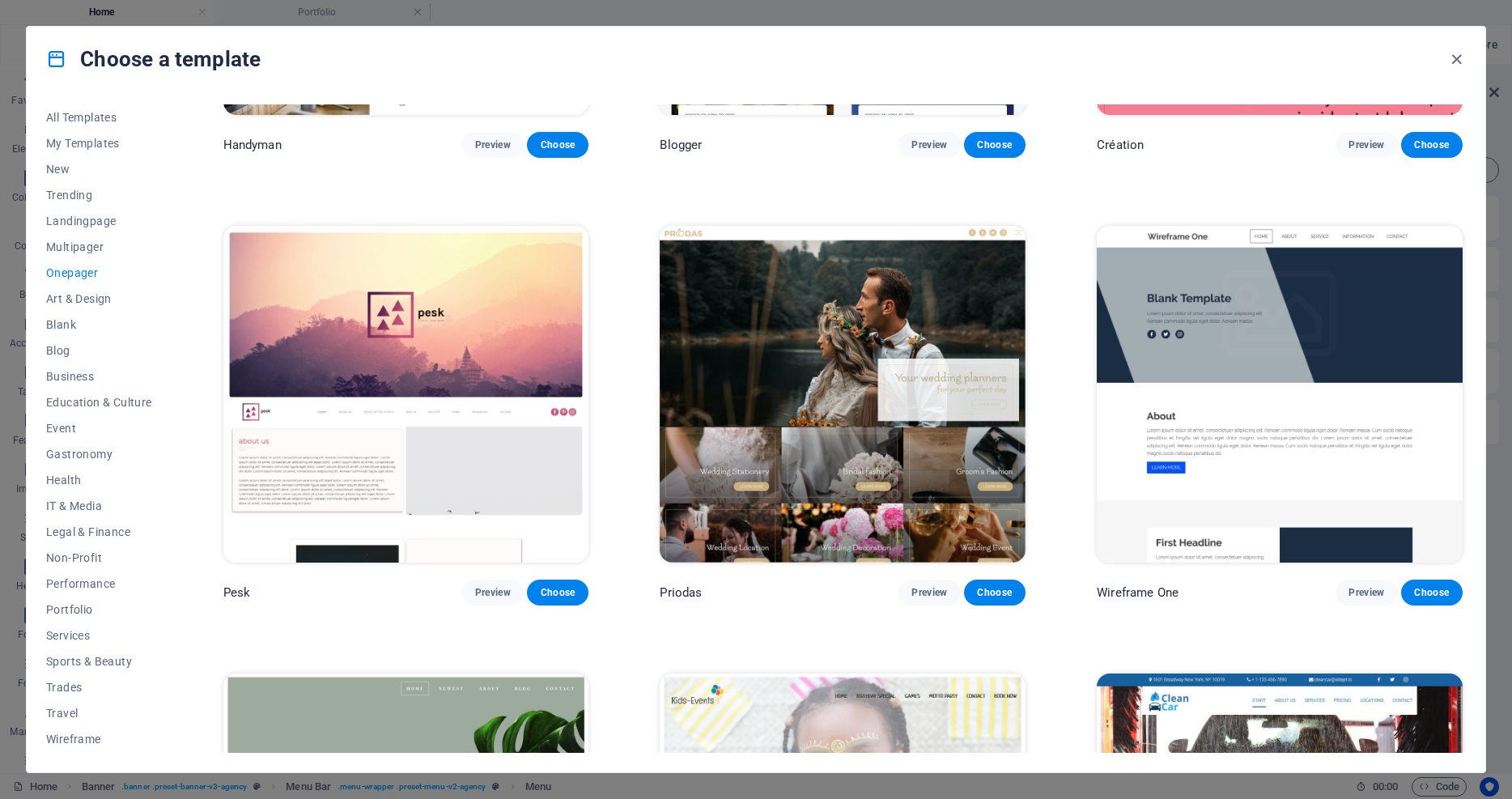
click at [465, 438] on img at bounding box center [406, 394] width 366 height 336
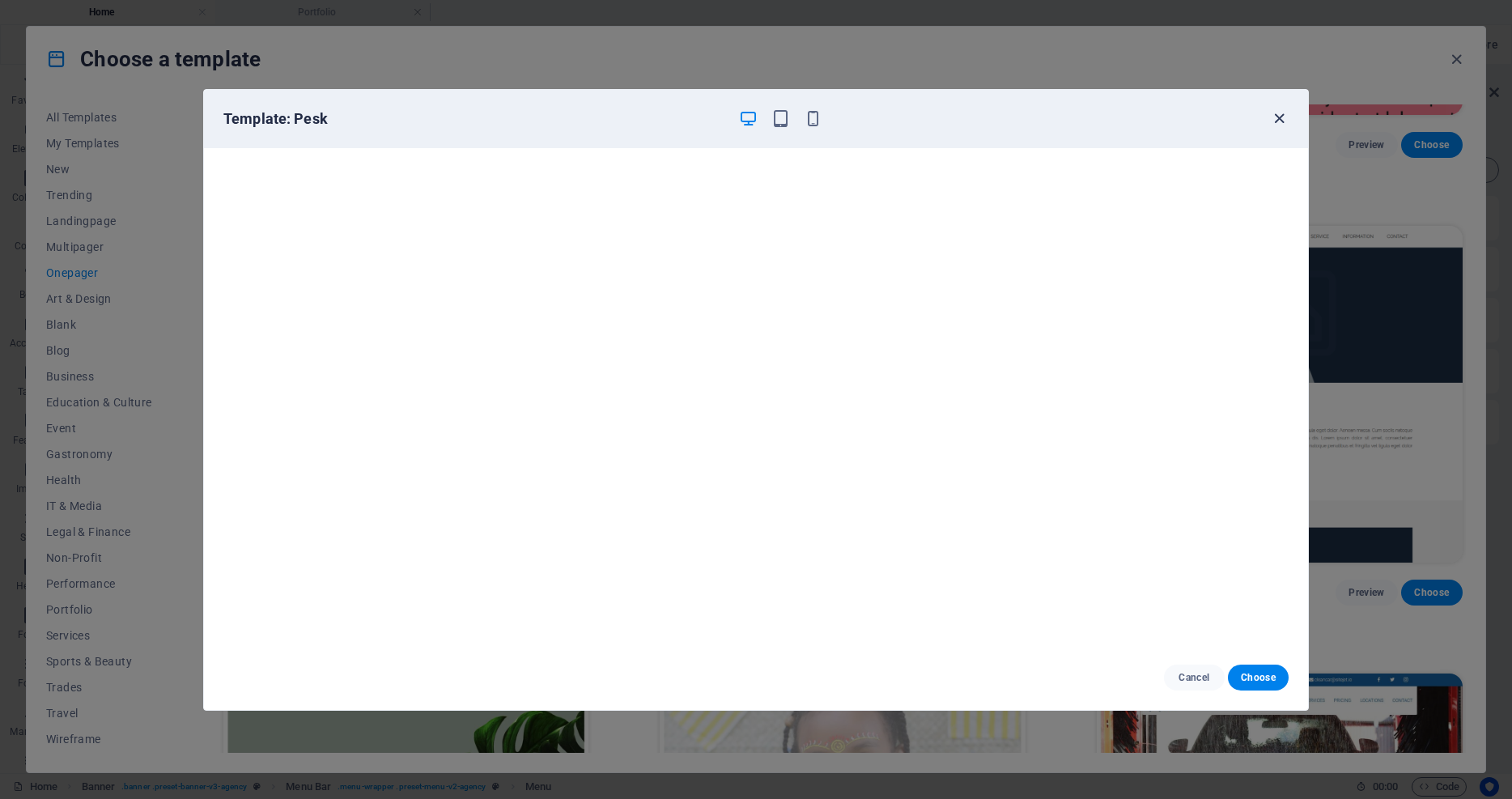
click at [1275, 119] on icon "button" at bounding box center [1279, 119] width 19 height 19
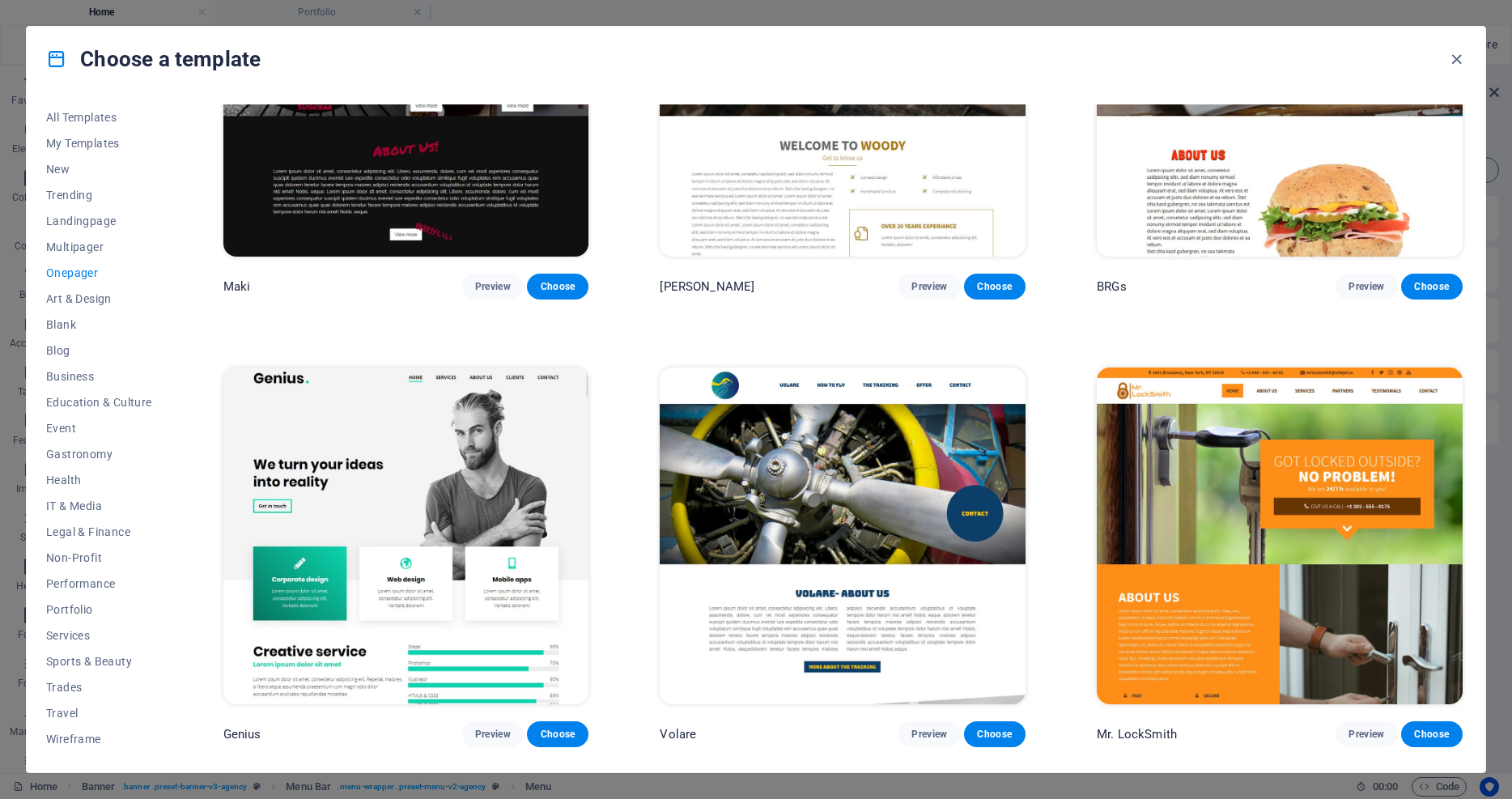
scroll to position [4234, 0]
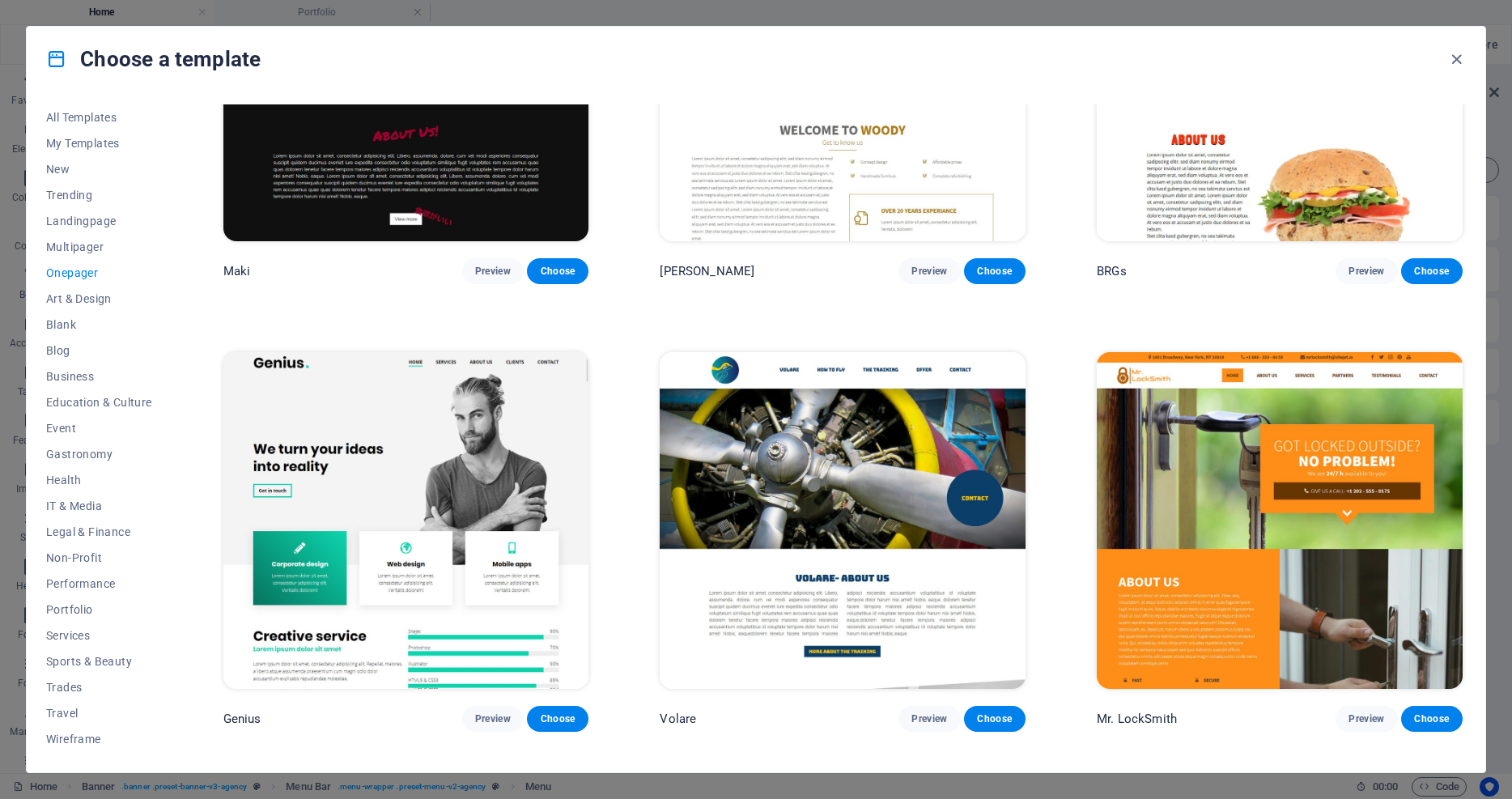
click at [378, 452] on img at bounding box center [406, 521] width 366 height 336
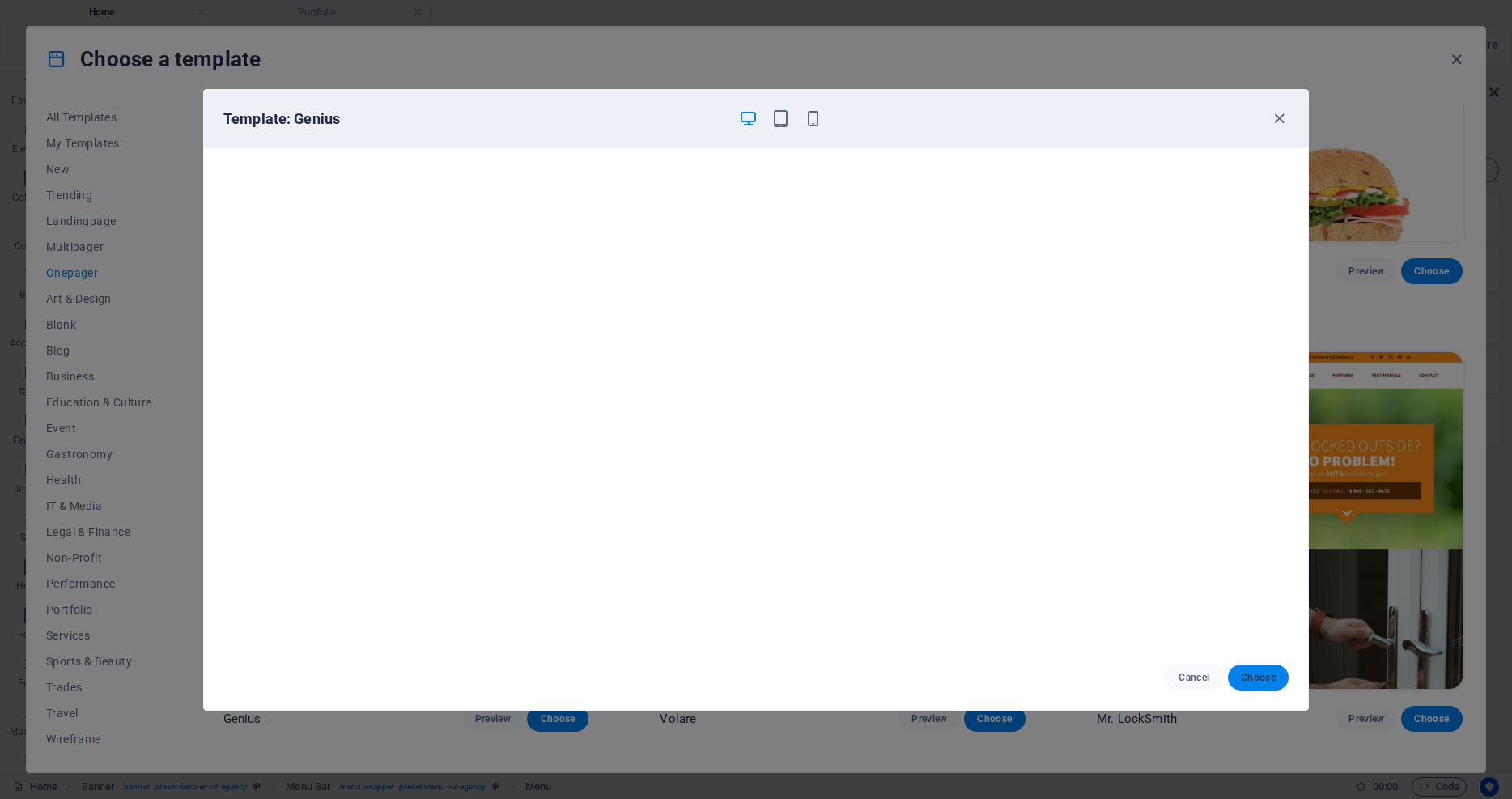
click at [1254, 675] on span "Choose" at bounding box center [1257, 677] width 34 height 13
select select
select select "1"
select select
select select "2"
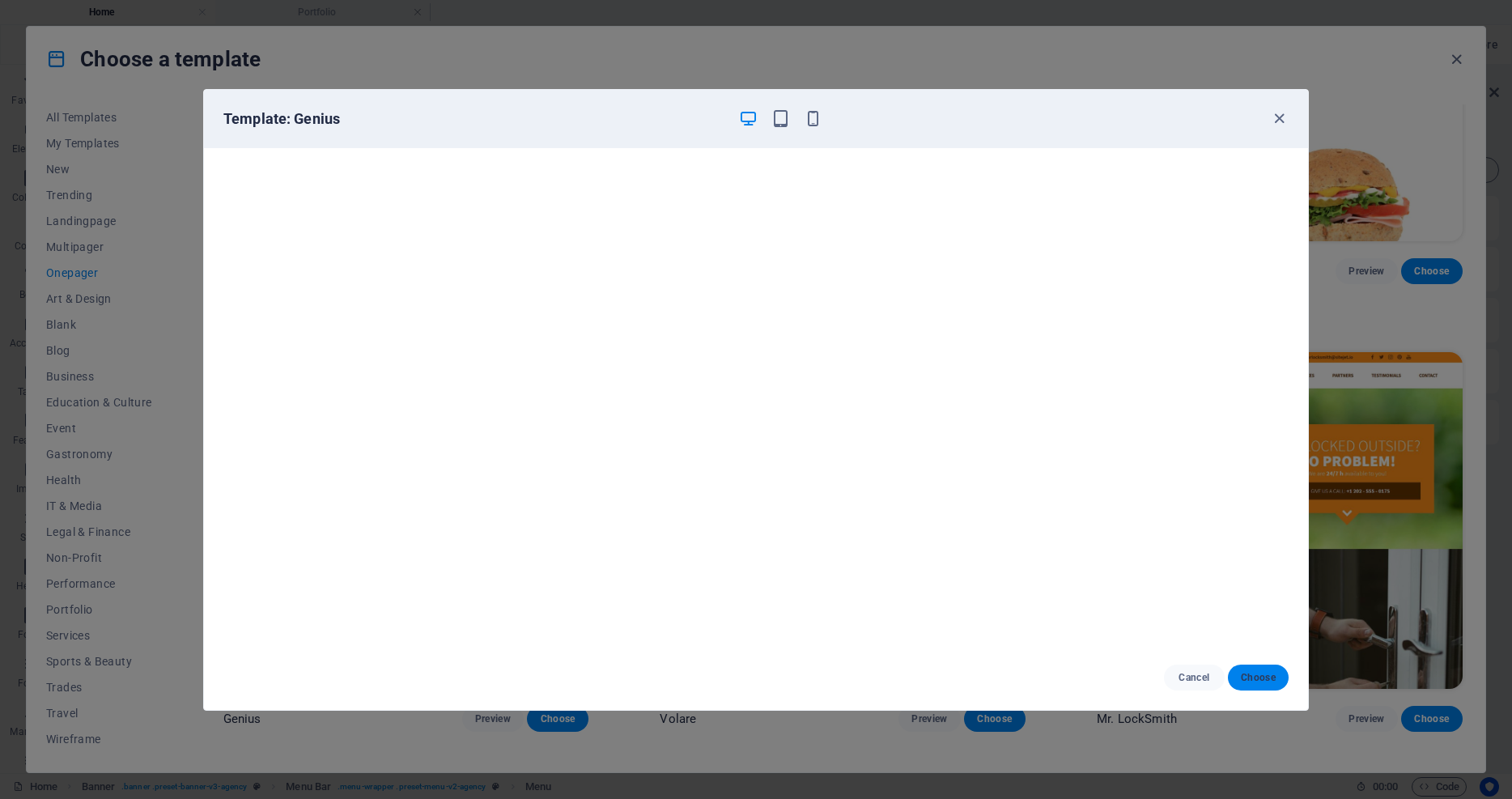
select select
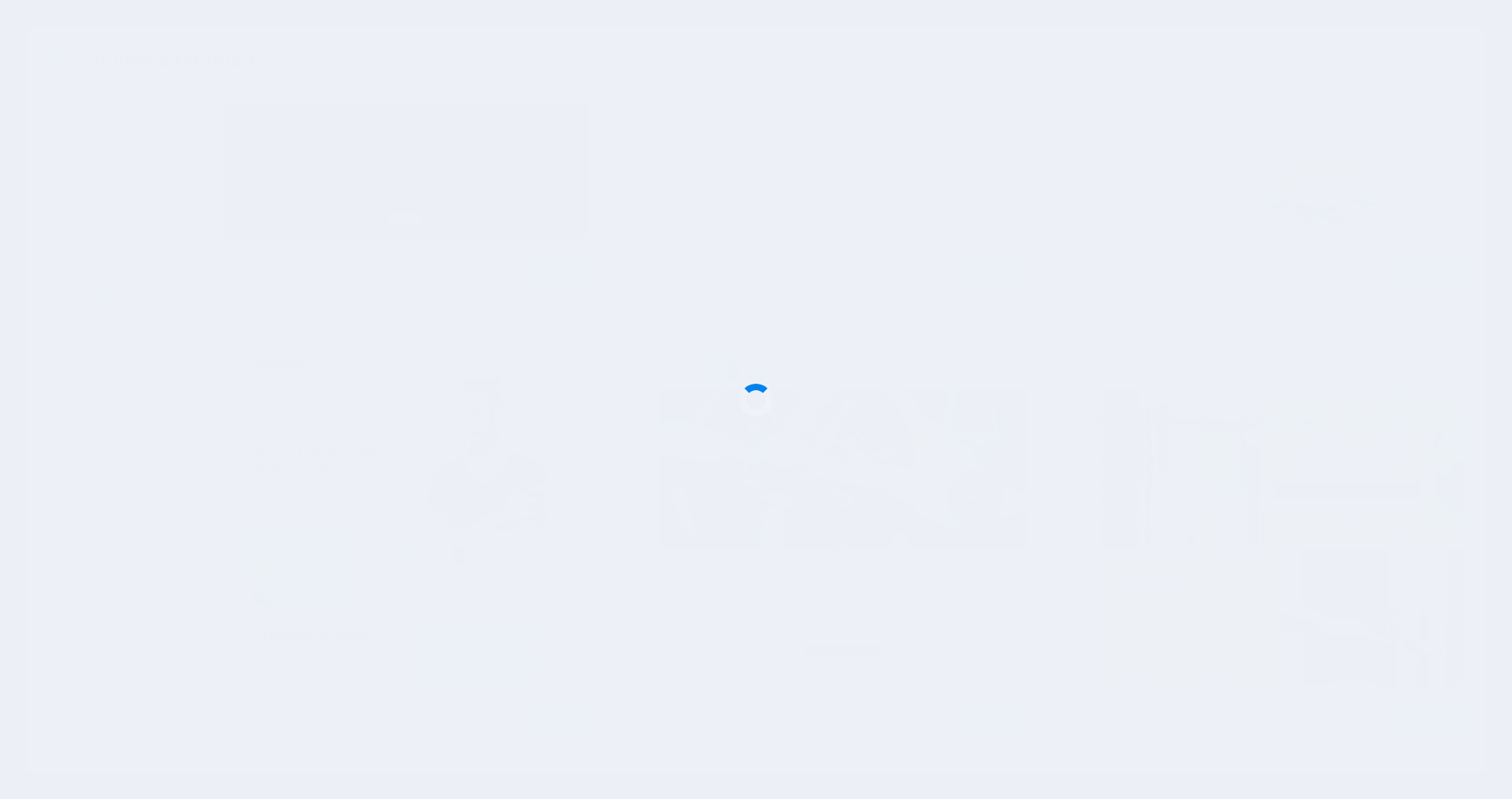
checkbox input "false"
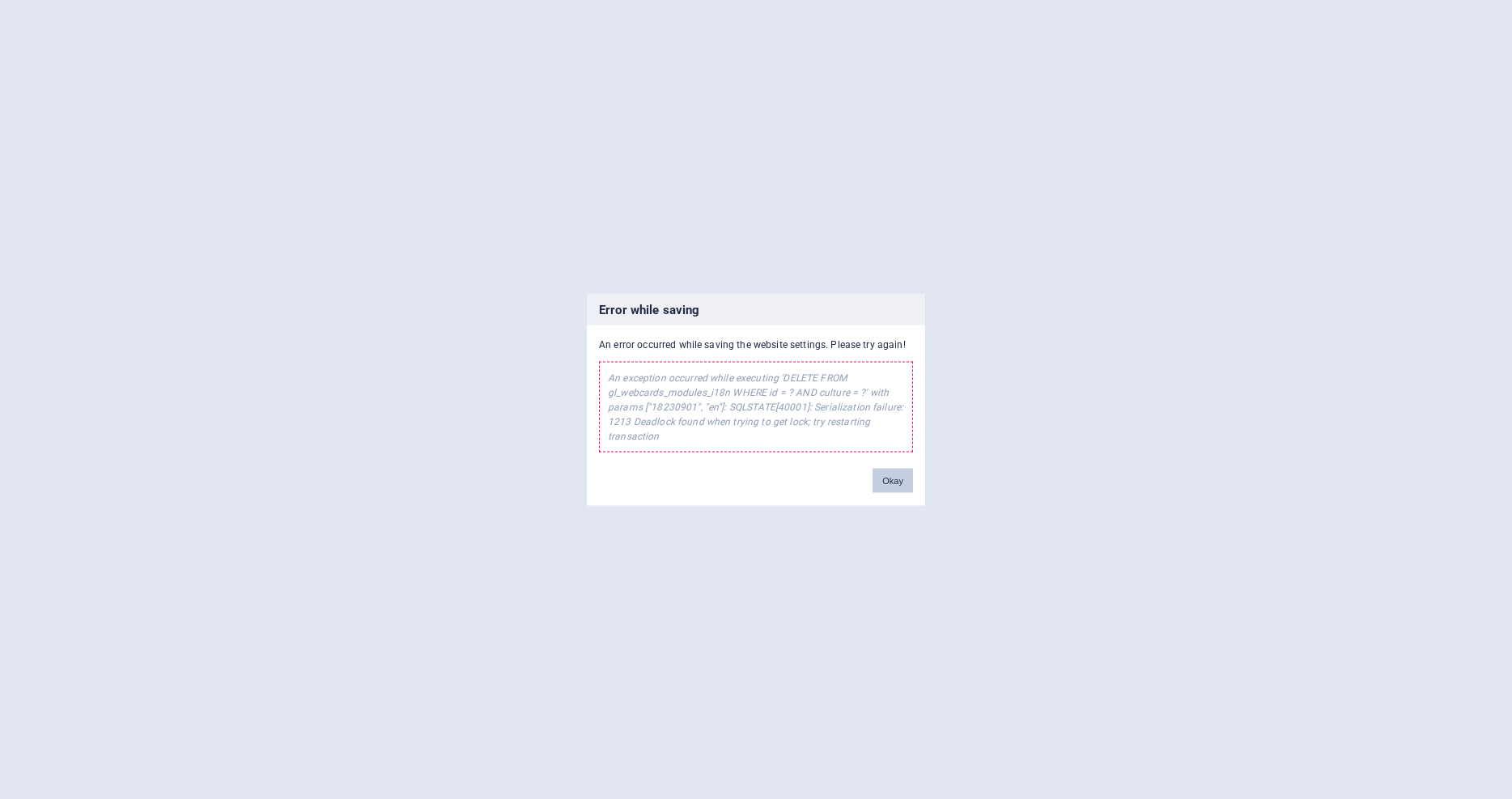
click at [899, 482] on button "Okay" at bounding box center [892, 479] width 40 height 24
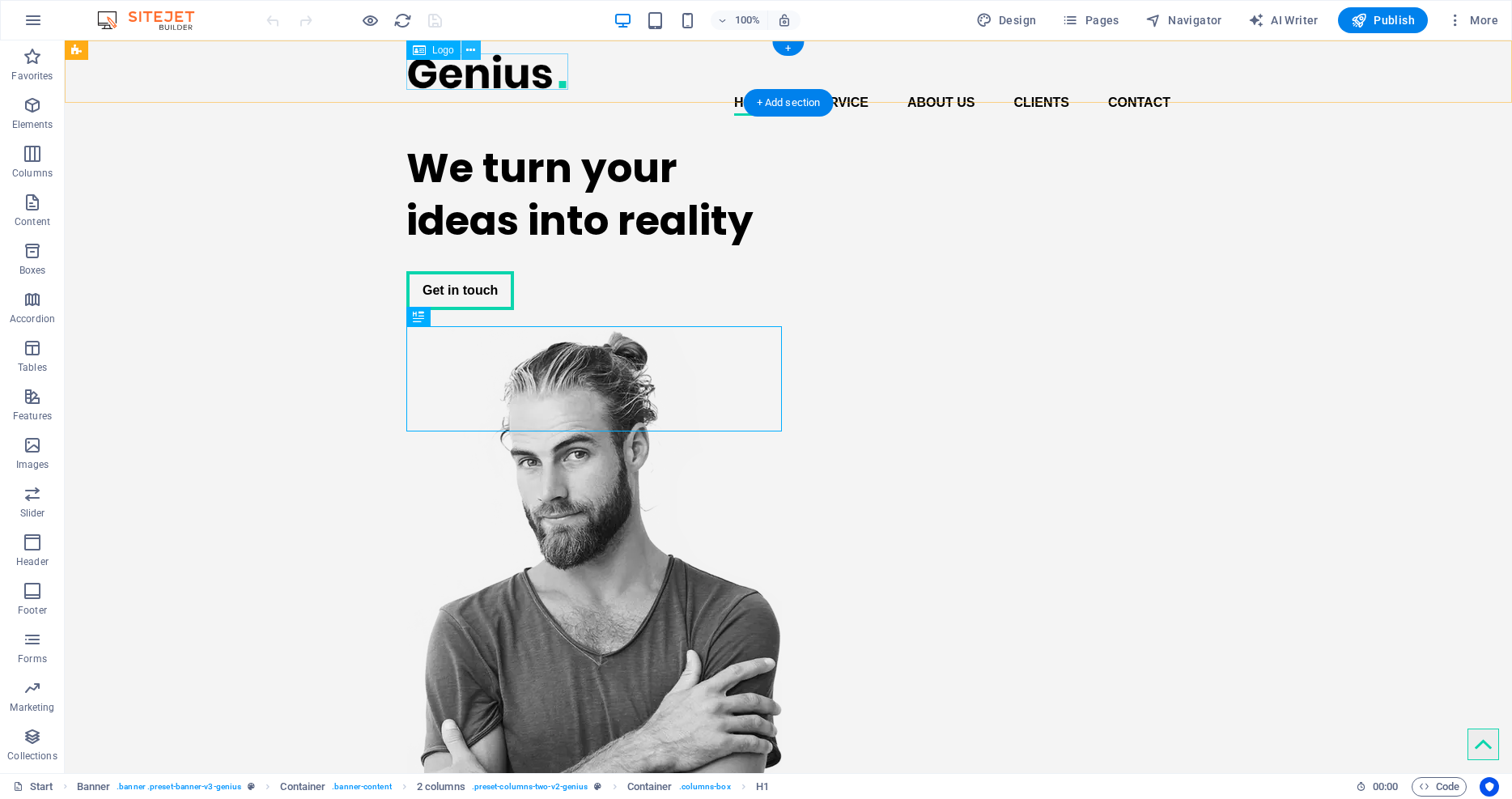
click at [472, 51] on icon at bounding box center [470, 50] width 9 height 17
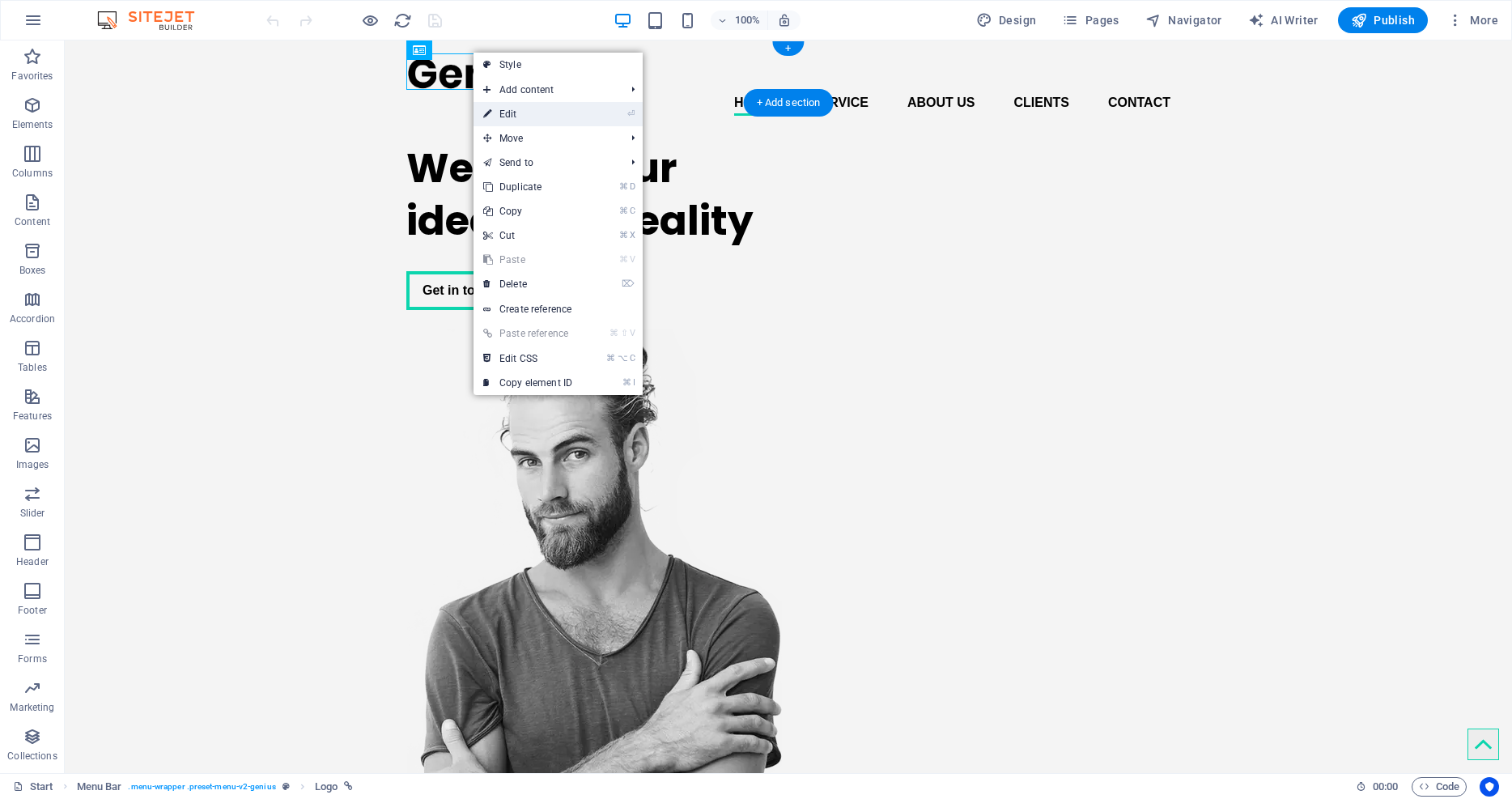
click at [496, 111] on link "⏎ Edit" at bounding box center [527, 114] width 108 height 24
select select "px"
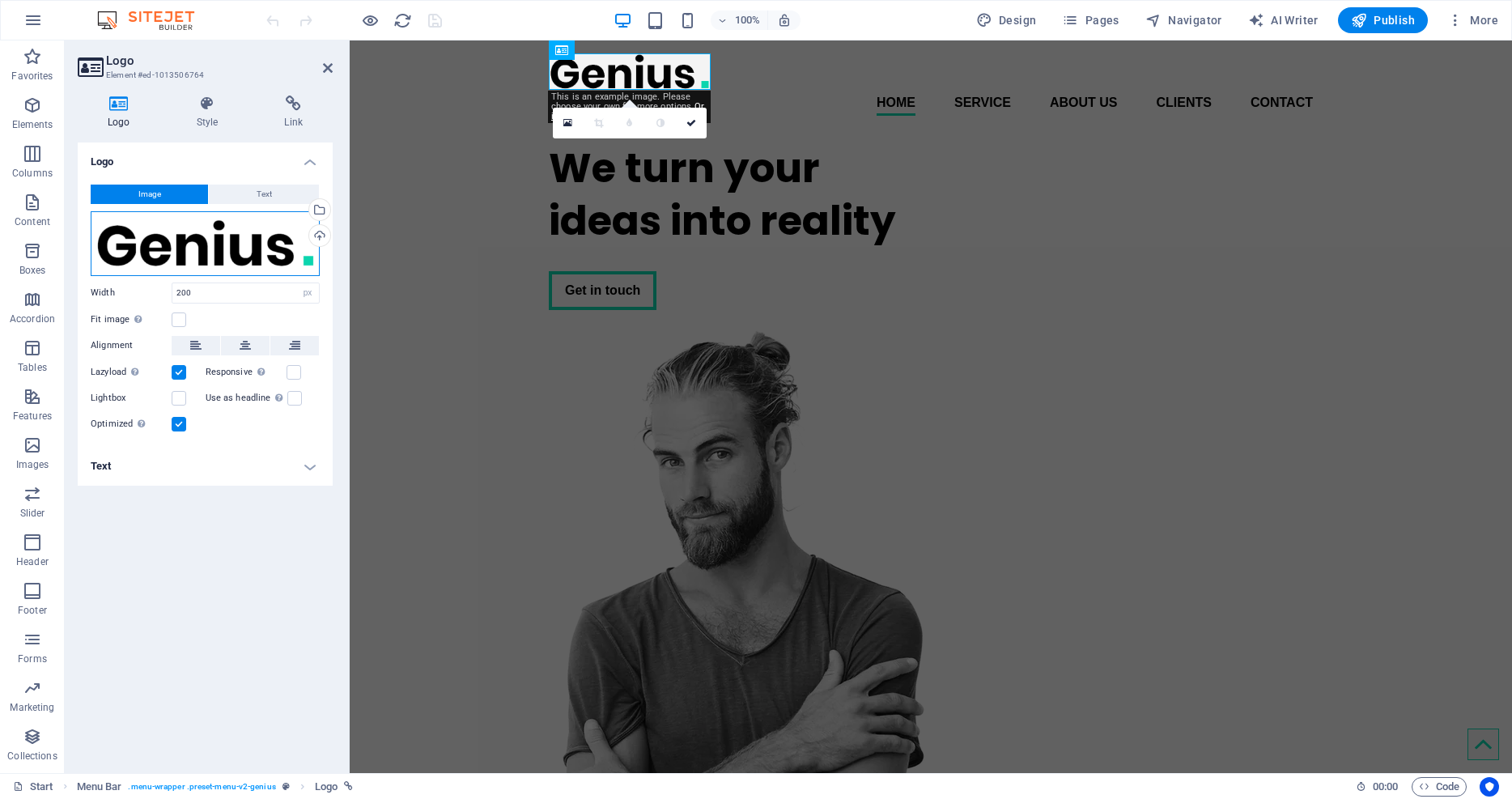
click at [276, 246] on div "Drag files here, click to choose files or select files from Files or our free s…" at bounding box center [205, 243] width 229 height 65
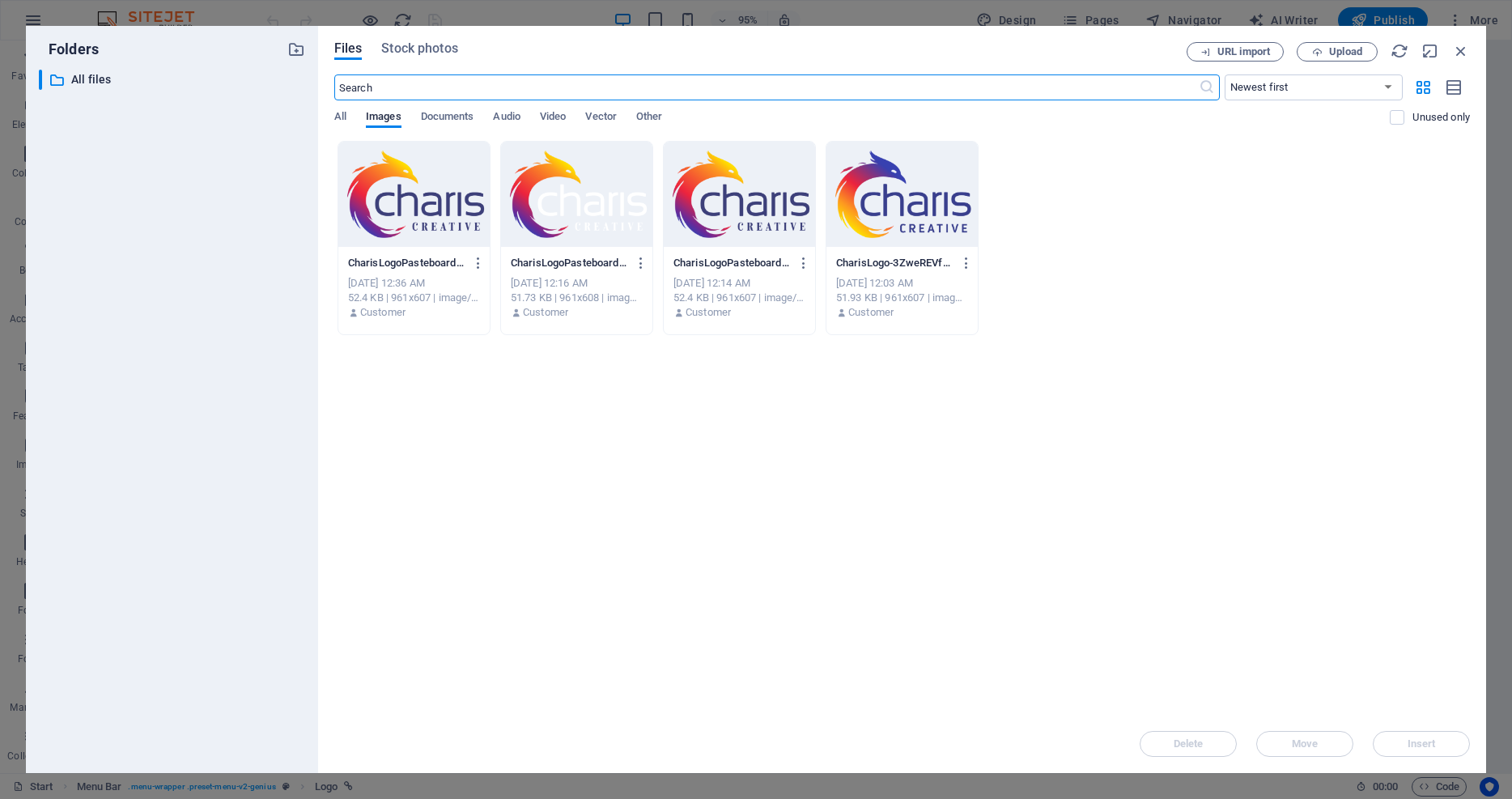
click at [737, 204] on div at bounding box center [739, 193] width 151 height 105
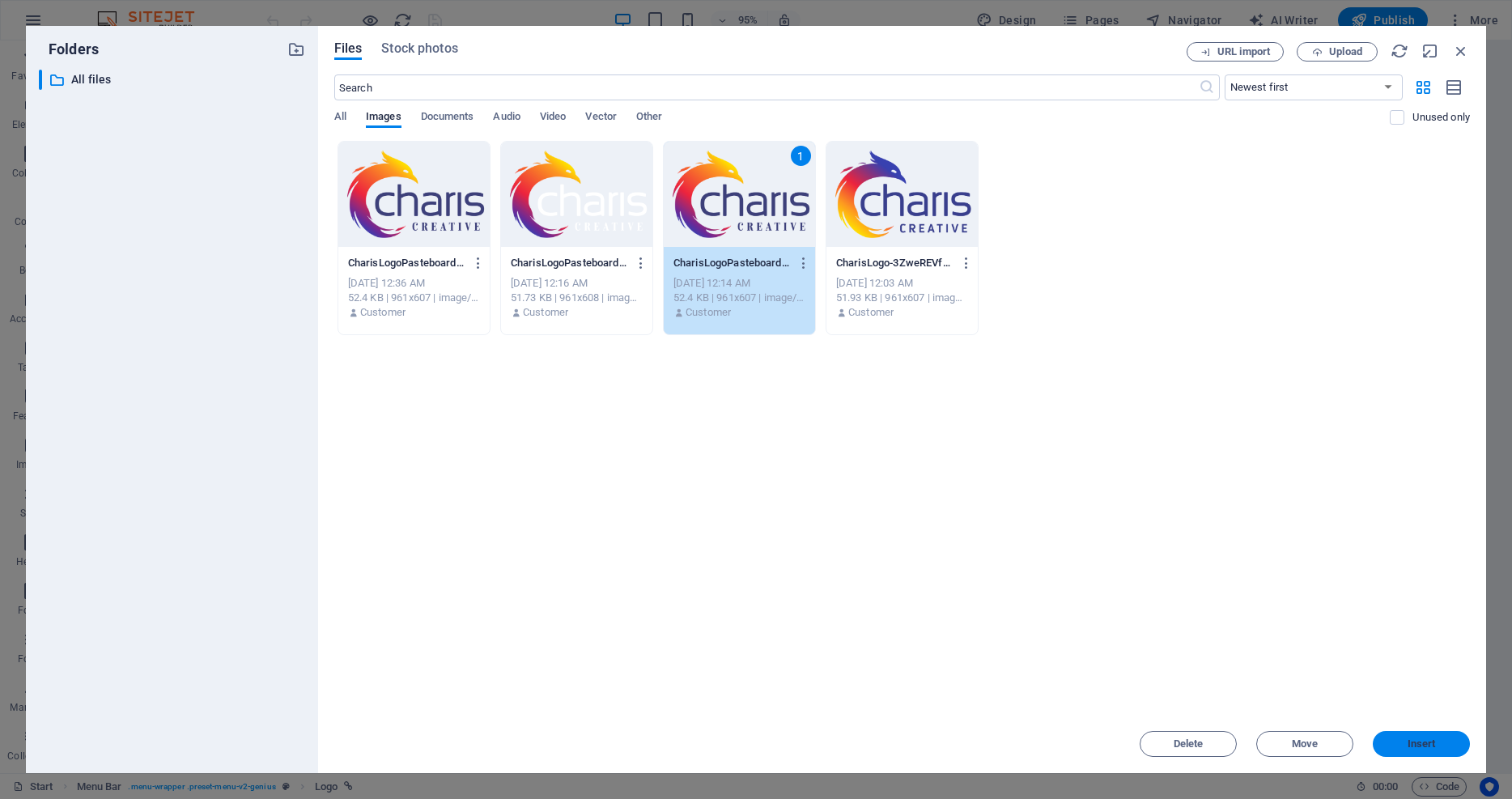
click at [1411, 743] on span "Insert" at bounding box center [1422, 744] width 29 height 10
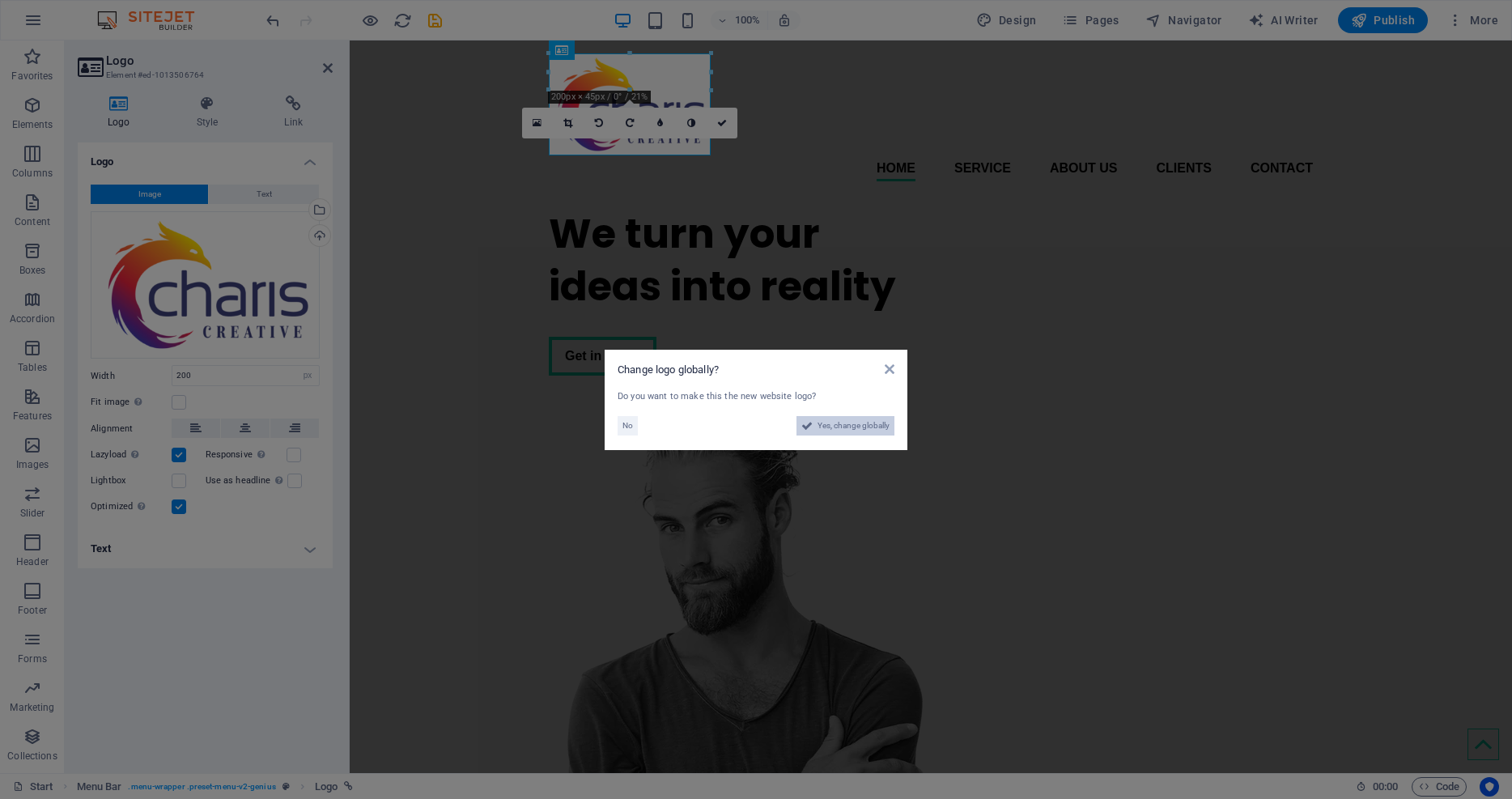
click at [864, 428] on span "Yes, change globally" at bounding box center [854, 426] width 72 height 19
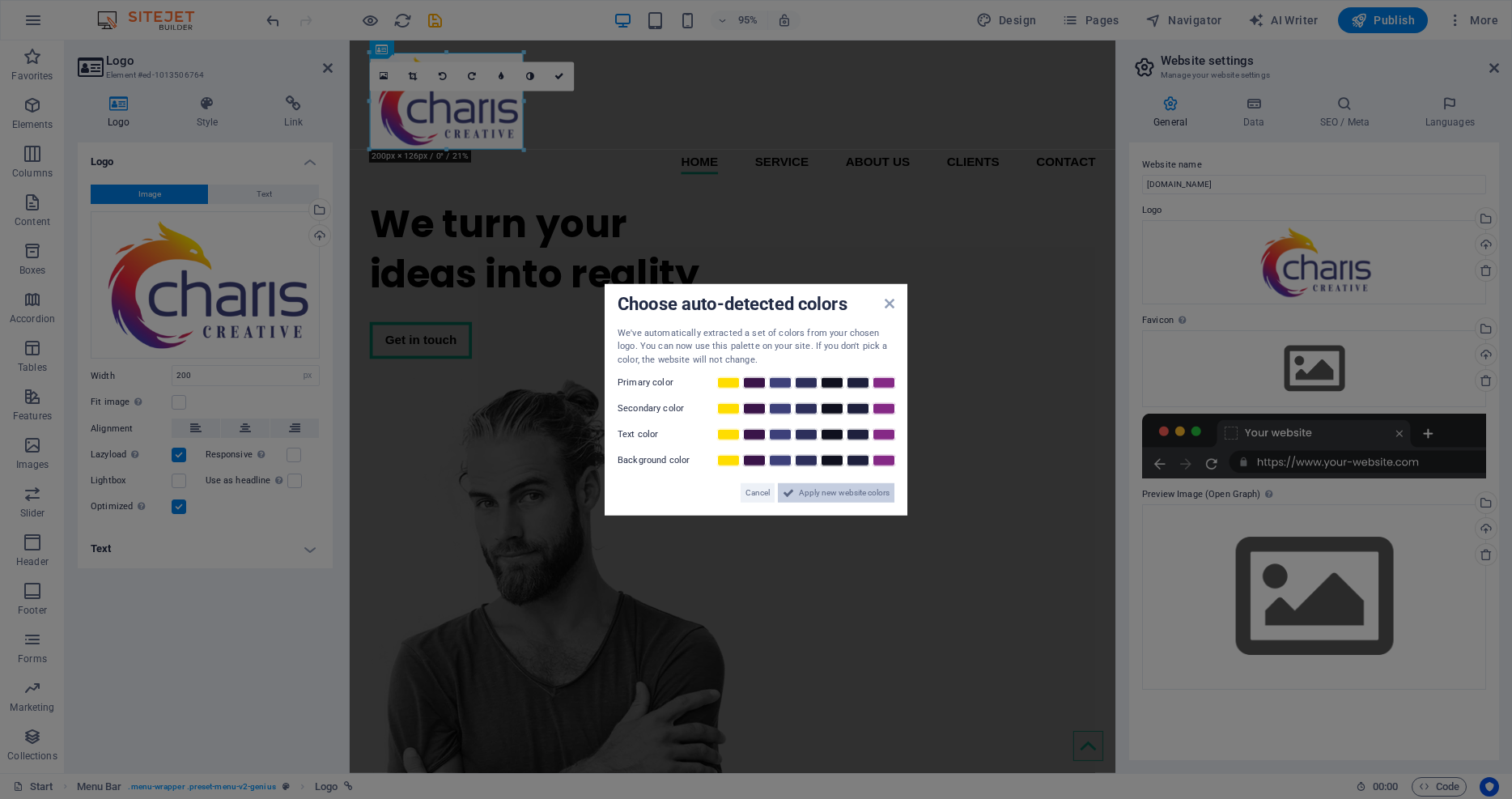
click at [824, 492] on span "Apply new website colors" at bounding box center [844, 493] width 91 height 19
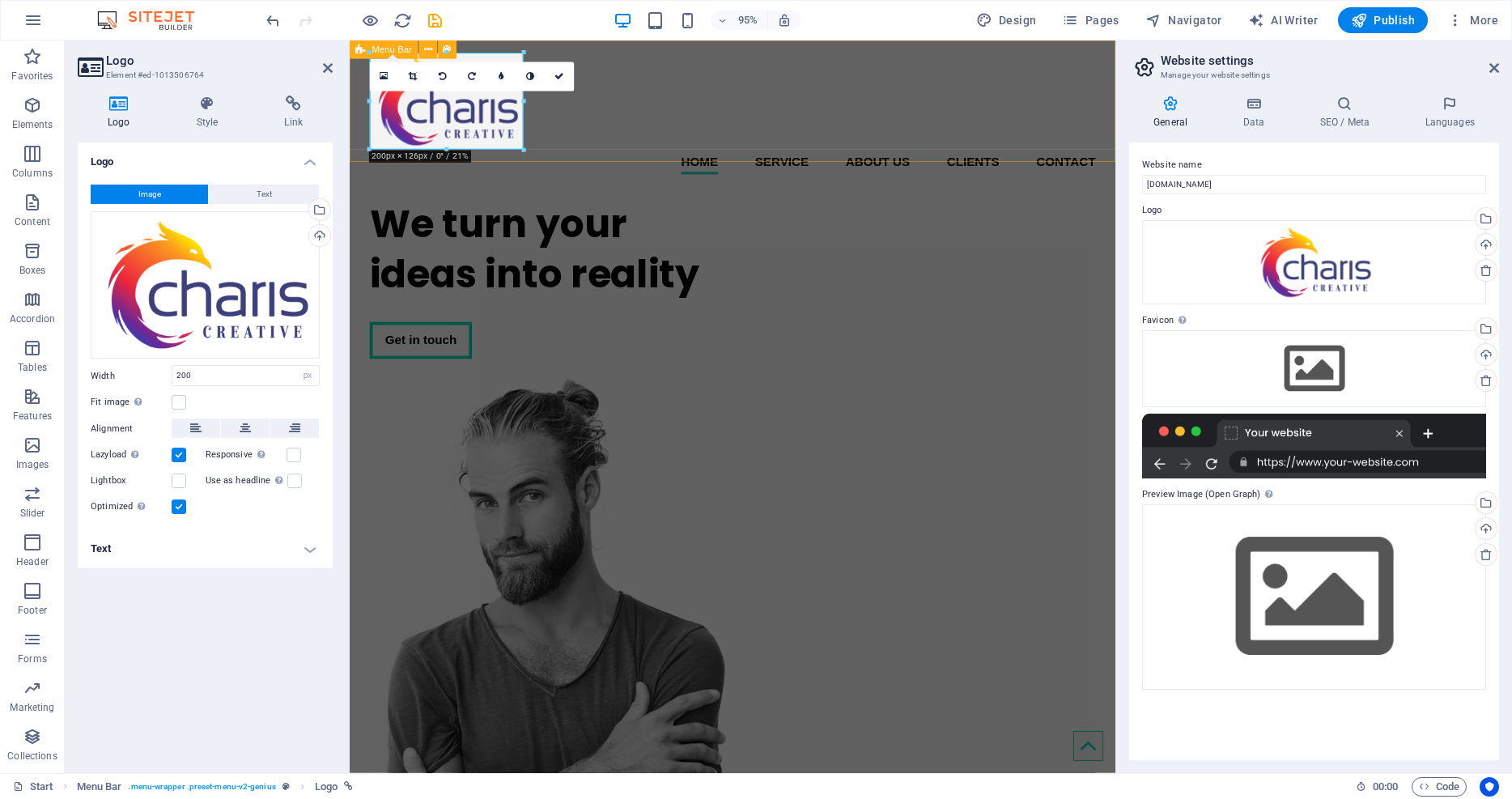
click at [657, 71] on div "Home Service About us Clients Contact Menu" at bounding box center [753, 117] width 806 height 154
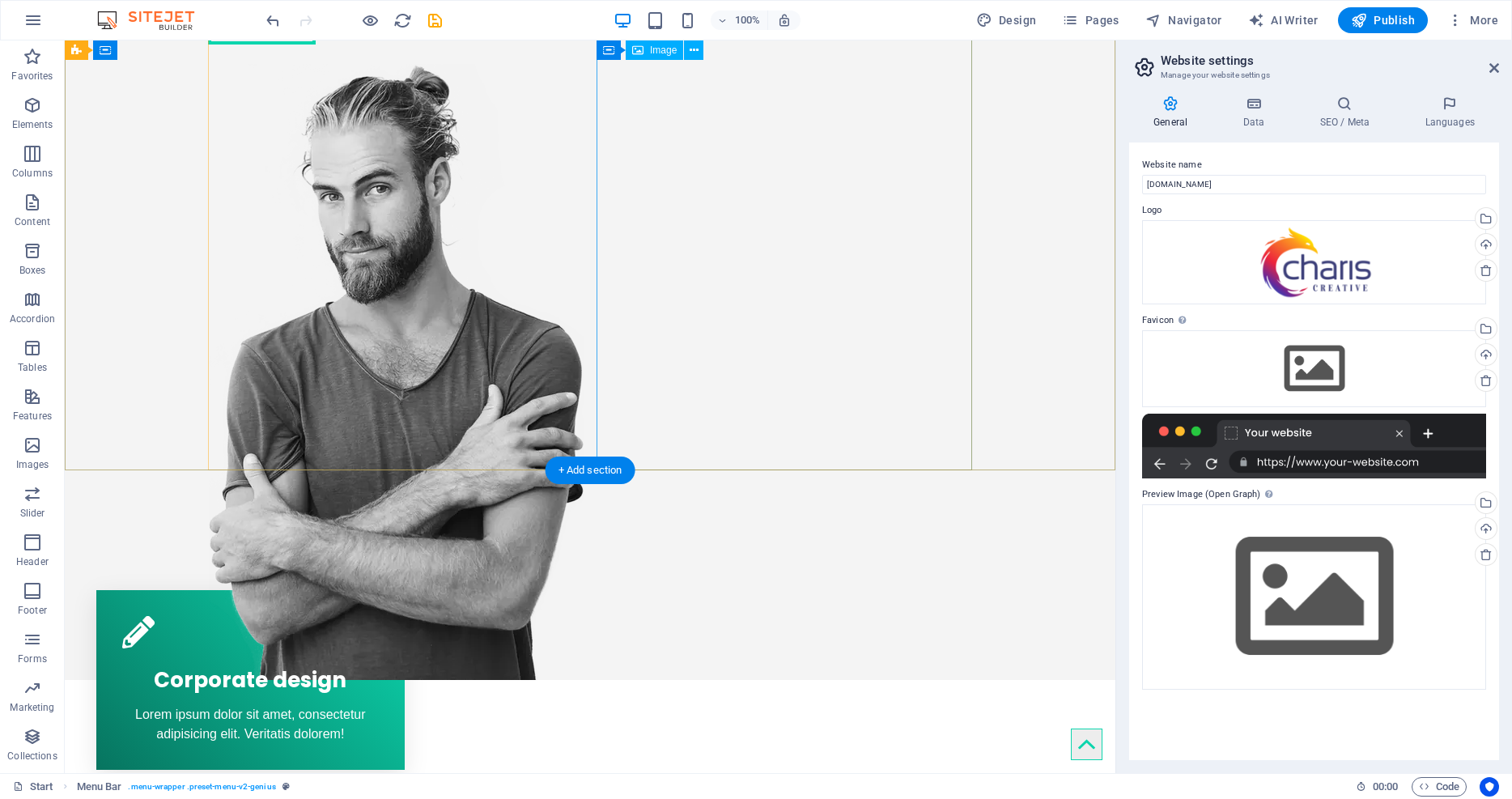
scroll to position [343, 0]
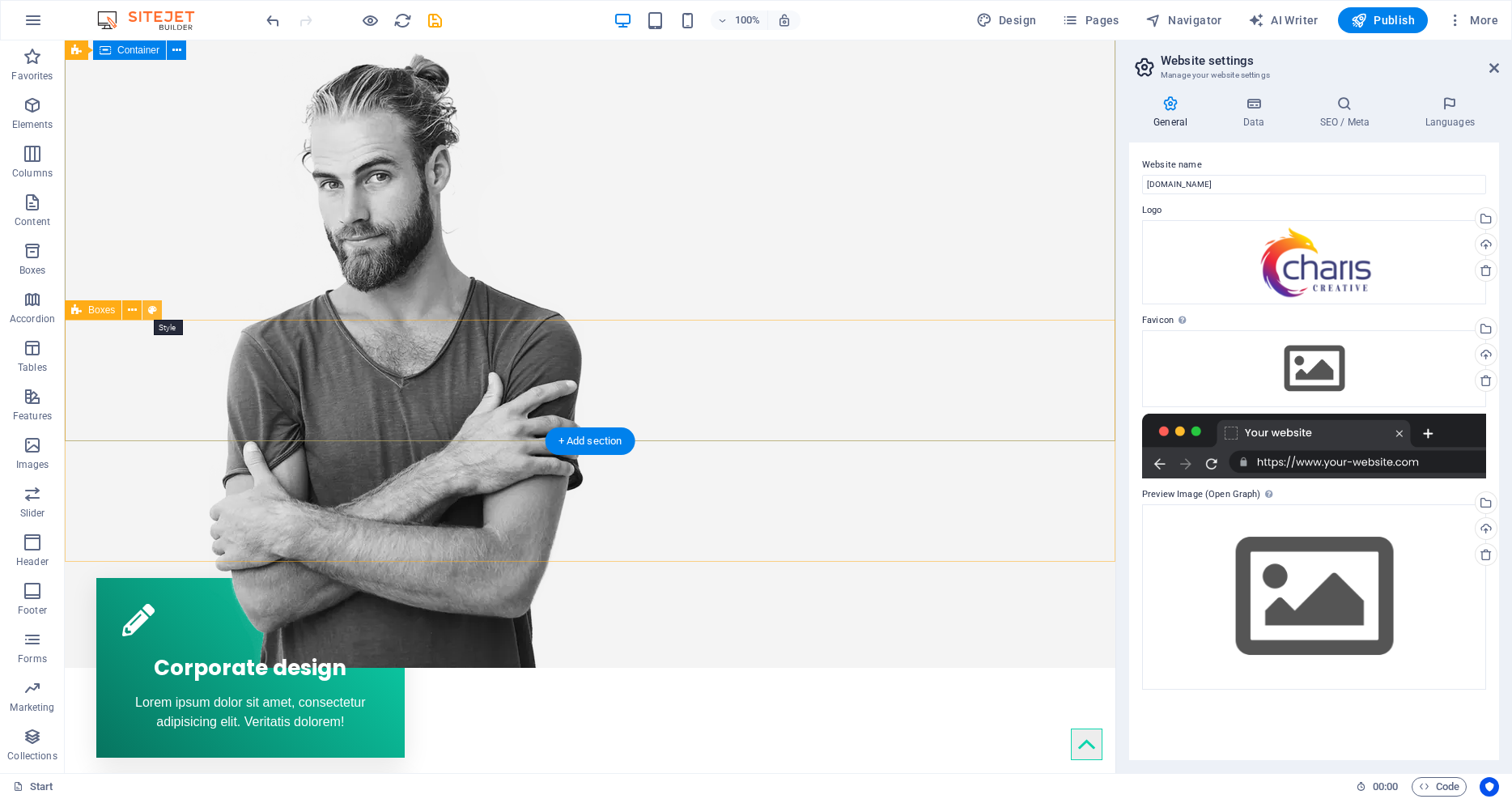
click at [155, 310] on icon at bounding box center [152, 310] width 9 height 17
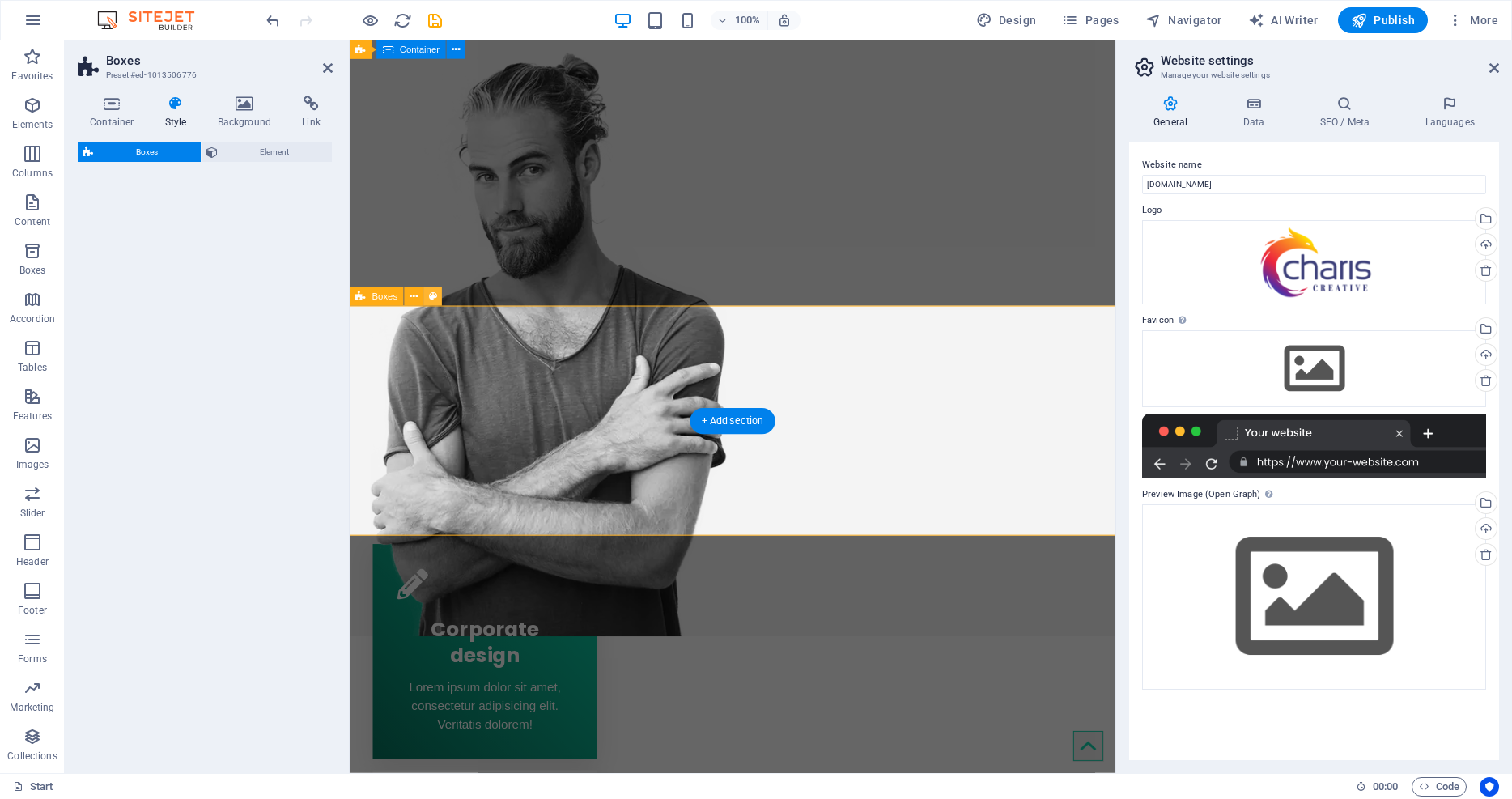
select select "vw"
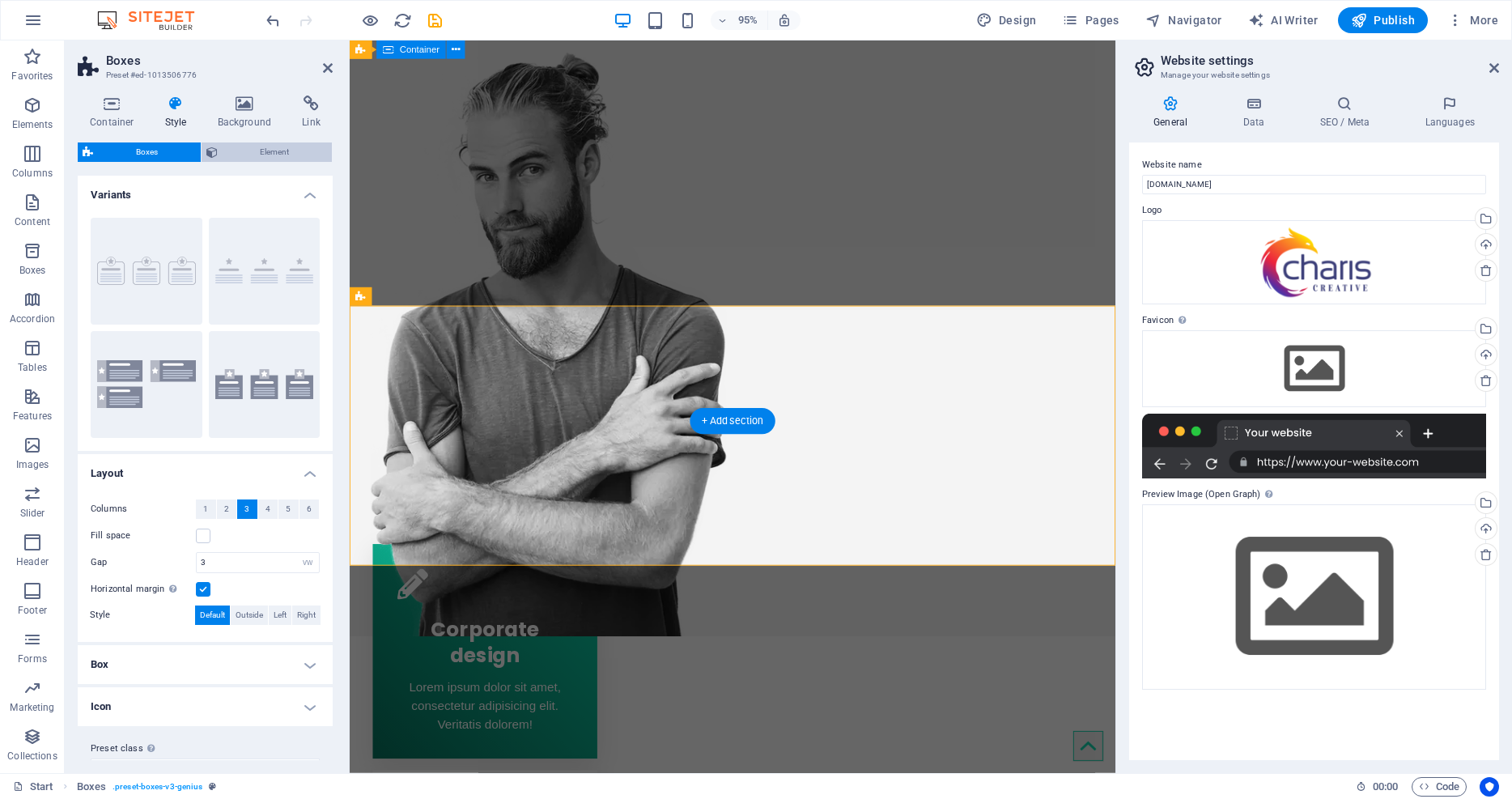
click at [251, 157] on span "Element" at bounding box center [275, 151] width 105 height 19
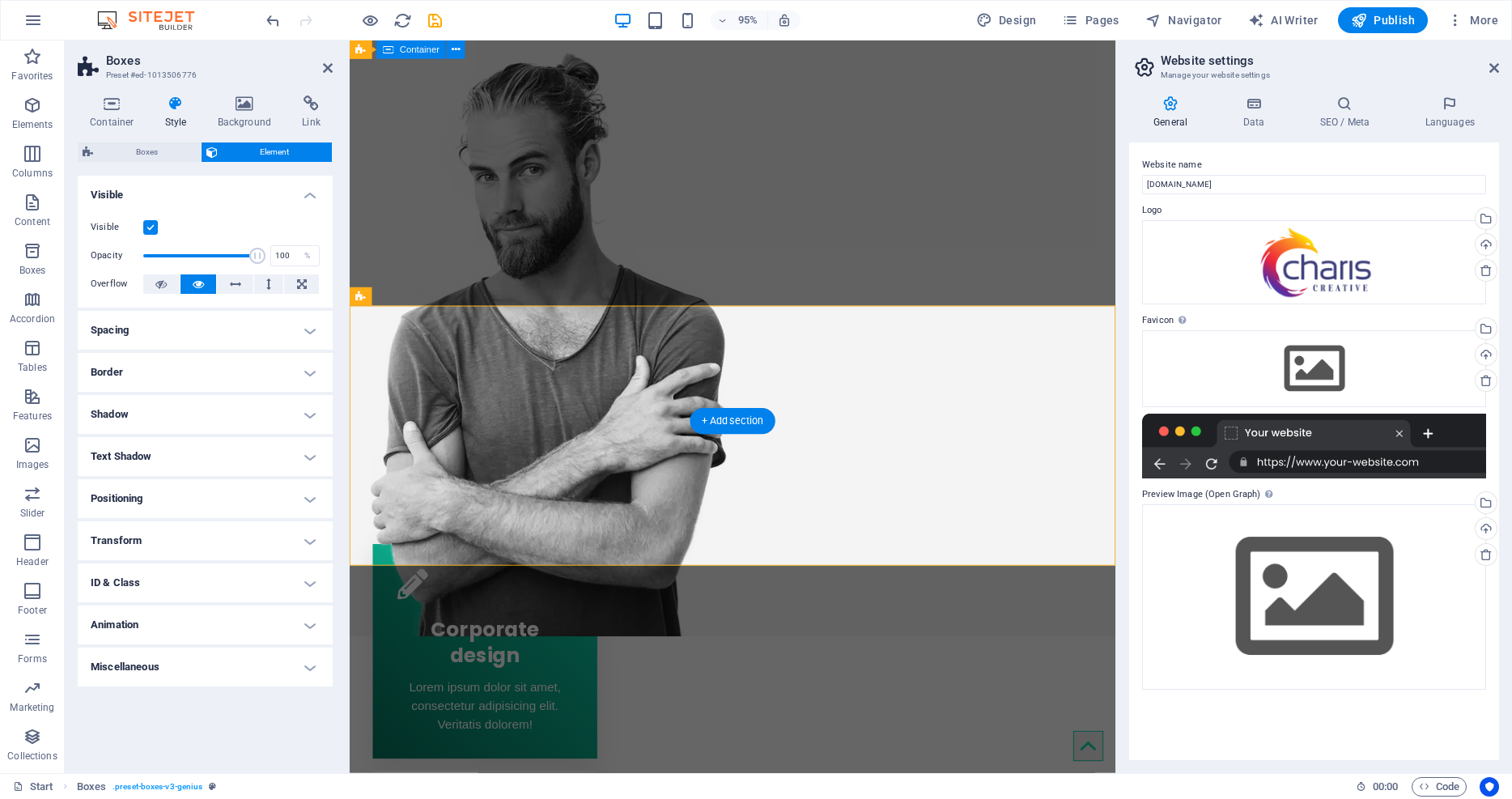
click at [309, 627] on h4 "Animation" at bounding box center [204, 625] width 255 height 39
select select "move-right-to-left"
select select "scroll"
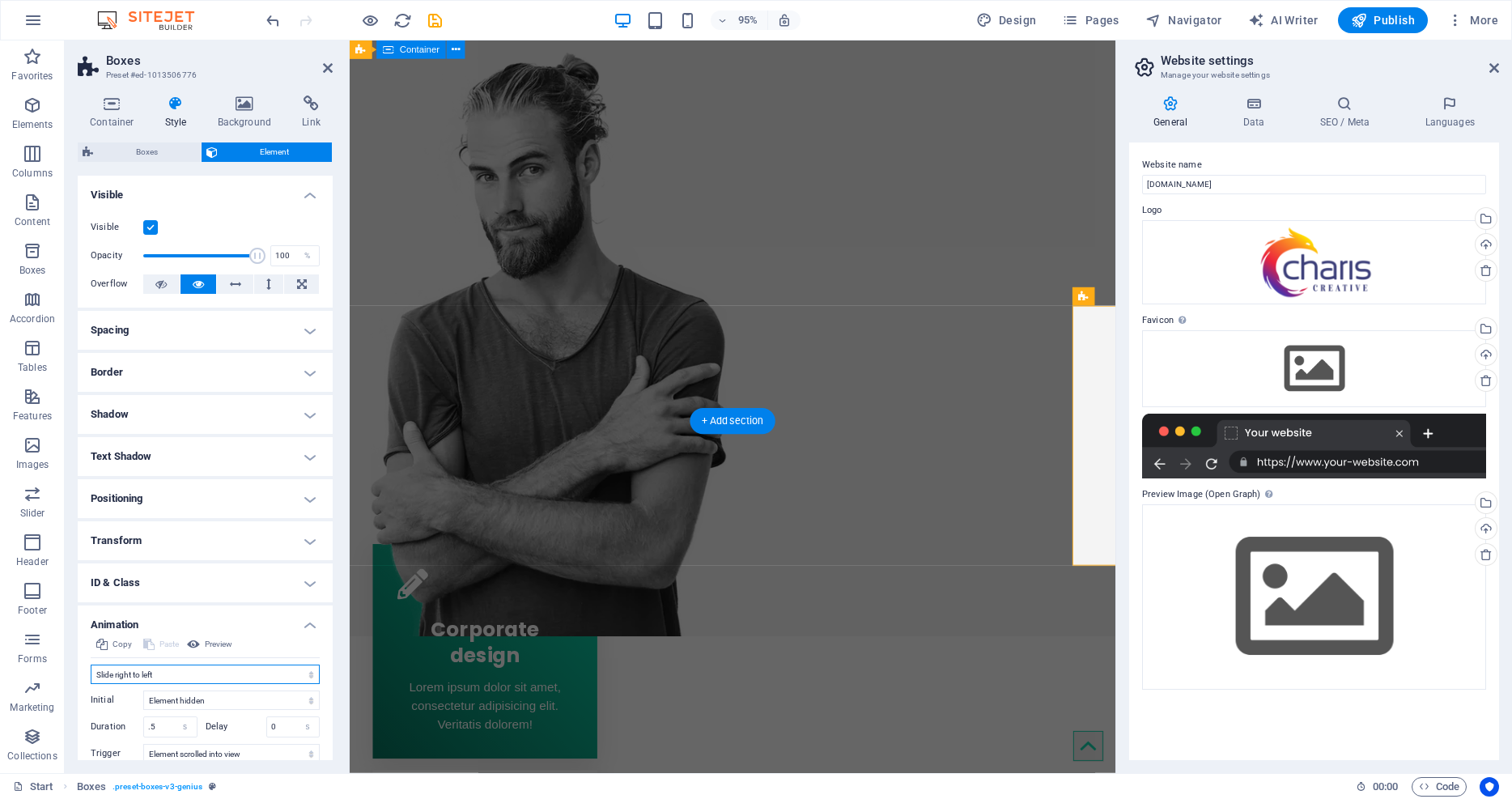
select select "none"
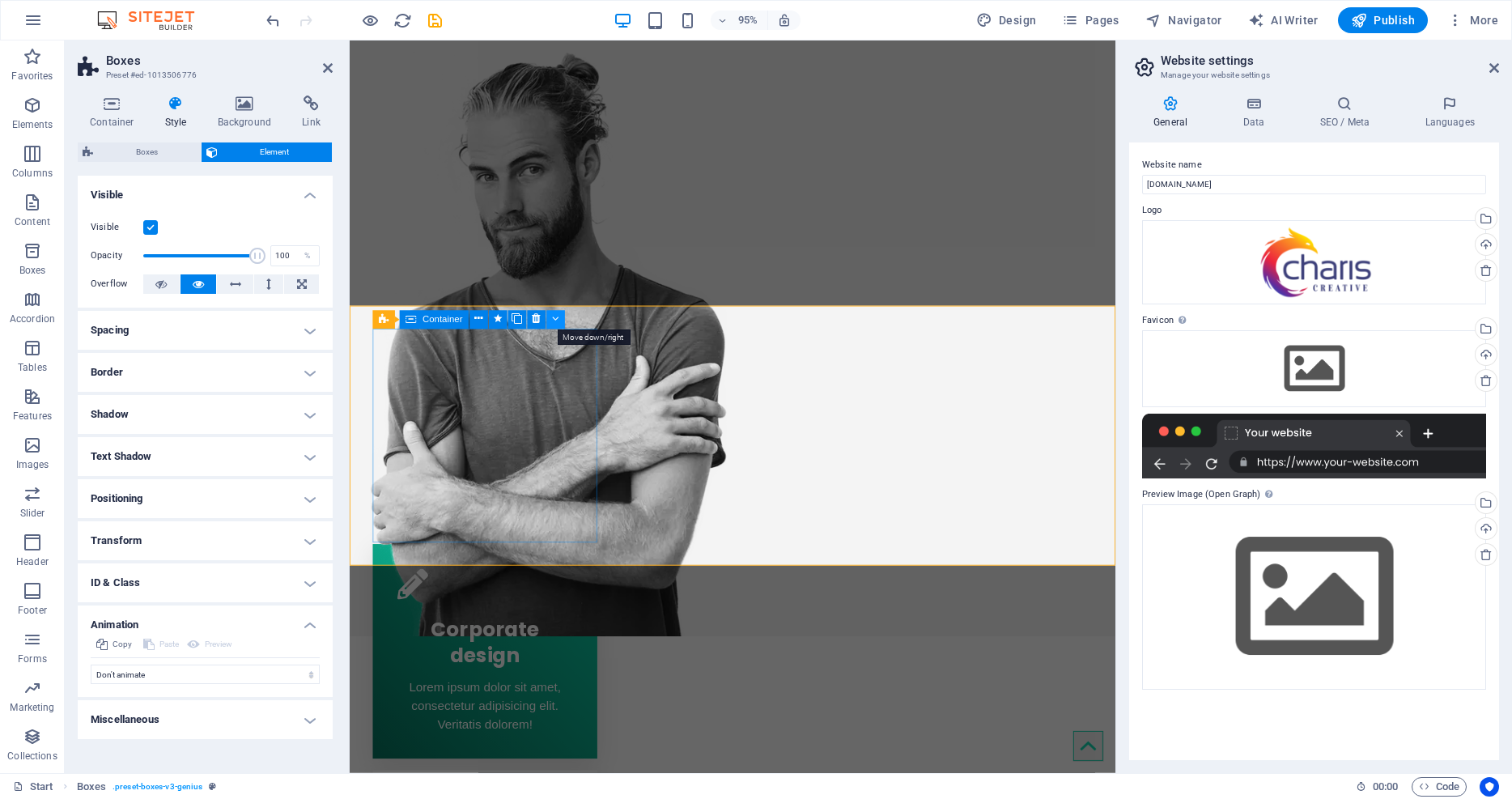
click at [552, 321] on icon at bounding box center [555, 320] width 8 height 16
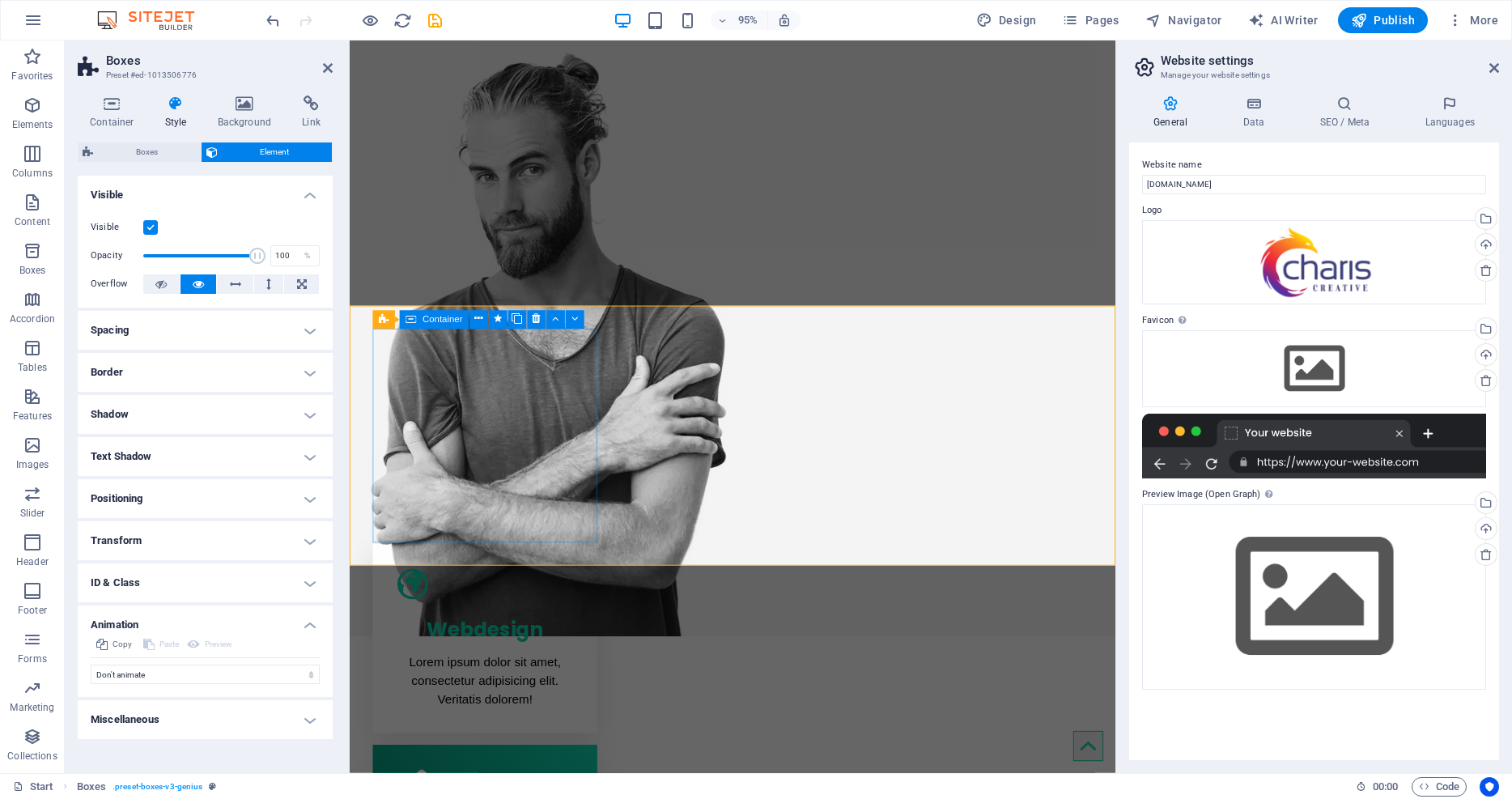
click at [495, 571] on div "Webdesign Lorem ipsum dolor sit amet, consectetur adipisicing elit. Veritatis d…" at bounding box center [492, 670] width 236 height 199
click at [444, 320] on span "Container" at bounding box center [441, 319] width 40 height 9
click at [386, 320] on div "Container" at bounding box center [389, 320] width 34 height 19
click at [478, 315] on icon at bounding box center [478, 320] width 8 height 16
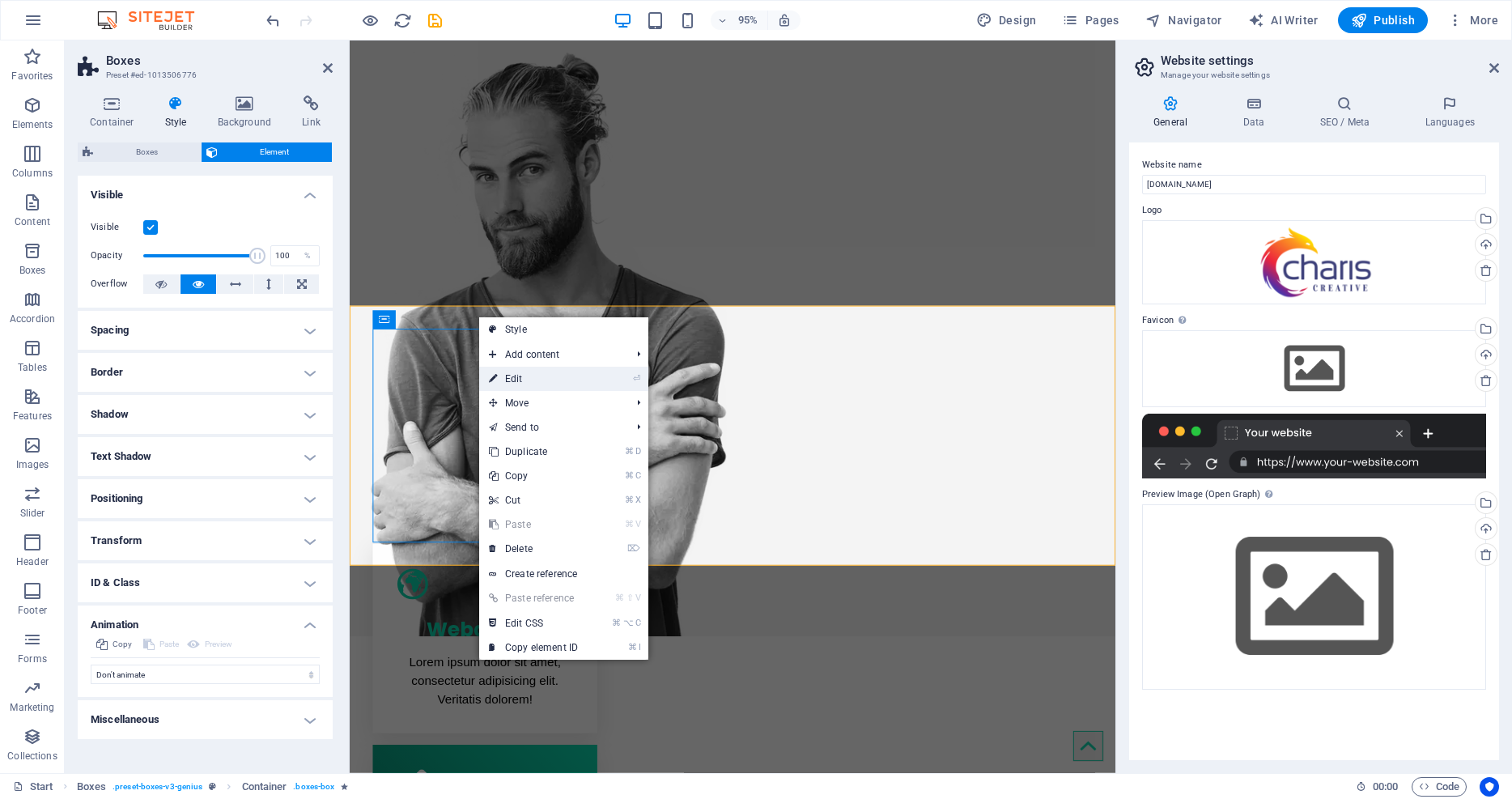
click at [548, 382] on link "⏎ Edit" at bounding box center [533, 378] width 108 height 24
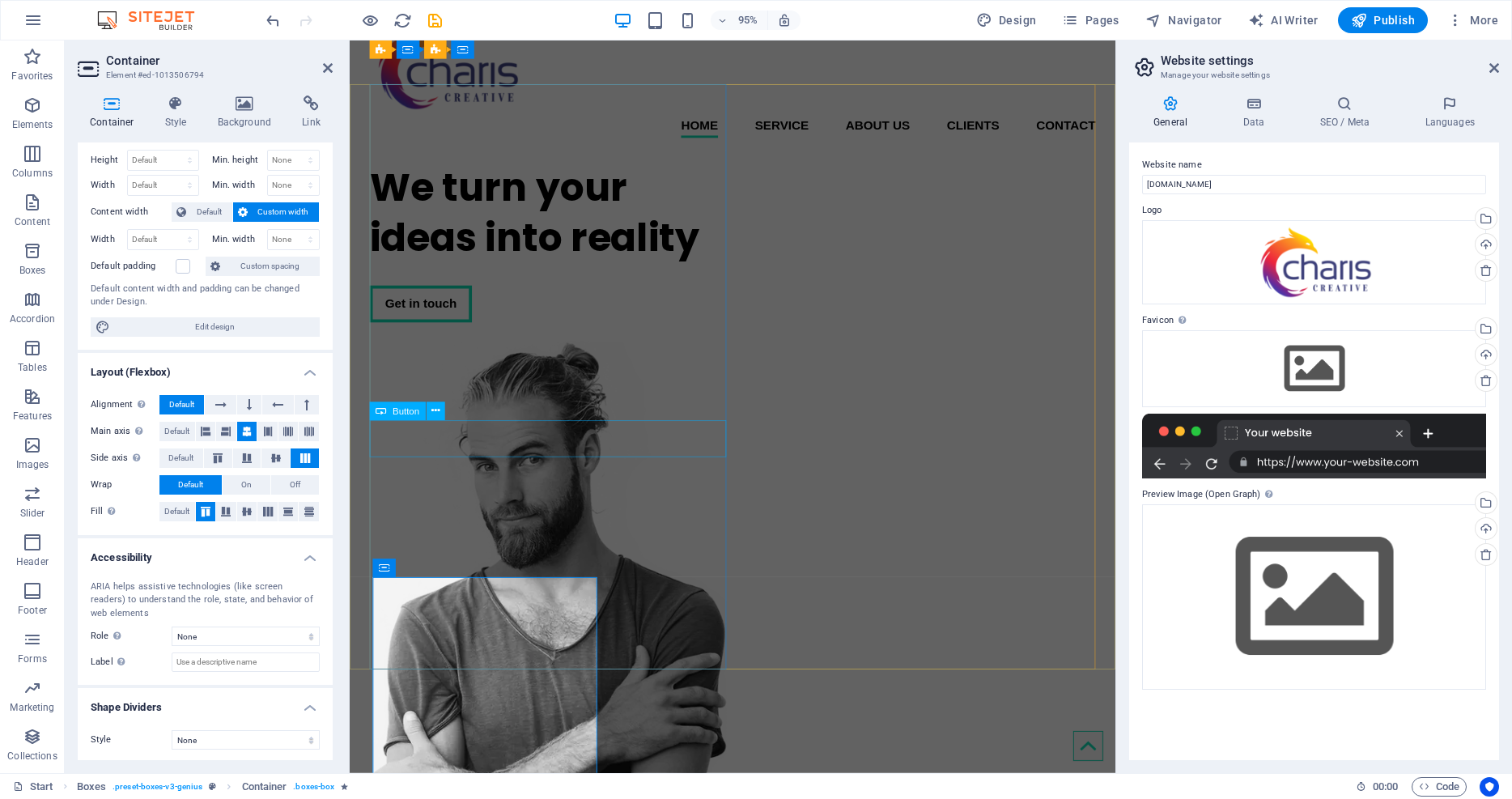
scroll to position [12, 0]
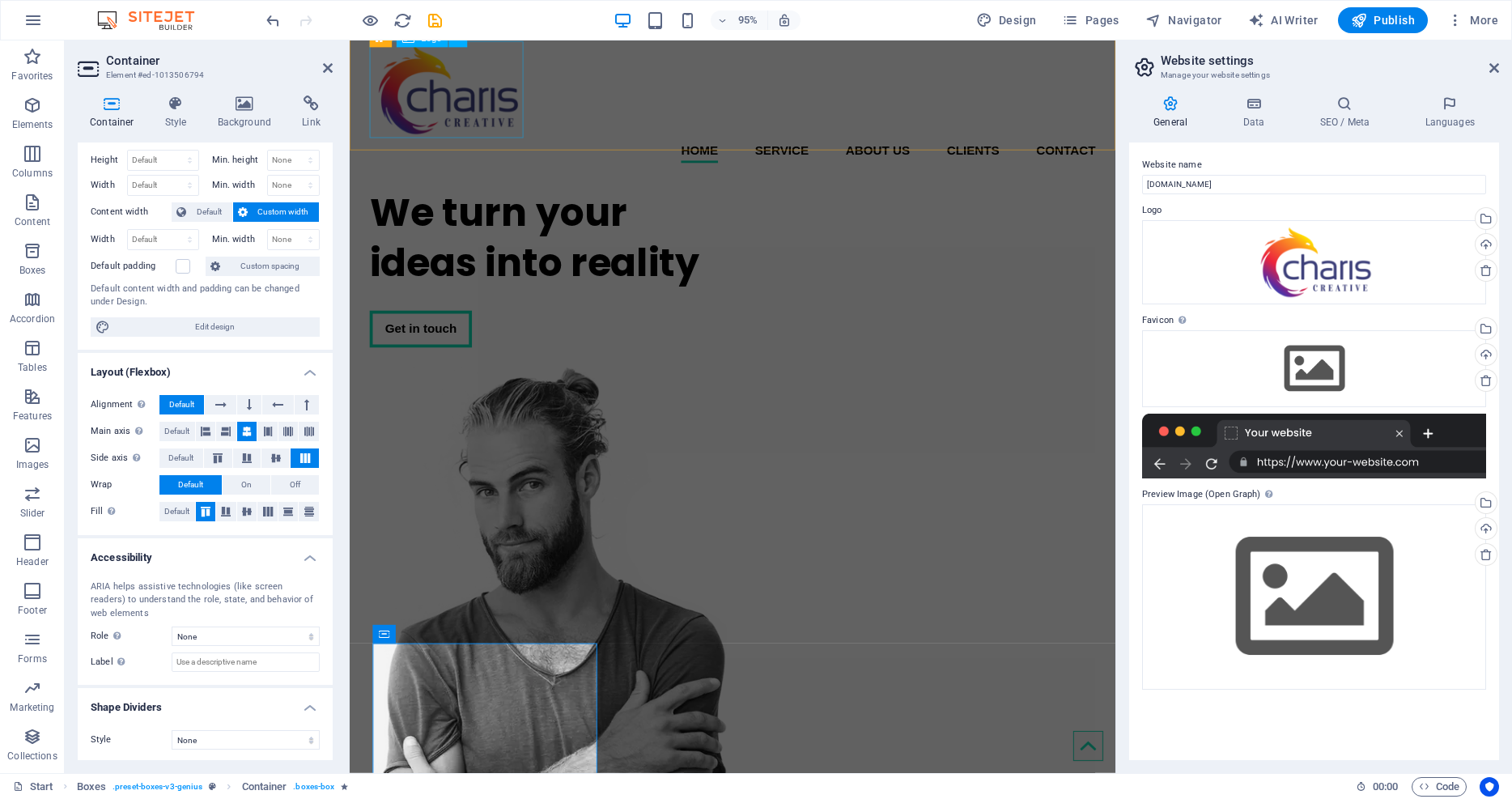
click at [462, 108] on div at bounding box center [753, 92] width 764 height 102
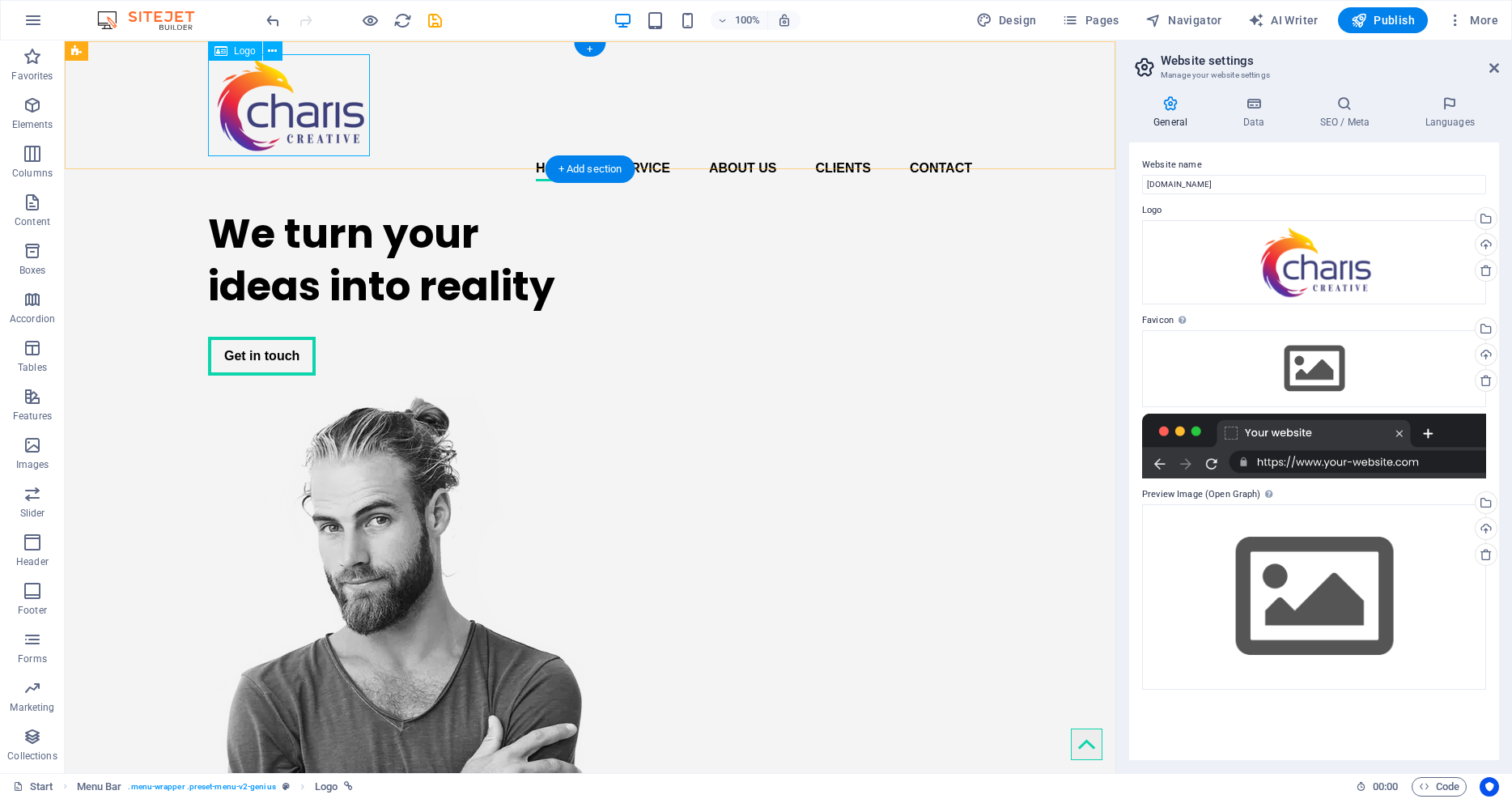
scroll to position [0, 0]
click at [270, 52] on icon at bounding box center [272, 50] width 9 height 17
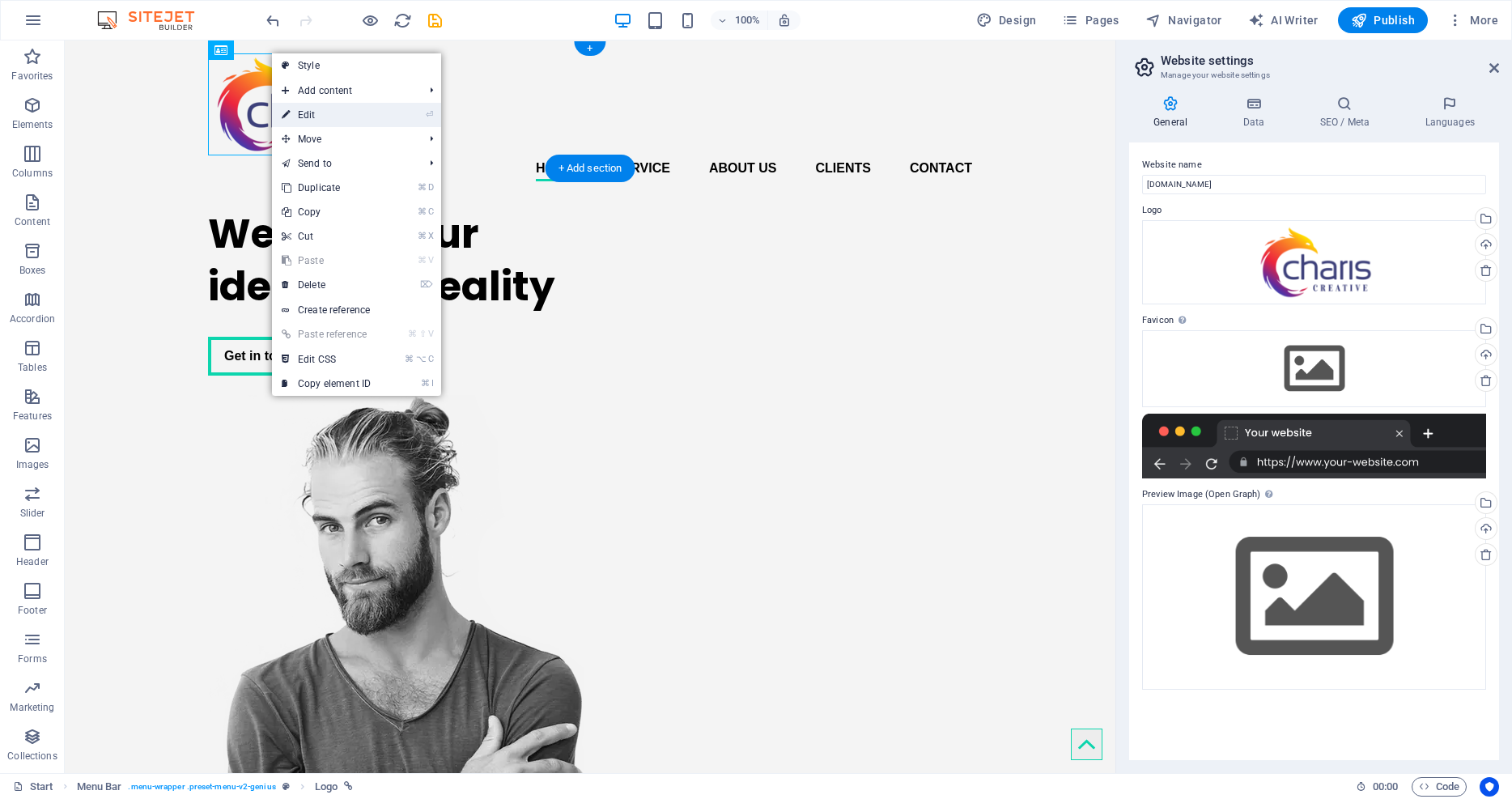
click at [307, 119] on link "⏎ Edit" at bounding box center [325, 114] width 108 height 24
select select "px"
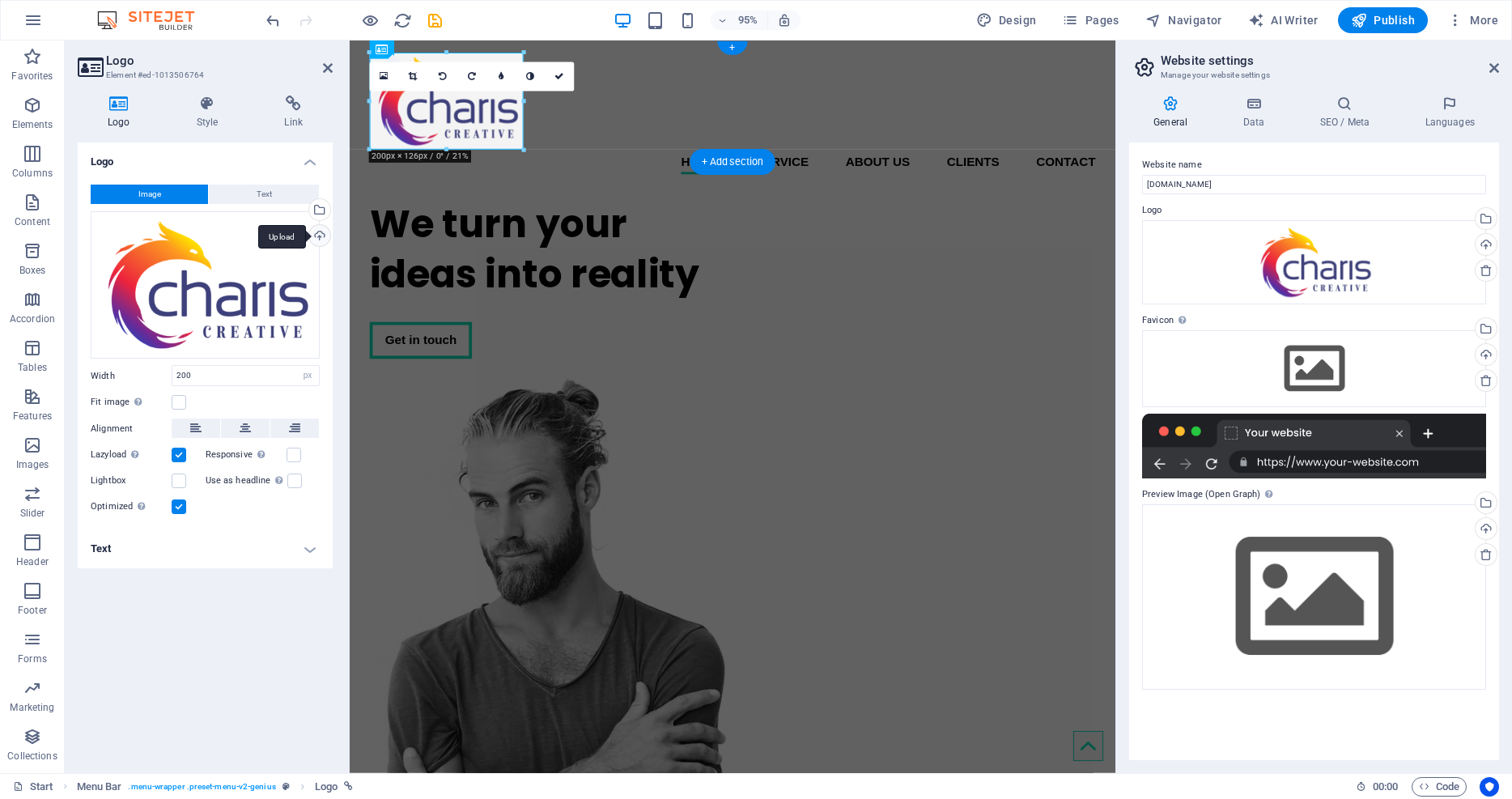
click at [325, 231] on div "Upload" at bounding box center [318, 237] width 24 height 24
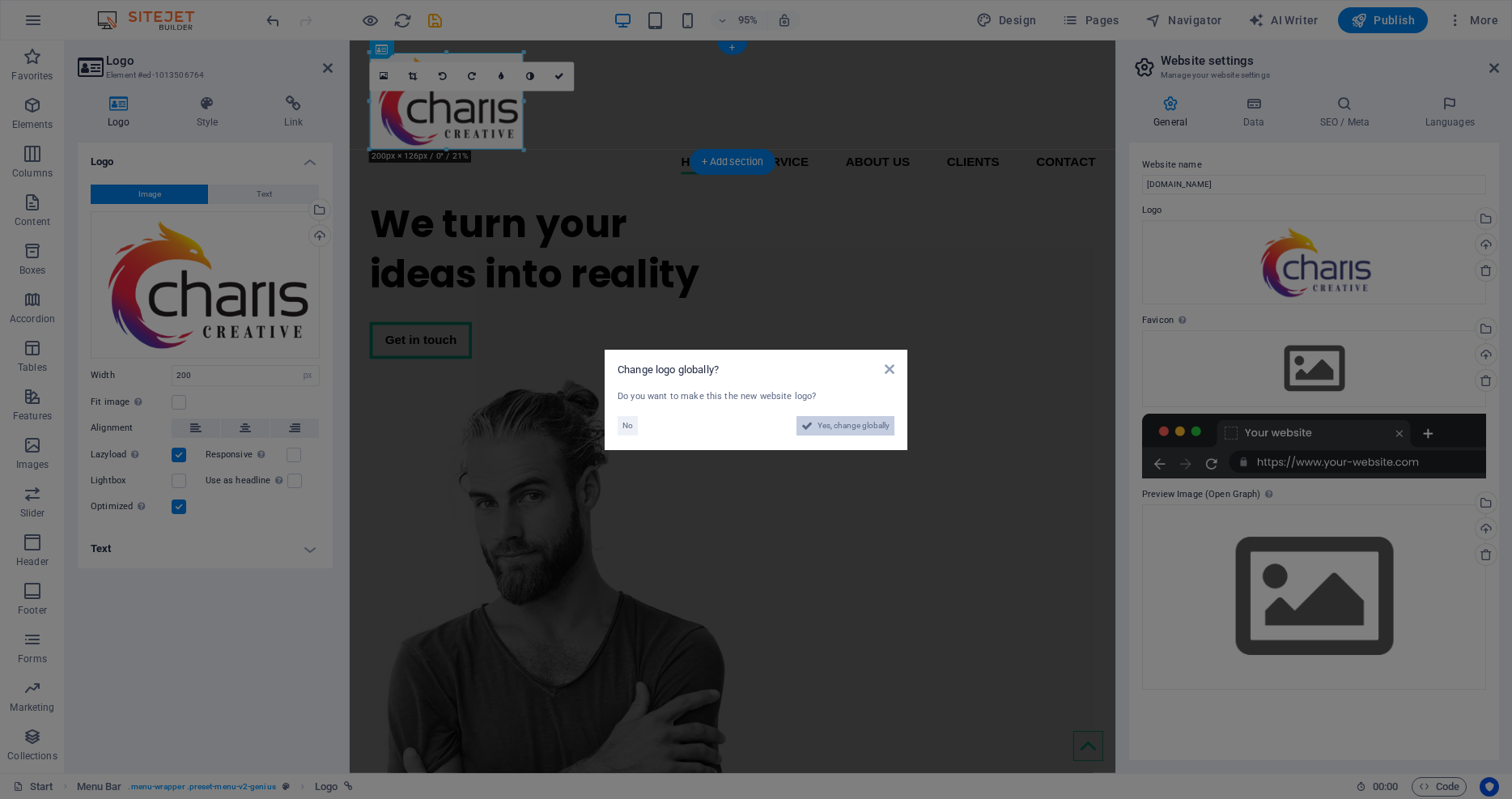
click at [843, 432] on span "Yes, change globally" at bounding box center [854, 426] width 72 height 19
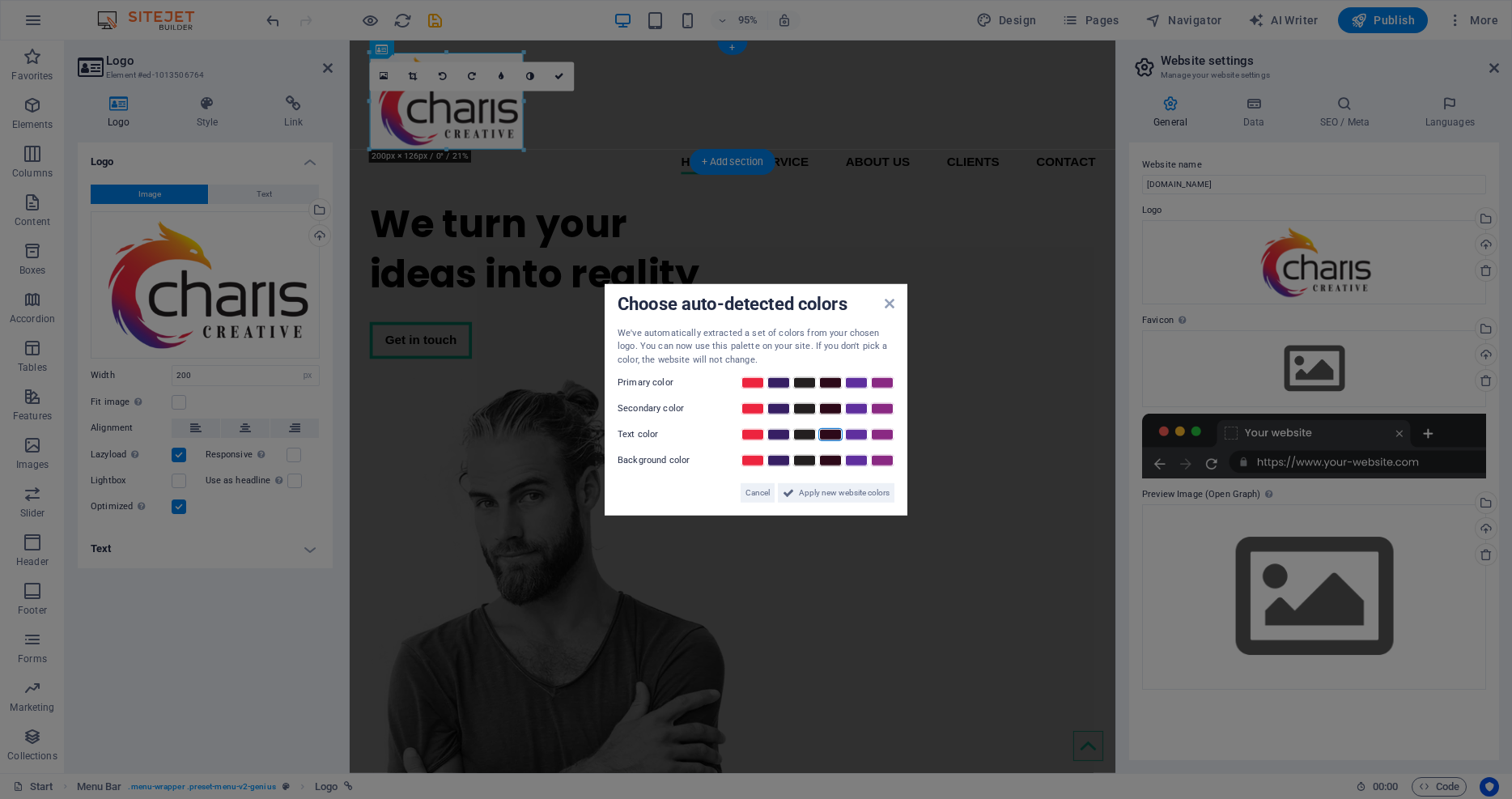
click at [834, 435] on link at bounding box center [830, 434] width 24 height 13
click at [854, 407] on link at bounding box center [856, 408] width 24 height 13
click at [753, 383] on link at bounding box center [753, 383] width 24 height 13
click at [850, 487] on span "Apply new website colors" at bounding box center [844, 493] width 91 height 19
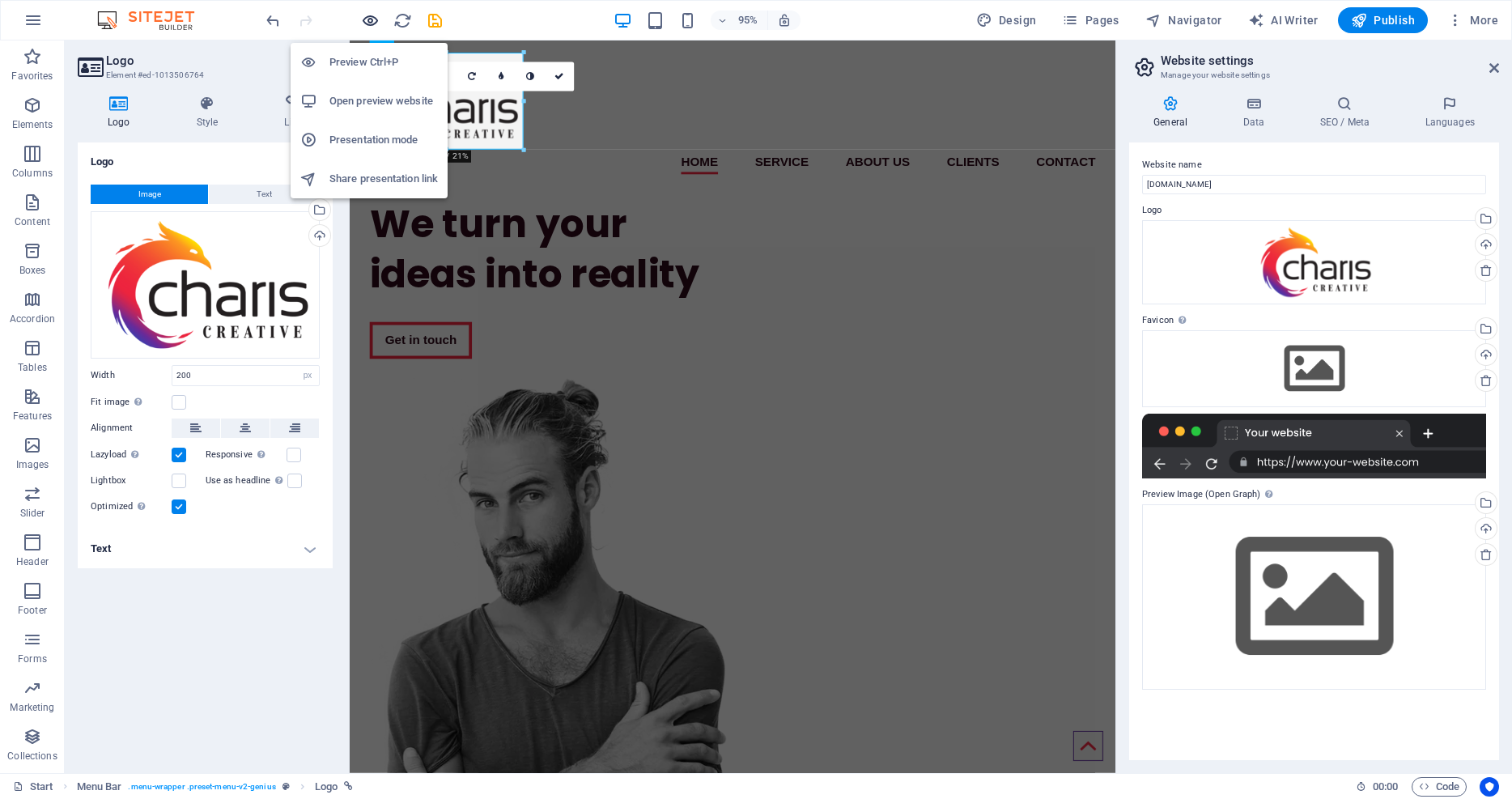
click at [377, 18] on icon "button" at bounding box center [370, 20] width 19 height 19
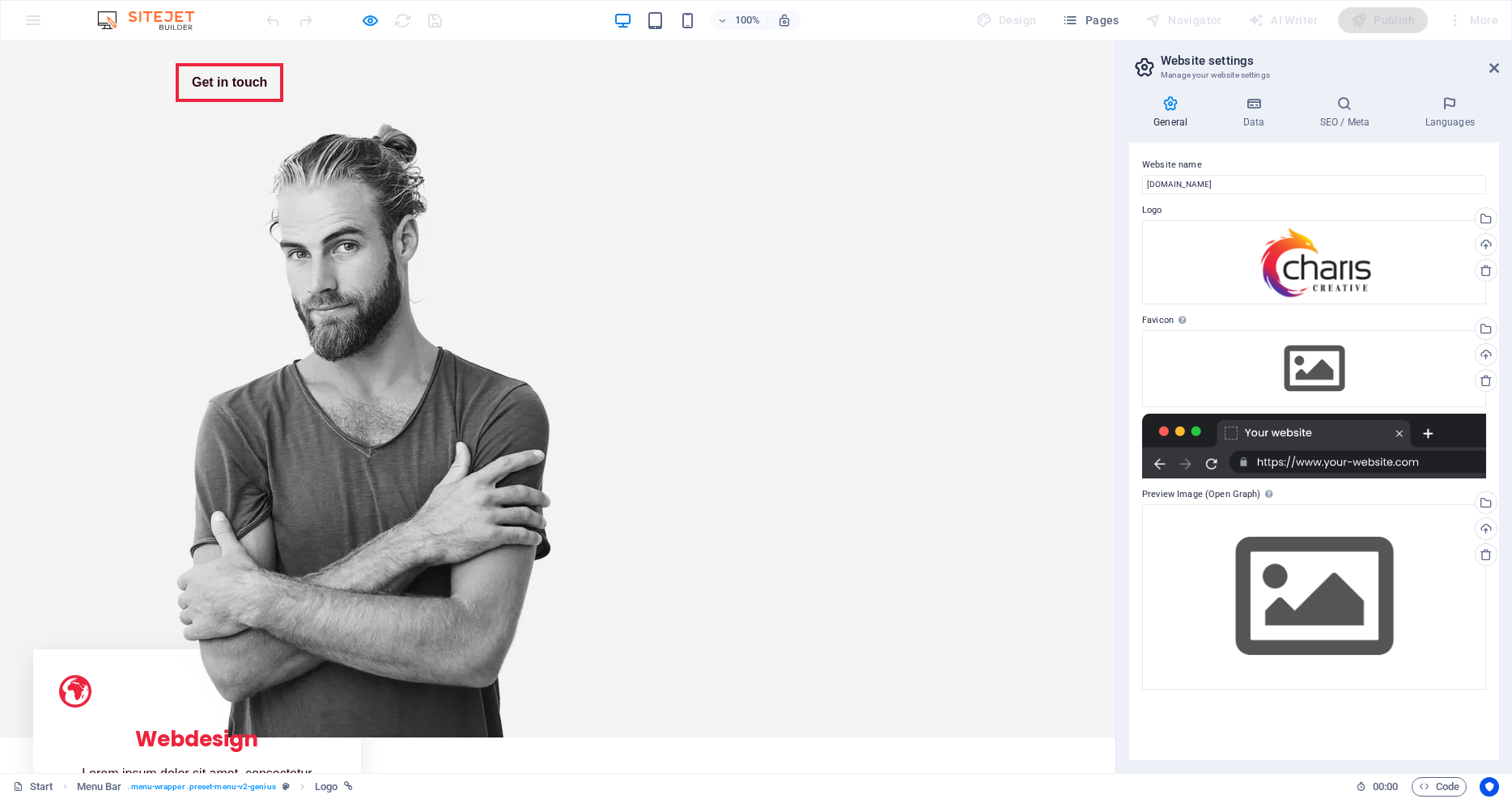
scroll to position [292, 0]
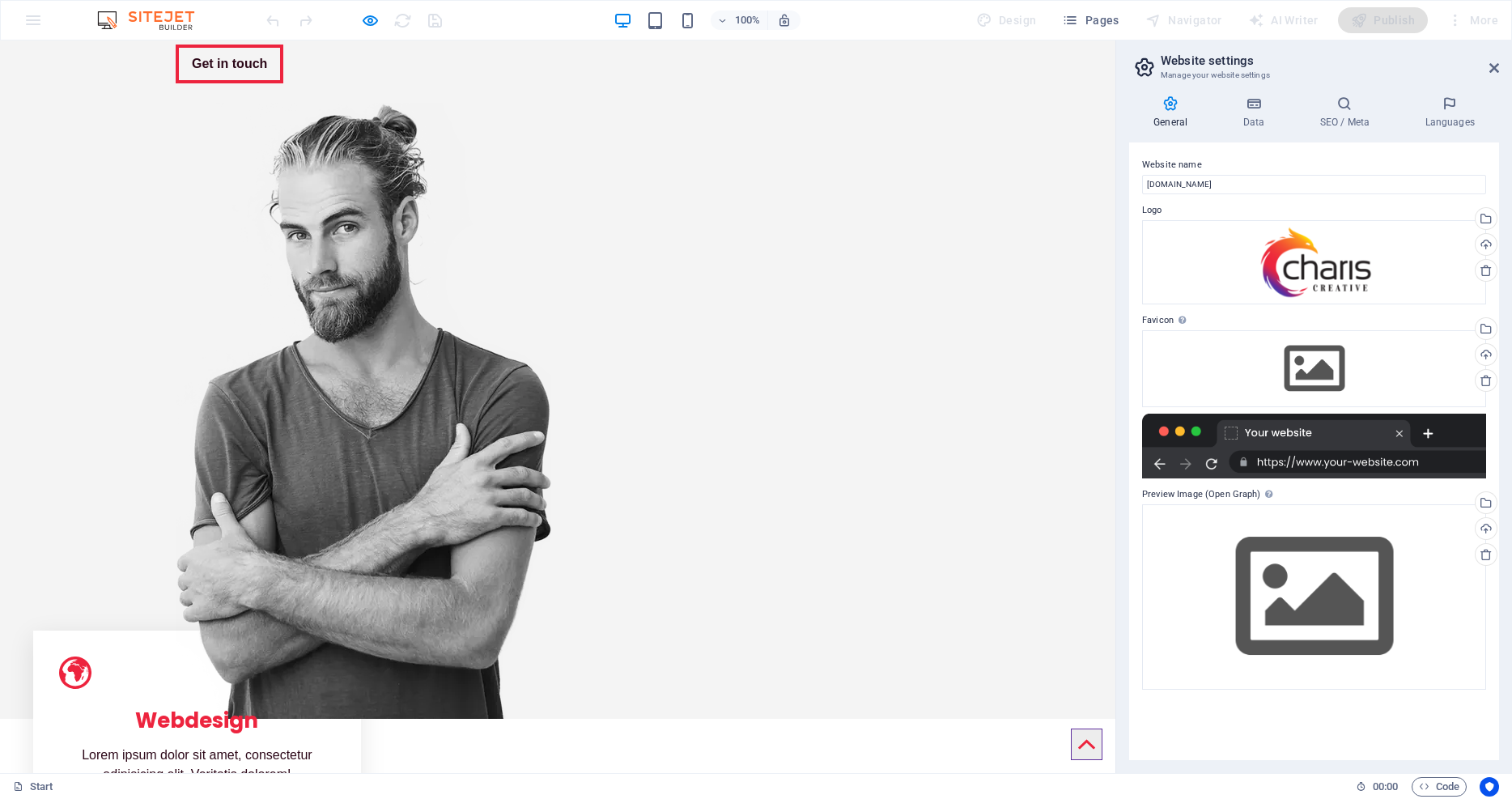
click at [260, 631] on div "Webdesign Lorem ipsum dolor sit amet, consectetur adipisicing elit. Veritatis d…" at bounding box center [196, 721] width 327 height 180
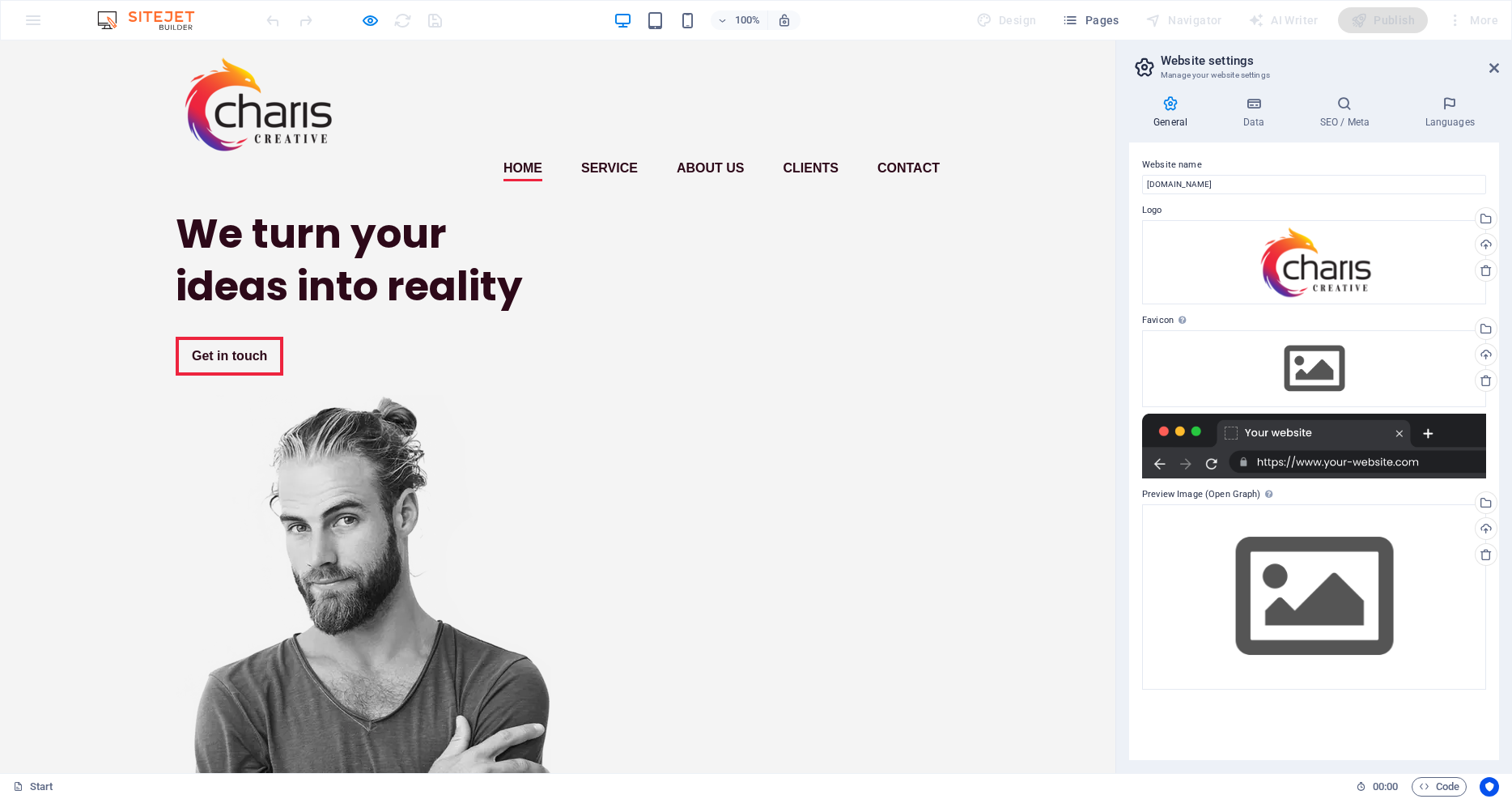
scroll to position [0, 0]
click at [543, 312] on h1 "We turn your ideas into reality" at bounding box center [363, 259] width 376 height 105
click at [369, 23] on icon "button" at bounding box center [370, 20] width 19 height 19
select select "px"
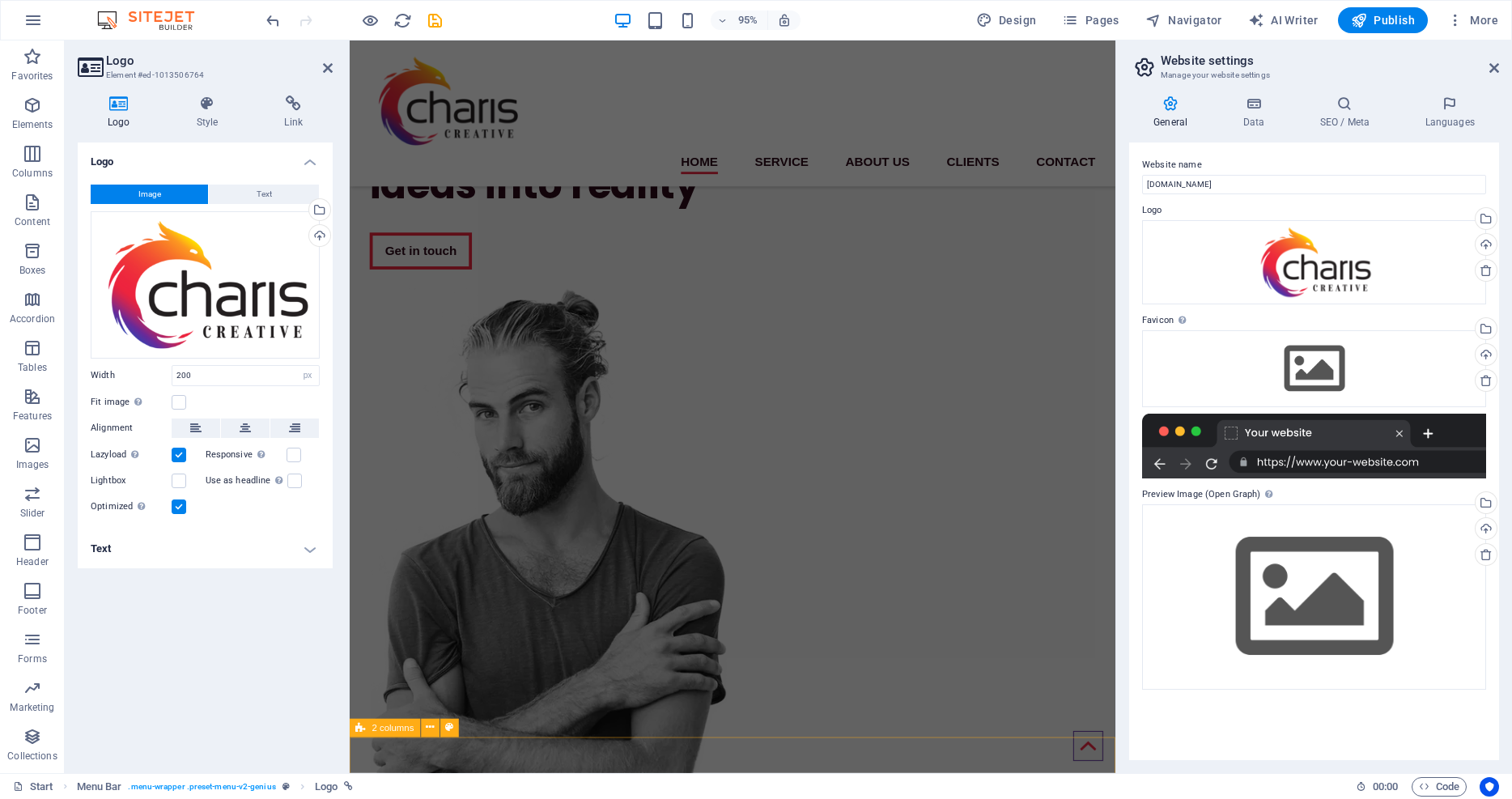
scroll to position [13, 0]
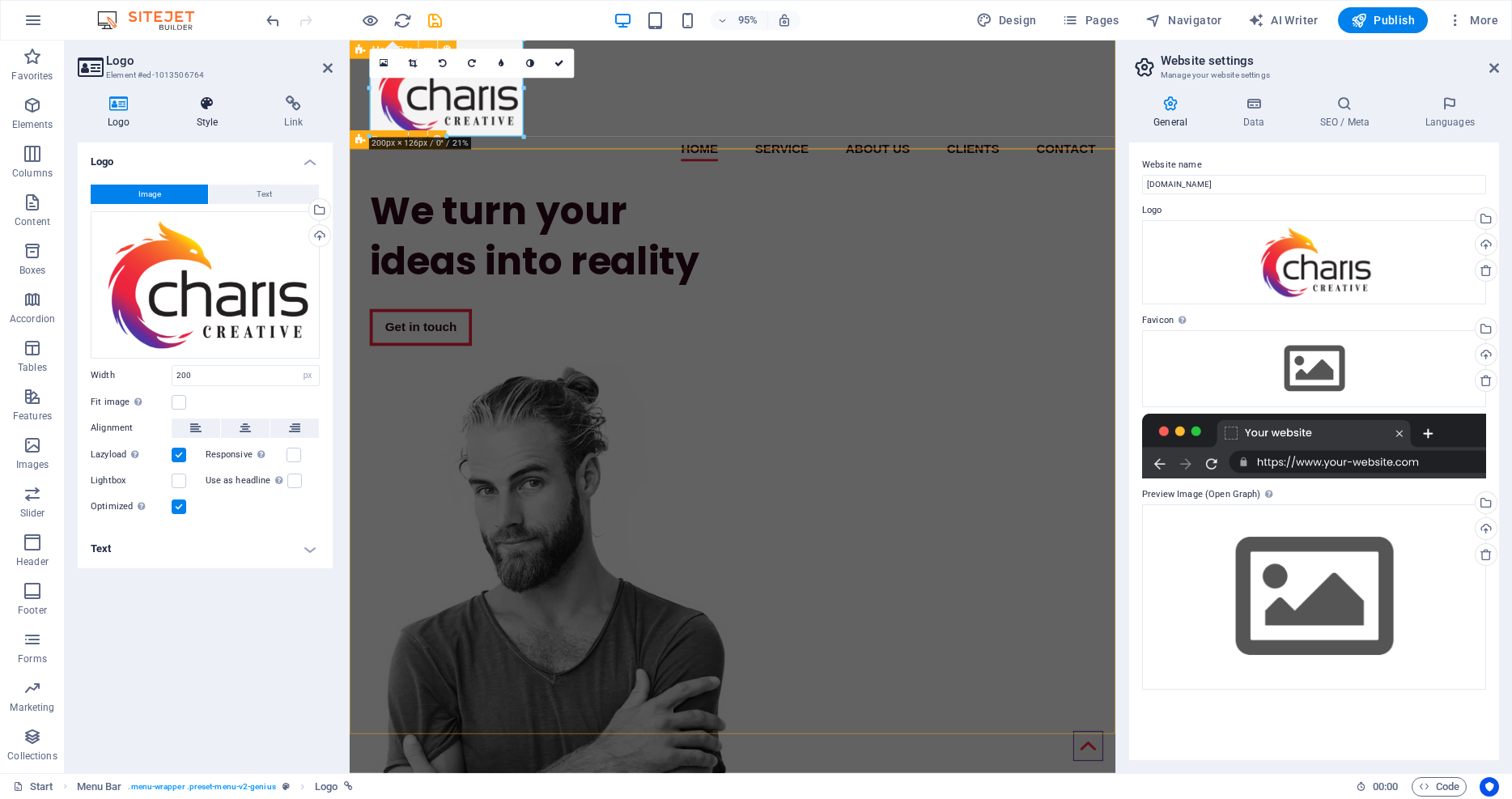
click at [207, 101] on icon at bounding box center [207, 103] width 82 height 16
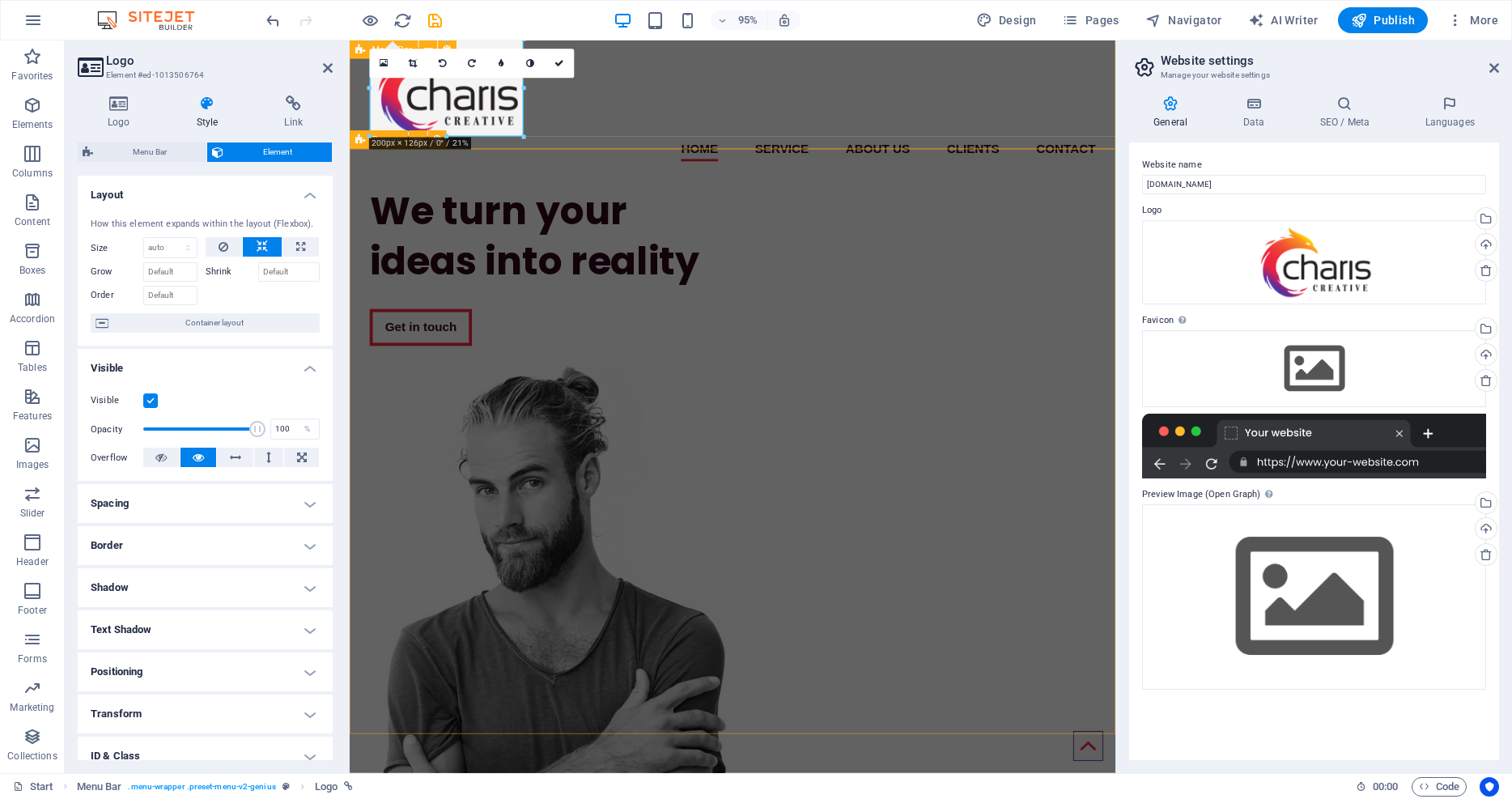
click at [641, 104] on div "Home Service About us Clients Contact Menu" at bounding box center [753, 103] width 806 height 154
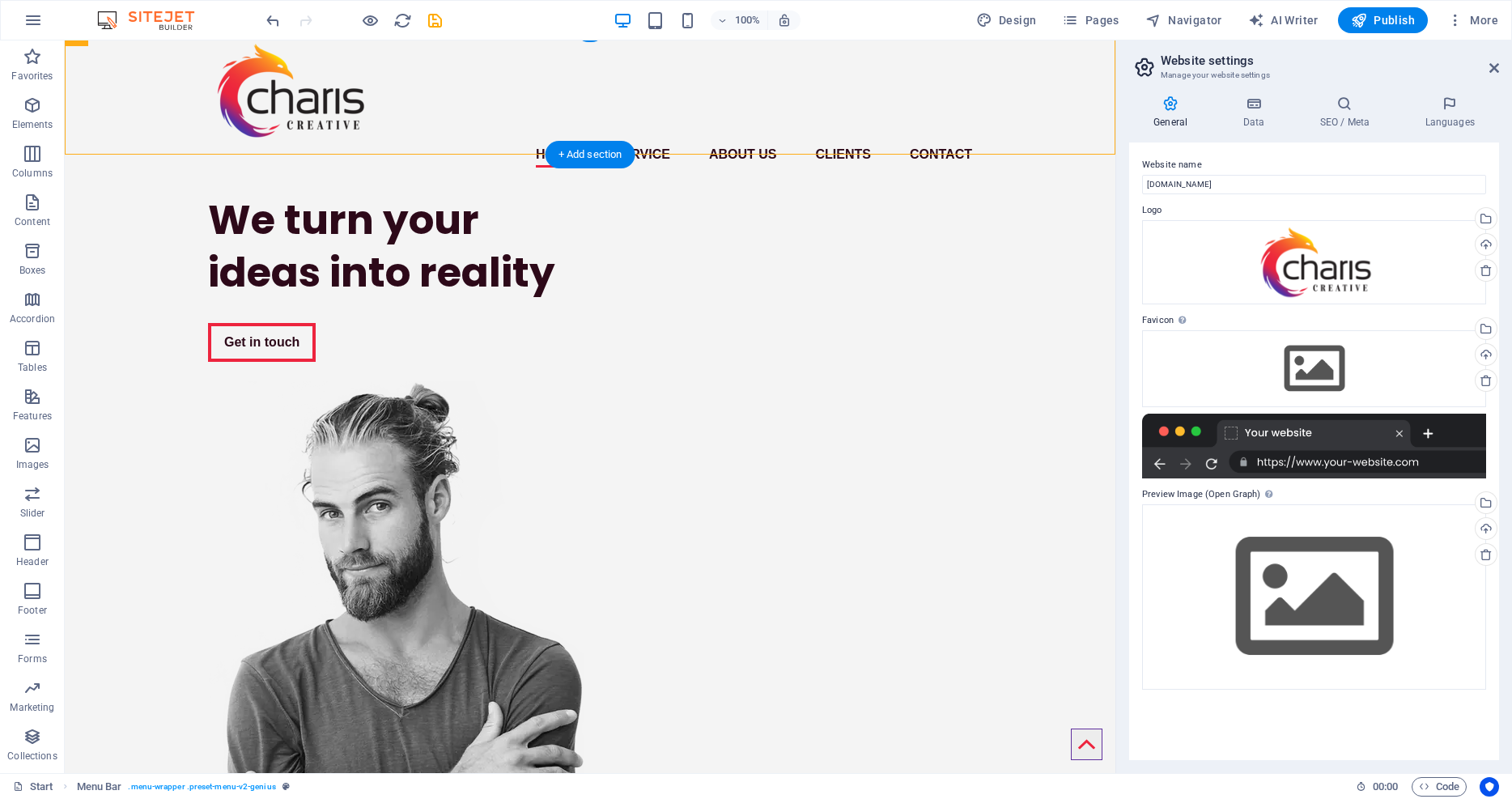
click at [120, 96] on div "Home Service About us Clients Contact Menu" at bounding box center [589, 103] width 1050 height 154
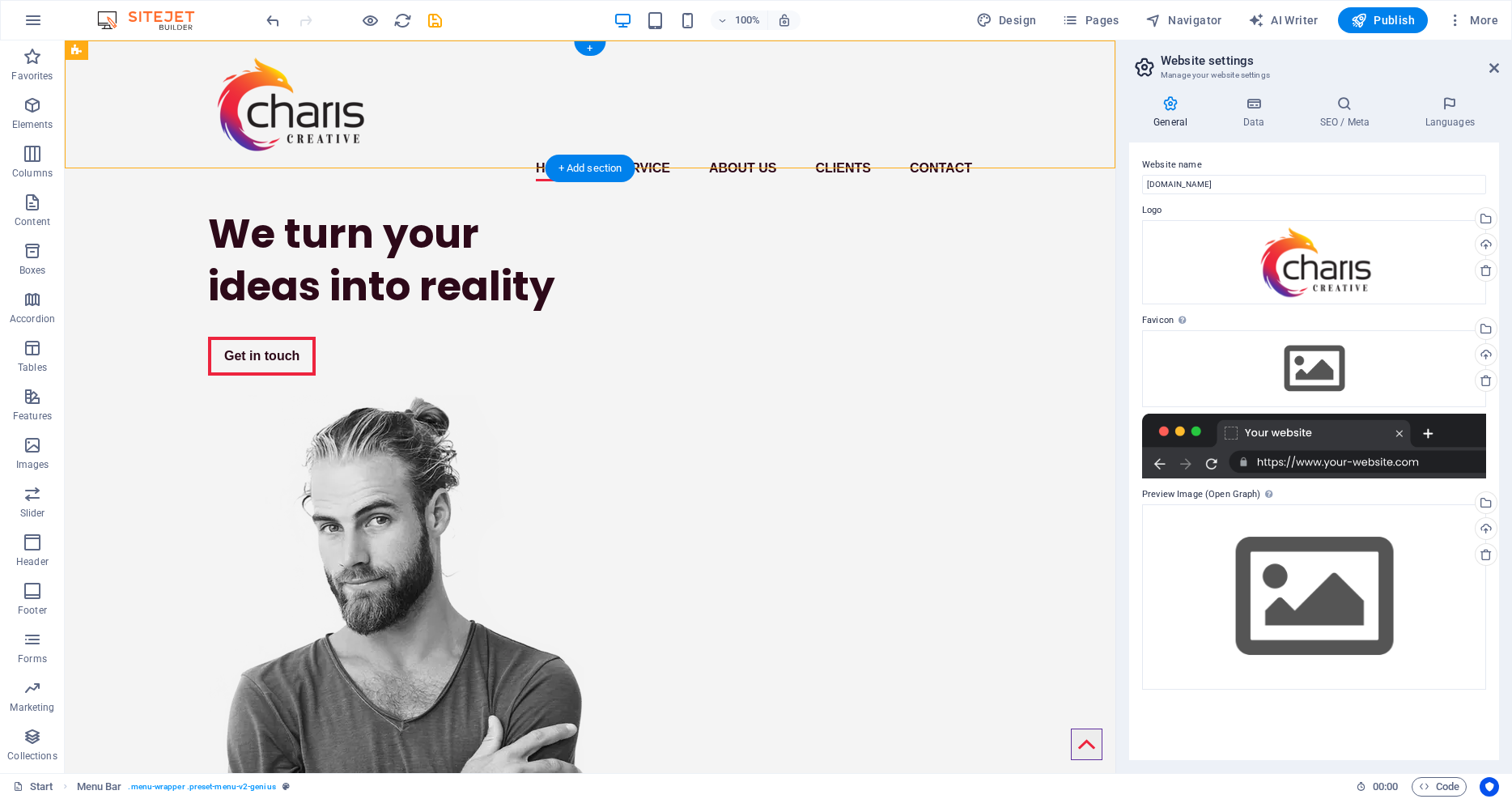
scroll to position [0, 0]
click at [167, 45] on icon at bounding box center [167, 50] width 9 height 17
select select "rem"
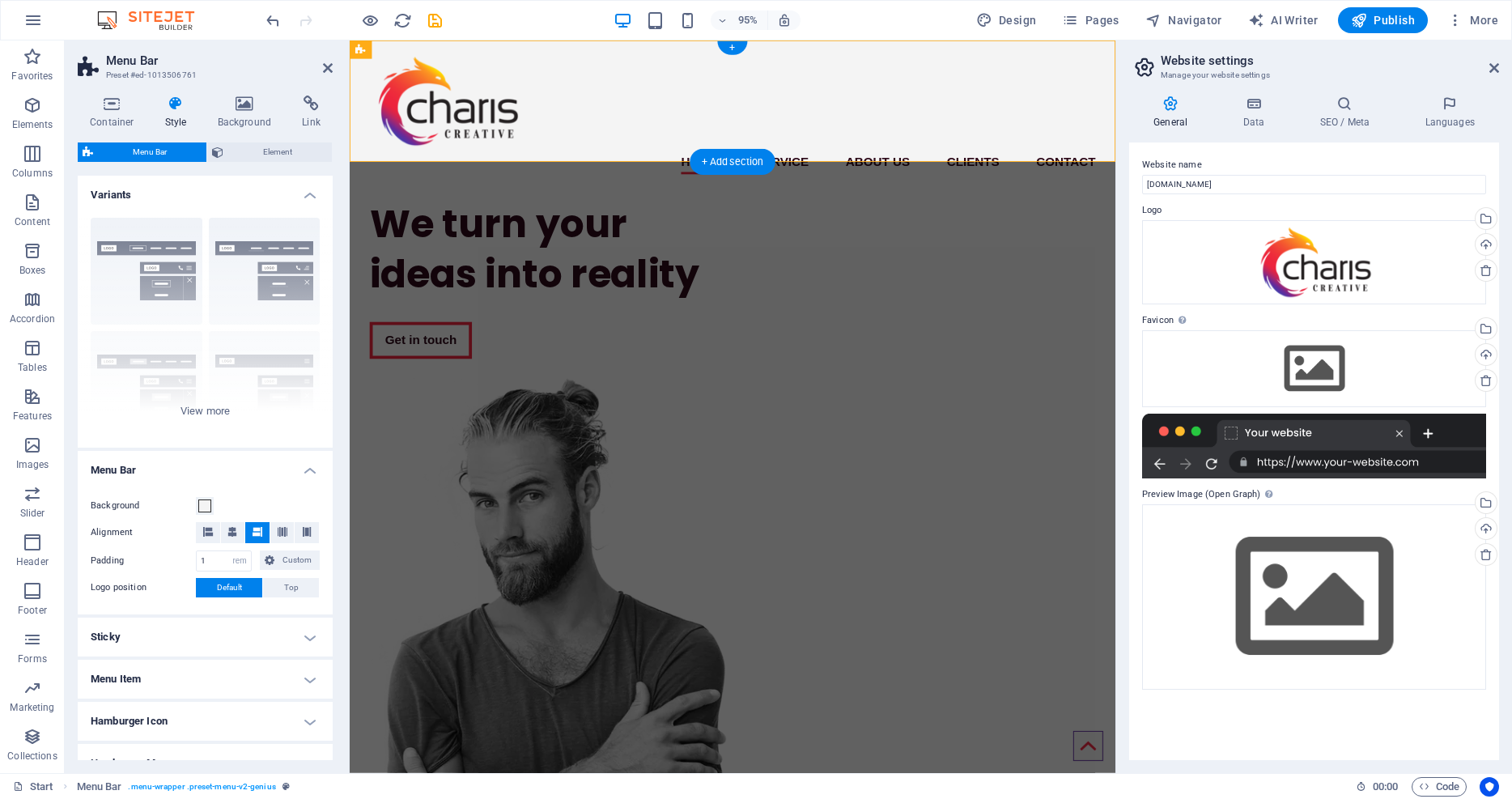
click at [305, 632] on h4 "Sticky" at bounding box center [204, 637] width 255 height 39
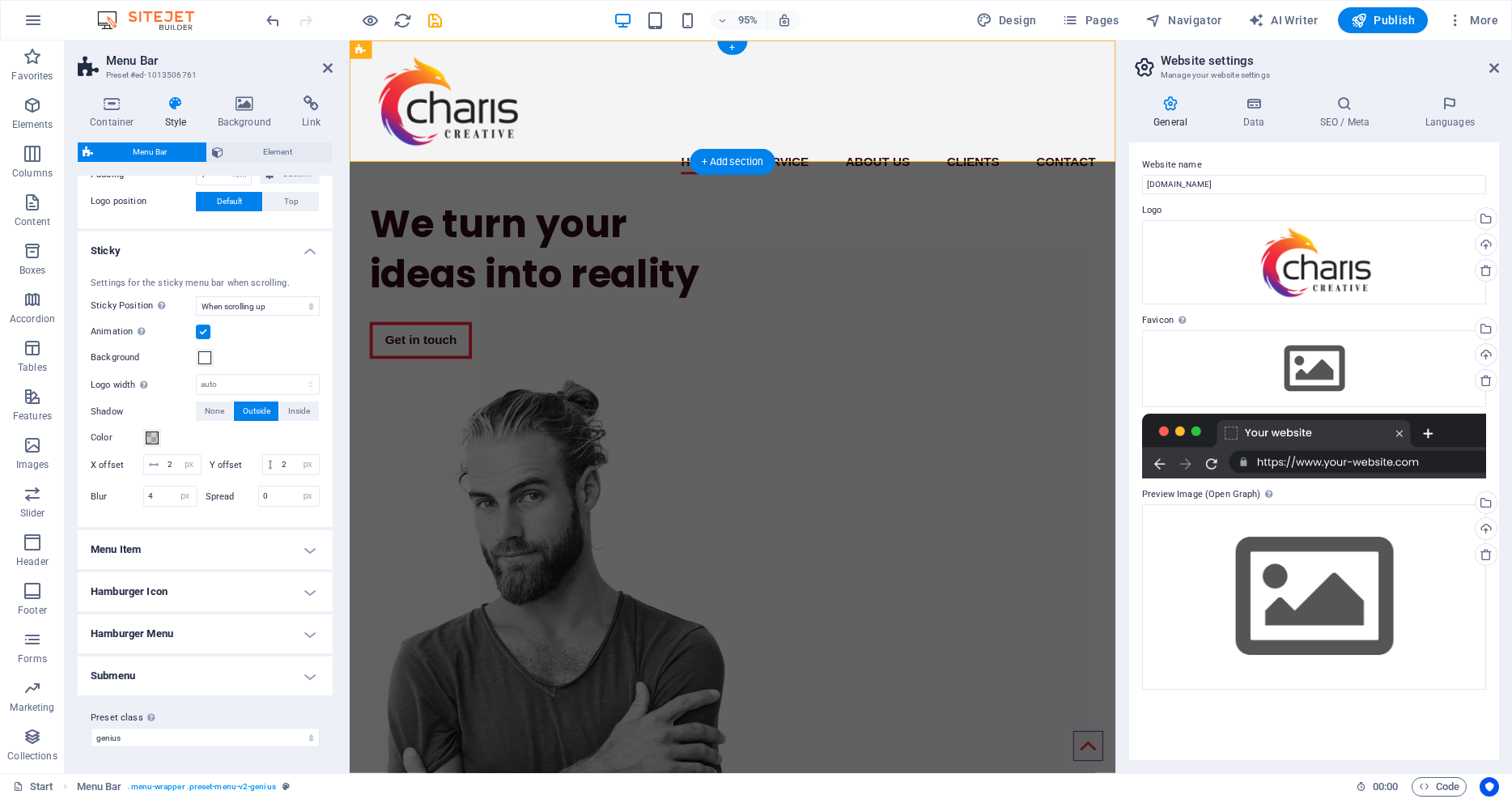
scroll to position [385, 0]
click at [204, 357] on span at bounding box center [204, 358] width 13 height 13
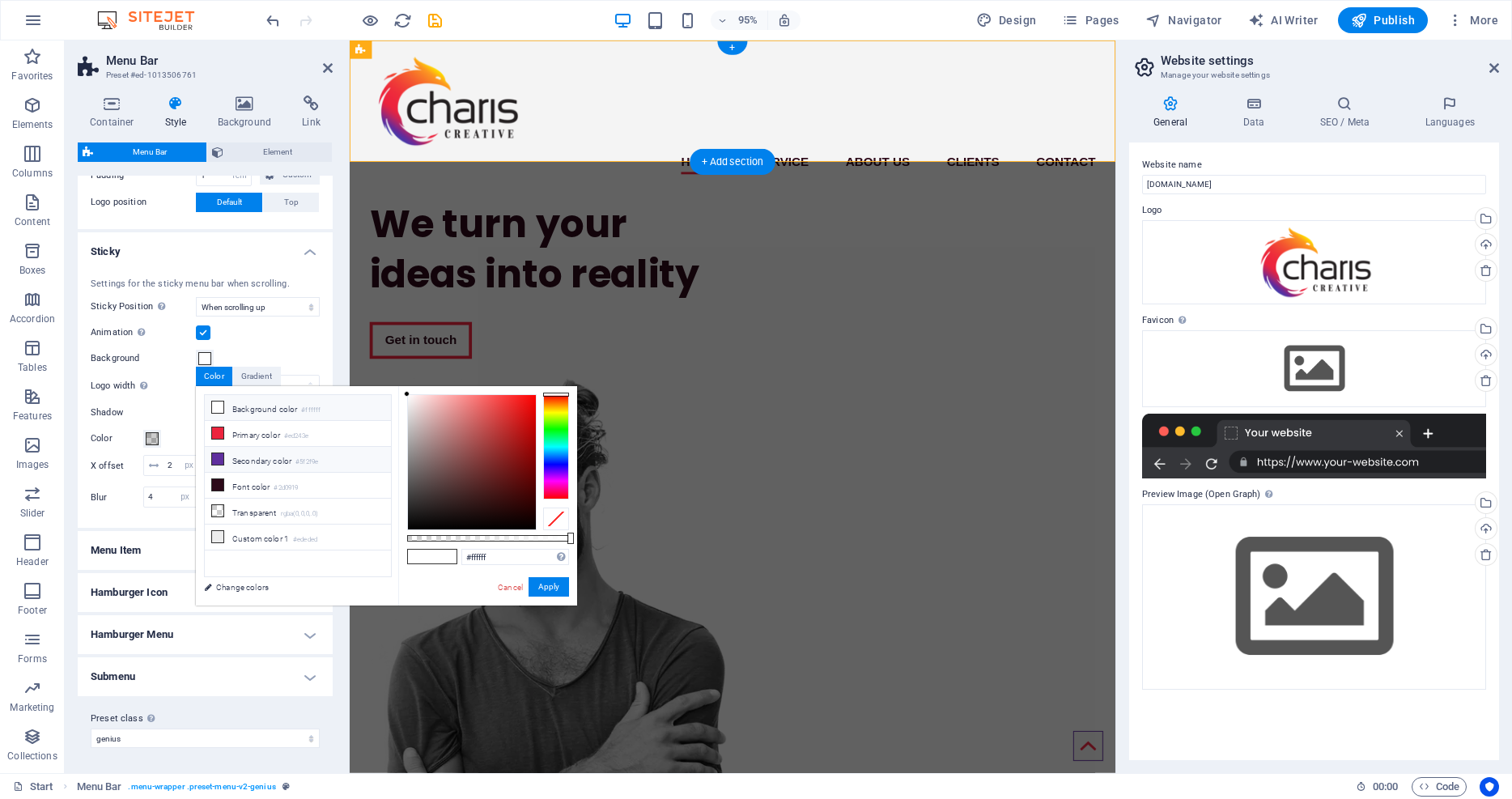
click at [219, 454] on icon at bounding box center [217, 458] width 11 height 11
type input "#5f2f9e"
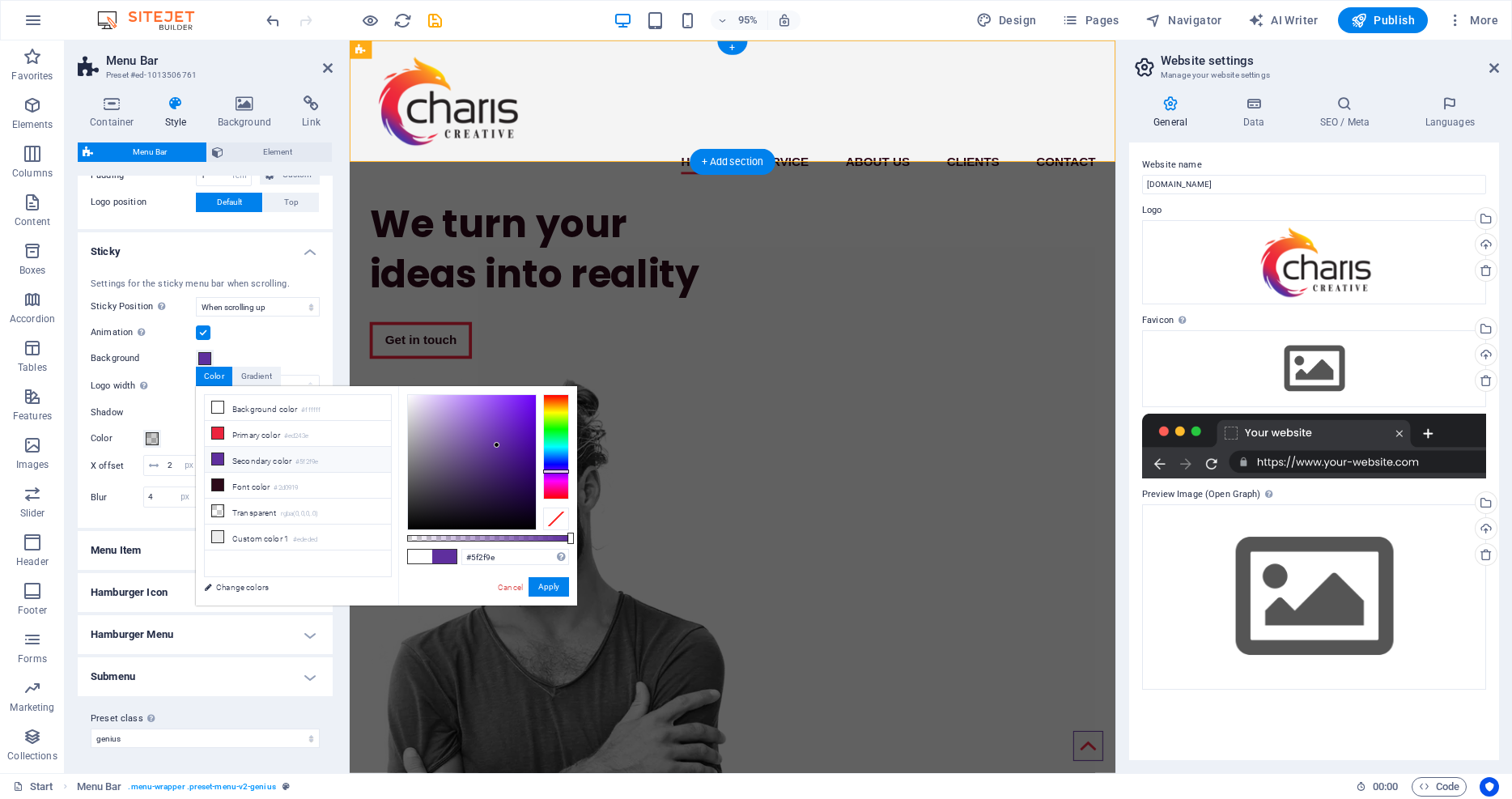
click at [276, 334] on div "Animation Sets a smooth transition when sticky menu appears" at bounding box center [205, 332] width 229 height 19
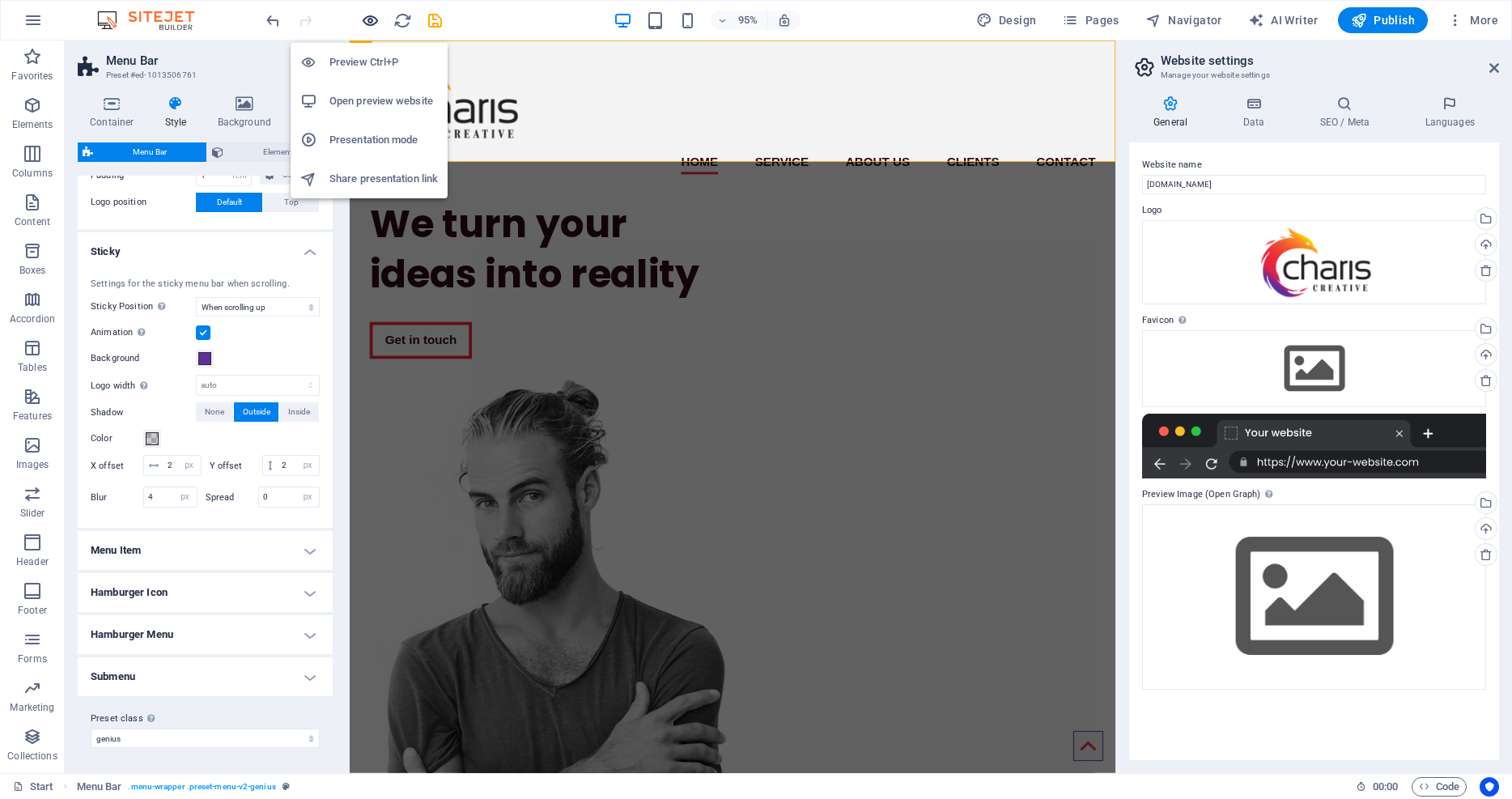
click at [367, 17] on icon "button" at bounding box center [370, 20] width 19 height 19
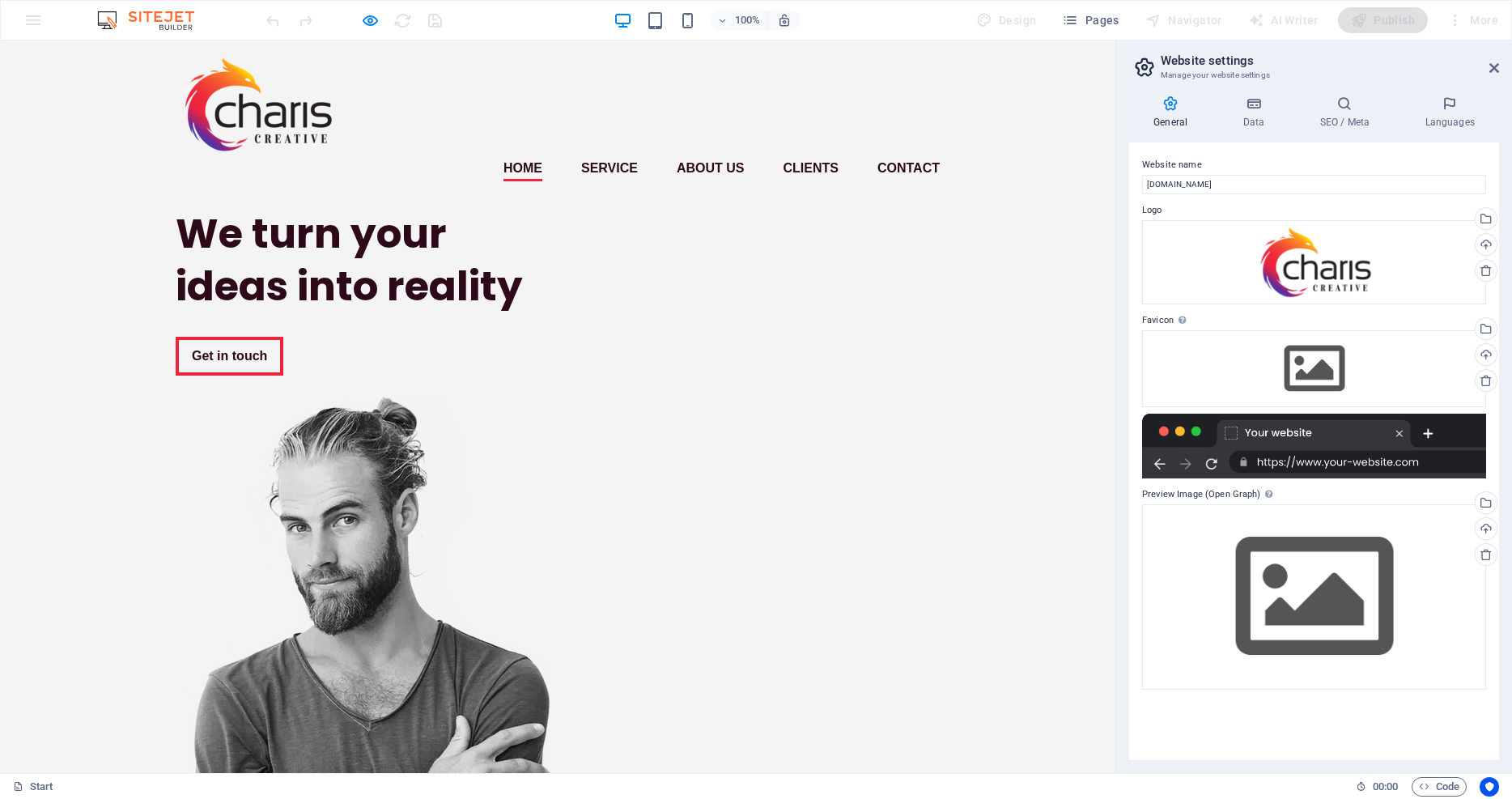
scroll to position [0, 0]
click at [370, 21] on icon "button" at bounding box center [370, 20] width 19 height 19
select select "rem"
select select "sticky_reverse"
select select "px"
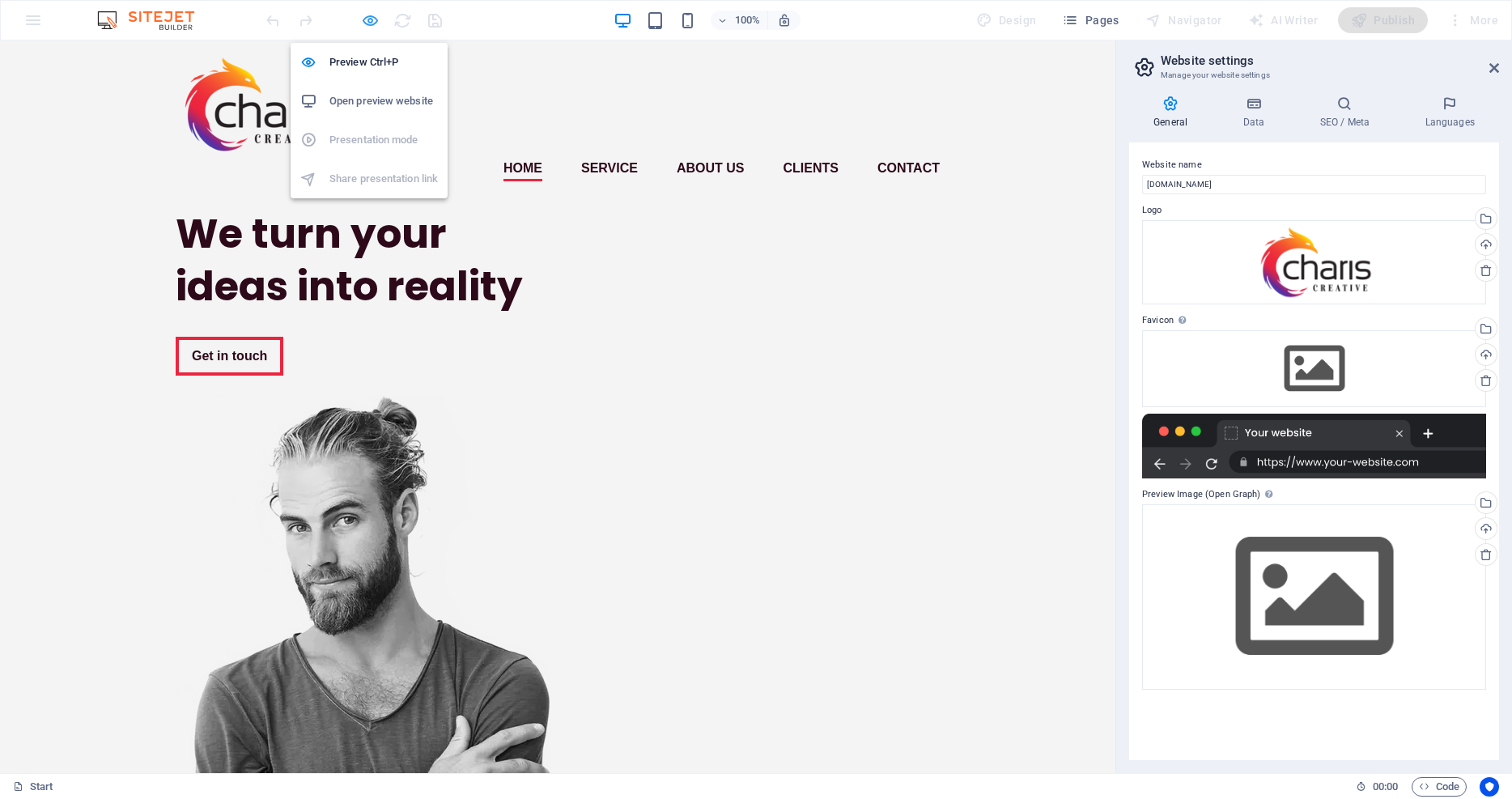
select select "px"
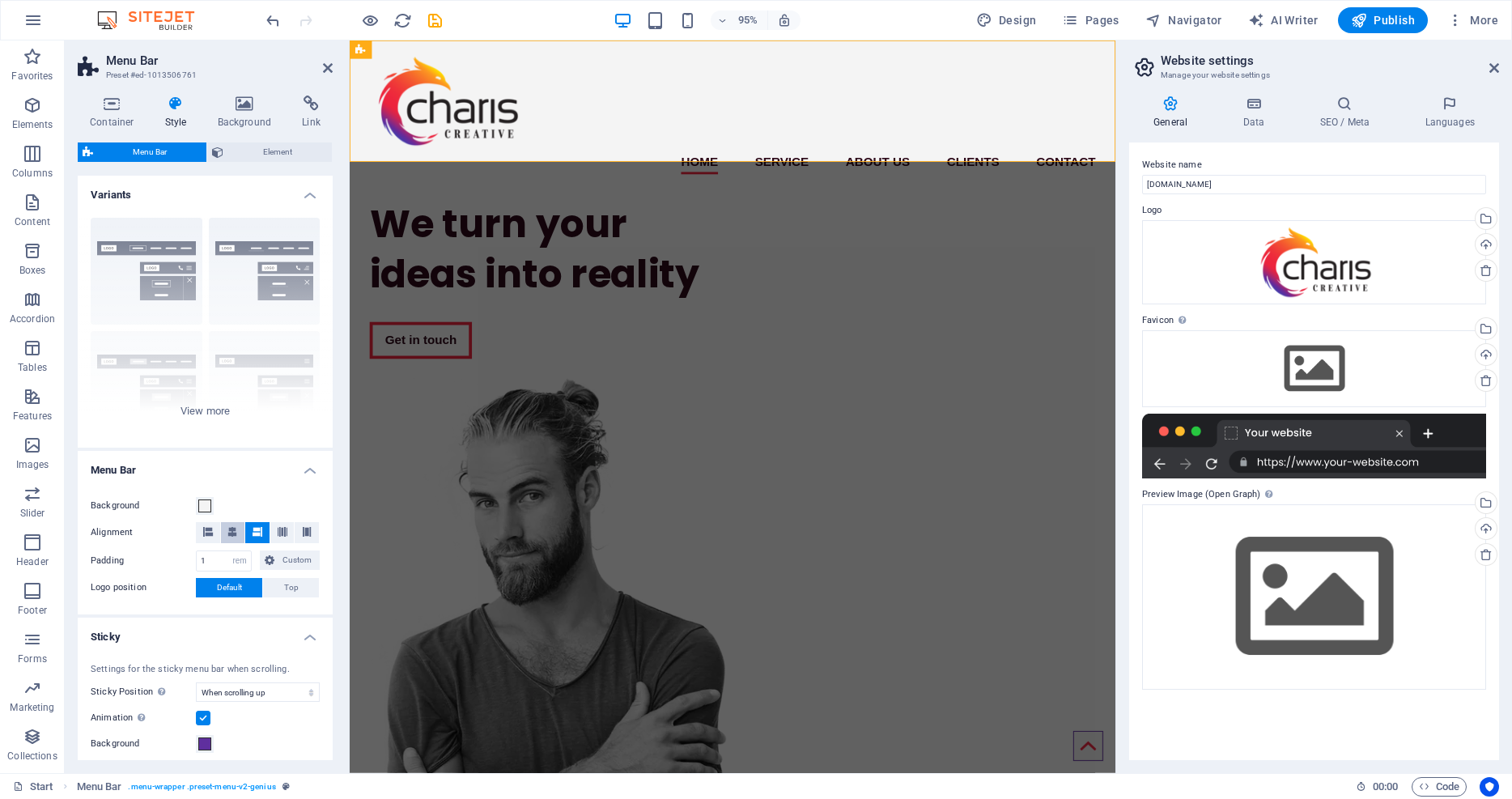
scroll to position [157, 0]
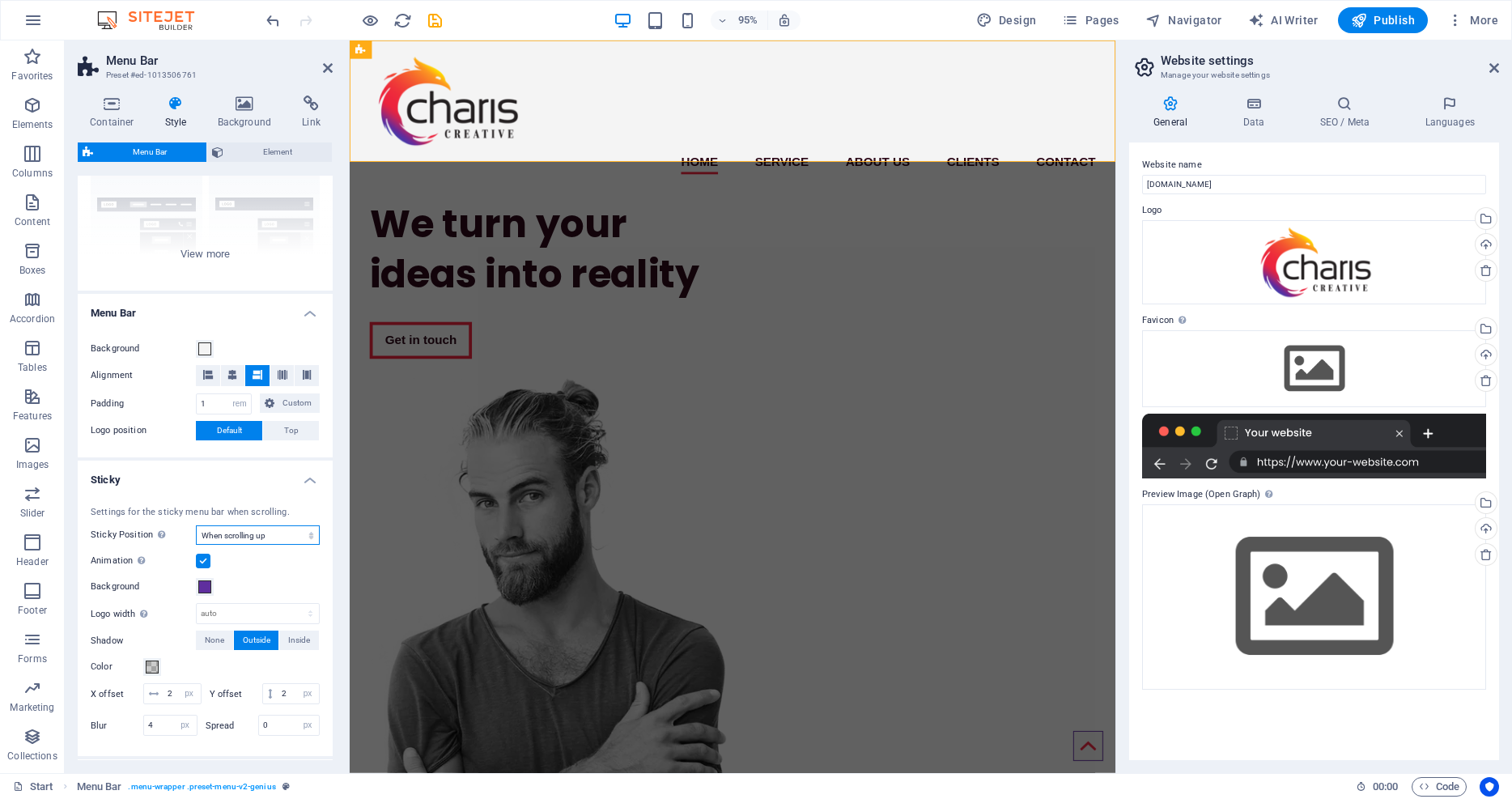
select select "sticky_instant"
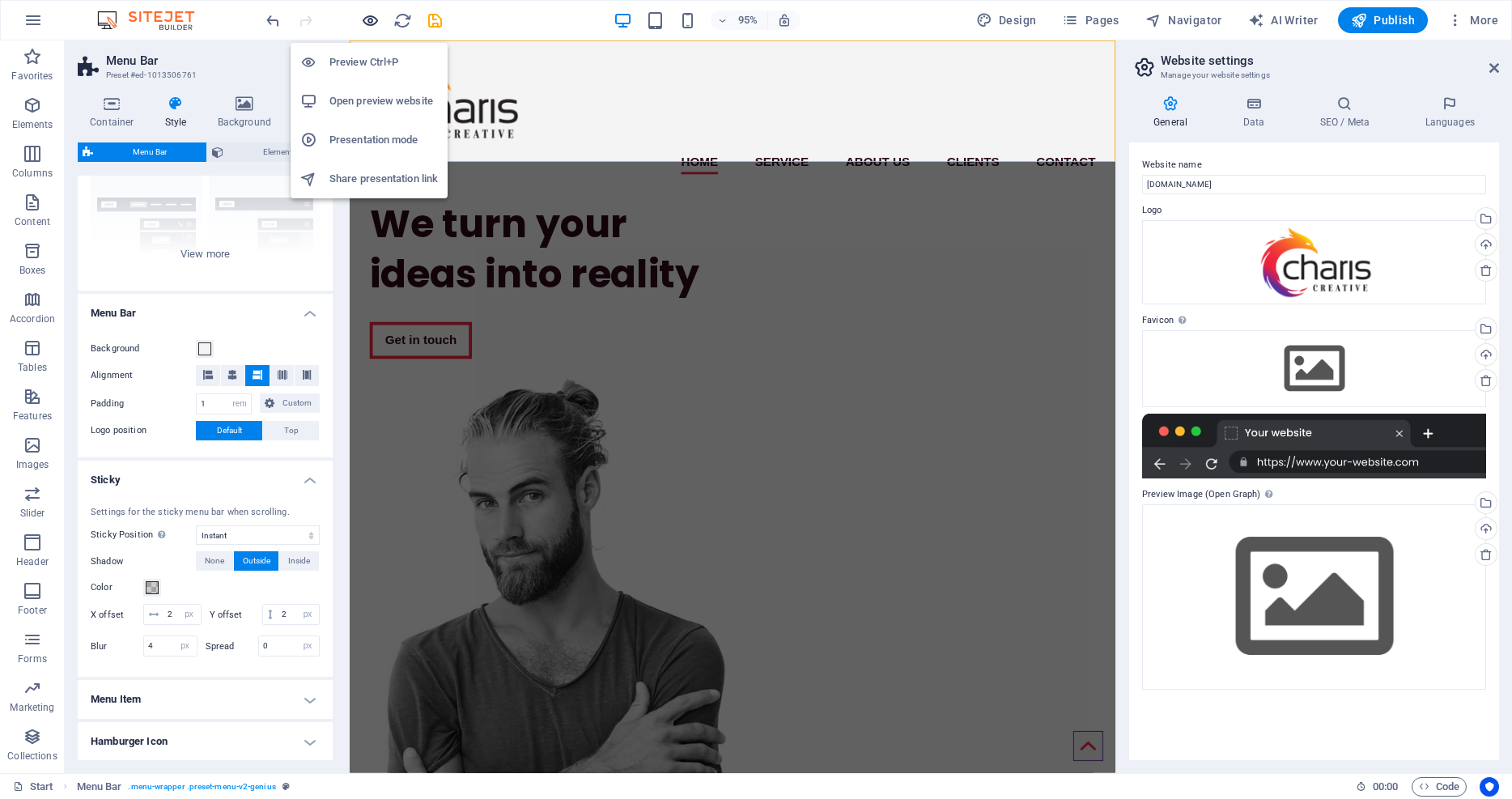
click at [371, 22] on icon "button" at bounding box center [370, 20] width 19 height 19
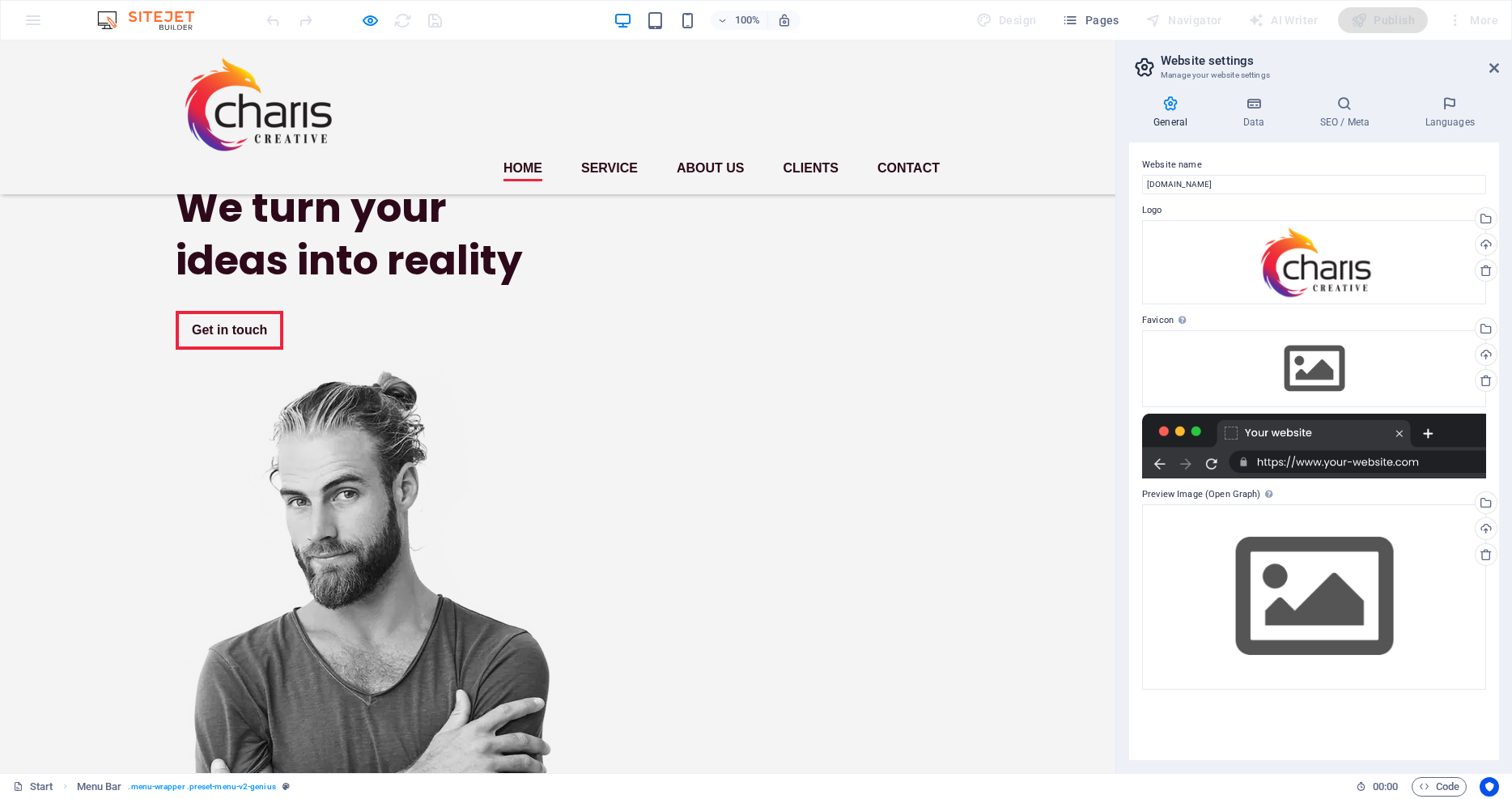
scroll to position [0, 0]
click at [366, 22] on icon "button" at bounding box center [370, 20] width 19 height 19
select select "rem"
select select "sticky_instant"
select select "px"
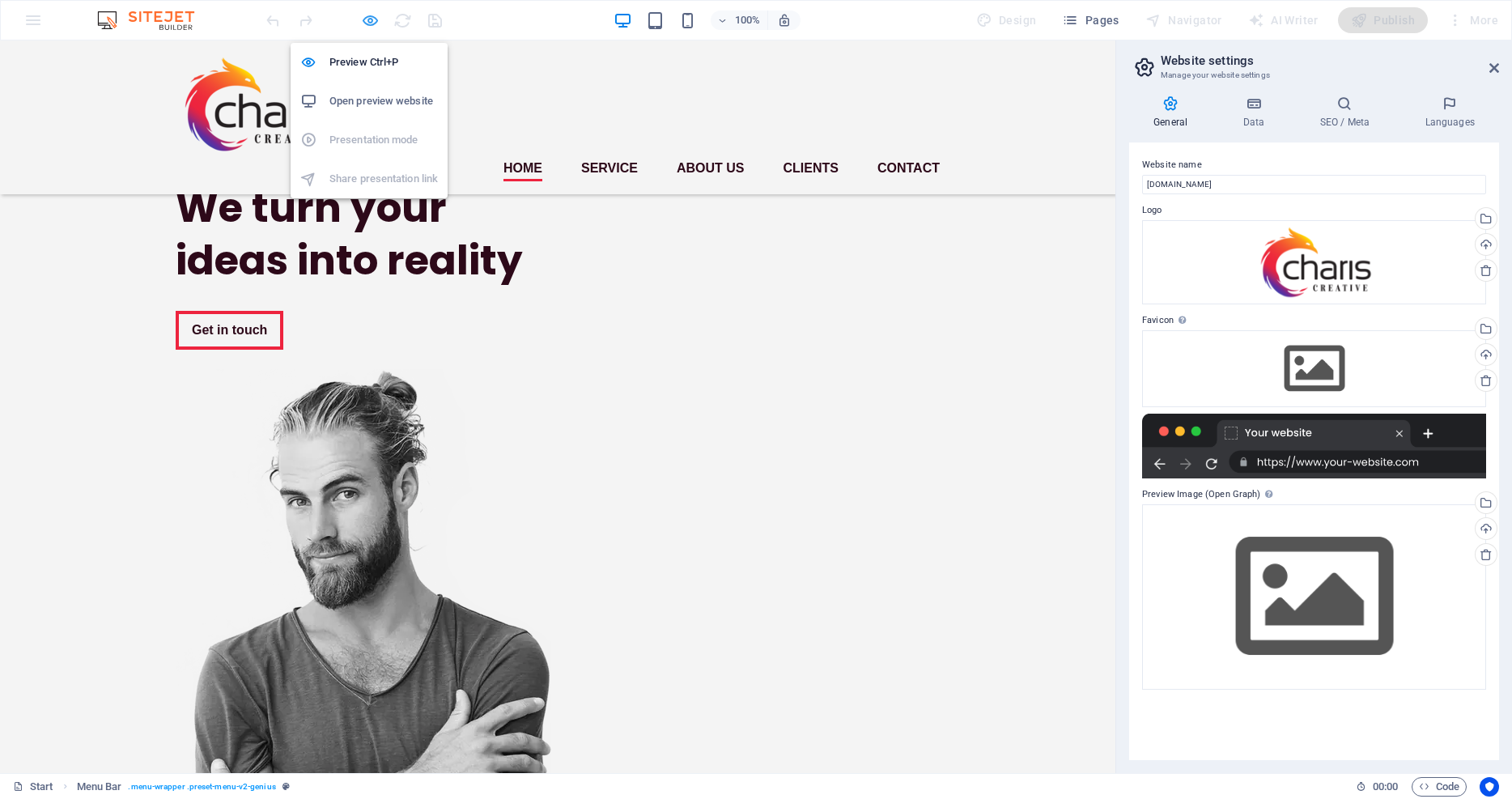
select select "px"
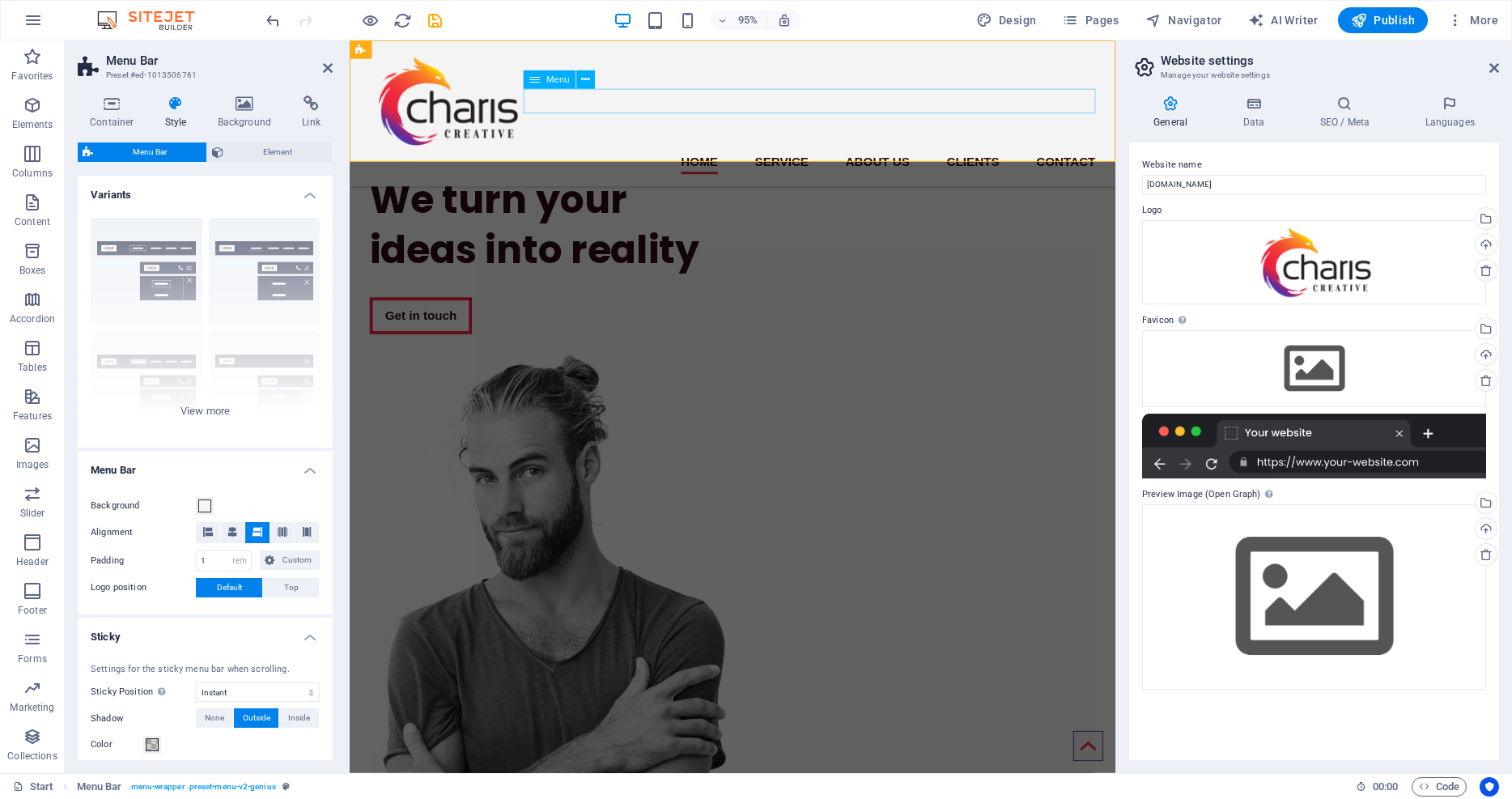
click at [807, 156] on nav "Home Service About us Clients Contact" at bounding box center [753, 168] width 764 height 26
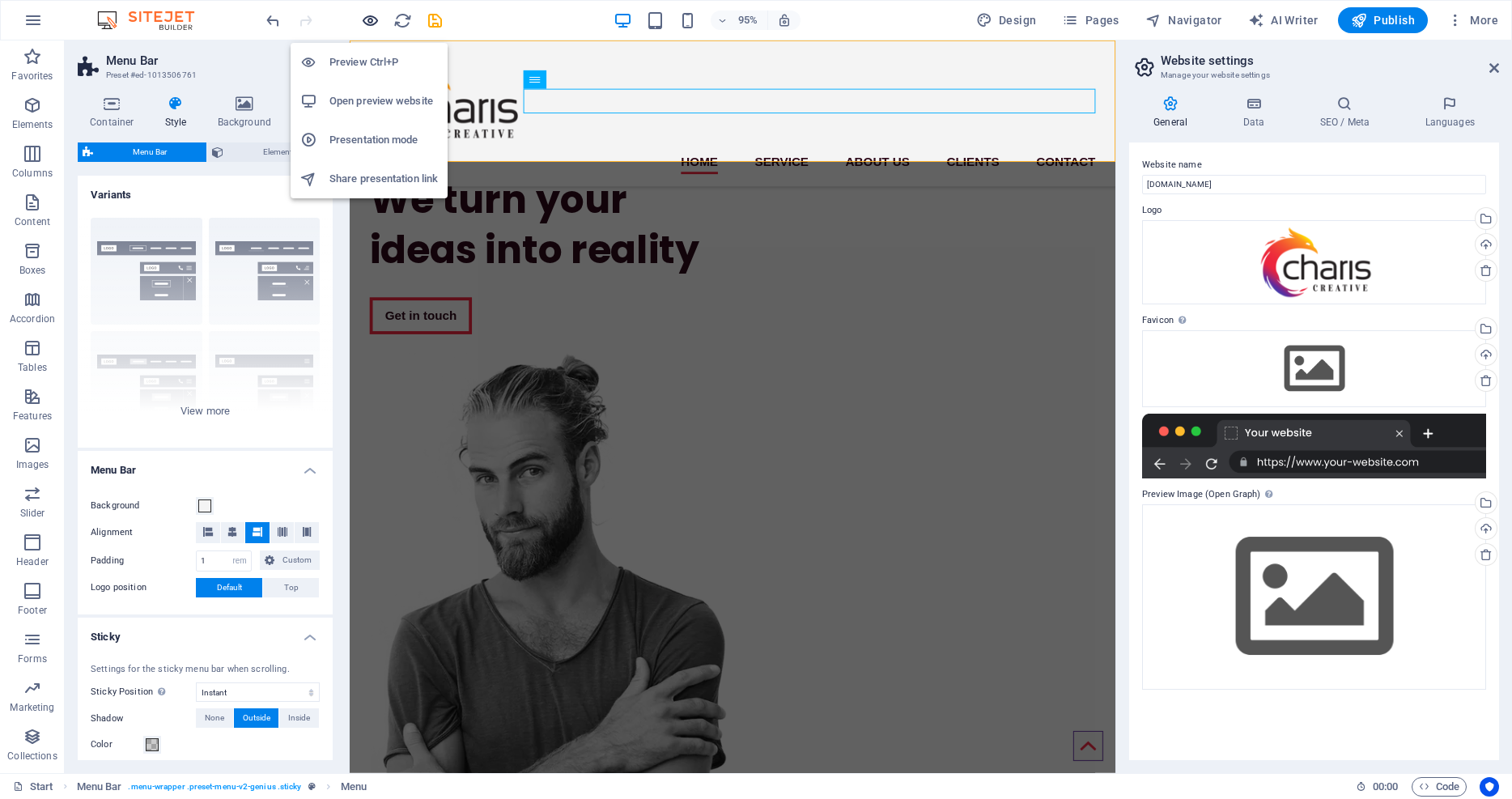
click at [368, 18] on icon "button" at bounding box center [370, 20] width 19 height 19
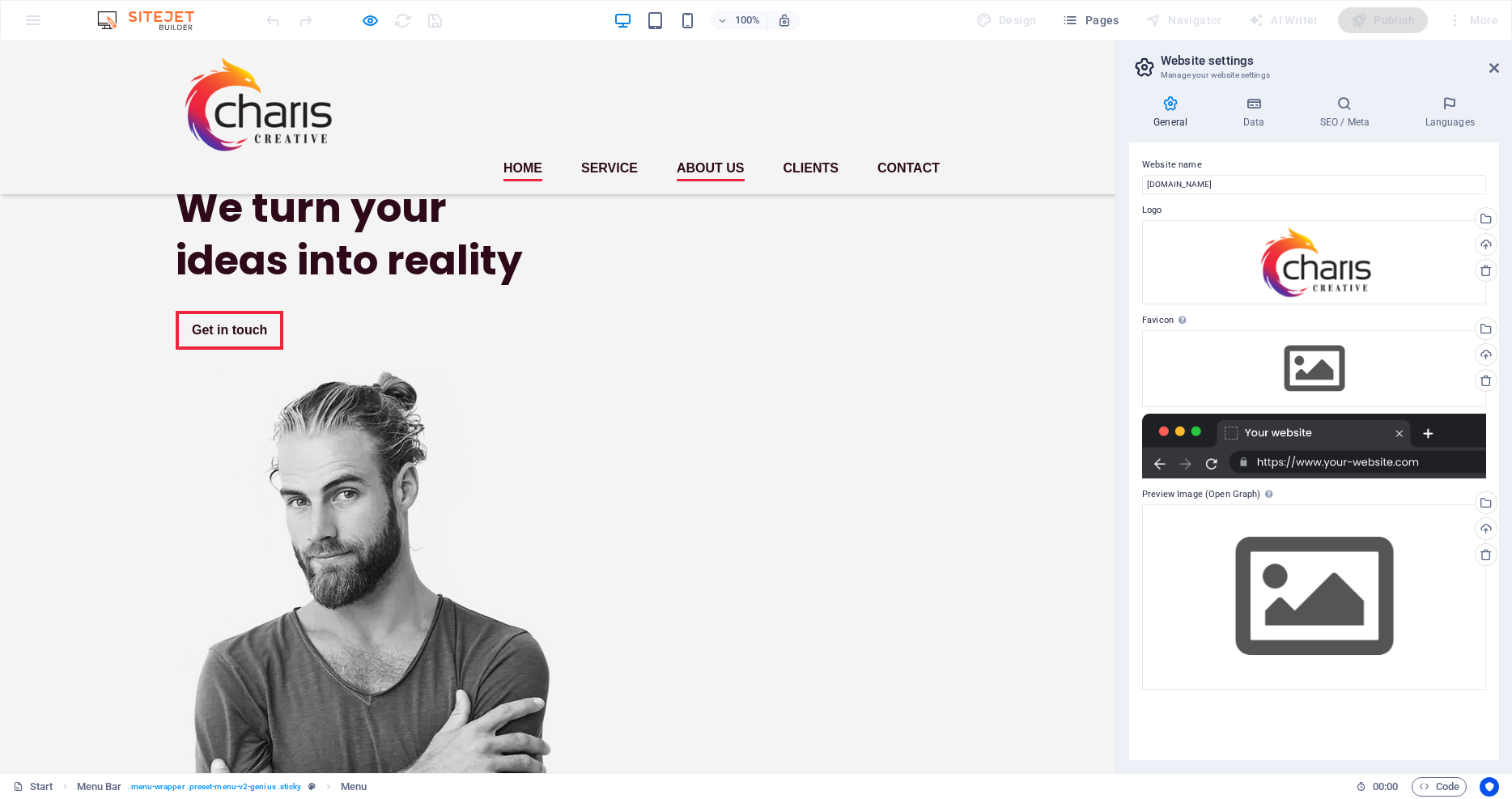
click at [717, 156] on link "About us" at bounding box center [711, 168] width 68 height 26
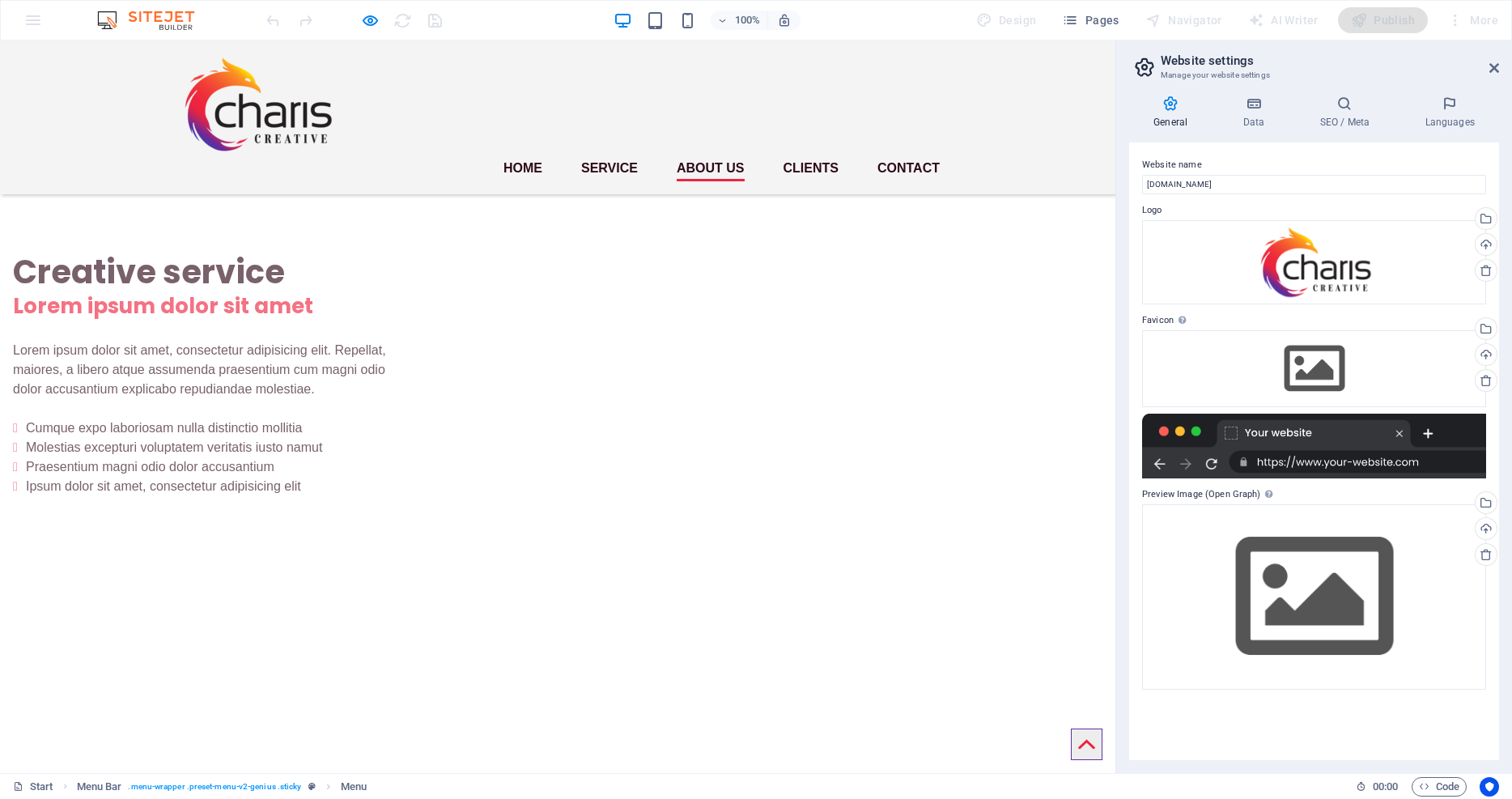
scroll to position [1378, 0]
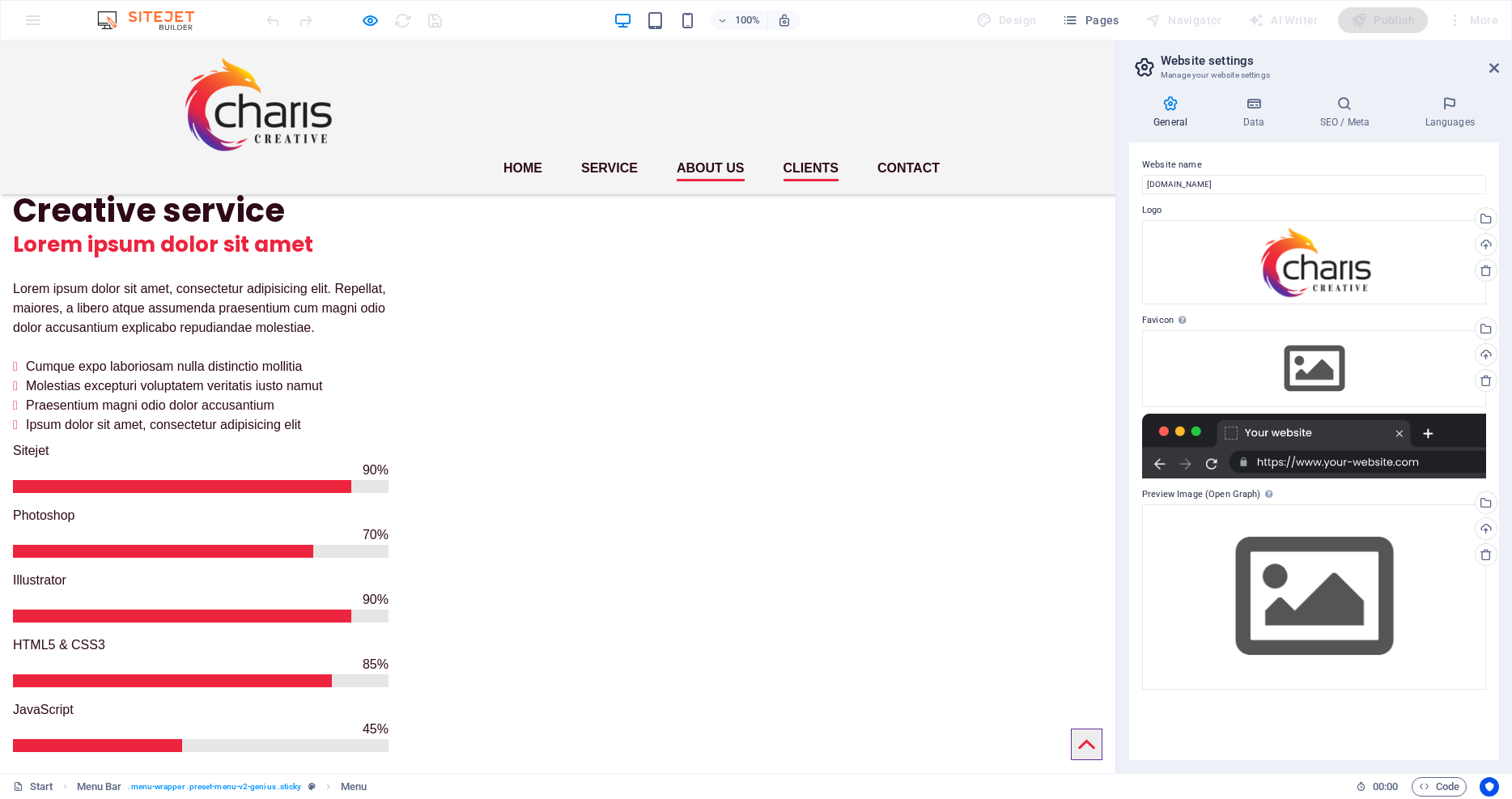
click at [816, 156] on link "Clients" at bounding box center [811, 168] width 55 height 26
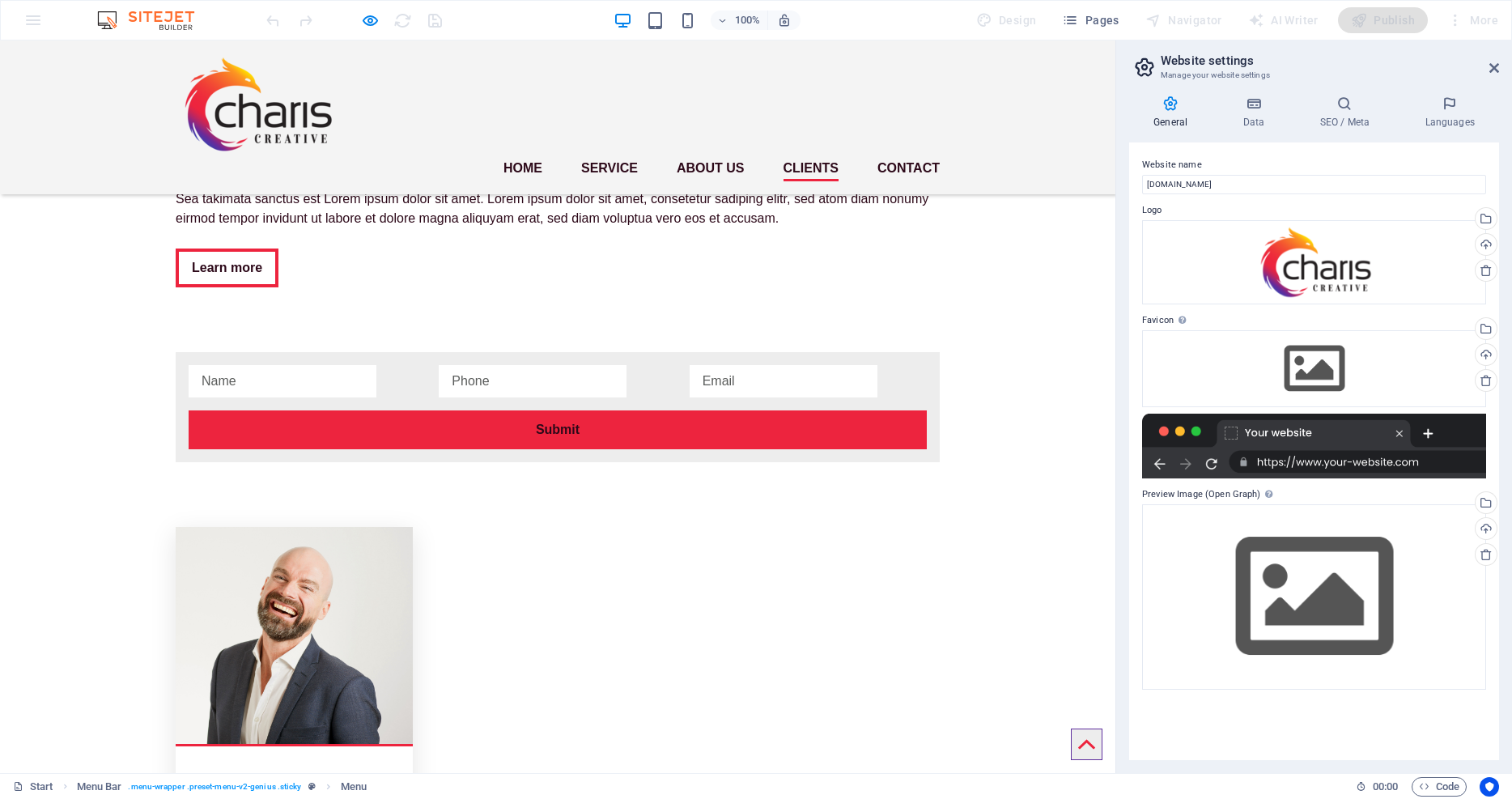
scroll to position [2781, 0]
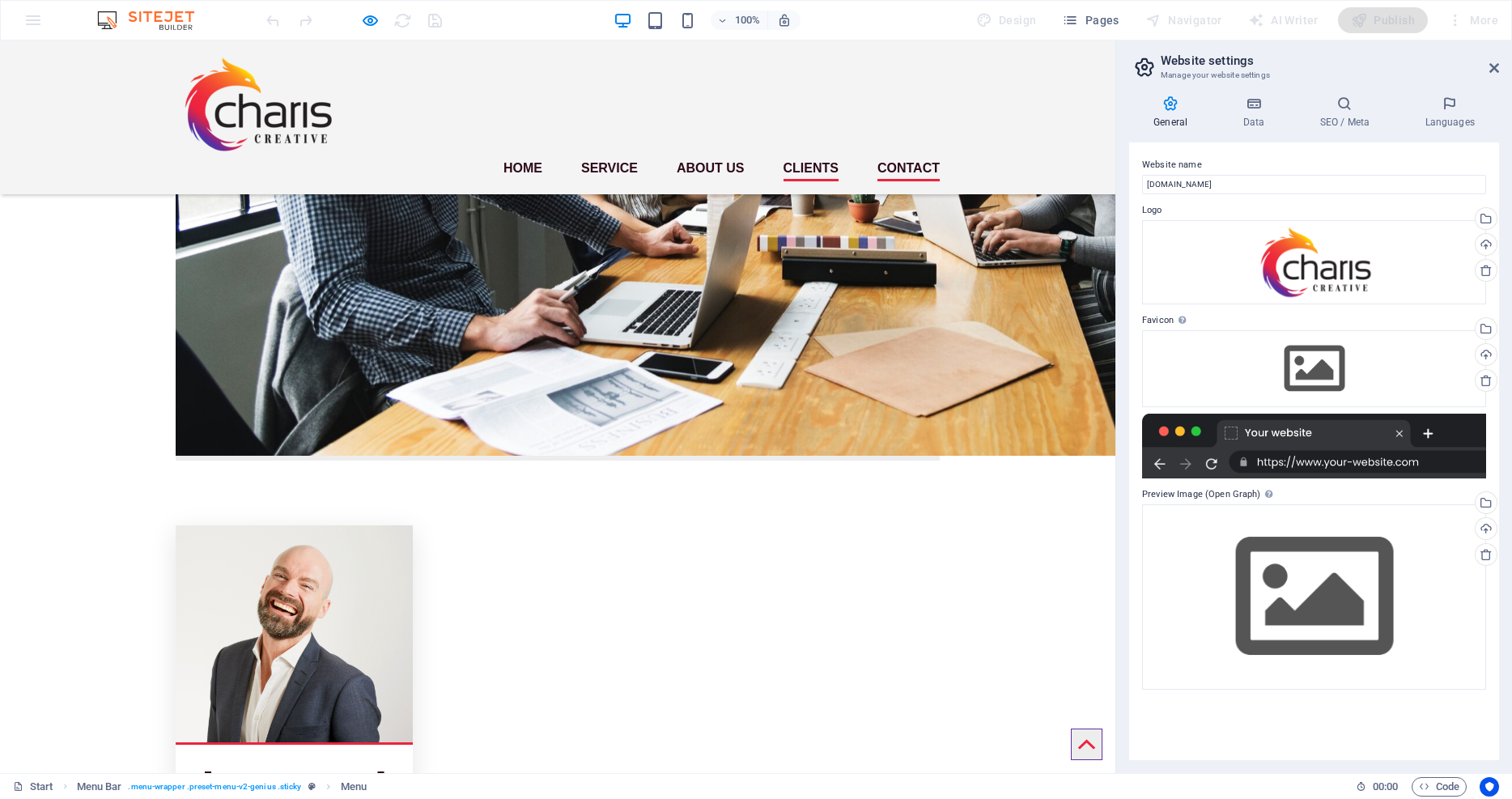
click at [912, 156] on link "Contact" at bounding box center [908, 168] width 62 height 26
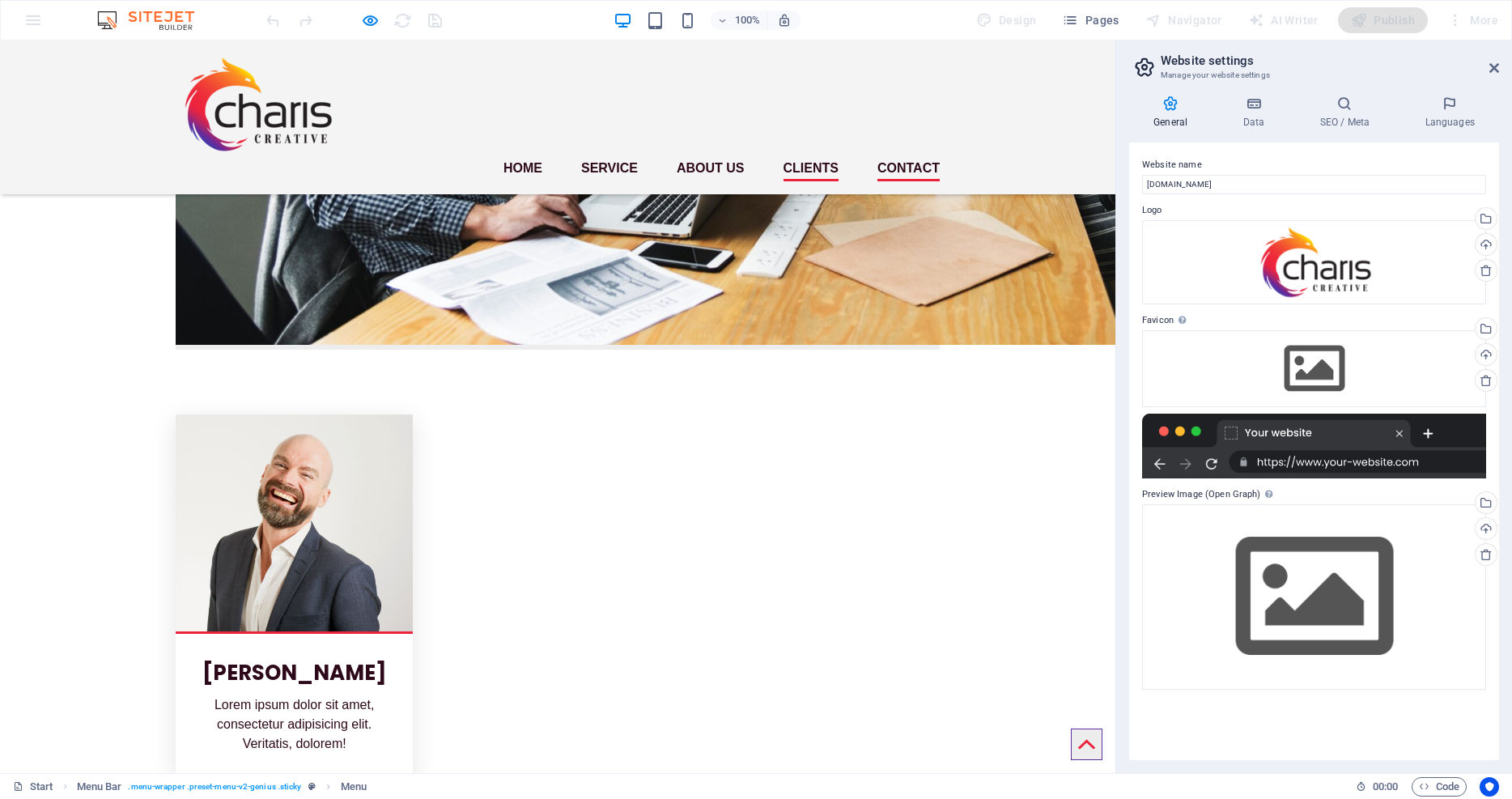
scroll to position [3097, 0]
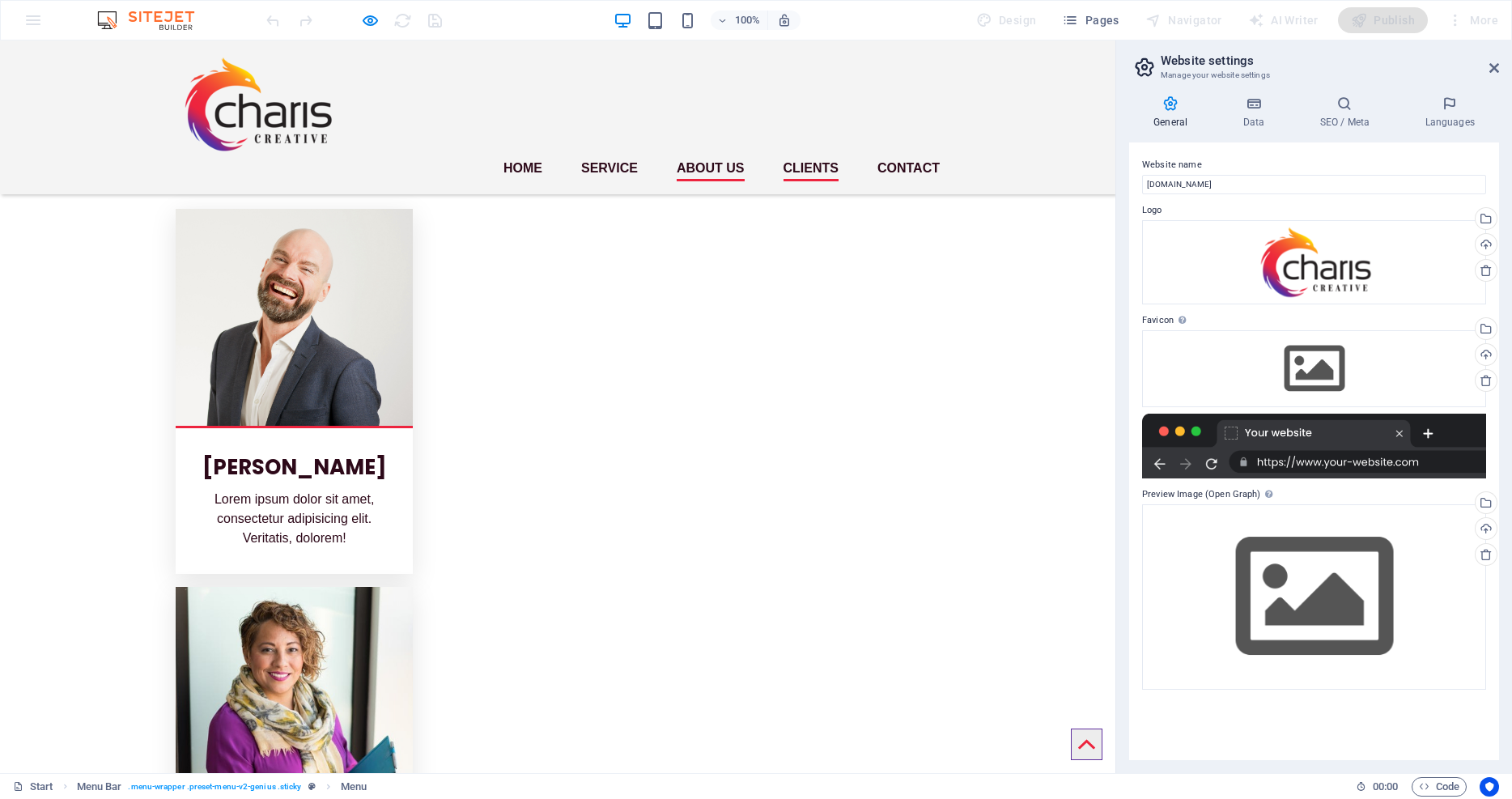
click at [700, 156] on link "About us" at bounding box center [711, 168] width 68 height 26
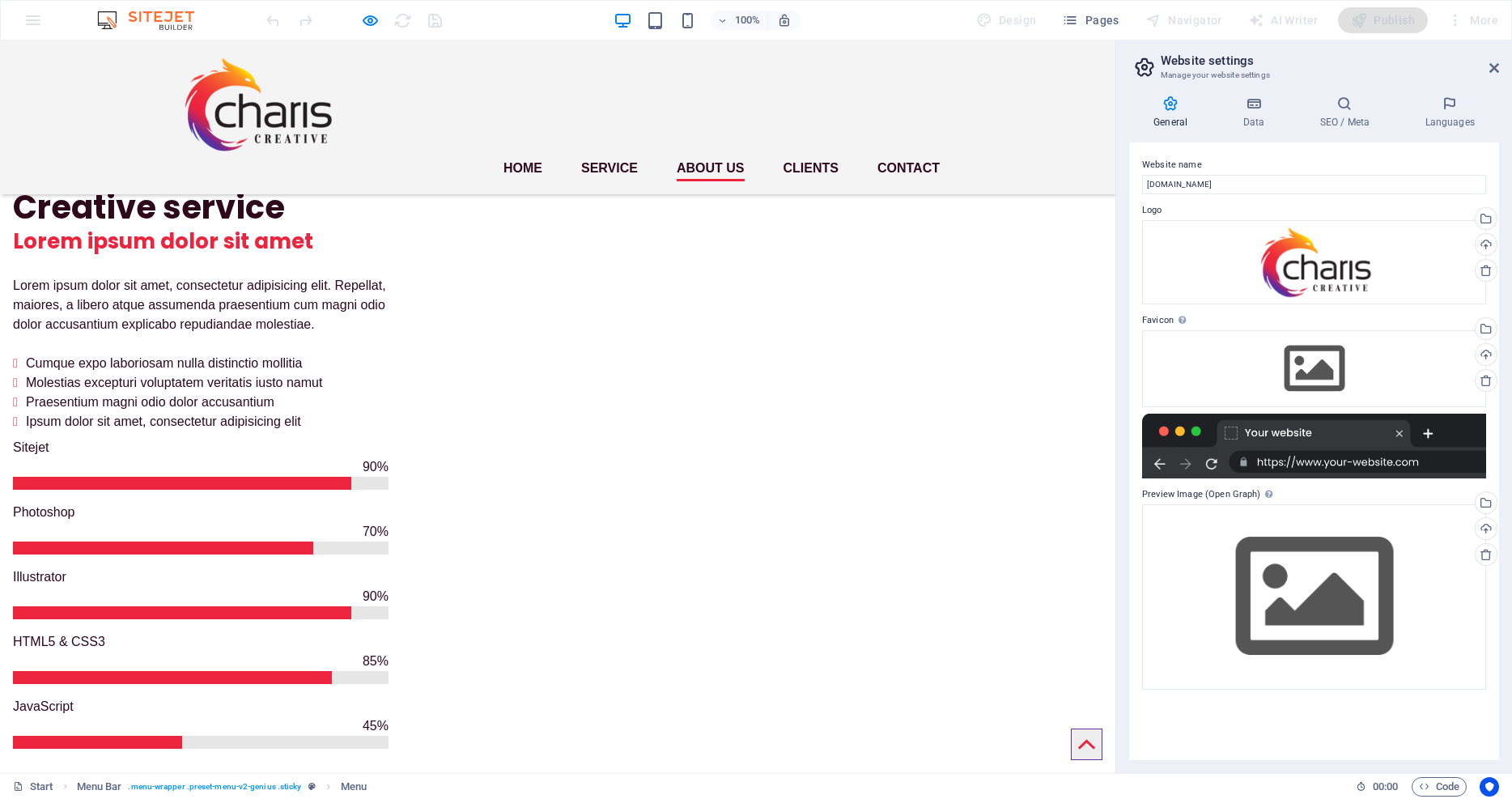
scroll to position [1378, 0]
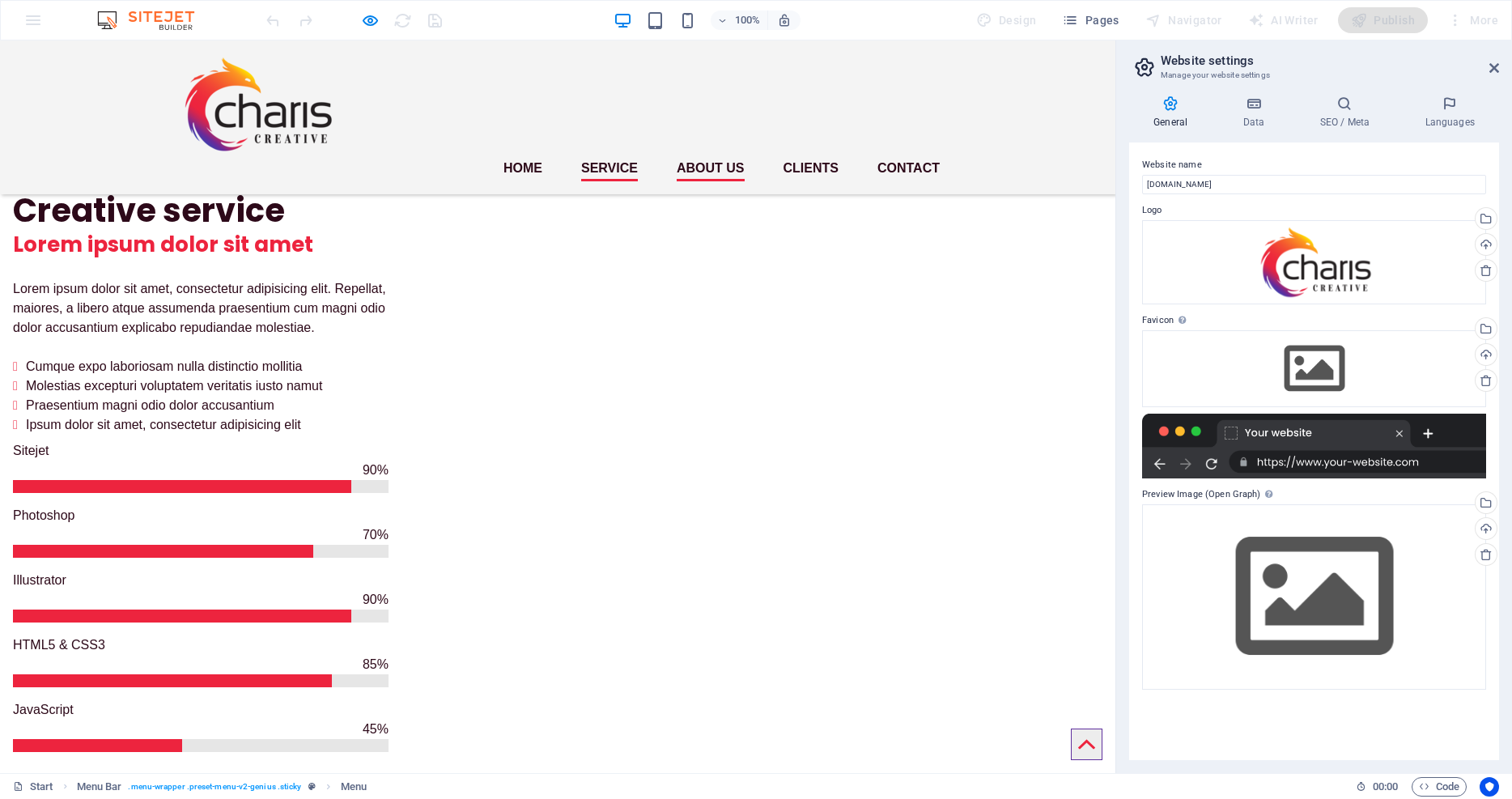
click at [611, 156] on link "Service" at bounding box center [609, 168] width 56 height 26
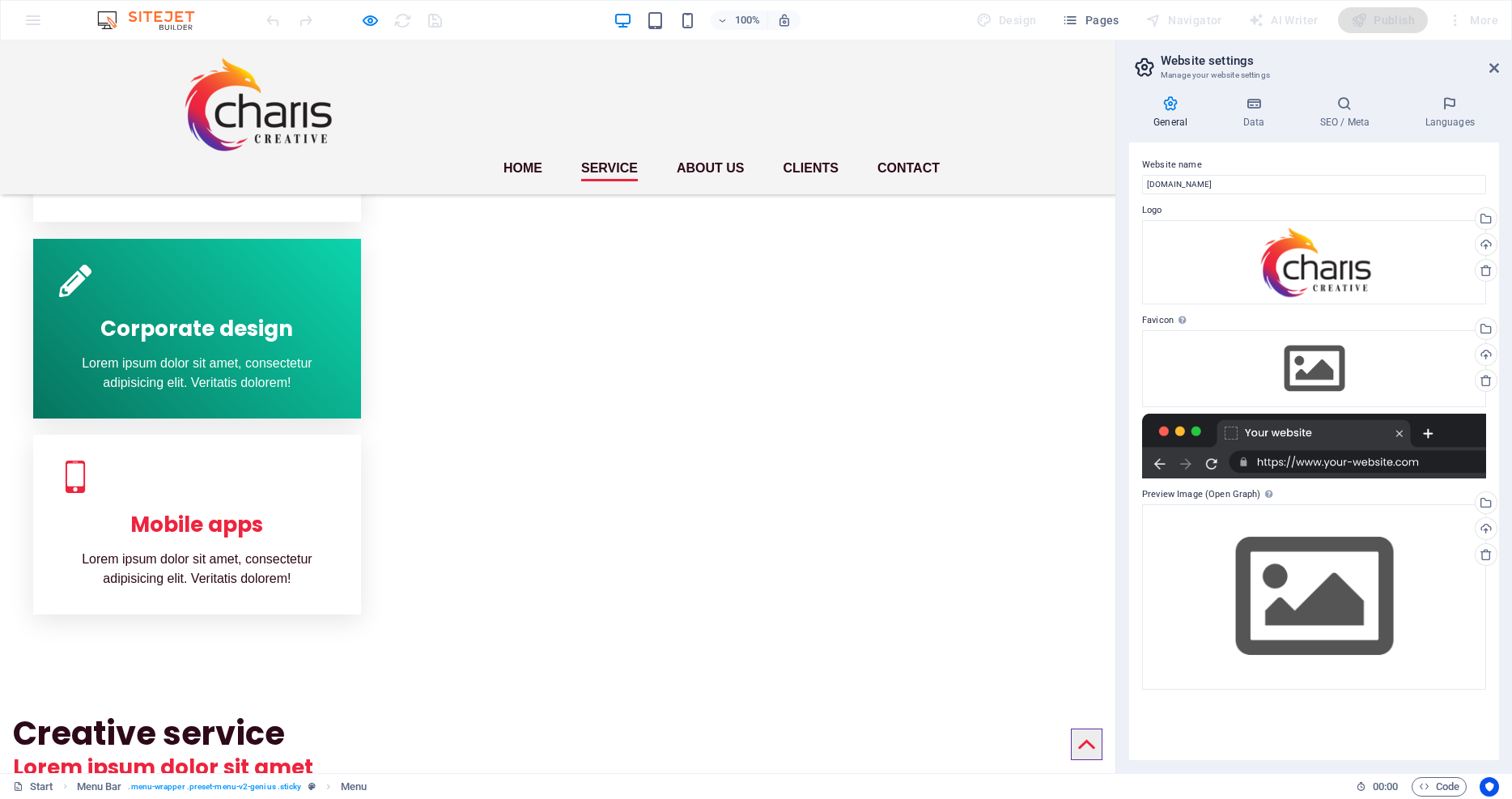
scroll to position [733, 0]
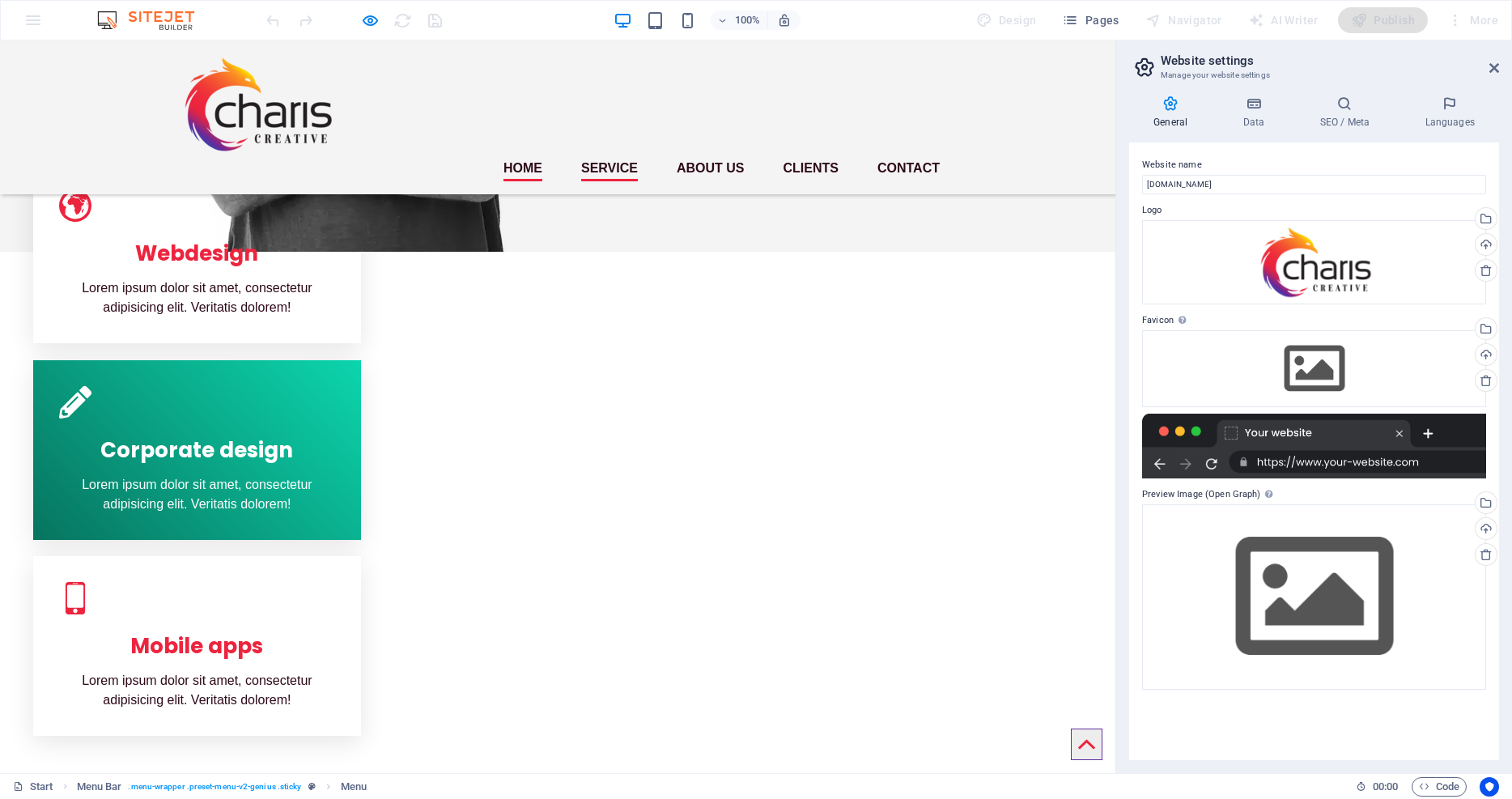
click at [525, 156] on link "Home" at bounding box center [523, 168] width 39 height 26
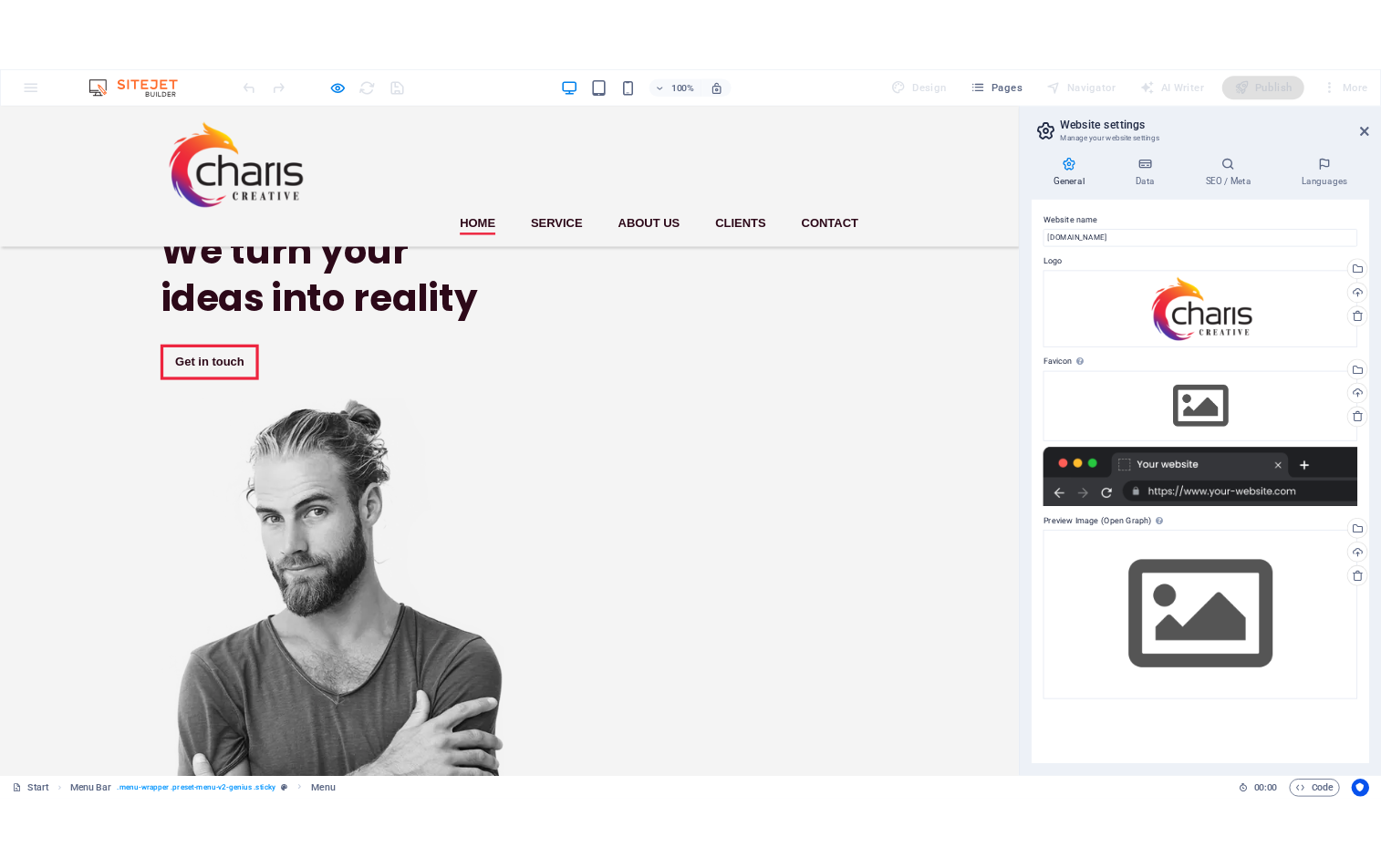
scroll to position [0, 0]
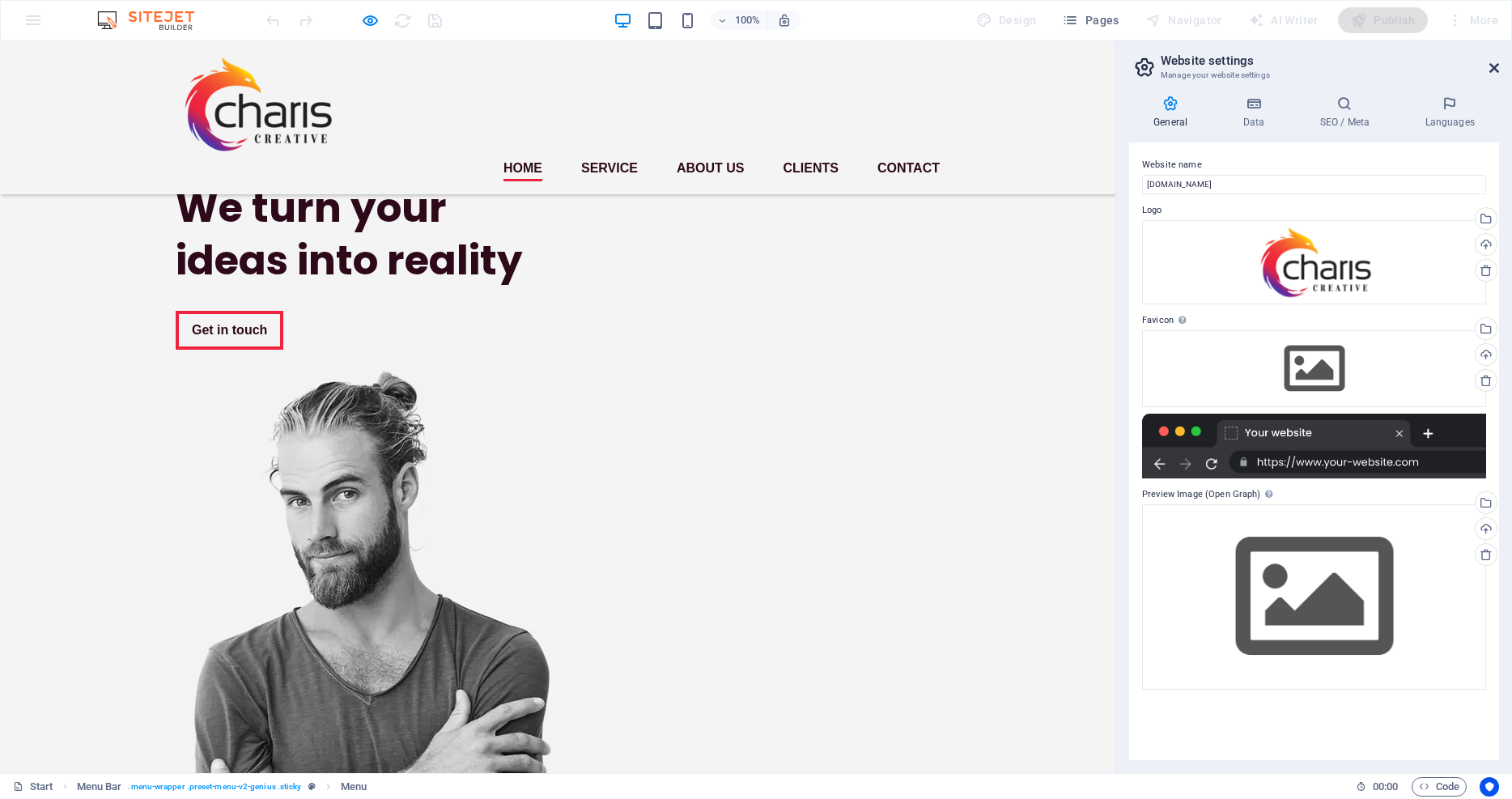
click at [1493, 61] on icon at bounding box center [1494, 67] width 10 height 13
